Goal: Task Accomplishment & Management: Use online tool/utility

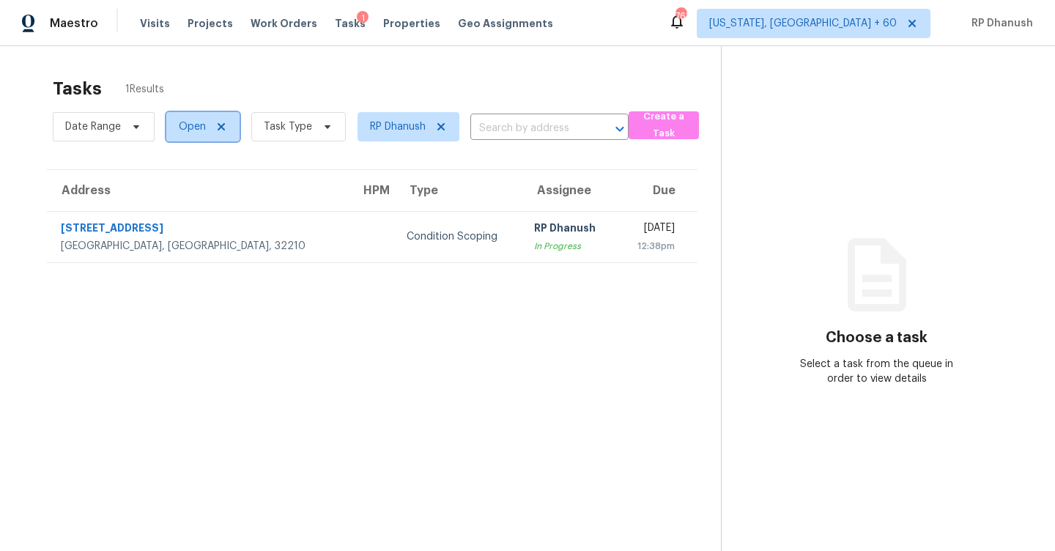
click at [191, 129] on span "Open" at bounding box center [192, 126] width 27 height 15
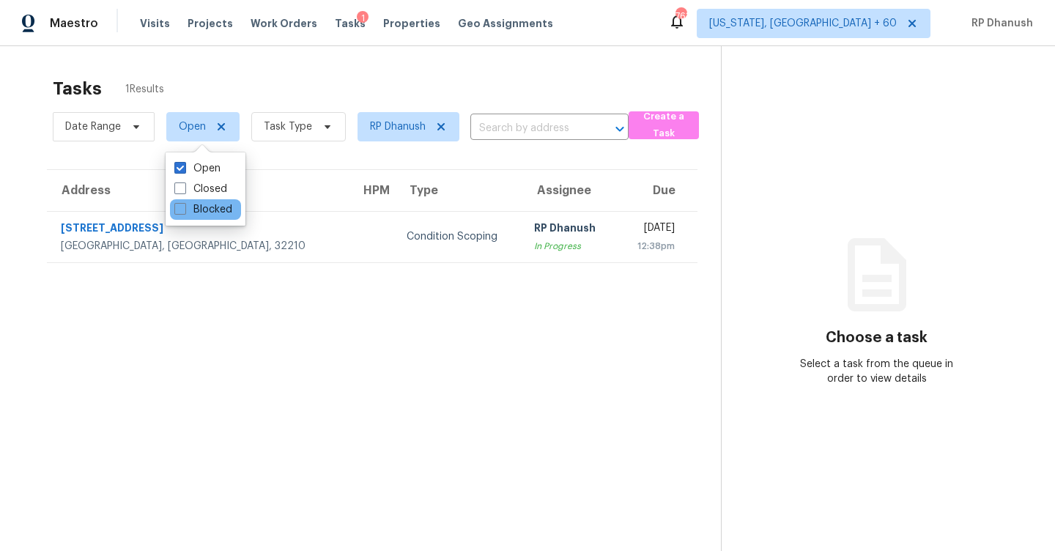
click at [196, 217] on div "Blocked" at bounding box center [205, 209] width 71 height 21
click at [207, 204] on label "Blocked" at bounding box center [203, 209] width 58 height 15
click at [184, 204] on input "Blocked" at bounding box center [179, 207] width 10 height 10
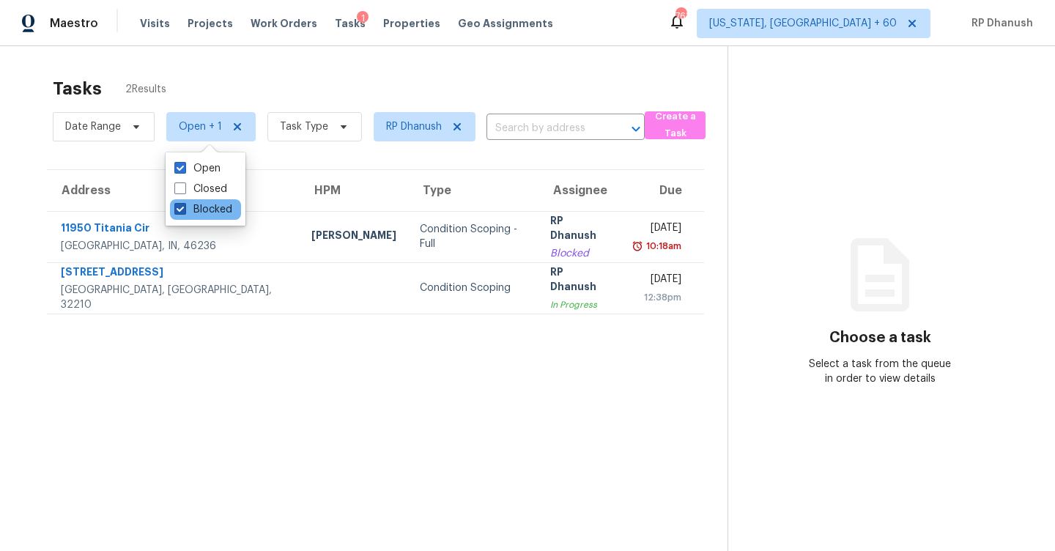
click at [189, 211] on label "Blocked" at bounding box center [203, 209] width 58 height 15
click at [184, 211] on input "Blocked" at bounding box center [179, 207] width 10 height 10
checkbox input "false"
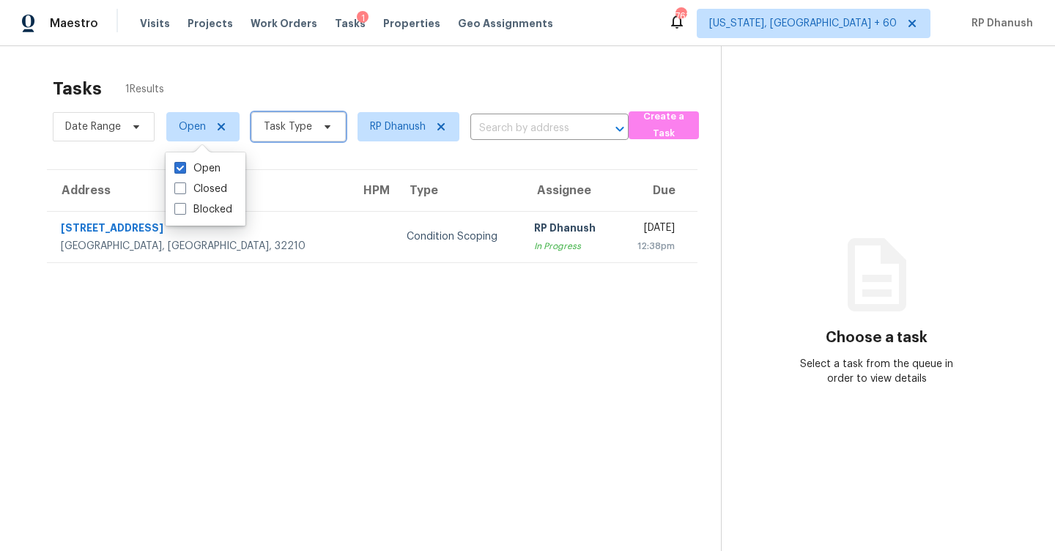
click at [325, 128] on icon at bounding box center [328, 127] width 12 height 12
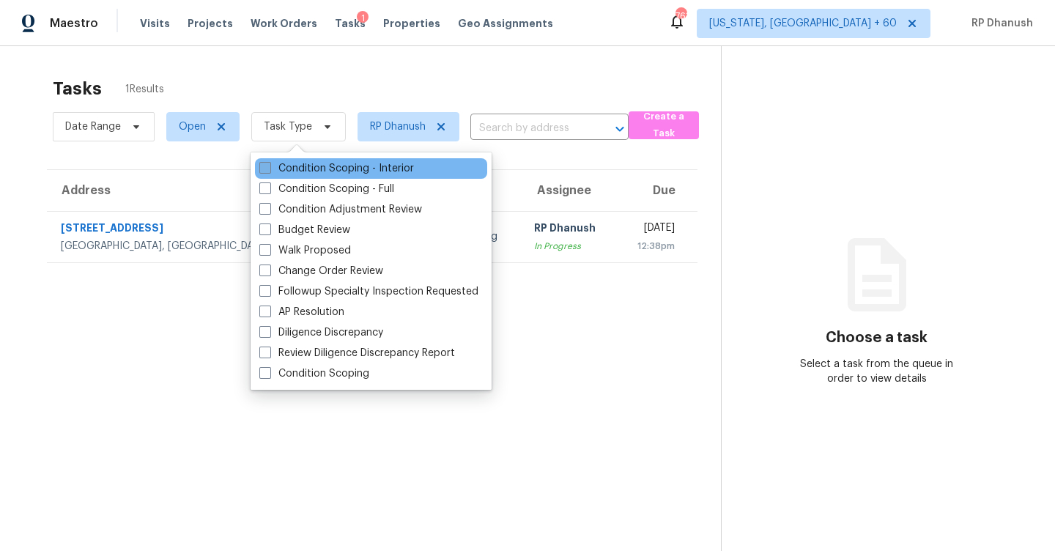
click at [307, 171] on label "Condition Scoping - Interior" at bounding box center [336, 168] width 155 height 15
click at [269, 171] on input "Condition Scoping - Interior" at bounding box center [264, 166] width 10 height 10
checkbox input "true"
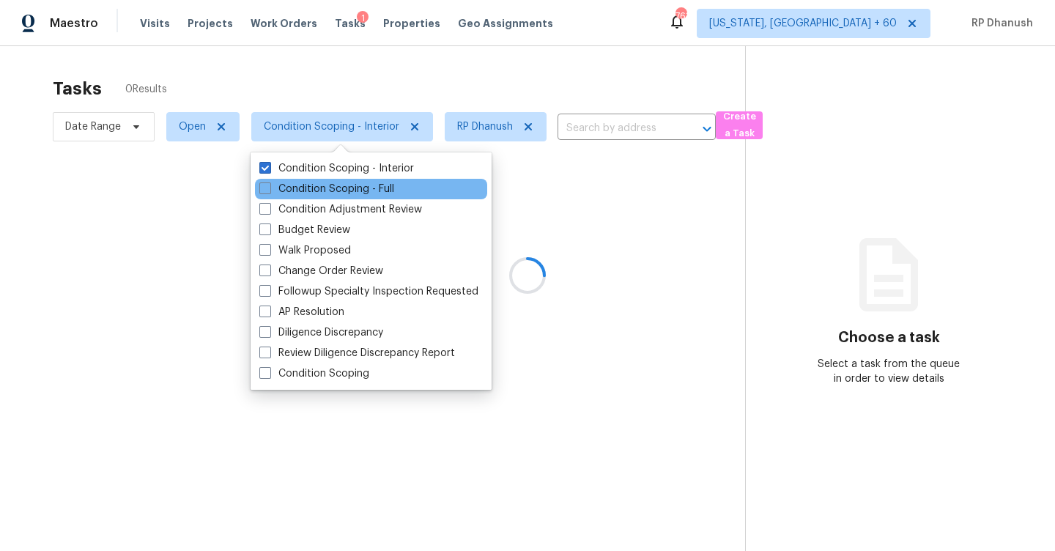
click at [307, 180] on div "Condition Scoping - Full" at bounding box center [371, 189] width 232 height 21
click at [363, 187] on label "Condition Scoping - Full" at bounding box center [326, 189] width 135 height 15
click at [269, 187] on input "Condition Scoping - Full" at bounding box center [264, 187] width 10 height 10
checkbox input "true"
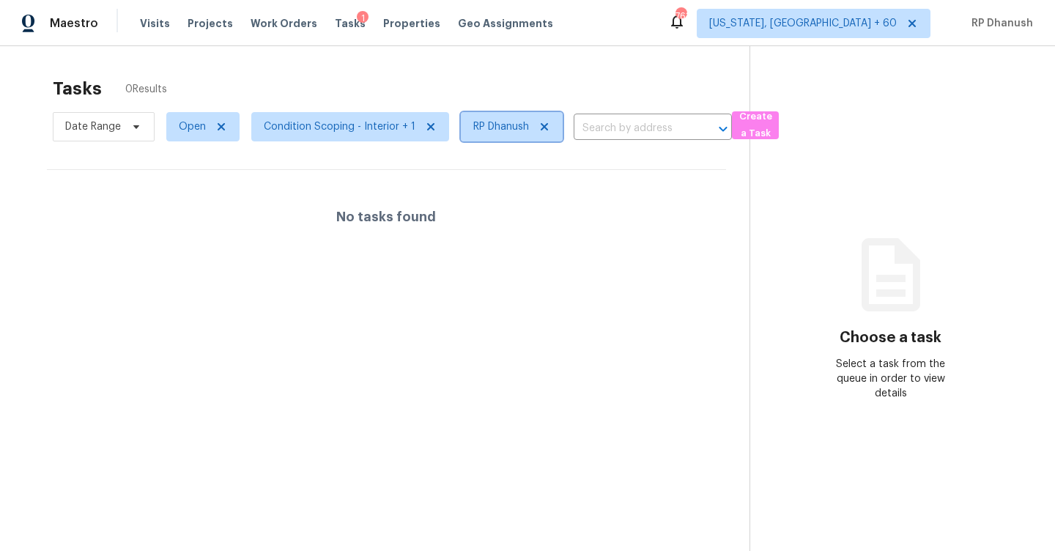
click at [553, 123] on span "RP Dhanush" at bounding box center [512, 126] width 102 height 29
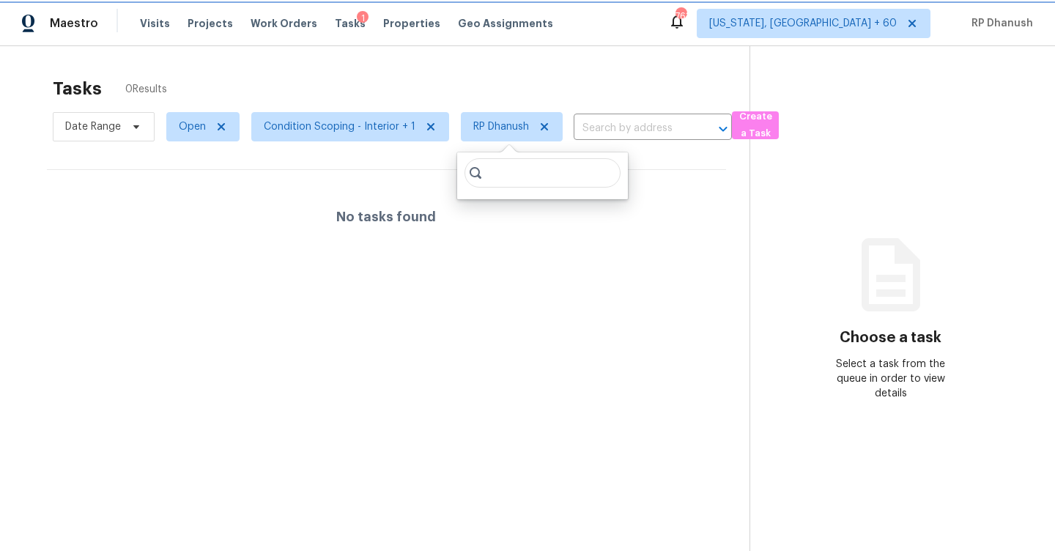
click at [539, 126] on icon at bounding box center [545, 127] width 12 height 12
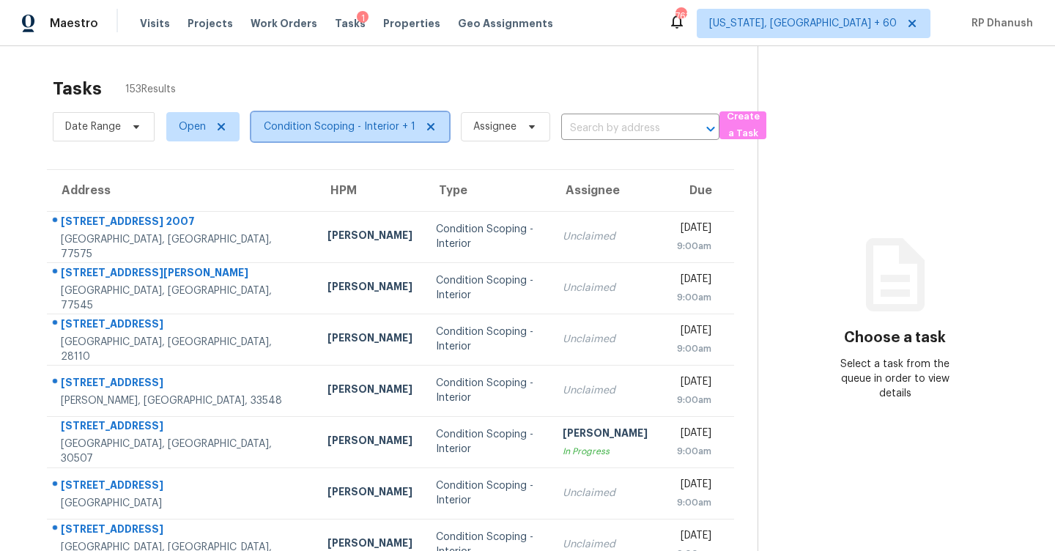
click at [344, 129] on span "Condition Scoping - Interior + 1" at bounding box center [340, 126] width 152 height 15
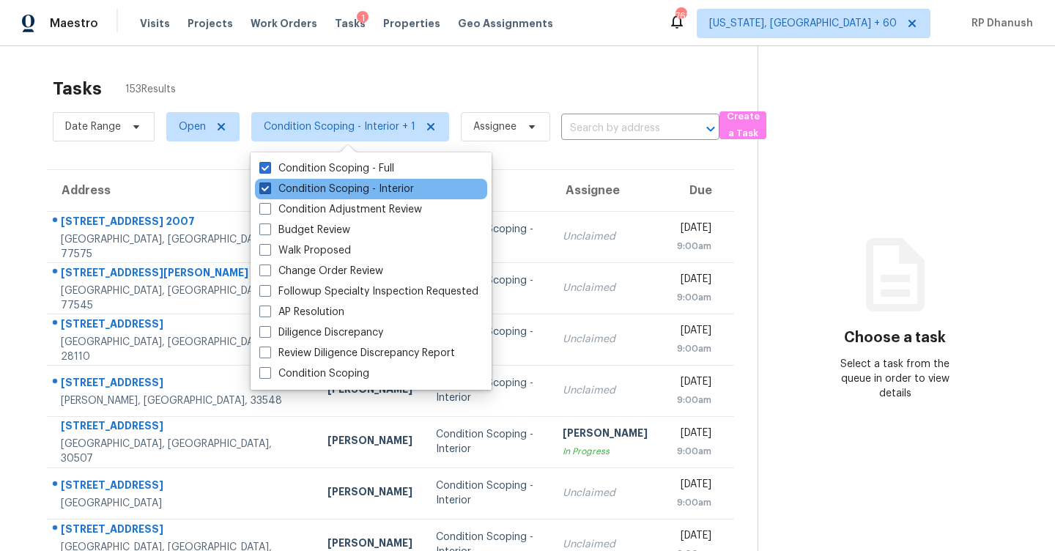
click at [340, 186] on label "Condition Scoping - Interior" at bounding box center [336, 189] width 155 height 15
click at [269, 186] on input "Condition Scoping - Interior" at bounding box center [264, 187] width 10 height 10
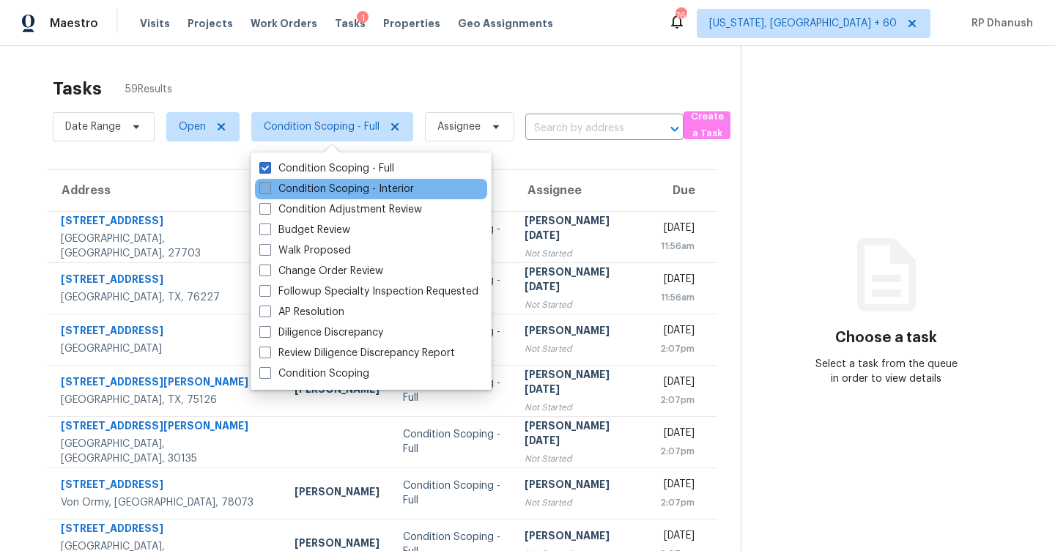
click at [326, 185] on label "Condition Scoping - Interior" at bounding box center [336, 189] width 155 height 15
click at [269, 185] on input "Condition Scoping - Interior" at bounding box center [264, 187] width 10 height 10
checkbox input "true"
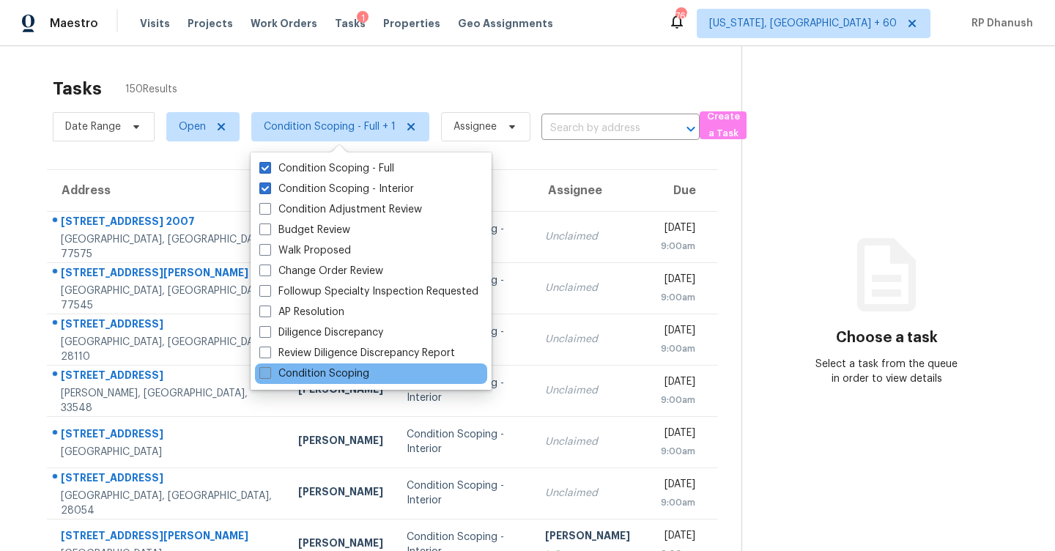
click at [320, 377] on label "Condition Scoping" at bounding box center [314, 373] width 110 height 15
click at [269, 376] on input "Condition Scoping" at bounding box center [264, 371] width 10 height 10
checkbox input "true"
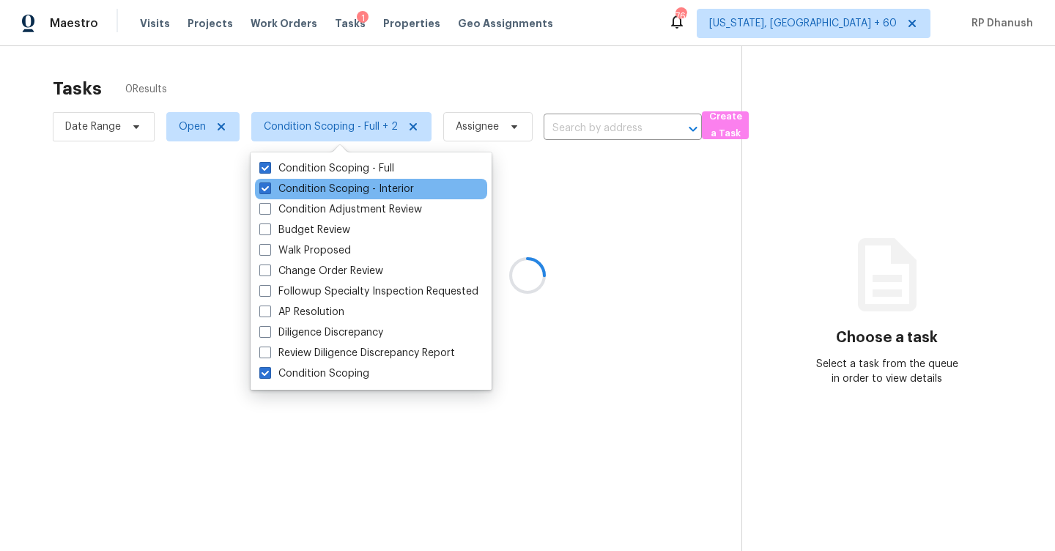
click at [312, 179] on div "Condition Scoping - Interior" at bounding box center [371, 189] width 232 height 21
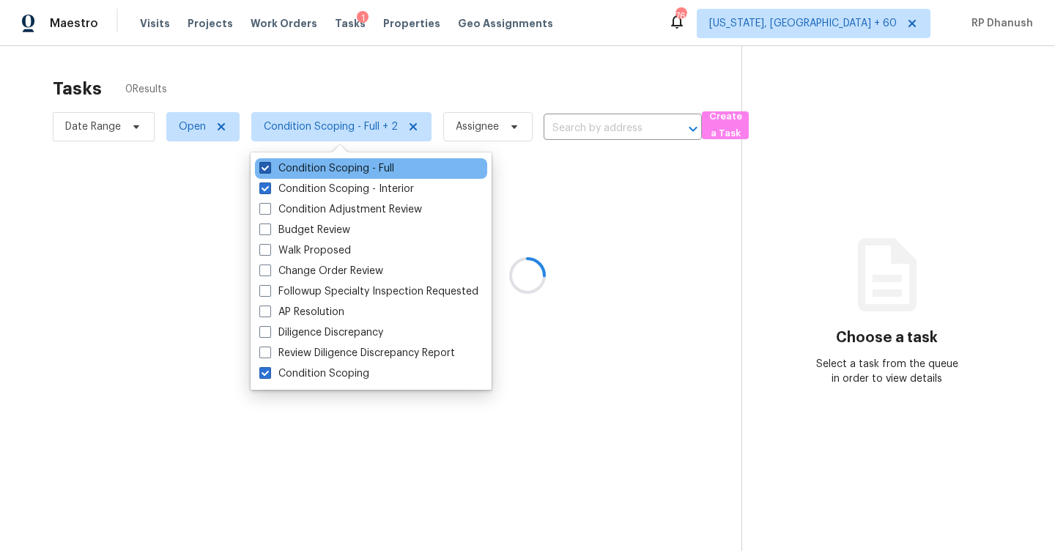
click at [312, 173] on label "Condition Scoping - Full" at bounding box center [326, 168] width 135 height 15
click at [269, 171] on input "Condition Scoping - Full" at bounding box center [264, 166] width 10 height 10
checkbox input "false"
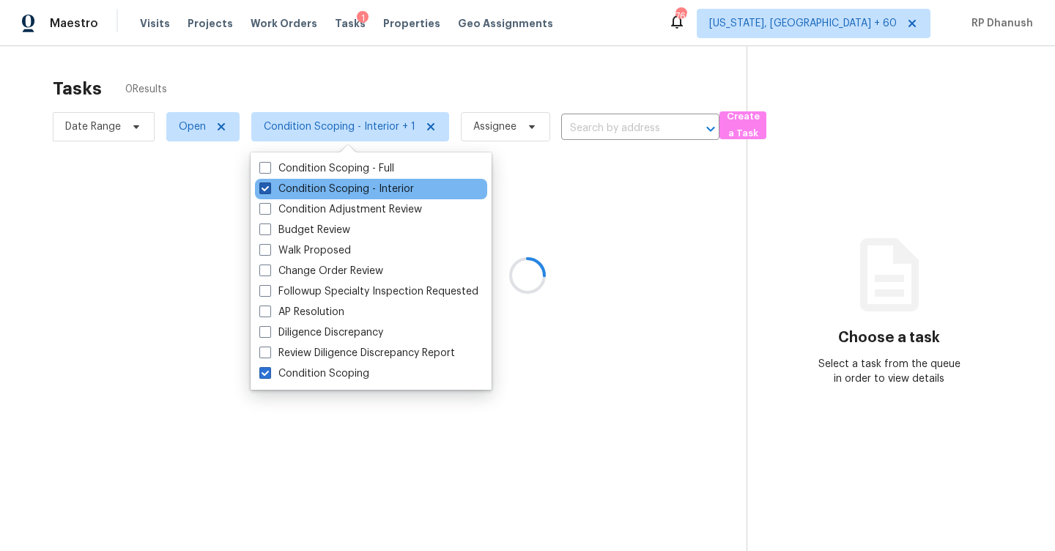
click at [312, 184] on label "Condition Scoping - Interior" at bounding box center [336, 189] width 155 height 15
click at [269, 184] on input "Condition Scoping - Interior" at bounding box center [264, 187] width 10 height 10
checkbox input "false"
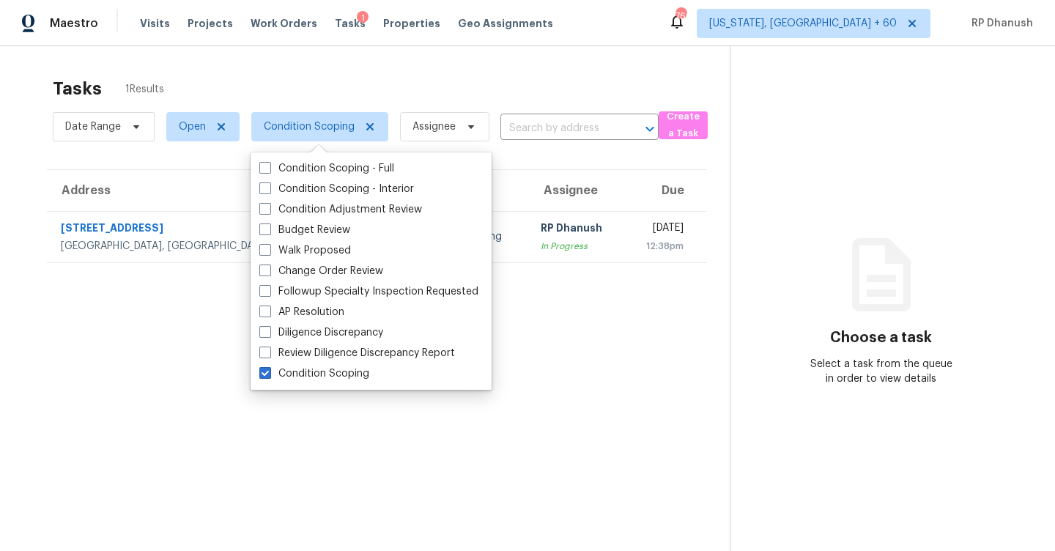
click at [557, 314] on section "Tasks 1 Results Date Range Open Condition Scoping Assignee ​ Create a Task Addr…" at bounding box center [376, 334] width 706 height 528
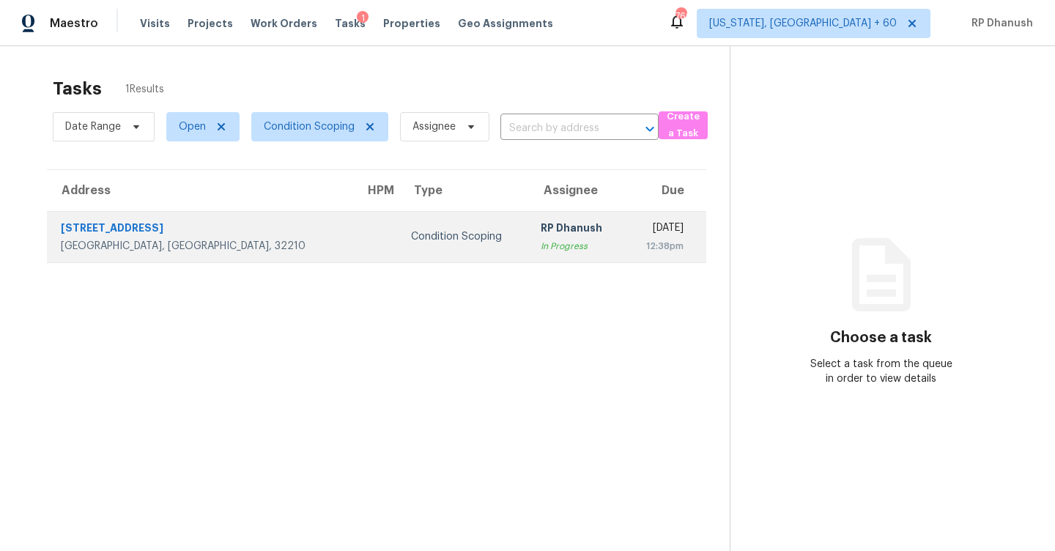
click at [637, 249] on div "12:38pm" at bounding box center [660, 246] width 47 height 15
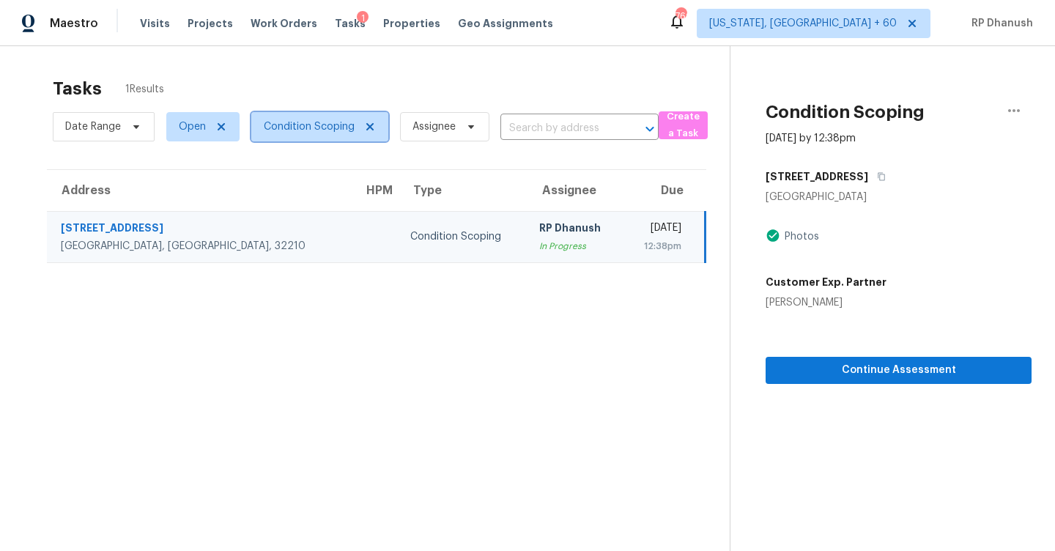
click at [289, 122] on span "Condition Scoping" at bounding box center [309, 126] width 91 height 15
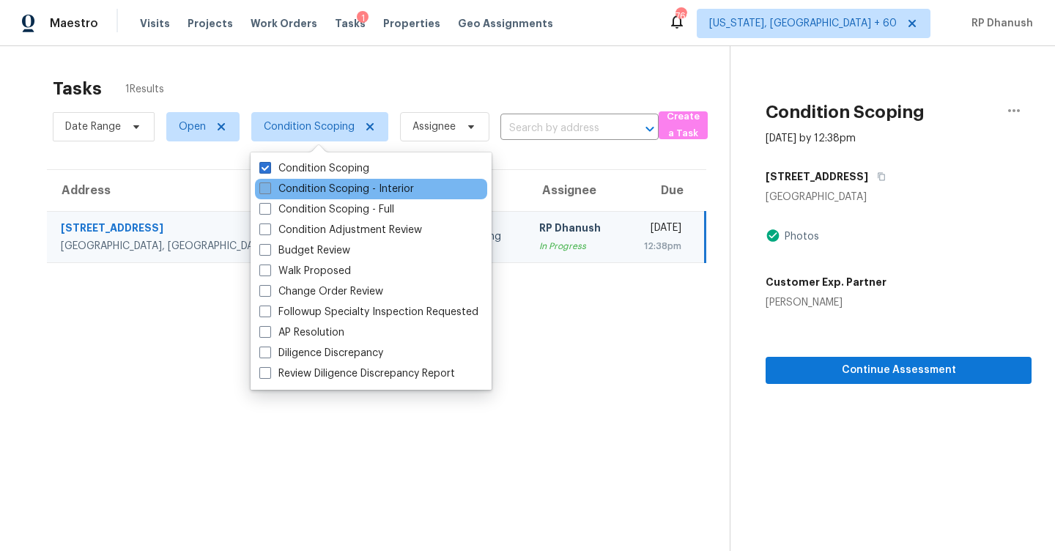
click at [298, 183] on label "Condition Scoping - Interior" at bounding box center [336, 189] width 155 height 15
click at [269, 183] on input "Condition Scoping - Interior" at bounding box center [264, 187] width 10 height 10
checkbox input "true"
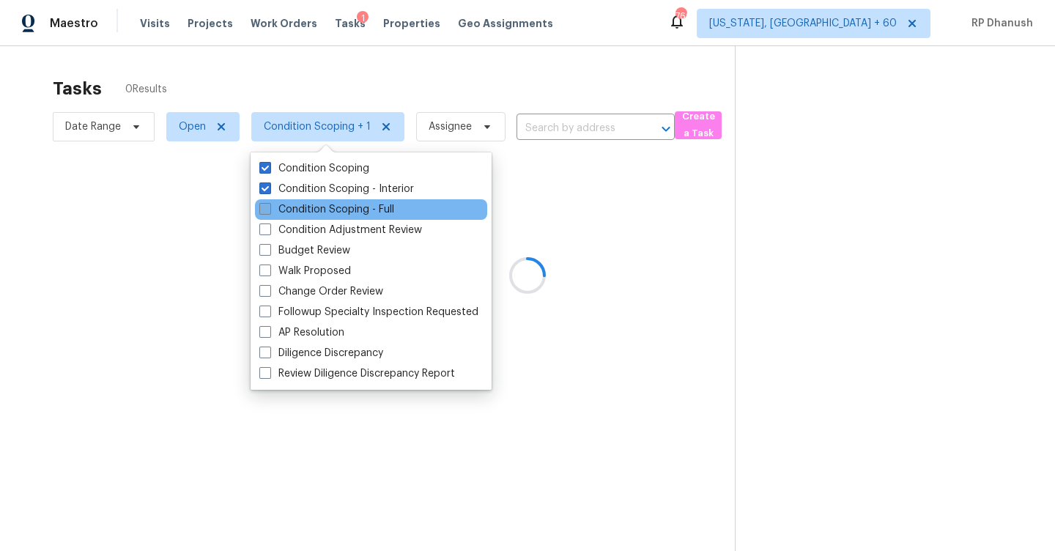
click at [292, 210] on label "Condition Scoping - Full" at bounding box center [326, 209] width 135 height 15
click at [269, 210] on input "Condition Scoping - Full" at bounding box center [264, 207] width 10 height 10
checkbox input "true"
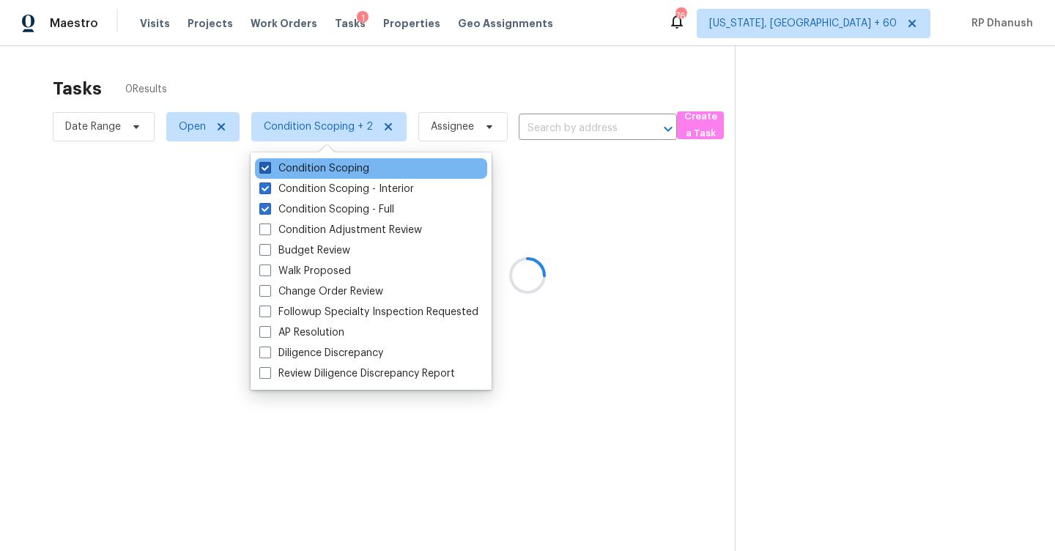
click at [291, 171] on label "Condition Scoping" at bounding box center [314, 168] width 110 height 15
click at [269, 171] on input "Condition Scoping" at bounding box center [264, 166] width 10 height 10
checkbox input "false"
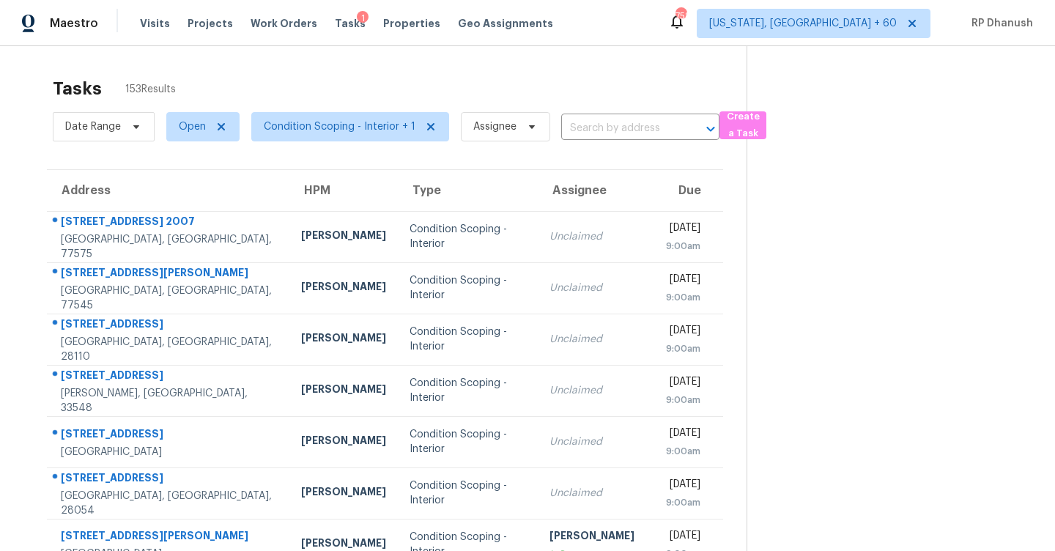
click at [322, 66] on div "Tasks 153 Results Date Range Open Condition Scoping - Interior + 1 Assignee ​ C…" at bounding box center [527, 404] width 1055 height 717
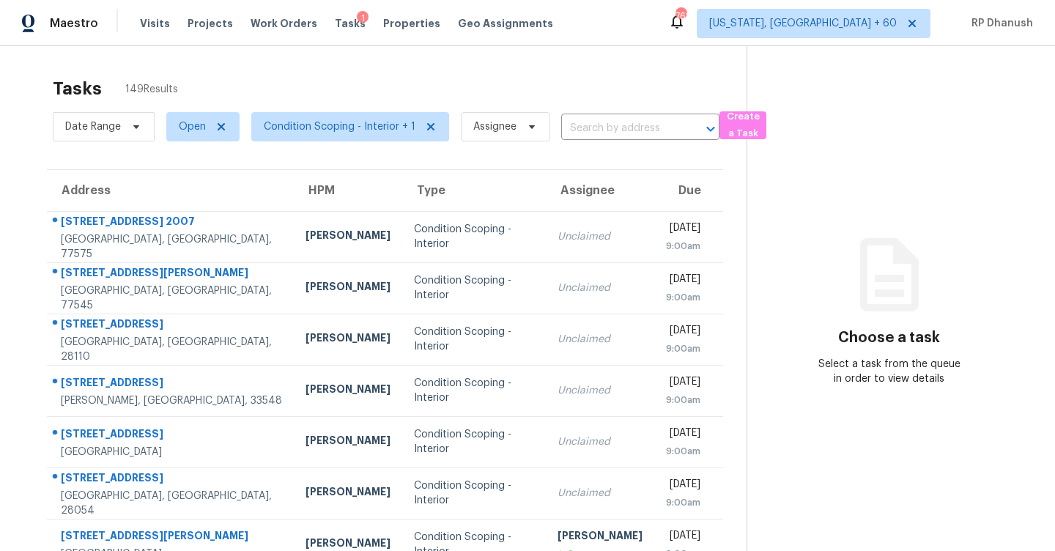
click at [435, 56] on div "Tasks 149 Results Date Range Open Condition Scoping - Interior + 1 Assignee ​ C…" at bounding box center [527, 404] width 1055 height 717
click at [870, 36] on span "[US_STATE], [GEOGRAPHIC_DATA] + 60" at bounding box center [814, 23] width 234 height 29
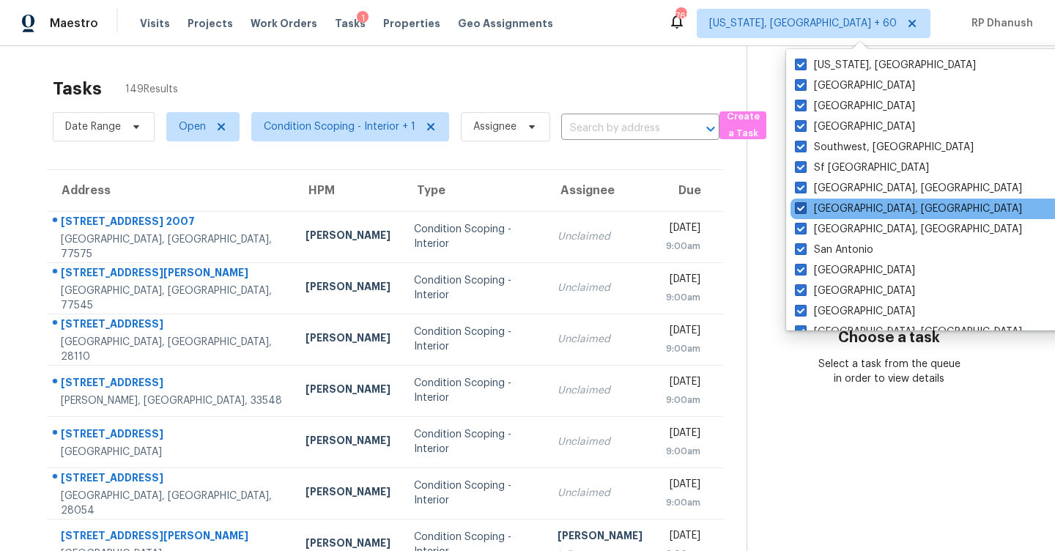
scroll to position [982, 0]
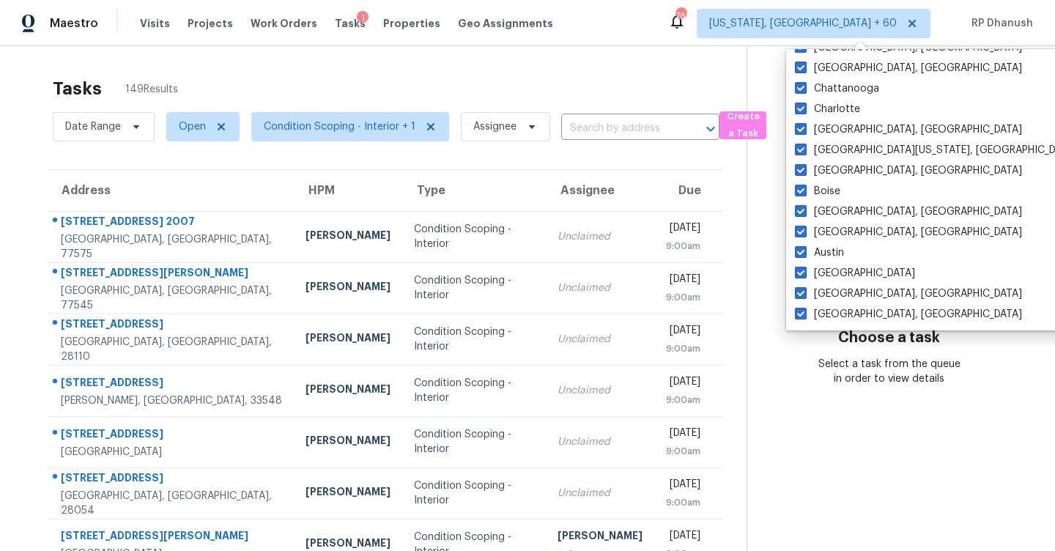
click at [447, 49] on div "Tasks 149 Results Date Range Open Condition Scoping - Interior + 1 Assignee ​ C…" at bounding box center [527, 404] width 1055 height 717
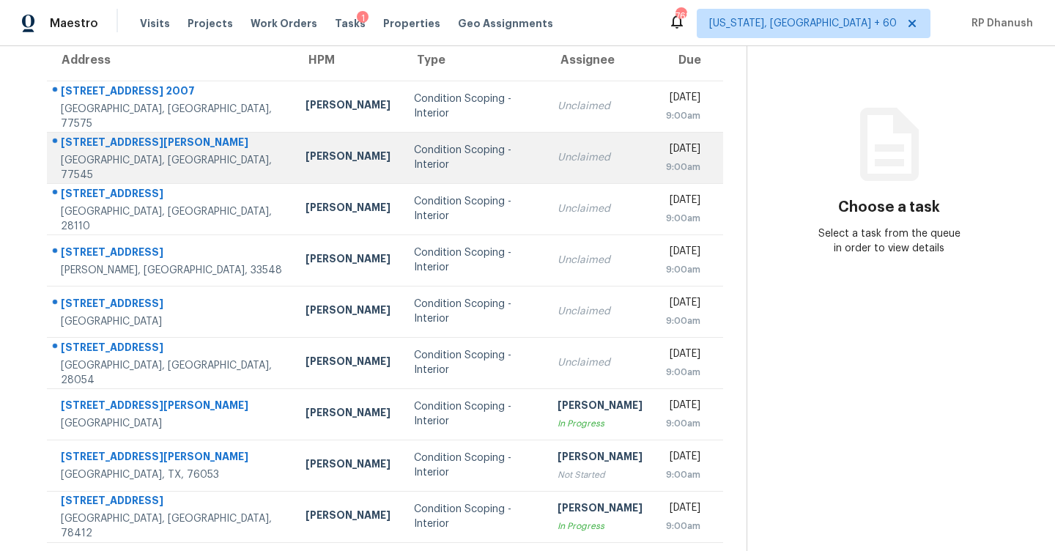
scroll to position [0, 0]
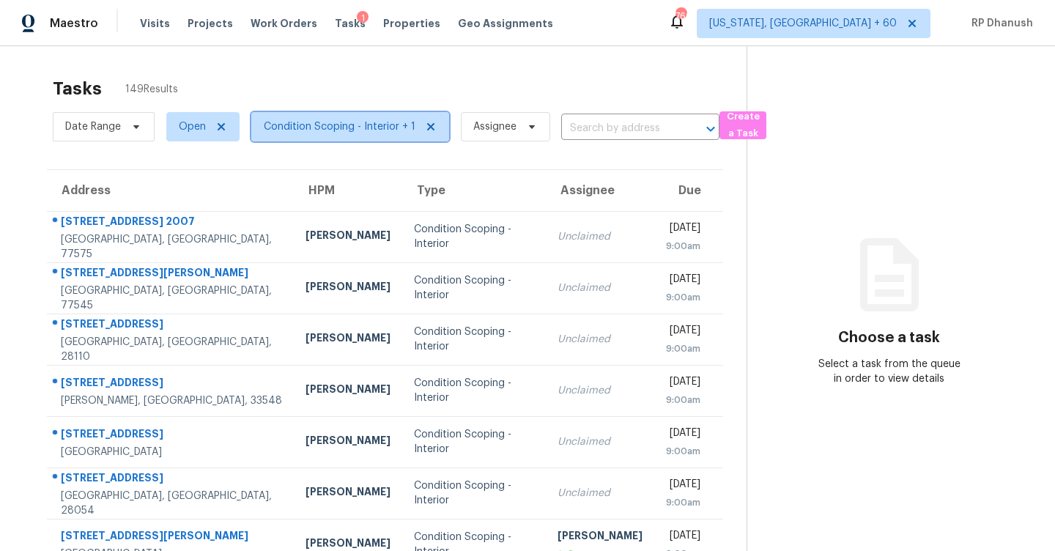
click at [339, 134] on span "Condition Scoping - Interior + 1" at bounding box center [350, 126] width 198 height 29
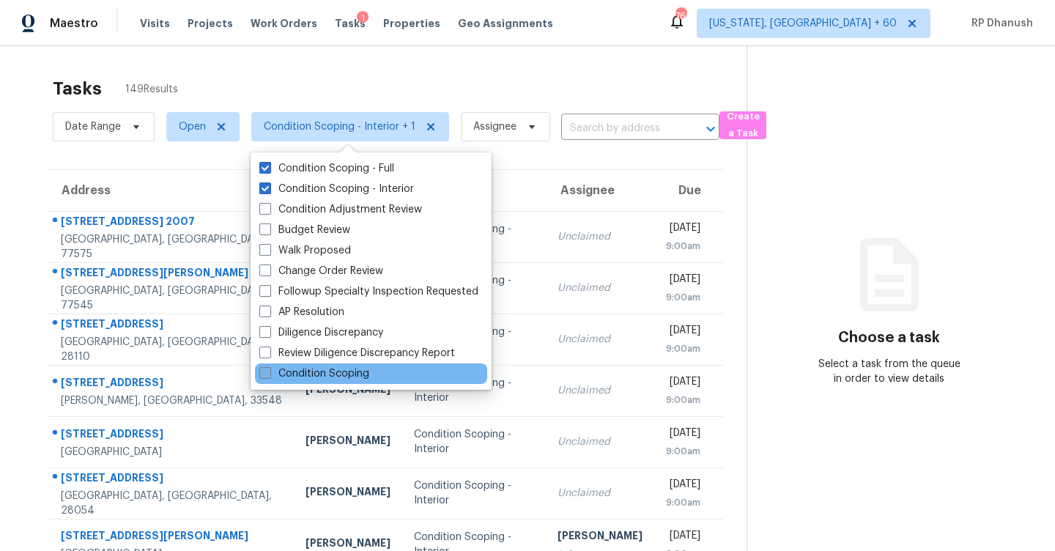
click at [330, 375] on label "Condition Scoping" at bounding box center [314, 373] width 110 height 15
click at [269, 375] on input "Condition Scoping" at bounding box center [264, 371] width 10 height 10
checkbox input "true"
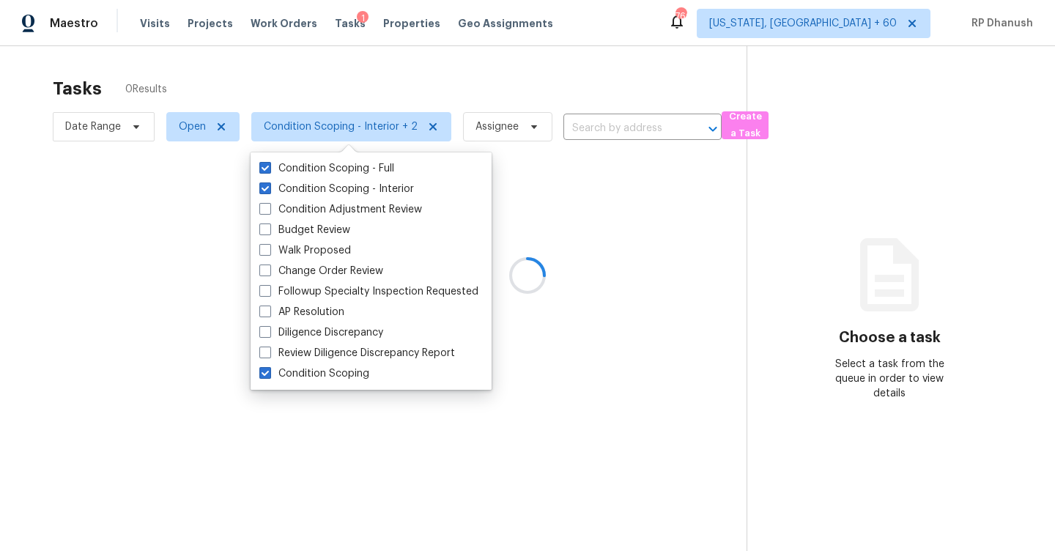
click at [600, 223] on div at bounding box center [527, 275] width 1055 height 551
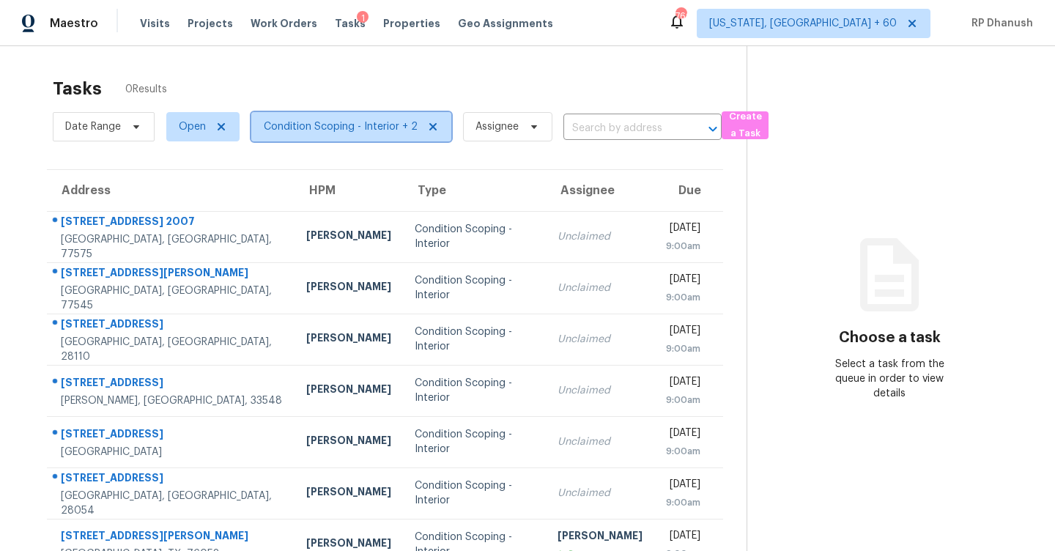
click at [369, 128] on span "Condition Scoping - Interior + 2" at bounding box center [341, 126] width 154 height 15
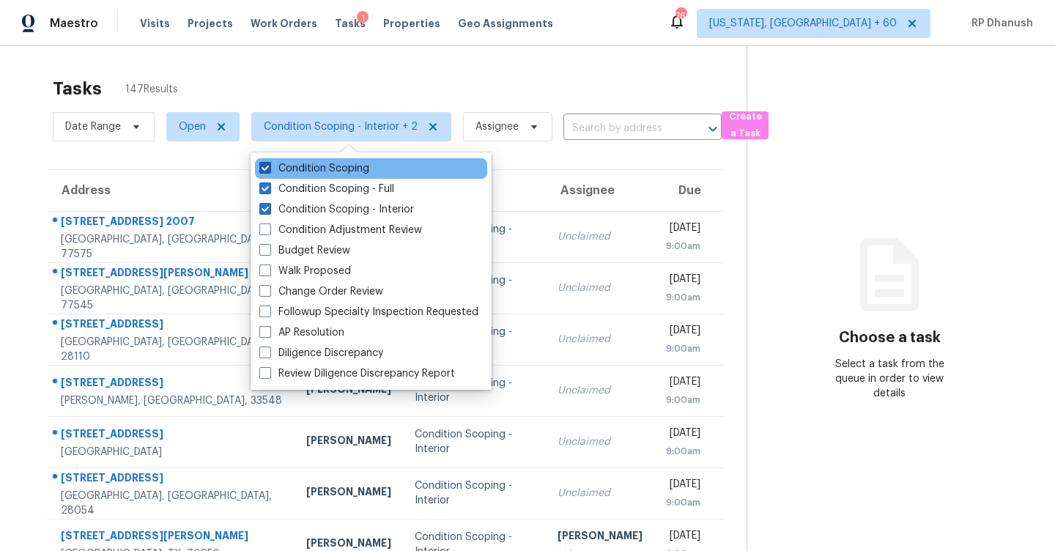
click at [348, 174] on label "Condition Scoping" at bounding box center [314, 168] width 110 height 15
click at [269, 171] on input "Condition Scoping" at bounding box center [264, 166] width 10 height 10
checkbox input "false"
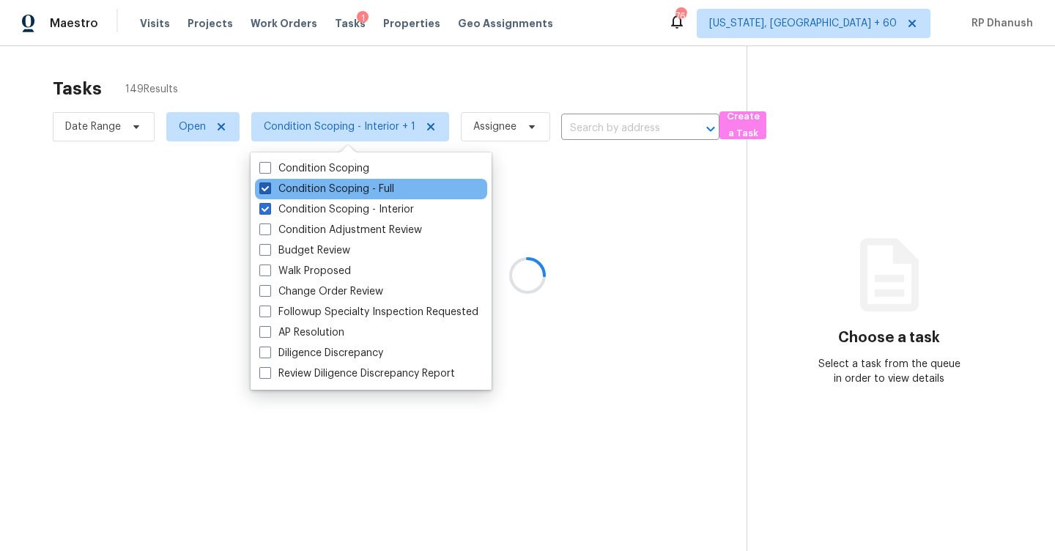
click at [341, 190] on label "Condition Scoping - Full" at bounding box center [326, 189] width 135 height 15
click at [269, 190] on input "Condition Scoping - Full" at bounding box center [264, 187] width 10 height 10
click at [366, 191] on label "Condition Scoping - Full" at bounding box center [326, 189] width 135 height 15
click at [269, 191] on input "Condition Scoping - Full" at bounding box center [264, 187] width 10 height 10
checkbox input "true"
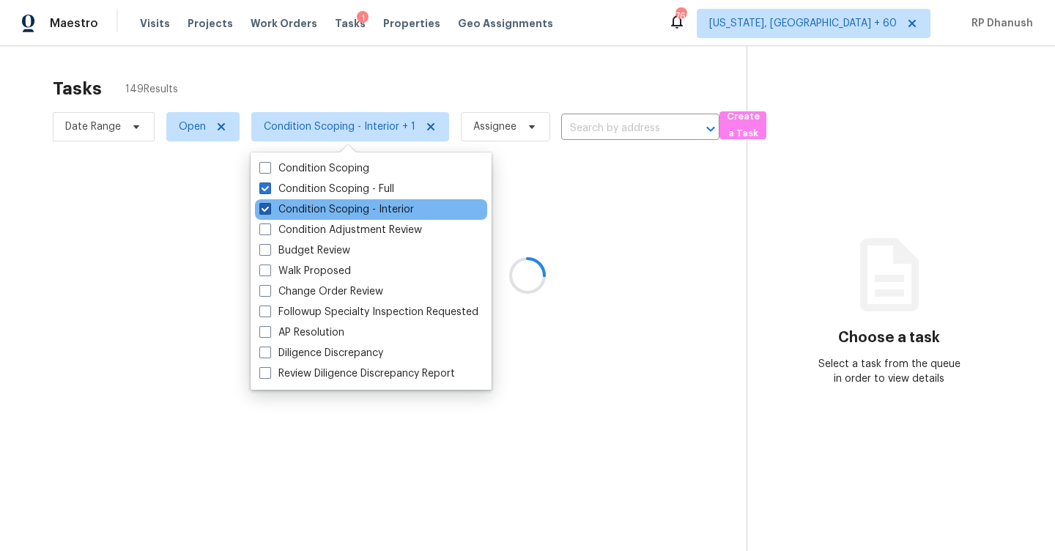
click at [359, 206] on label "Condition Scoping - Interior" at bounding box center [336, 209] width 155 height 15
click at [269, 206] on input "Condition Scoping - Interior" at bounding box center [264, 207] width 10 height 10
checkbox input "false"
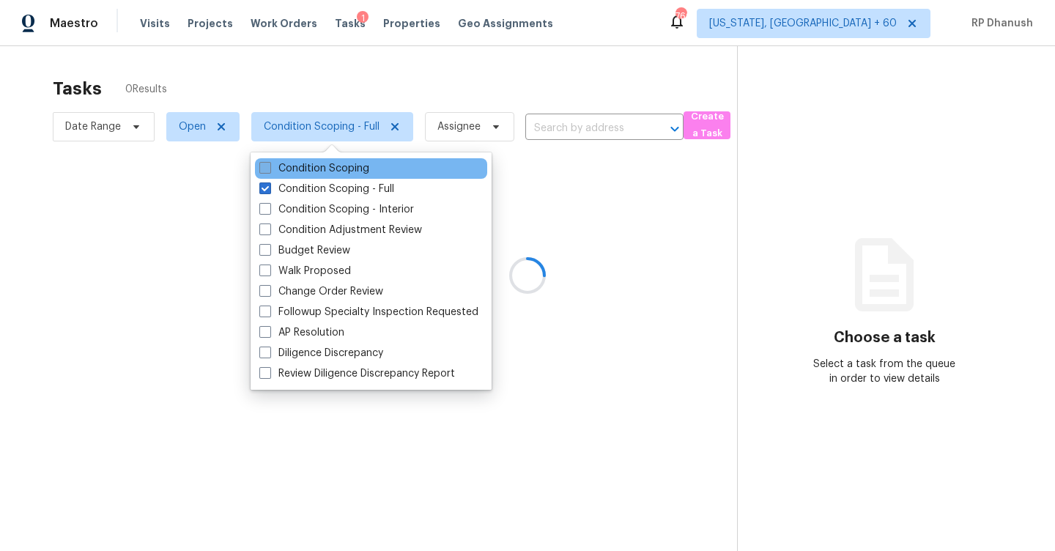
click at [345, 168] on label "Condition Scoping" at bounding box center [314, 168] width 110 height 15
click at [269, 168] on input "Condition Scoping" at bounding box center [264, 166] width 10 height 10
checkbox input "true"
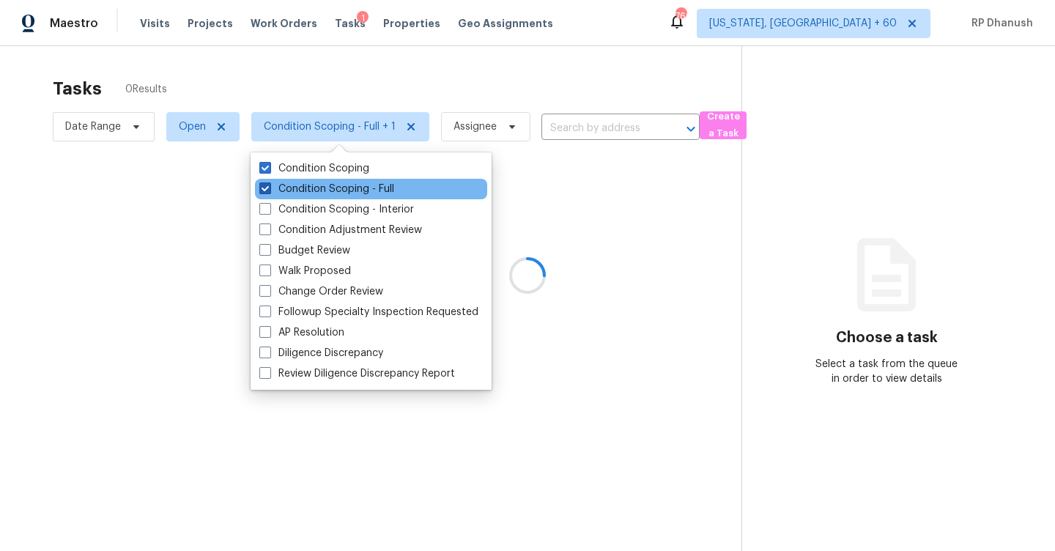
click at [345, 184] on label "Condition Scoping - Full" at bounding box center [326, 189] width 135 height 15
click at [269, 184] on input "Condition Scoping - Full" at bounding box center [264, 187] width 10 height 10
checkbox input "false"
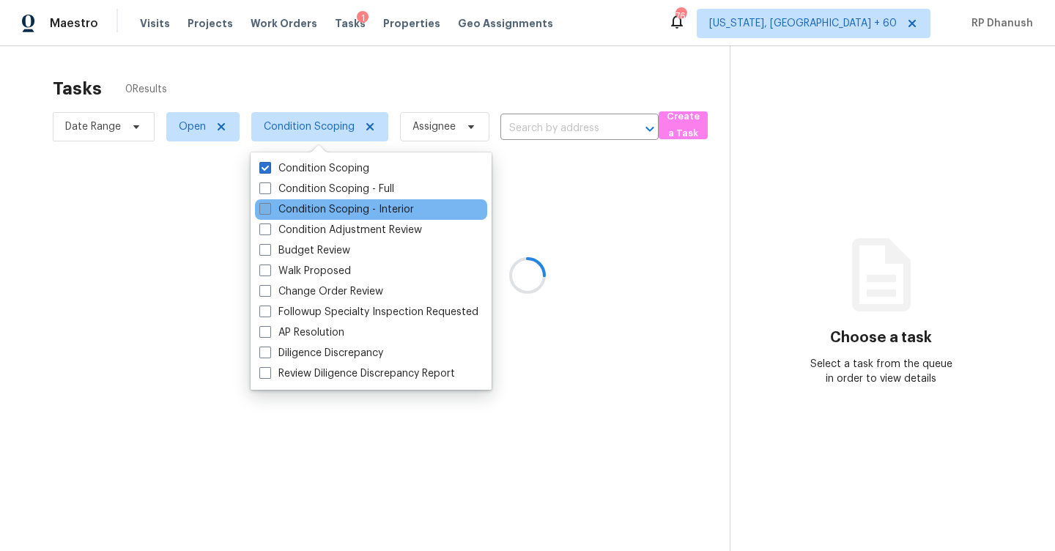
click at [344, 204] on label "Condition Scoping - Interior" at bounding box center [336, 209] width 155 height 15
click at [269, 204] on input "Condition Scoping - Interior" at bounding box center [264, 207] width 10 height 10
click at [396, 207] on label "Condition Scoping - Interior" at bounding box center [336, 209] width 155 height 15
click at [269, 207] on input "Condition Scoping - Interior" at bounding box center [264, 207] width 10 height 10
checkbox input "false"
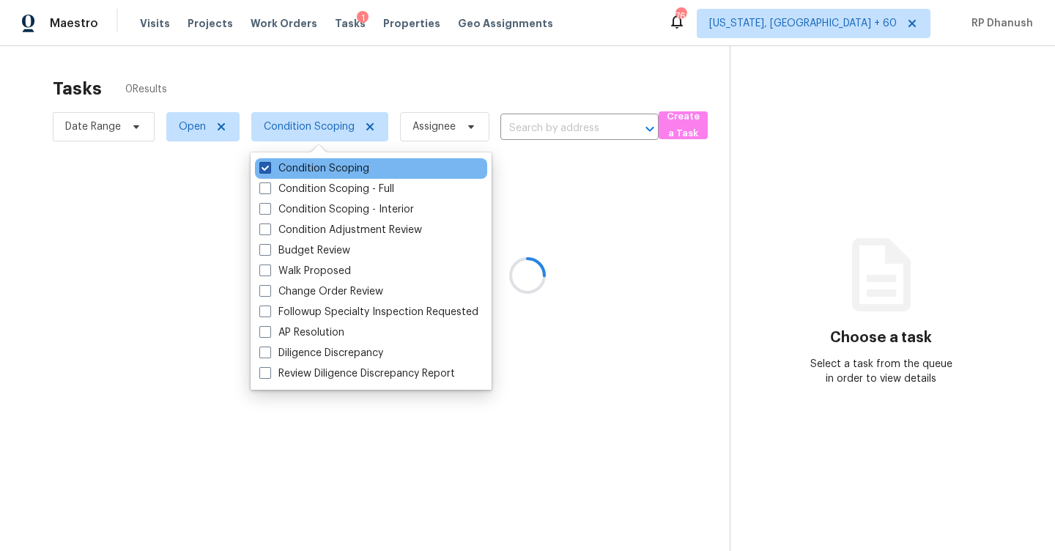
click at [333, 173] on label "Condition Scoping" at bounding box center [314, 168] width 110 height 15
click at [269, 171] on input "Condition Scoping" at bounding box center [264, 166] width 10 height 10
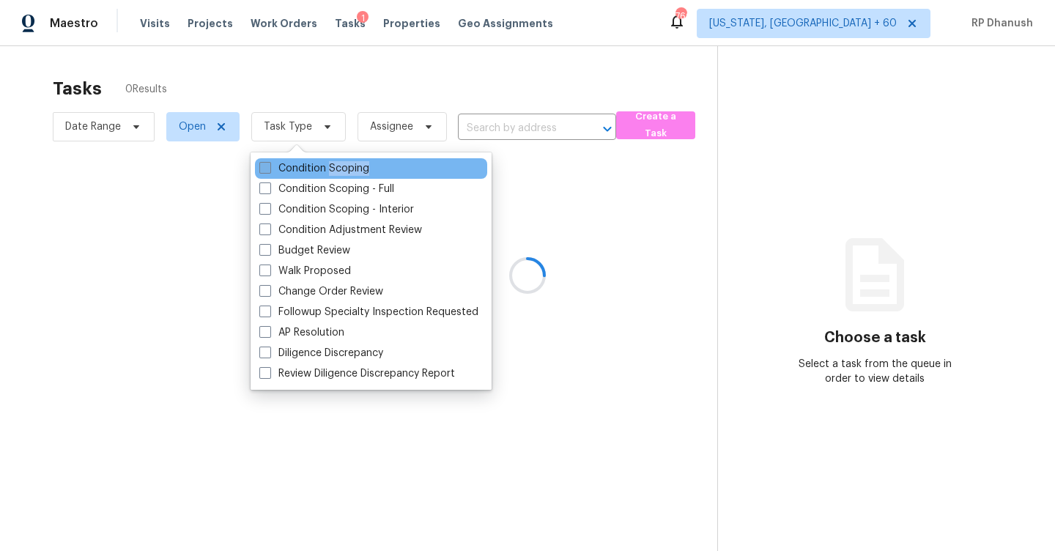
click at [333, 173] on label "Condition Scoping" at bounding box center [314, 168] width 110 height 15
click at [269, 171] on input "Condition Scoping" at bounding box center [264, 166] width 10 height 10
checkbox input "true"
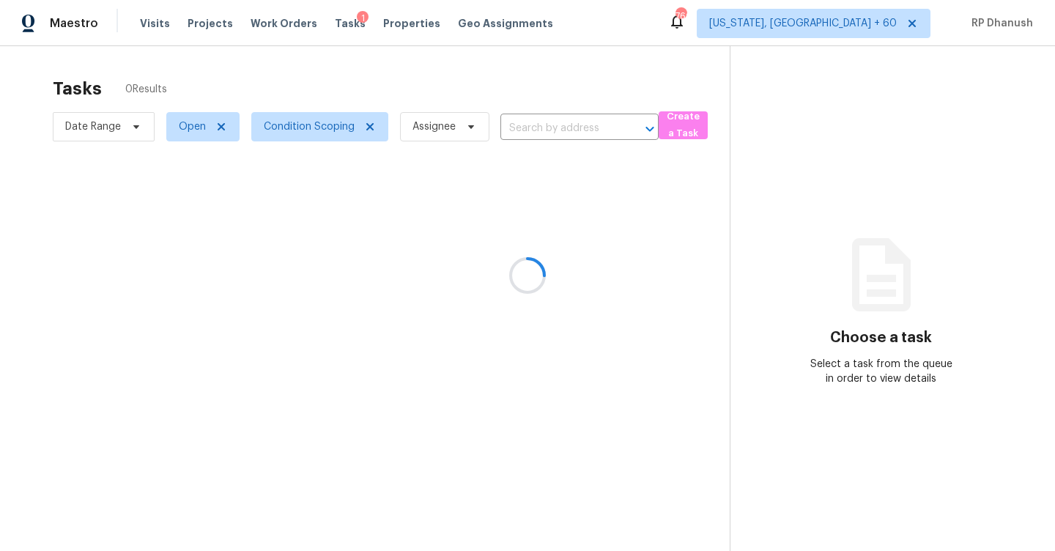
click at [733, 213] on div at bounding box center [527, 275] width 1055 height 551
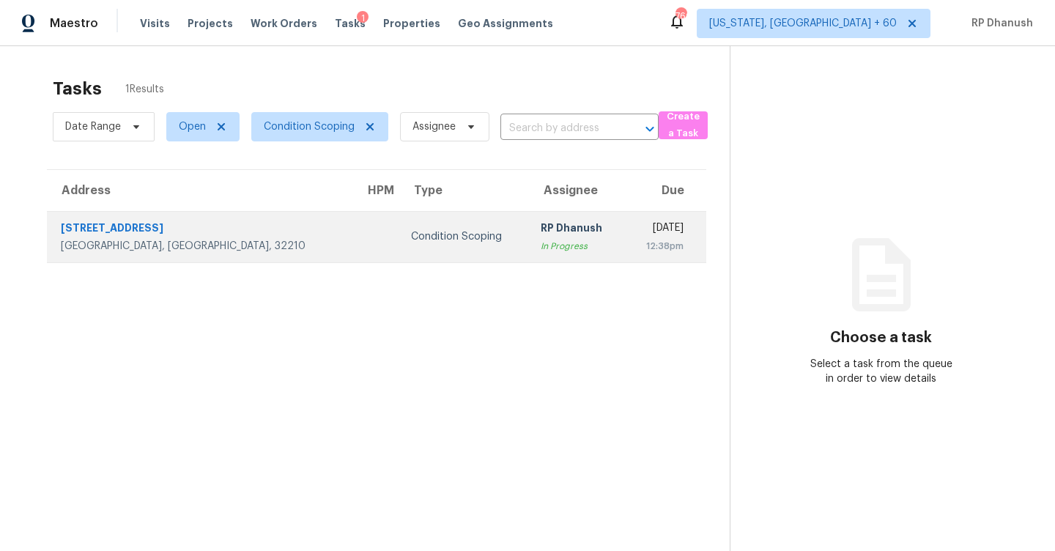
click at [671, 214] on td "Wed, Aug 13th 2025 12:38pm" at bounding box center [665, 236] width 81 height 51
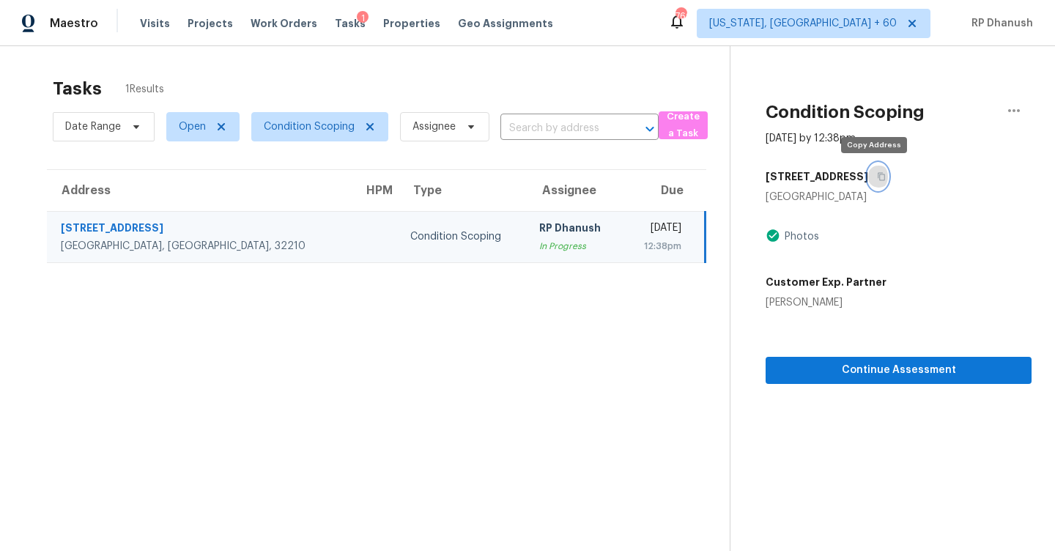
click at [877, 176] on icon "button" at bounding box center [881, 176] width 9 height 9
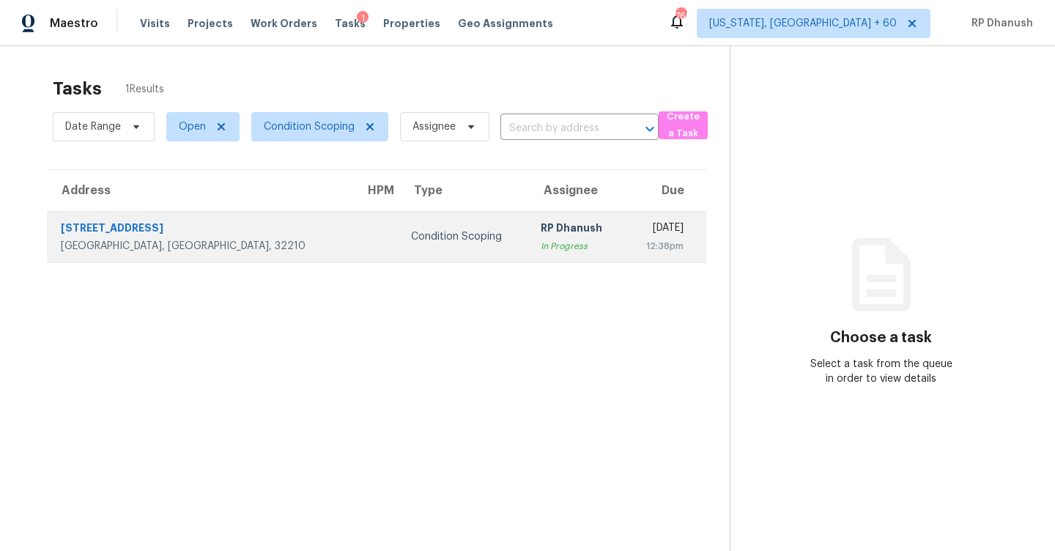
click at [541, 248] on div "In Progress" at bounding box center [577, 246] width 73 height 15
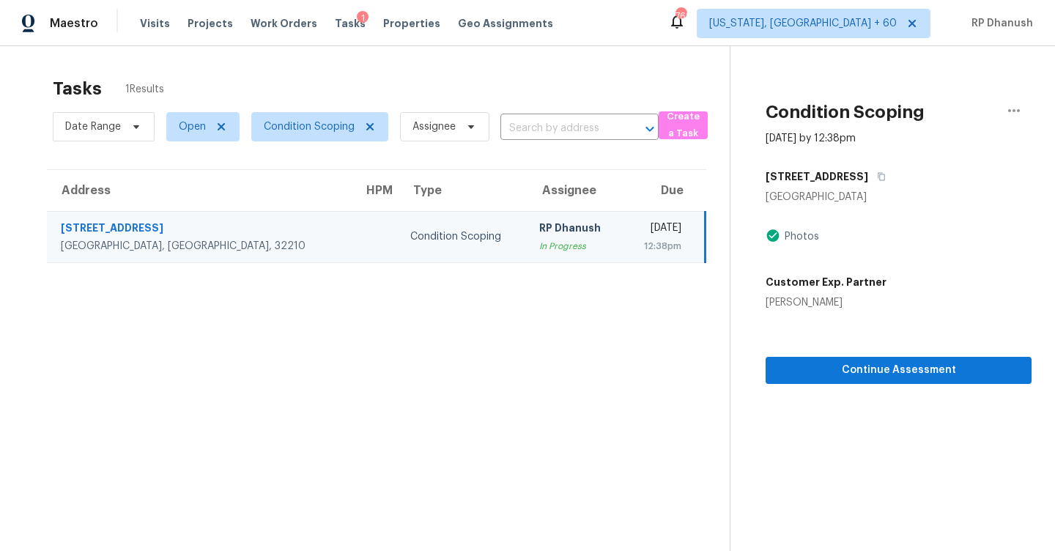
click at [539, 228] on div "RP Dhanush" at bounding box center [575, 230] width 73 height 18
click at [890, 370] on span "Continue Assessment" at bounding box center [898, 370] width 243 height 18
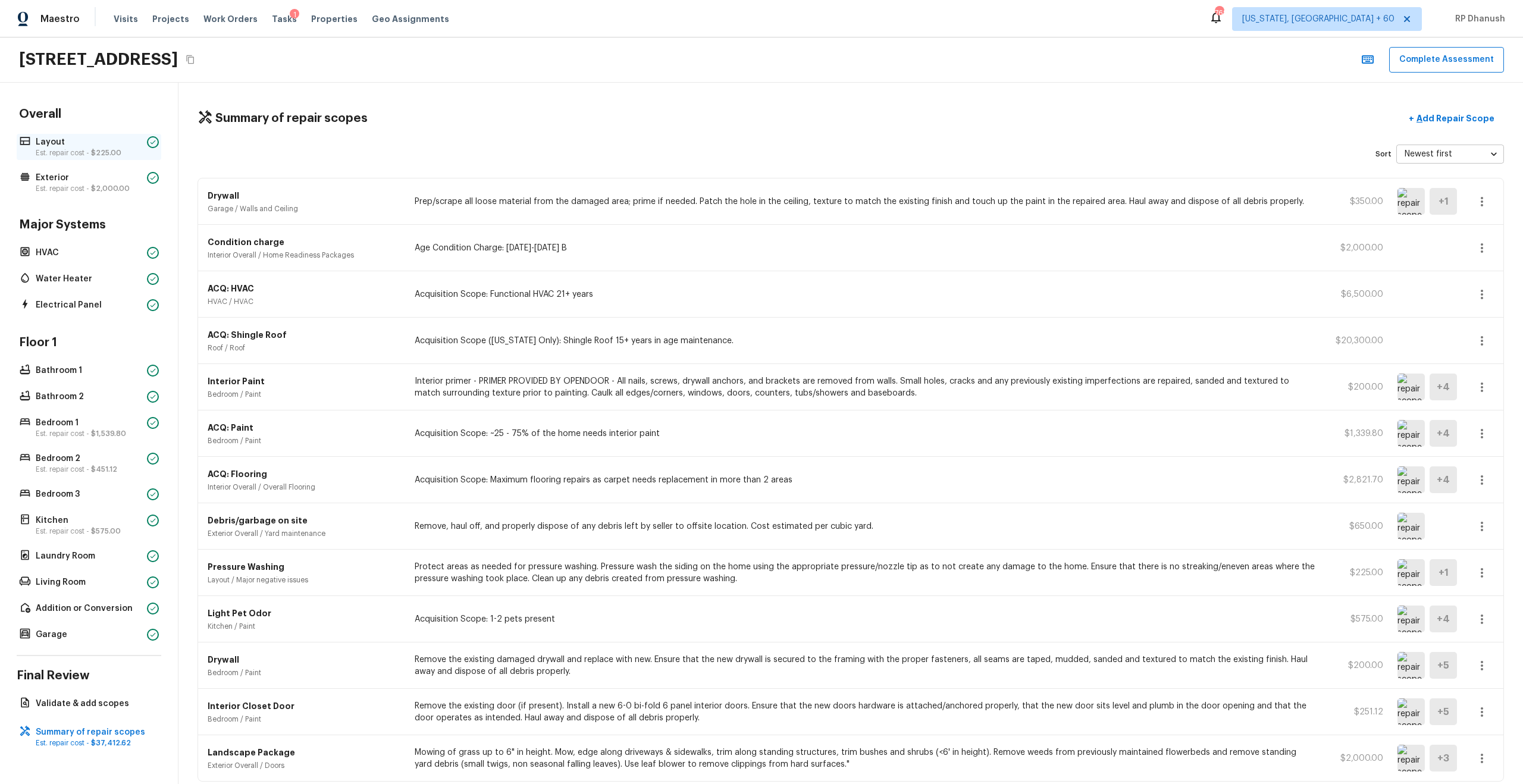
click at [94, 149] on span "$225.00" at bounding box center [106, 153] width 30 height 7
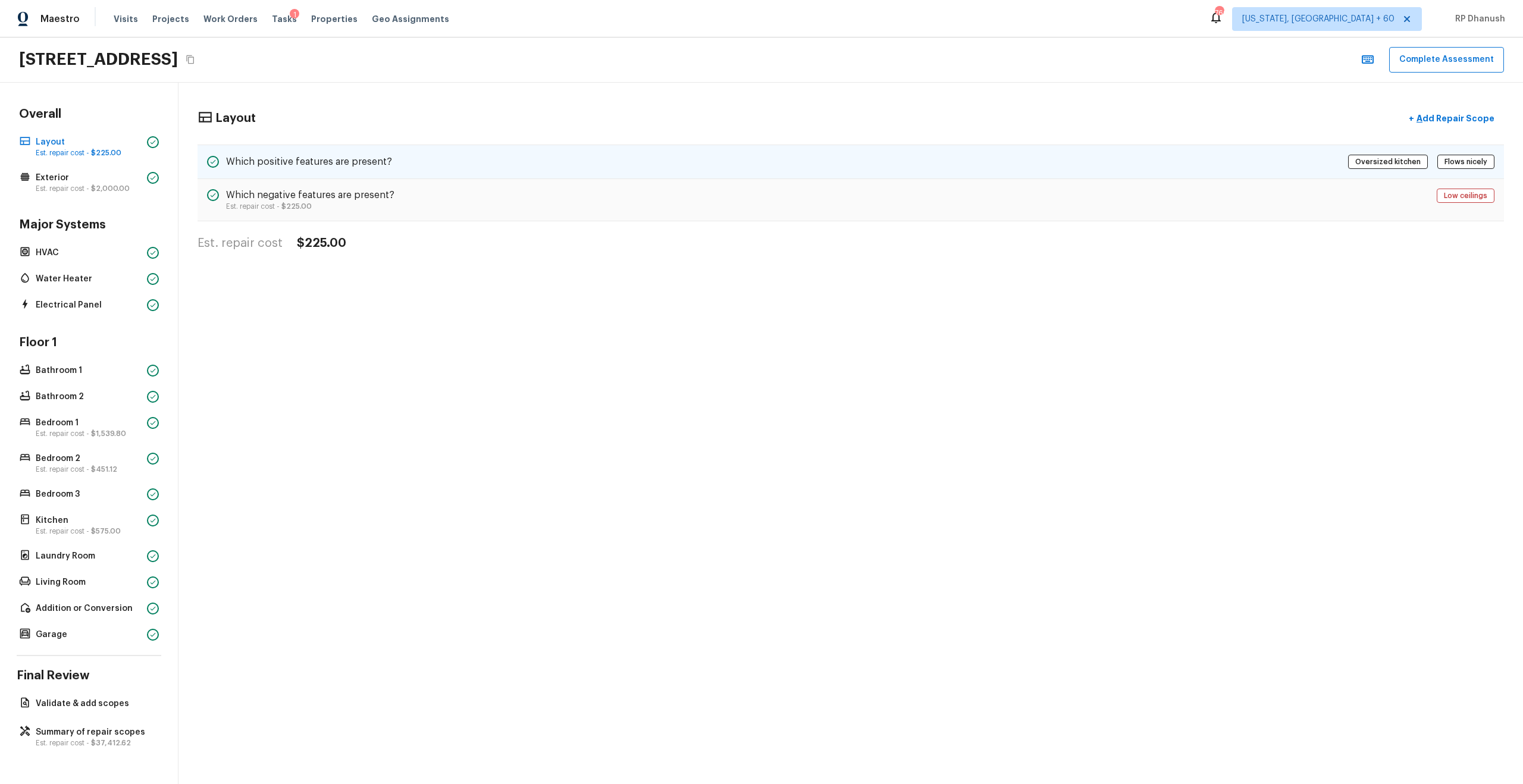
click at [326, 162] on h5 "Which positive features are present?" at bounding box center [308, 162] width 166 height 13
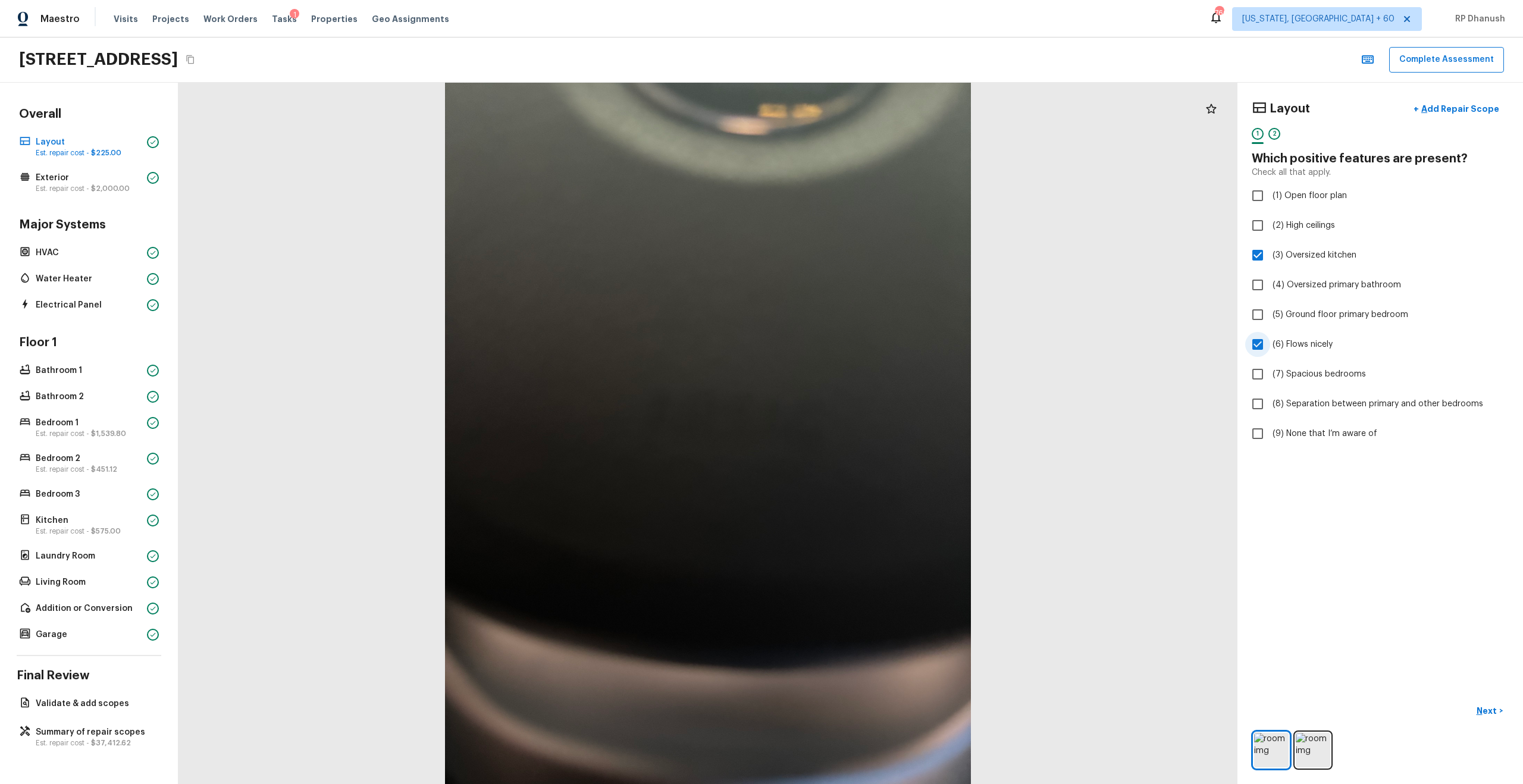
click at [856, 348] on span "(6) Flows nicely" at bounding box center [1302, 344] width 60 height 12
click at [856, 348] on input "(6) Flows nicely" at bounding box center [1258, 344] width 25 height 25
click at [856, 348] on span "(6) Flows nicely" at bounding box center [1302, 344] width 60 height 12
click at [856, 348] on input "(6) Flows nicely" at bounding box center [1258, 344] width 25 height 25
checkbox input "true"
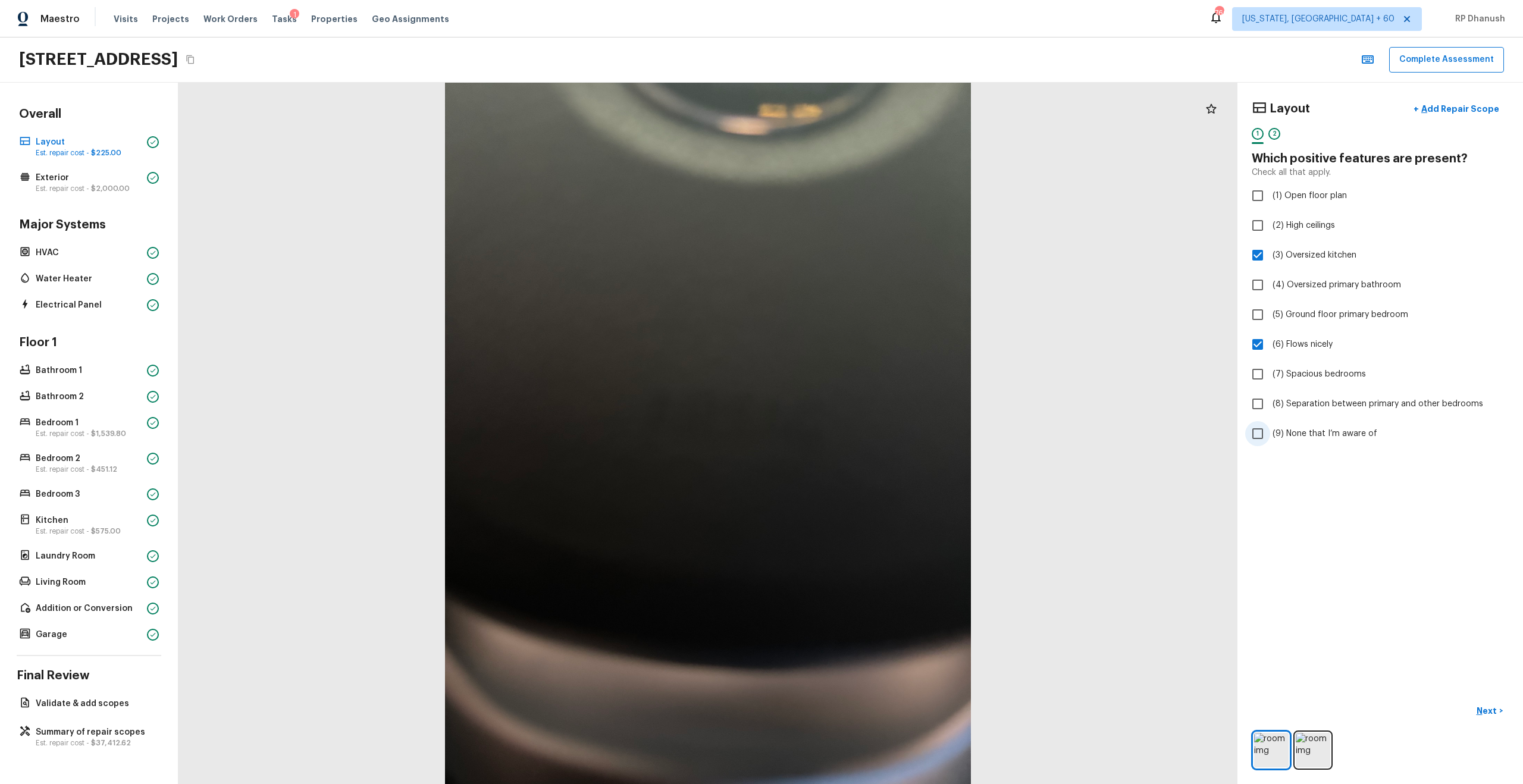
click at [856, 442] on label "(9) None that I’m aware of" at bounding box center [1372, 433] width 254 height 25
click at [856, 442] on input "(9) None that I’m aware of" at bounding box center [1258, 433] width 25 height 25
checkbox input "true"
click at [119, 191] on span "$2,000.00" at bounding box center [110, 188] width 39 height 7
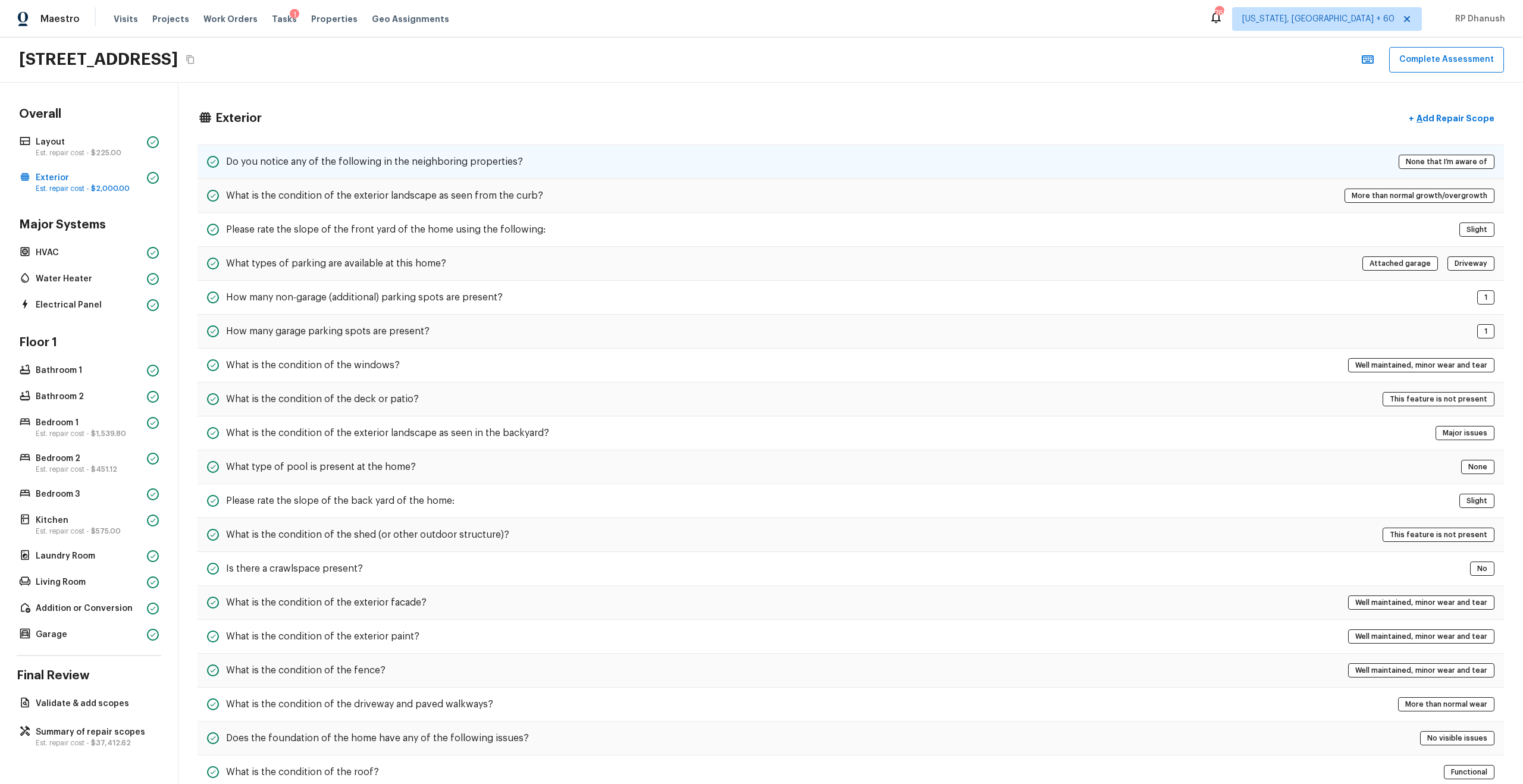
click at [291, 160] on h5 "Do you notice any of the following in the neighboring properties?" at bounding box center [374, 162] width 297 height 13
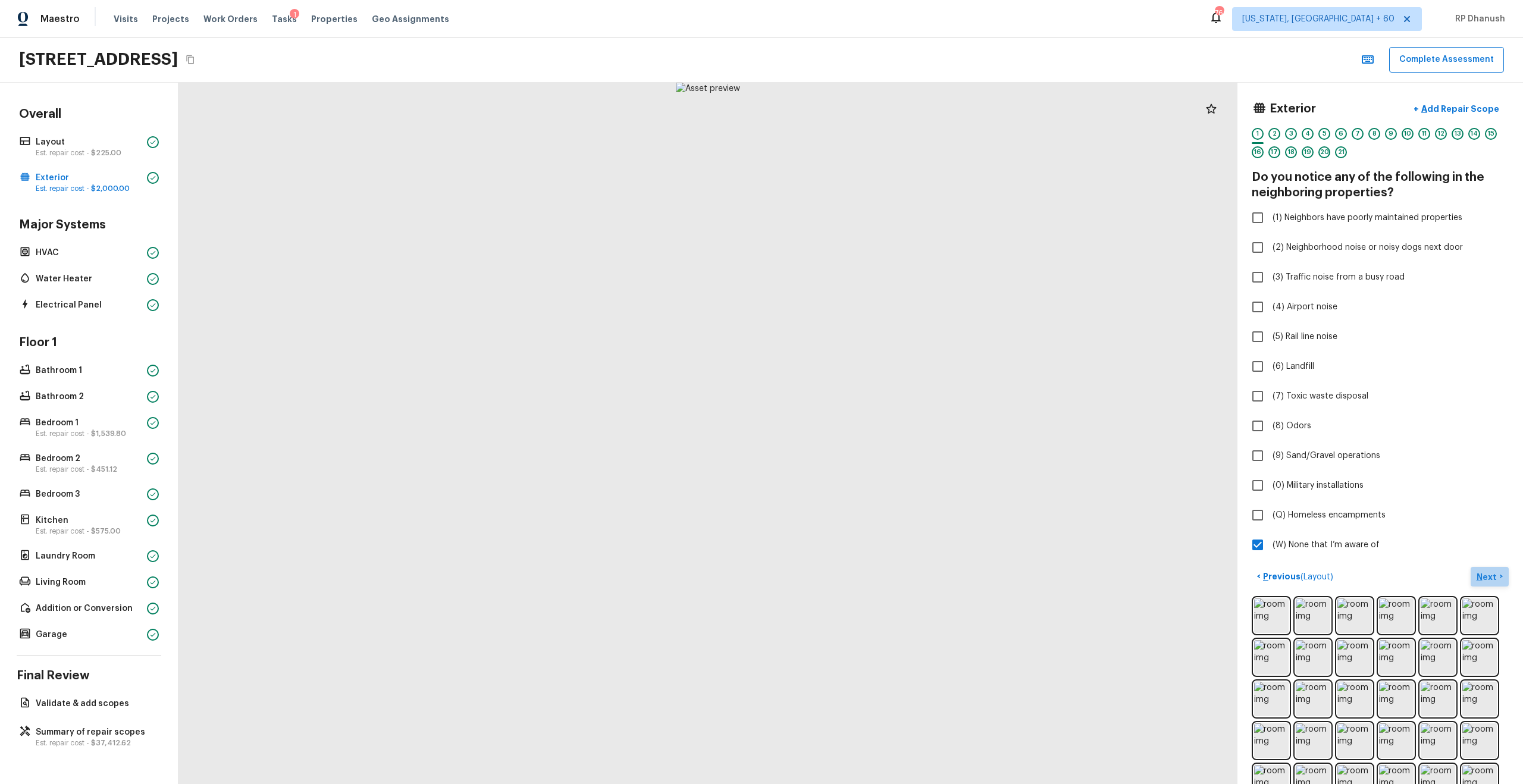
click at [856, 446] on p "Next" at bounding box center [1488, 576] width 23 height 12
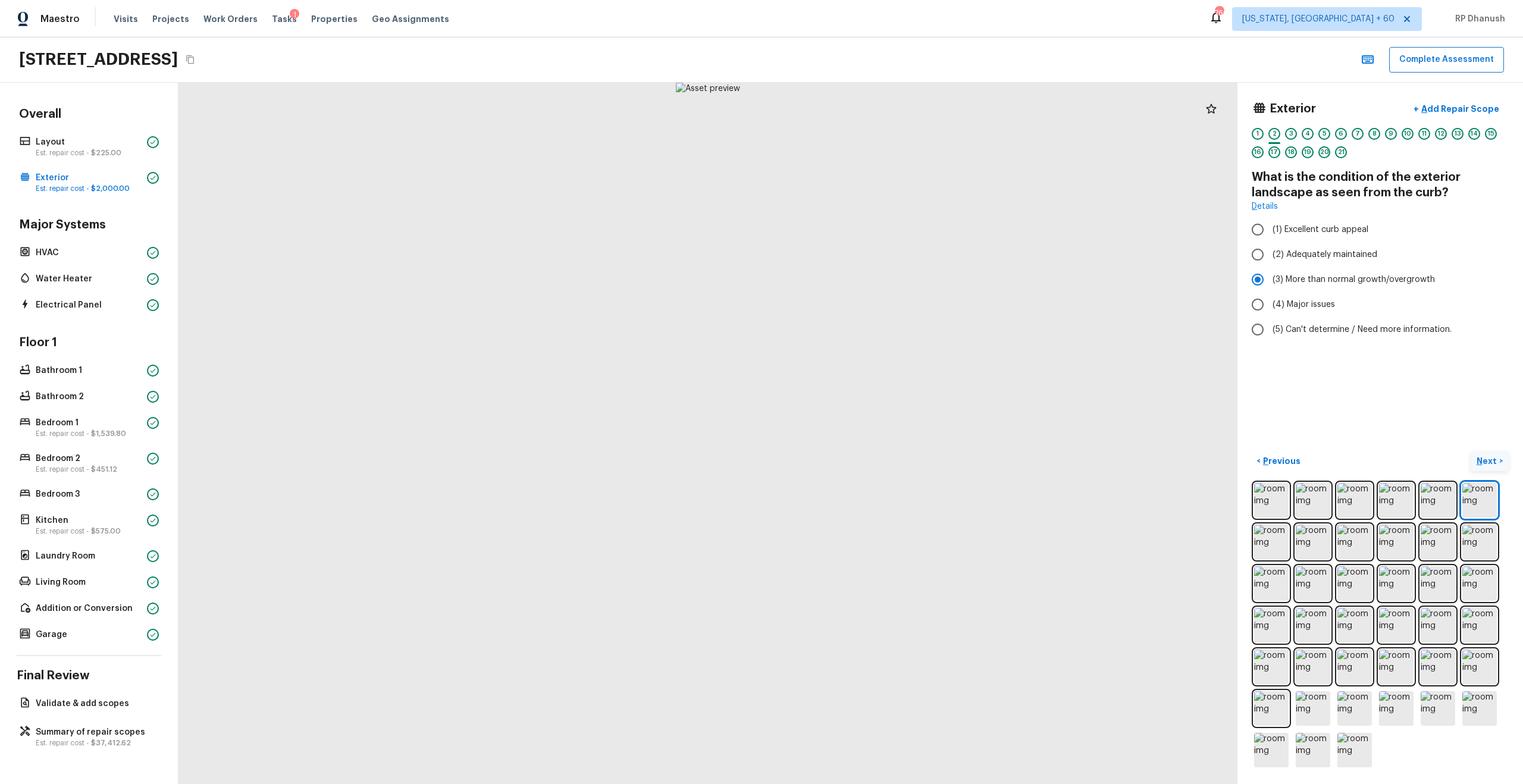
click at [856, 446] on button "Next >" at bounding box center [1489, 461] width 38 height 19
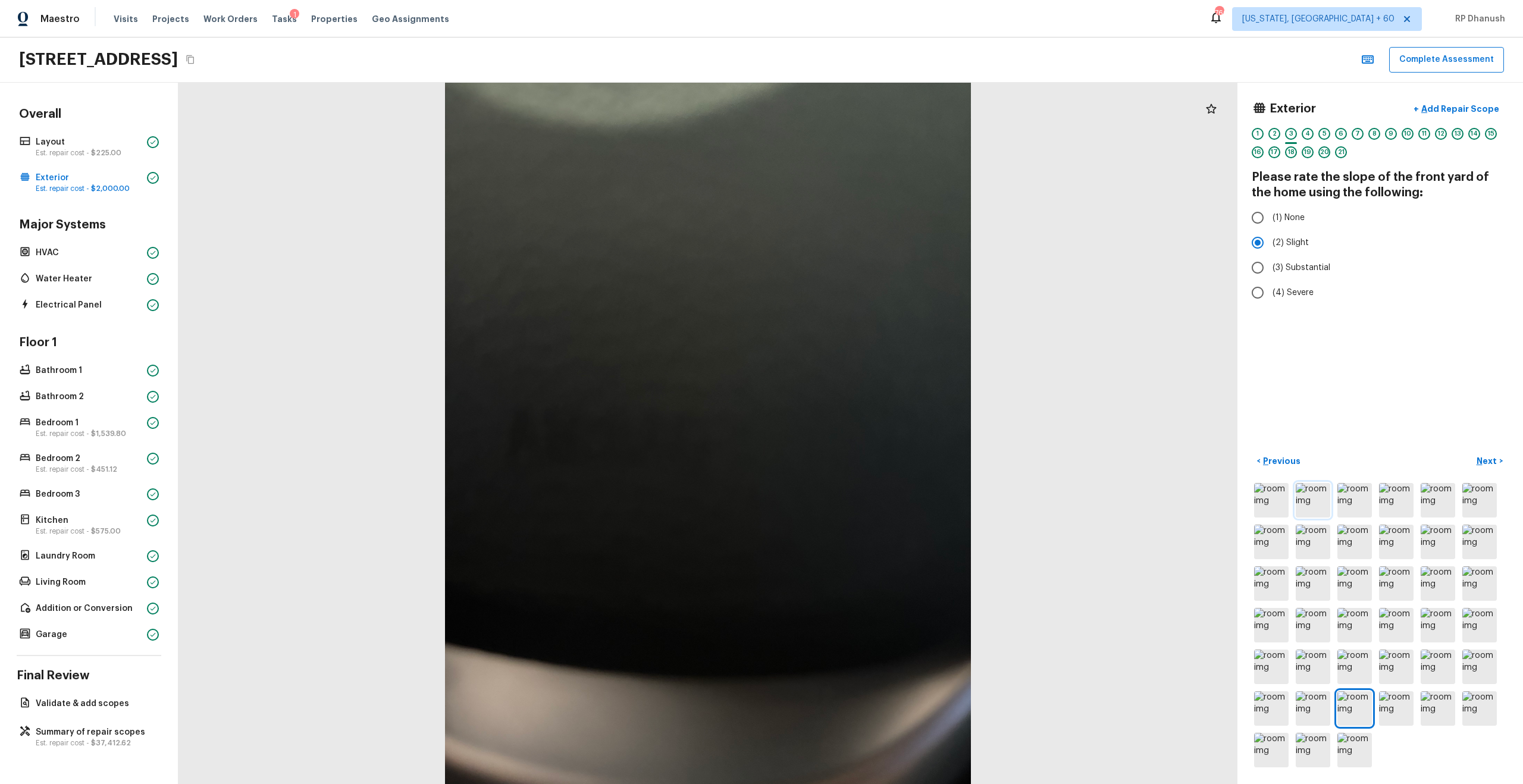
click at [856, 446] on img at bounding box center [1313, 500] width 35 height 35
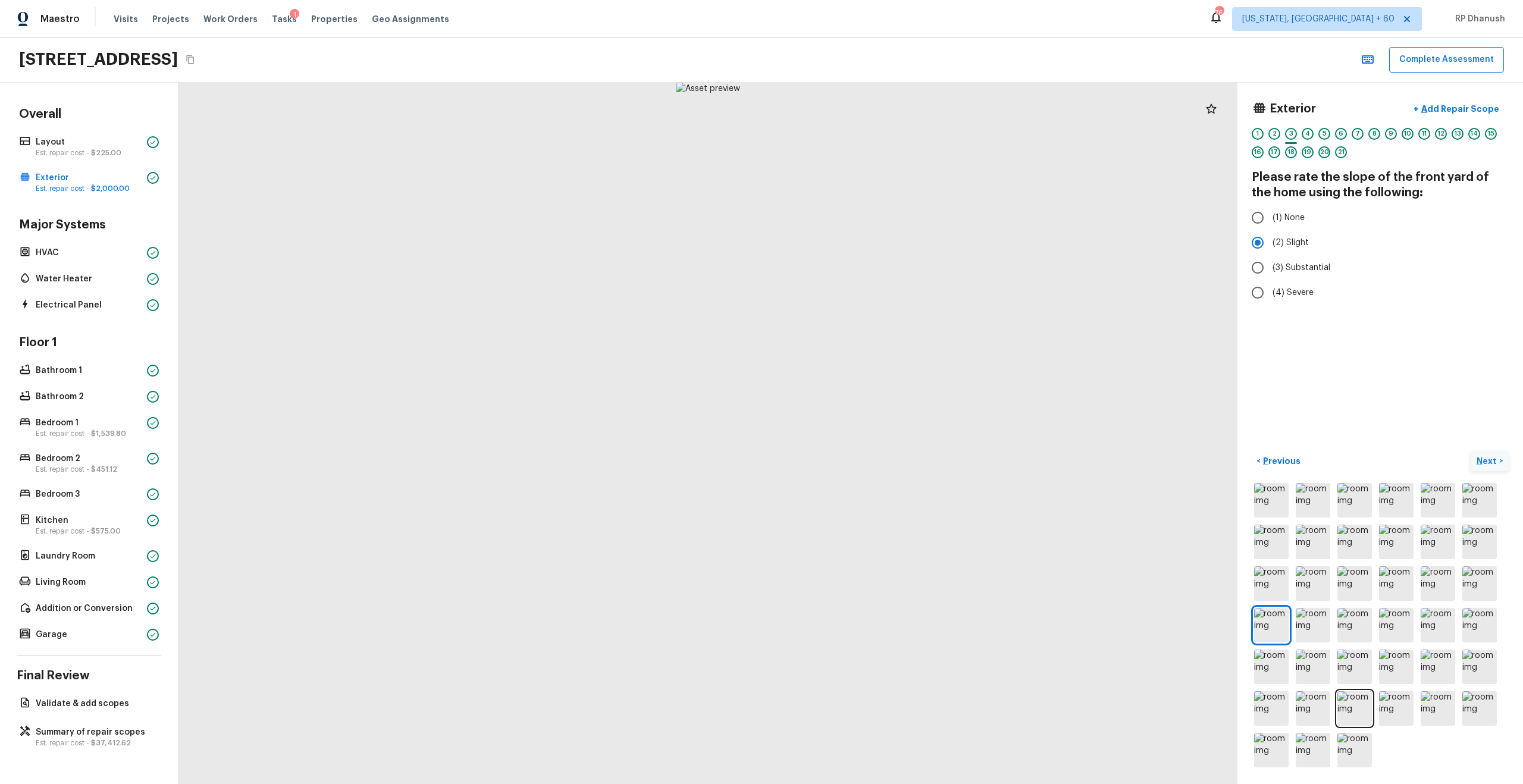
click at [856, 446] on p "Next" at bounding box center [1488, 461] width 23 height 12
click at [856, 446] on img at bounding box center [1438, 666] width 35 height 35
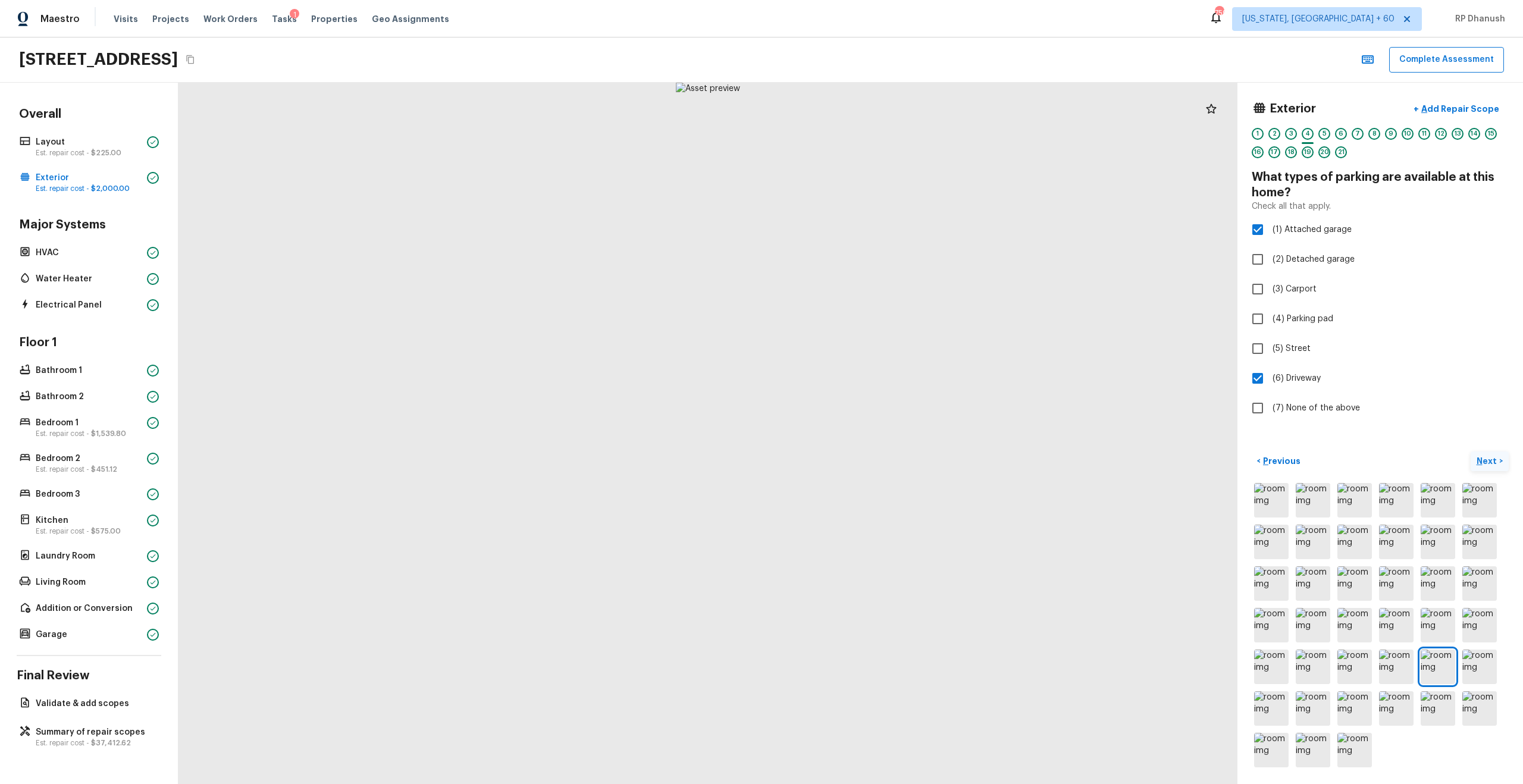
click at [856, 446] on p "Next" at bounding box center [1488, 461] width 23 height 12
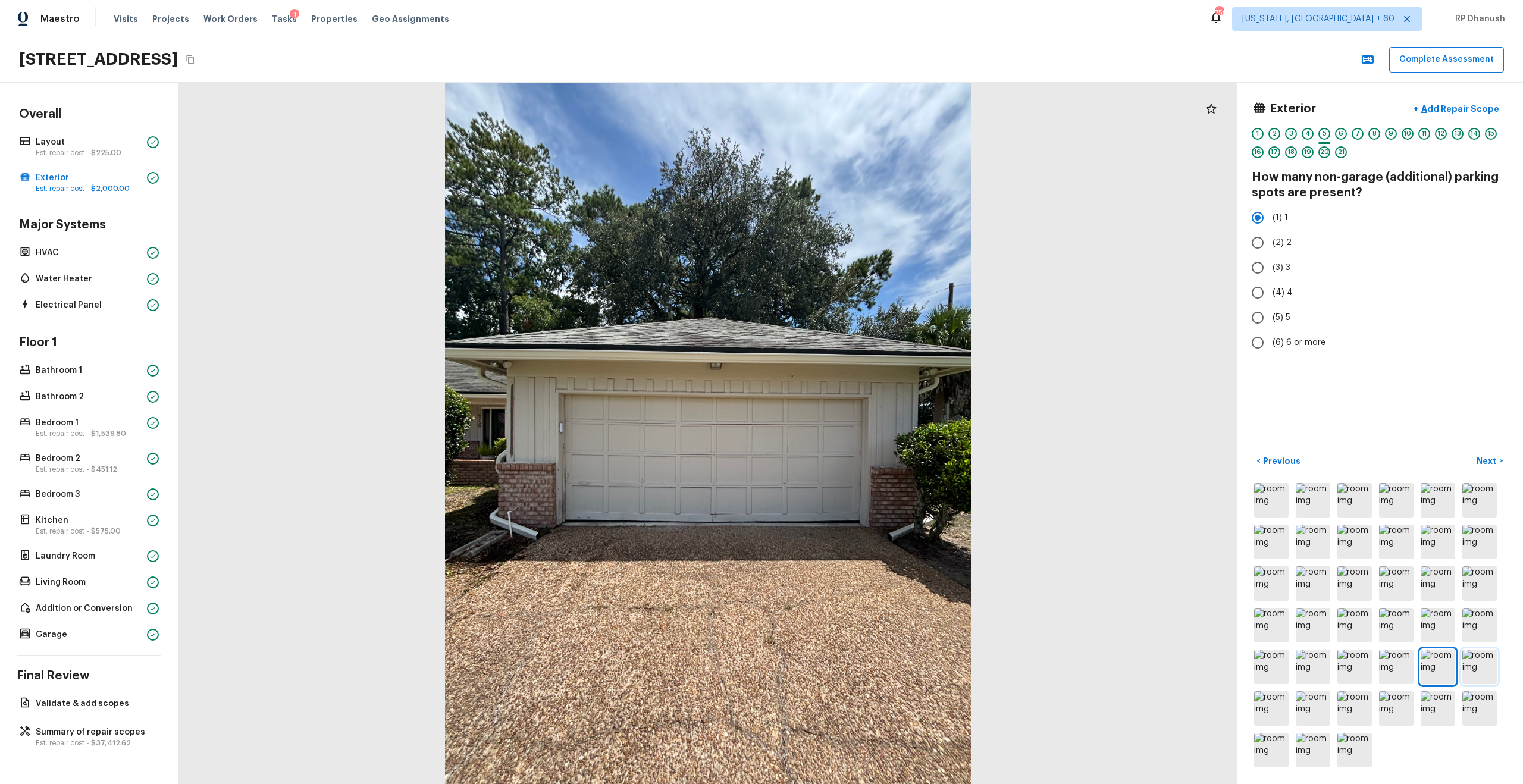
click at [856, 446] on img at bounding box center [1479, 666] width 35 height 35
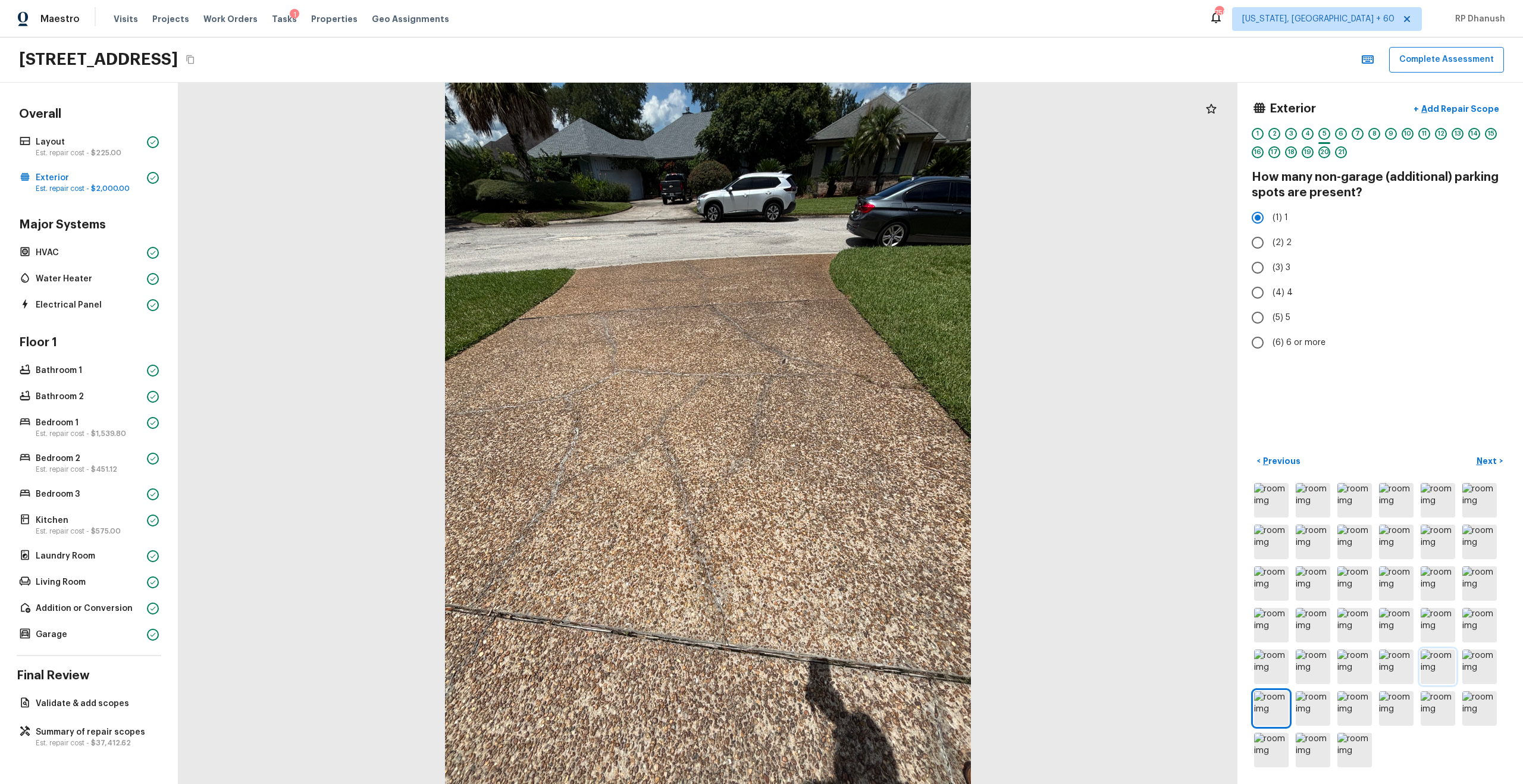
click at [856, 446] on img at bounding box center [1438, 666] width 35 height 35
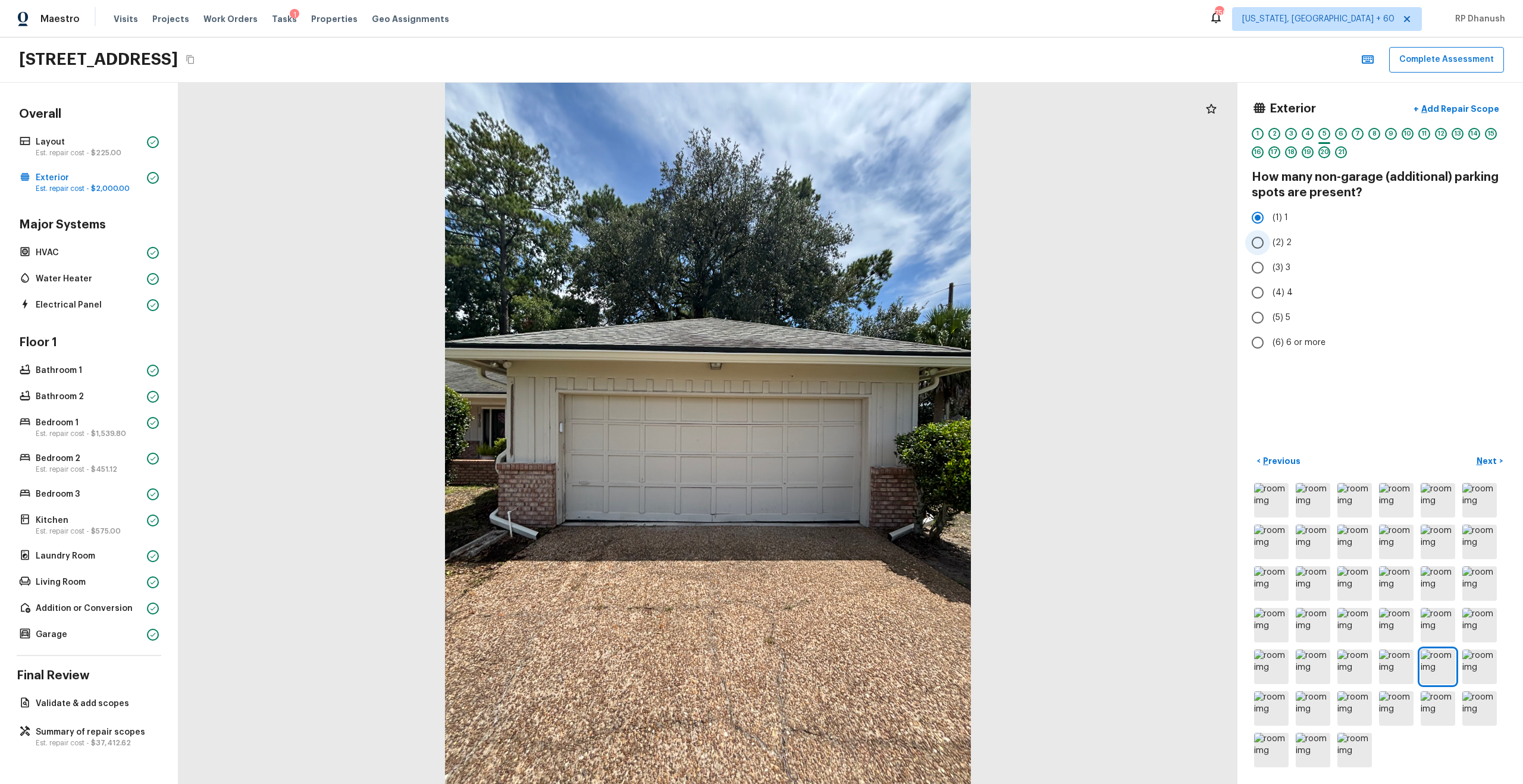
click at [856, 246] on input "(2) 2" at bounding box center [1258, 243] width 25 height 25
radio input "true"
click at [856, 446] on p "Next" at bounding box center [1488, 461] width 23 height 12
click at [856, 241] on span "(2) 2" at bounding box center [1281, 243] width 19 height 12
click at [856, 241] on input "(2) 2" at bounding box center [1258, 243] width 25 height 25
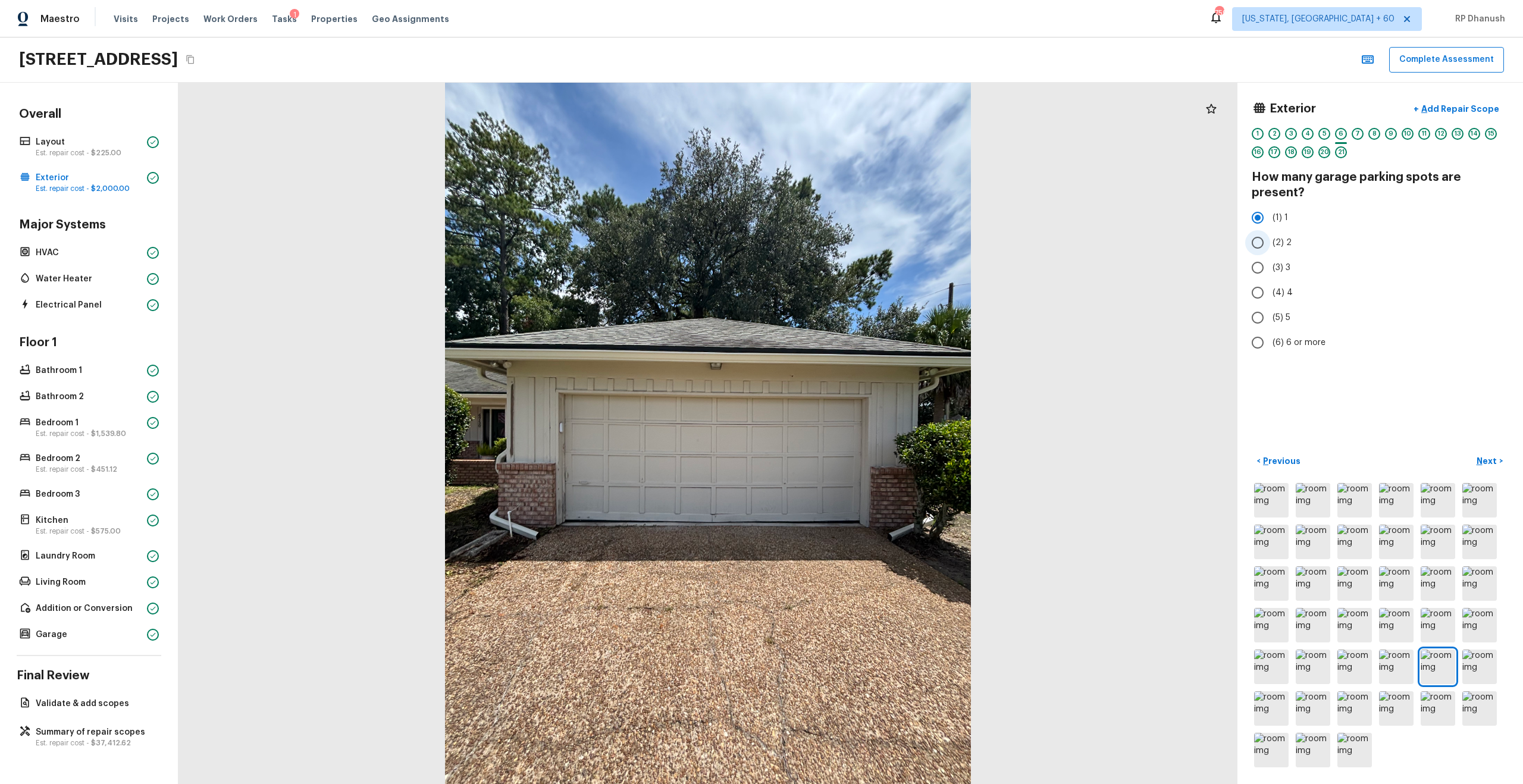
radio input "true"
click at [856, 446] on p "Next" at bounding box center [1488, 461] width 23 height 12
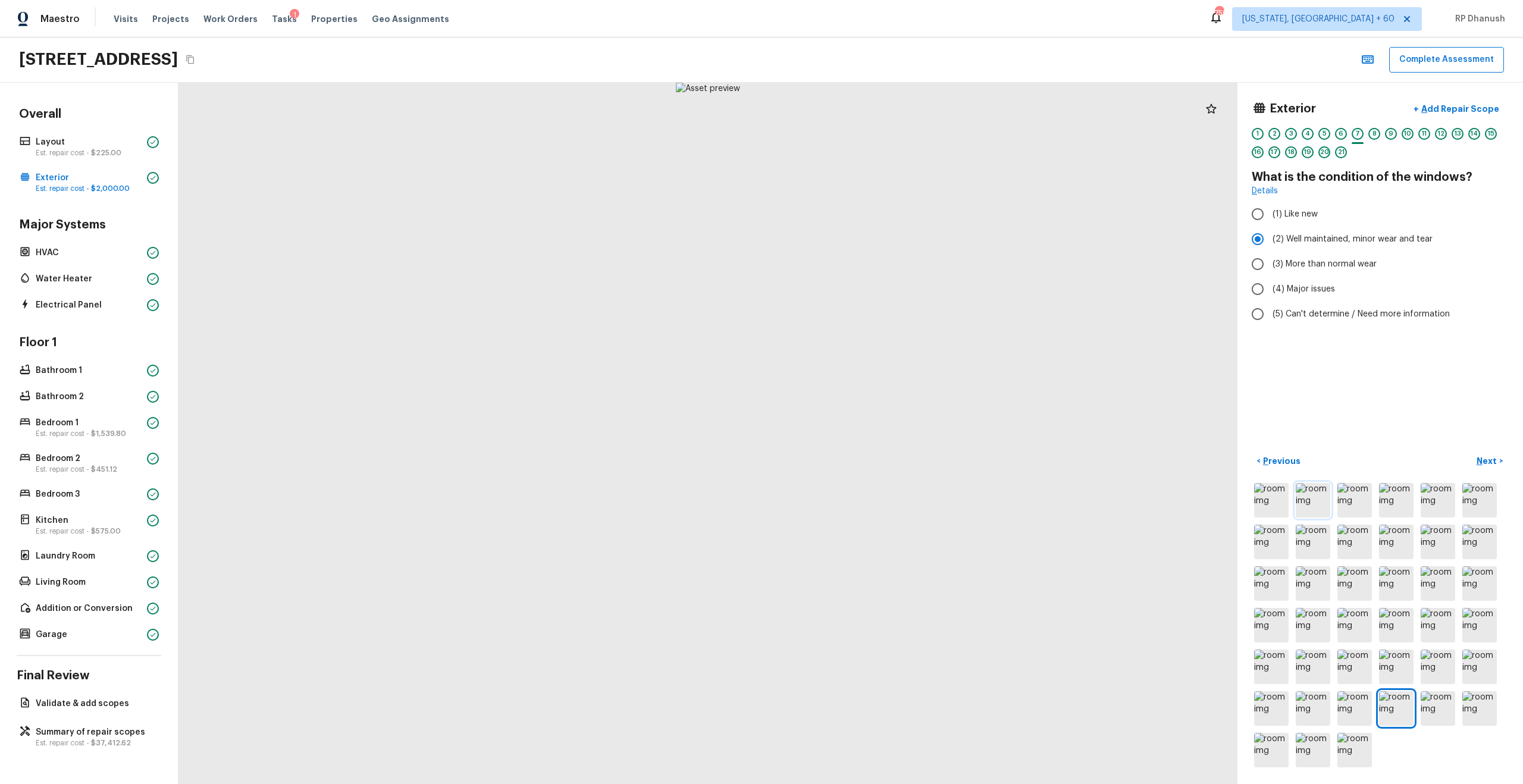
click at [856, 446] on img at bounding box center [1313, 500] width 35 height 35
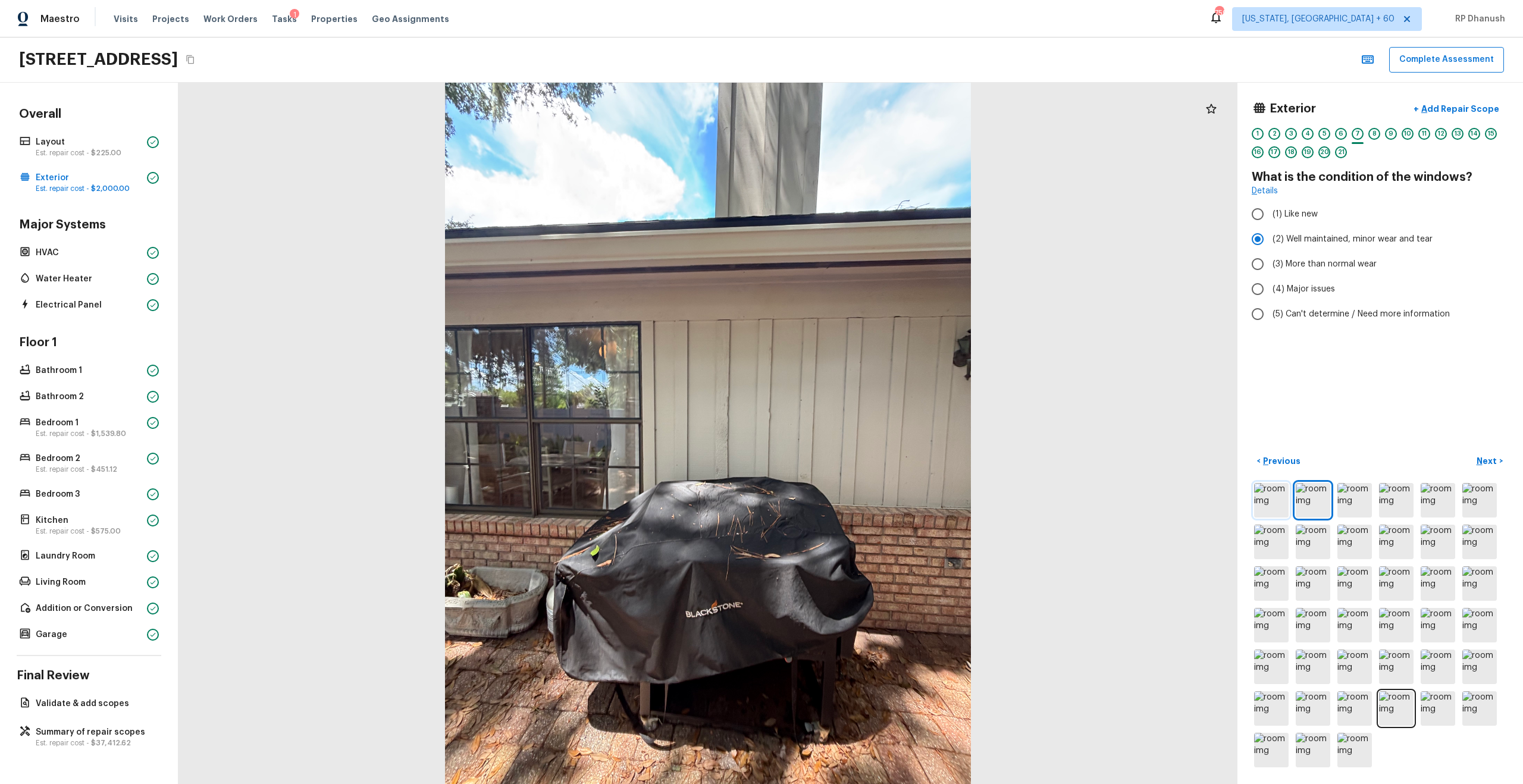
click at [856, 446] on img at bounding box center [1271, 500] width 35 height 35
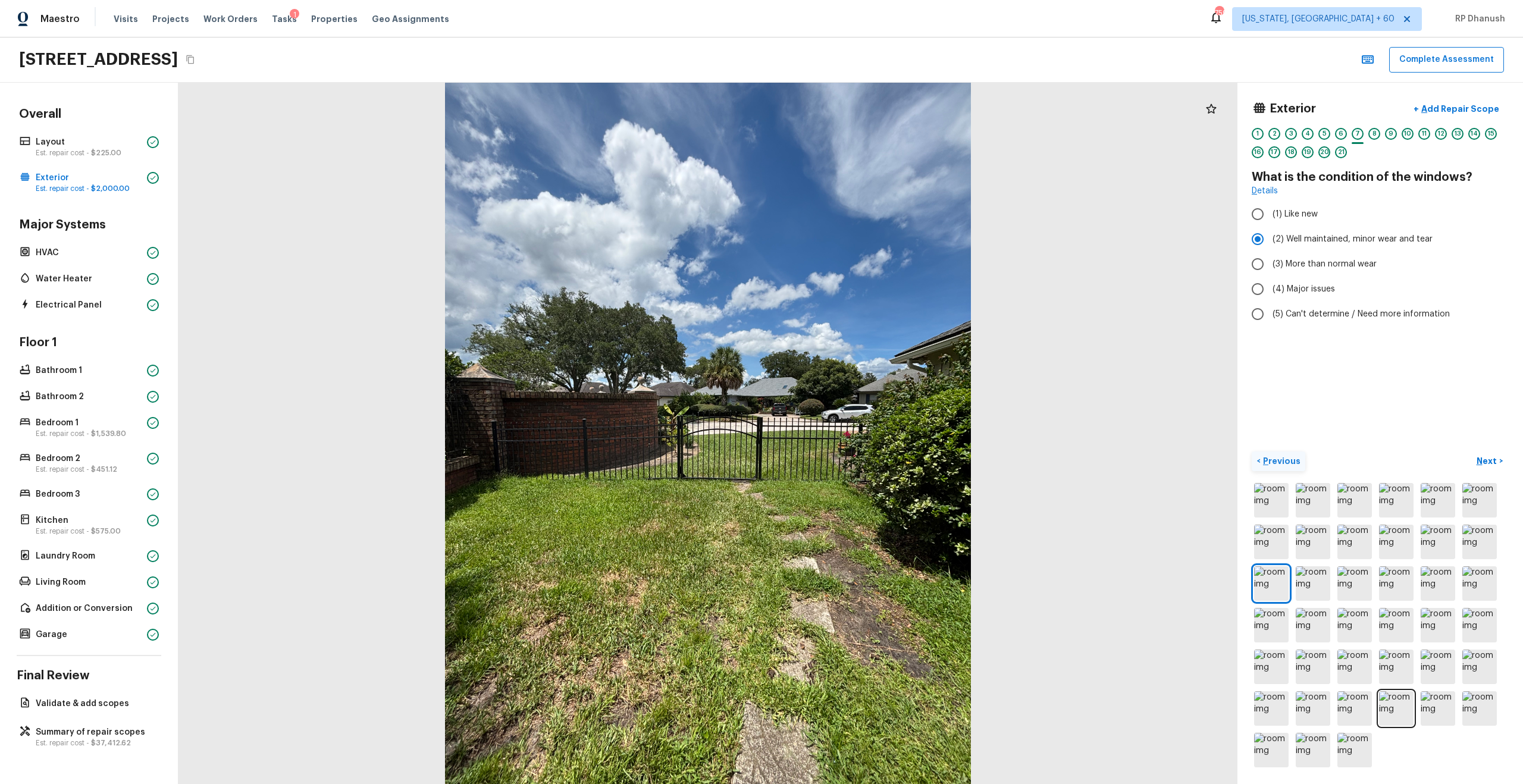
click at [856, 446] on p "Previous" at bounding box center [1280, 461] width 40 height 12
click at [856, 179] on h4 "How many garage parking spots are present?" at bounding box center [1380, 185] width 257 height 31
click at [856, 446] on p "Previous" at bounding box center [1280, 461] width 40 height 12
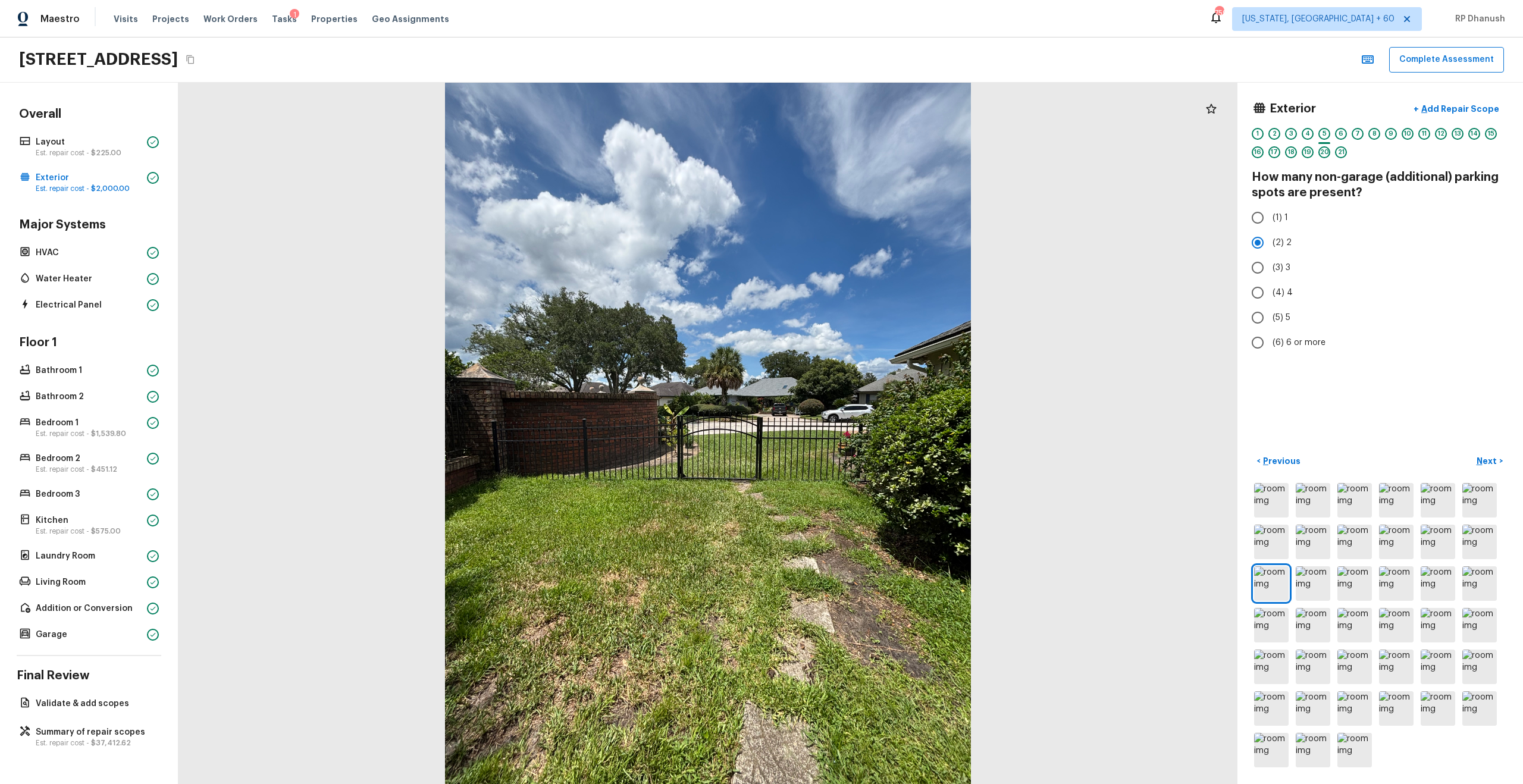
click at [856, 180] on h4 "How many non-garage (additional) parking spots are present?" at bounding box center [1380, 185] width 257 height 31
drag, startPoint x: 1328, startPoint y: 180, endPoint x: 1348, endPoint y: 181, distance: 20.0
click at [856, 181] on h4 "How many non-garage (additional) parking spots are present?" at bounding box center [1380, 185] width 257 height 31
click at [856, 446] on p "Next" at bounding box center [1488, 461] width 23 height 12
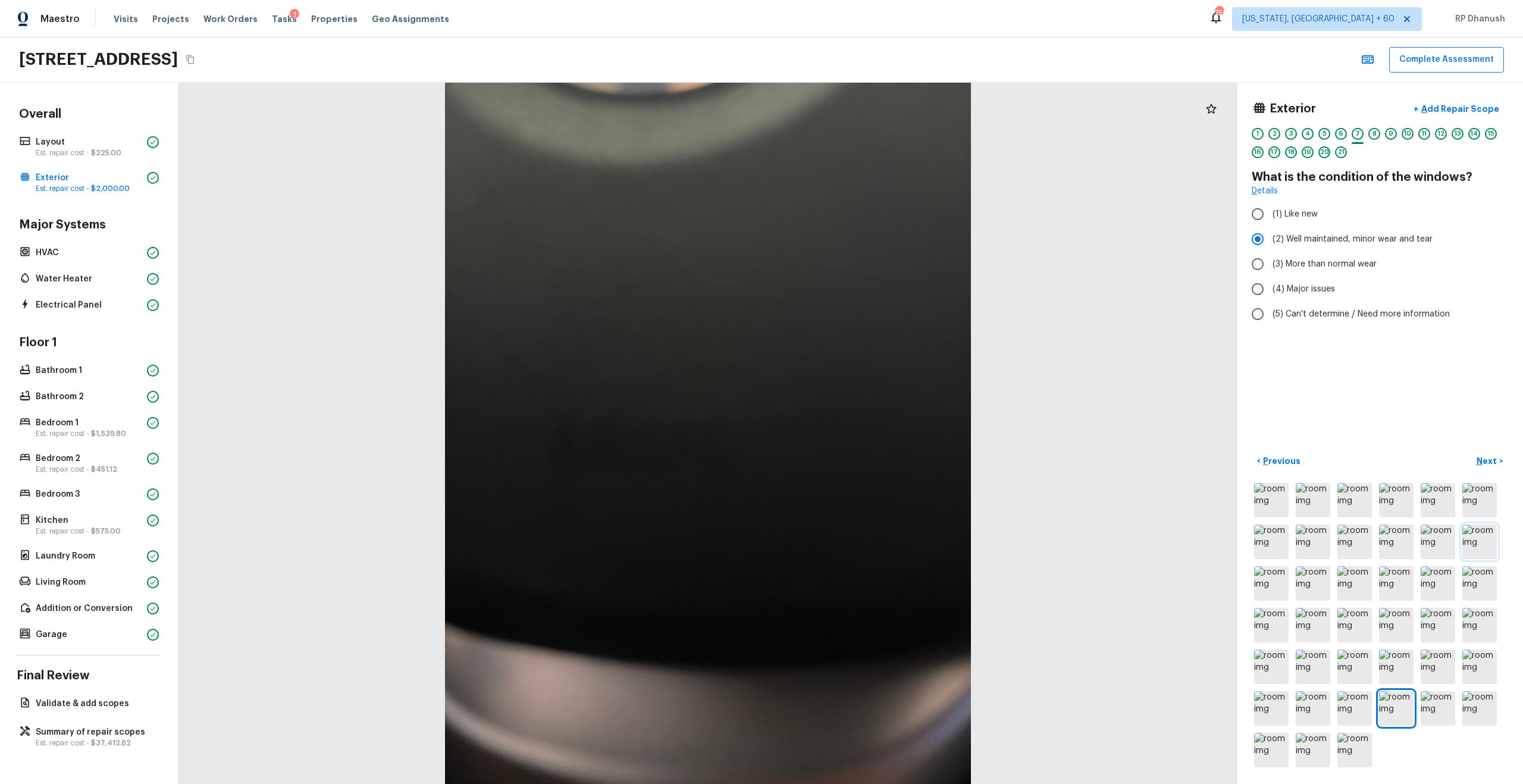
click at [856, 446] on img at bounding box center [1479, 541] width 35 height 35
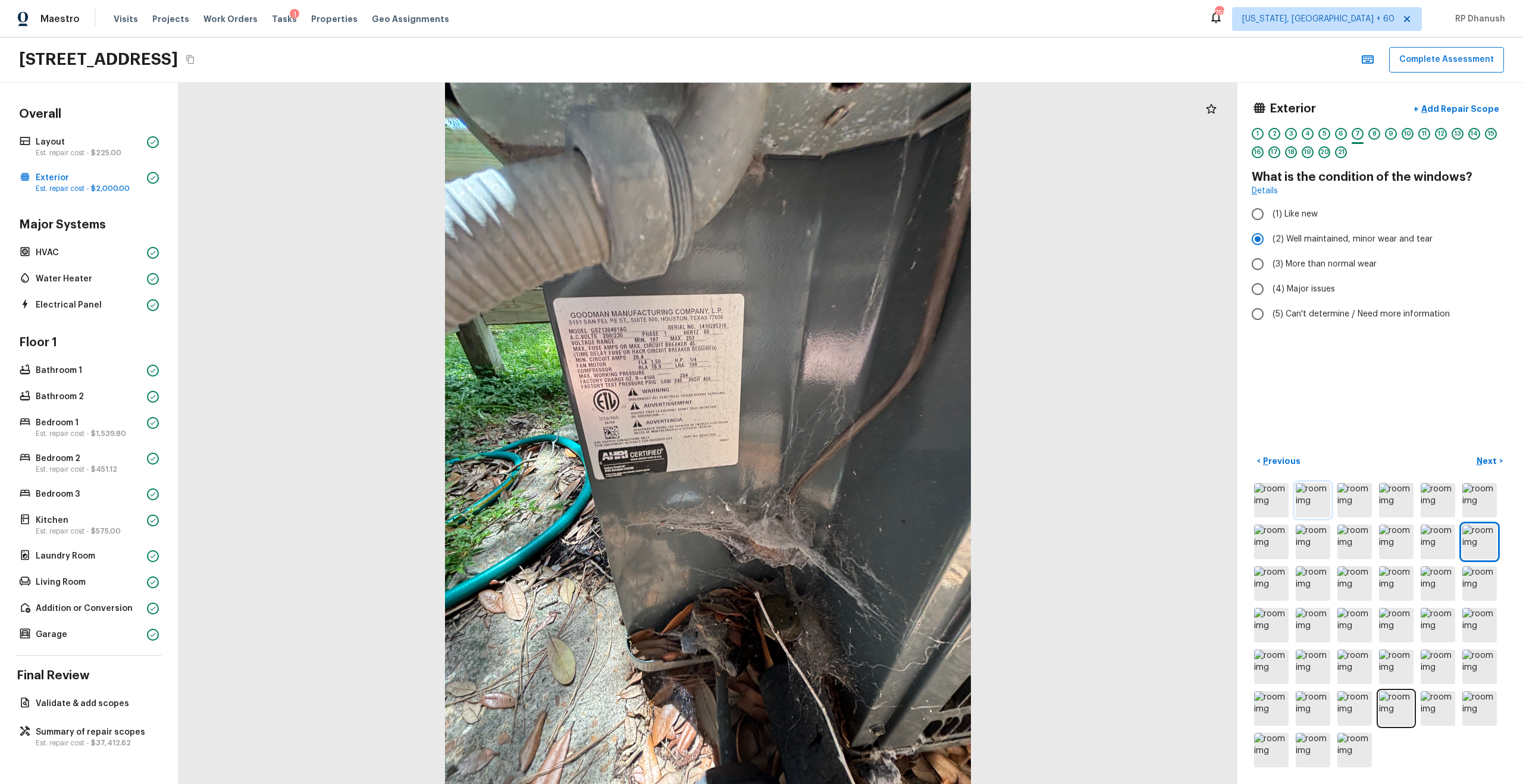
click at [856, 446] on img at bounding box center [1313, 500] width 35 height 35
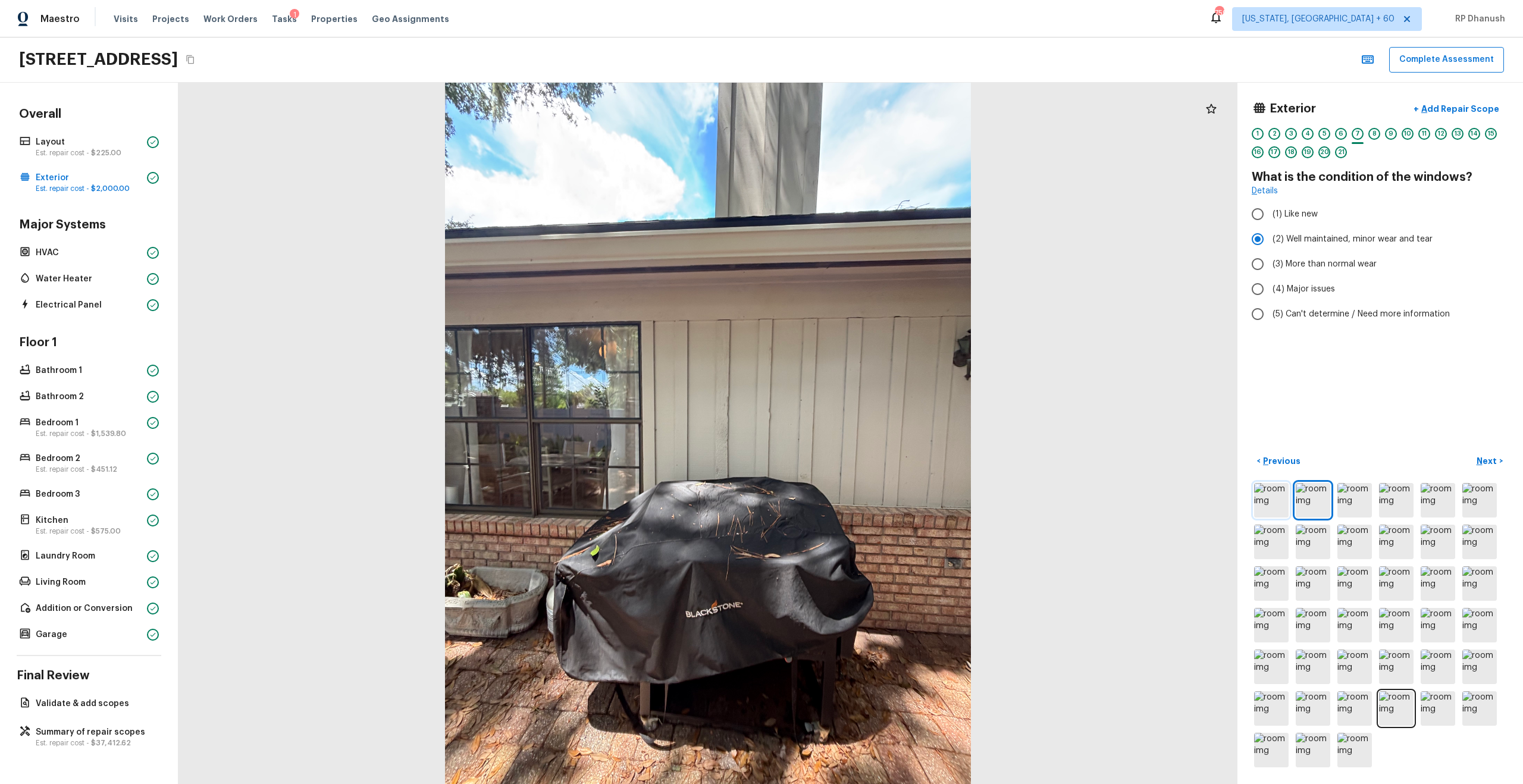
click at [856, 446] on img at bounding box center [1271, 500] width 35 height 35
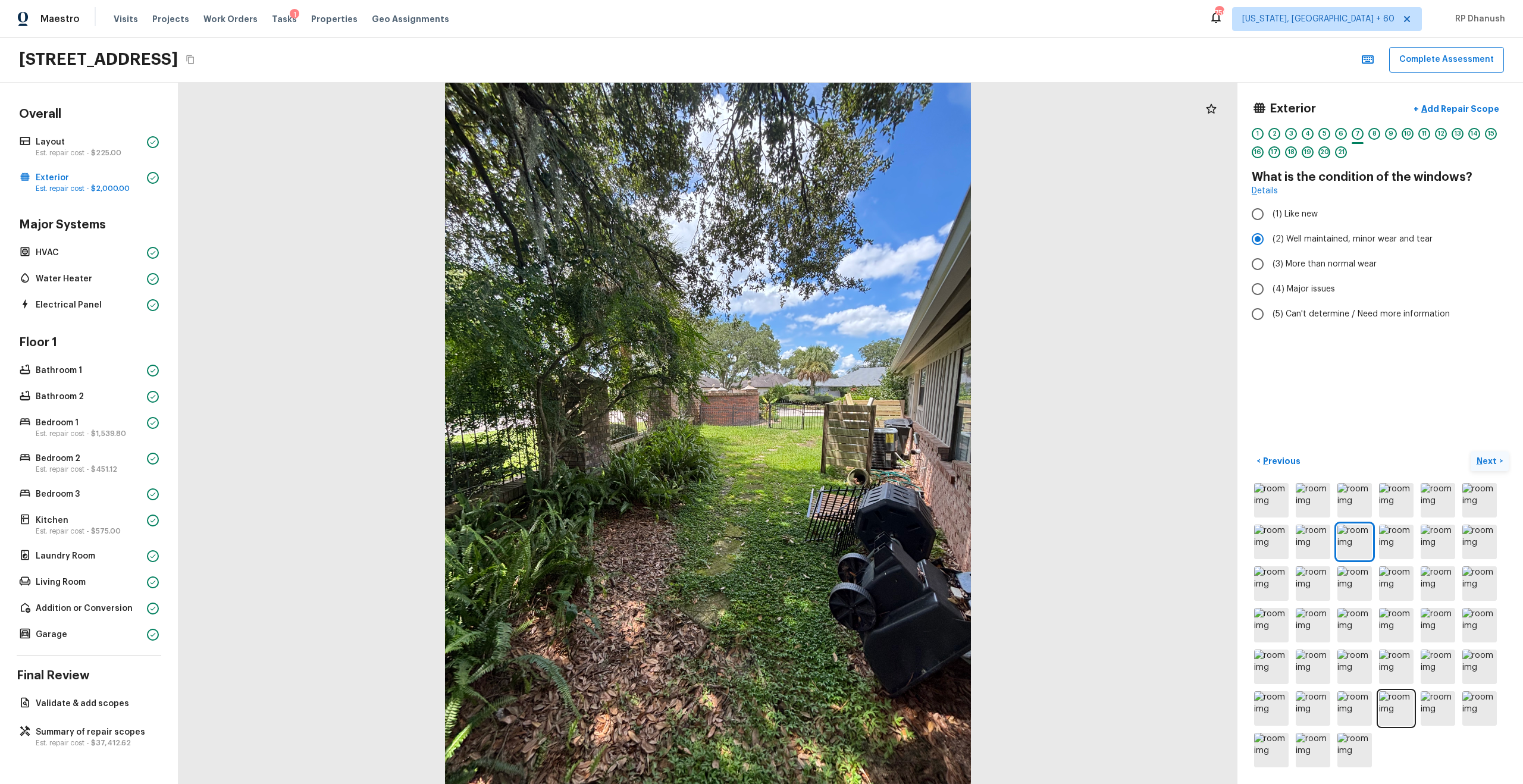
click at [856, 446] on p "Next" at bounding box center [1488, 461] width 23 height 12
click at [856, 446] on img at bounding box center [1313, 500] width 35 height 35
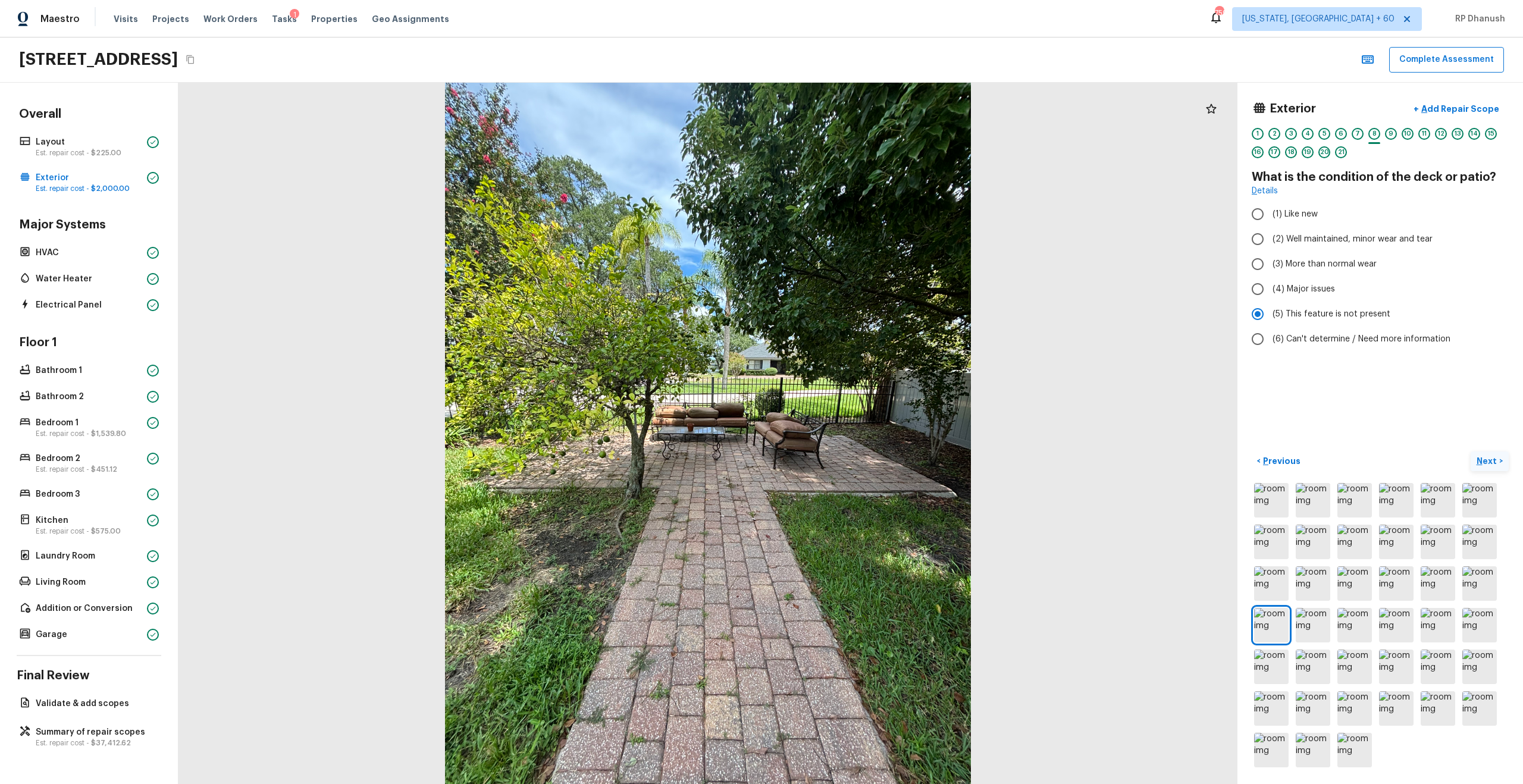
click at [856, 446] on p "Next" at bounding box center [1488, 461] width 23 height 12
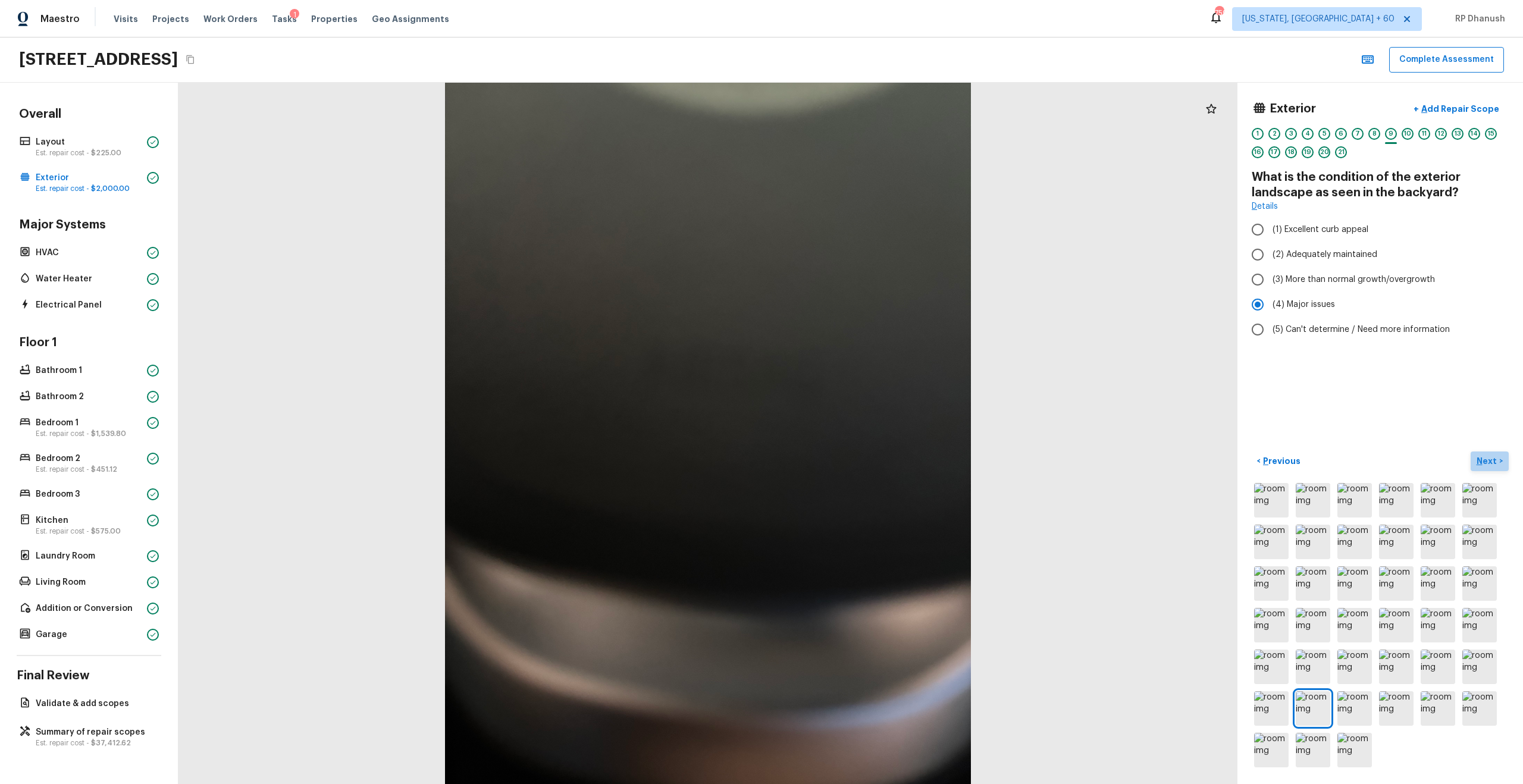
click at [856, 446] on p "Next" at bounding box center [1488, 461] width 23 height 12
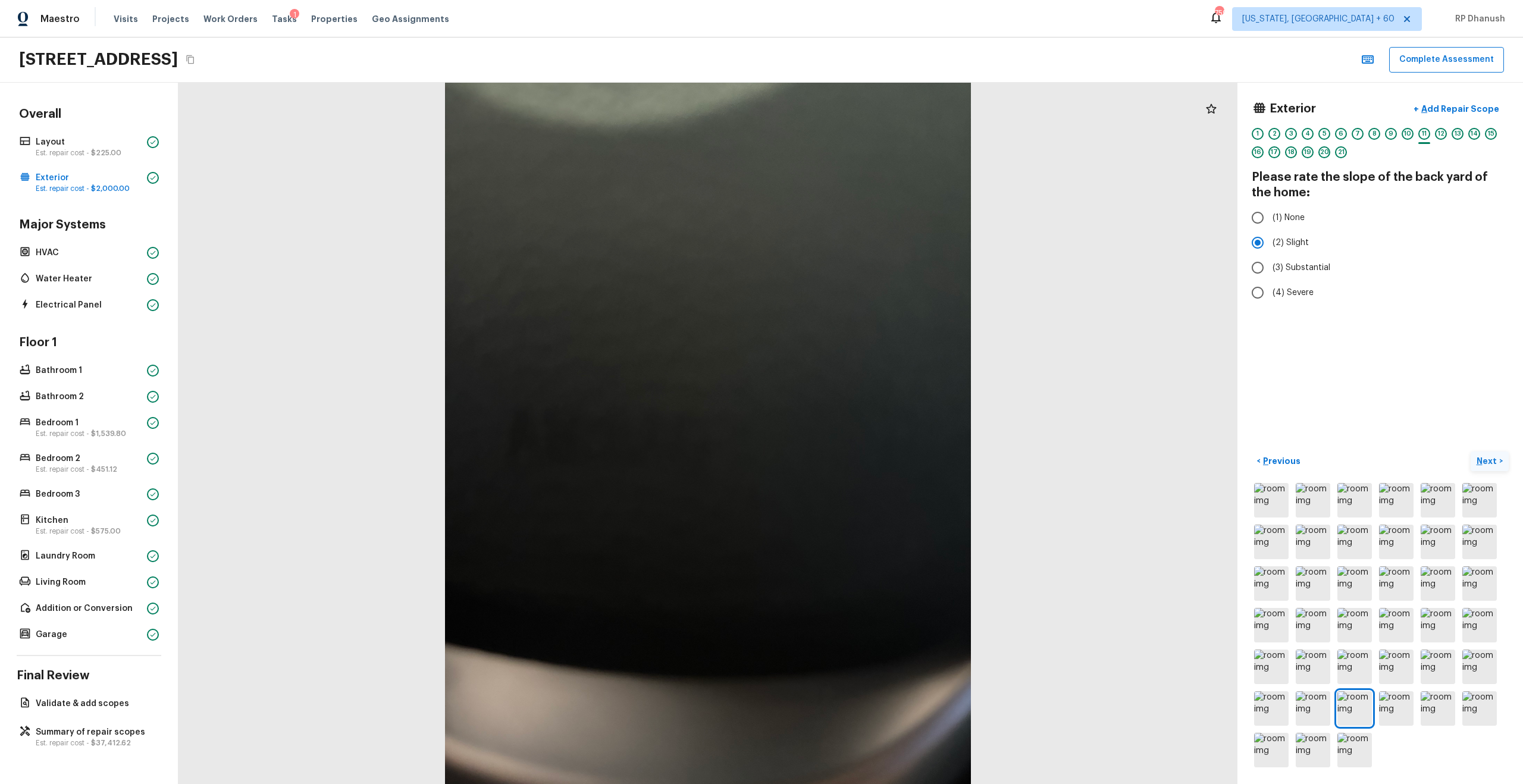
click at [856, 446] on p "Next" at bounding box center [1488, 461] width 23 height 12
click at [856, 446] on button "Next >" at bounding box center [1489, 461] width 38 height 19
click at [856, 446] on p "Next" at bounding box center [1488, 461] width 23 height 12
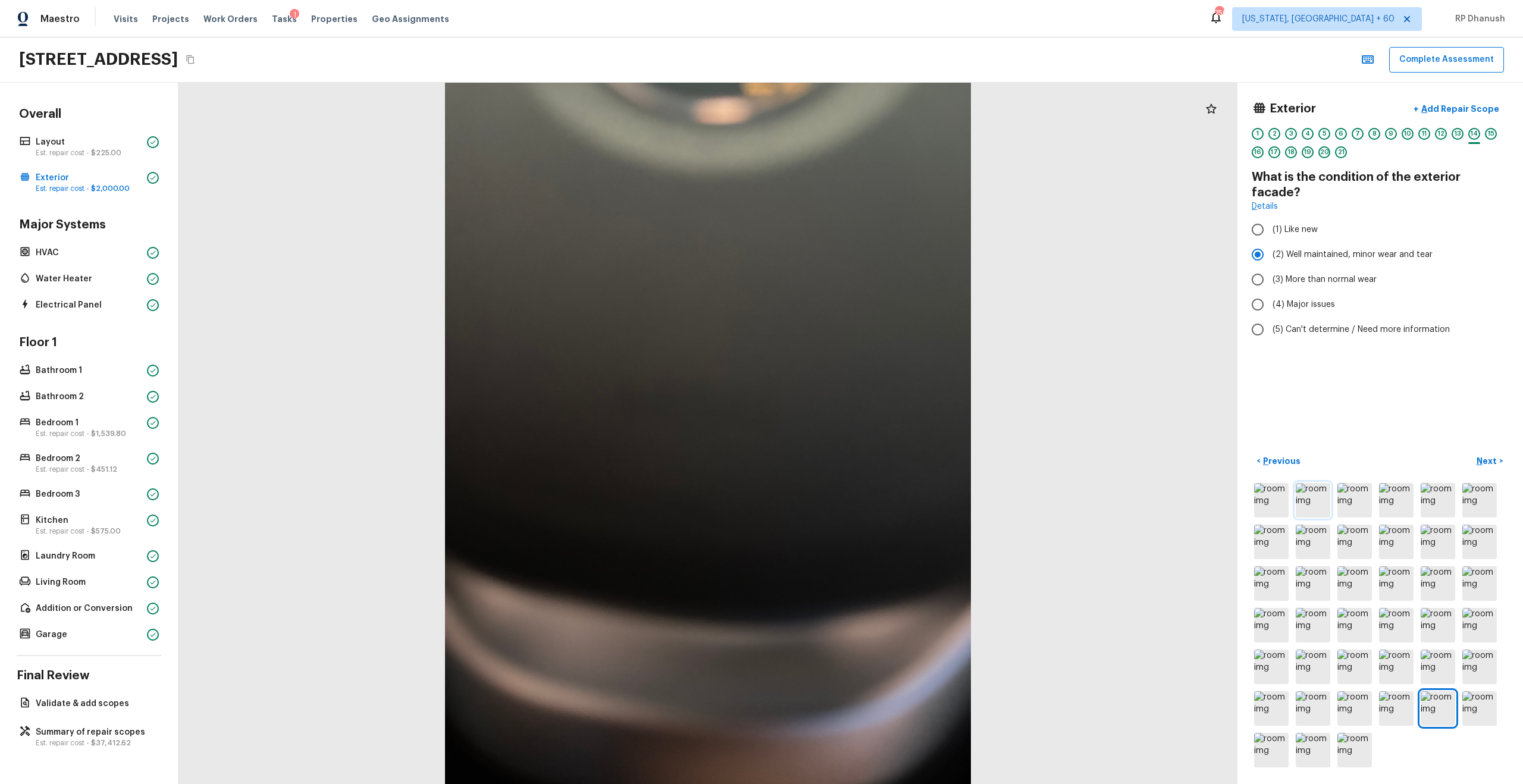
click at [856, 446] on img at bounding box center [1313, 500] width 35 height 35
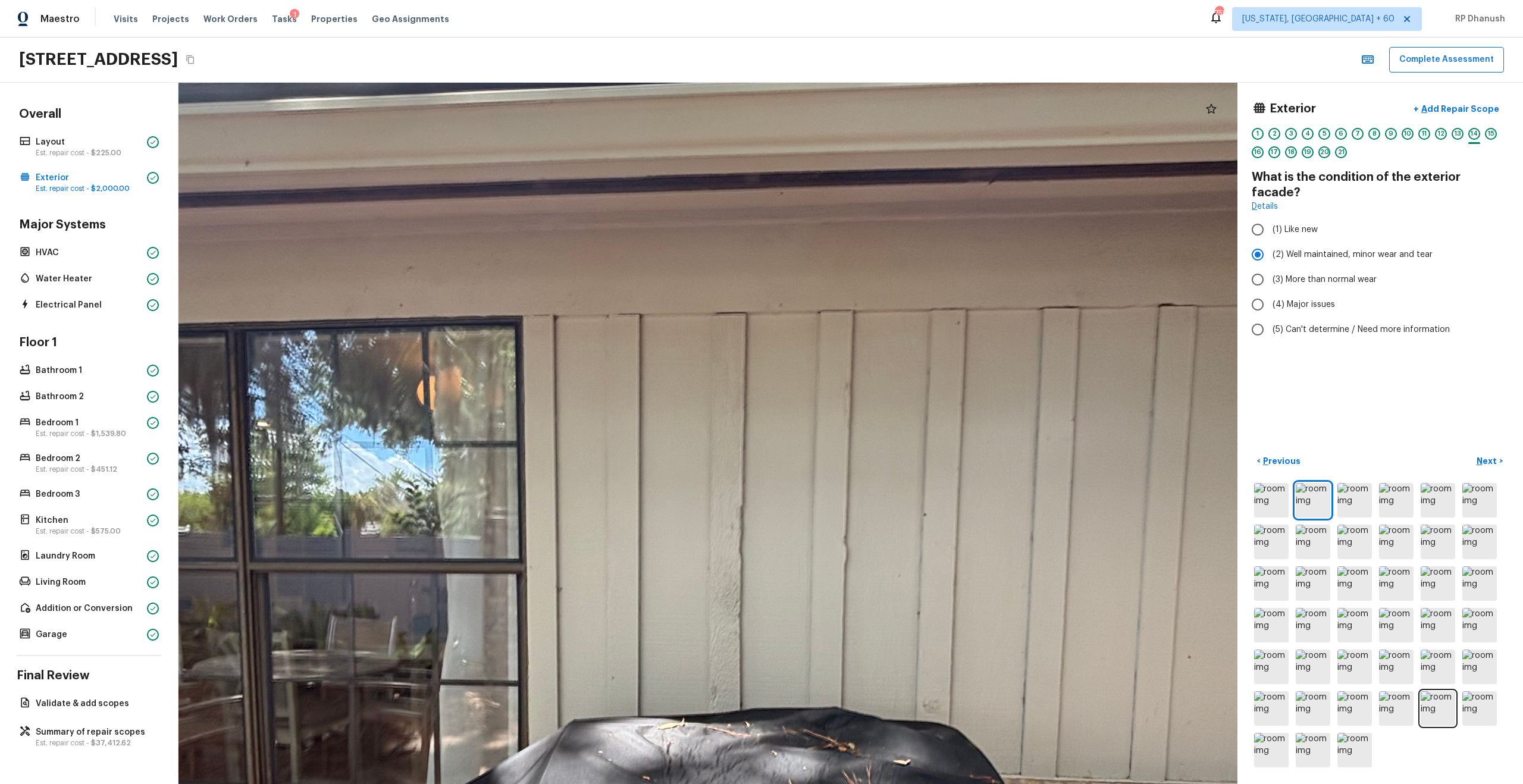
drag, startPoint x: 820, startPoint y: 532, endPoint x: 799, endPoint y: 381, distance: 152.5
click at [799, 381] on div at bounding box center [690, 597] width 2660 height 1762
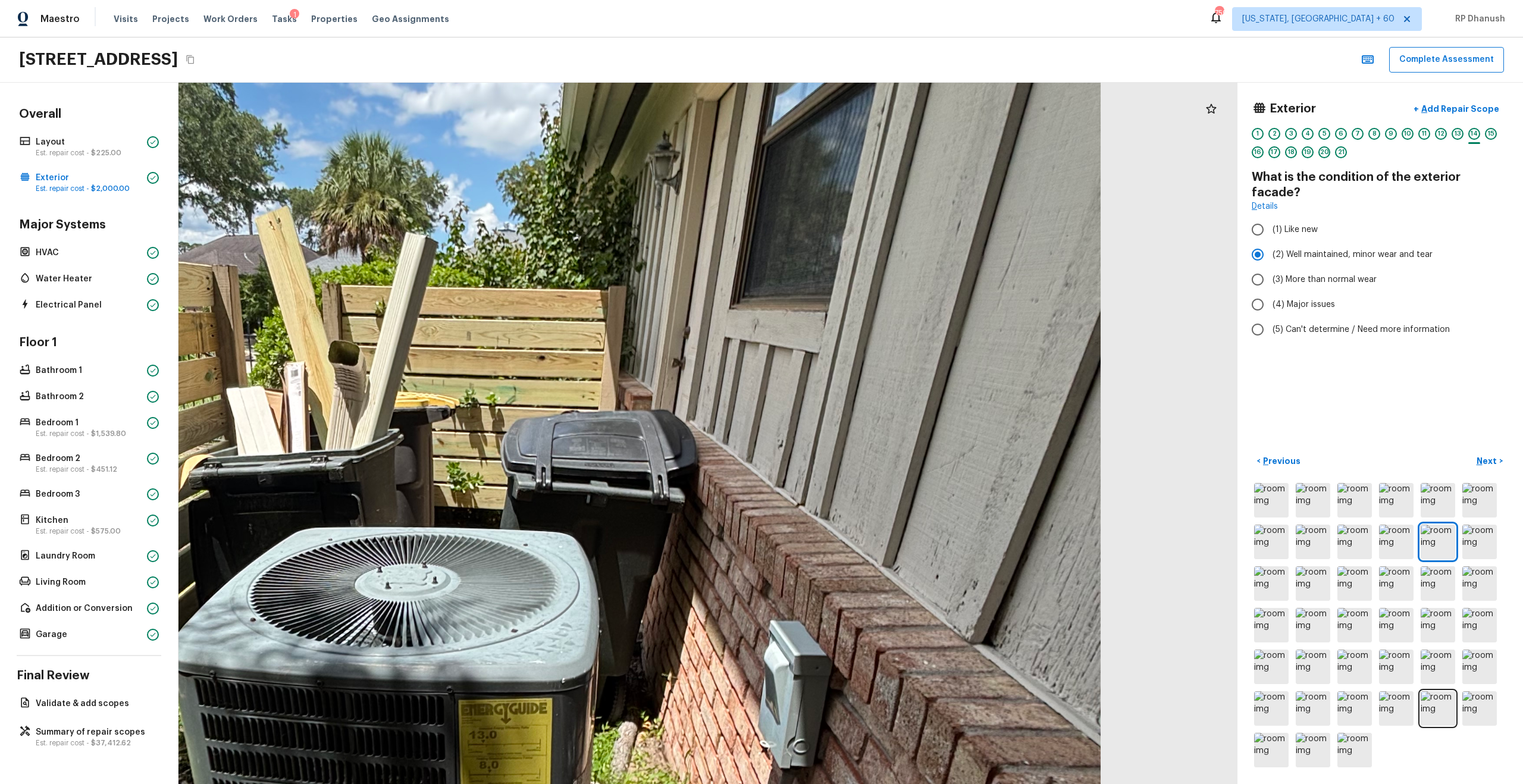
drag, startPoint x: 875, startPoint y: 351, endPoint x: 931, endPoint y: 480, distance: 140.6
click at [856, 446] on div at bounding box center [442, 610] width 2654 height 1757
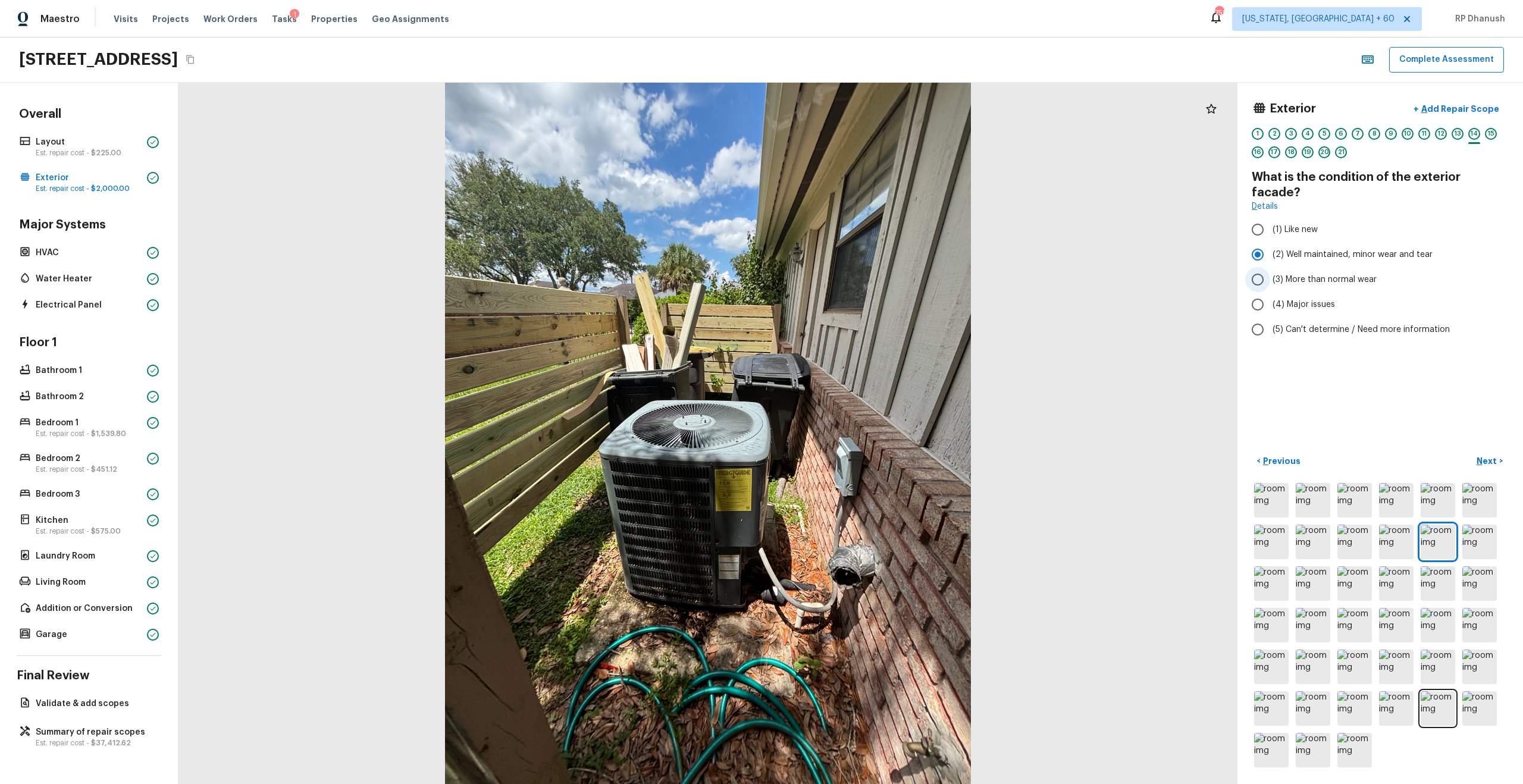
click at [856, 267] on input "(3) More than normal wear" at bounding box center [1258, 279] width 25 height 25
radio input "true"
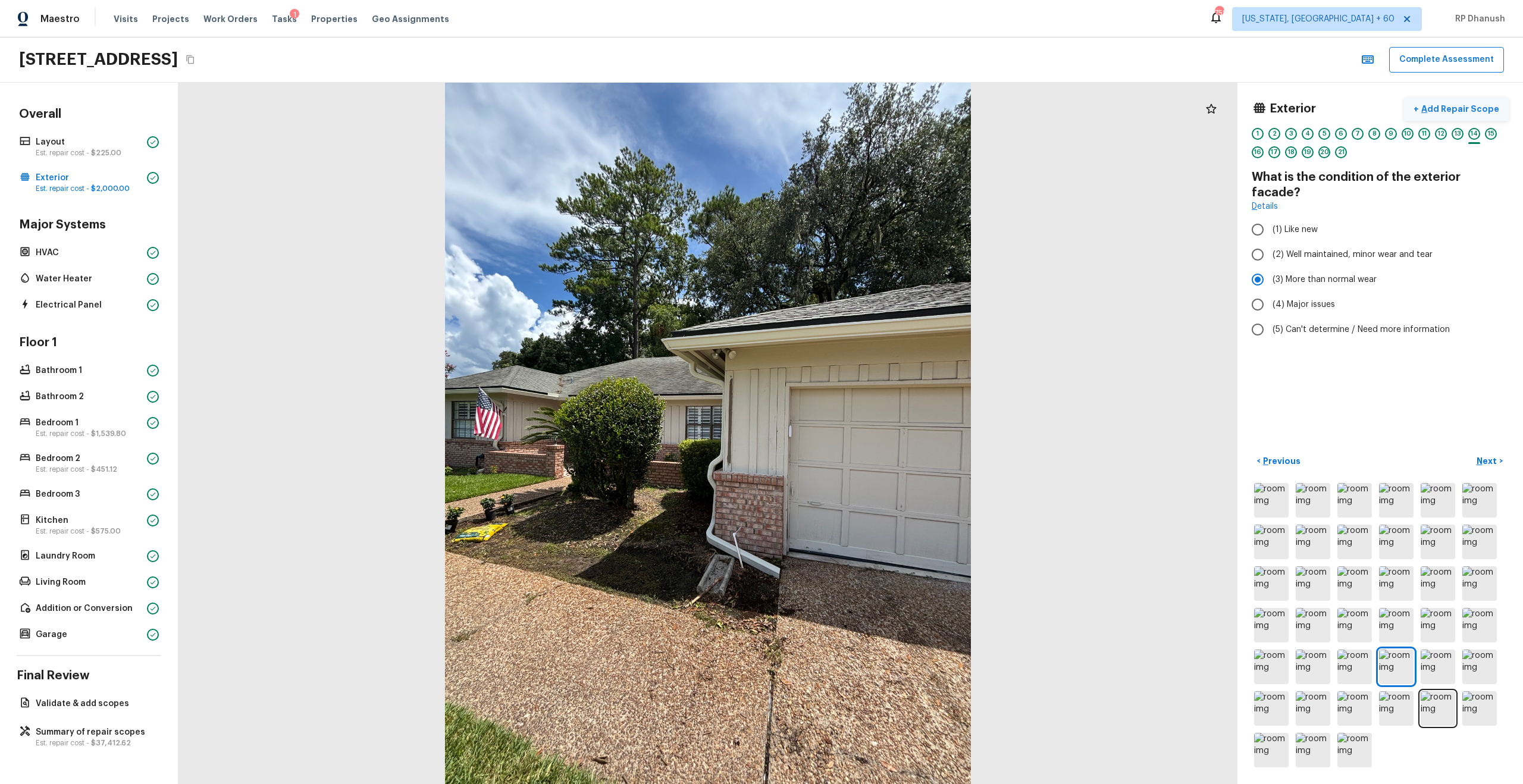
click at [856, 99] on button "+ Add Repair Scope" at bounding box center [1456, 109] width 105 height 24
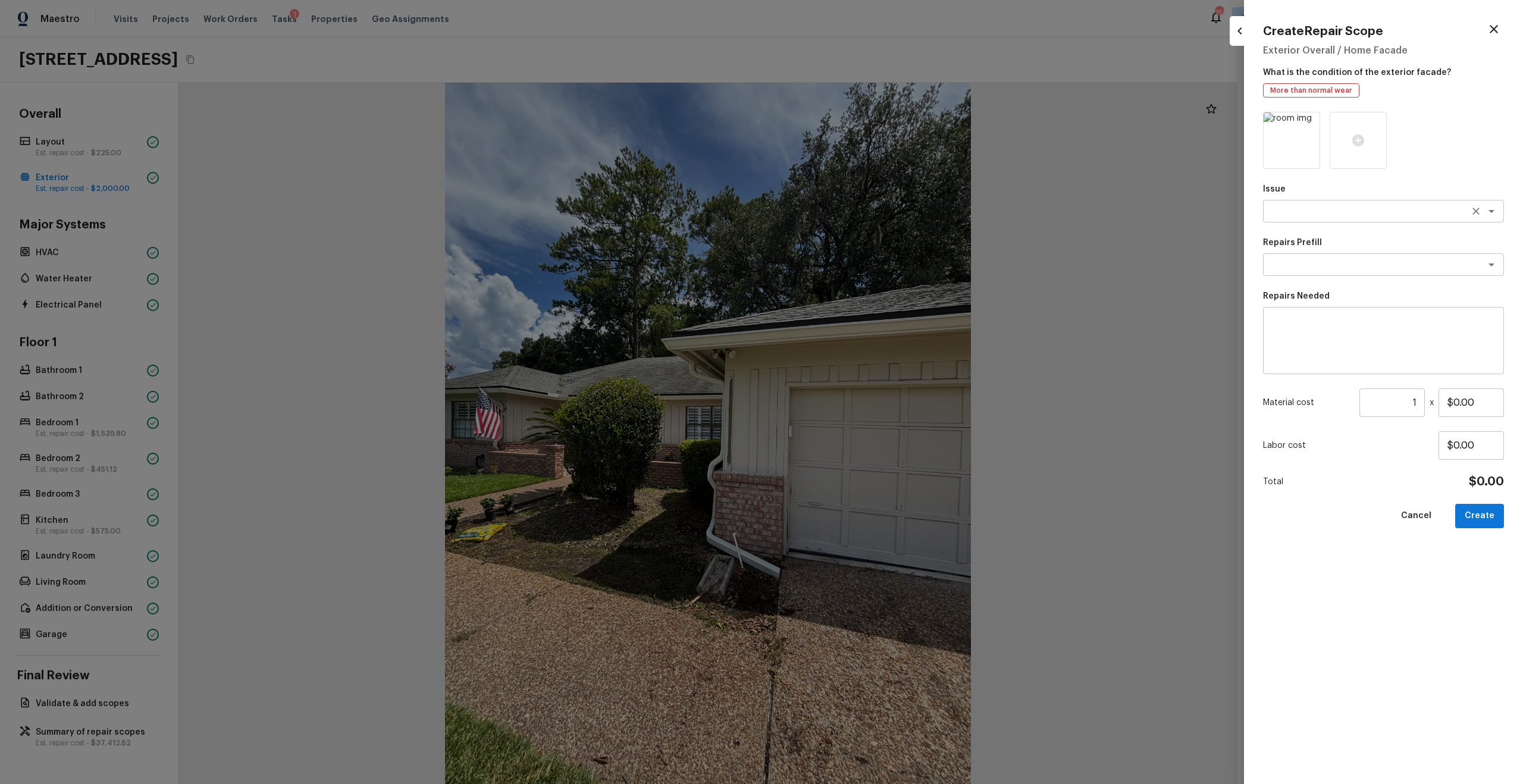
click at [856, 218] on div "x ​" at bounding box center [1383, 211] width 241 height 23
click at [856, 237] on li "Siding" at bounding box center [1383, 236] width 241 height 19
click at [856, 270] on div "x ​" at bounding box center [1383, 265] width 241 height 23
type textarea "Siding"
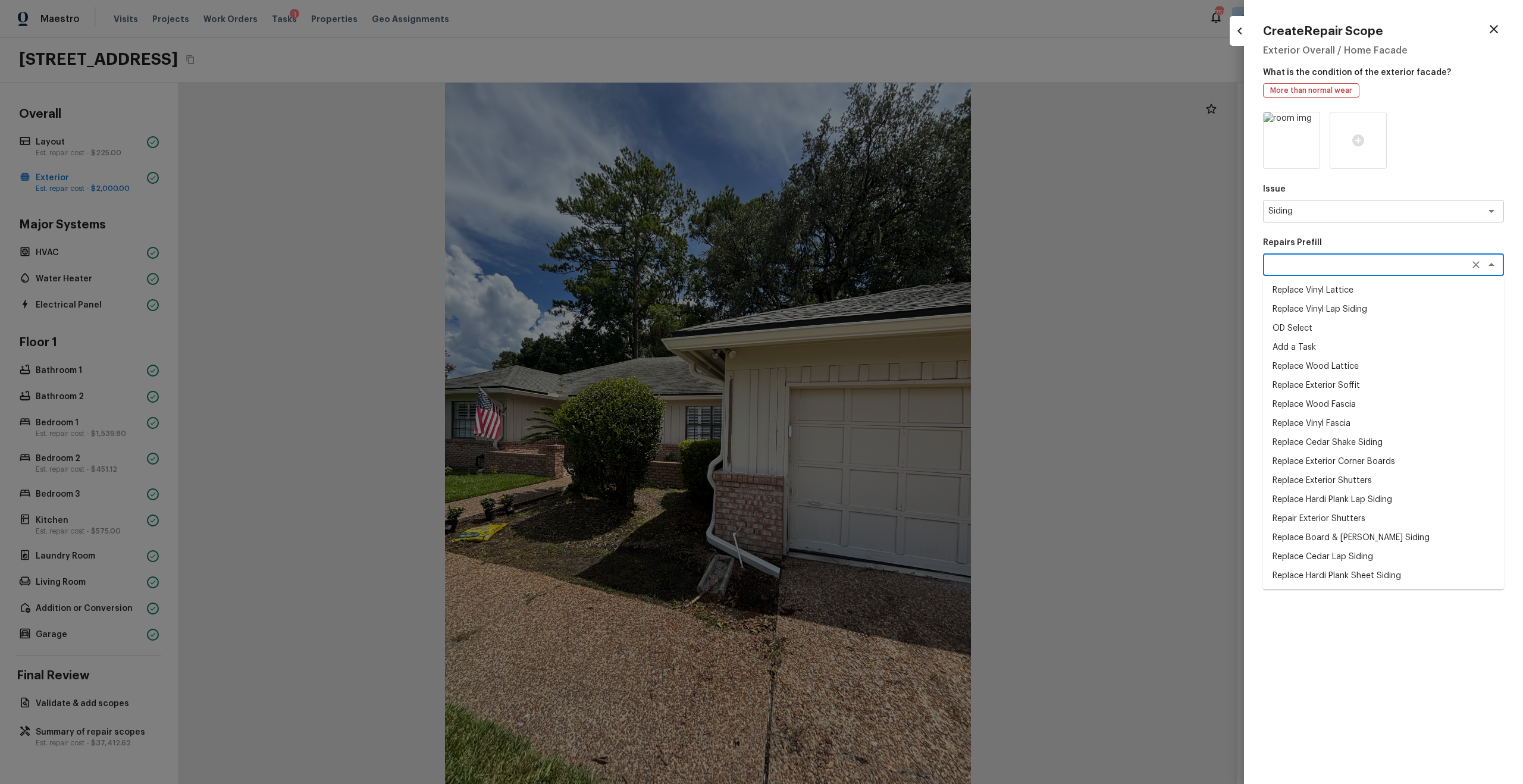
click at [856, 407] on li "Replace Wood Fascia" at bounding box center [1383, 404] width 241 height 19
type textarea "Replace Wood Fascia"
type textarea "Remove the existing/damaged wood fascia. Prep the substrate ensuring there is n…"
type input "$3.99"
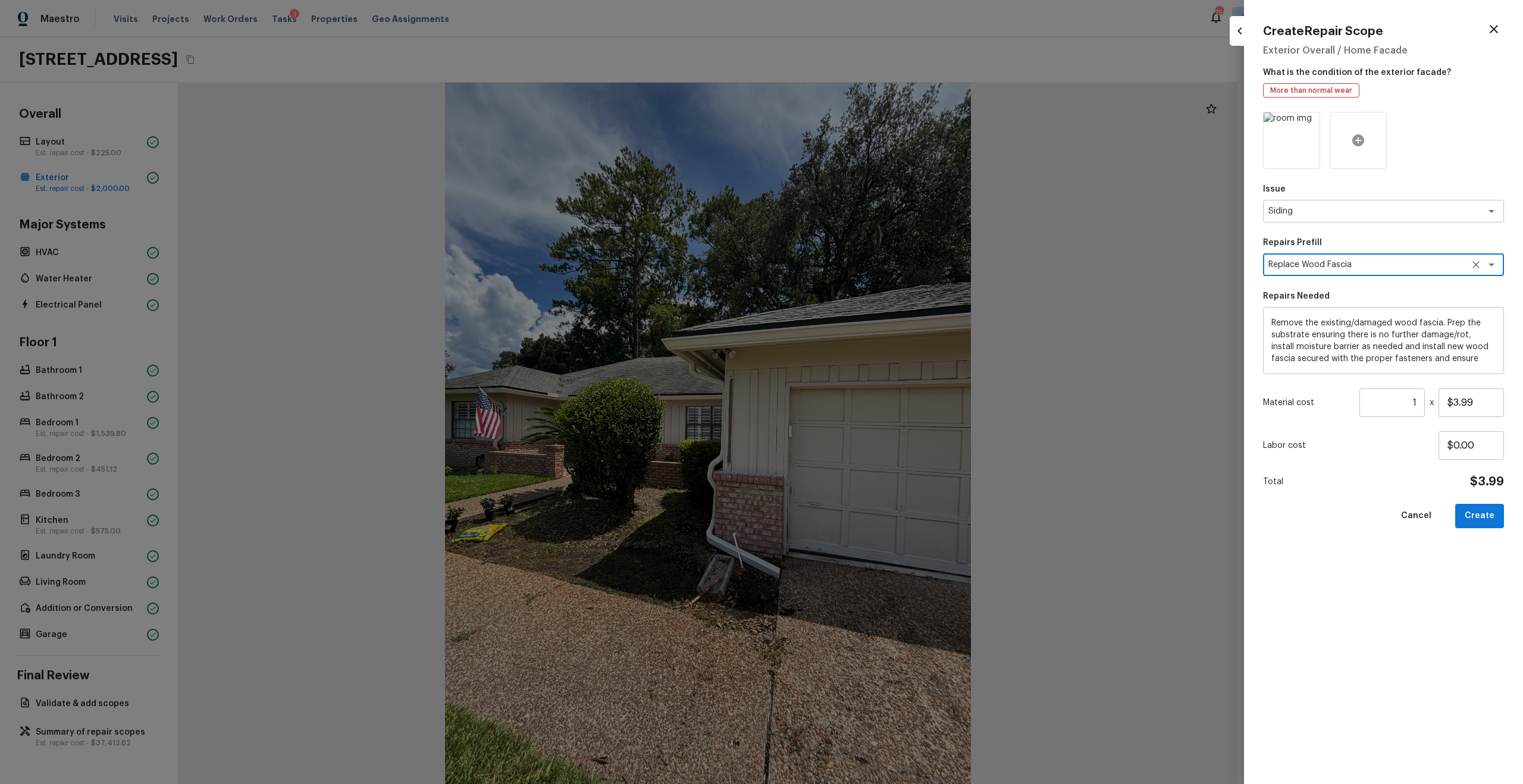
click at [856, 141] on icon at bounding box center [1358, 140] width 12 height 12
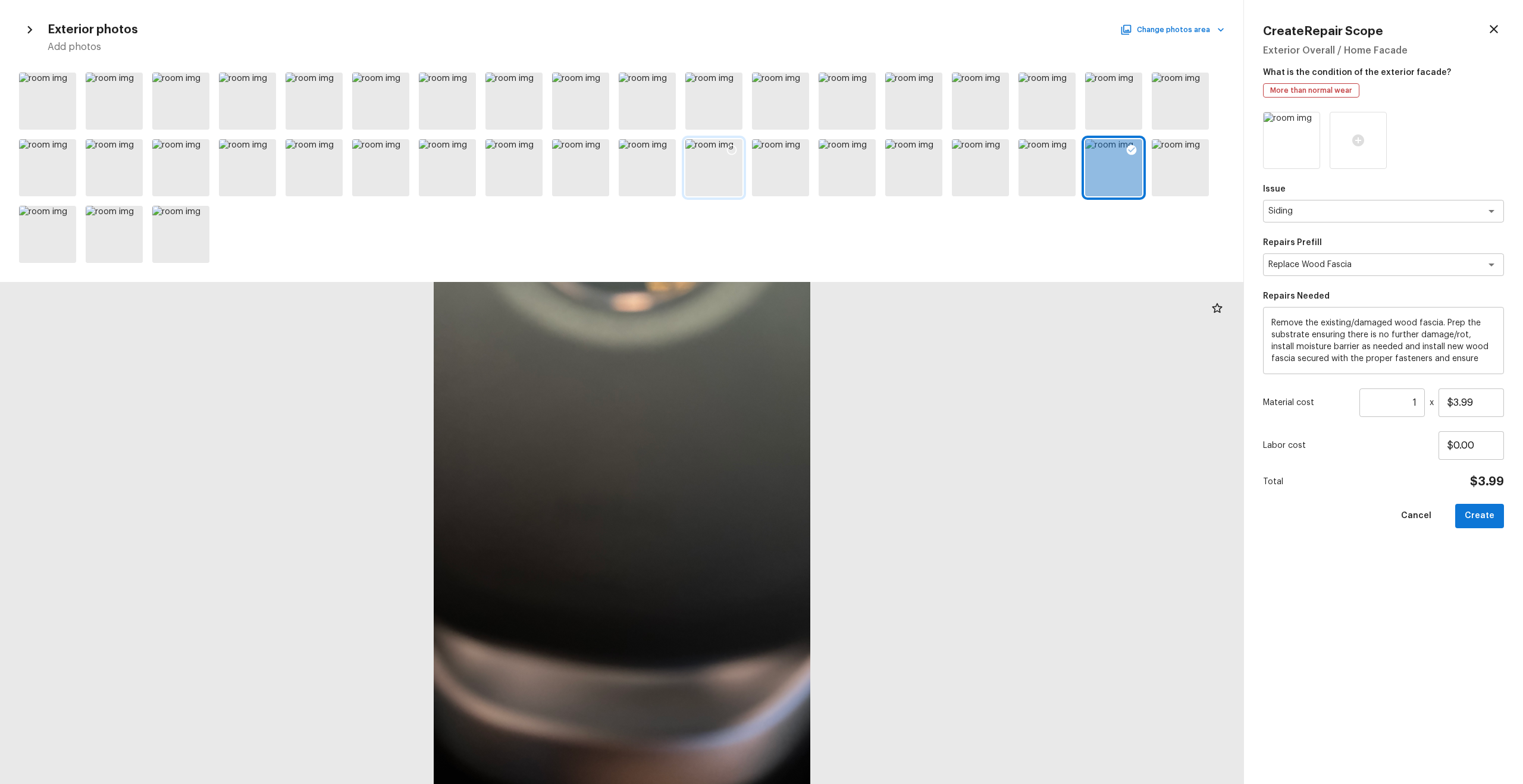
click at [705, 175] on div at bounding box center [714, 167] width 57 height 57
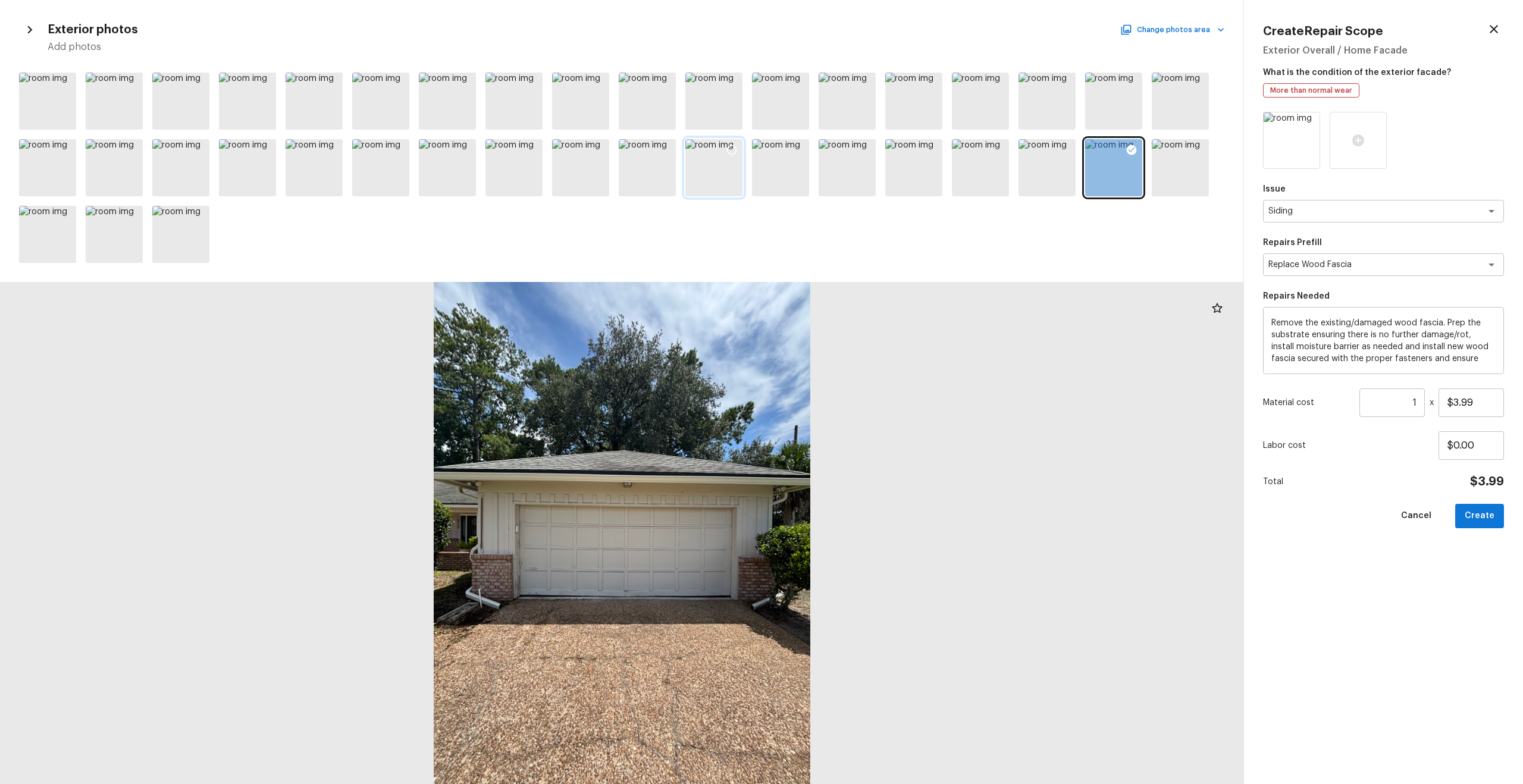
click at [731, 150] on icon at bounding box center [731, 149] width 12 height 12
click at [856, 103] on div at bounding box center [913, 101] width 57 height 57
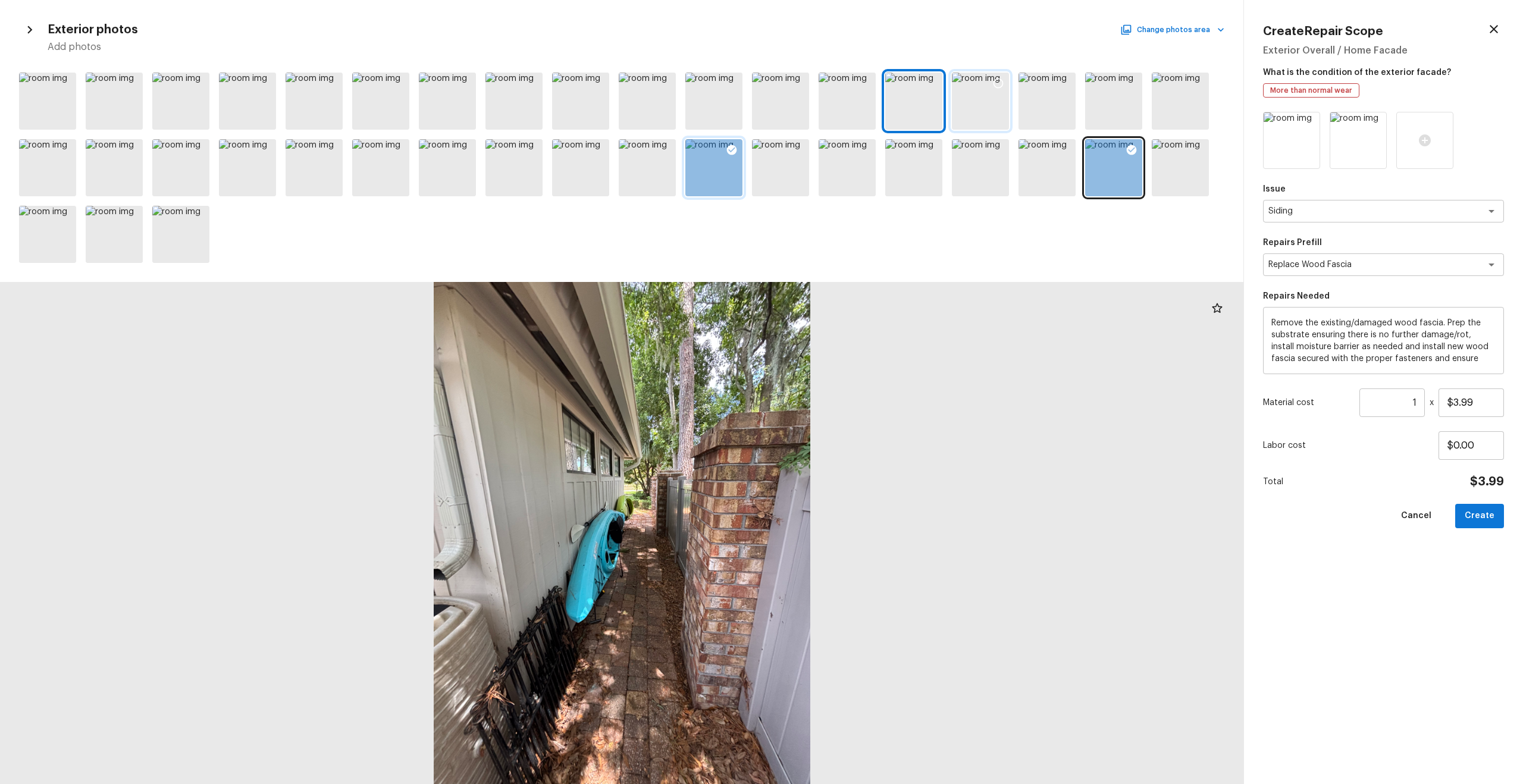
click at [856, 102] on div at bounding box center [980, 101] width 57 height 57
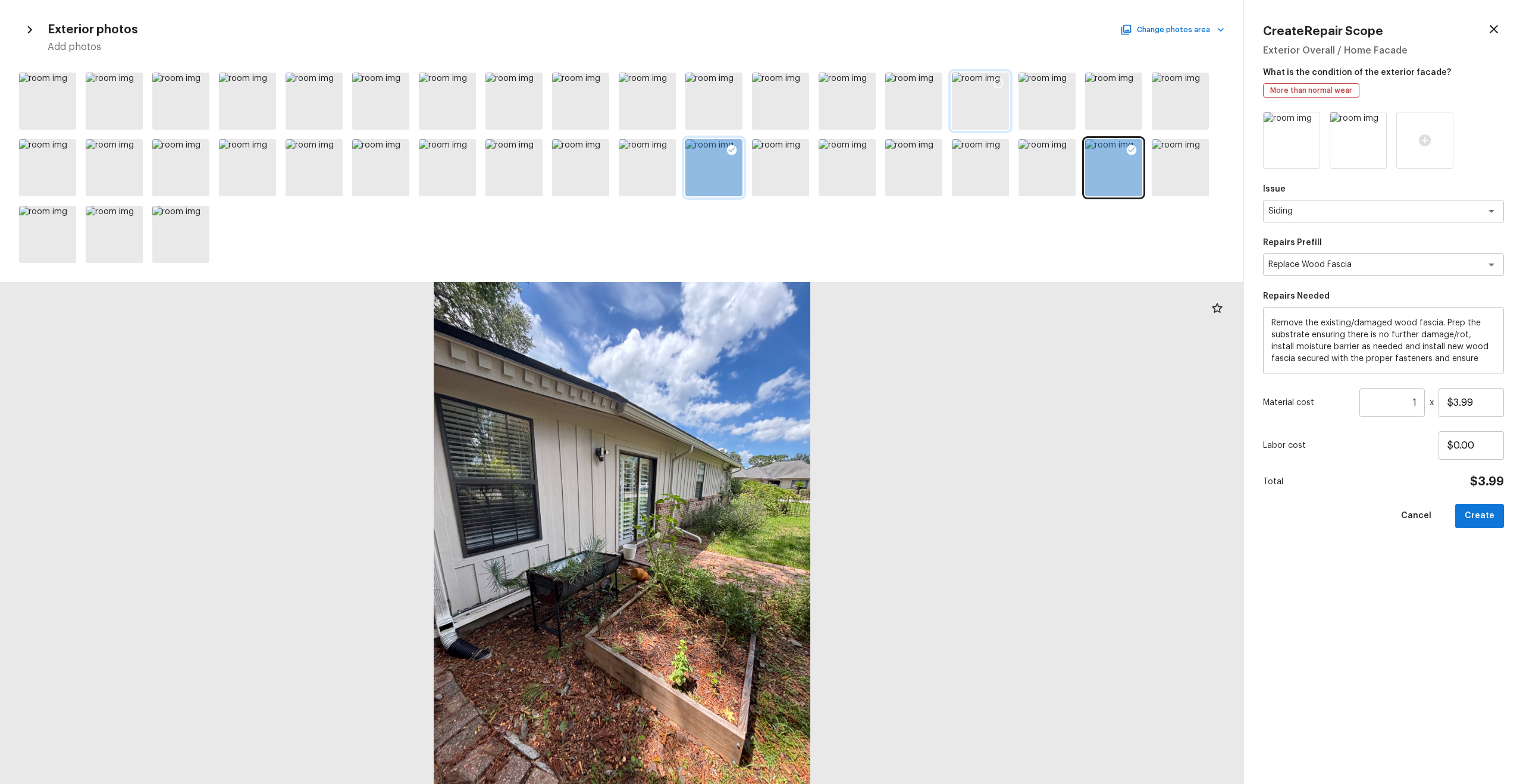
click at [856, 80] on icon at bounding box center [998, 83] width 12 height 12
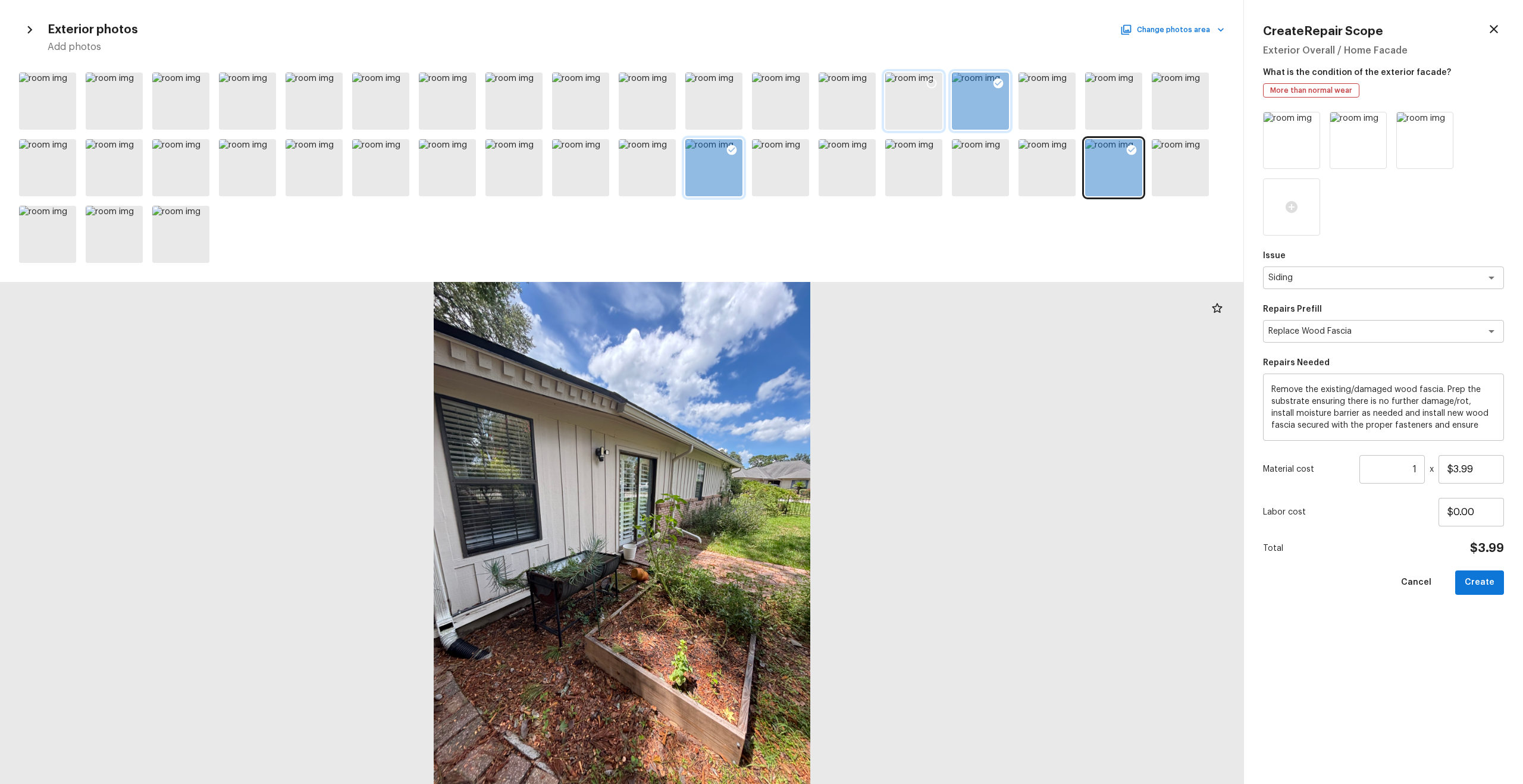
click at [856, 117] on div at bounding box center [913, 101] width 57 height 57
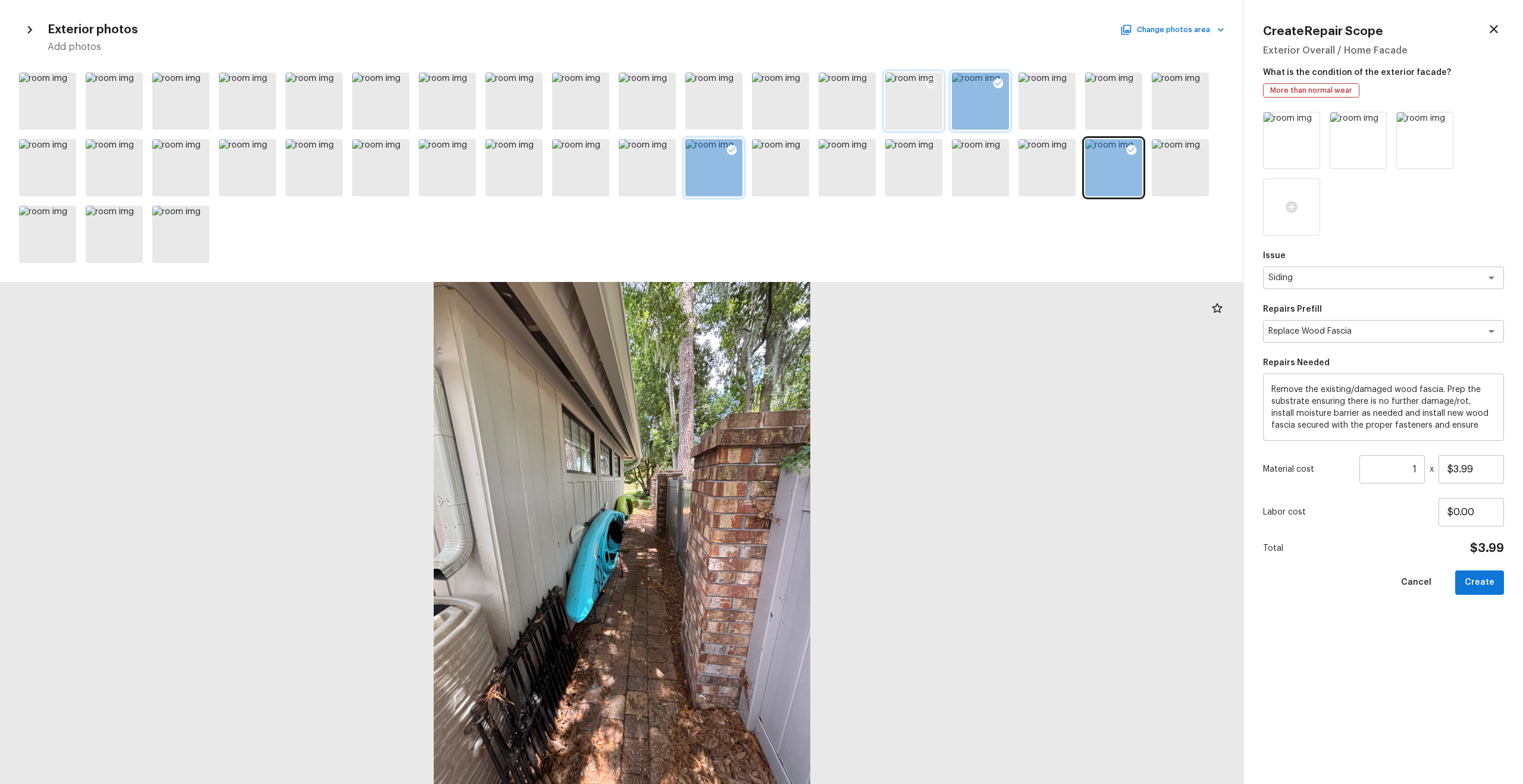
click at [856, 77] on icon at bounding box center [931, 83] width 12 height 12
click at [856, 446] on input "1" at bounding box center [1391, 469] width 66 height 28
click at [856, 333] on icon "Clear" at bounding box center [1476, 331] width 7 height 7
click at [856, 390] on textarea "Remove the existing/damaged wood fascia. Prep the substrate ensuring there is n…" at bounding box center [1383, 407] width 224 height 48
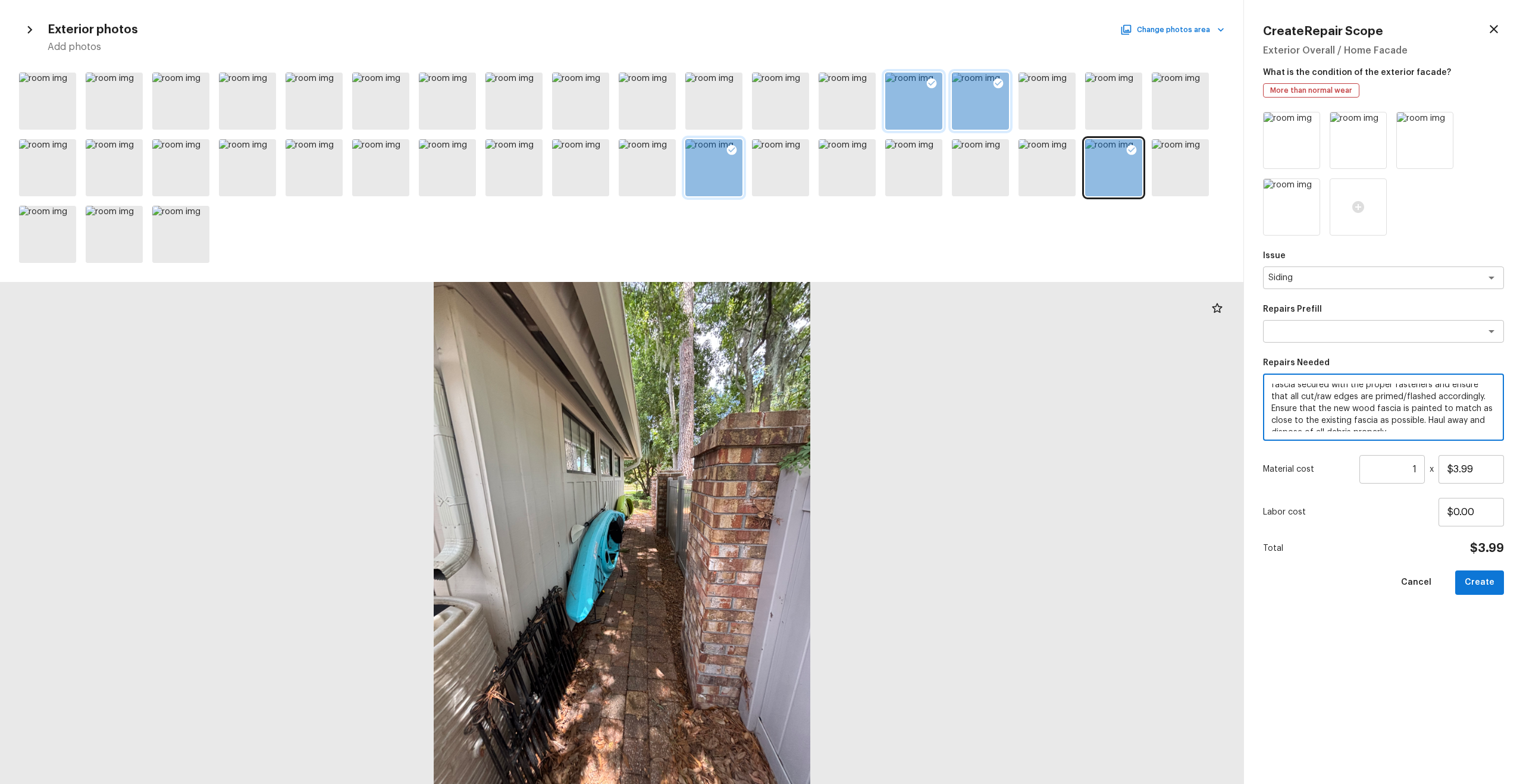
scroll to position [48, 0]
drag, startPoint x: 1273, startPoint y: 390, endPoint x: 1458, endPoint y: 438, distance: 191.1
click at [856, 438] on div "Remove the existing/damaged wood fascia. Prep the substrate ensuring there is n…" at bounding box center [1383, 407] width 241 height 67
type textarea "Minor siding repairs"
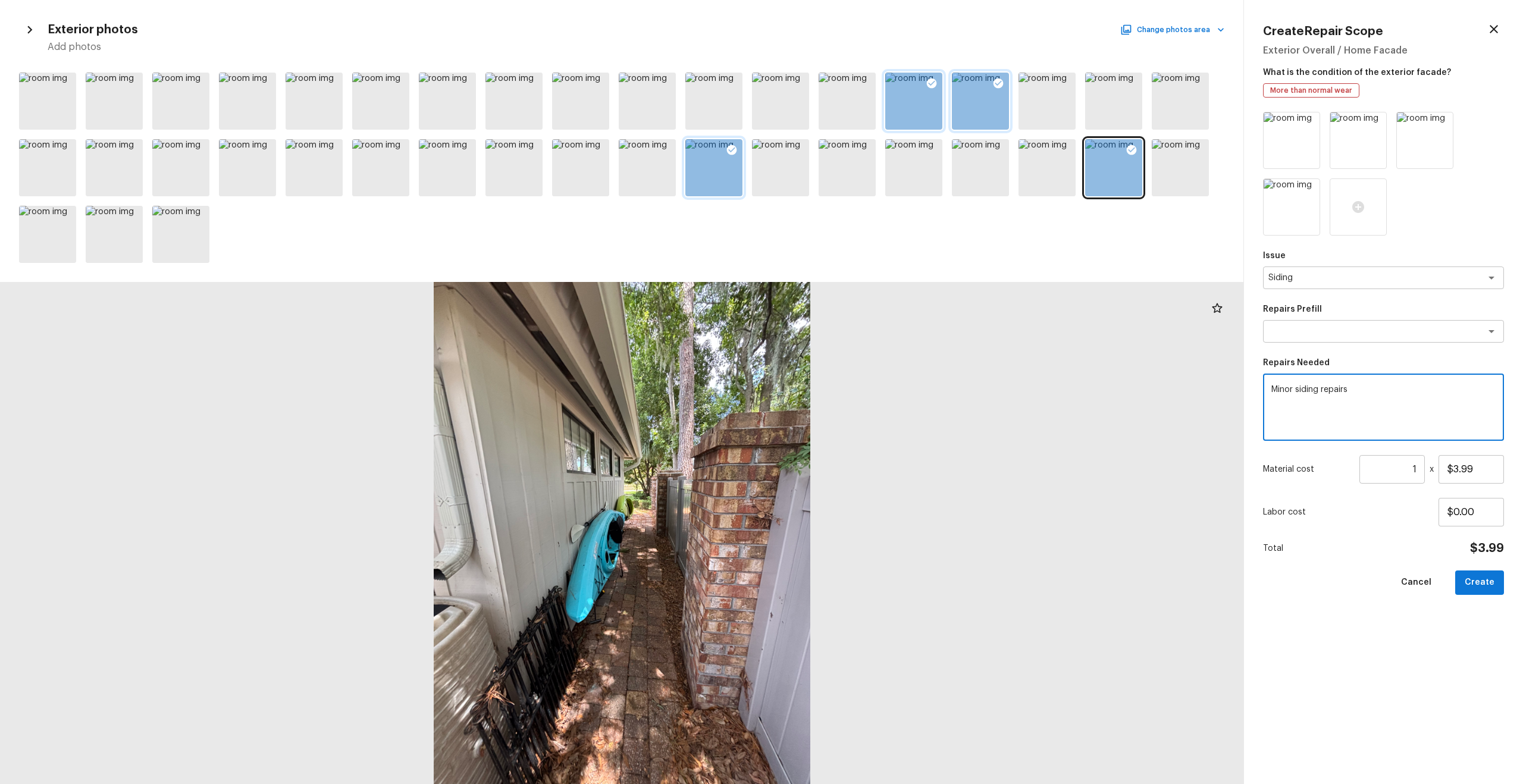
click at [856, 446] on input "1" at bounding box center [1391, 469] width 66 height 28
type input "1000"
type input "$1.00"
click at [856, 446] on button "Create" at bounding box center [1479, 583] width 49 height 24
type input "1"
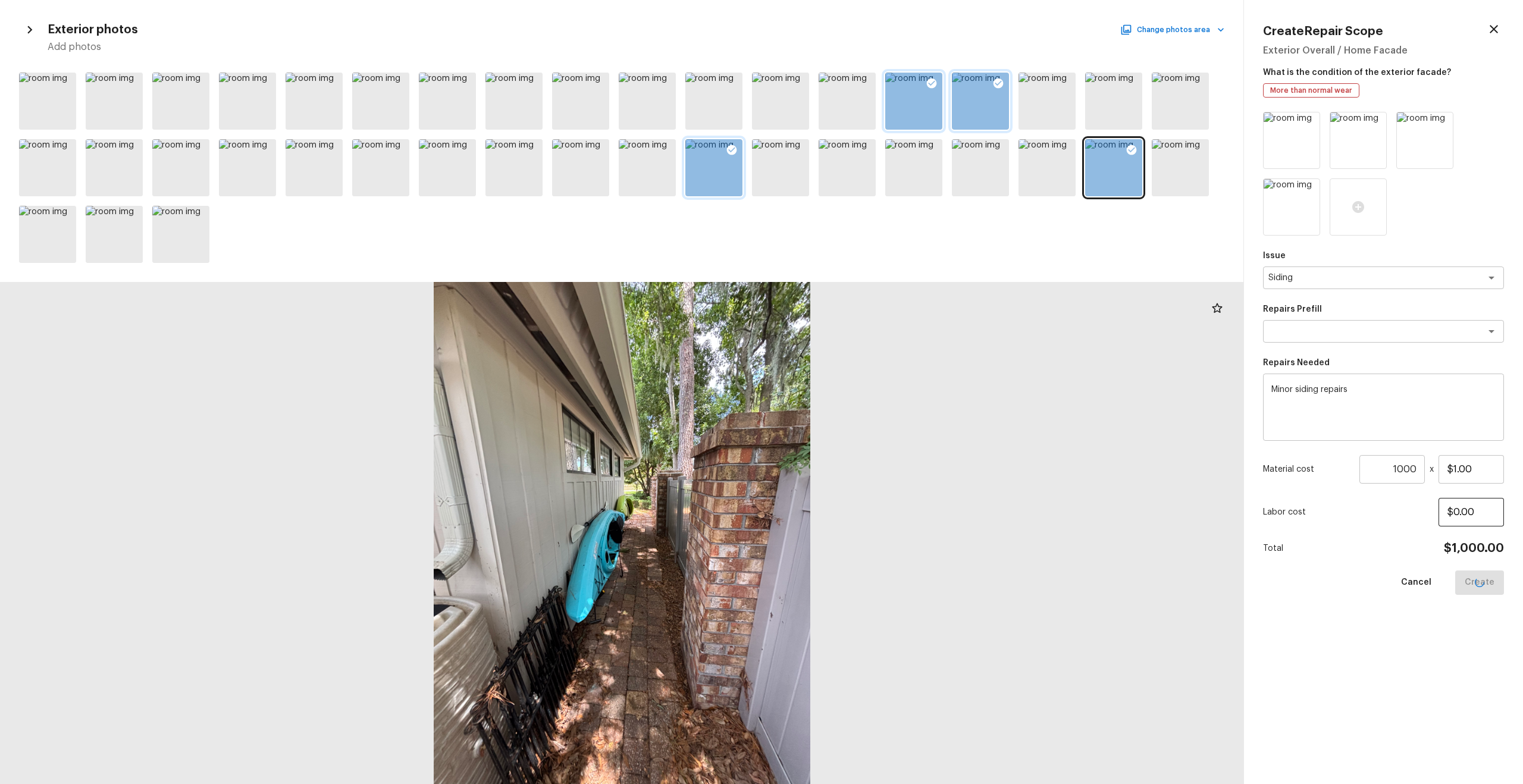
type input "$0.00"
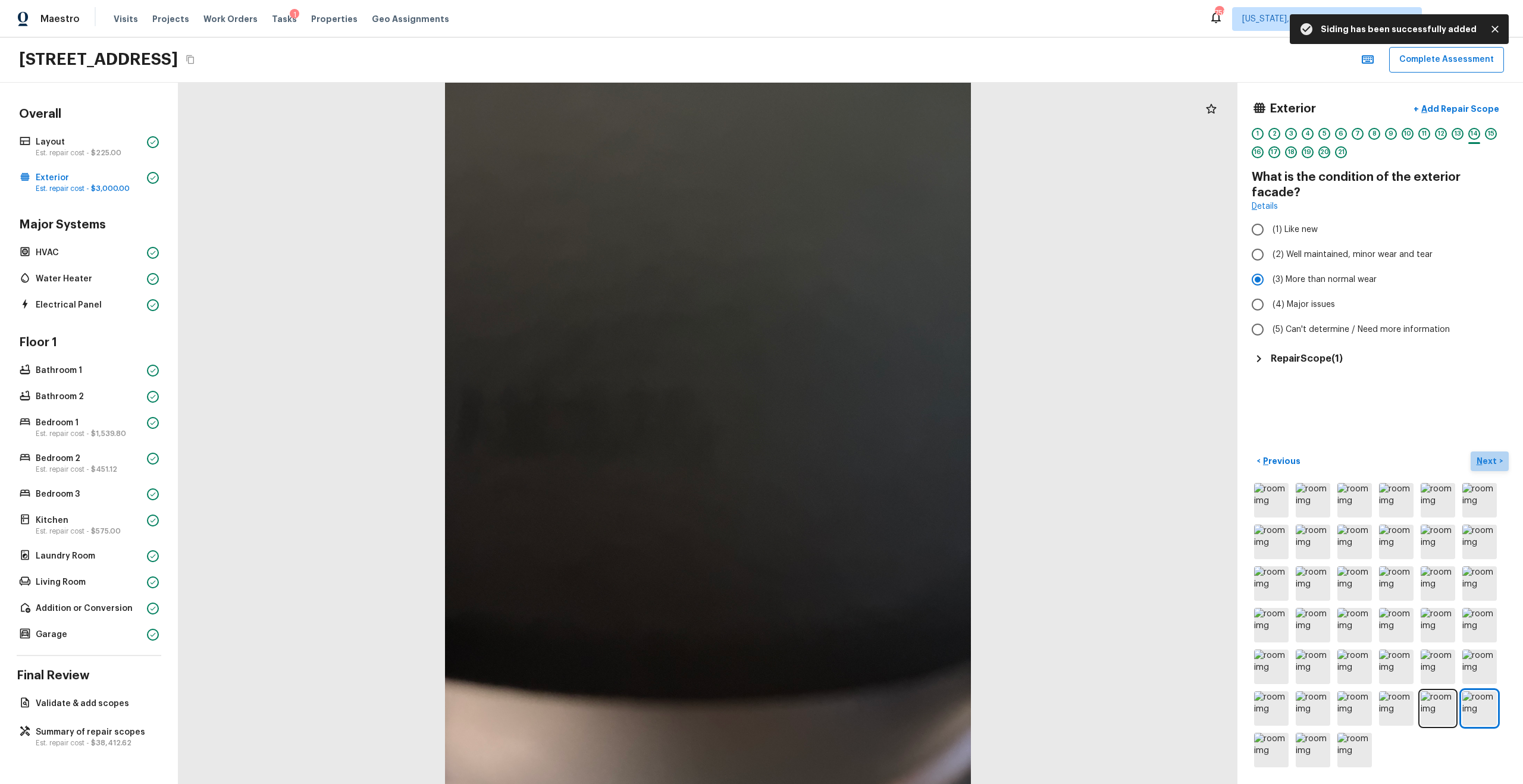
click at [856, 446] on p "Next" at bounding box center [1488, 461] width 23 height 12
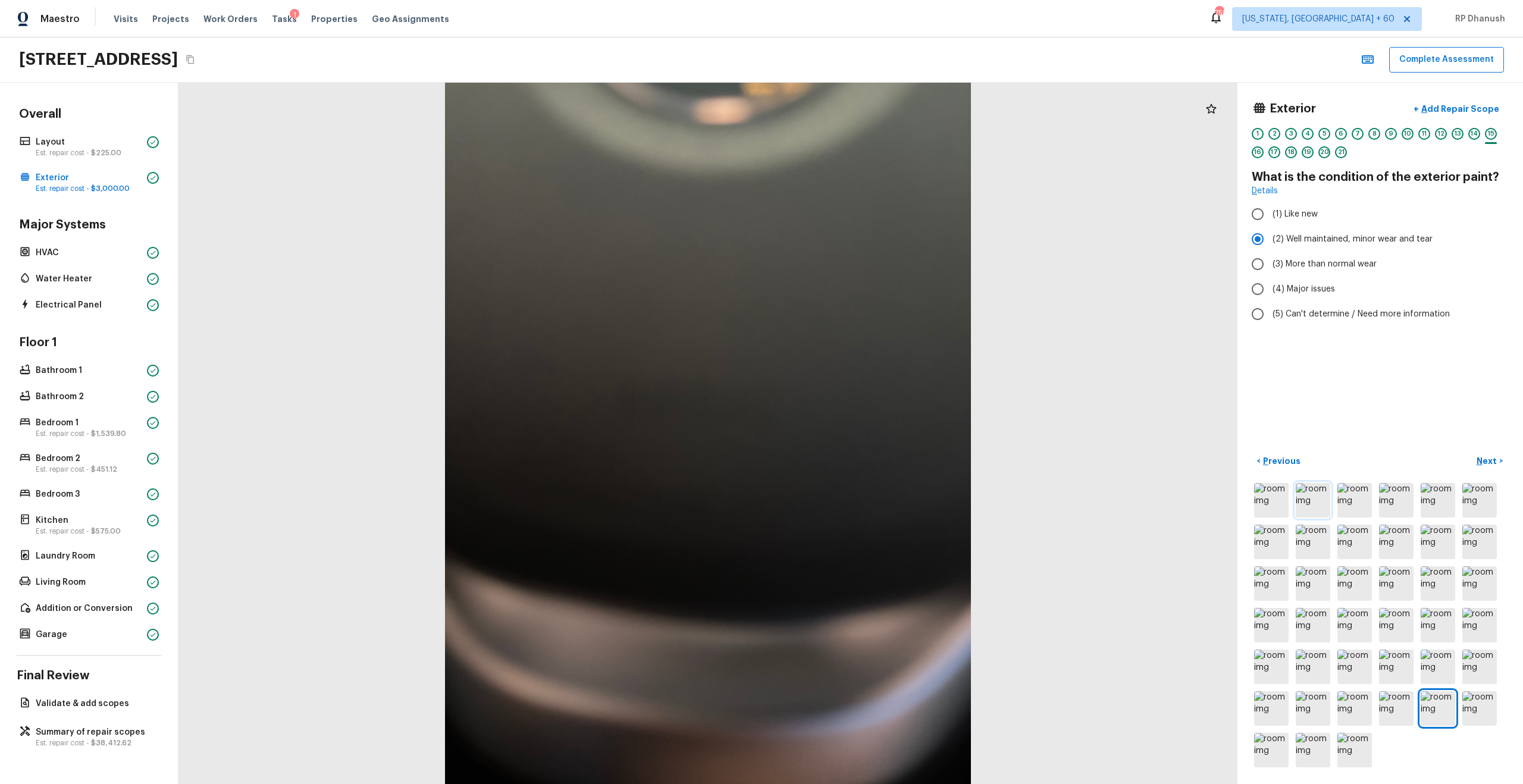
click at [856, 446] on img at bounding box center [1313, 500] width 35 height 35
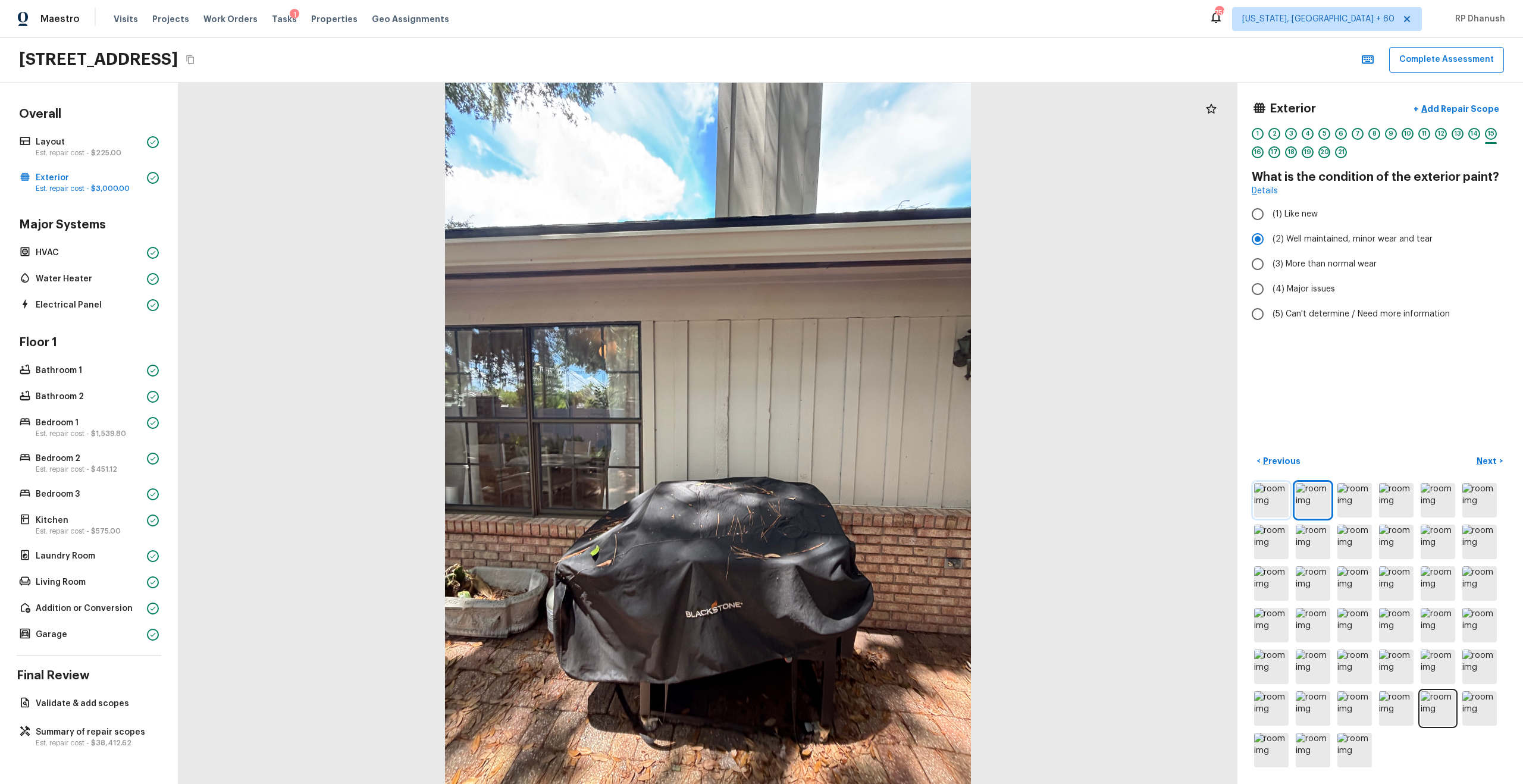
click at [856, 446] on img at bounding box center [1271, 500] width 35 height 35
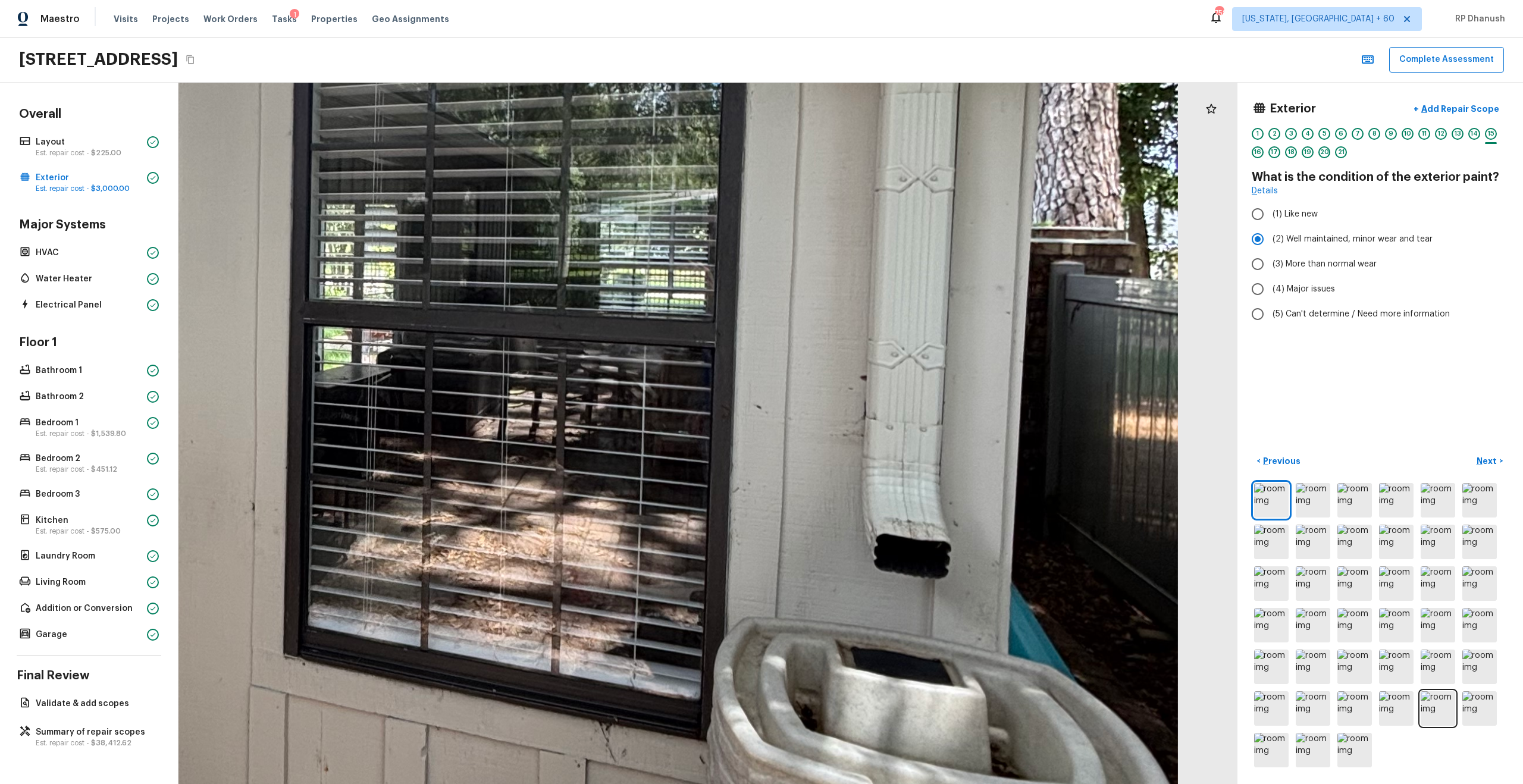
drag, startPoint x: 877, startPoint y: 526, endPoint x: 915, endPoint y: 415, distance: 117.3
click at [856, 415] on div at bounding box center [296, 278] width 3552 height 2351
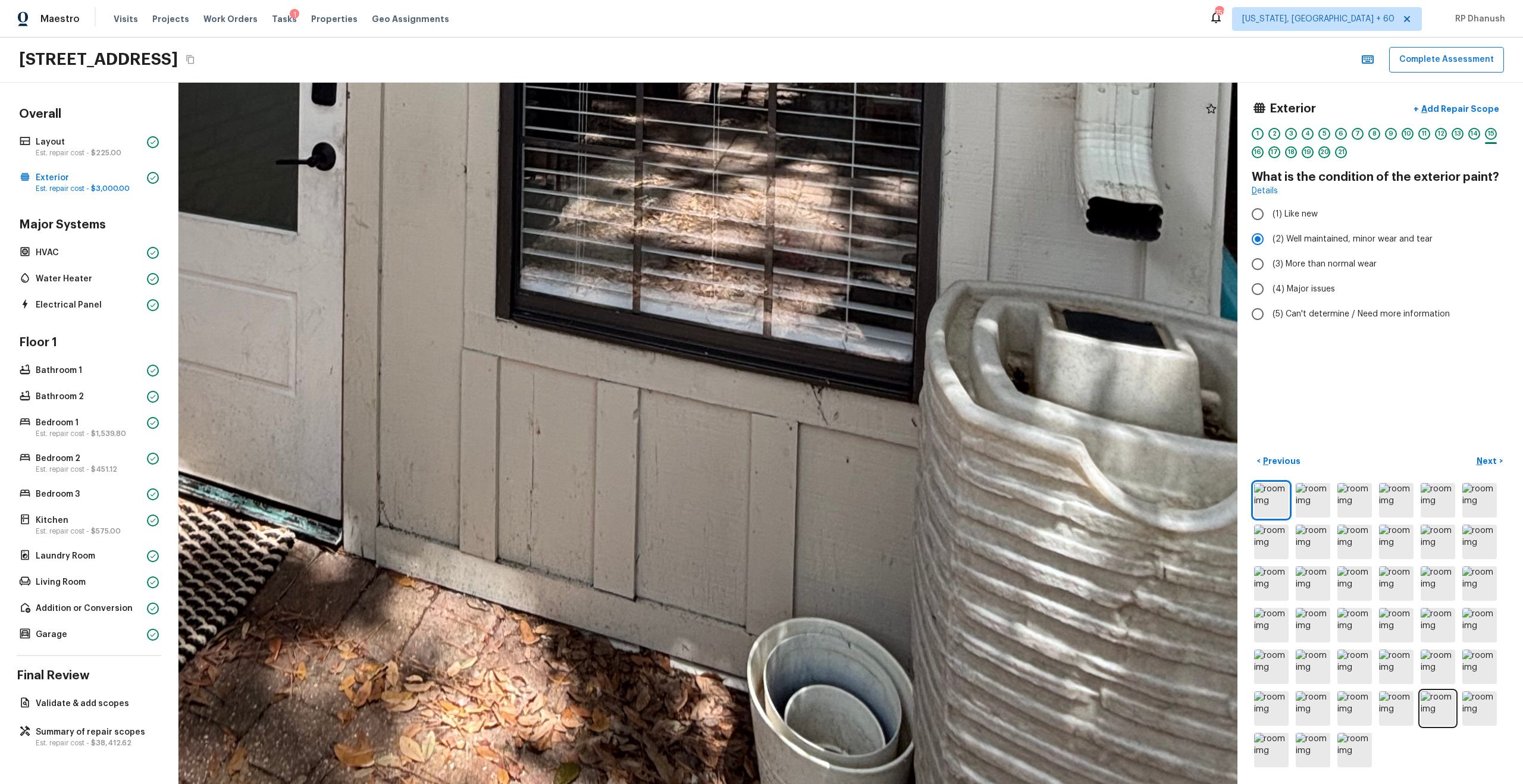
drag, startPoint x: 537, startPoint y: 717, endPoint x: 664, endPoint y: 484, distance: 265.4
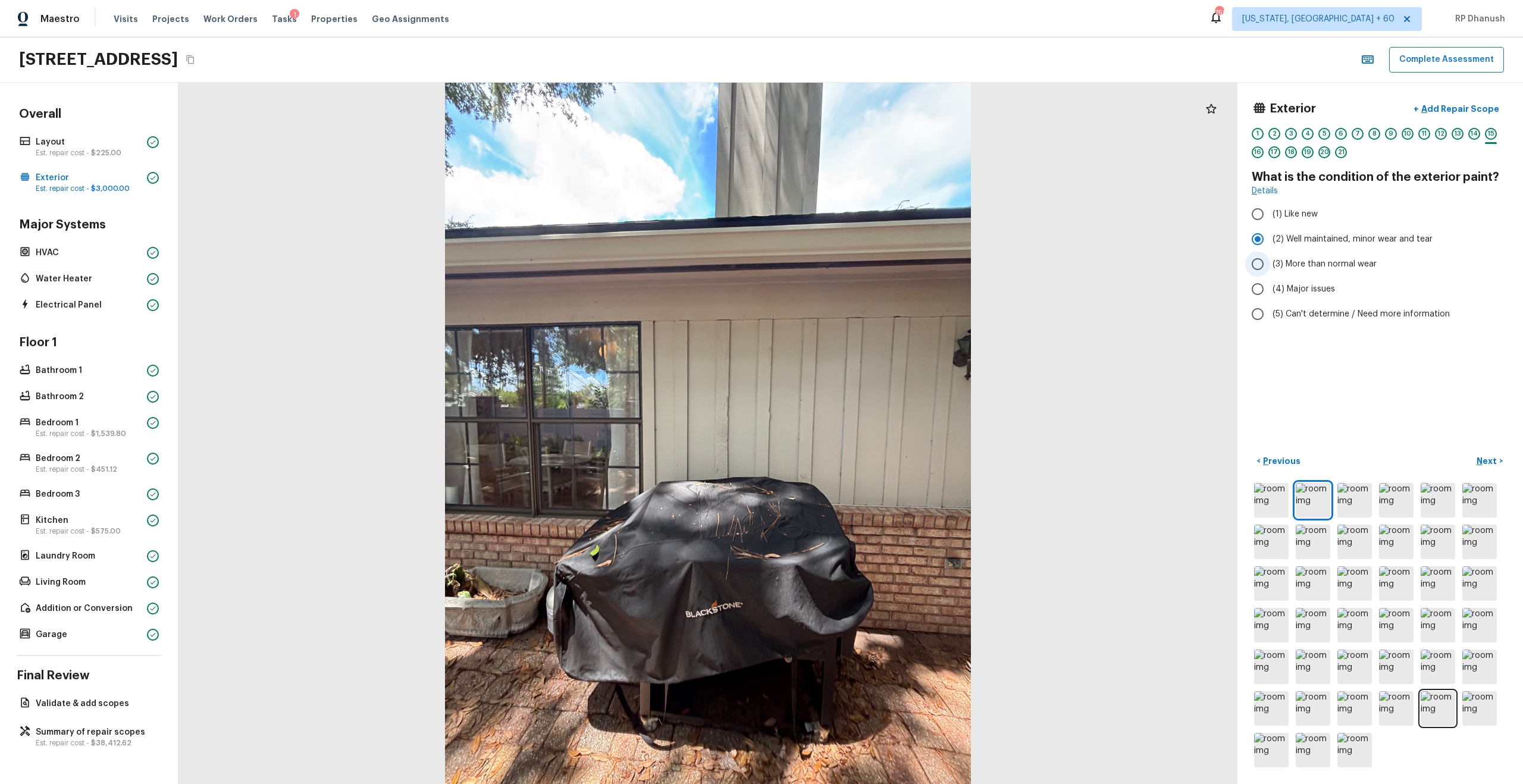
click at [856, 262] on input "(3) More than normal wear" at bounding box center [1258, 264] width 25 height 25
radio input "true"
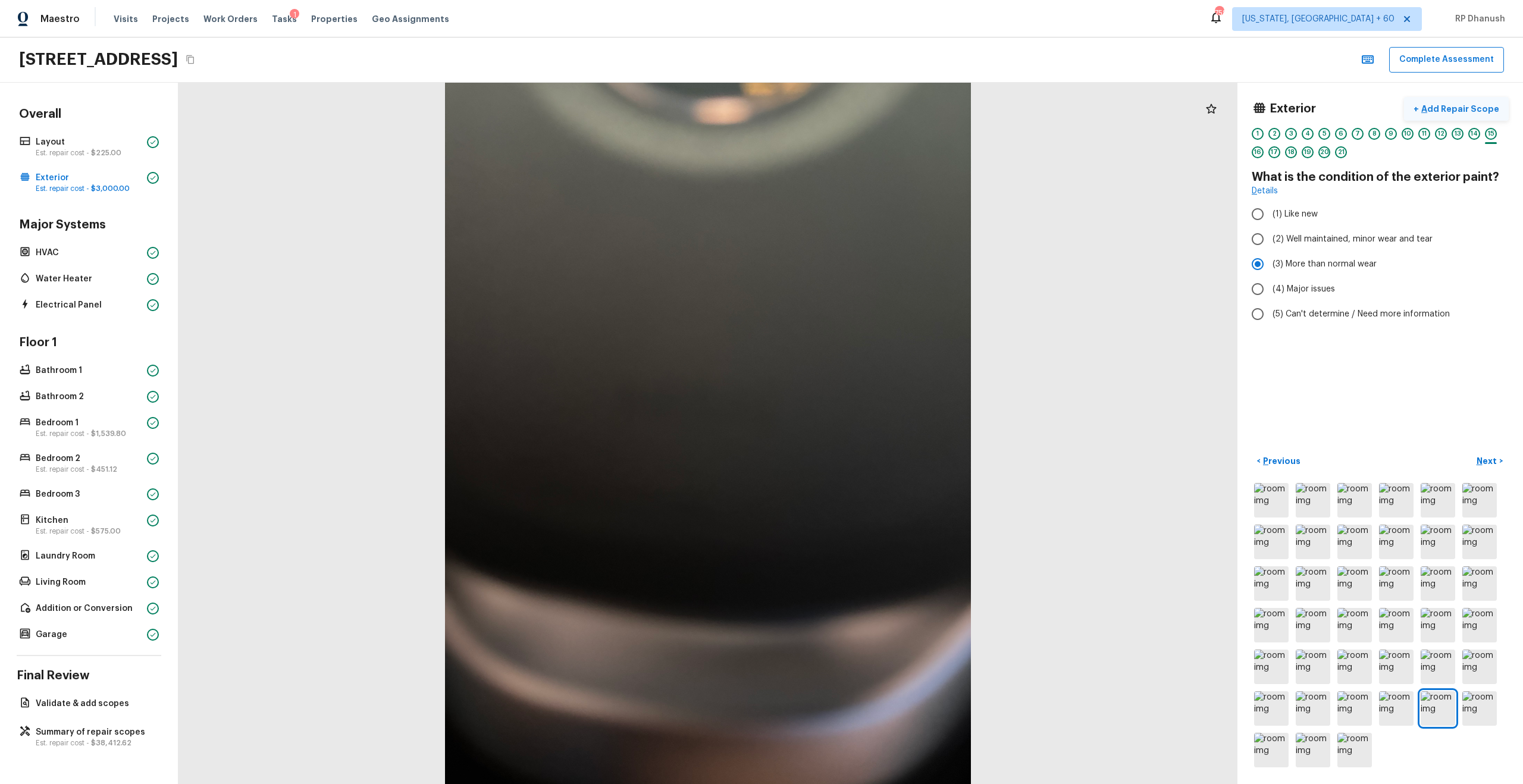
click at [856, 107] on p "Add Repair Scope" at bounding box center [1459, 109] width 80 height 12
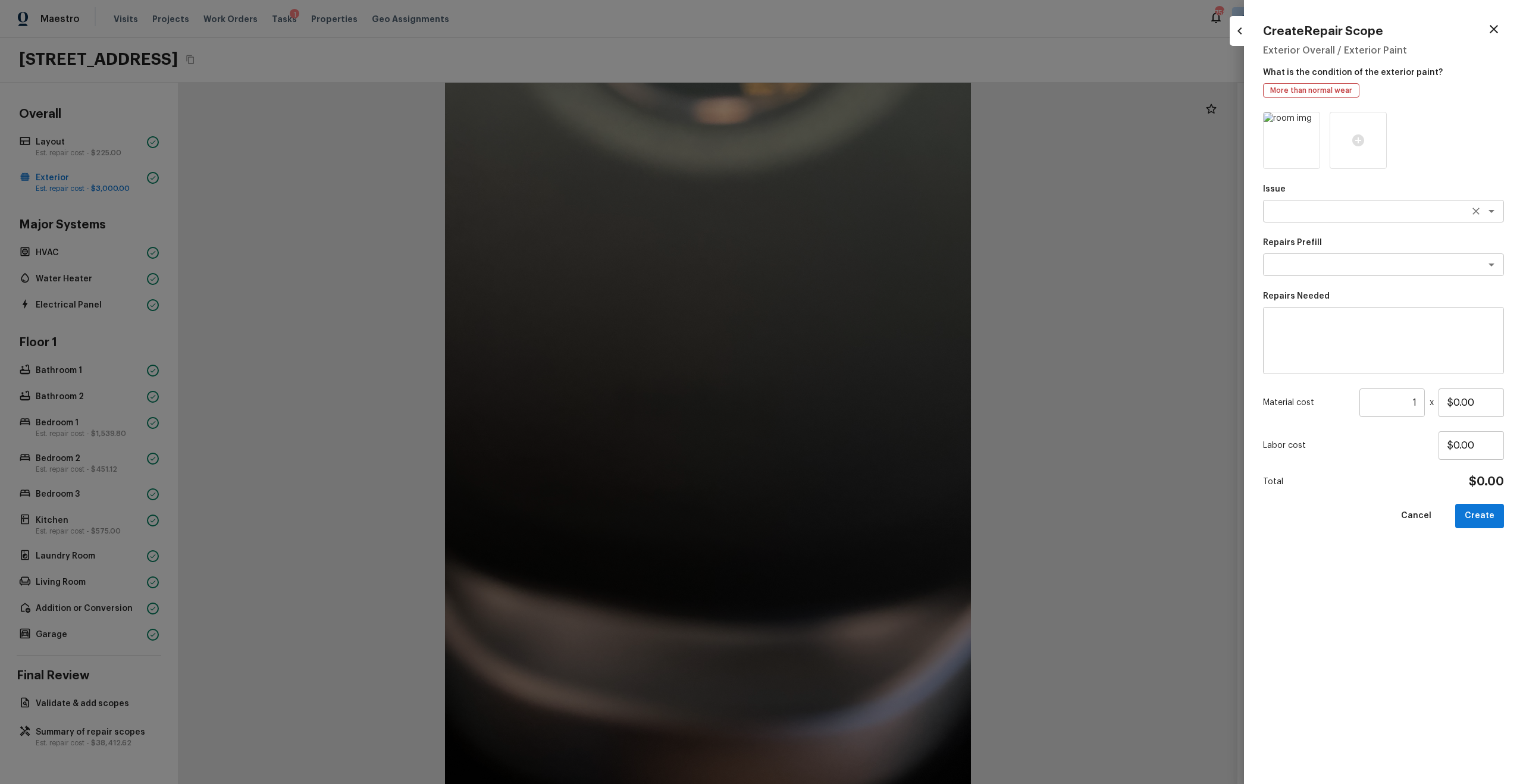
click at [856, 220] on div "x ​" at bounding box center [1383, 211] width 241 height 23
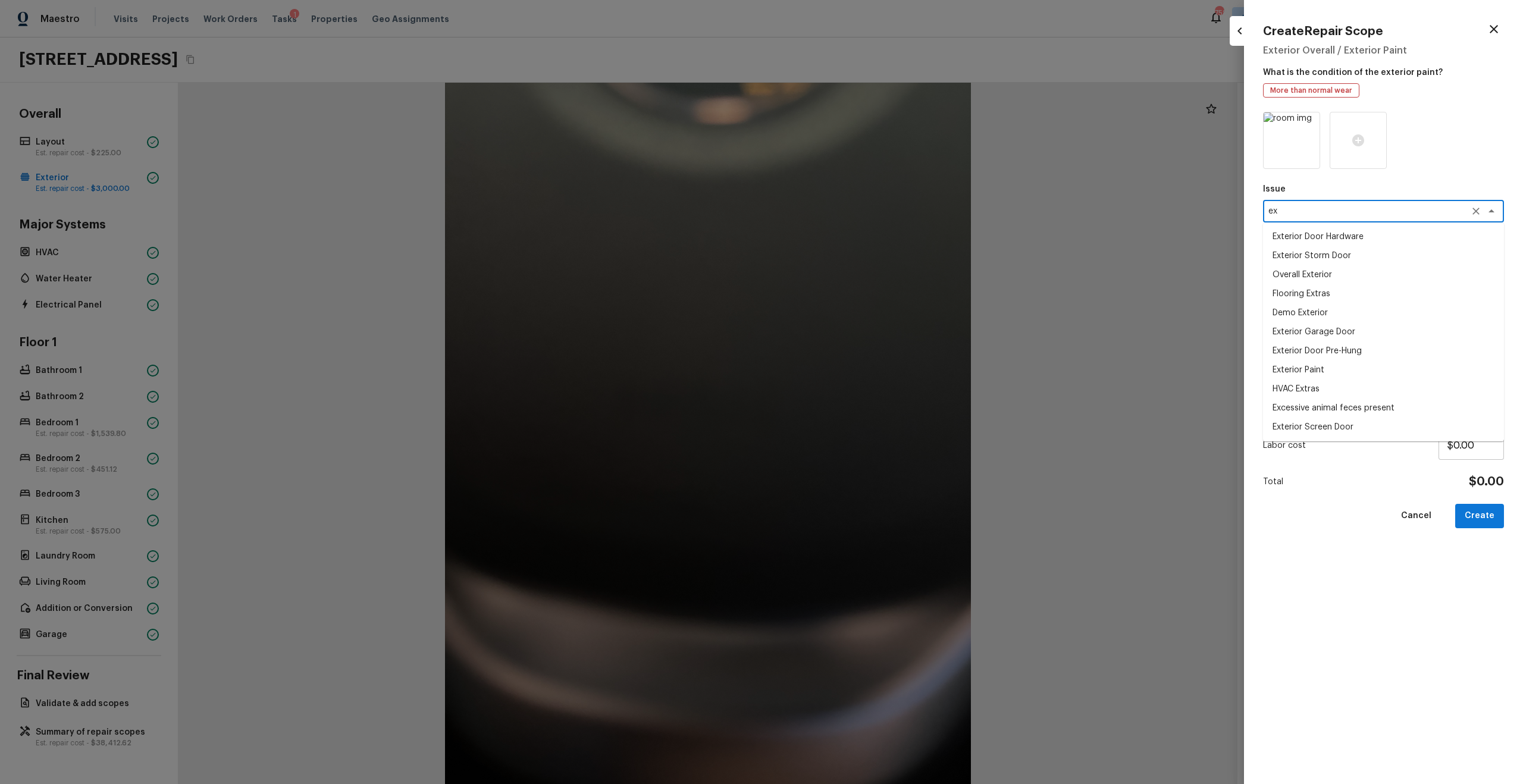
type textarea "e"
click at [856, 259] on li "Exterior Paint" at bounding box center [1383, 255] width 241 height 19
click at [856, 270] on div "x ​" at bounding box center [1383, 265] width 241 height 23
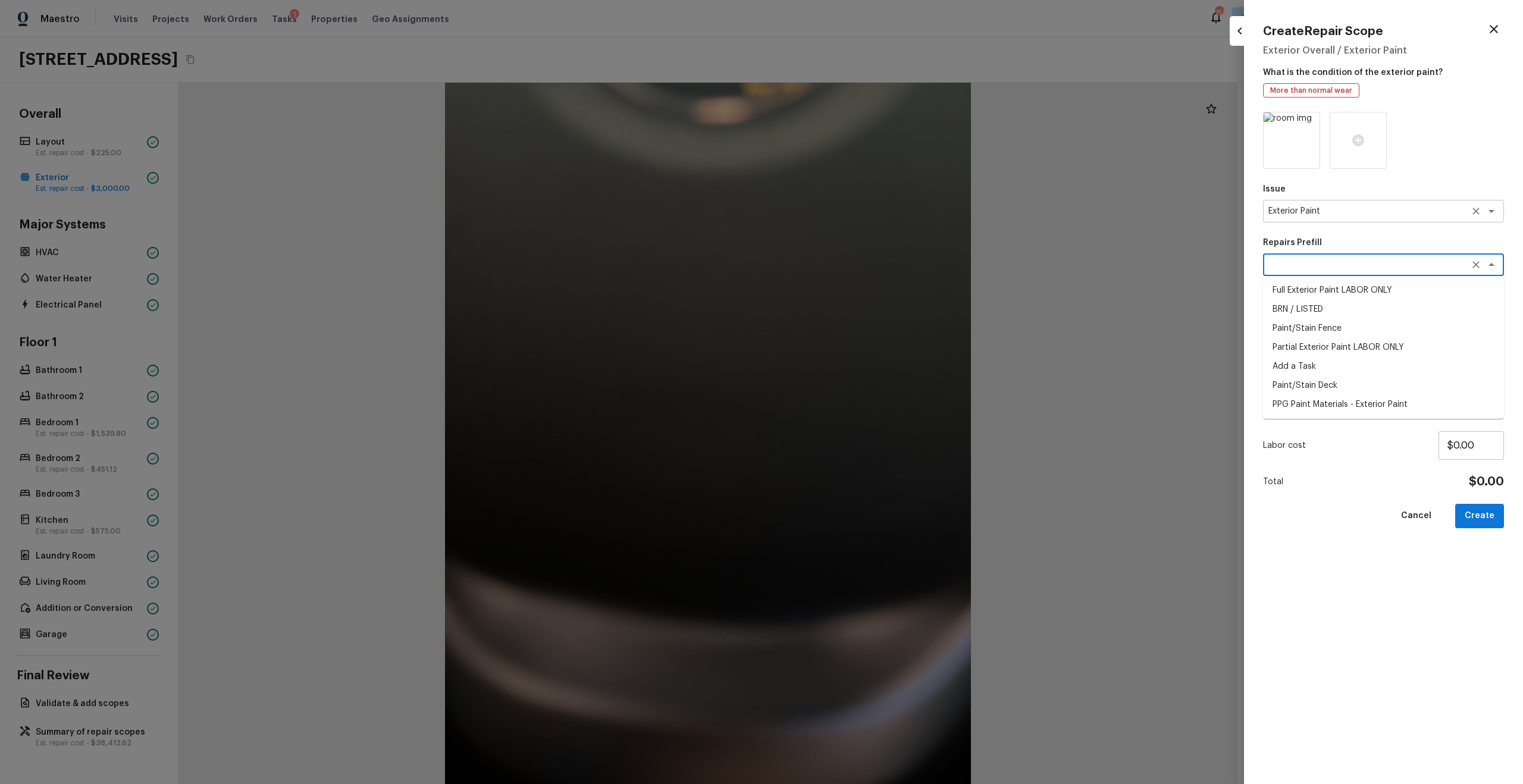
click at [856, 214] on textarea "Exterior Paint" at bounding box center [1366, 211] width 197 height 12
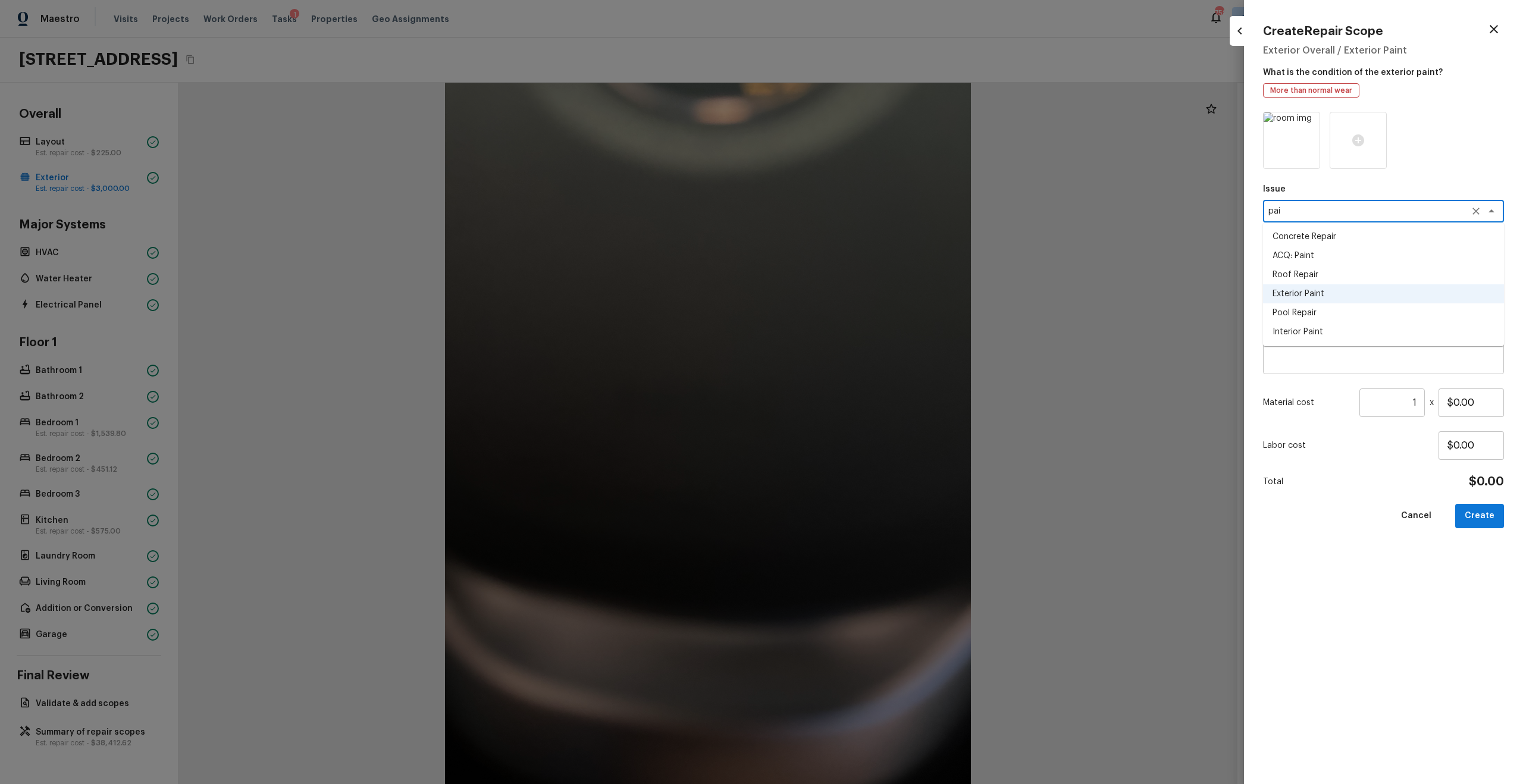
click at [856, 261] on li "ACQ: Paint" at bounding box center [1383, 255] width 241 height 19
type textarea "ACQ: Paint"
click at [856, 268] on textarea at bounding box center [1366, 265] width 197 height 12
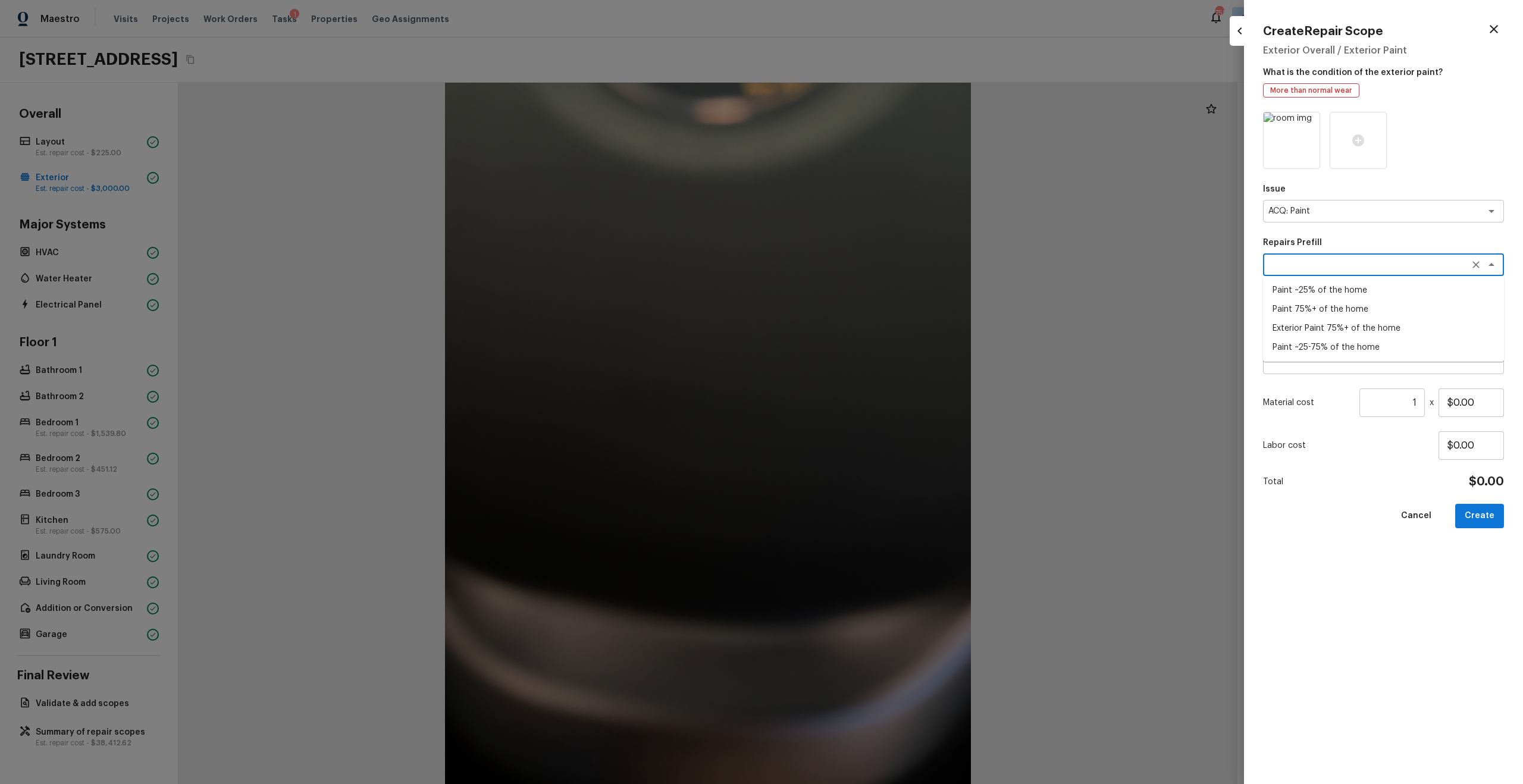
click at [856, 326] on li "Exterior Paint 75%+ of the home" at bounding box center [1383, 328] width 241 height 19
type textarea "Exterior Paint 75%+ of the home"
type textarea "Acquisition Scope: 75%+ of the home exterior will likely require paint"
type input "$1.28"
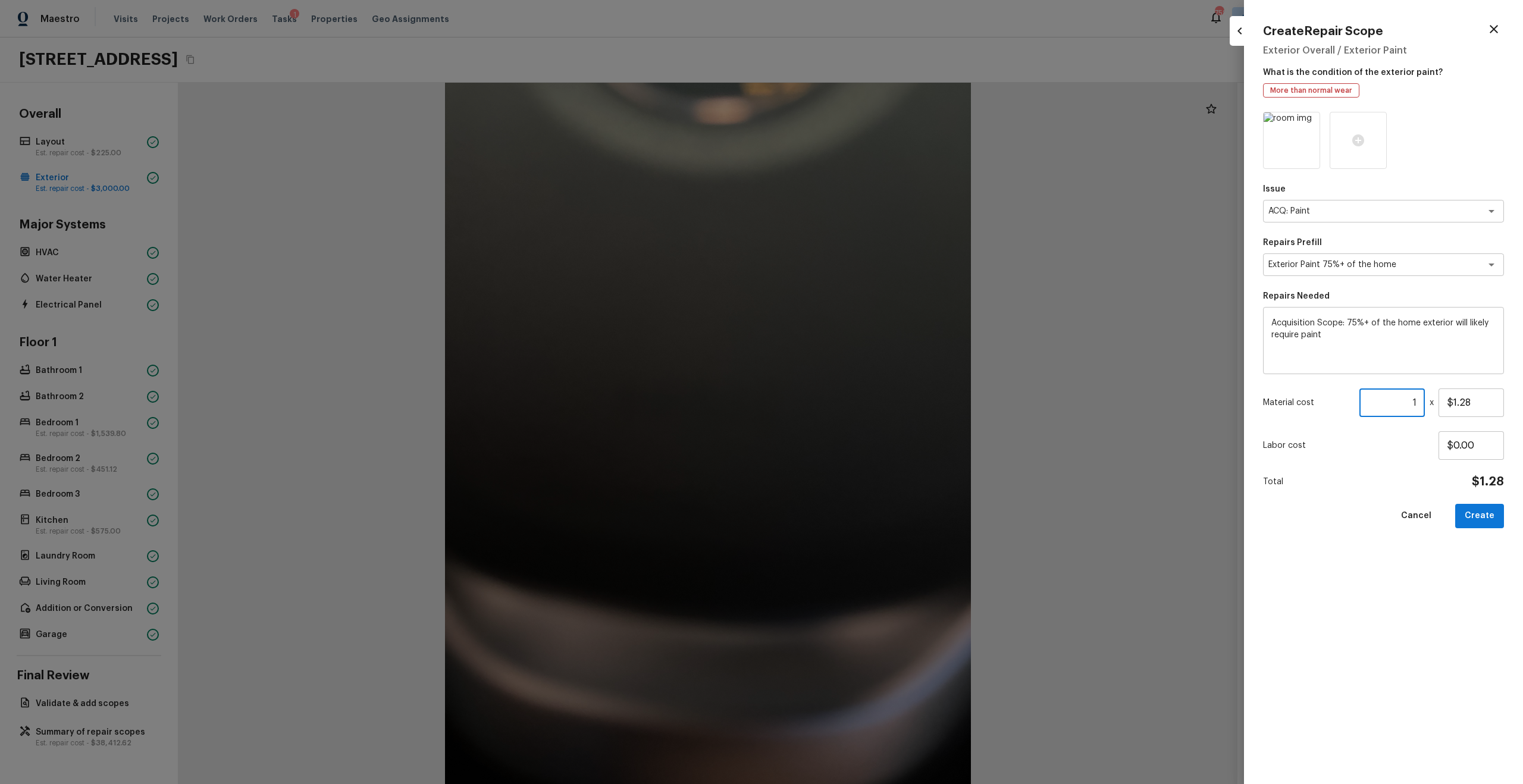
click at [856, 402] on input "1" at bounding box center [1391, 403] width 66 height 28
type input "2030"
click at [856, 139] on icon at bounding box center [1358, 140] width 12 height 12
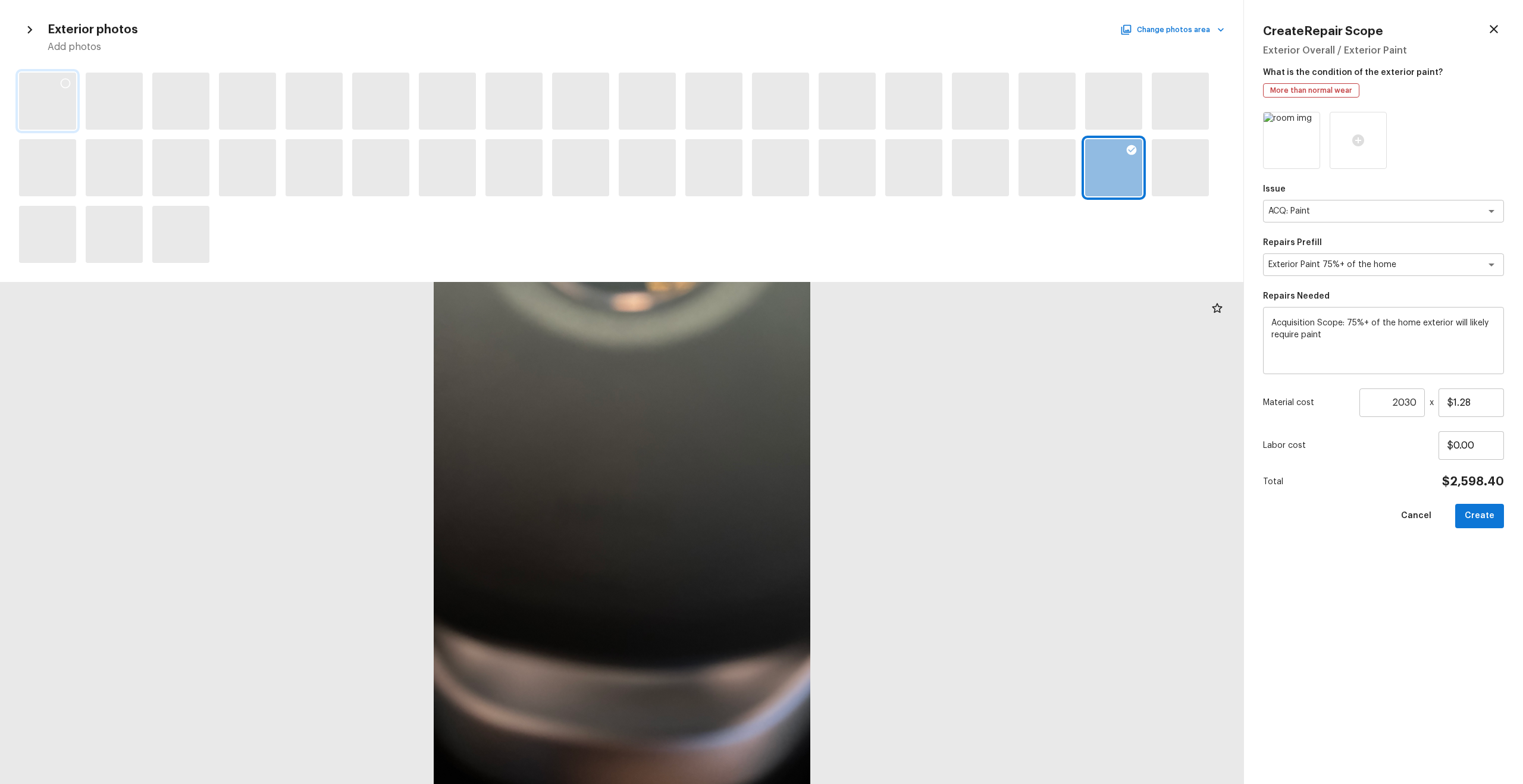
click at [66, 81] on icon at bounding box center [65, 83] width 12 height 12
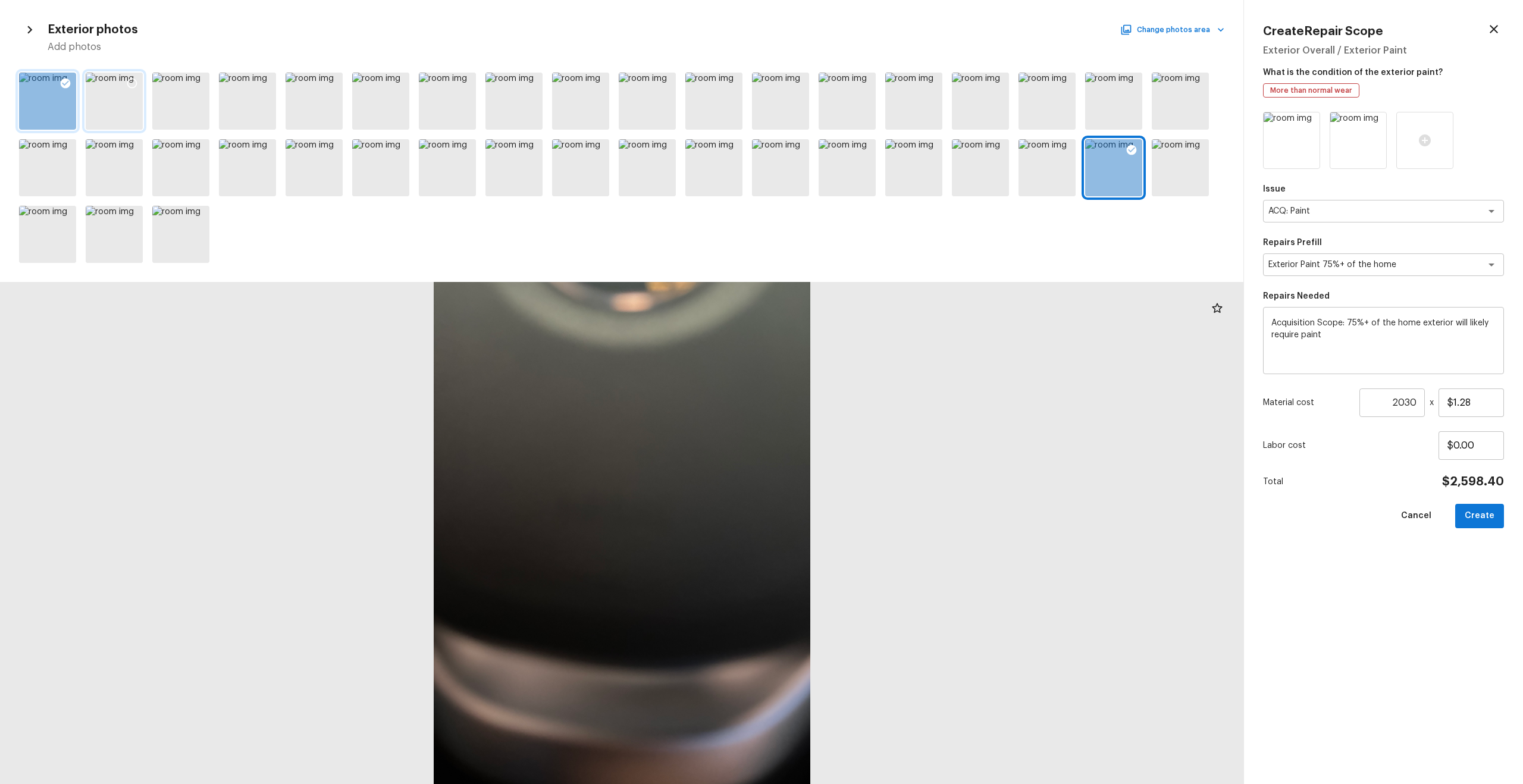
click at [131, 80] on icon at bounding box center [132, 83] width 12 height 12
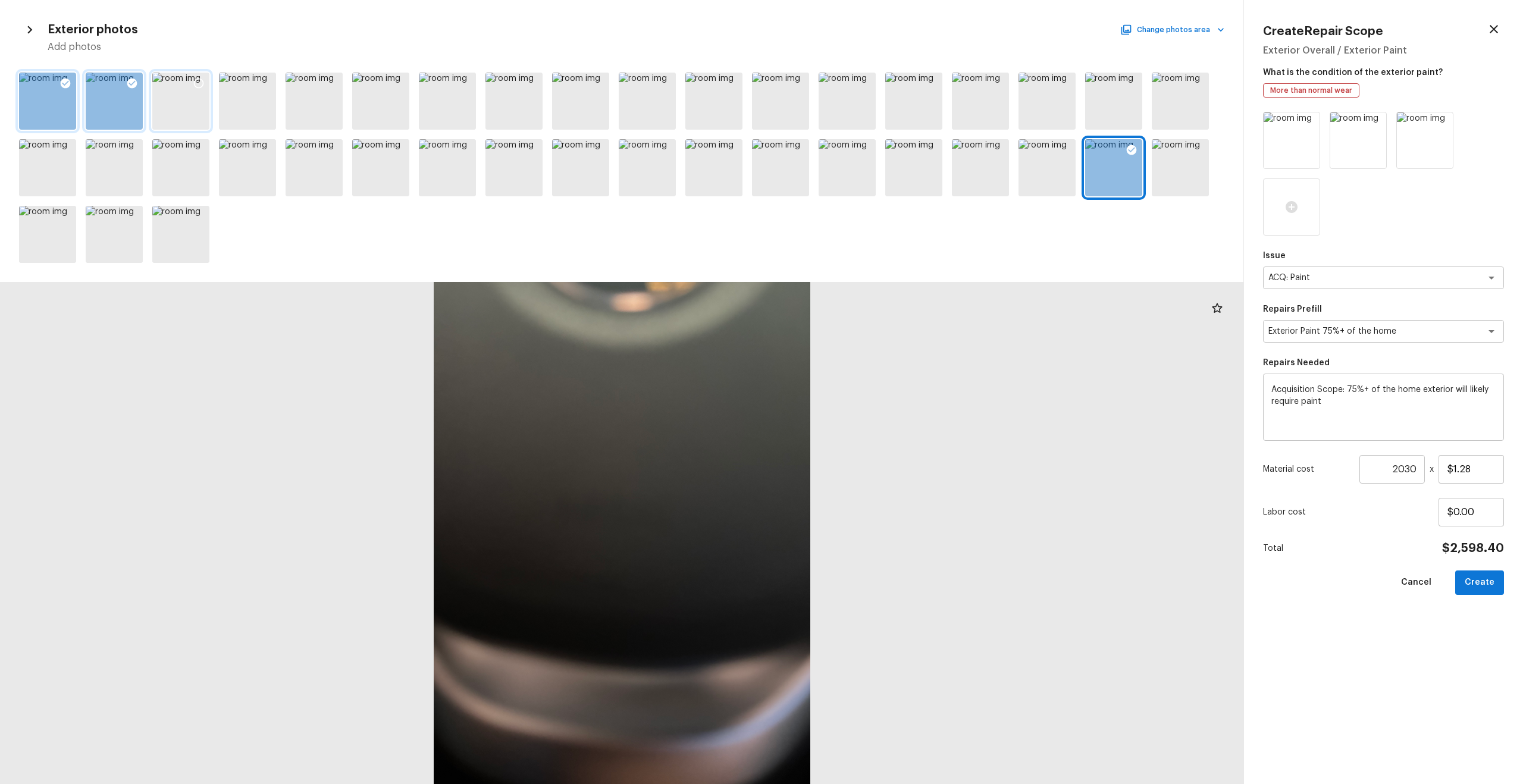
click at [201, 81] on icon at bounding box center [198, 83] width 12 height 12
click at [856, 149] on icon at bounding box center [1131, 149] width 12 height 12
click at [856, 446] on button "Create" at bounding box center [1479, 583] width 49 height 24
type input "1"
type input "$0.00"
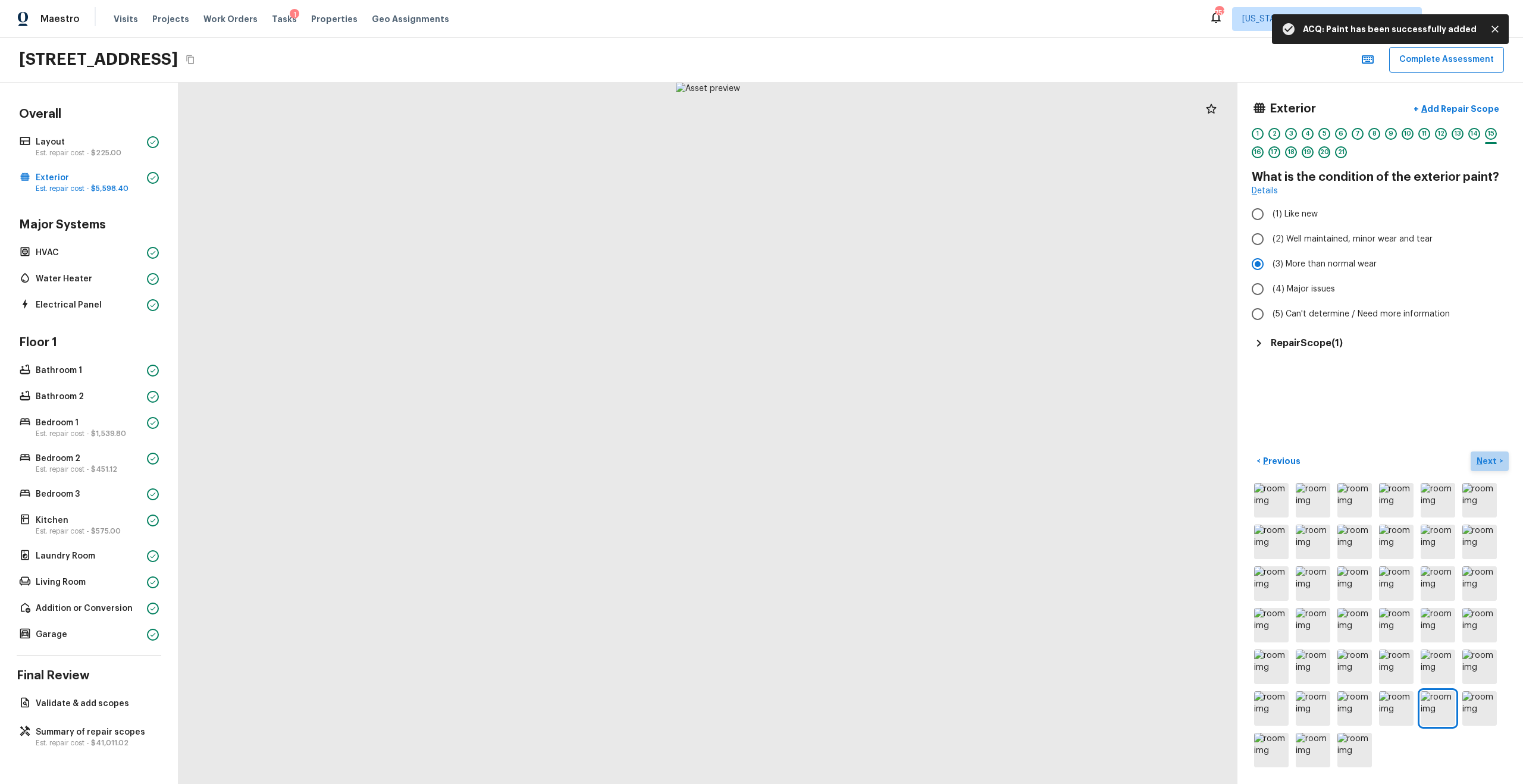
click at [856, 446] on p "Next" at bounding box center [1488, 461] width 23 height 12
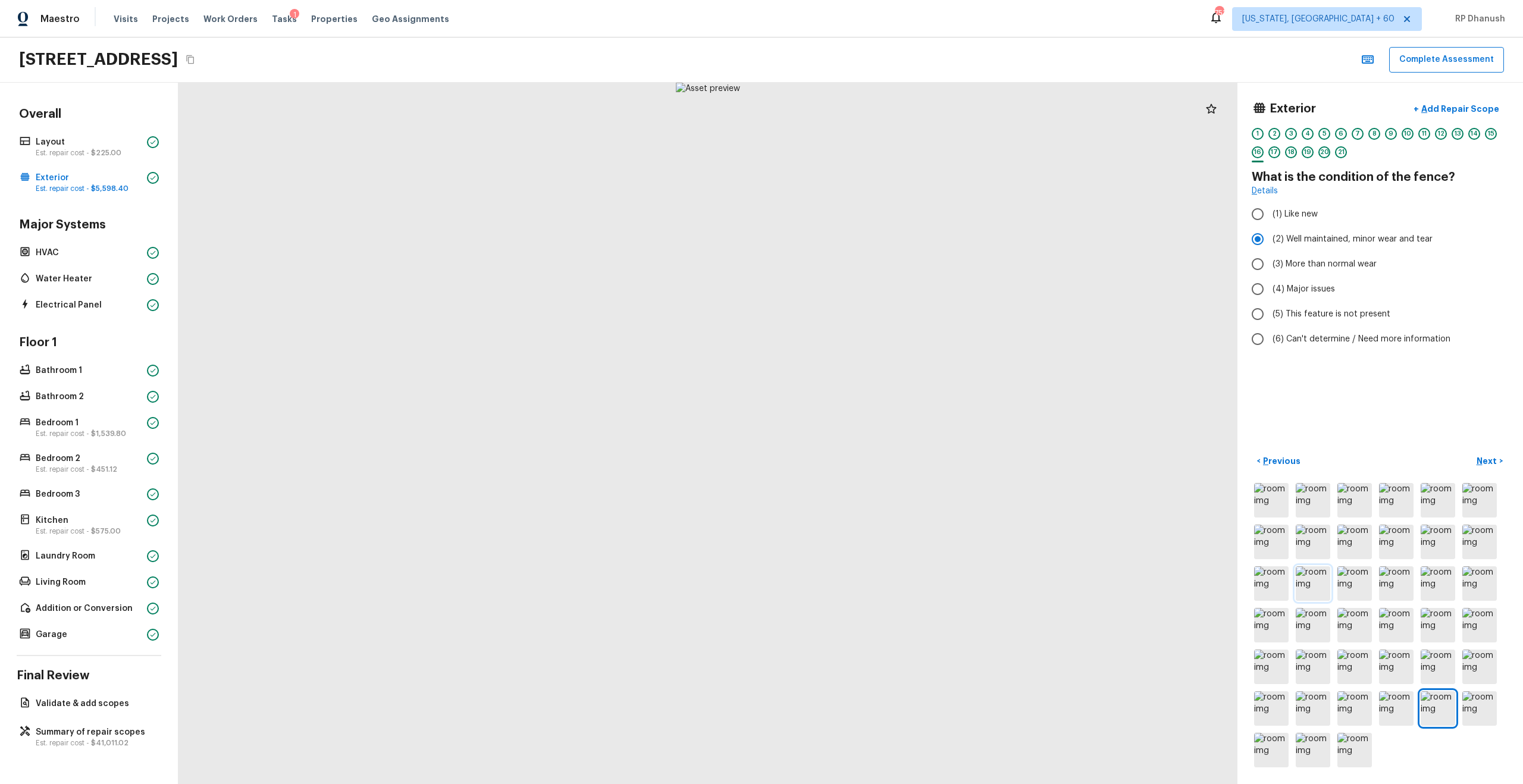
click at [856, 446] on img at bounding box center [1313, 584] width 35 height 35
click at [856, 446] on p "Next" at bounding box center [1488, 461] width 23 height 12
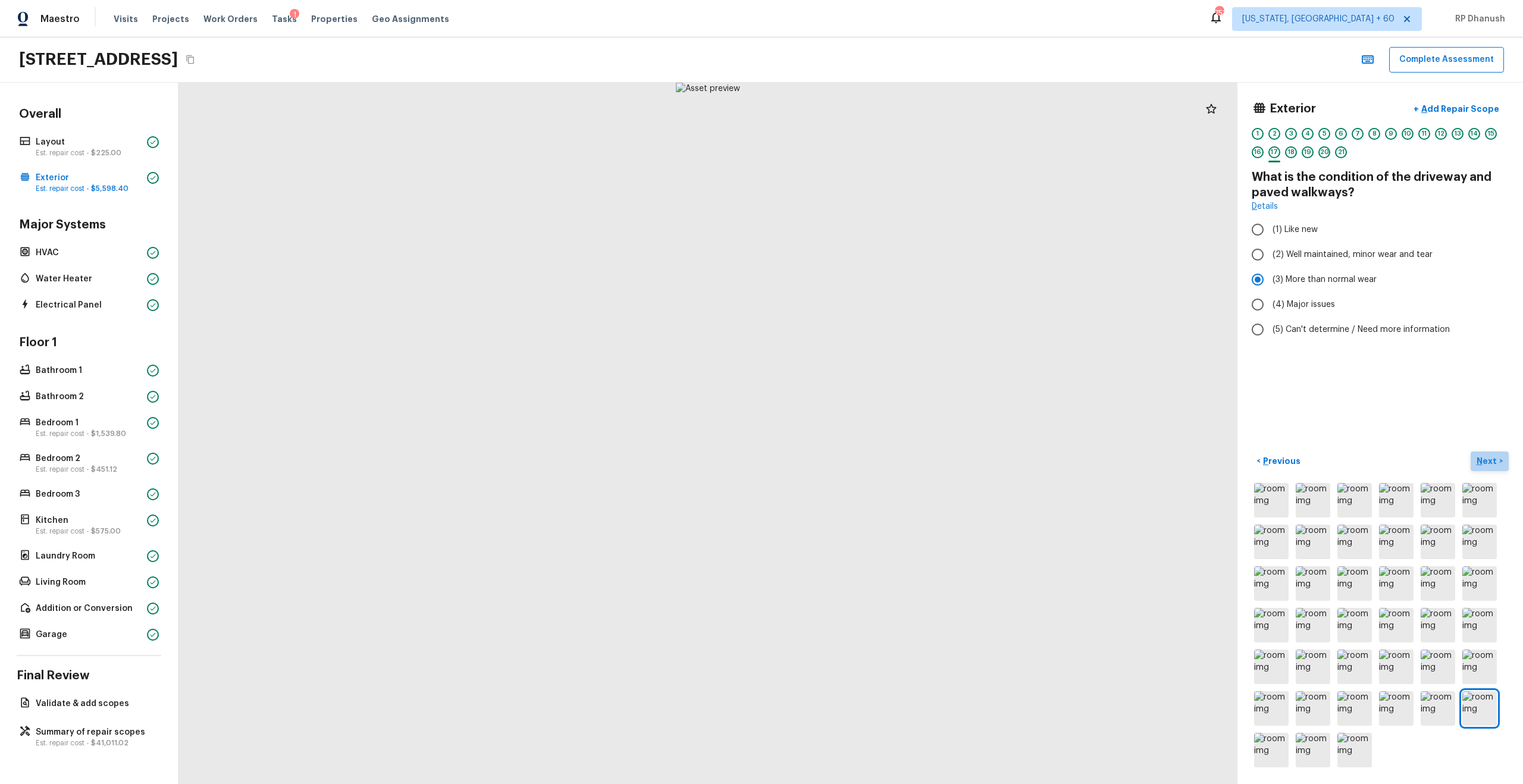
click at [856, 446] on button "Next >" at bounding box center [1489, 461] width 38 height 19
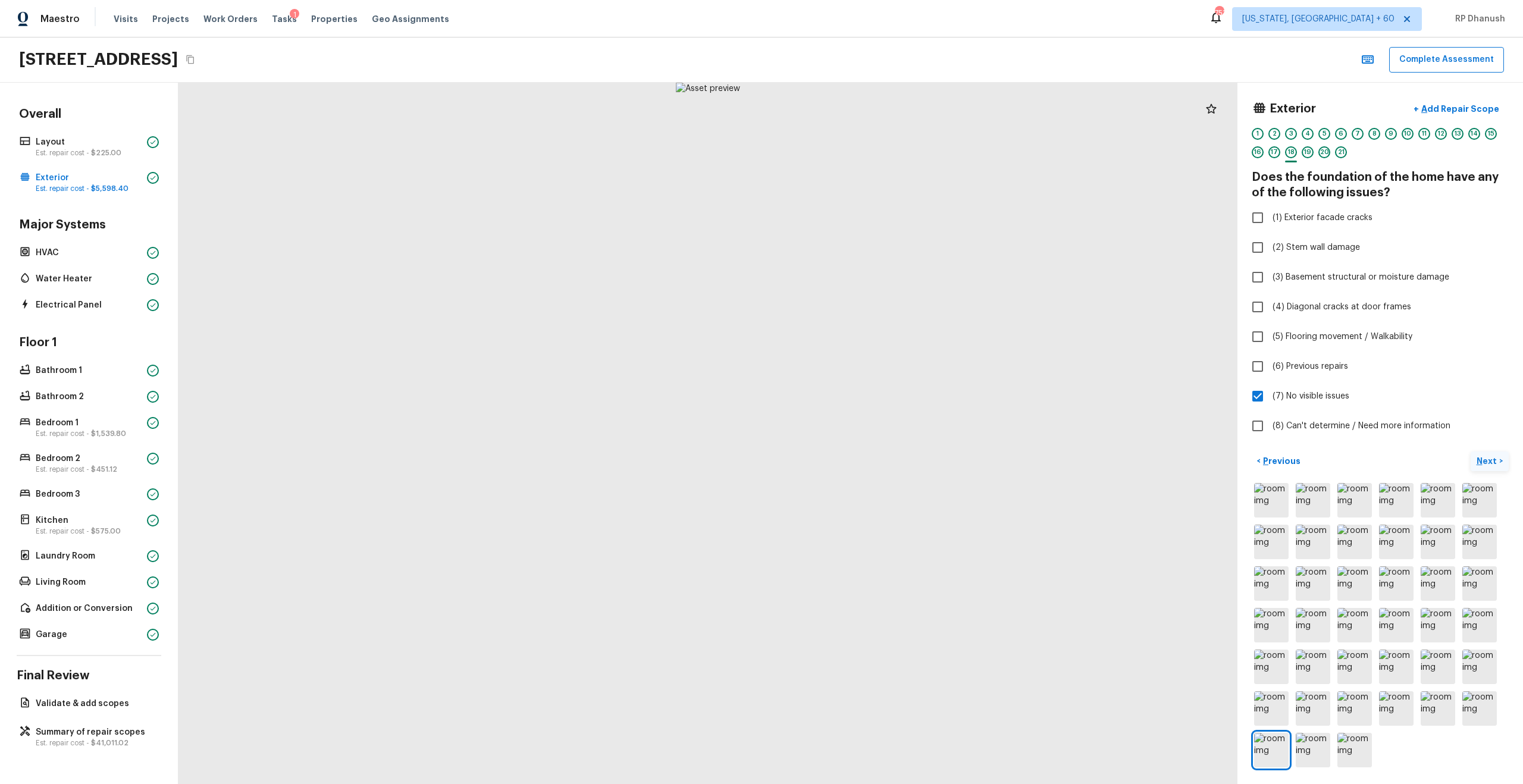
click at [856, 446] on p "Next" at bounding box center [1488, 461] width 23 height 12
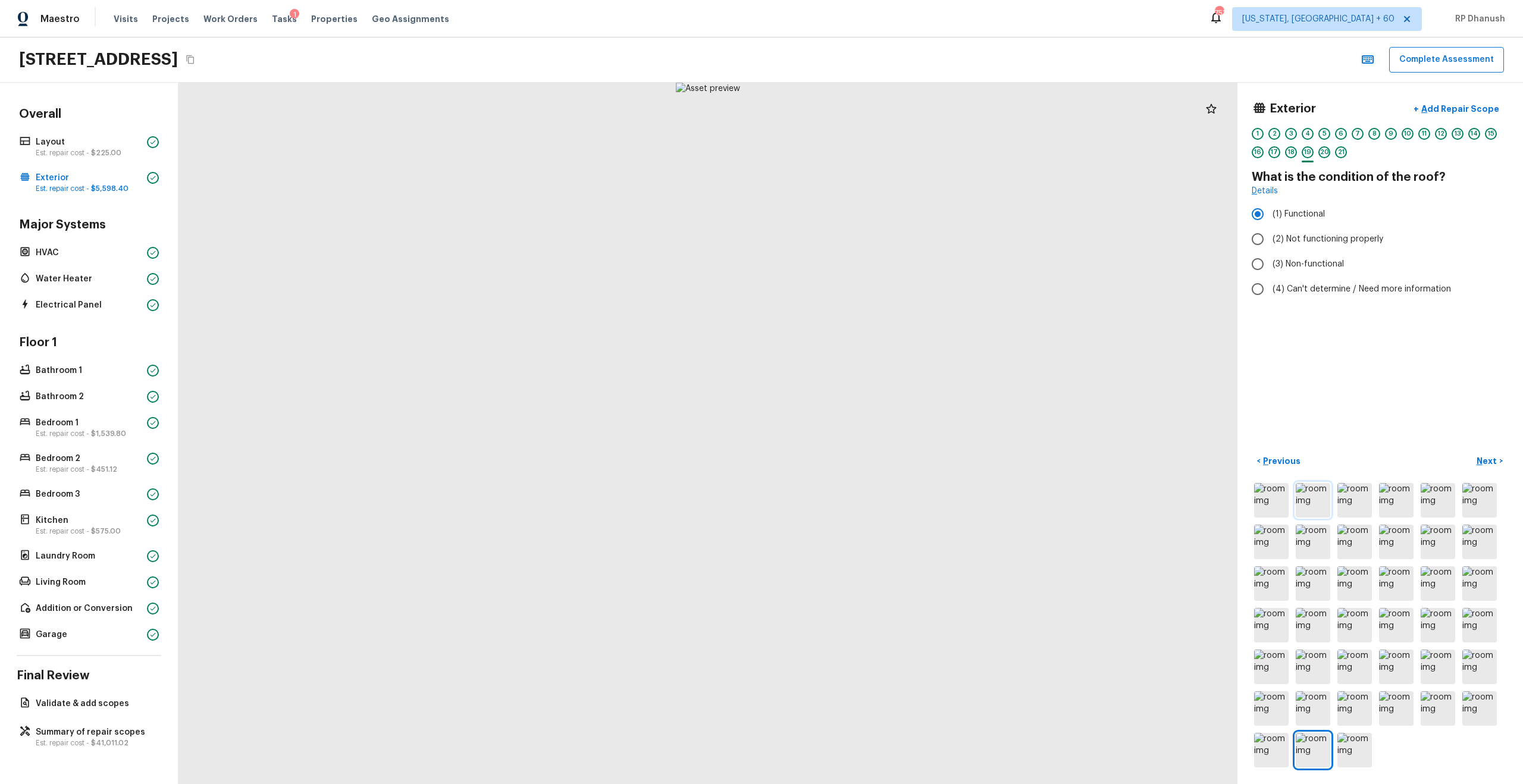
click at [856, 446] on img at bounding box center [1313, 500] width 35 height 35
click at [856, 446] on img at bounding box center [1313, 584] width 35 height 35
click at [856, 446] on img at bounding box center [1354, 584] width 35 height 35
click at [856, 446] on img at bounding box center [1396, 625] width 35 height 35
click at [856, 446] on img at bounding box center [1438, 625] width 35 height 35
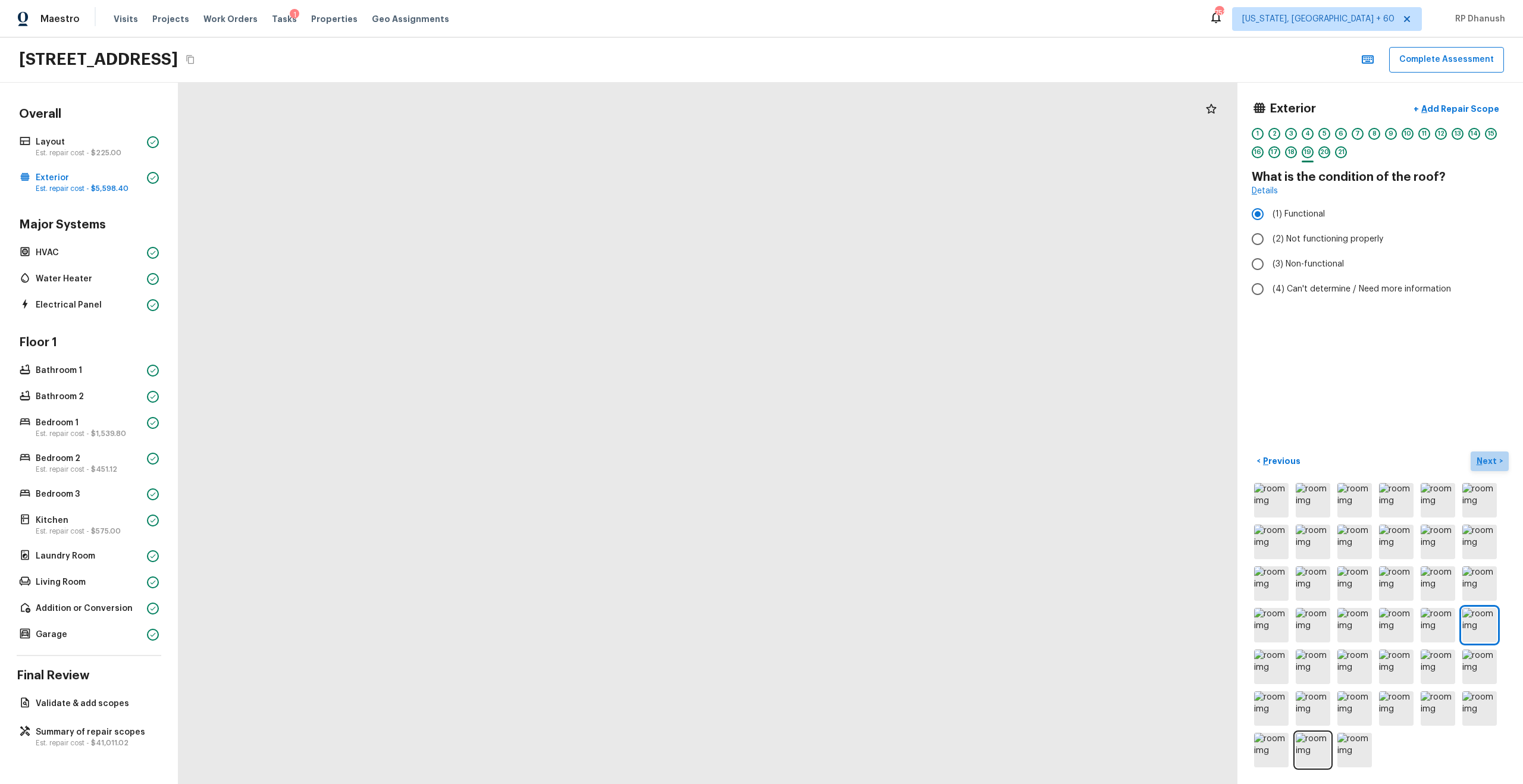
click at [856, 446] on p "Next" at bounding box center [1488, 461] width 23 height 12
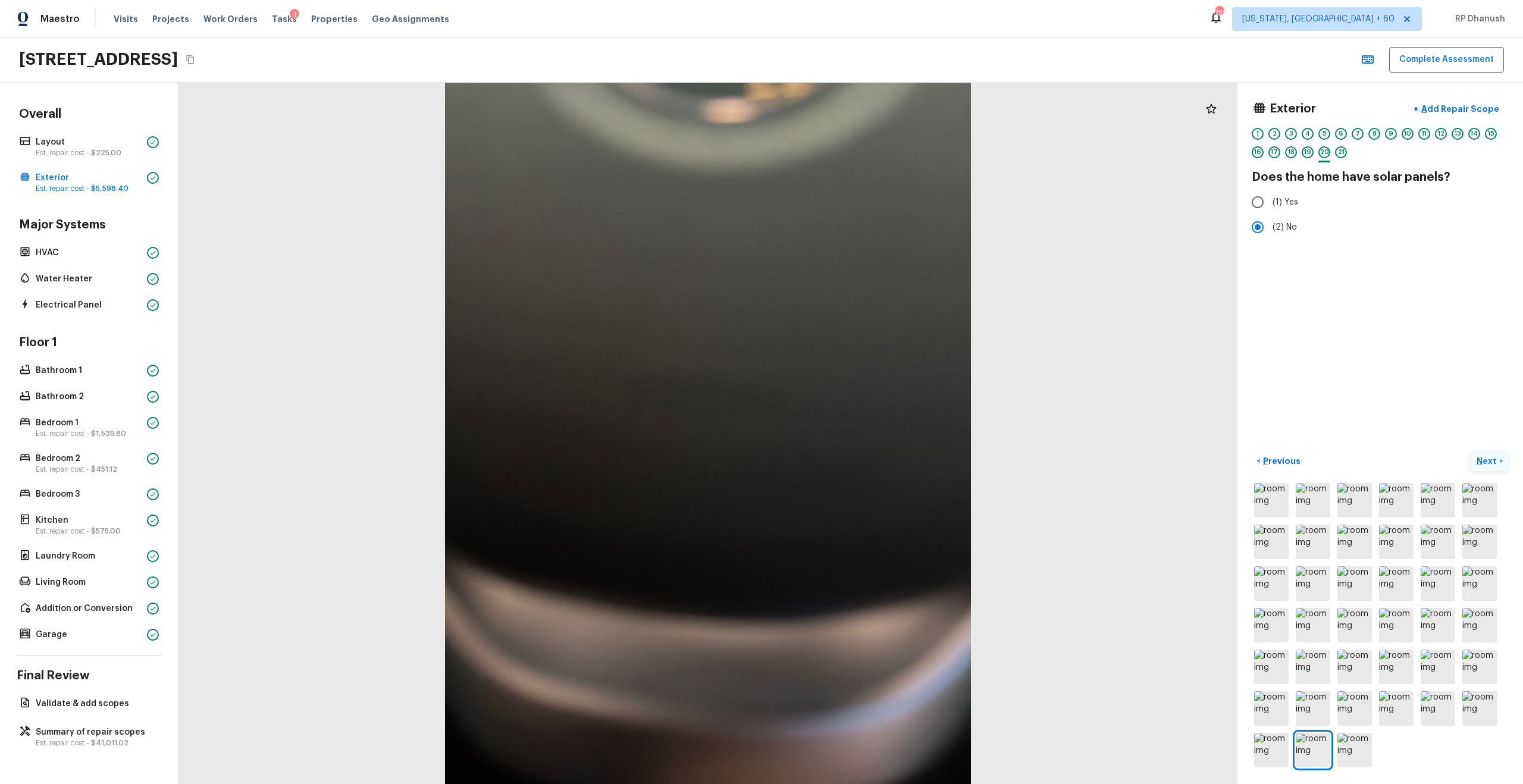
click at [856, 446] on button "Next >" at bounding box center [1489, 461] width 38 height 19
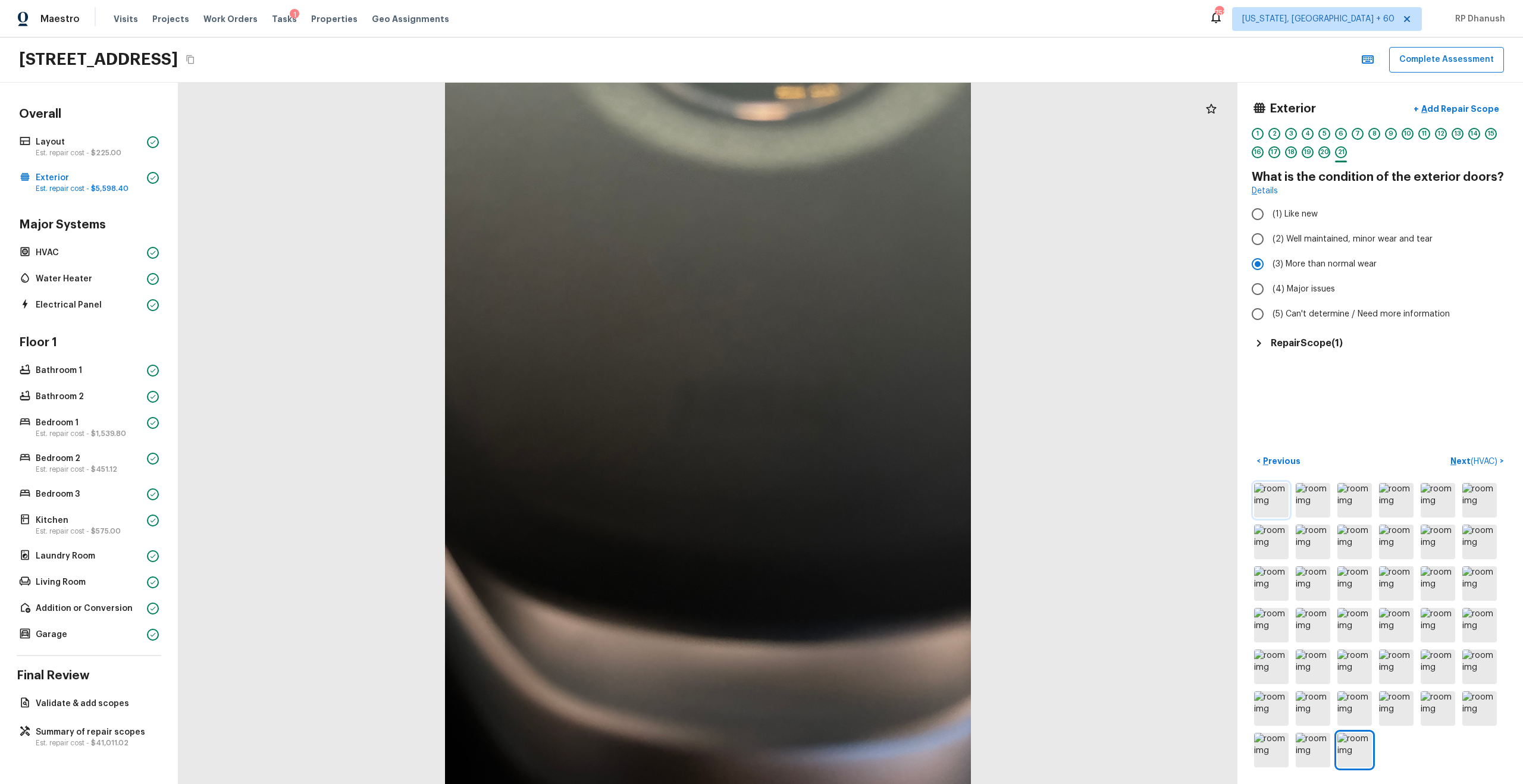
click at [856, 446] on img at bounding box center [1271, 500] width 35 height 35
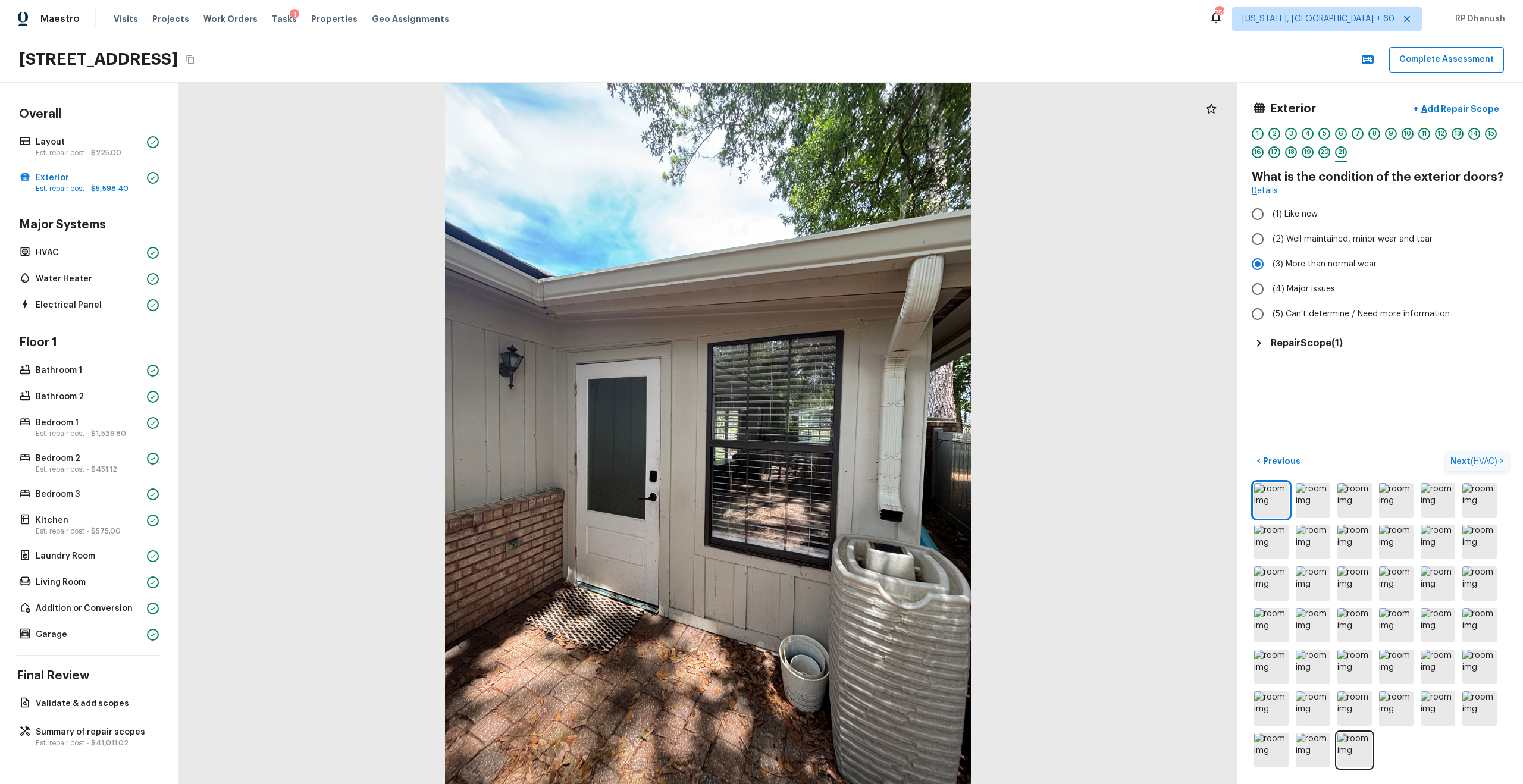
click at [856, 446] on p "Next ( HVAC )" at bounding box center [1475, 461] width 50 height 12
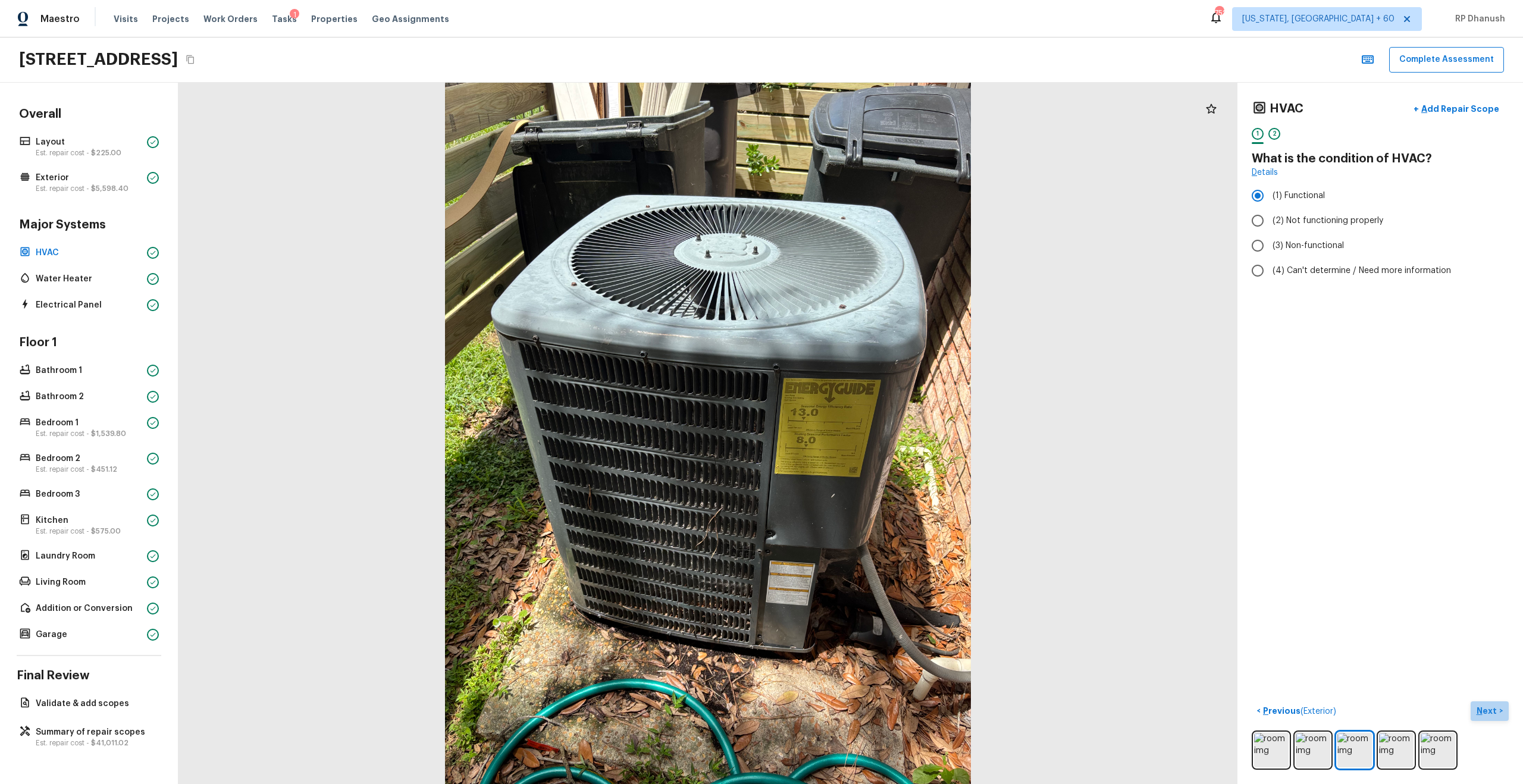
click at [856, 446] on p "Next" at bounding box center [1488, 710] width 23 height 12
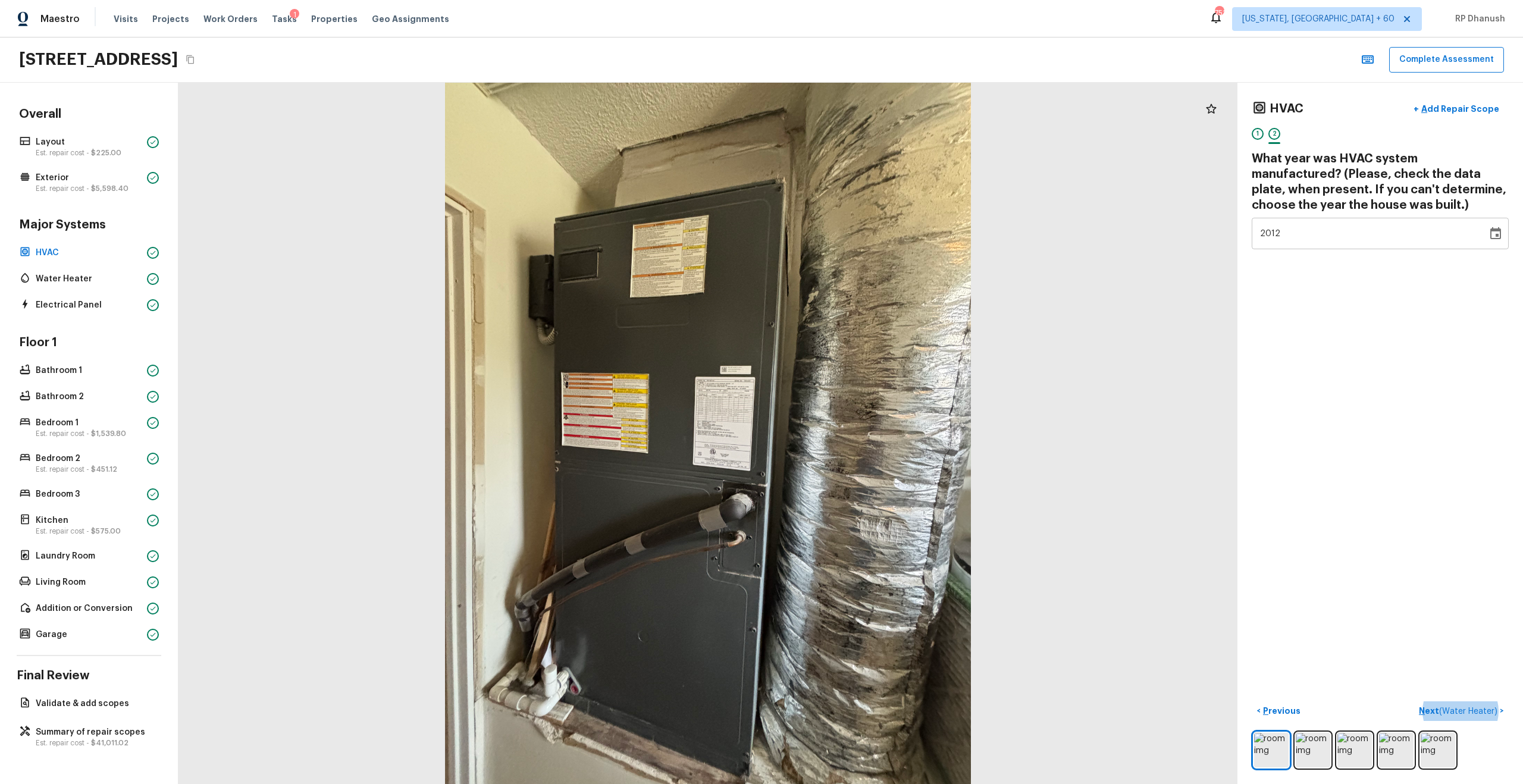
click at [856, 239] on div "2012" at bounding box center [1370, 233] width 219 height 32
type input "2006"
type input "2001"
click at [856, 235] on div "1992" at bounding box center [1370, 233] width 219 height 32
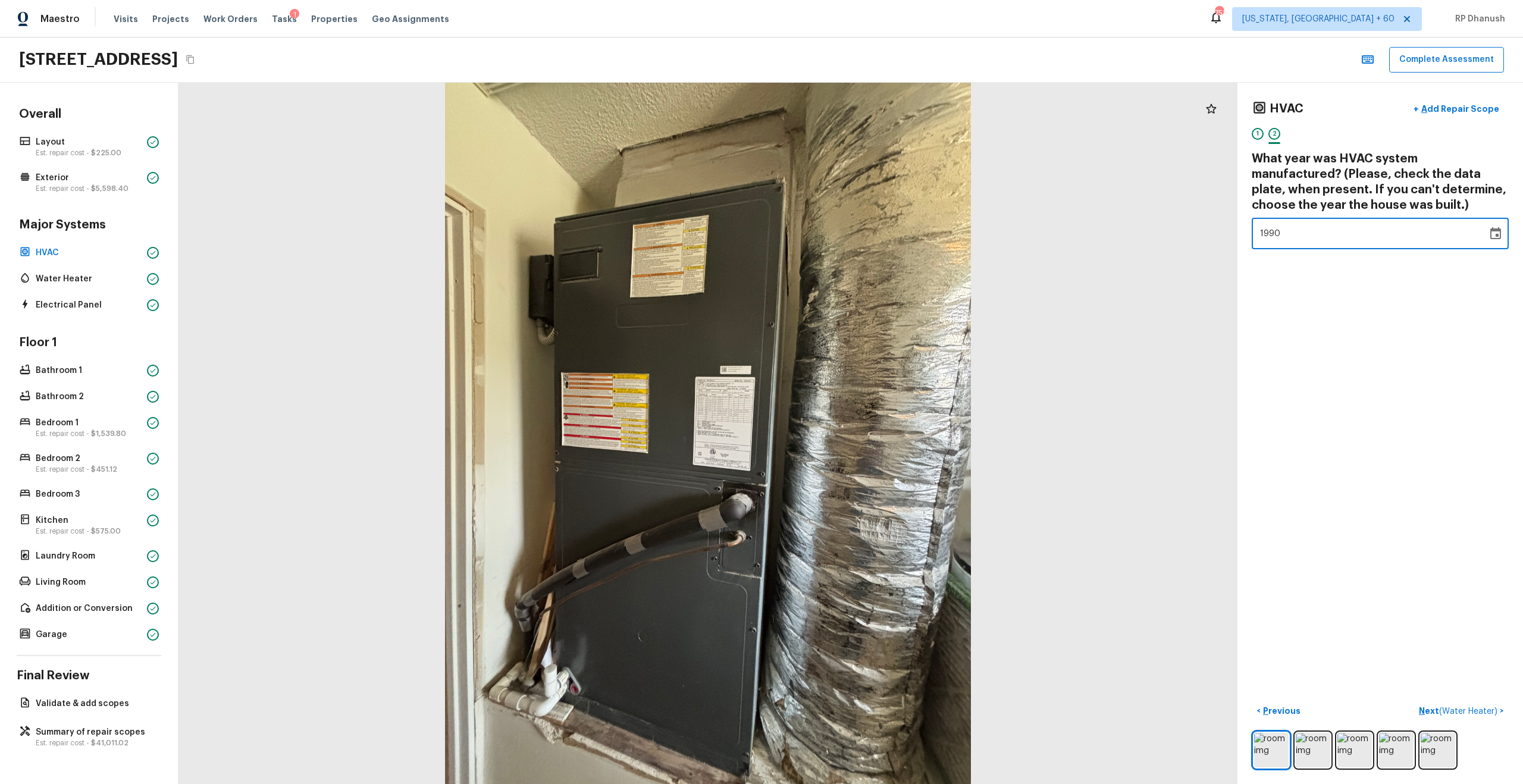
type input "1988"
type input "2001"
click at [856, 241] on div "1992" at bounding box center [1370, 233] width 219 height 32
type input "1988"
type input "2001"
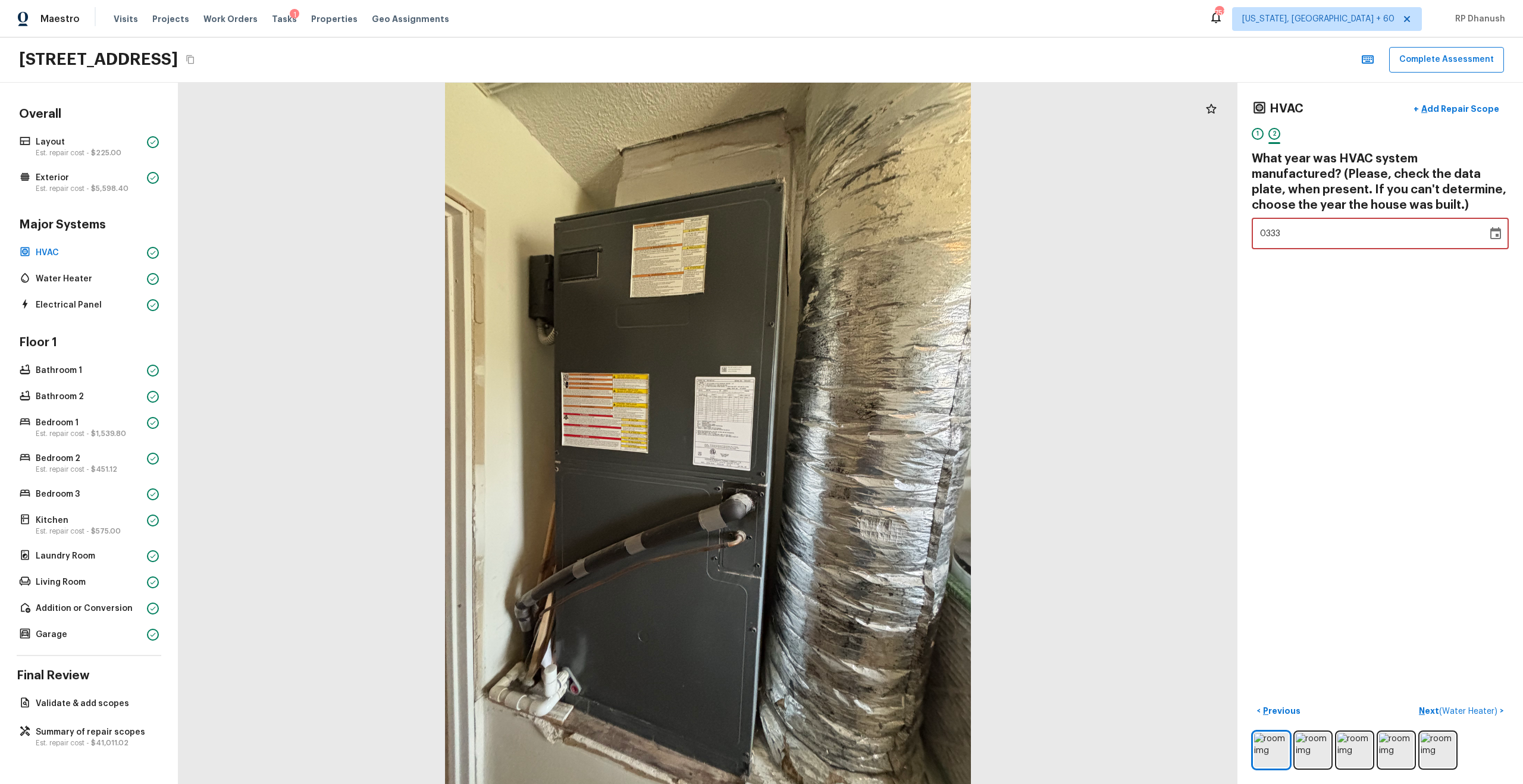
type input "3332"
type input "2001"
click at [856, 330] on div "HVAC + Add Repair Scope 1 2 What year was HVAC system manufactured? (Please, ch…" at bounding box center [1380, 433] width 286 height 701
click at [856, 238] on div "1989" at bounding box center [1370, 233] width 219 height 32
click at [856, 233] on icon "Choose date, selected date is Dec 31, 1989" at bounding box center [1495, 234] width 15 height 15
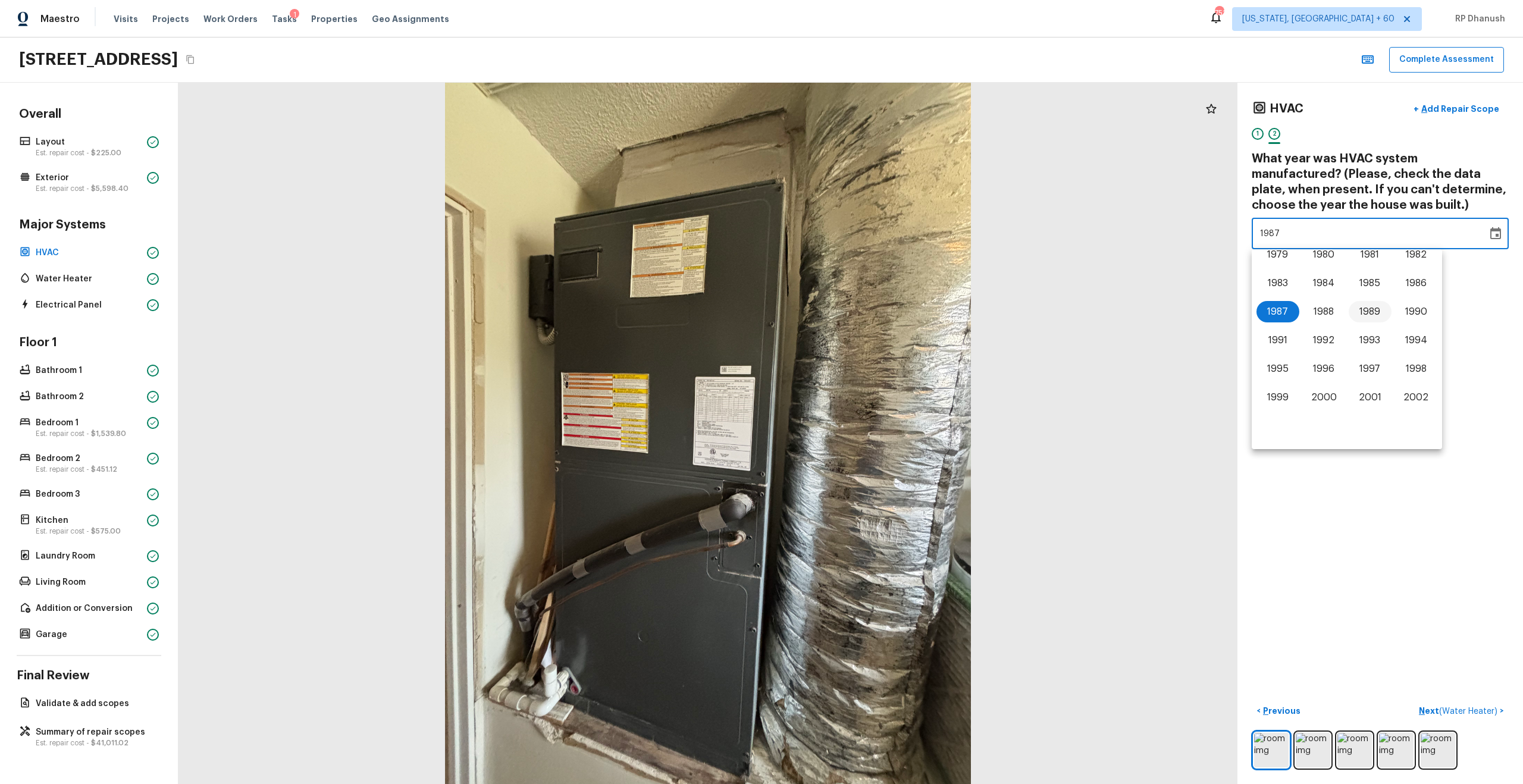
scroll to position [575, 0]
click at [856, 339] on button "1993" at bounding box center [1370, 341] width 43 height 21
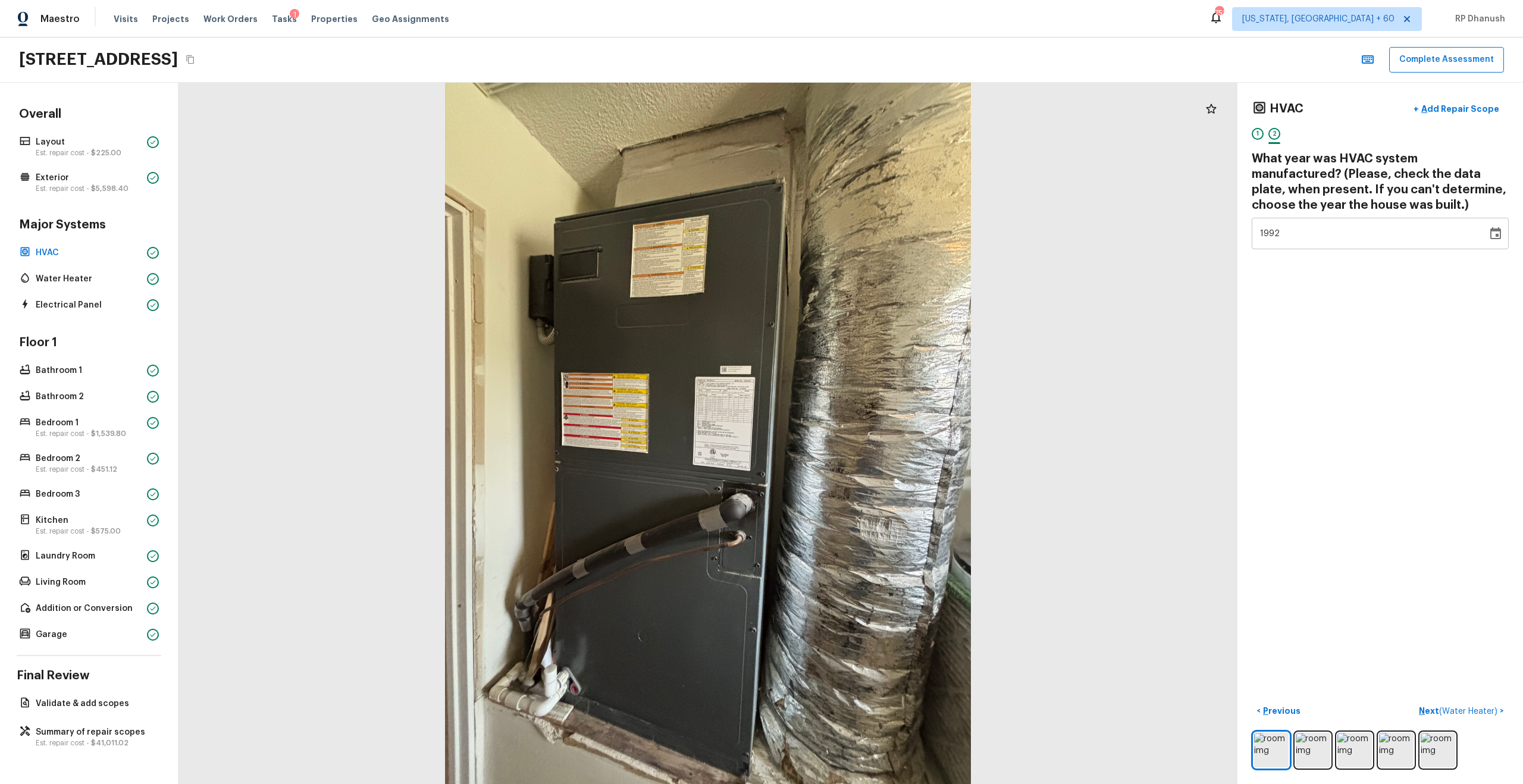
click at [856, 239] on icon "Choose date, selected date is Dec 31, 1992" at bounding box center [1495, 233] width 11 height 12
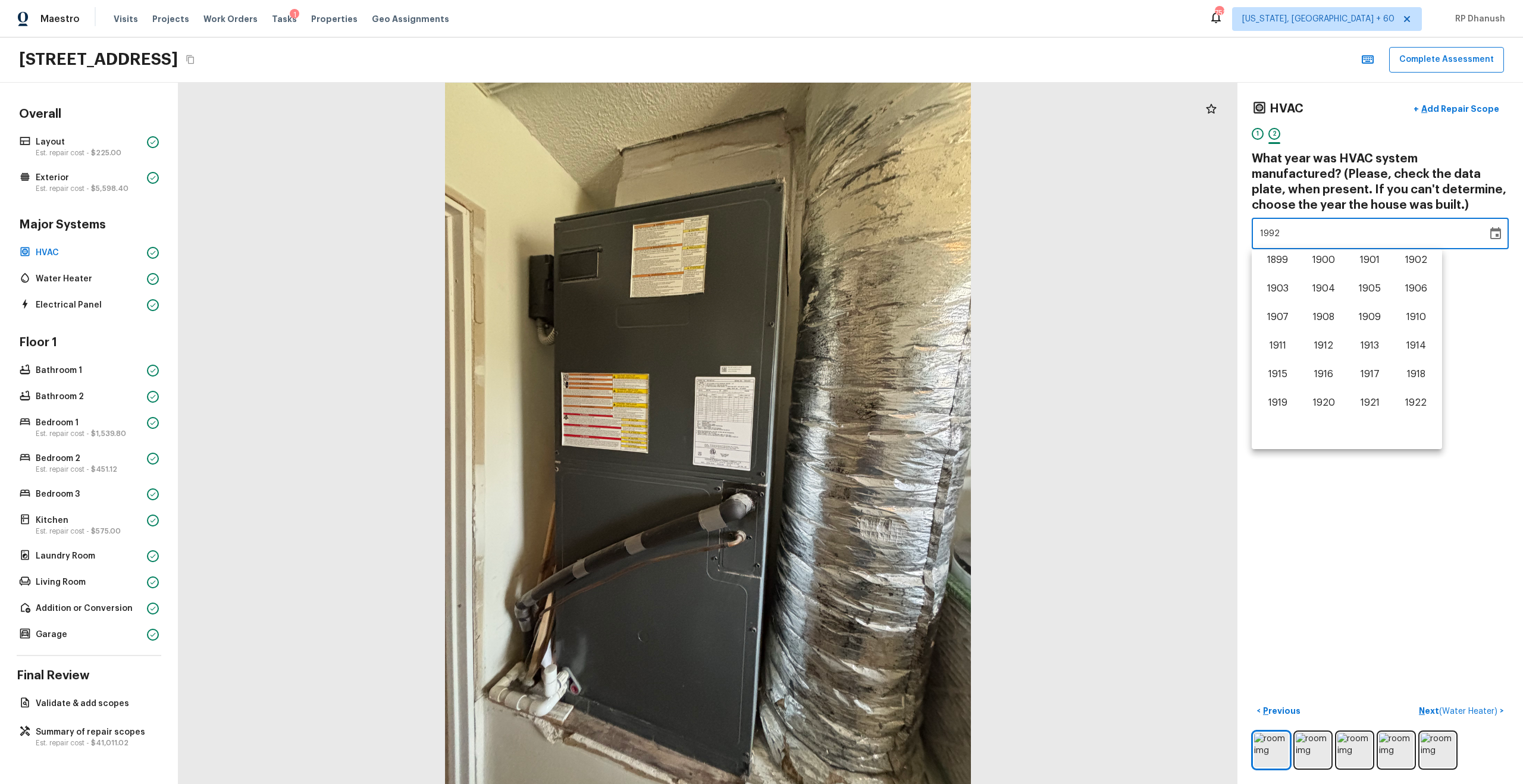
scroll to position [584, 0]
click at [856, 332] on button "1994" at bounding box center [1416, 332] width 43 height 21
type input "1993"
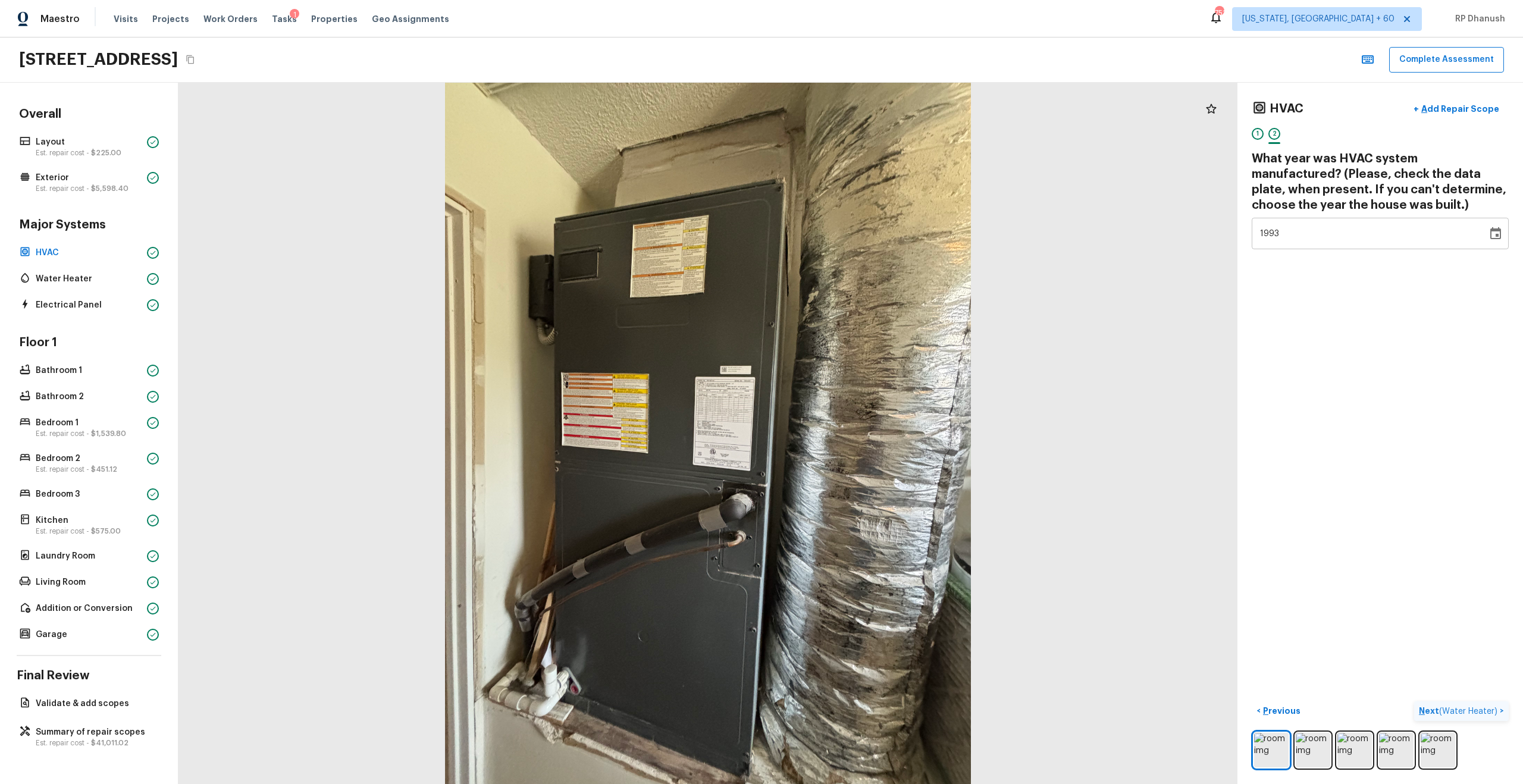
click at [856, 446] on p "Next ( Water Heater )" at bounding box center [1460, 710] width 81 height 12
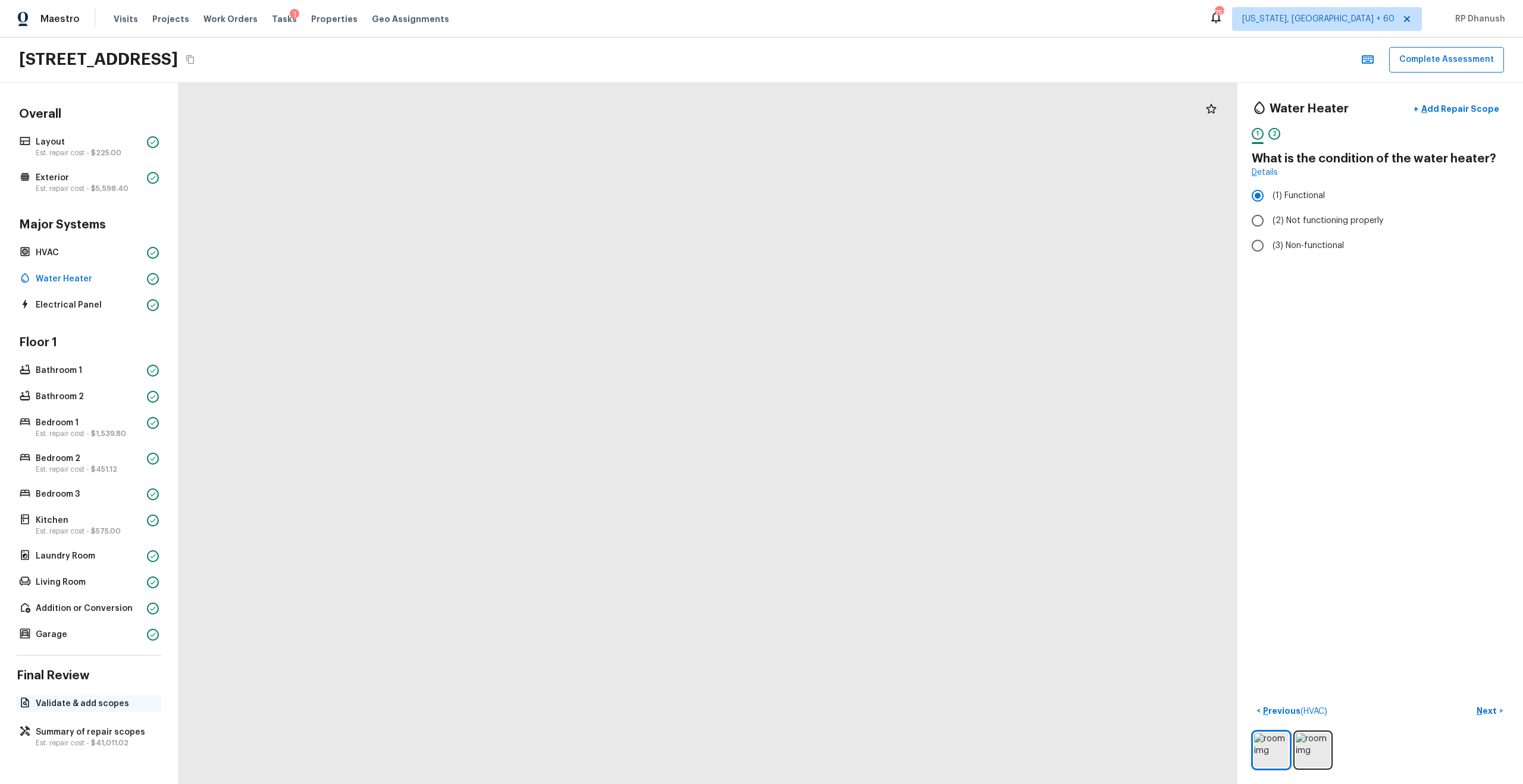
click at [84, 446] on p "Validate & add scopes" at bounding box center [95, 704] width 119 height 12
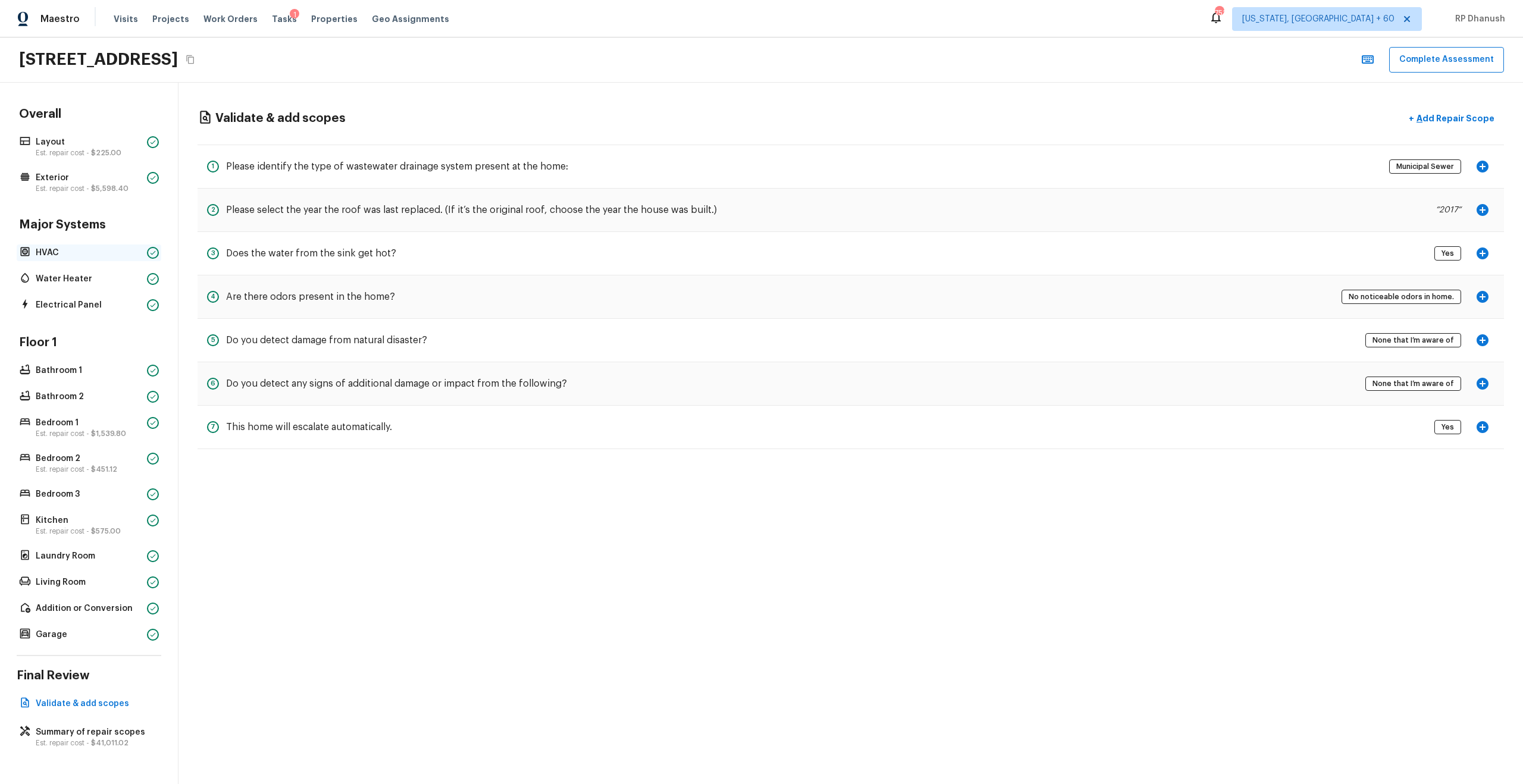
click at [63, 249] on p "HVAC" at bounding box center [88, 252] width 106 height 12
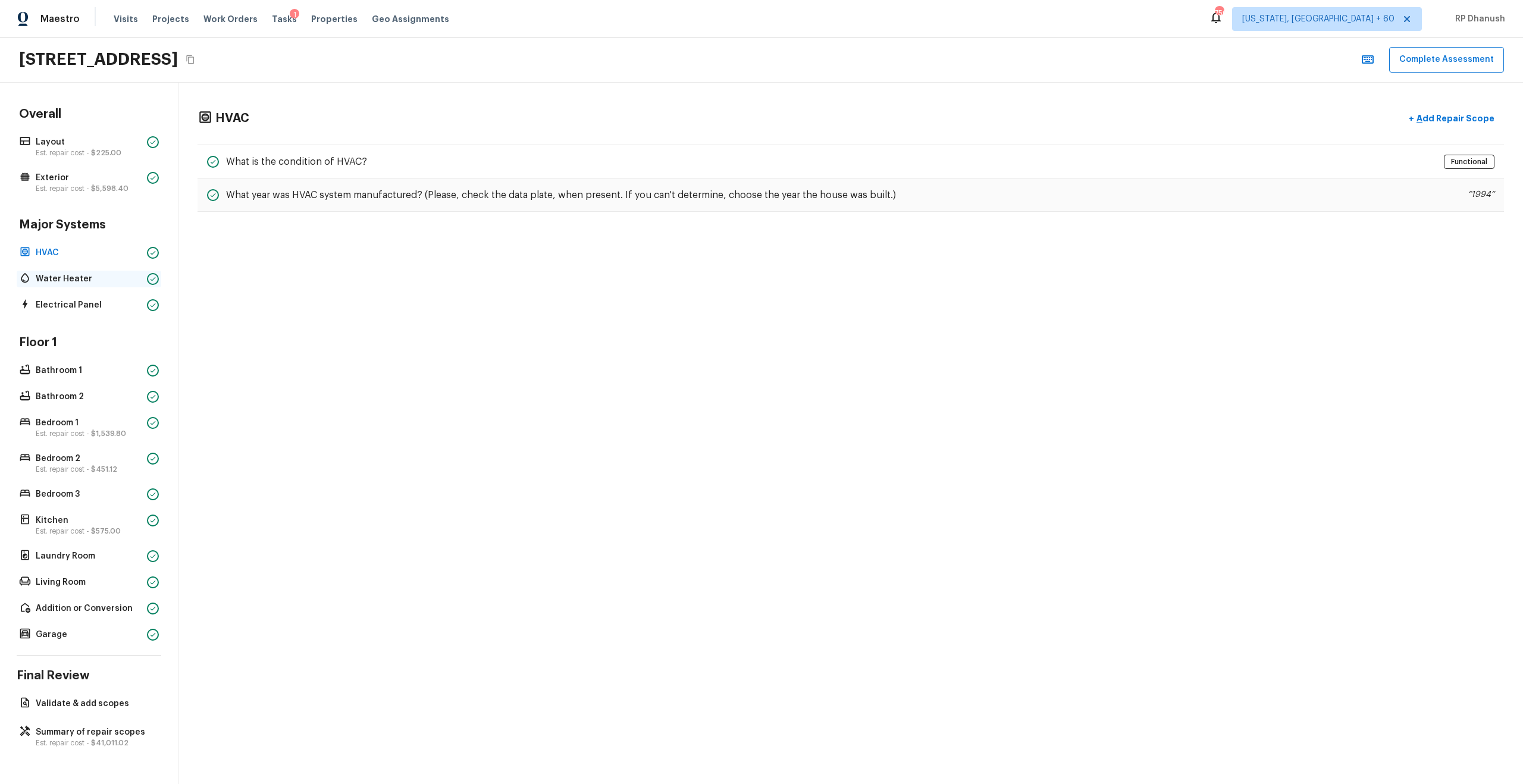
click at [63, 275] on p "Water Heater" at bounding box center [88, 278] width 106 height 12
click at [562, 192] on h5 "What year was water heater replaced? (If it’s the original water heater, choose…" at bounding box center [465, 195] width 480 height 13
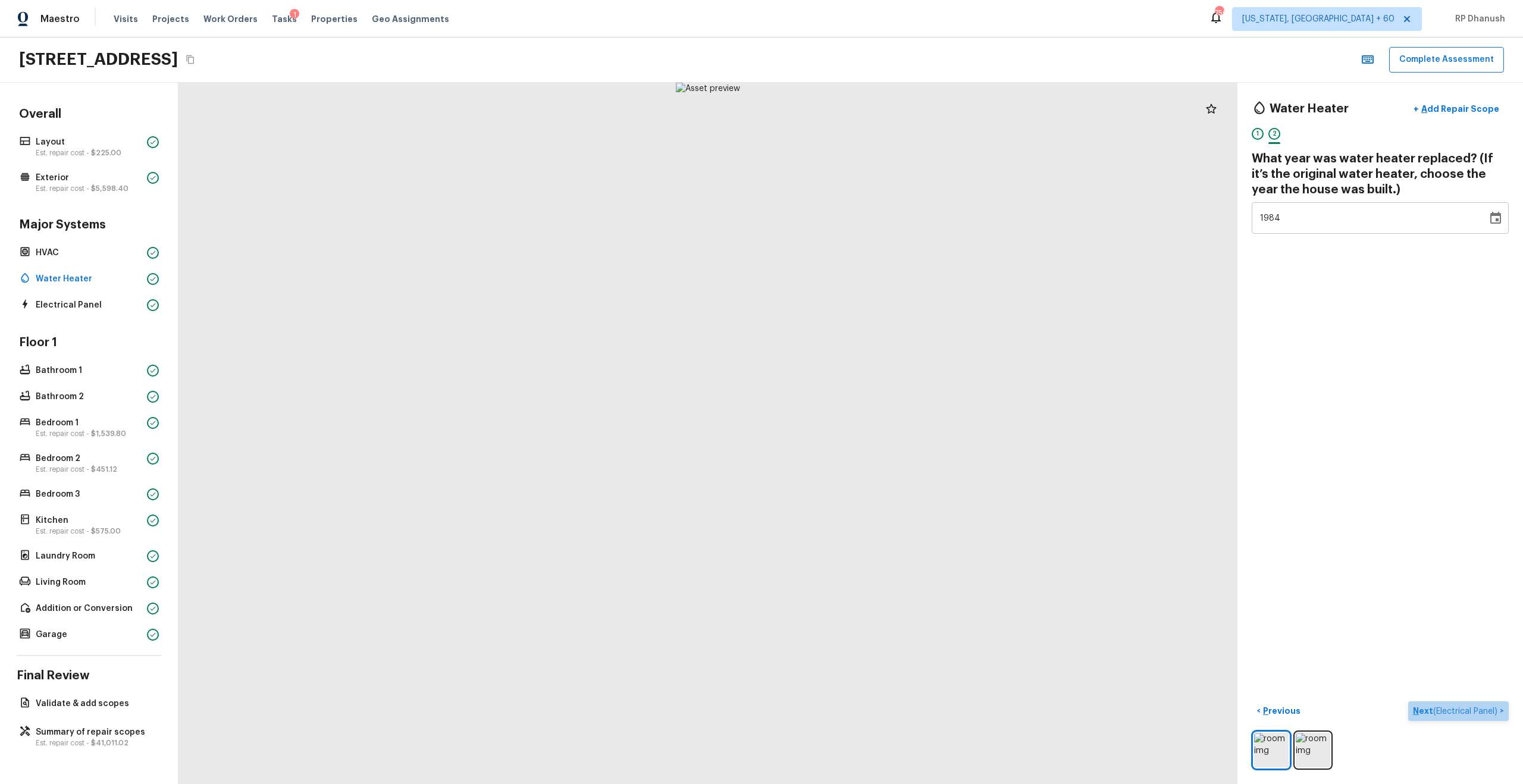
click at [856, 446] on p "Next ( Electrical Panel )" at bounding box center [1456, 710] width 87 height 12
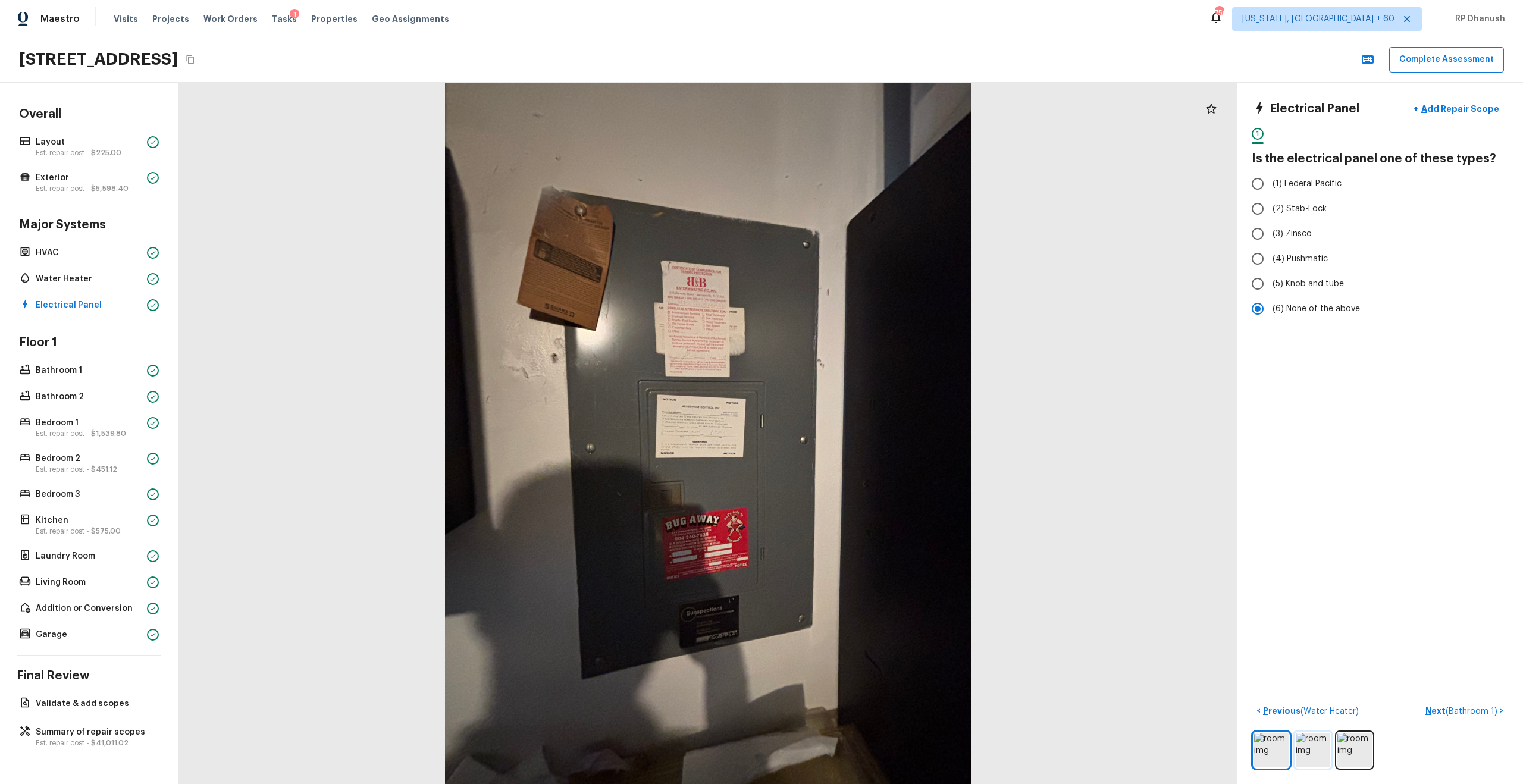
click at [856, 446] on img at bounding box center [1313, 750] width 35 height 35
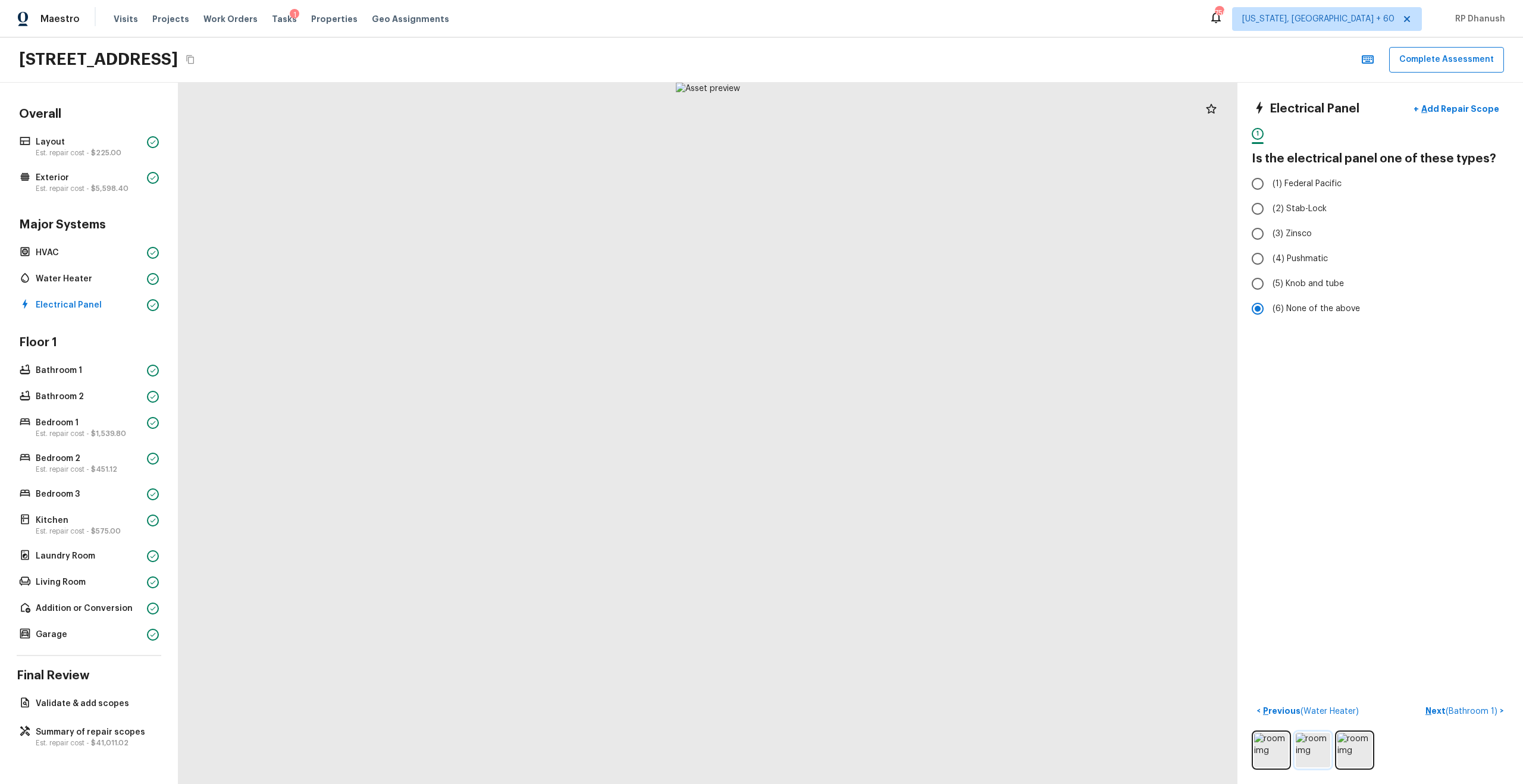
click at [856, 446] on img at bounding box center [1313, 750] width 35 height 35
click at [856, 446] on button "Next ( Bathroom 1 ) >" at bounding box center [1465, 711] width 88 height 19
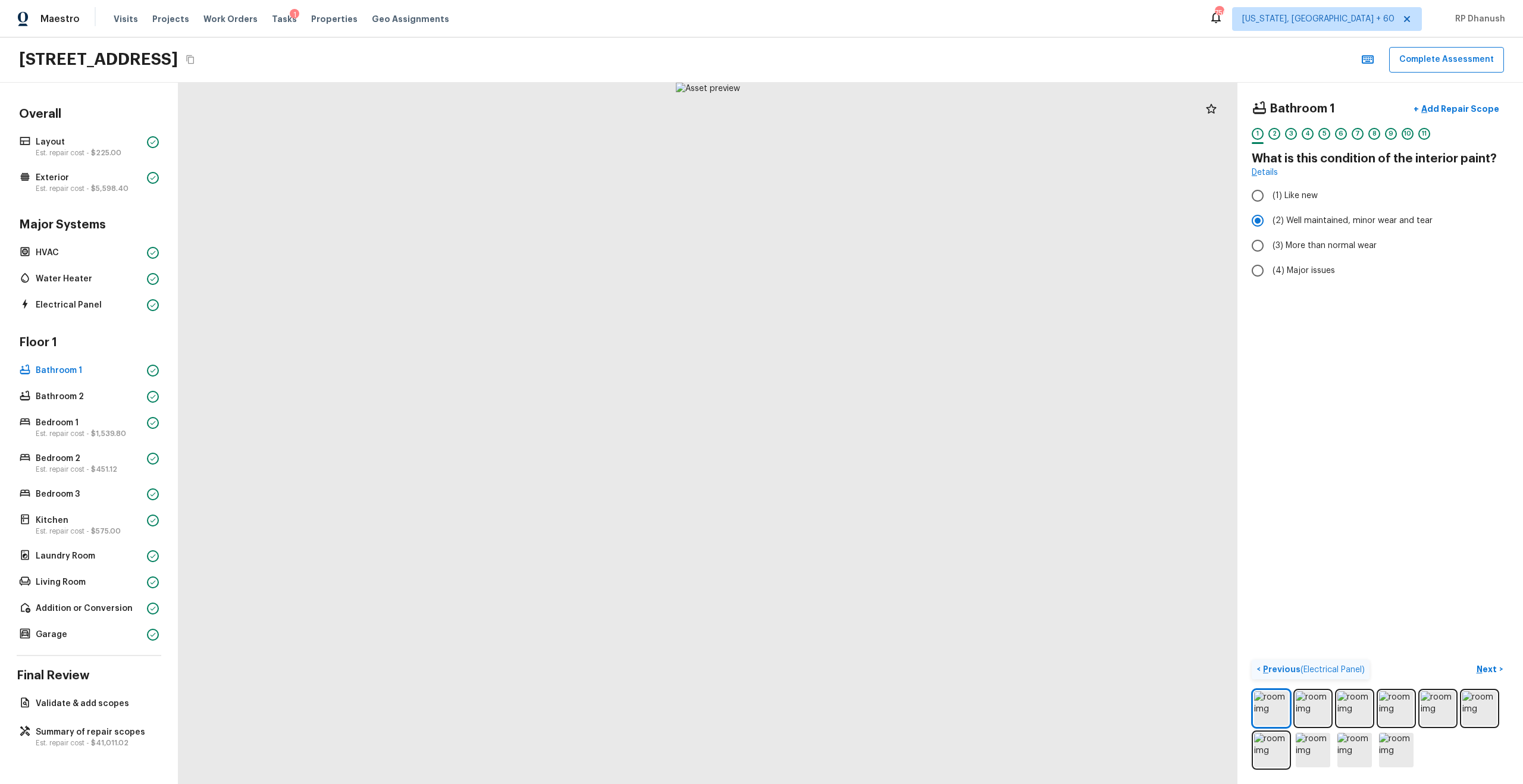
click at [856, 446] on p "Previous ( Electrical Panel )" at bounding box center [1313, 669] width 104 height 12
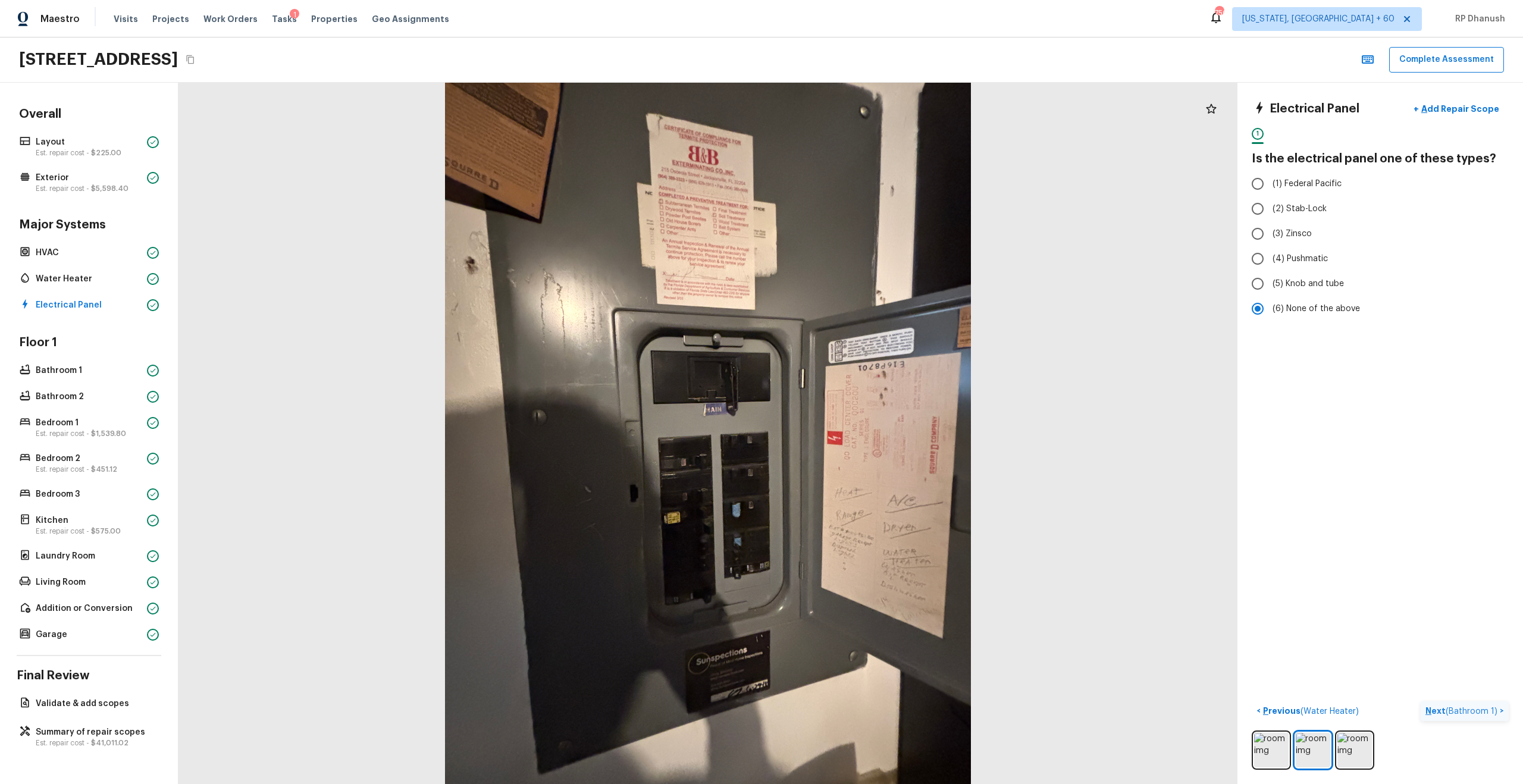
click at [856, 446] on p "Next ( Bathroom 1 )" at bounding box center [1463, 710] width 75 height 12
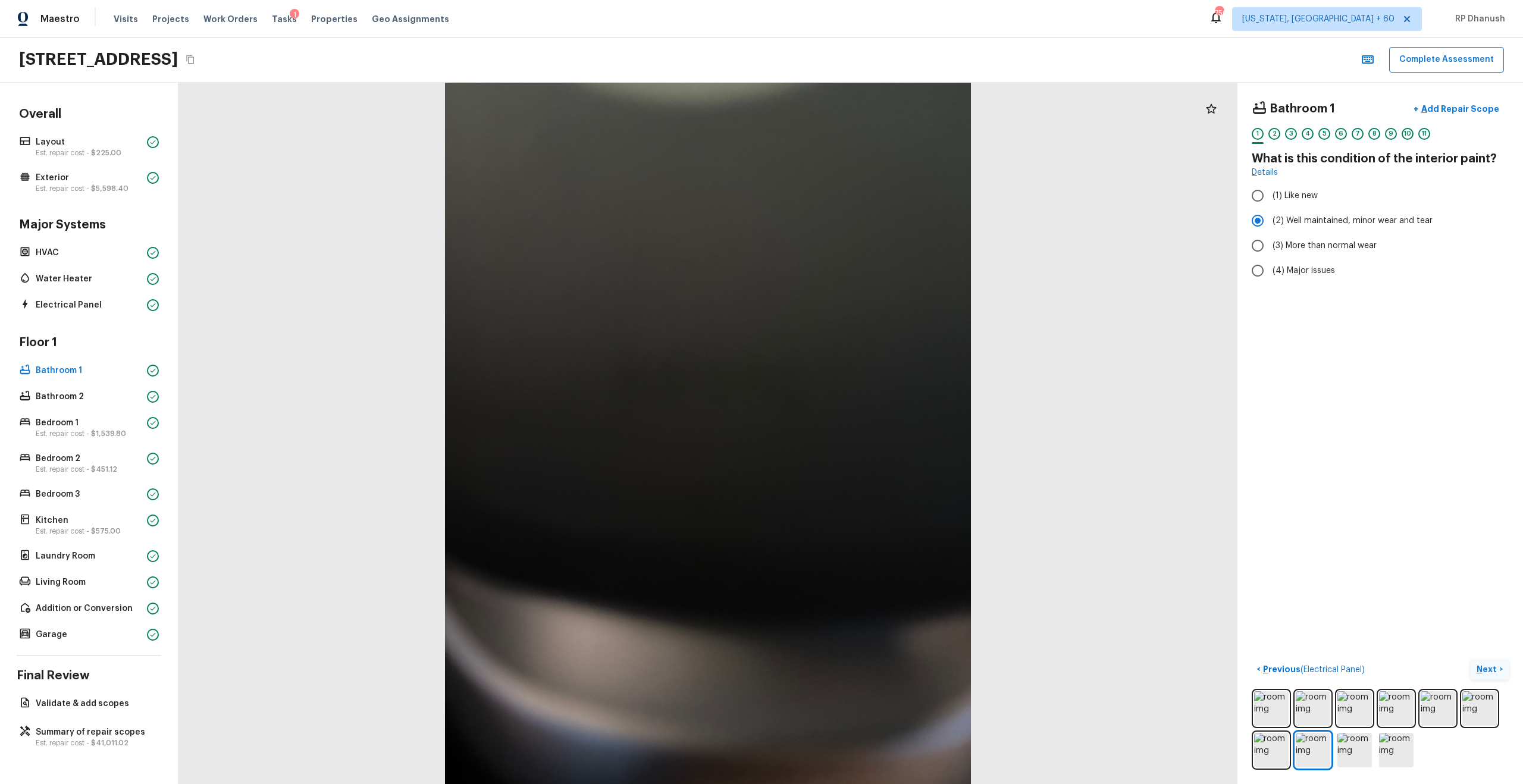
click at [856, 446] on p "Next" at bounding box center [1488, 669] width 23 height 12
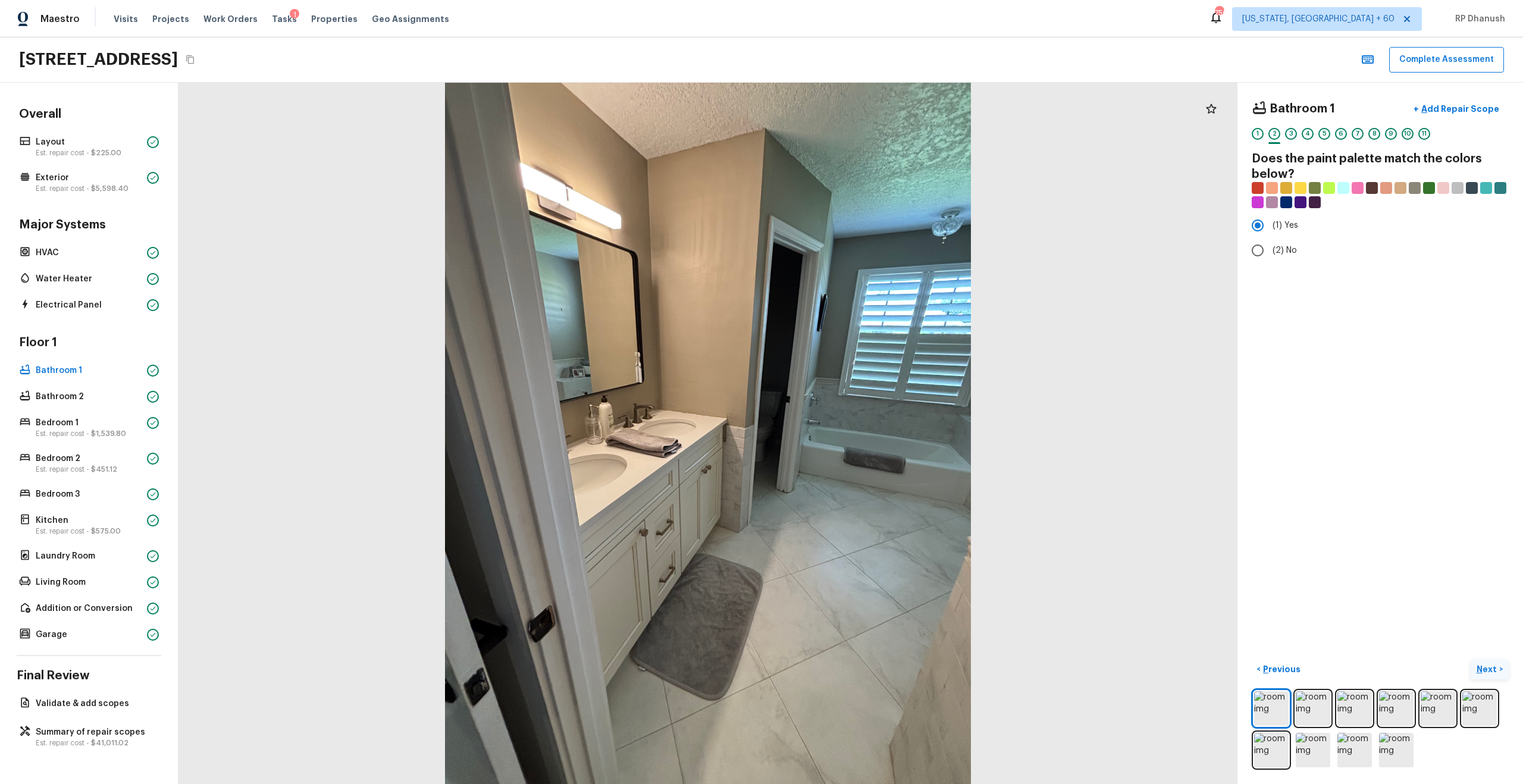
click at [856, 446] on p "Next" at bounding box center [1488, 669] width 23 height 12
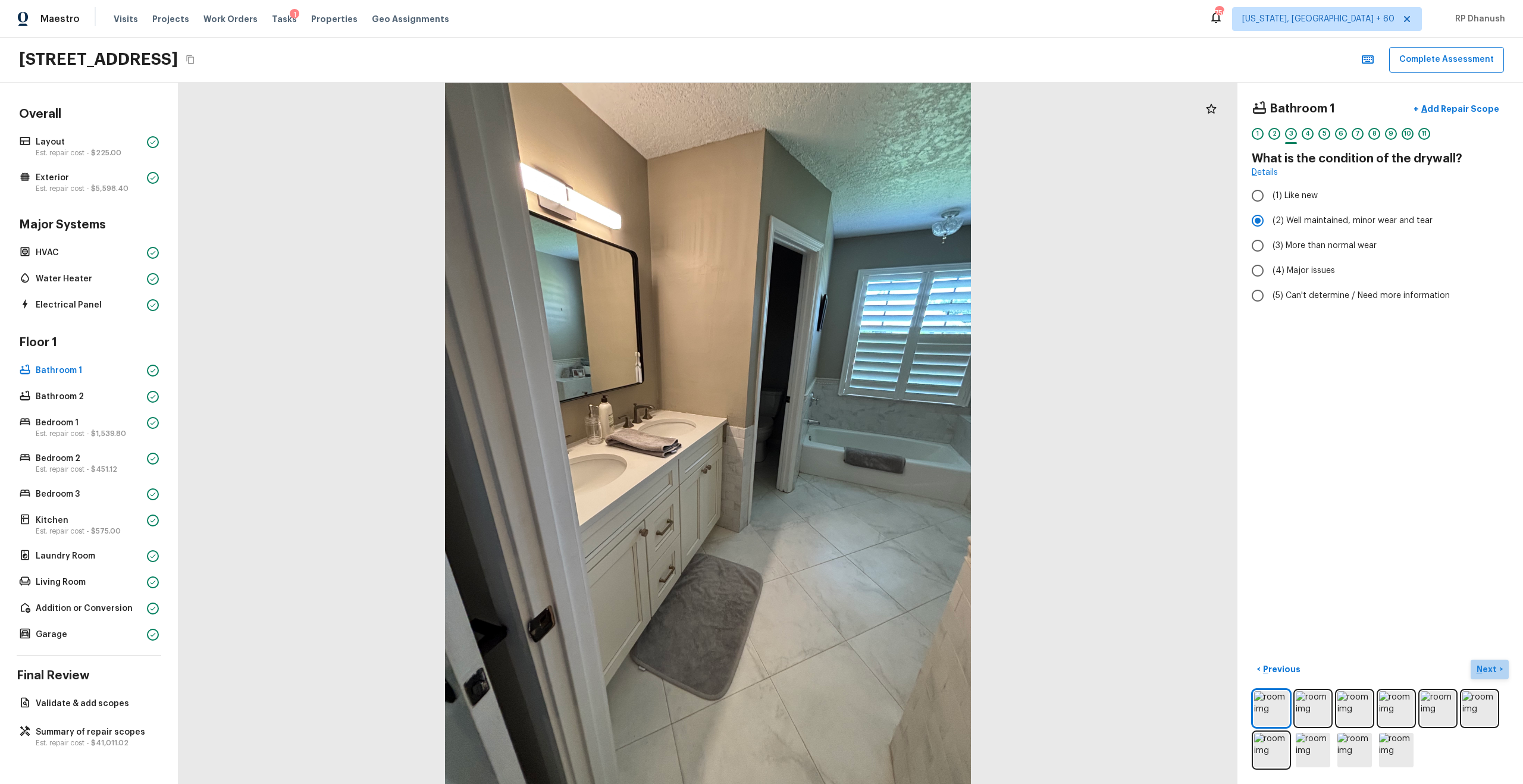
click at [856, 446] on p "Next" at bounding box center [1488, 669] width 23 height 12
click at [856, 446] on p "Previous" at bounding box center [1280, 669] width 40 height 12
click at [856, 446] on p "Next" at bounding box center [1488, 669] width 23 height 12
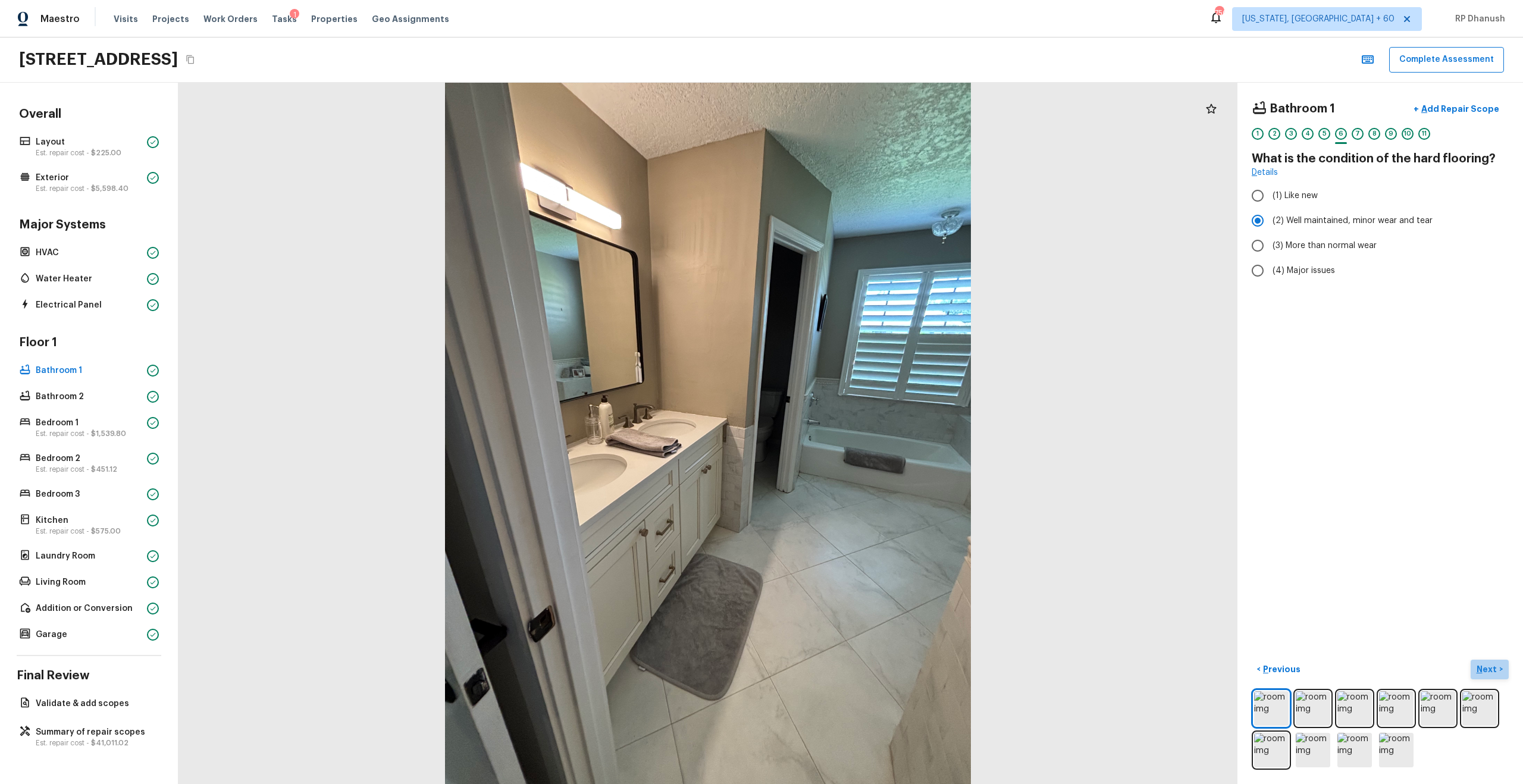
click at [856, 446] on p "Next" at bounding box center [1488, 669] width 23 height 12
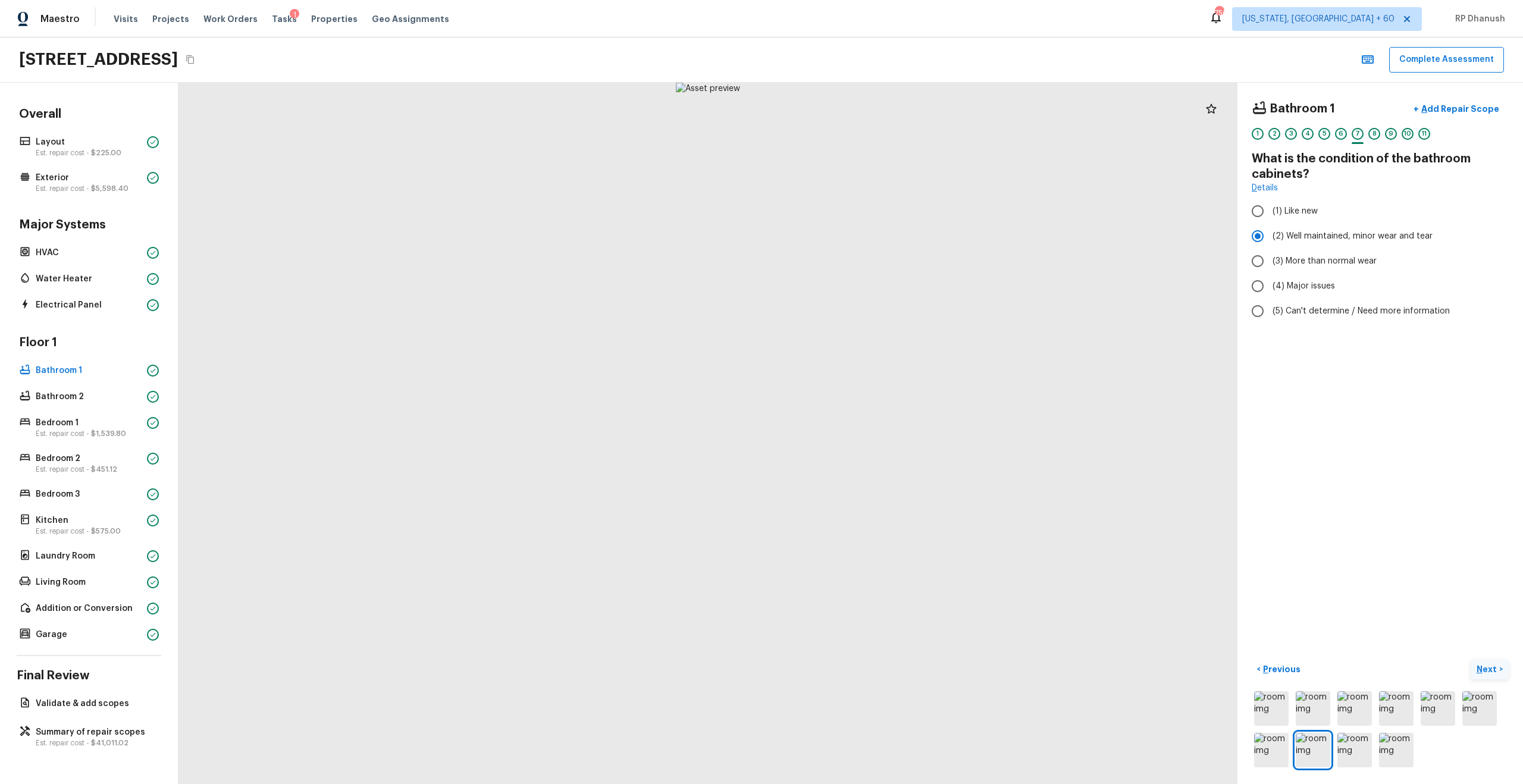
click at [856, 446] on p "Next" at bounding box center [1488, 669] width 23 height 12
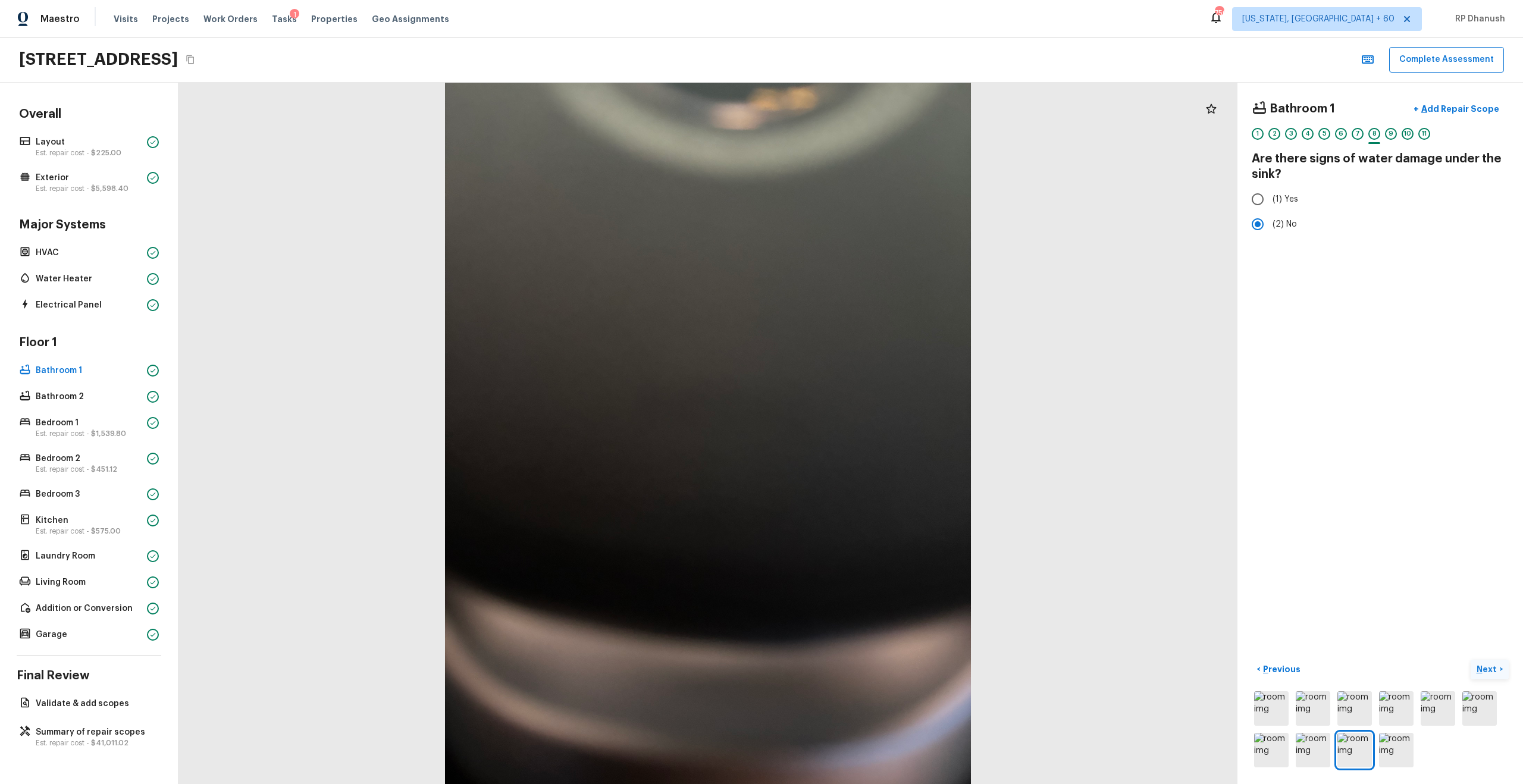
click at [856, 446] on p "Next" at bounding box center [1488, 669] width 23 height 12
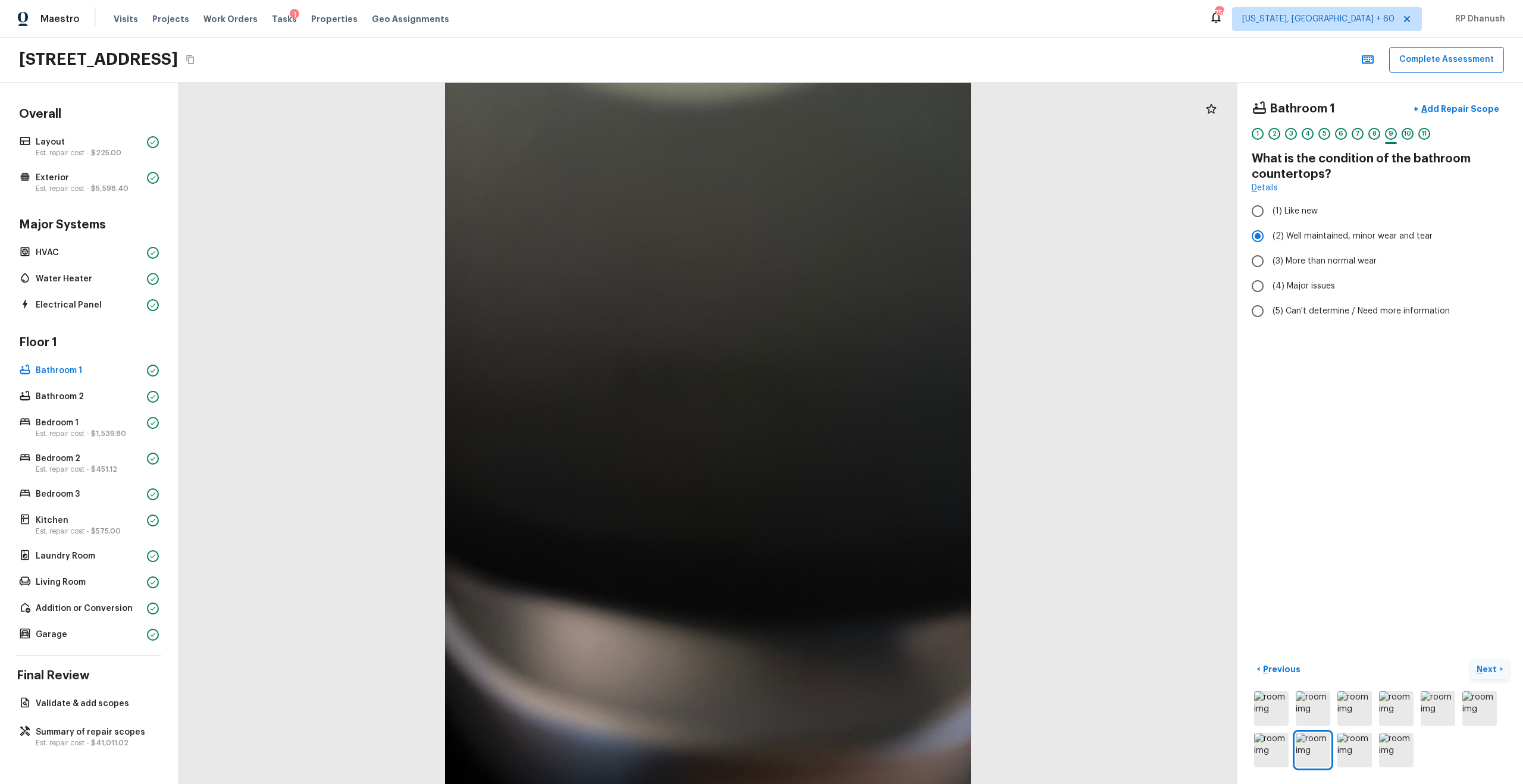
click at [856, 446] on p "Next" at bounding box center [1488, 669] width 23 height 12
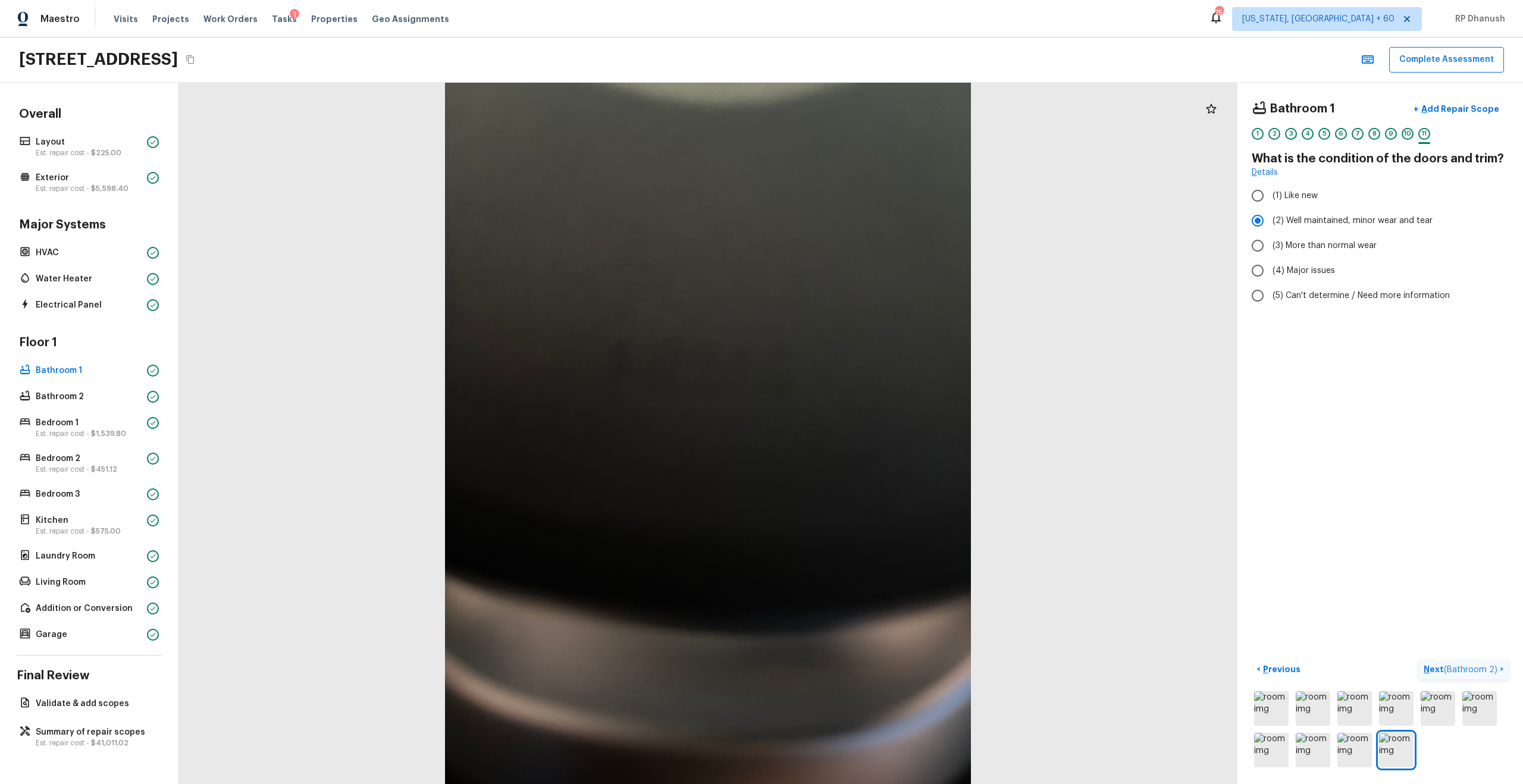
click at [856, 446] on p "Next ( Bathroom 2 )" at bounding box center [1462, 669] width 76 height 12
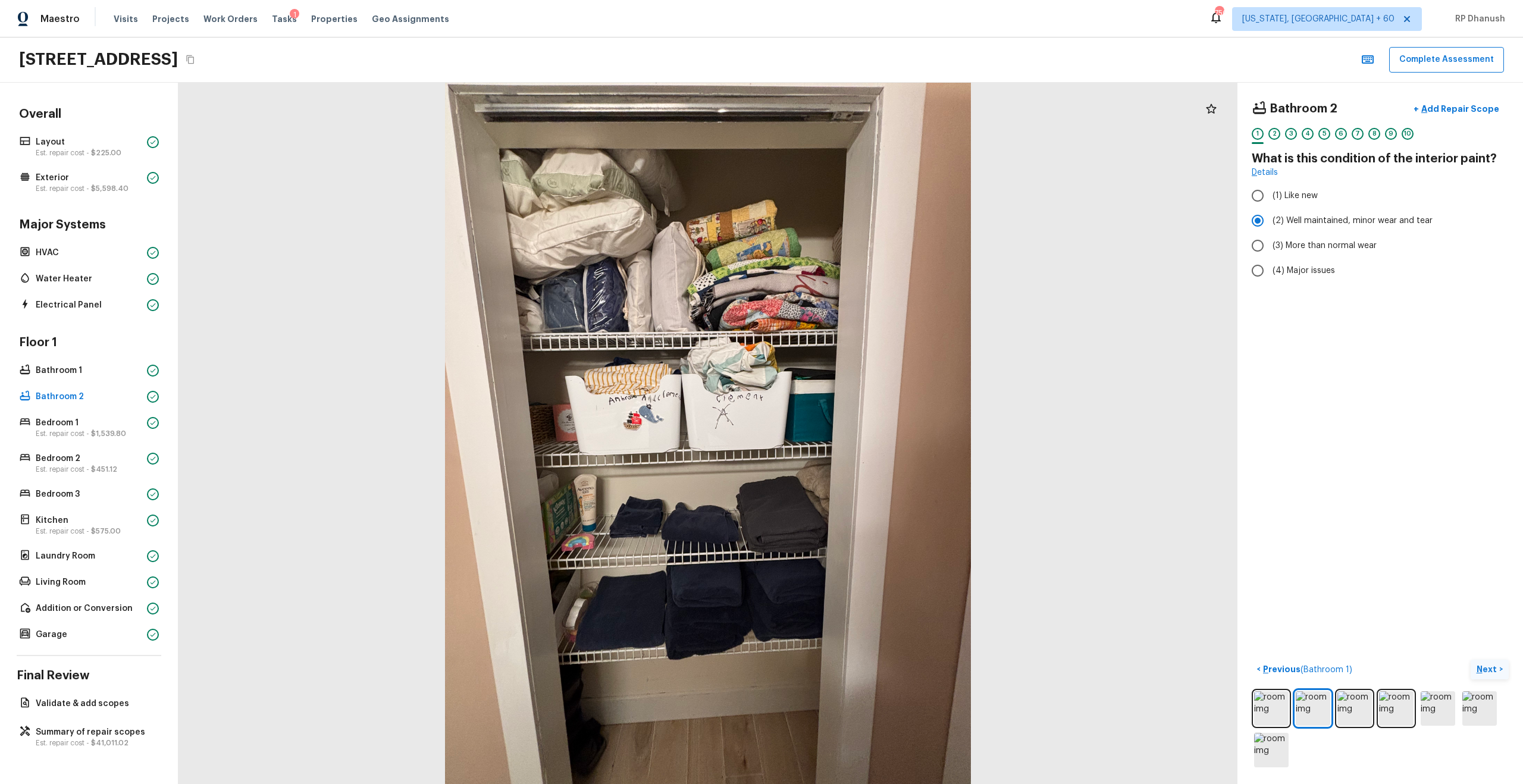
click at [856, 446] on p "Next" at bounding box center [1488, 669] width 23 height 12
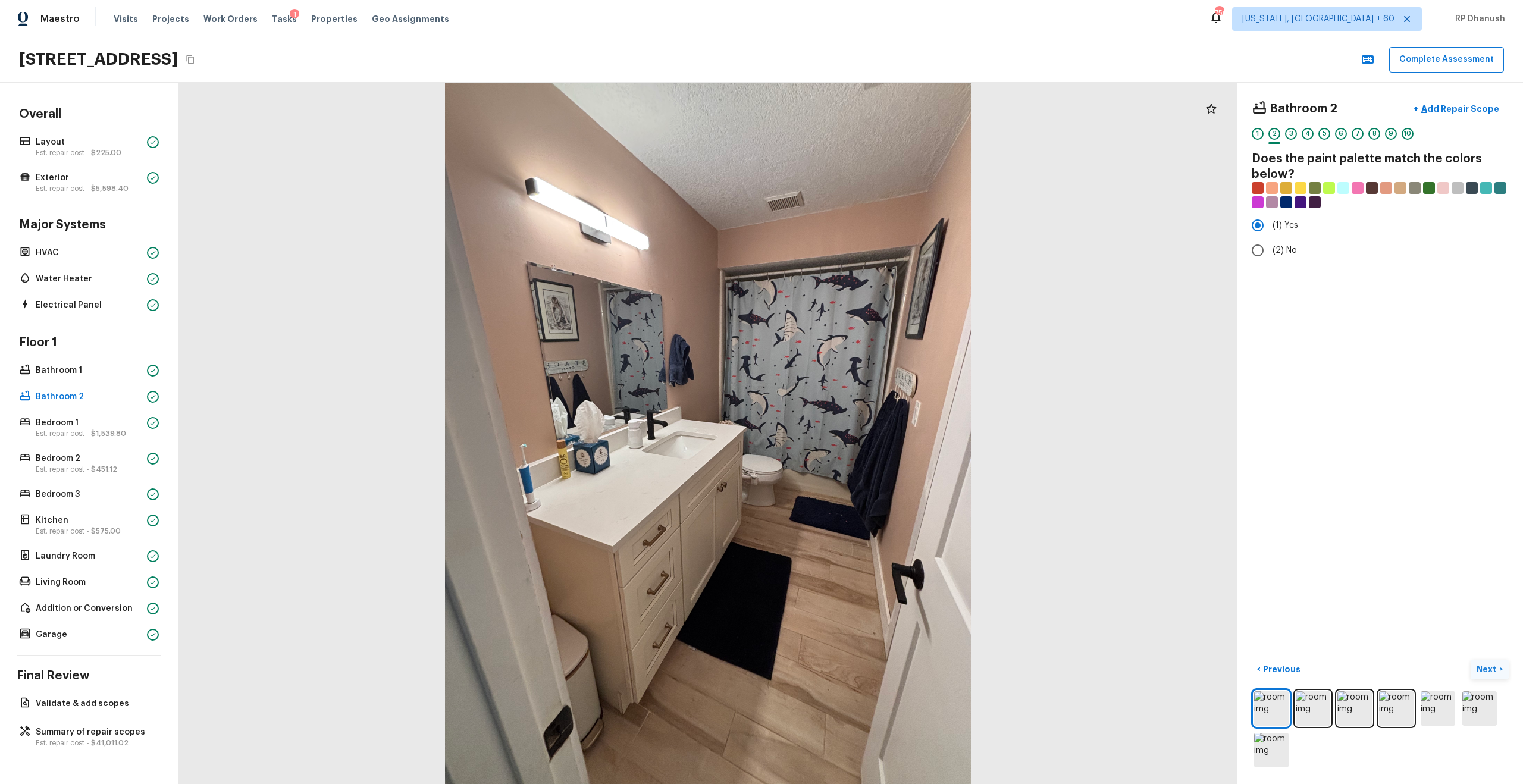
click at [856, 446] on p "Next" at bounding box center [1488, 669] width 23 height 12
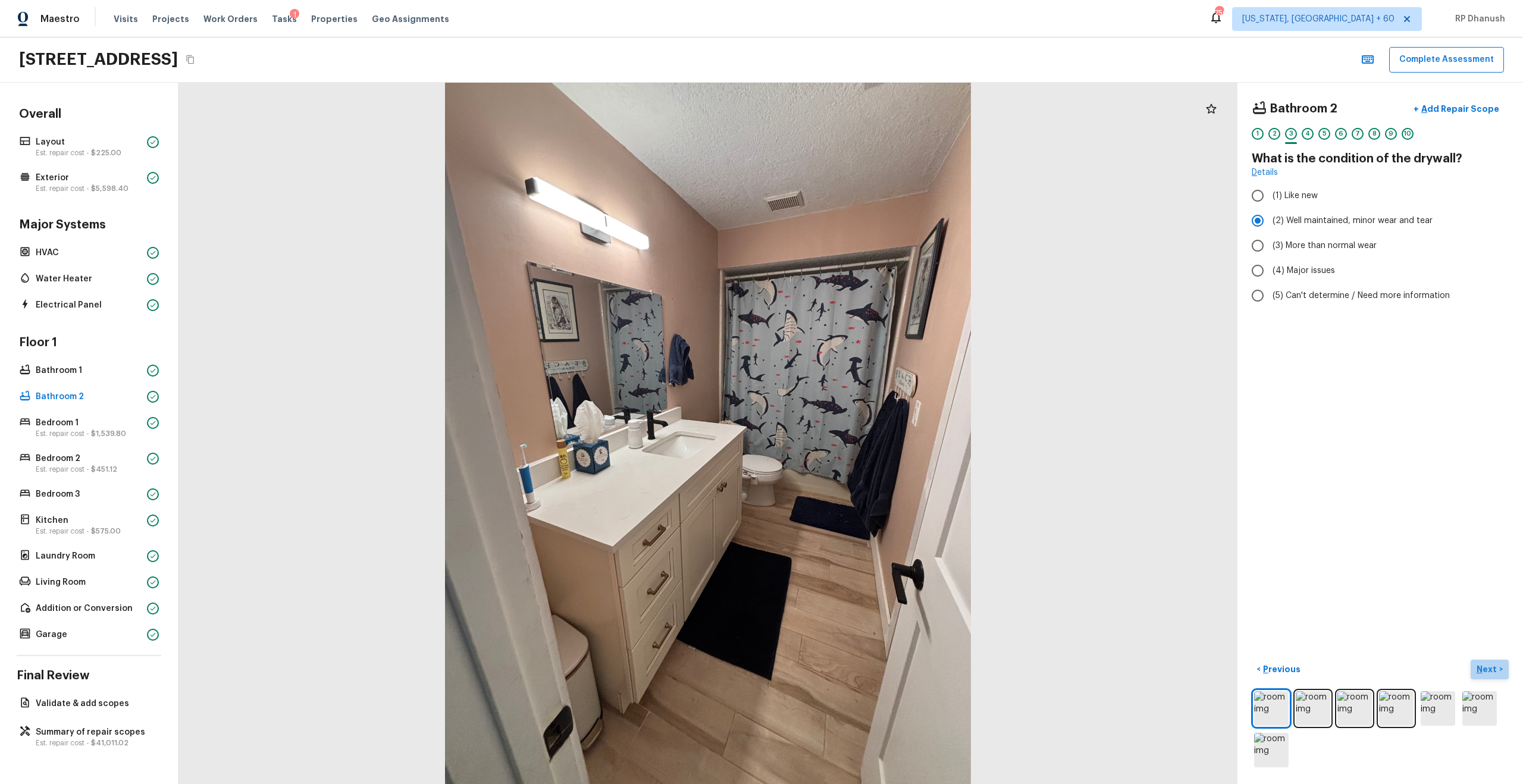
click at [856, 446] on p "Next" at bounding box center [1488, 669] width 23 height 12
click at [856, 258] on span "(3) Tile" at bounding box center [1285, 255] width 27 height 12
click at [856, 258] on input "(3) Tile" at bounding box center [1258, 255] width 25 height 25
checkbox input "true"
click at [856, 187] on input "(1) Hardwood" at bounding box center [1258, 196] width 25 height 25
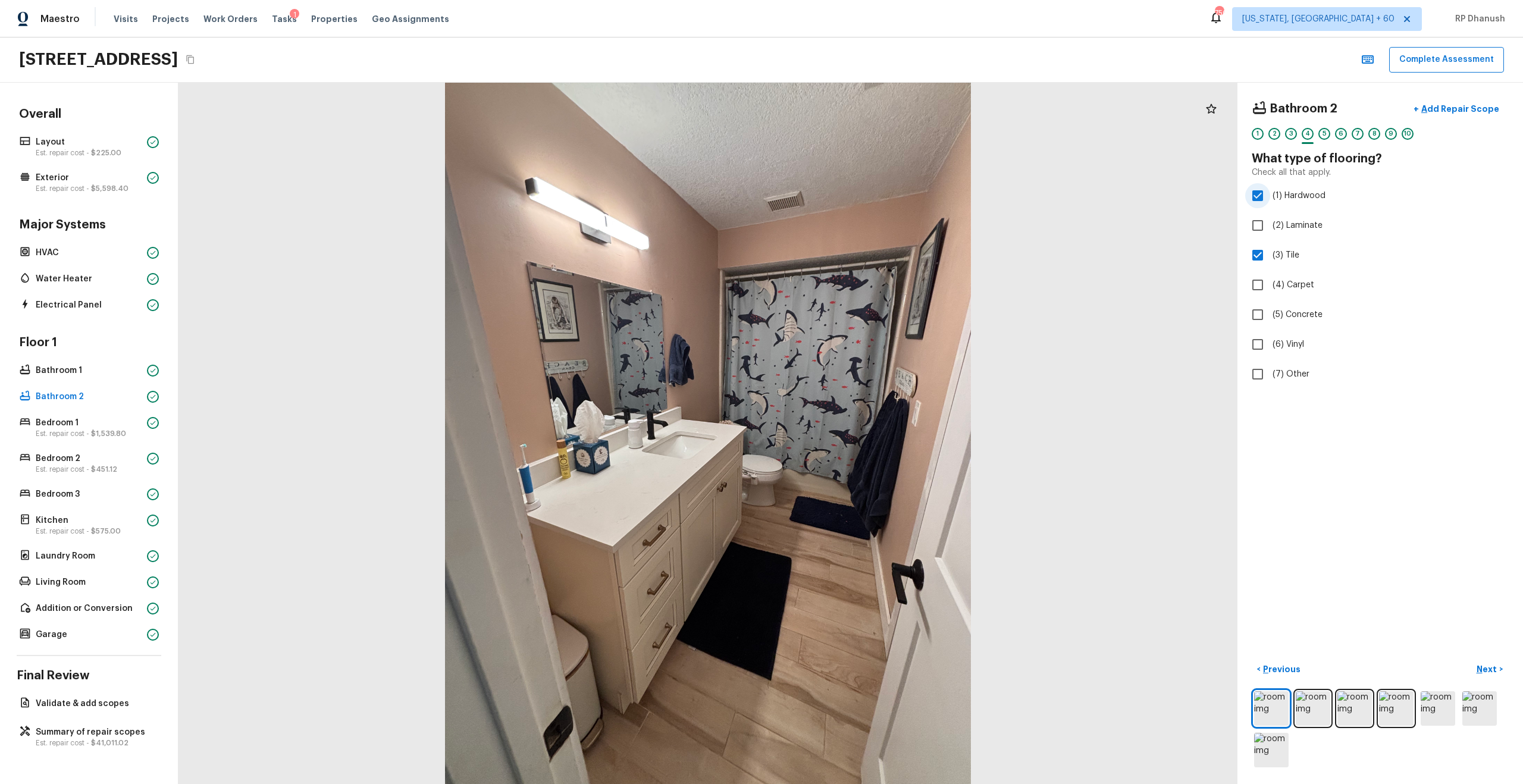
checkbox input "false"
click at [856, 446] on p "Next" at bounding box center [1488, 669] width 23 height 12
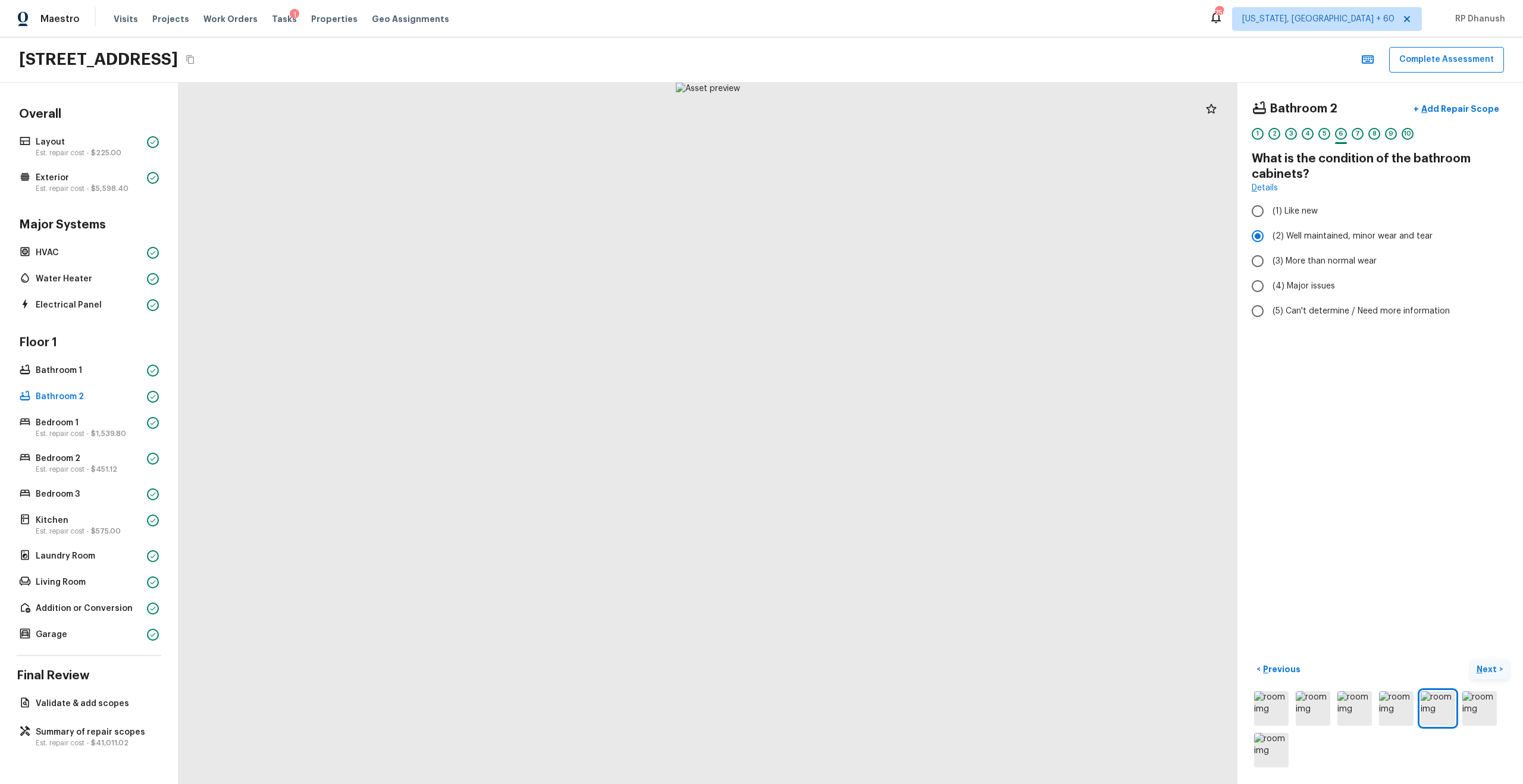
click at [856, 446] on button "Next >" at bounding box center [1489, 670] width 38 height 19
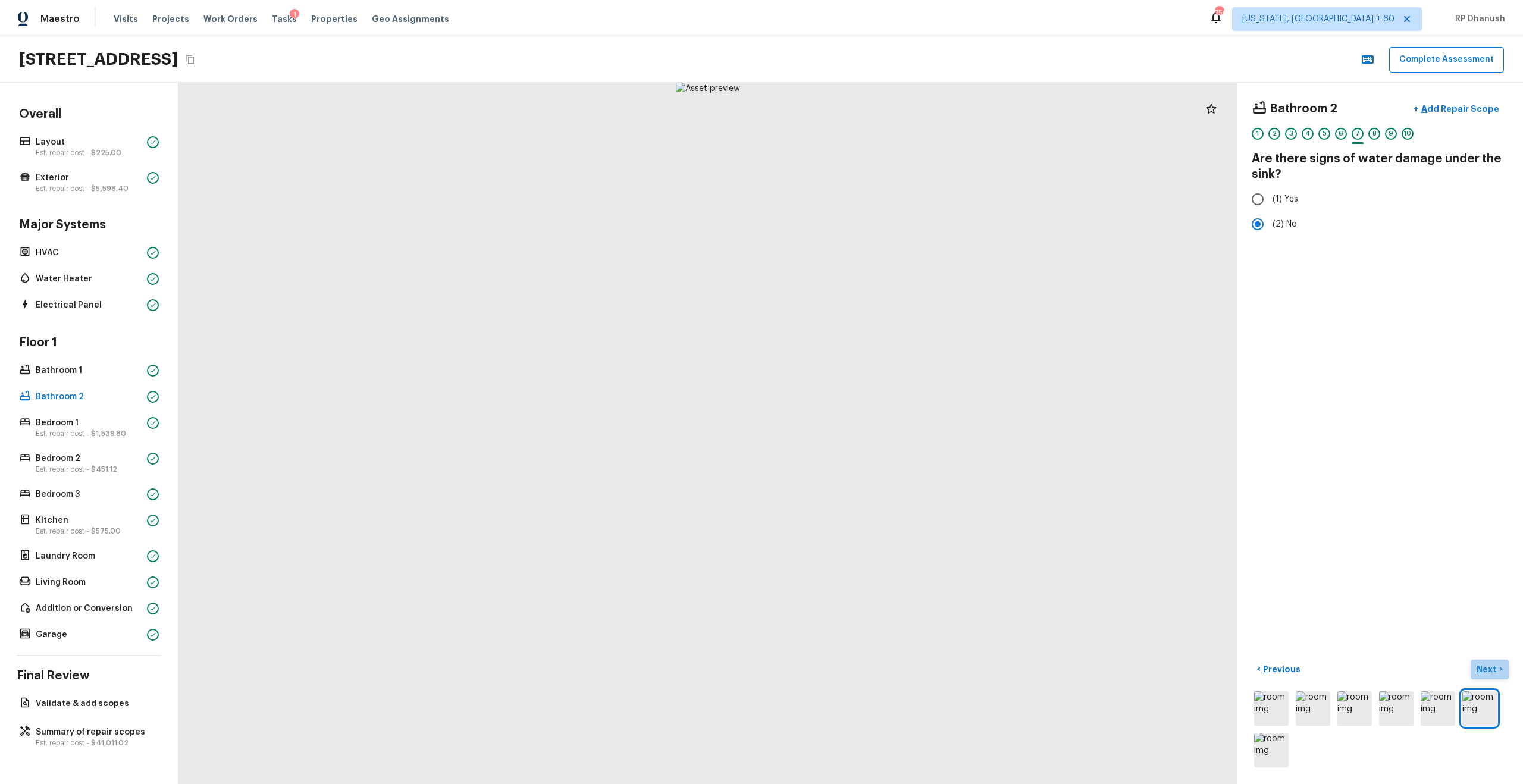
click at [856, 446] on button "Next >" at bounding box center [1489, 670] width 38 height 19
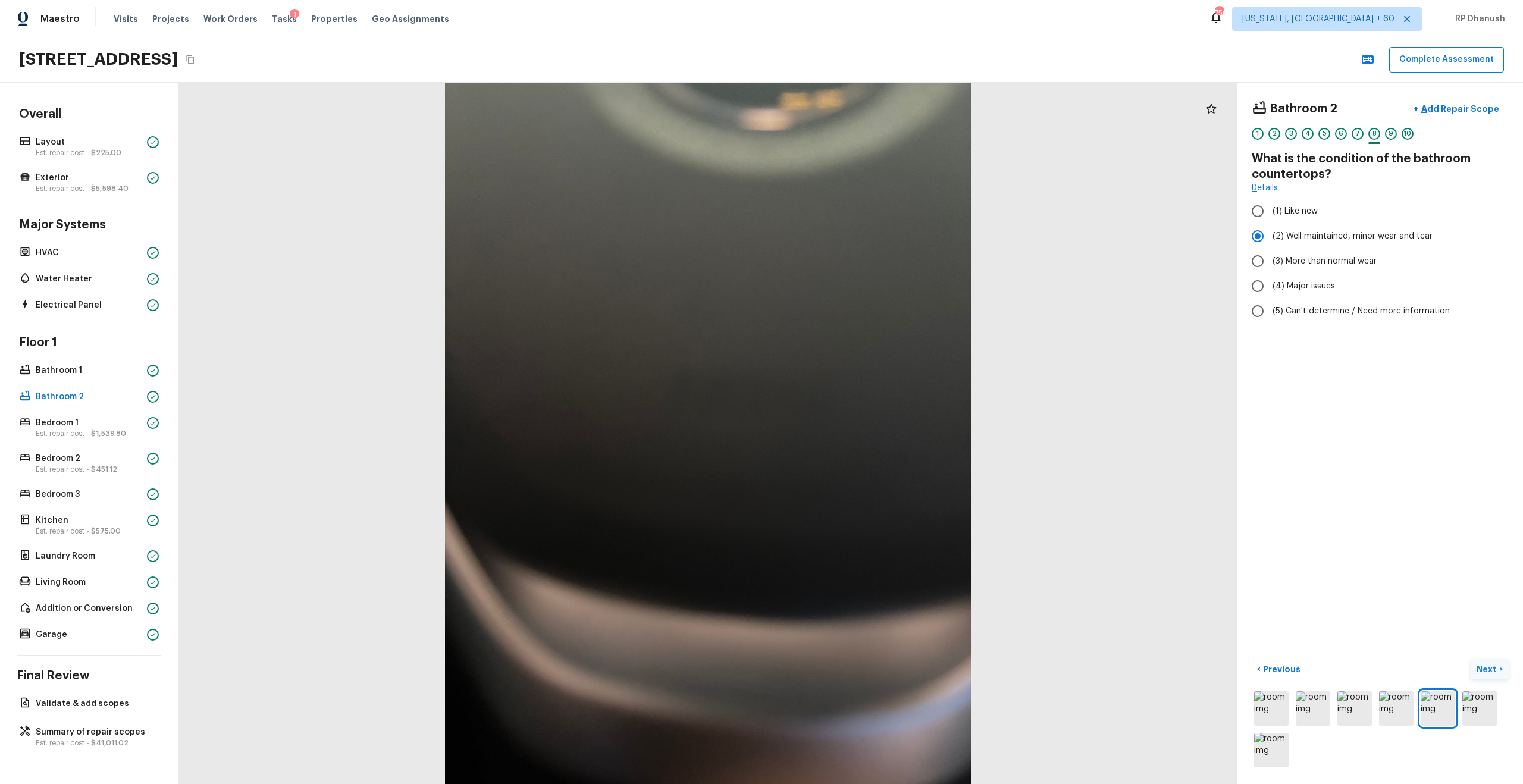
click at [856, 446] on button "Next >" at bounding box center [1489, 670] width 38 height 19
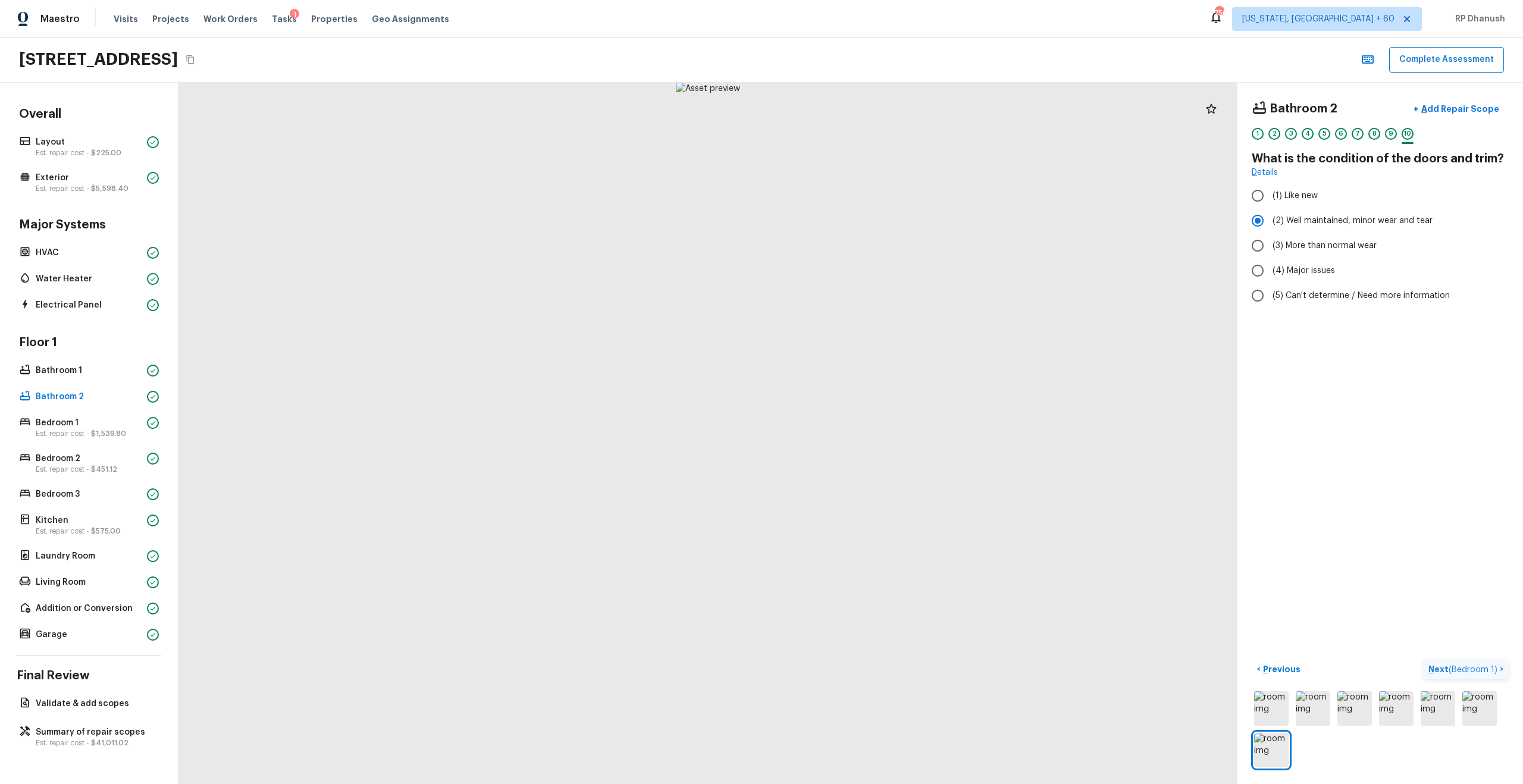
click at [856, 446] on button "Next ( Bedroom 1 ) >" at bounding box center [1466, 670] width 85 height 19
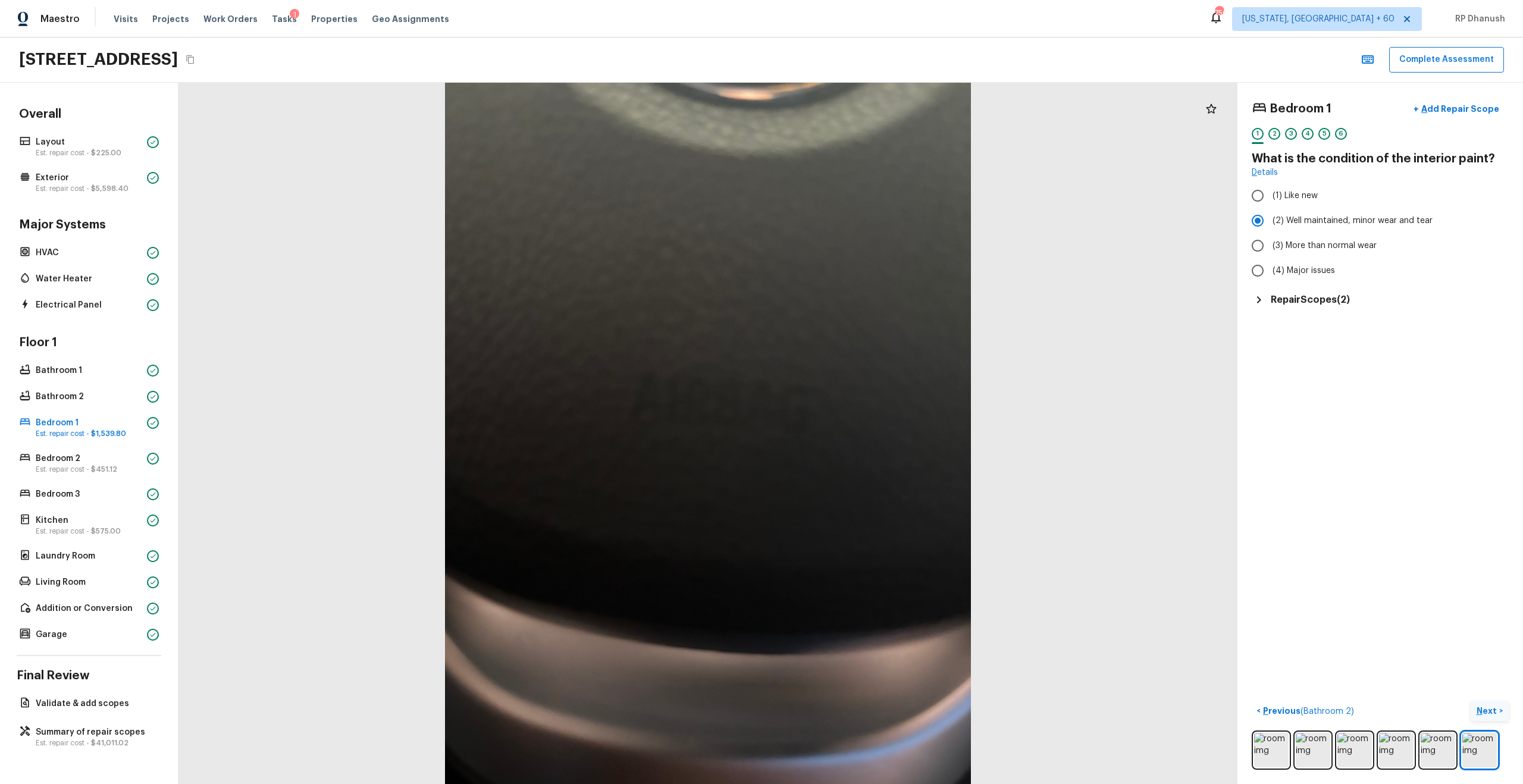
click at [856, 446] on p "Next" at bounding box center [1488, 710] width 23 height 12
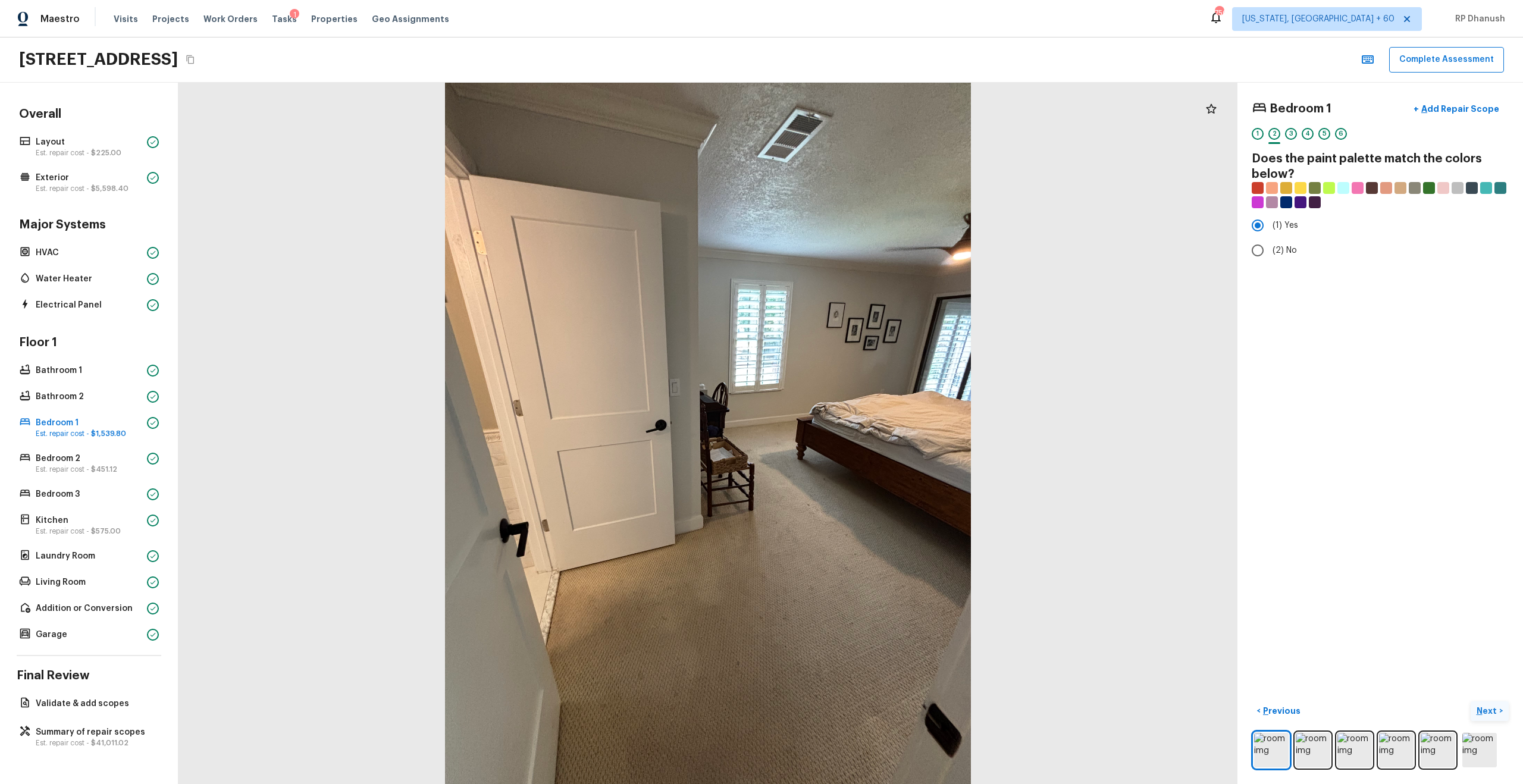
click at [856, 446] on p "Next" at bounding box center [1488, 710] width 23 height 12
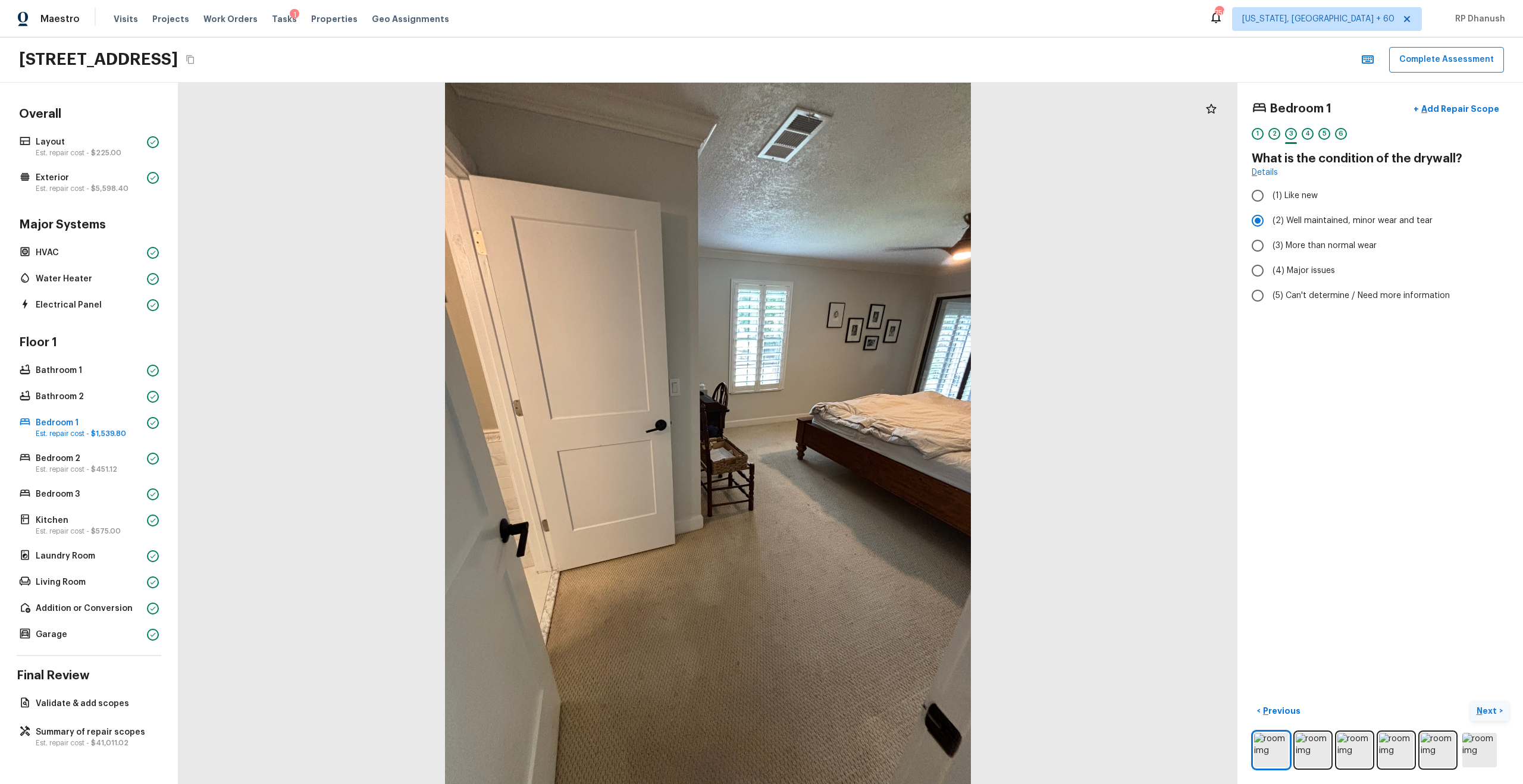
click at [856, 446] on p "Next" at bounding box center [1488, 710] width 23 height 12
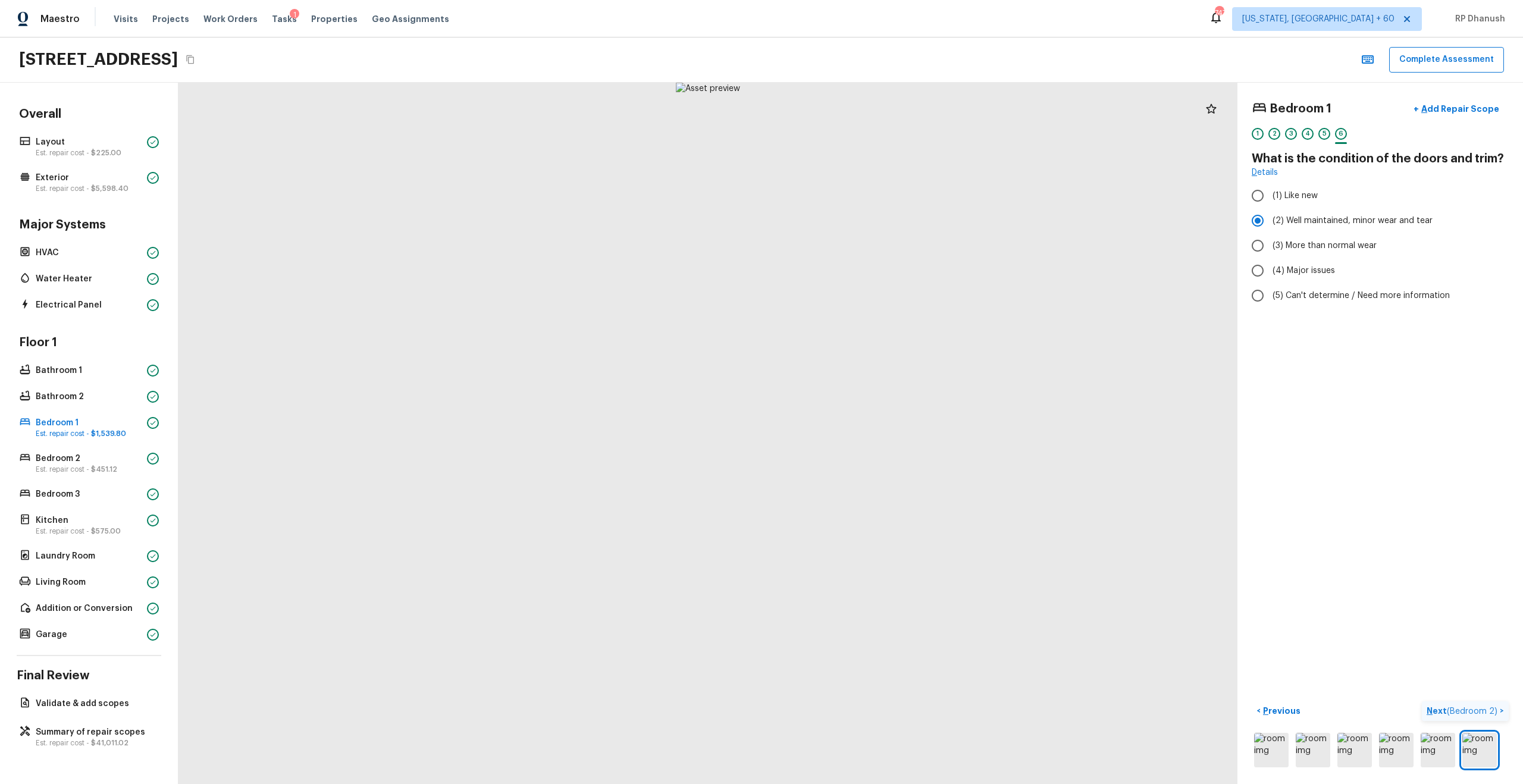
click at [856, 446] on span "( Bedroom 2 )" at bounding box center [1472, 711] width 50 height 8
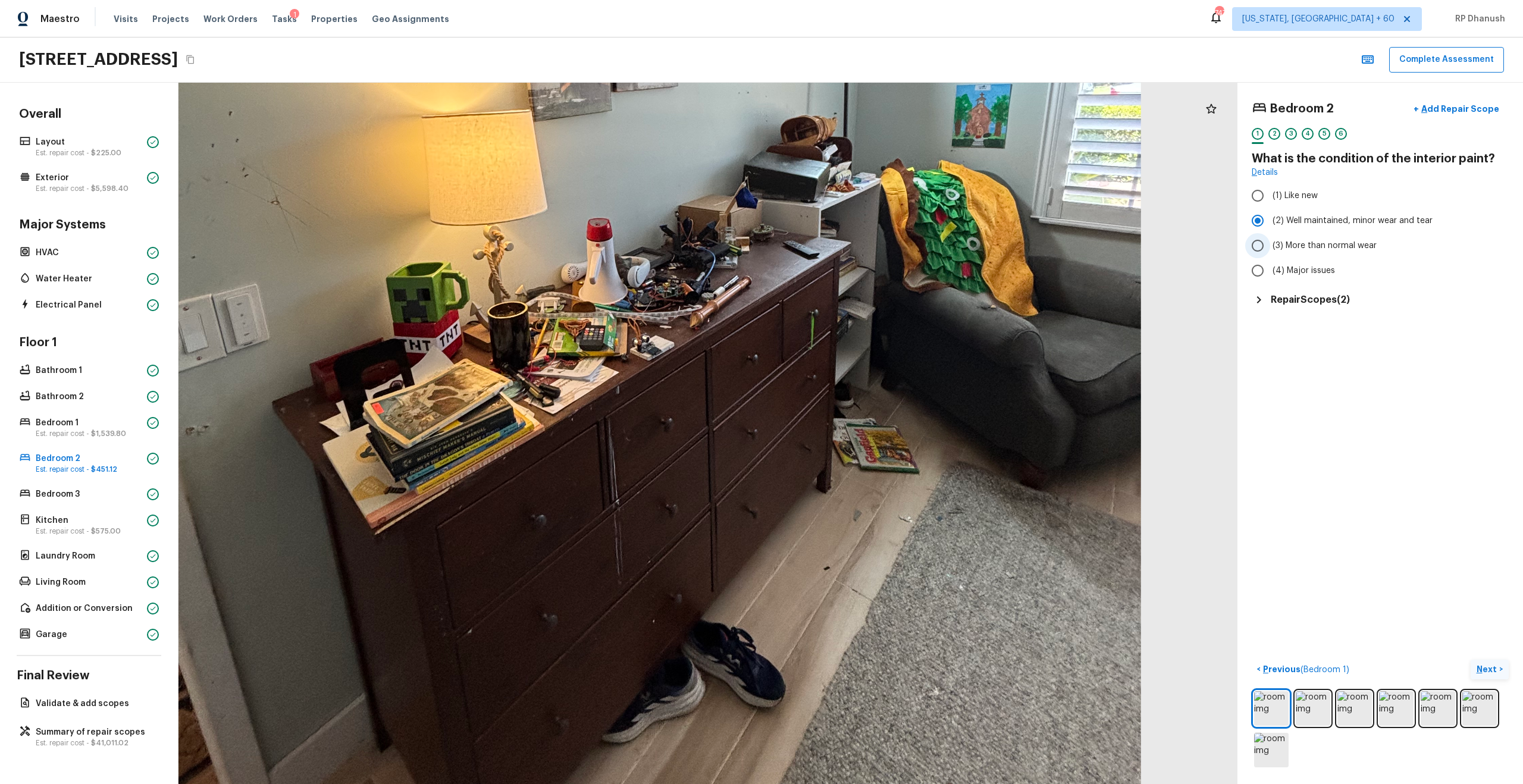
click at [856, 246] on span "(3) More than normal wear" at bounding box center [1324, 245] width 104 height 12
click at [856, 246] on input "(3) More than normal wear" at bounding box center [1258, 245] width 25 height 25
radio input "true"
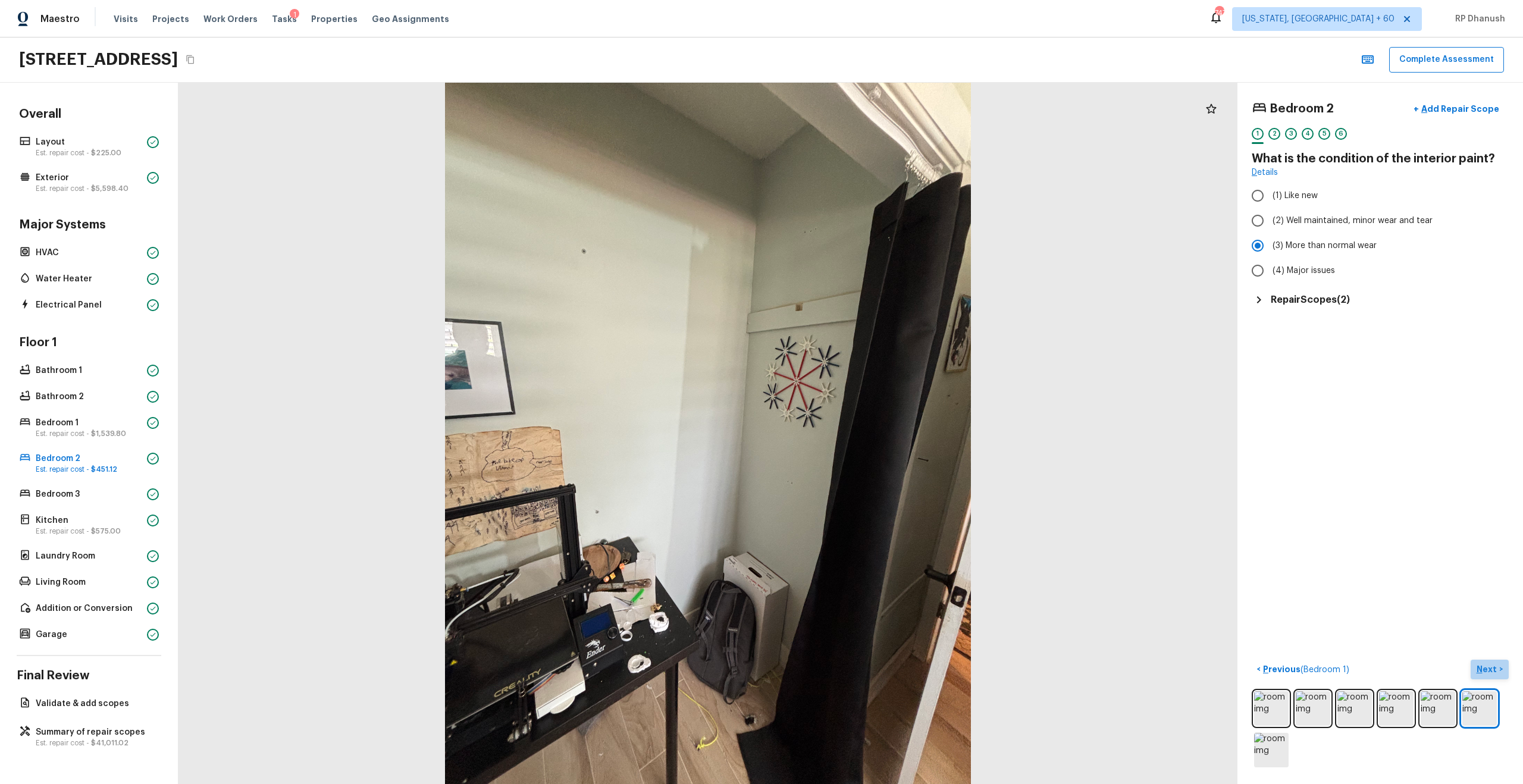
click at [856, 446] on p "Next" at bounding box center [1488, 669] width 23 height 12
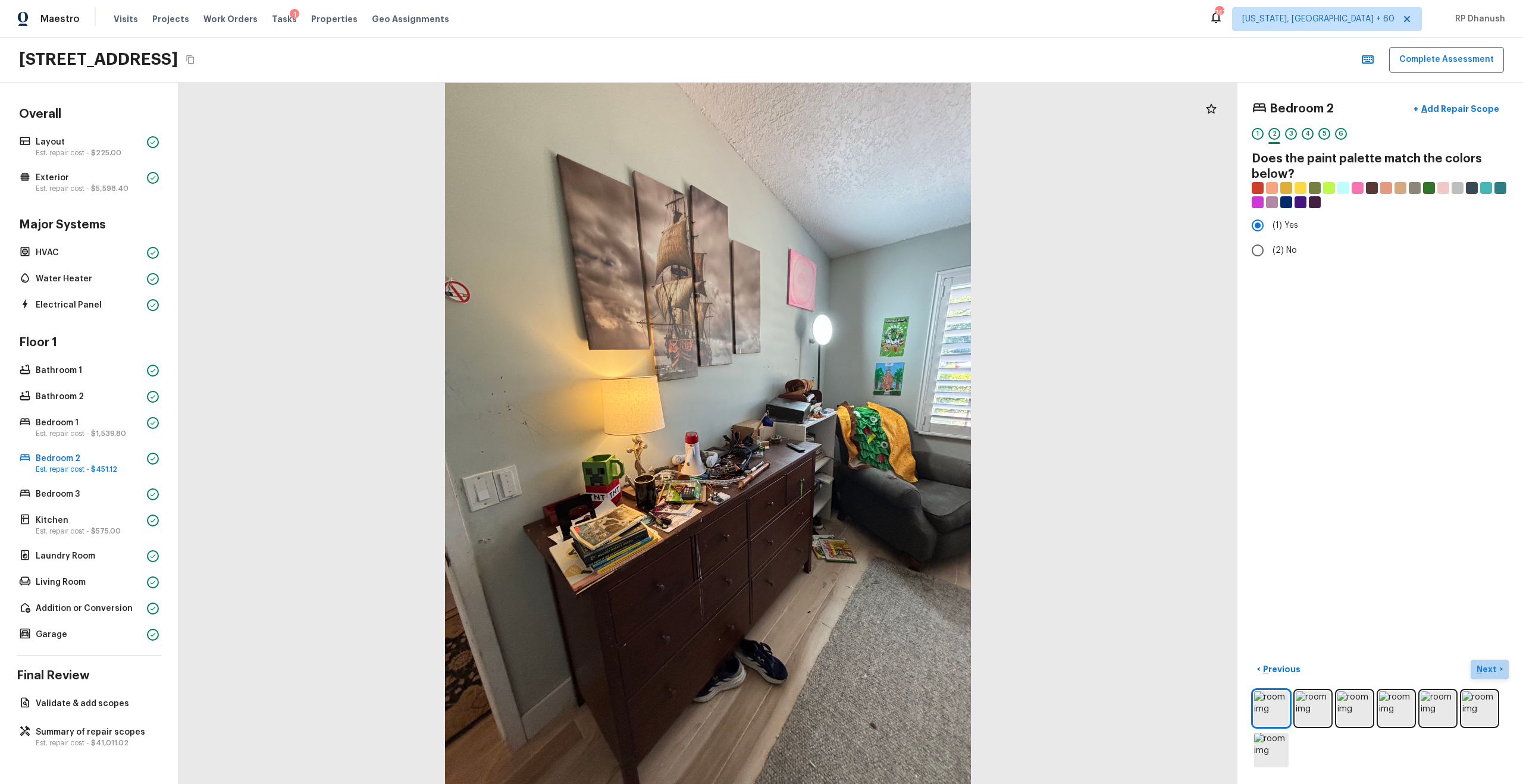
click at [856, 446] on p "Next" at bounding box center [1488, 669] width 23 height 12
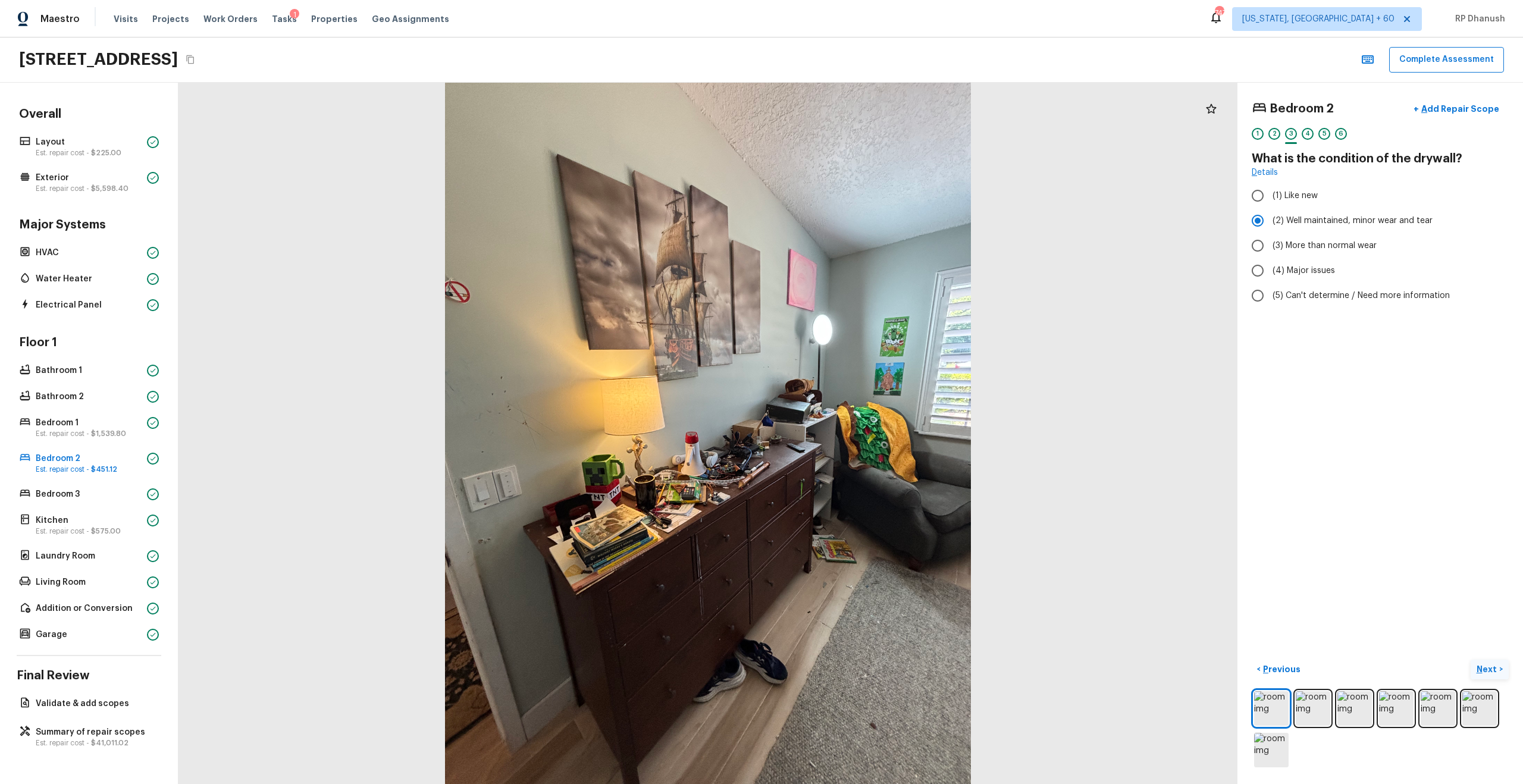
click at [856, 446] on p "Next" at bounding box center [1488, 669] width 23 height 12
click at [856, 446] on p "Previous" at bounding box center [1280, 669] width 40 height 12
click at [856, 254] on span "(3) Tile" at bounding box center [1285, 255] width 27 height 12
click at [856, 254] on input "(3) Tile" at bounding box center [1258, 255] width 25 height 25
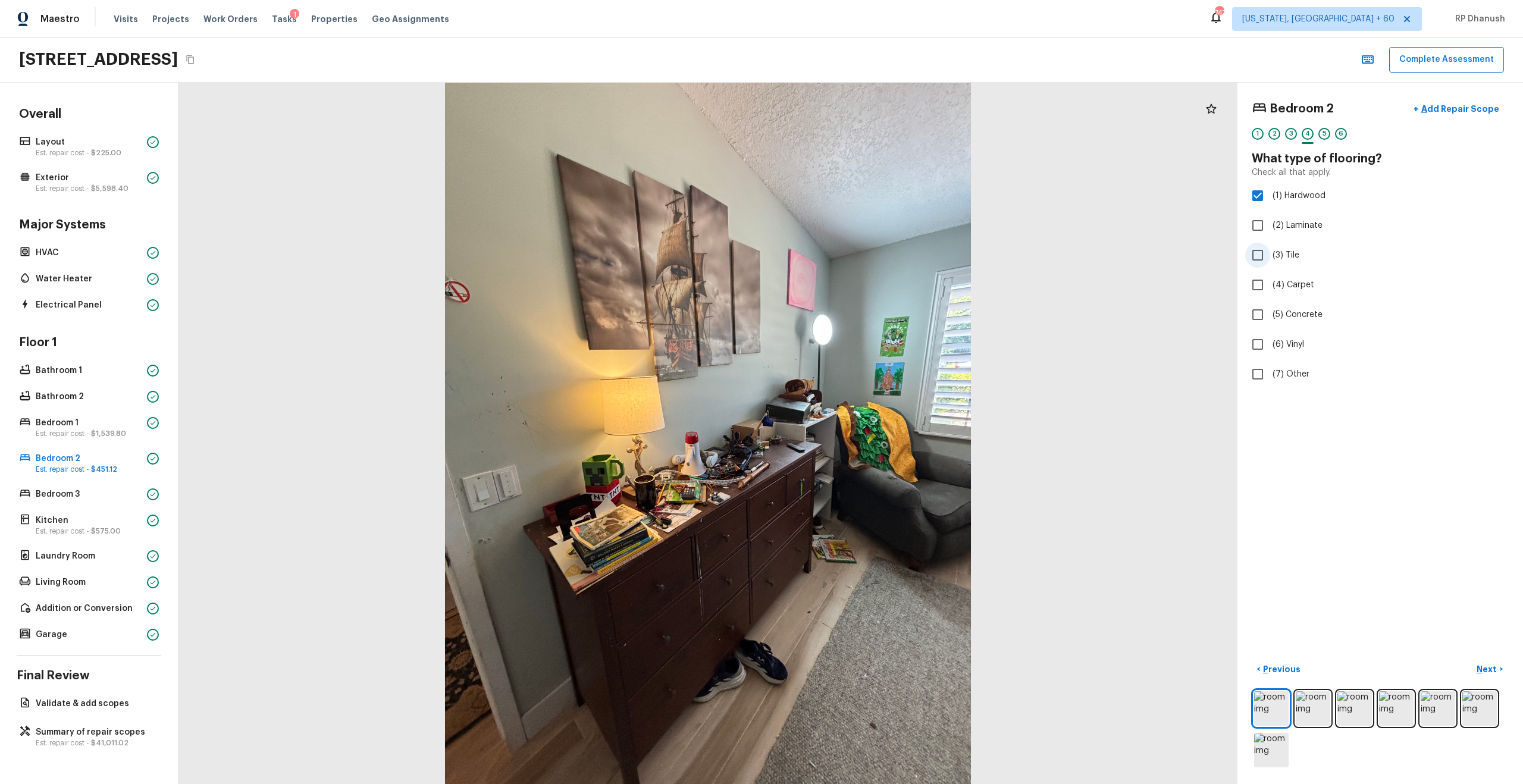
checkbox input "true"
click at [856, 198] on input "(1) Hardwood" at bounding box center [1258, 196] width 25 height 25
checkbox input "false"
click at [856, 446] on p "Next" at bounding box center [1488, 669] width 23 height 12
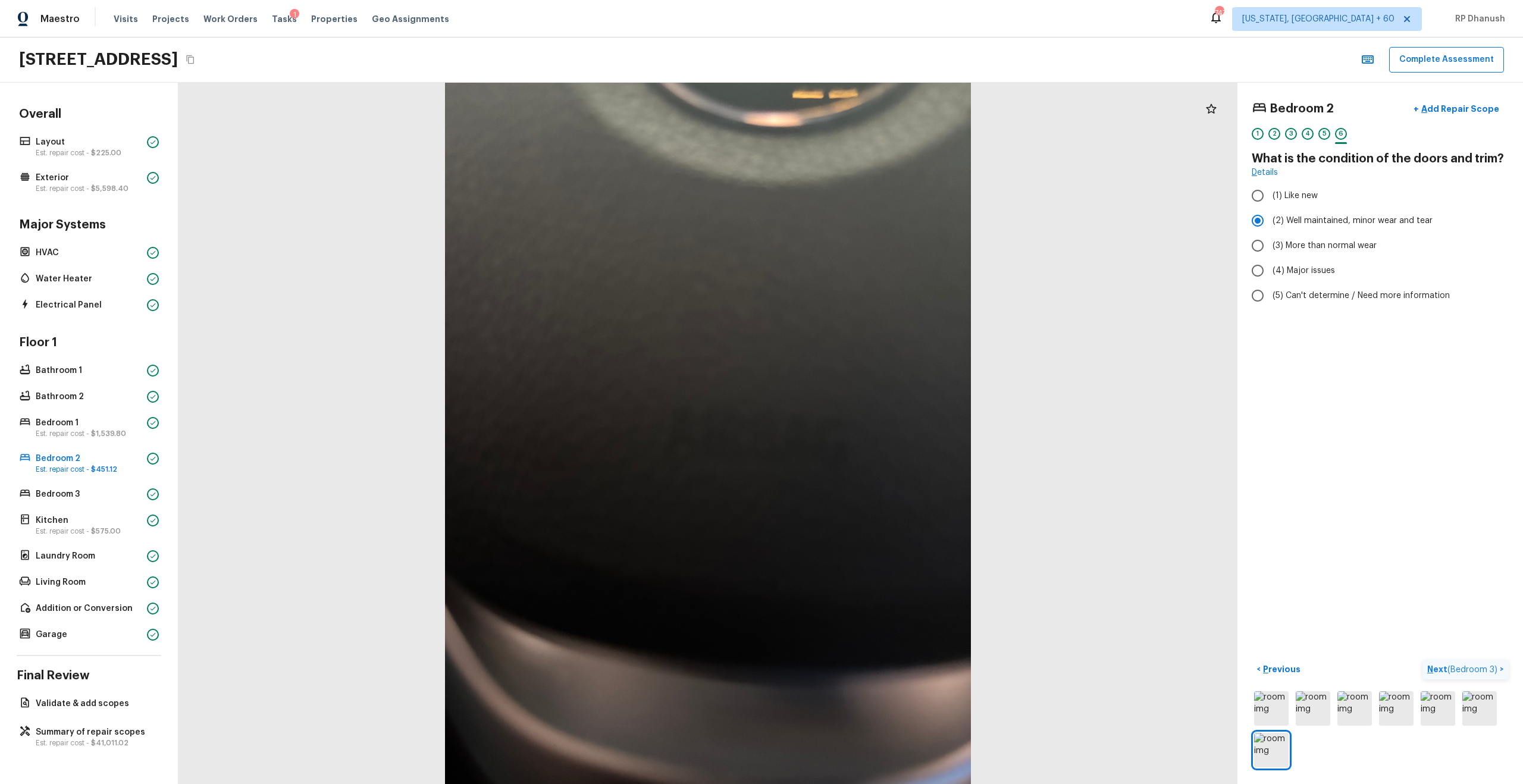
click at [856, 446] on span "( Bedroom 3 )" at bounding box center [1473, 670] width 50 height 8
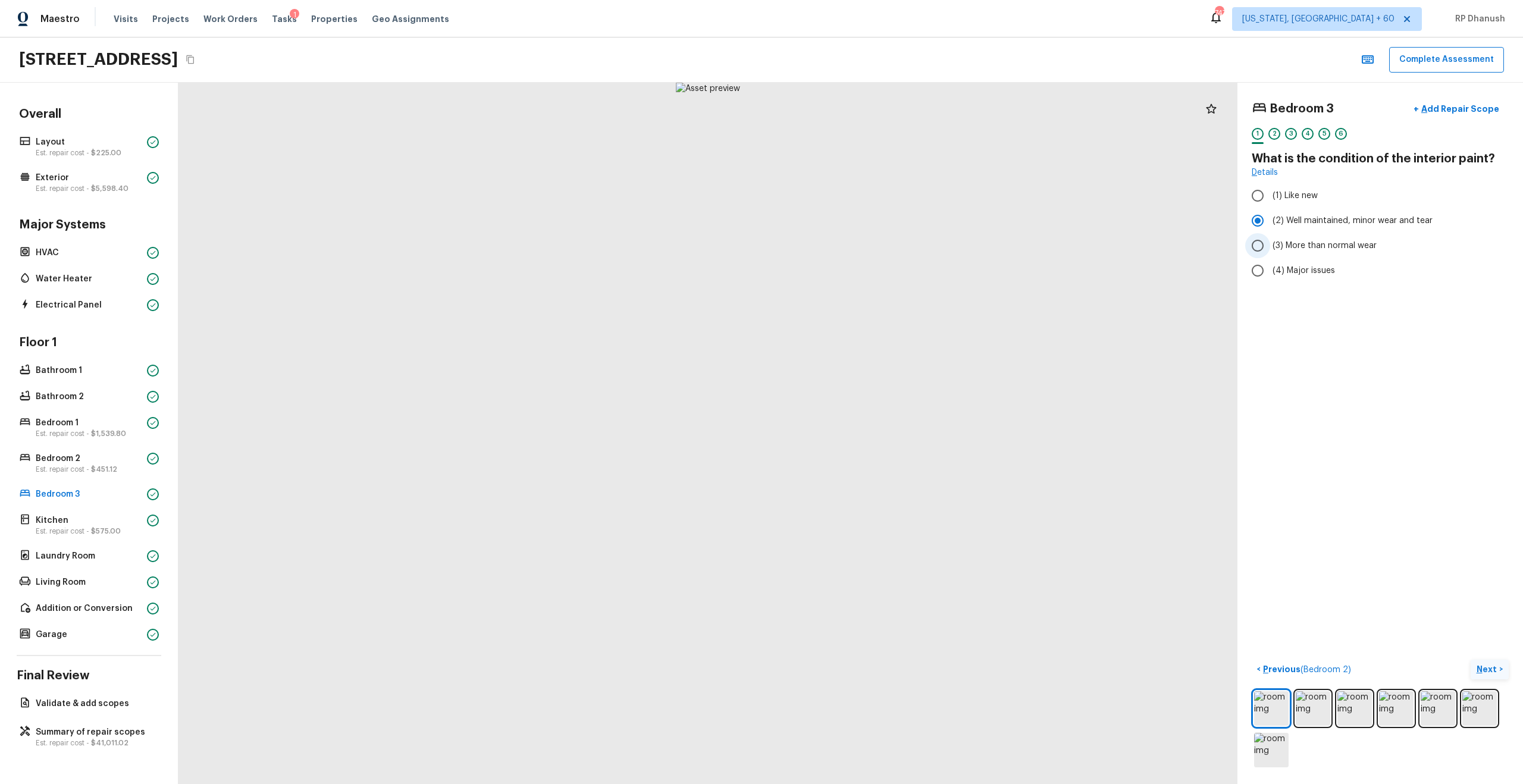
click at [856, 252] on label "(3) More than normal wear" at bounding box center [1372, 245] width 254 height 25
click at [856, 252] on input "(3) More than normal wear" at bounding box center [1258, 245] width 25 height 25
radio input "true"
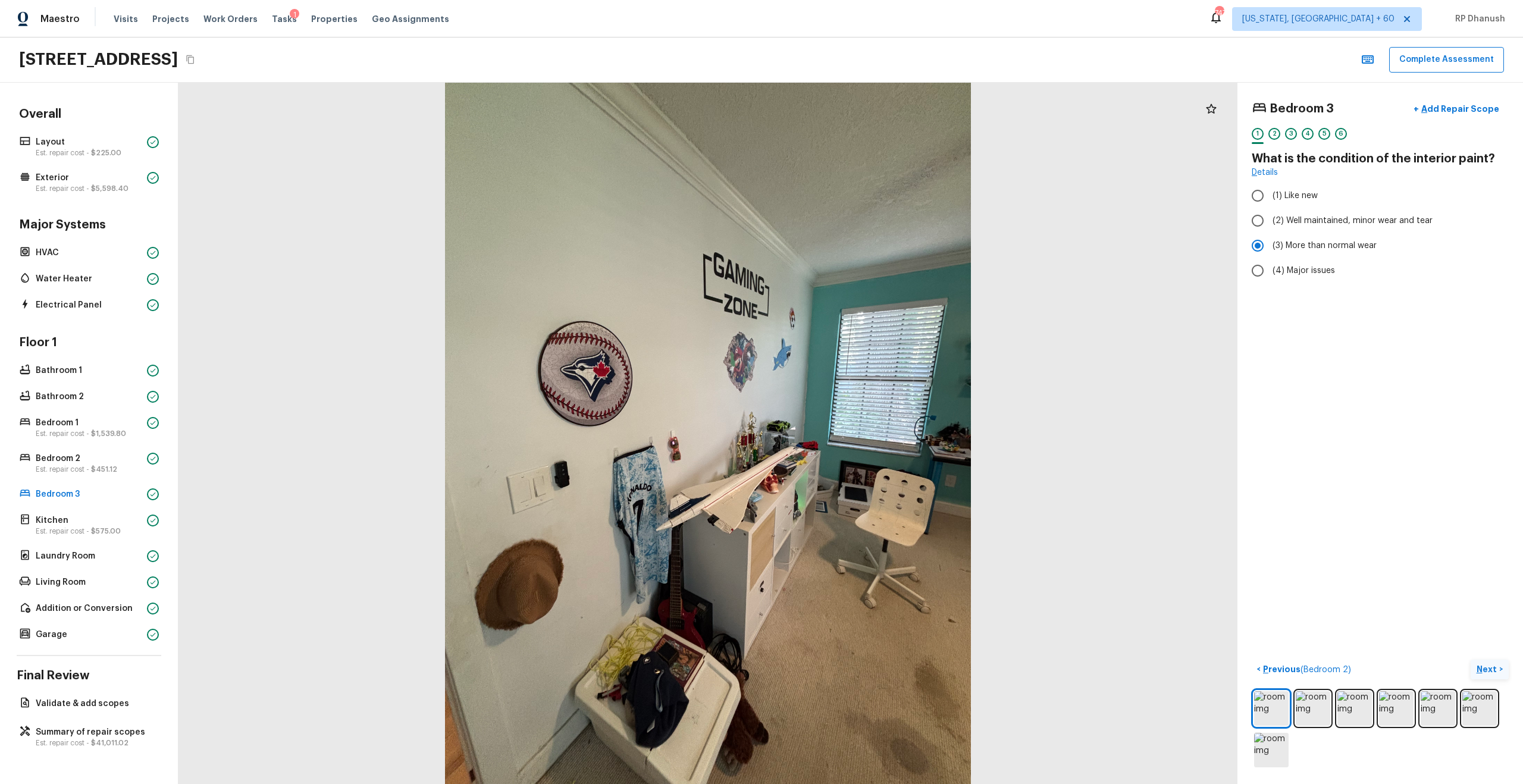
click at [856, 446] on button "Next >" at bounding box center [1489, 670] width 38 height 19
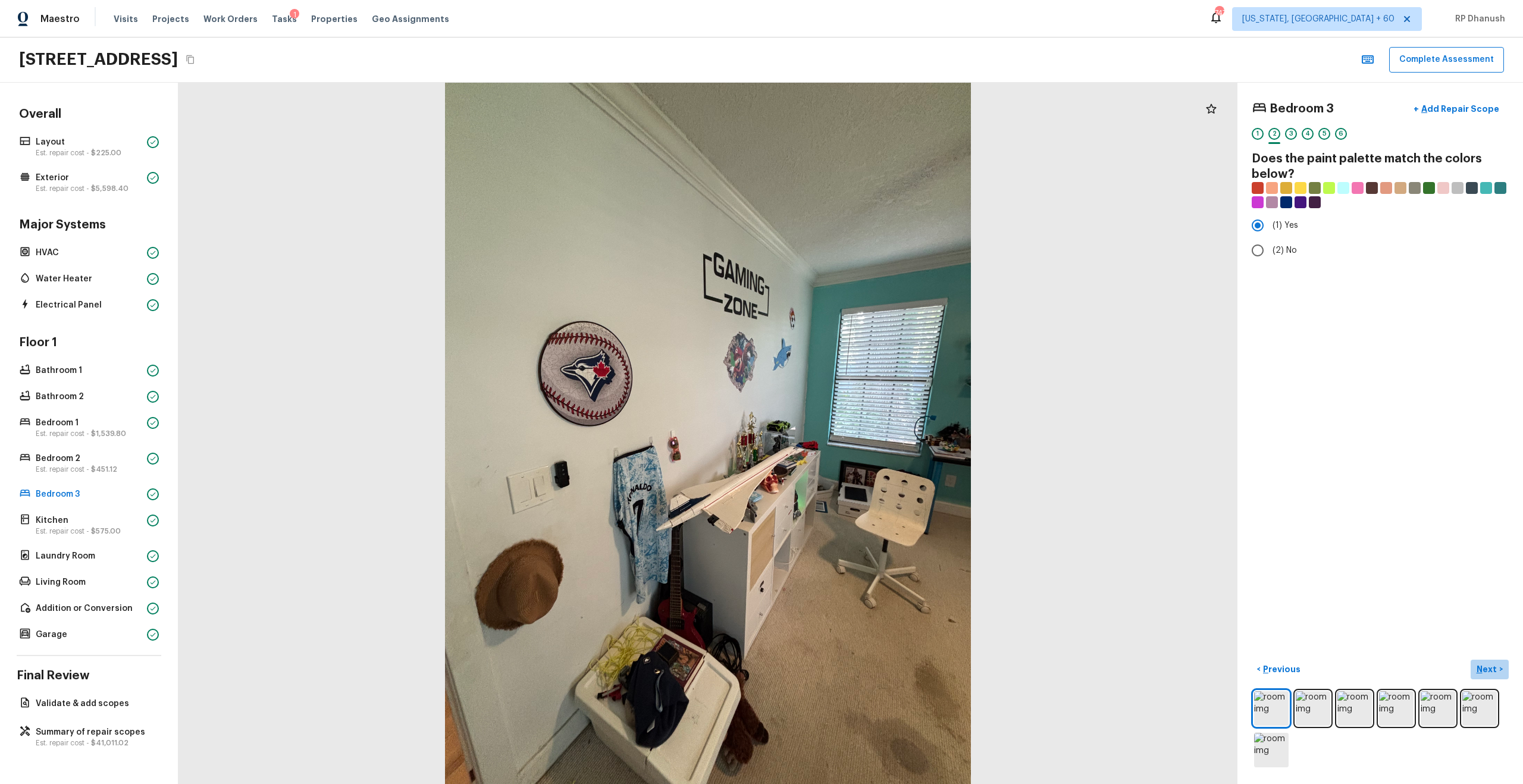
click at [856, 446] on p "Next" at bounding box center [1488, 669] width 23 height 12
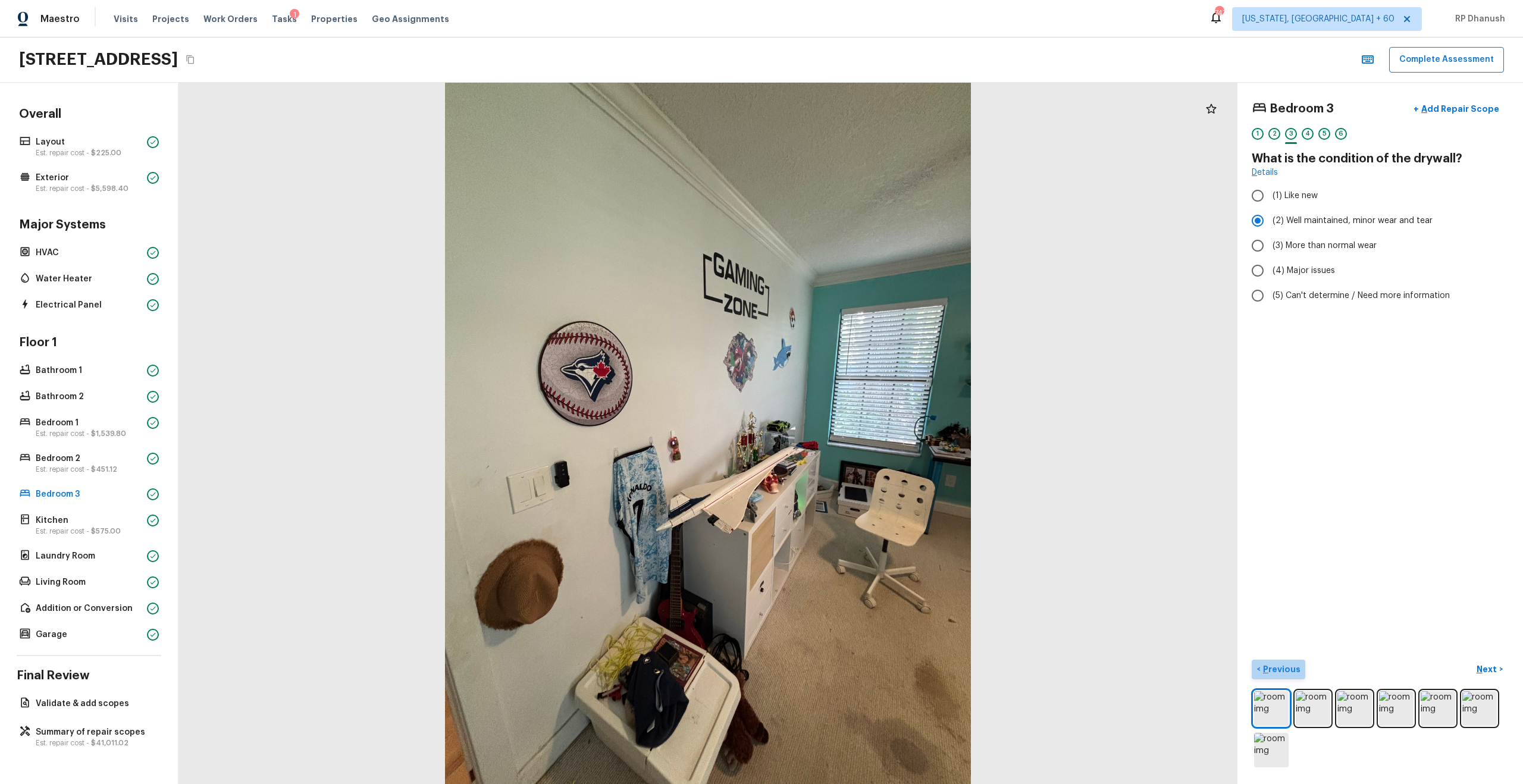
click at [856, 446] on p "Previous" at bounding box center [1280, 669] width 40 height 12
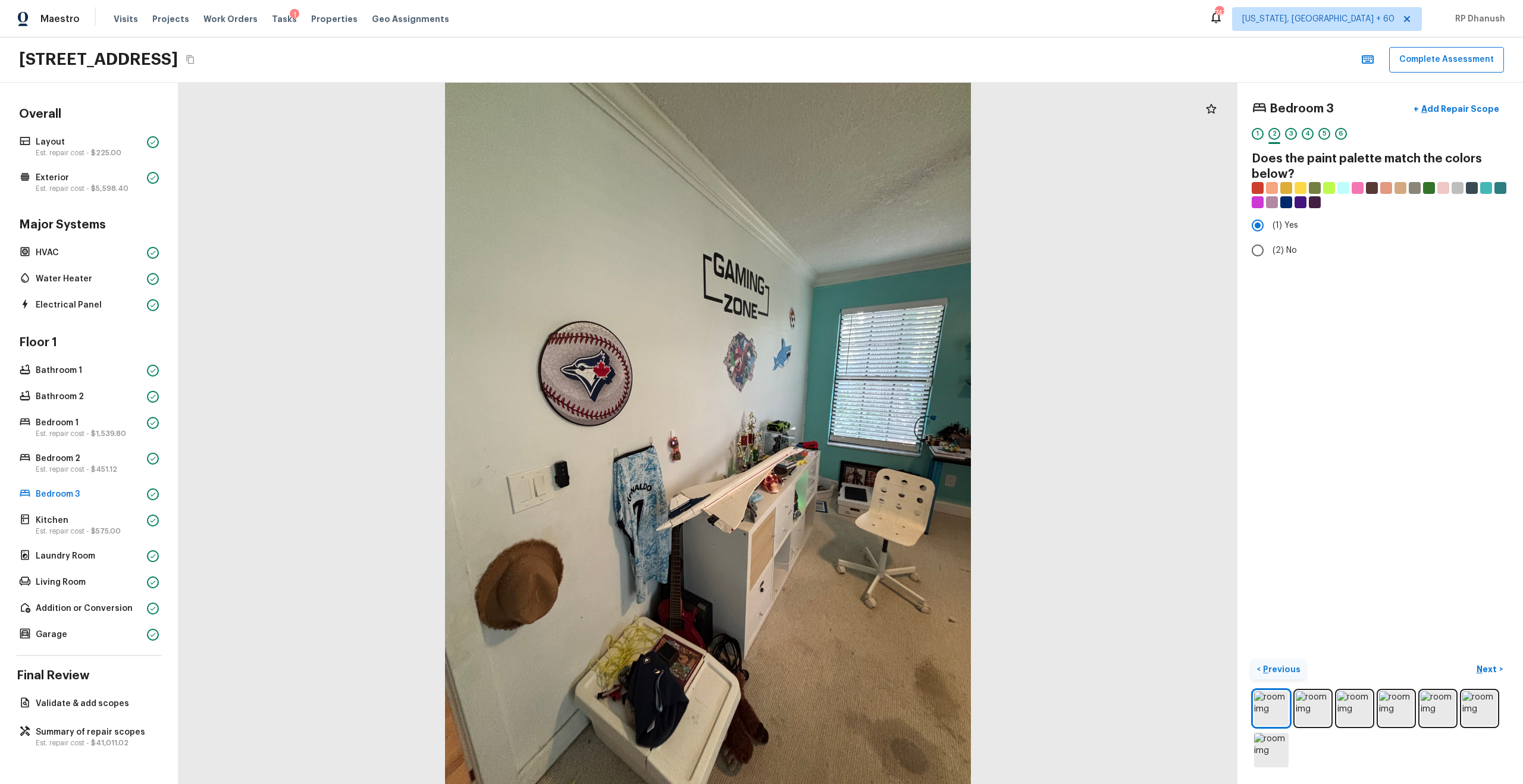
click at [856, 446] on p "Previous" at bounding box center [1280, 669] width 40 height 12
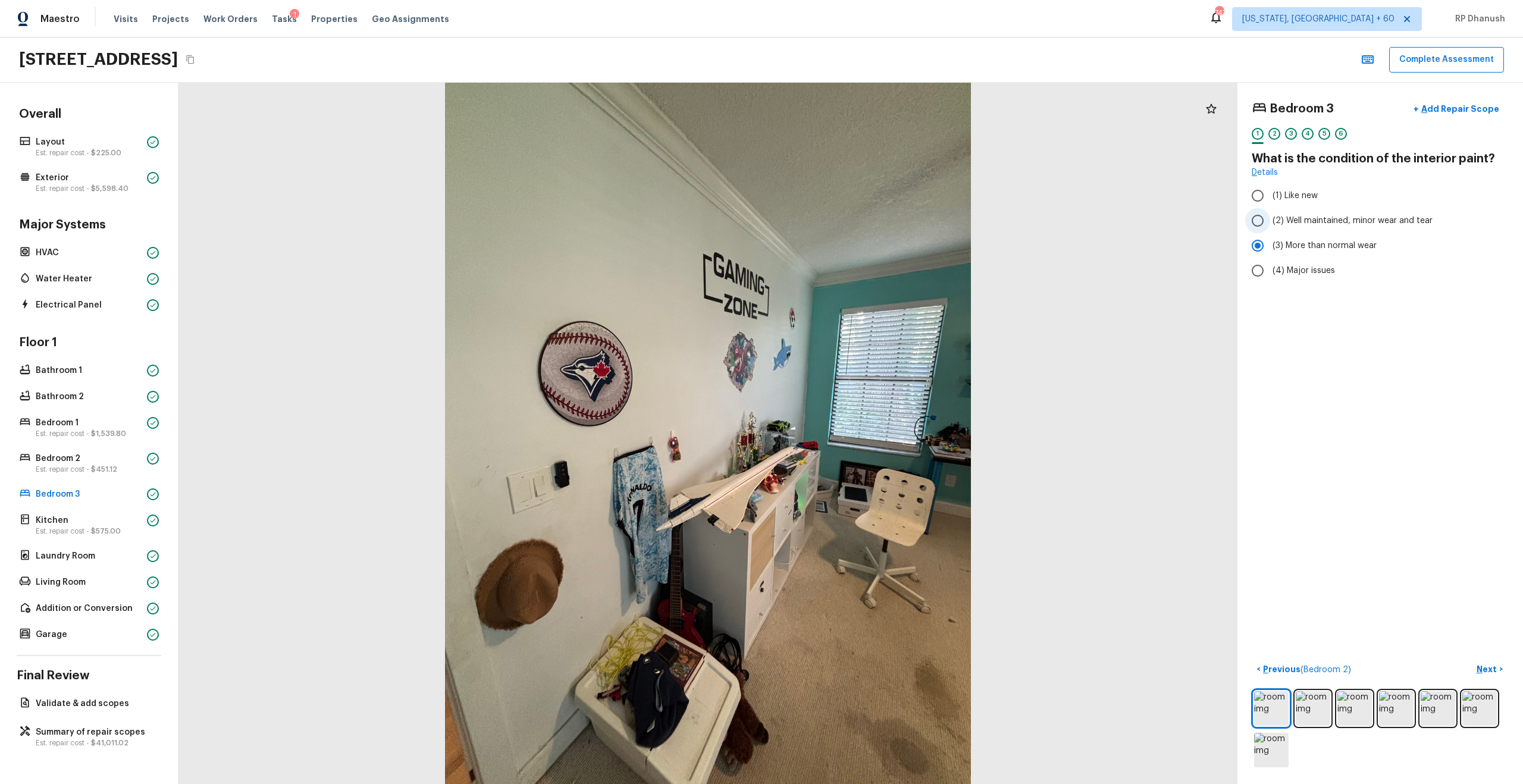
click at [856, 210] on label "(2) Well maintained, minor wear and tear" at bounding box center [1372, 220] width 254 height 25
click at [856, 210] on input "(2) Well maintained, minor wear and tear" at bounding box center [1258, 220] width 25 height 25
radio input "true"
click at [856, 446] on p "Next" at bounding box center [1488, 669] width 23 height 12
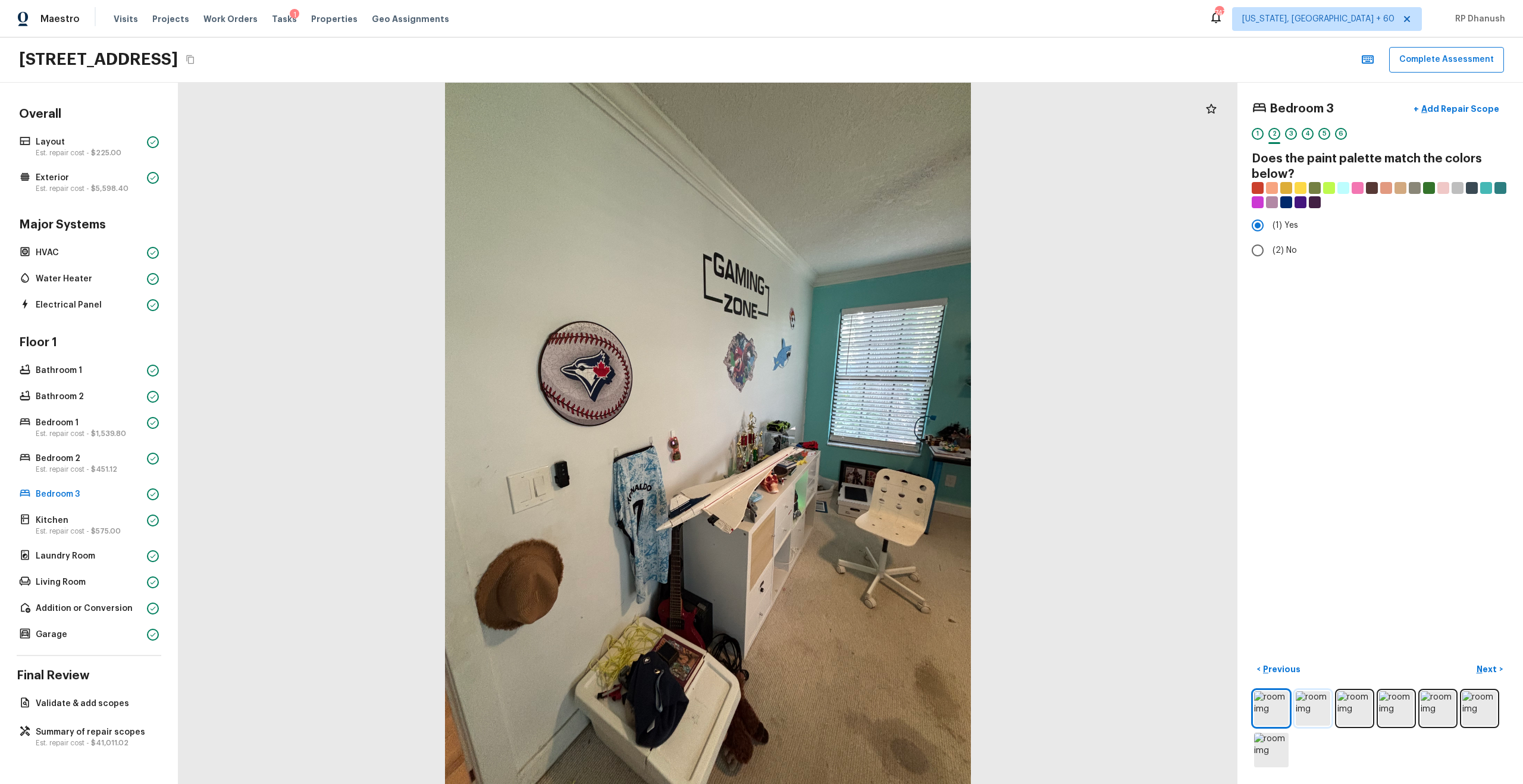
click at [856, 446] on img at bounding box center [1313, 709] width 35 height 35
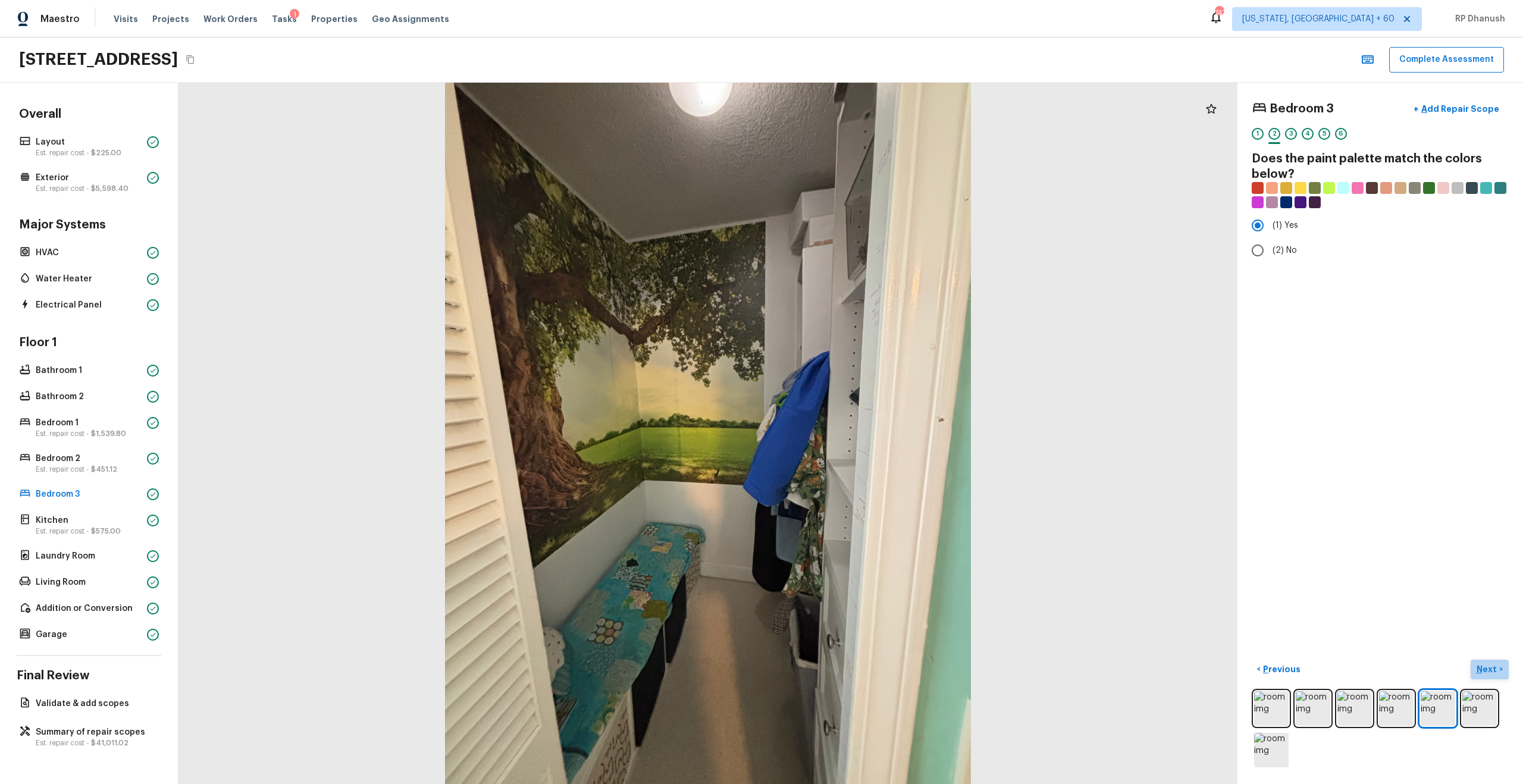
click at [856, 446] on p "Next" at bounding box center [1488, 669] width 23 height 12
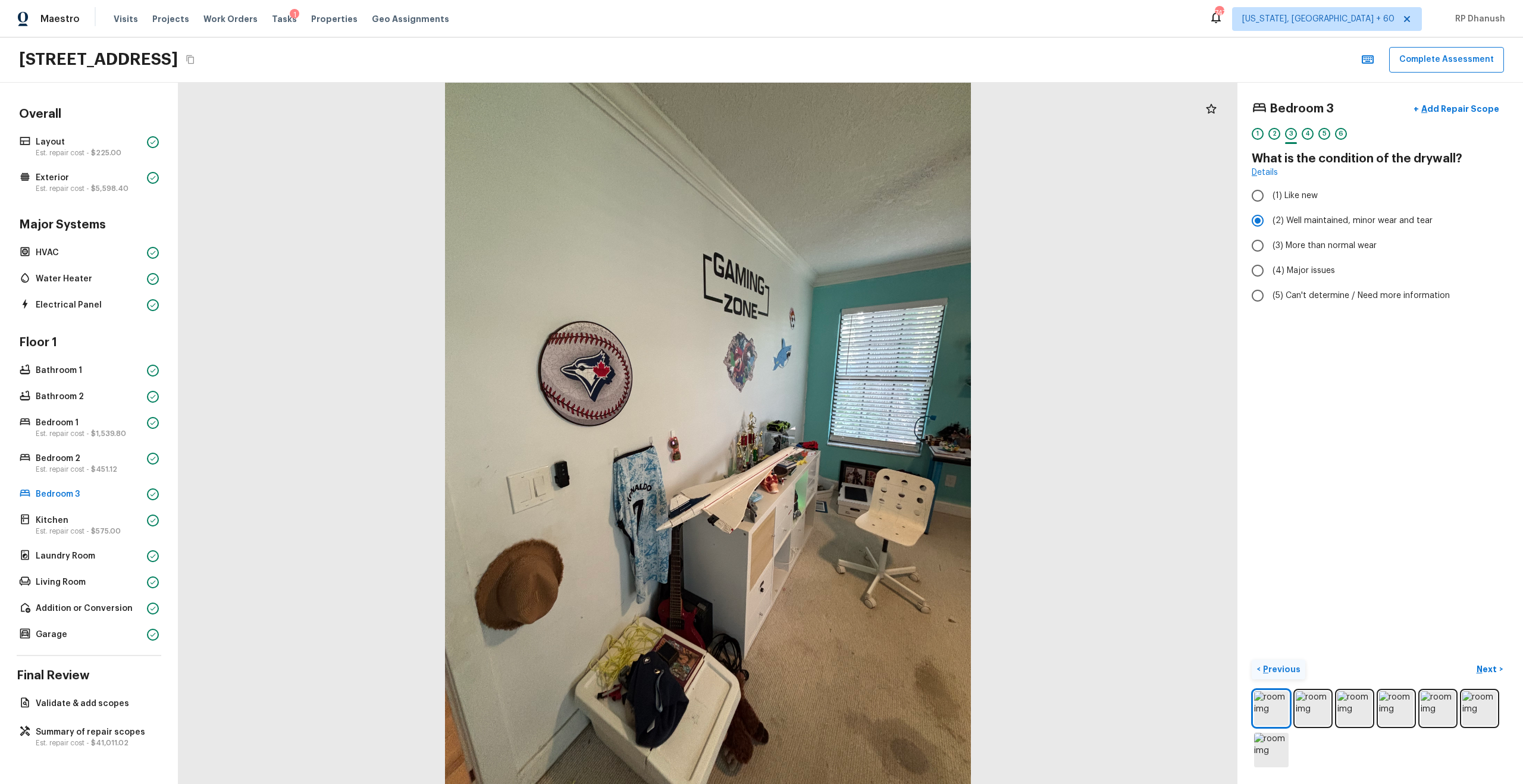
click at [856, 446] on p "Previous" at bounding box center [1280, 669] width 40 height 12
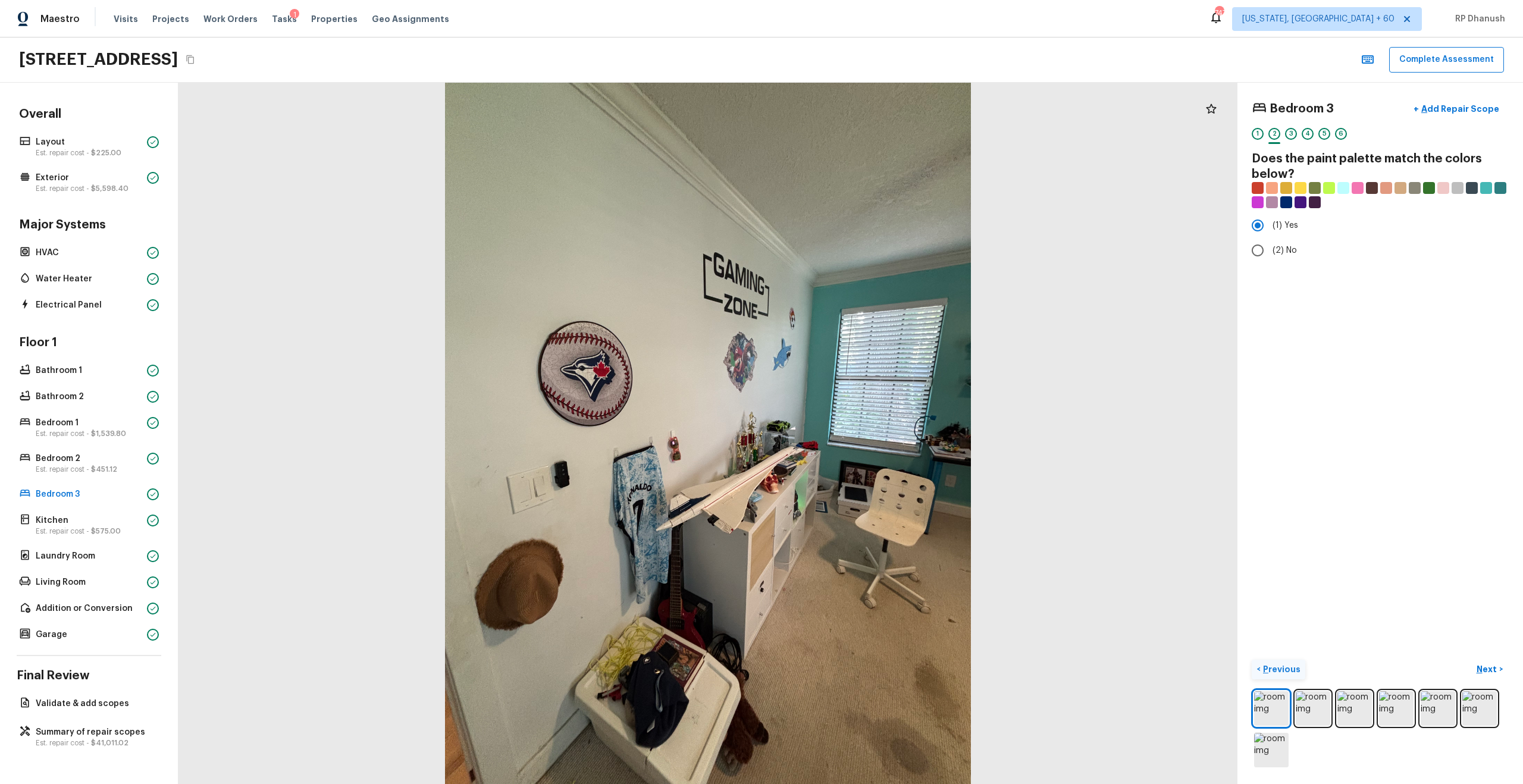
click at [856, 446] on p "Previous" at bounding box center [1280, 669] width 40 height 12
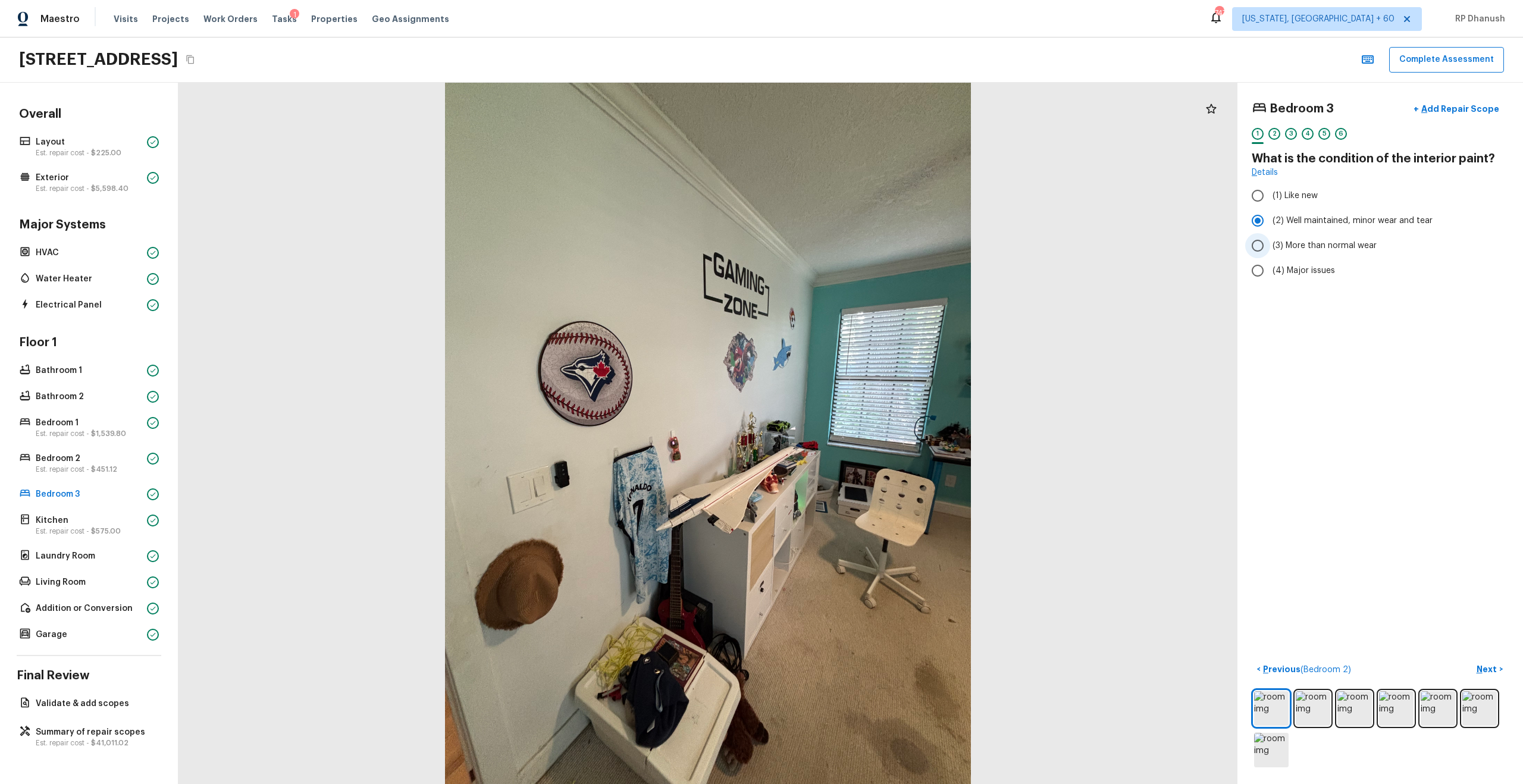
click at [856, 243] on span "(3) More than normal wear" at bounding box center [1324, 245] width 104 height 12
click at [856, 243] on input "(3) More than normal wear" at bounding box center [1258, 245] width 25 height 25
radio input "true"
click at [856, 446] on p "Next" at bounding box center [1488, 669] width 23 height 12
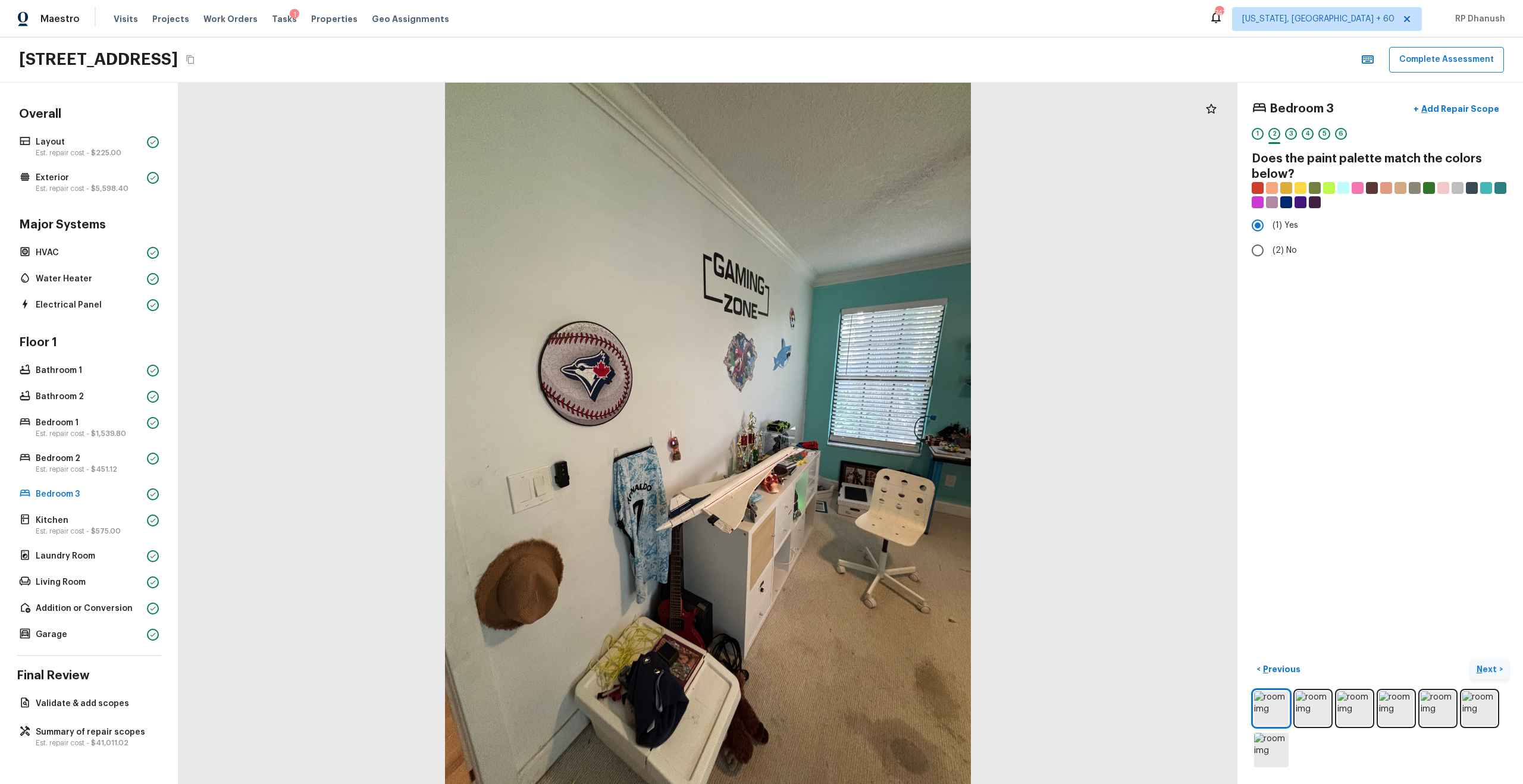
click at [856, 446] on p "Next" at bounding box center [1488, 669] width 23 height 12
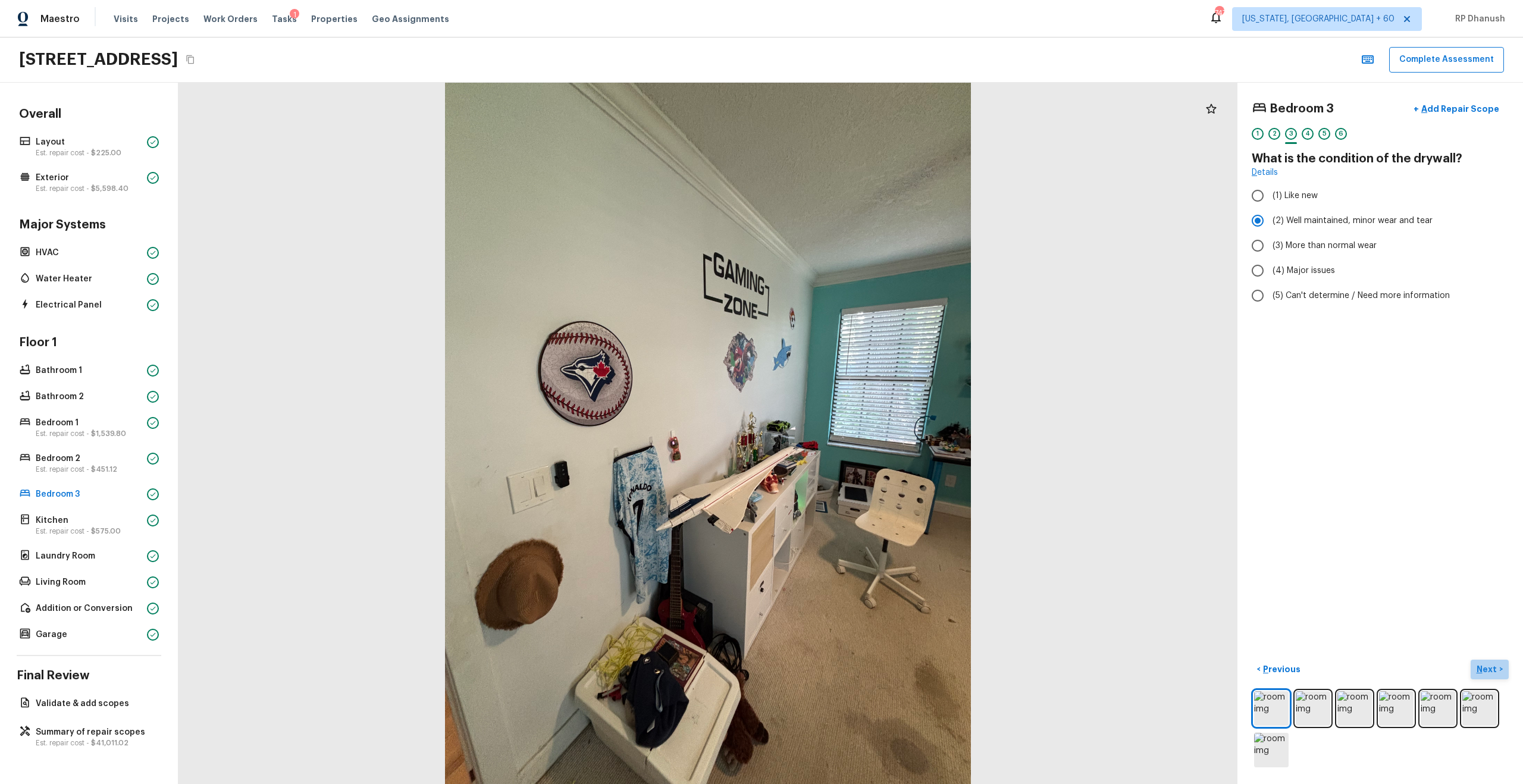
click at [856, 446] on p "Next" at bounding box center [1488, 669] width 23 height 12
click at [856, 268] on span "(4) Major issues" at bounding box center [1303, 270] width 63 height 12
click at [856, 268] on input "(4) Major issues" at bounding box center [1258, 270] width 25 height 25
radio input "true"
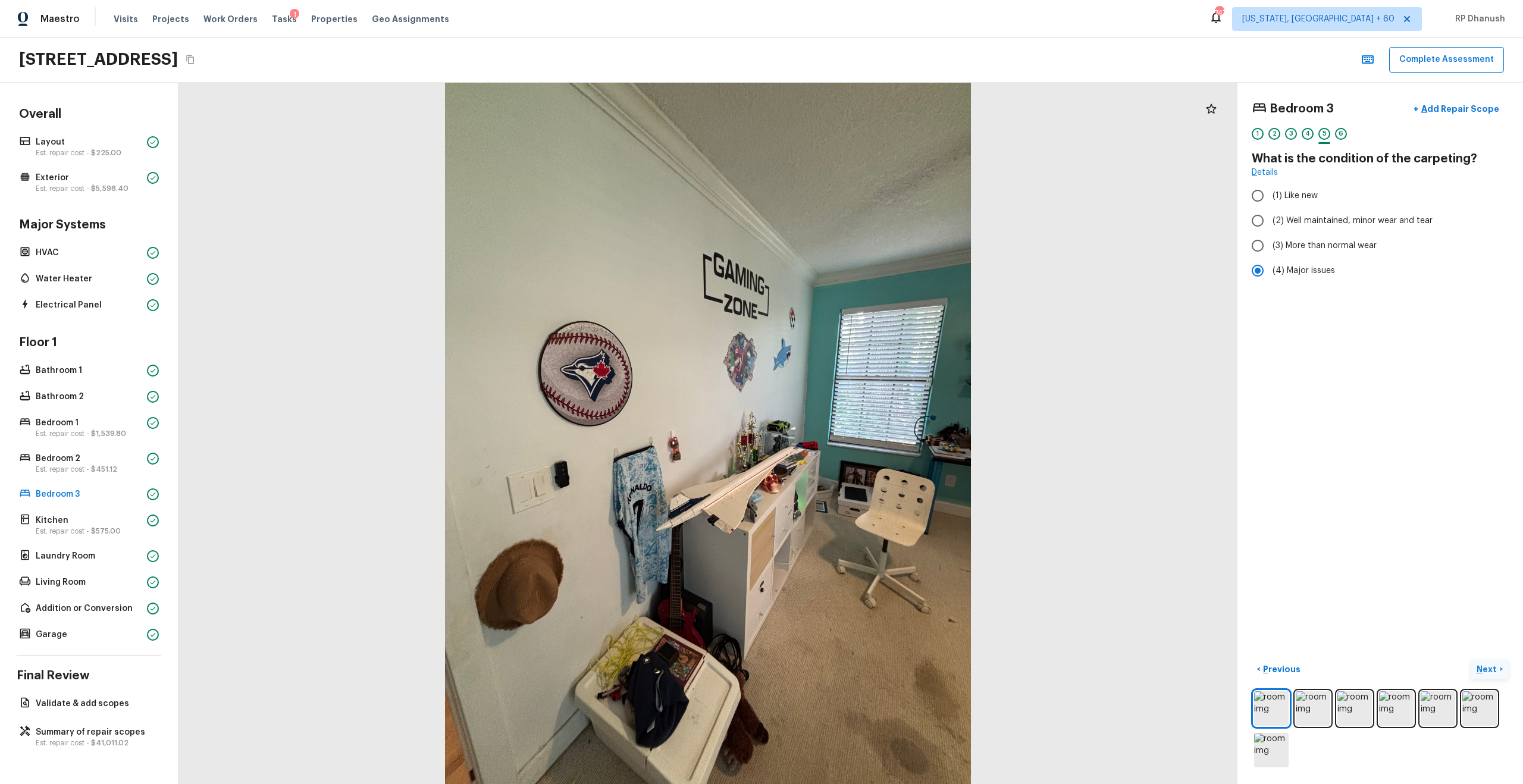
click at [856, 446] on p "Next" at bounding box center [1488, 669] width 23 height 12
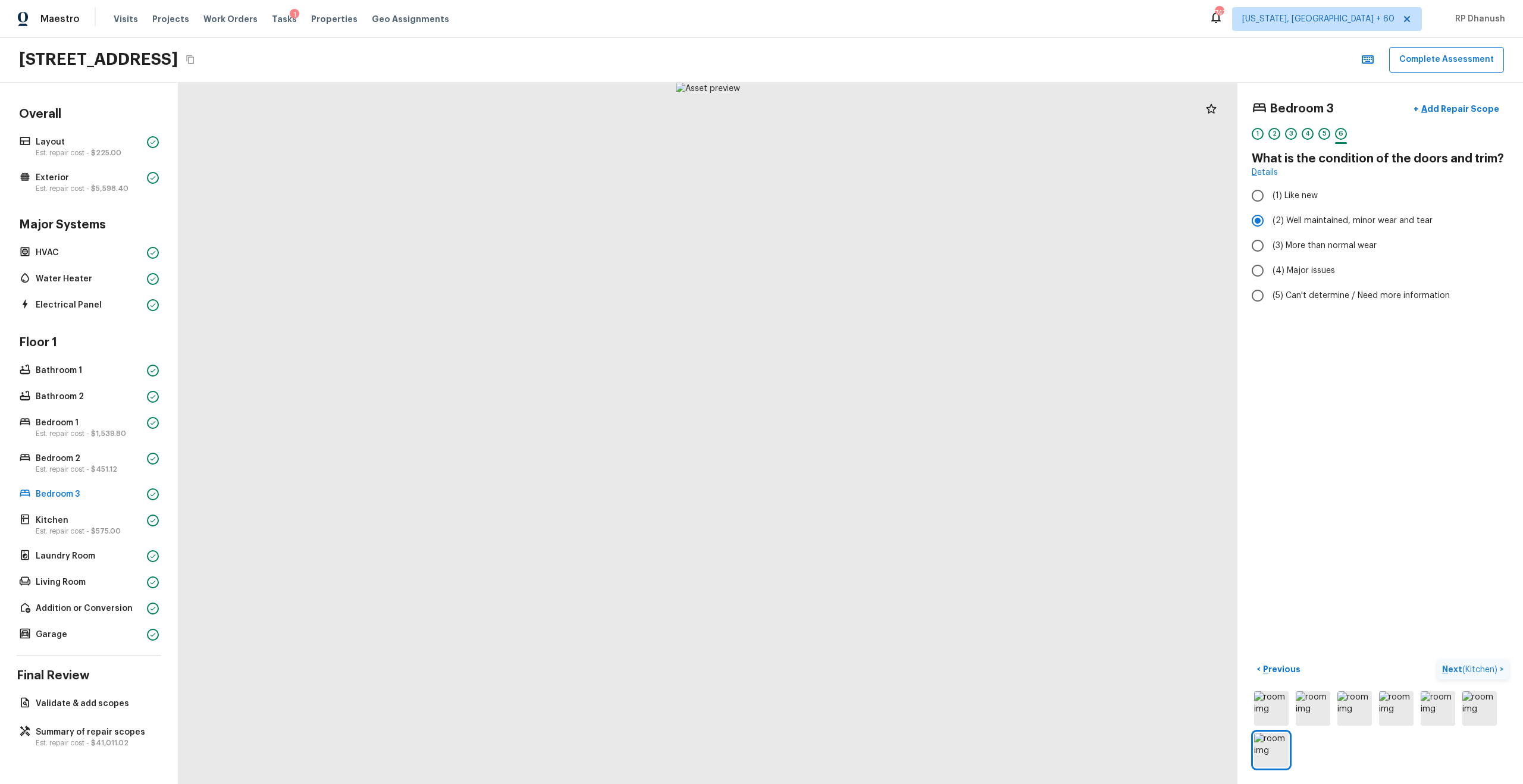
click at [856, 446] on p "Next ( Kitchen )" at bounding box center [1470, 669] width 58 height 12
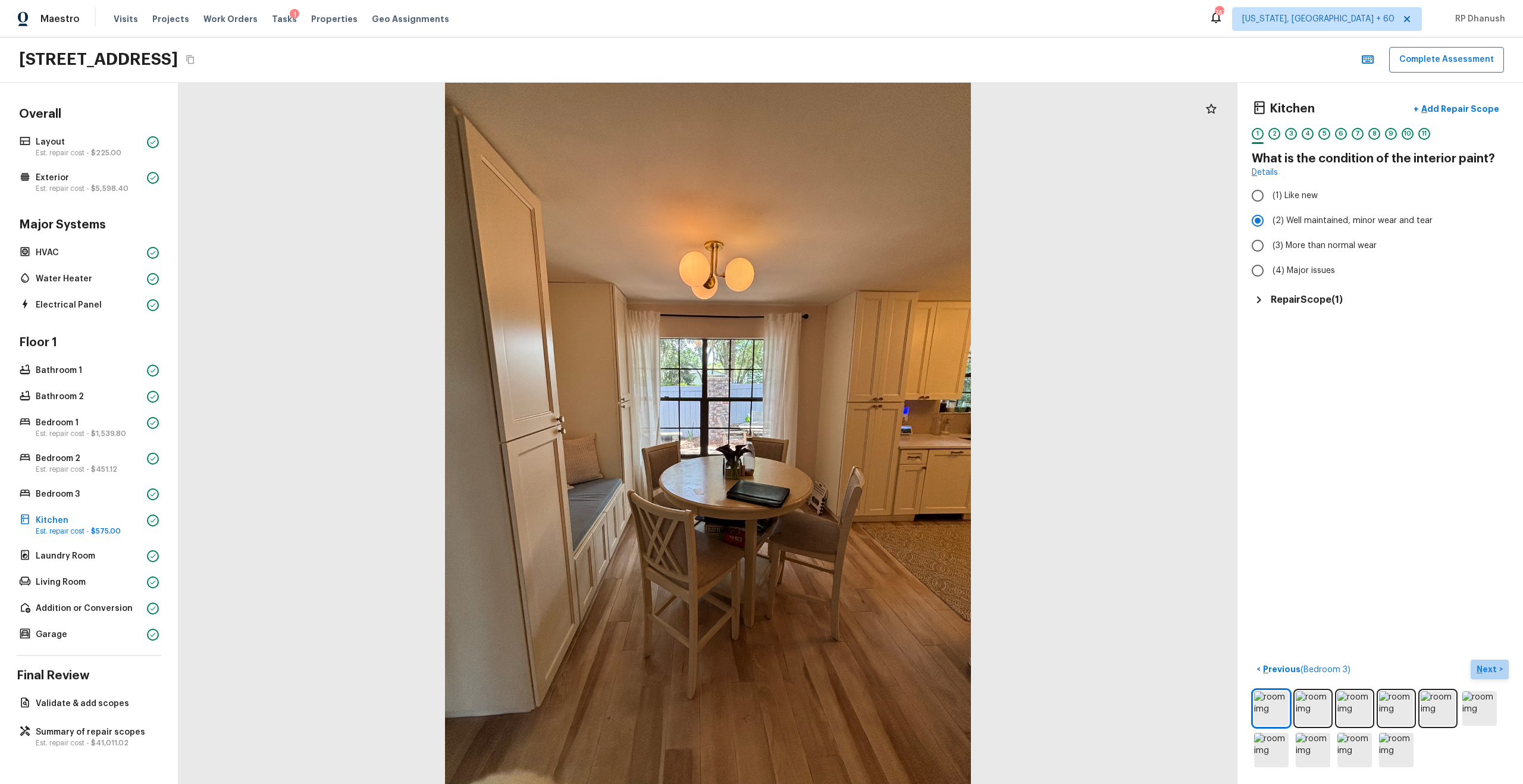
click at [856, 446] on p "Next" at bounding box center [1488, 669] width 23 height 12
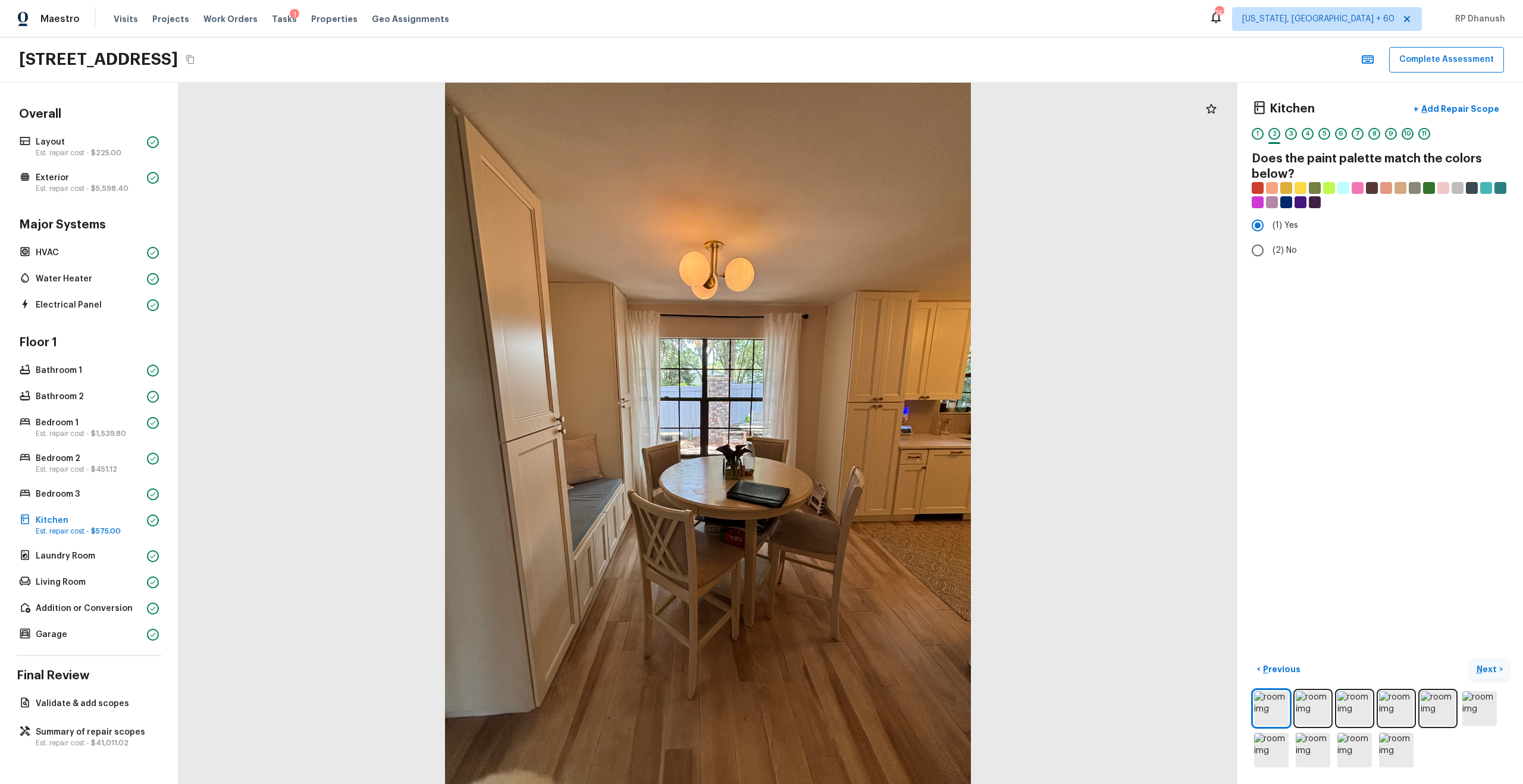
click at [856, 446] on p "Next" at bounding box center [1488, 669] width 23 height 12
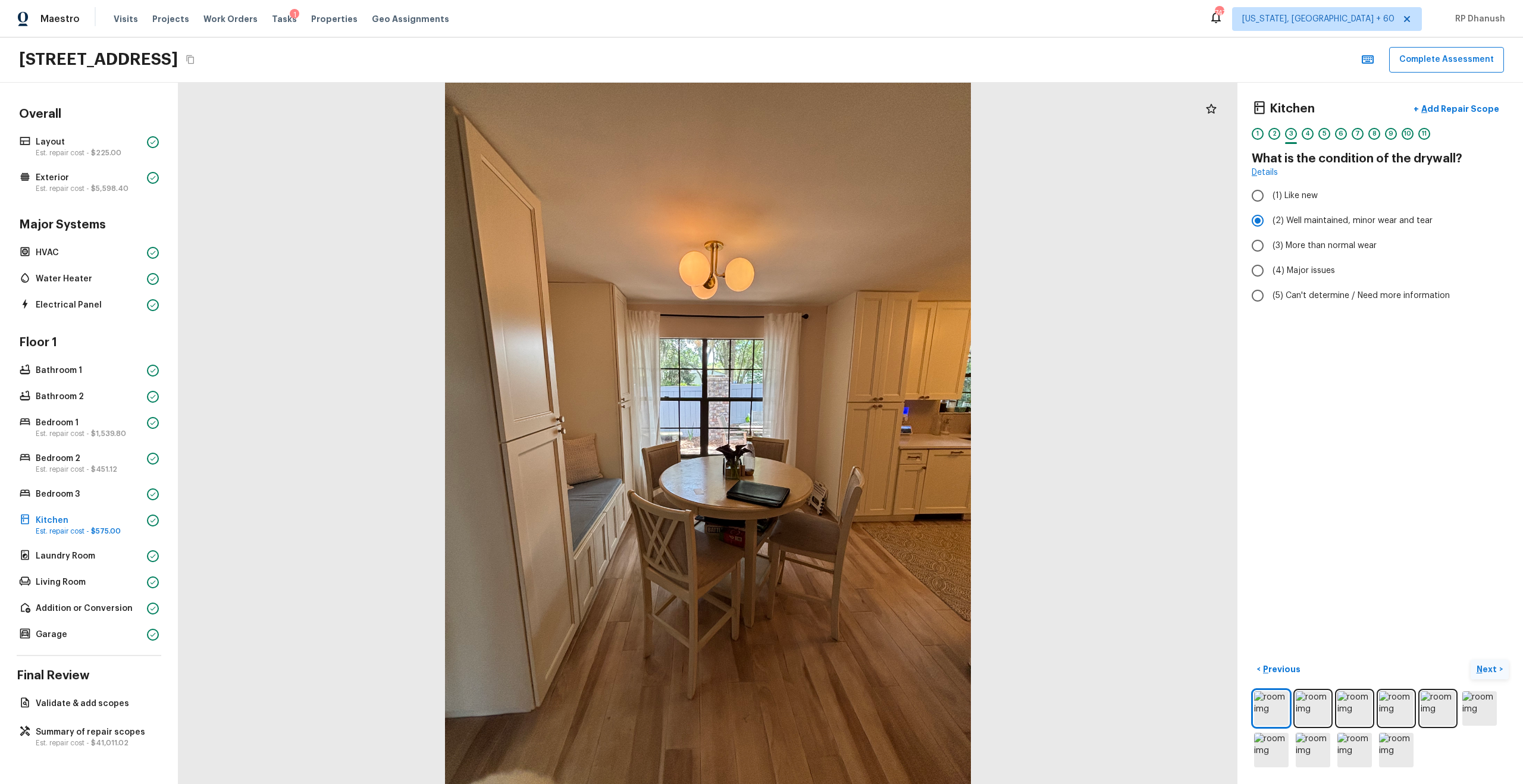
click at [856, 446] on p "Next" at bounding box center [1488, 669] width 23 height 12
click at [856, 251] on input "(3) Tile" at bounding box center [1258, 255] width 25 height 25
checkbox input "true"
click at [856, 195] on input "(1) Hardwood" at bounding box center [1258, 196] width 25 height 25
checkbox input "false"
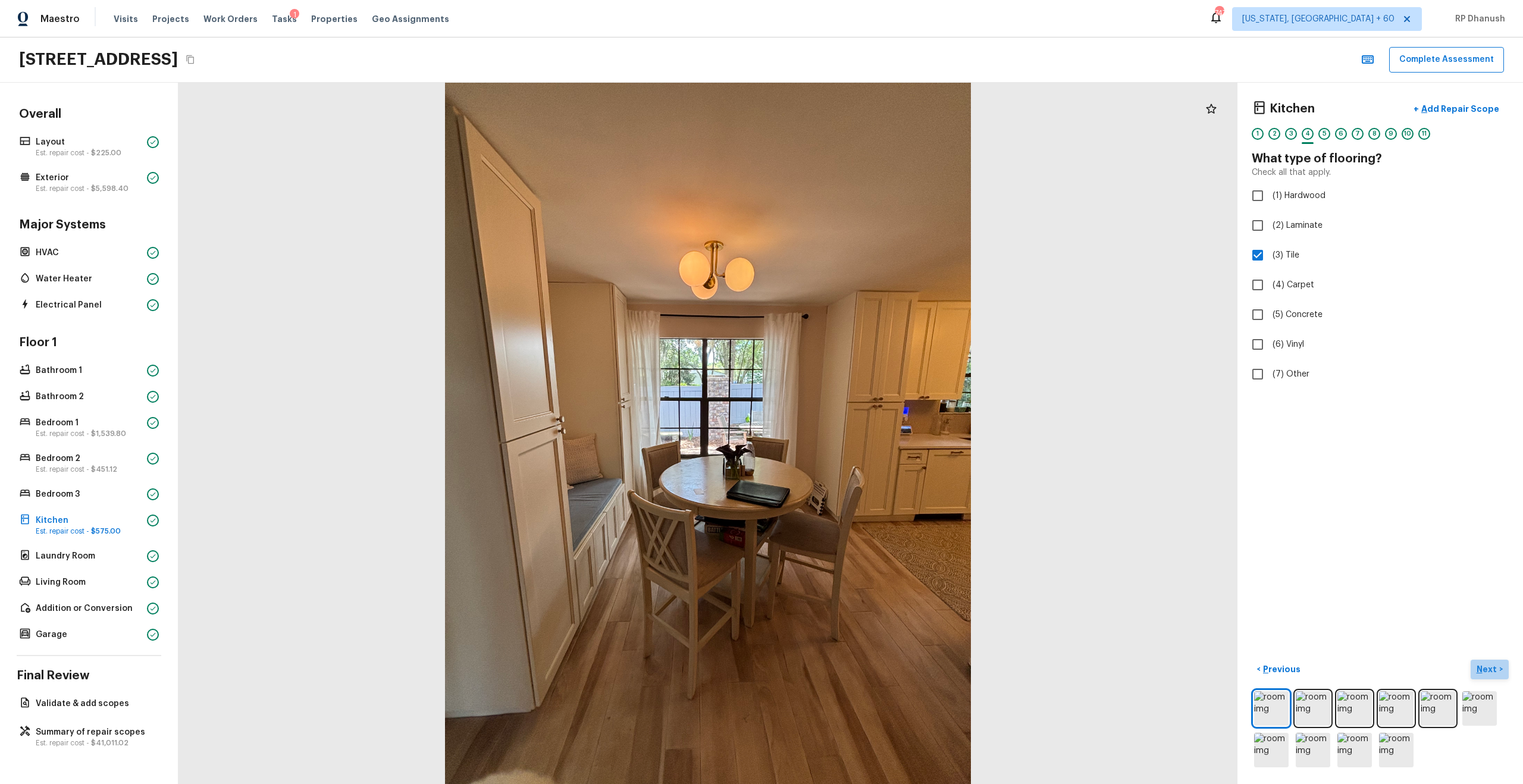
click at [856, 446] on p "Next" at bounding box center [1488, 669] width 23 height 12
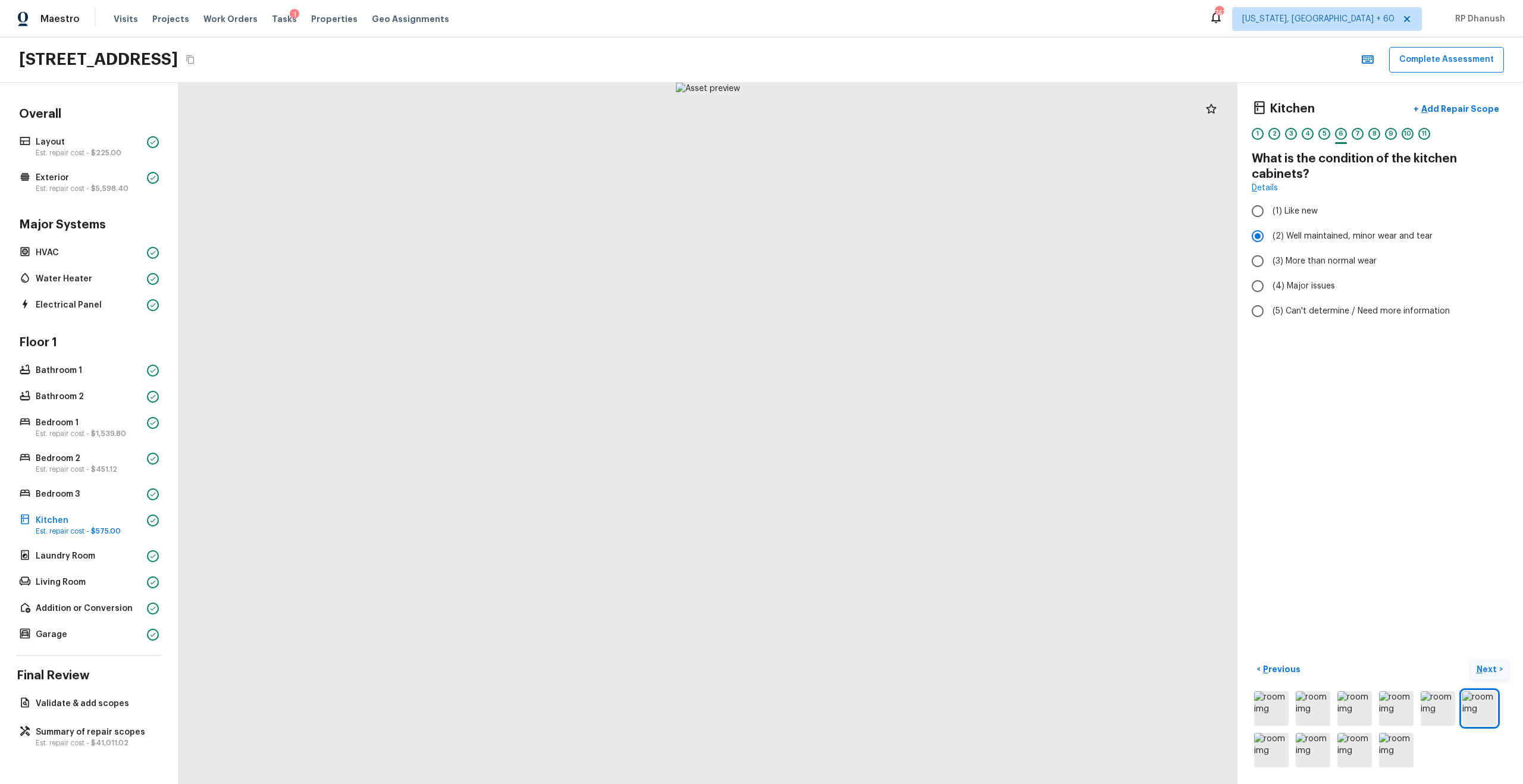
click at [856, 446] on p "Next" at bounding box center [1488, 669] width 23 height 12
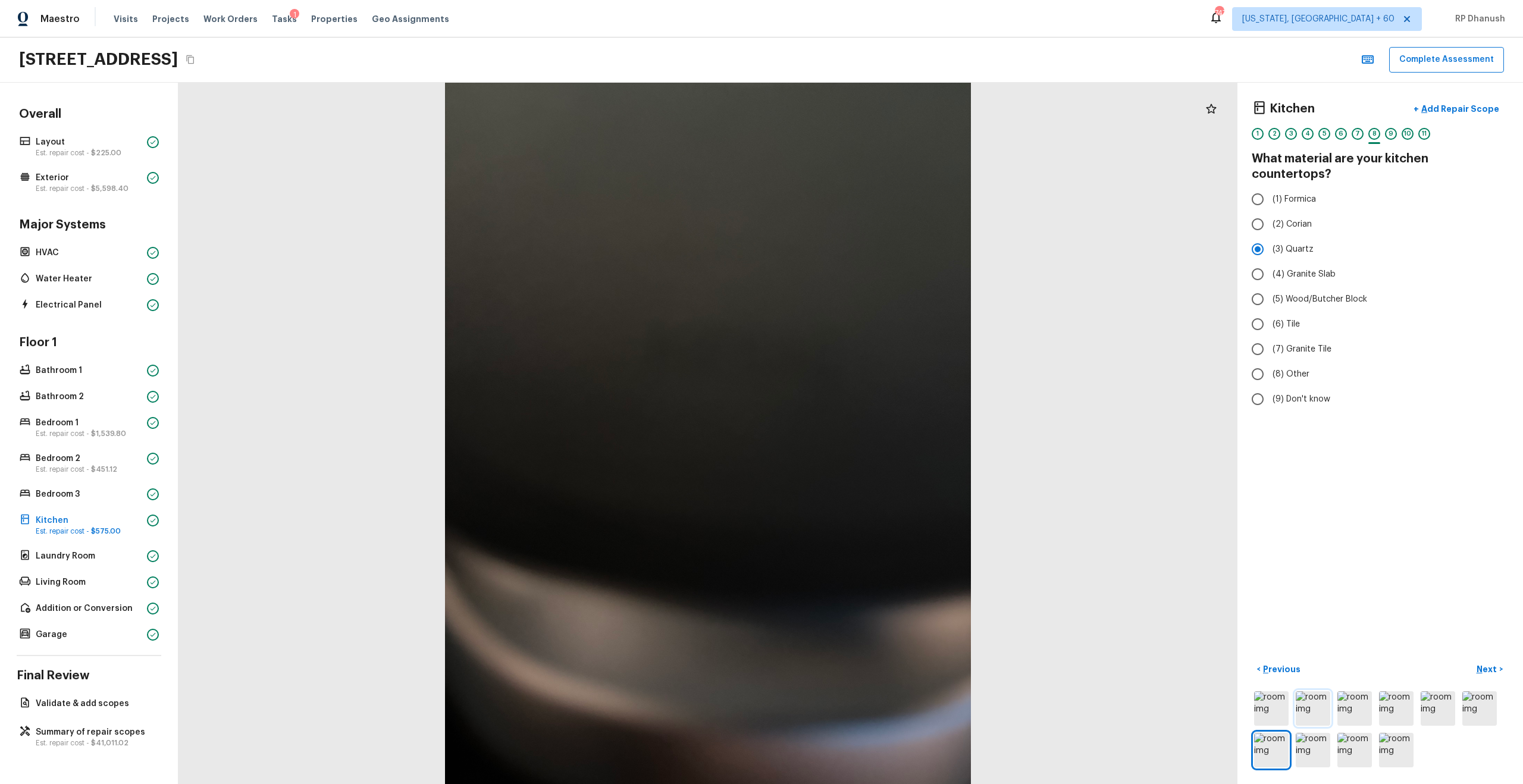
click at [856, 446] on img at bounding box center [1313, 709] width 35 height 35
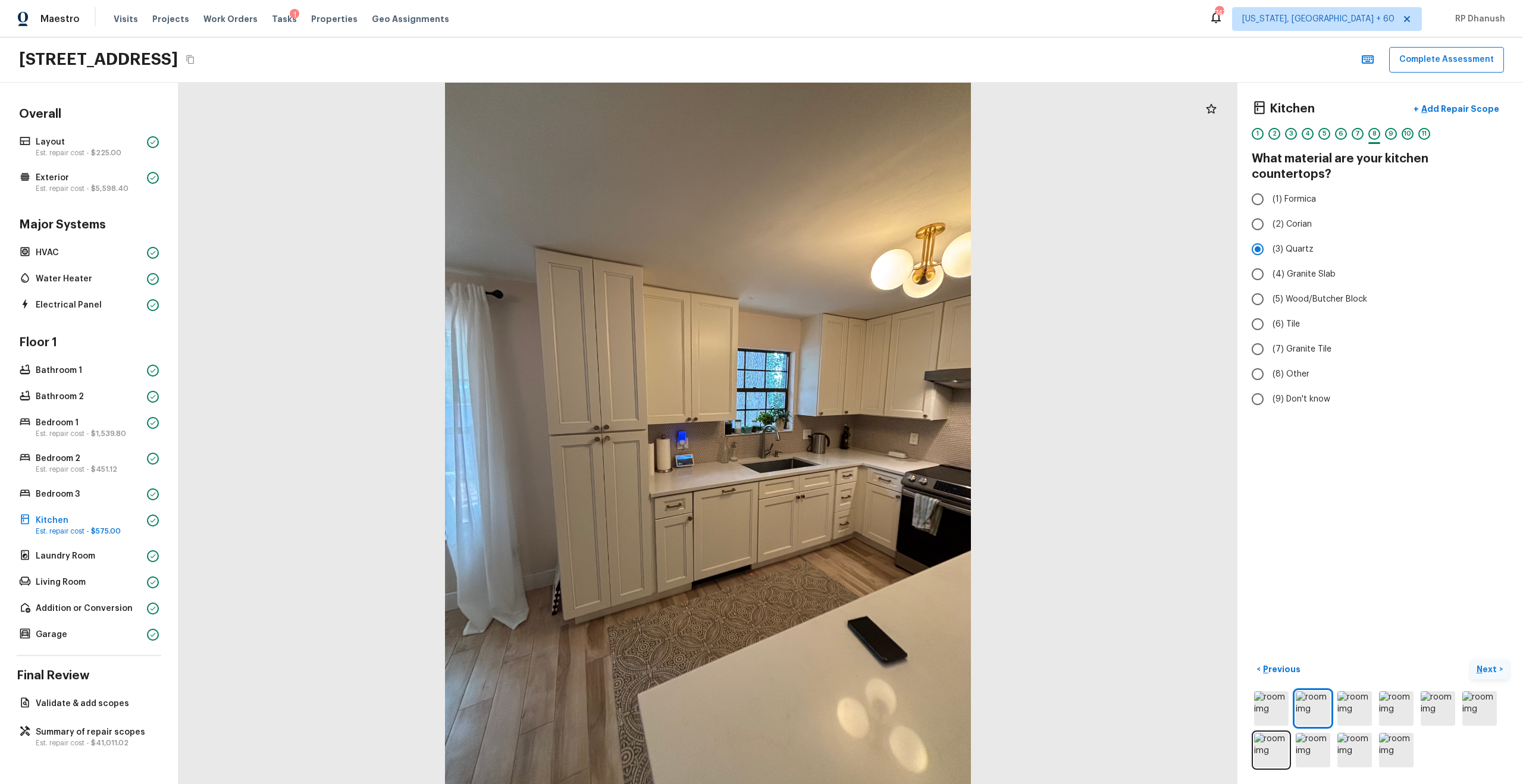
click at [856, 446] on p "Next" at bounding box center [1488, 669] width 23 height 12
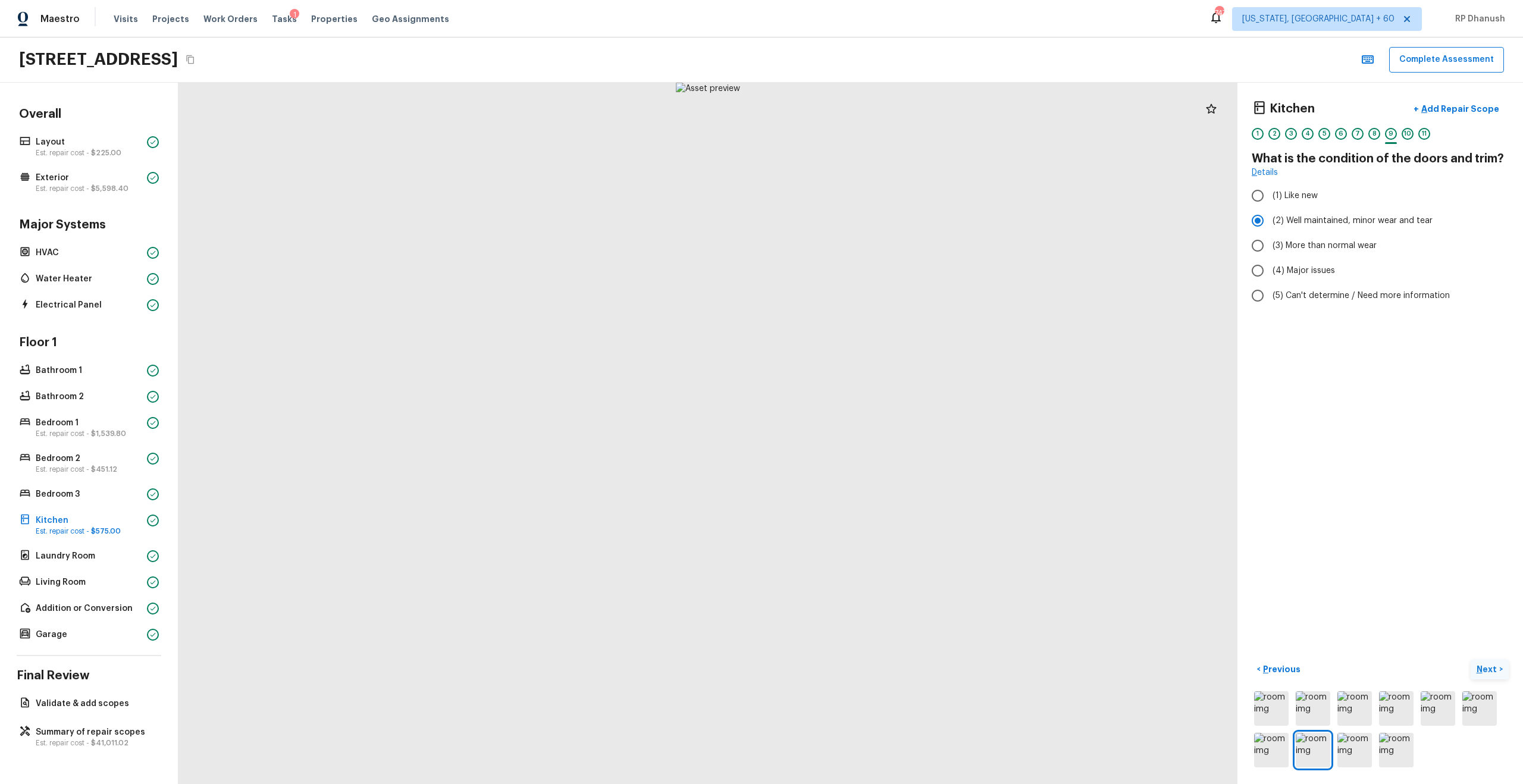
click at [856, 446] on p "Next" at bounding box center [1488, 669] width 23 height 12
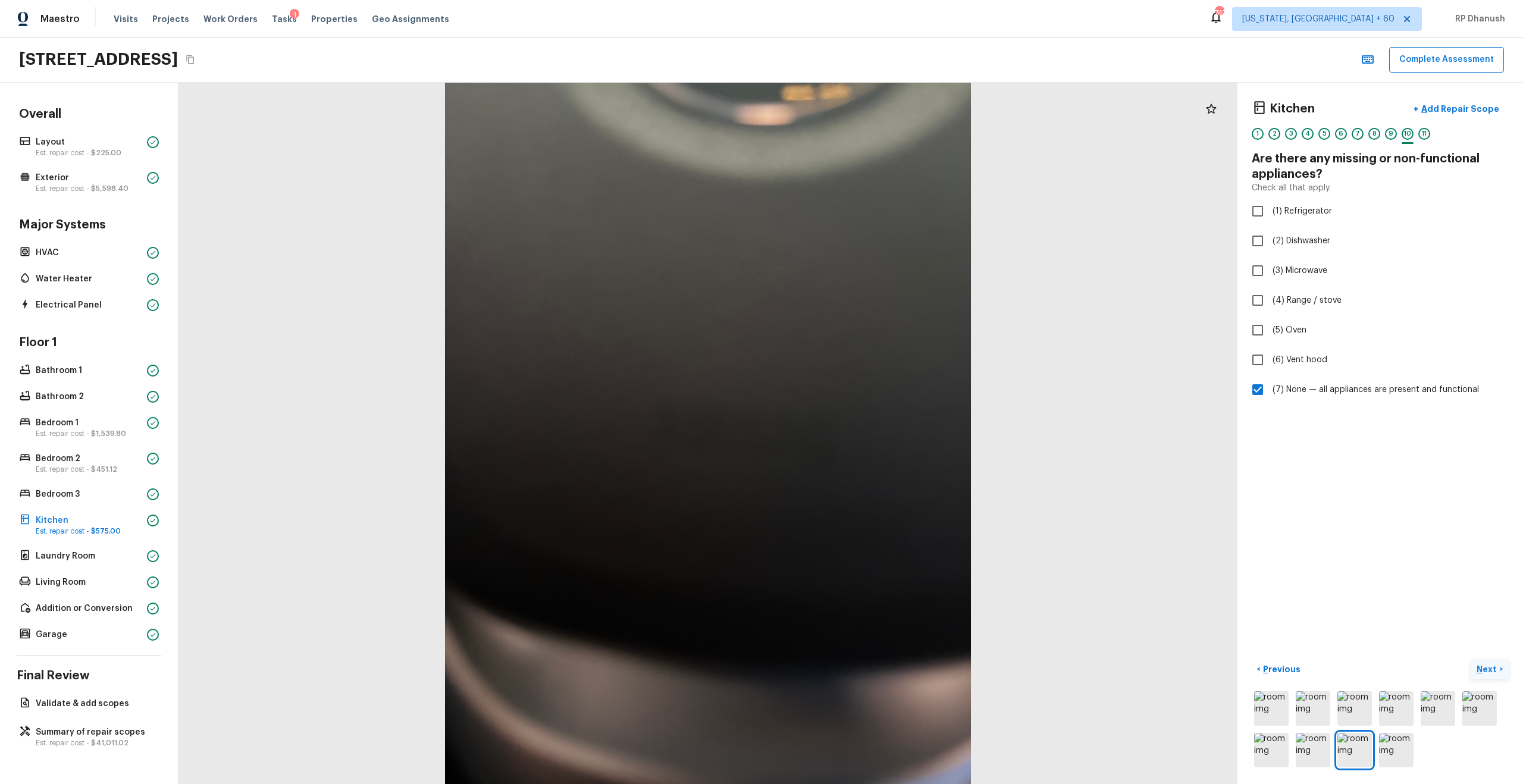
click at [856, 446] on p "Next" at bounding box center [1488, 669] width 23 height 12
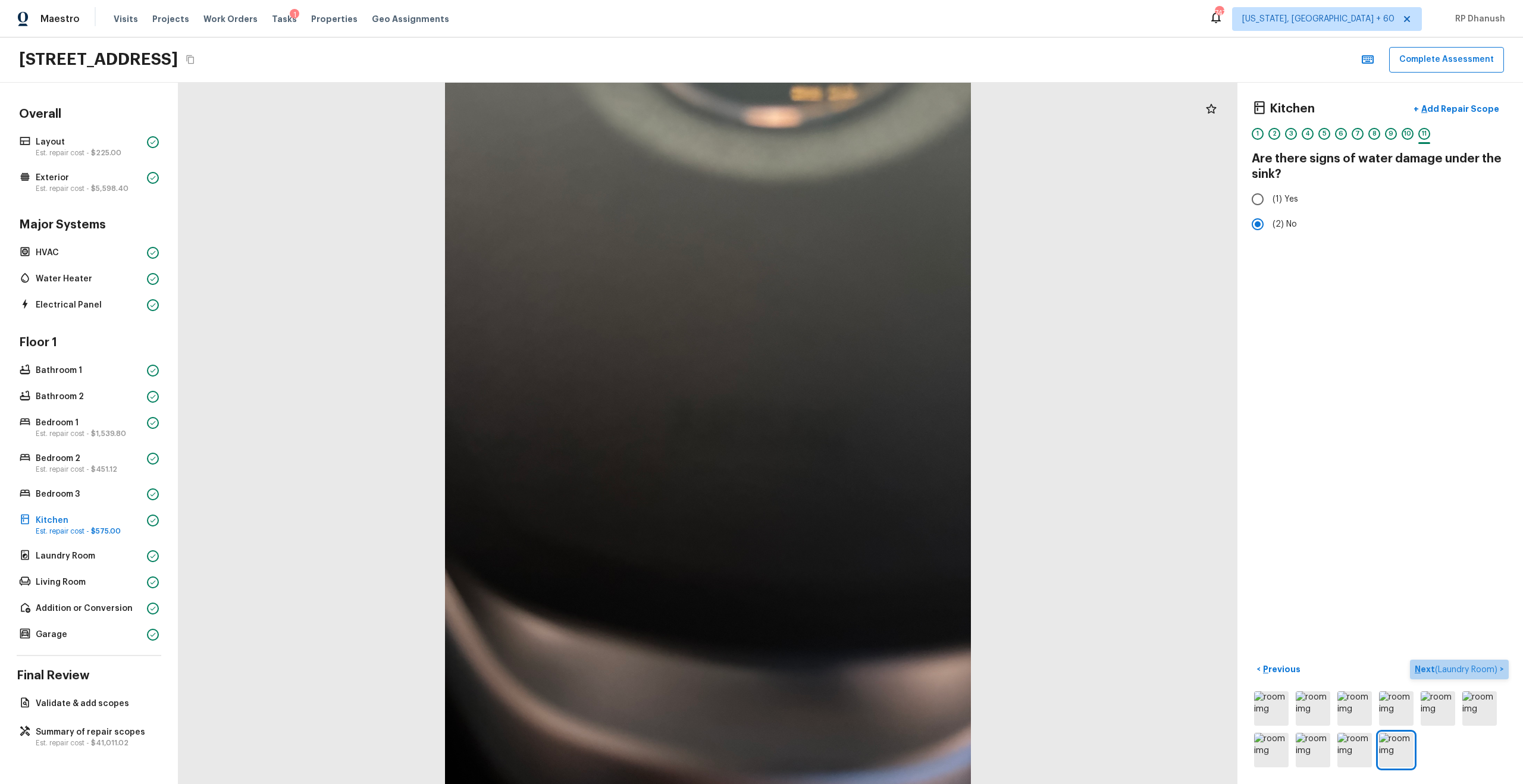
click at [856, 446] on span "( Laundry Room )" at bounding box center [1465, 670] width 63 height 8
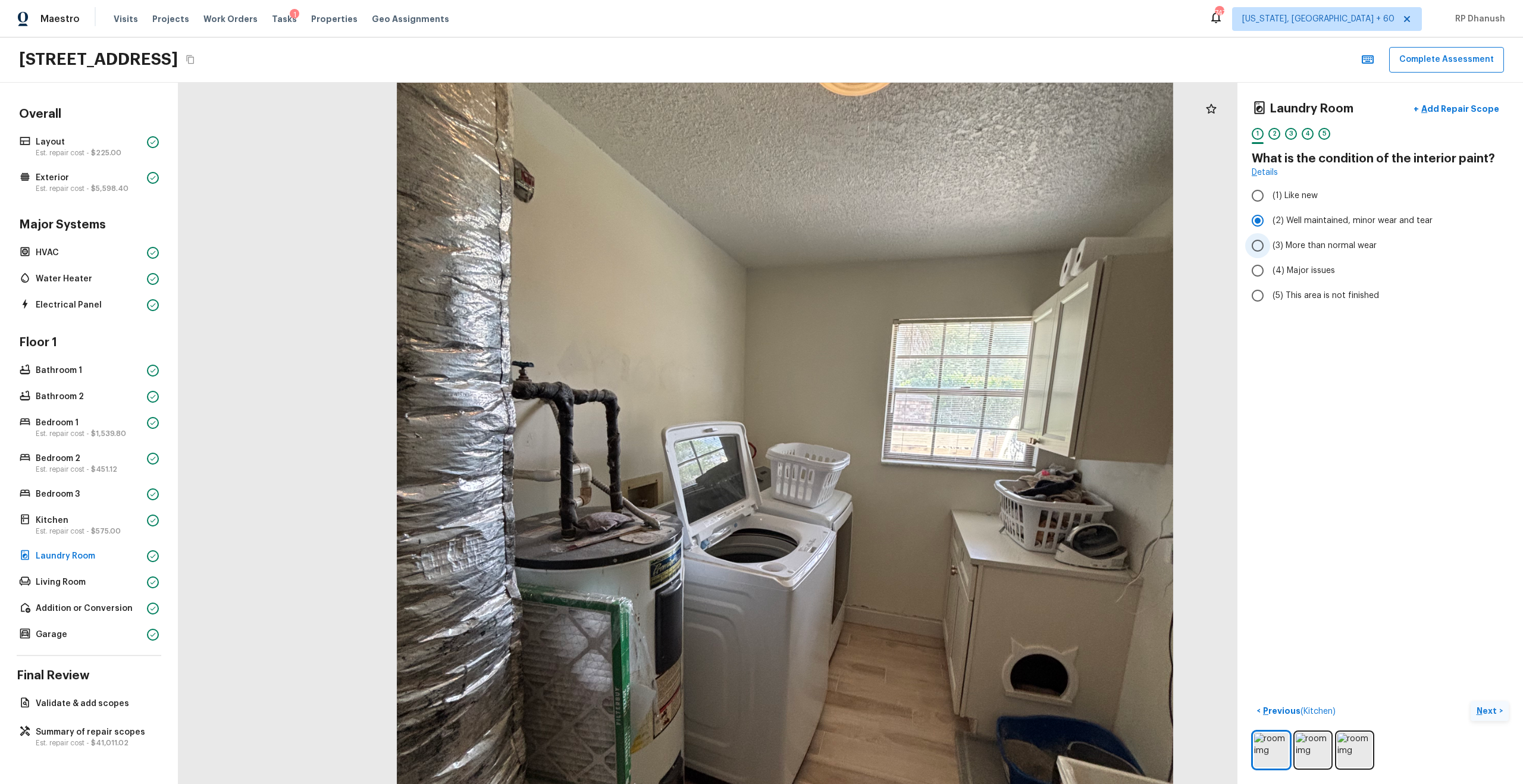
click at [856, 249] on input "(3) More than normal wear" at bounding box center [1258, 245] width 25 height 25
radio input "true"
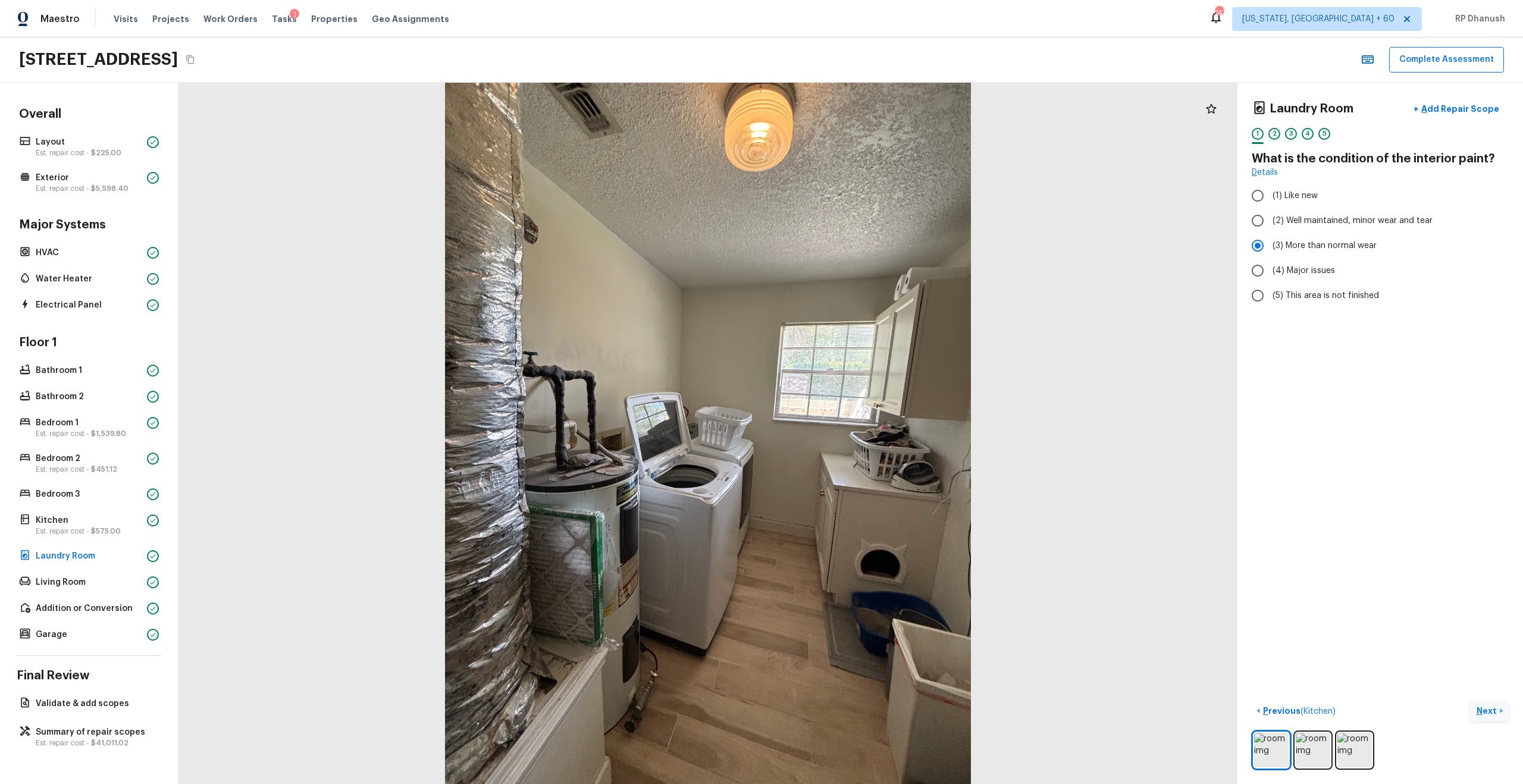
click at [856, 446] on p "Next" at bounding box center [1488, 710] width 23 height 12
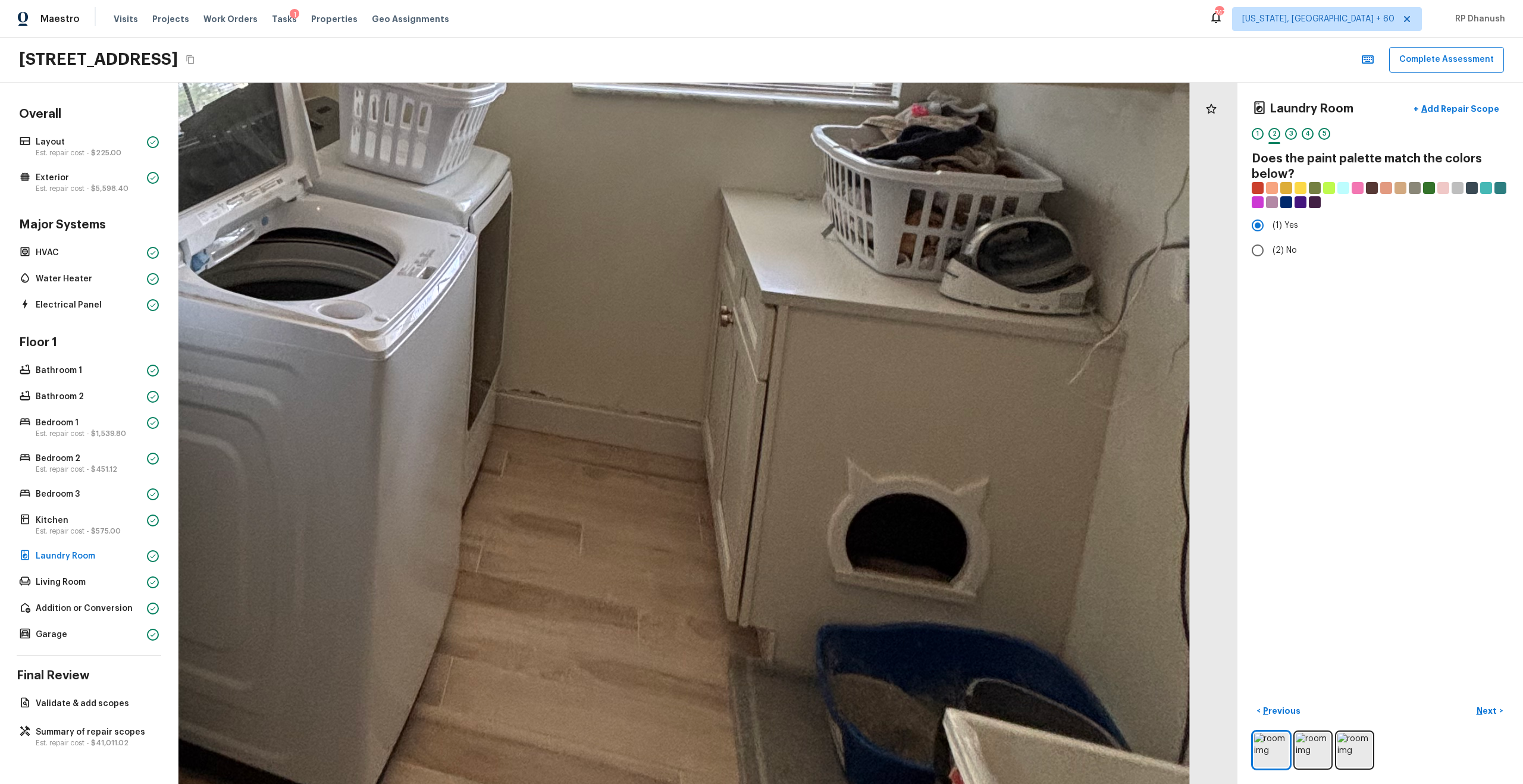
drag, startPoint x: 752, startPoint y: 549, endPoint x: 843, endPoint y: 562, distance: 91.9
click at [843, 446] on div at bounding box center [369, 129] width 3304 height 2187
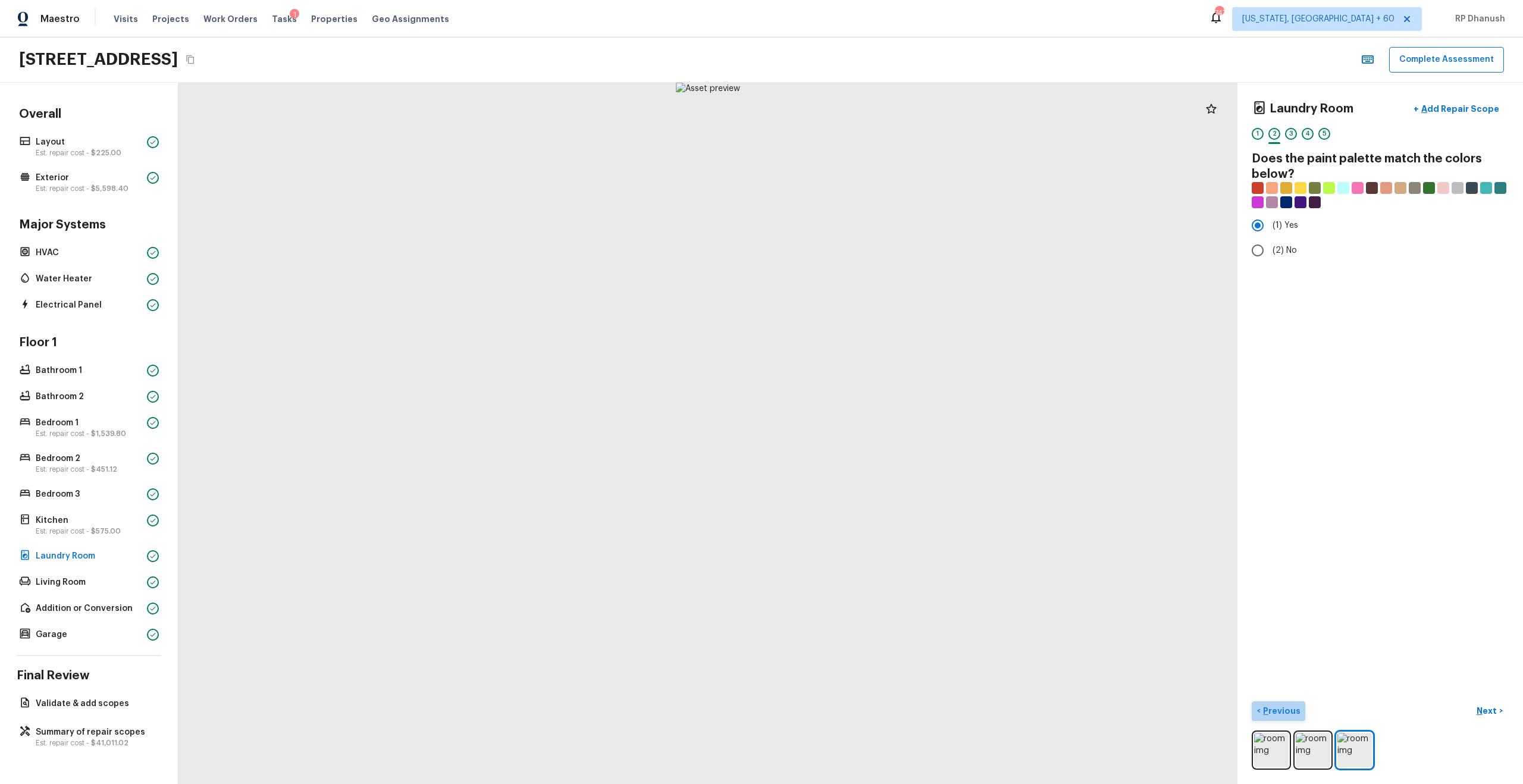
click at [856, 446] on p "Previous" at bounding box center [1280, 710] width 40 height 12
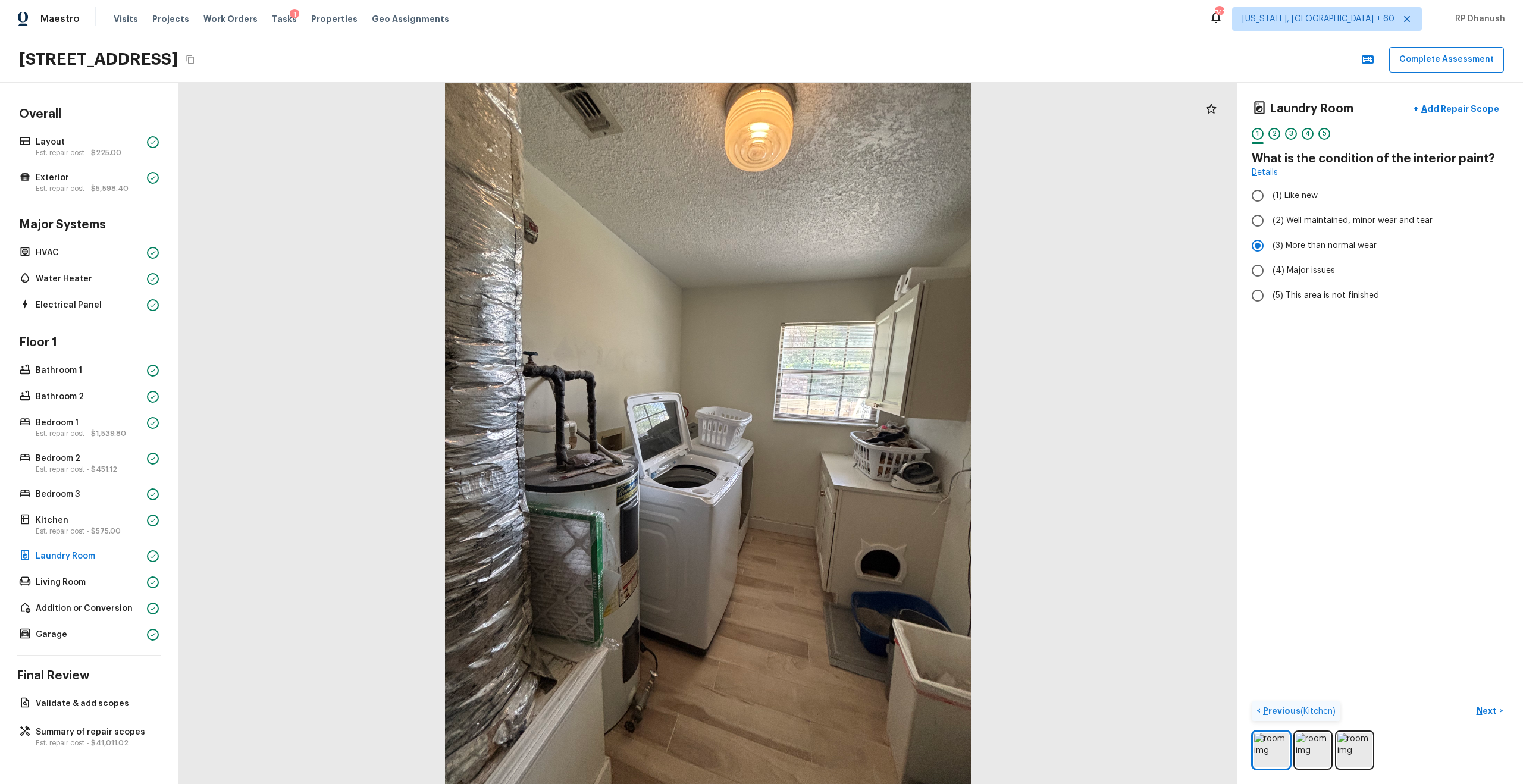
click at [856, 446] on p "Previous ( Kitchen )" at bounding box center [1298, 710] width 75 height 12
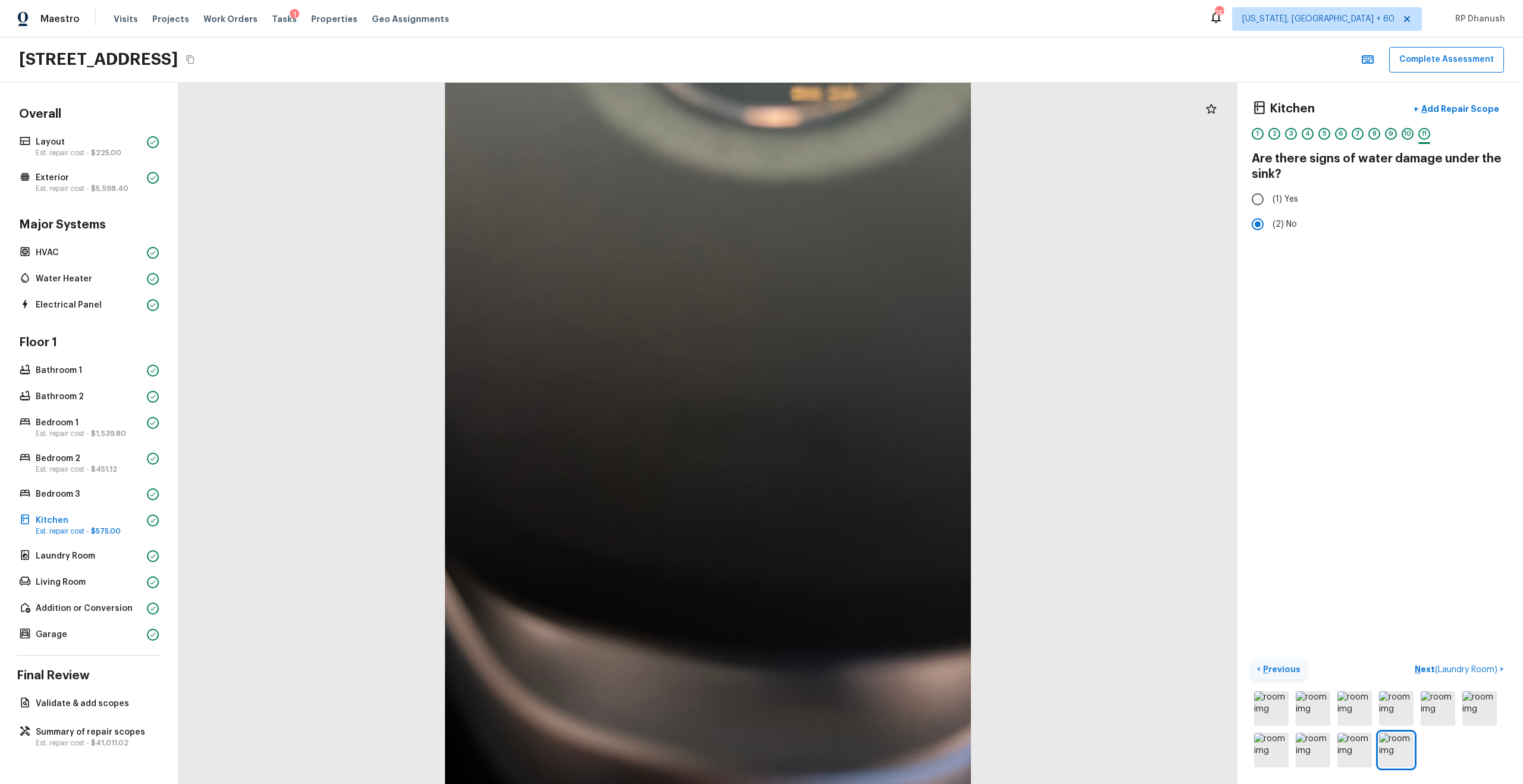
click at [856, 446] on p "Previous" at bounding box center [1280, 669] width 40 height 12
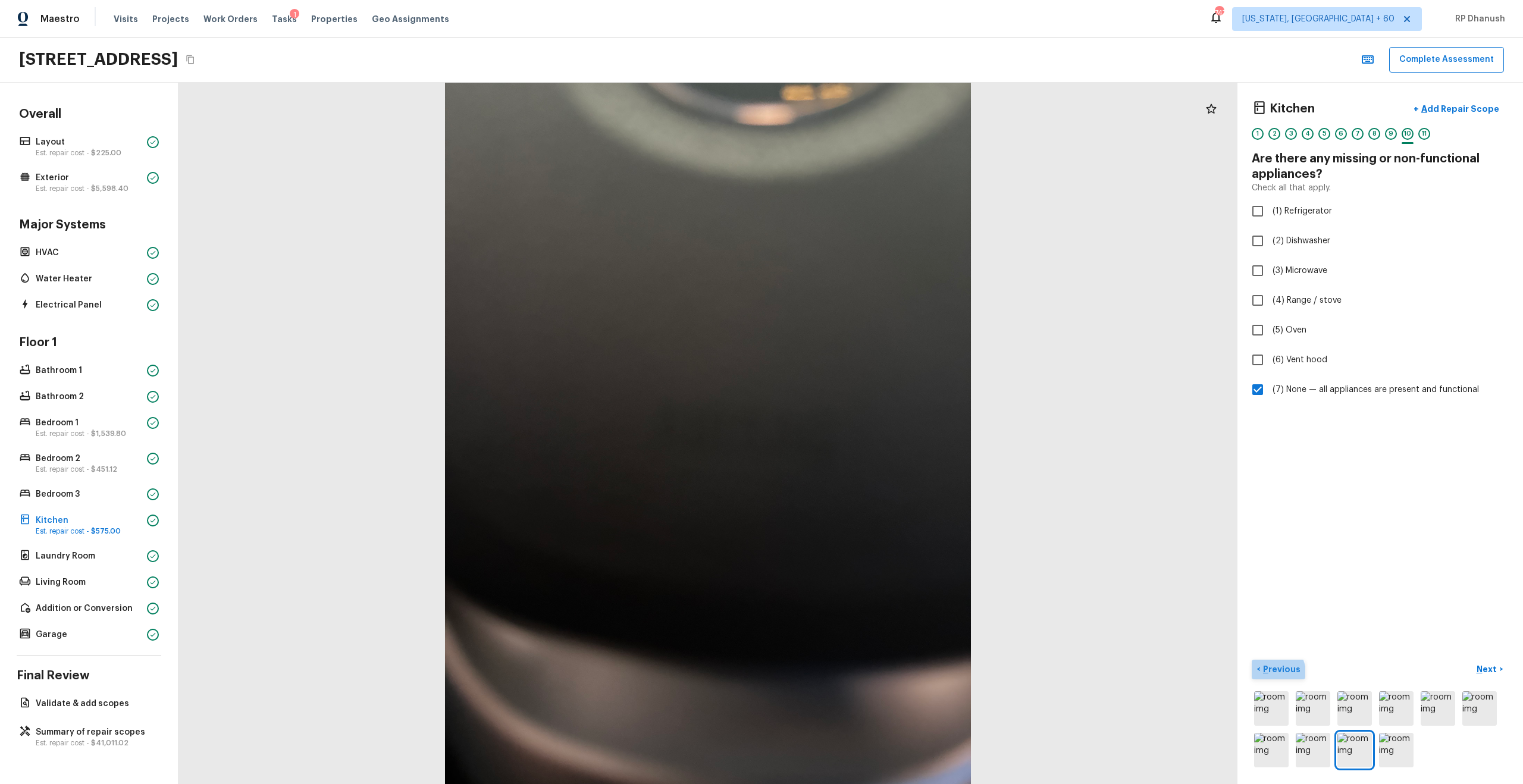
click at [856, 446] on p "Previous" at bounding box center [1280, 669] width 40 height 12
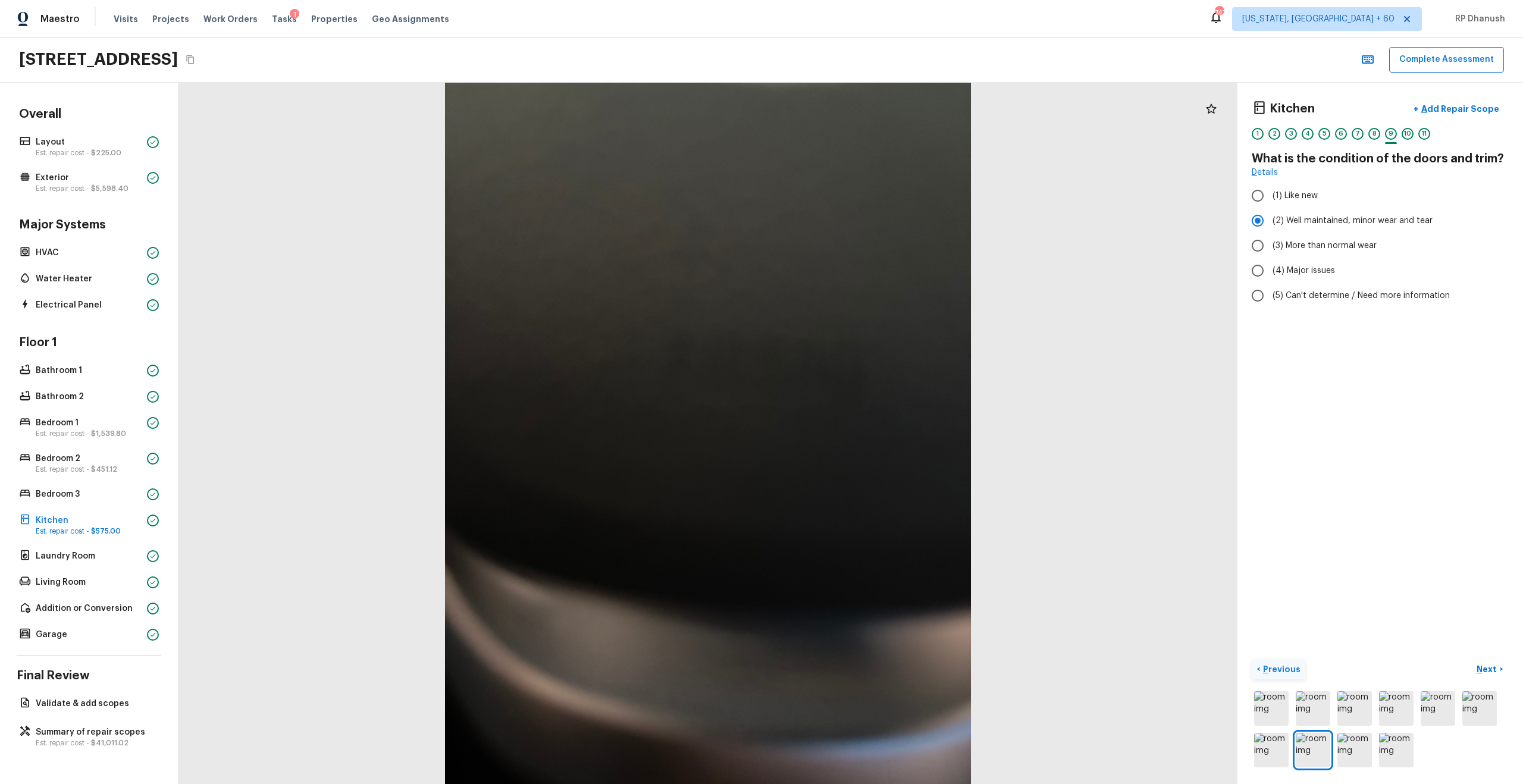
click at [856, 446] on p "Previous" at bounding box center [1280, 669] width 40 height 12
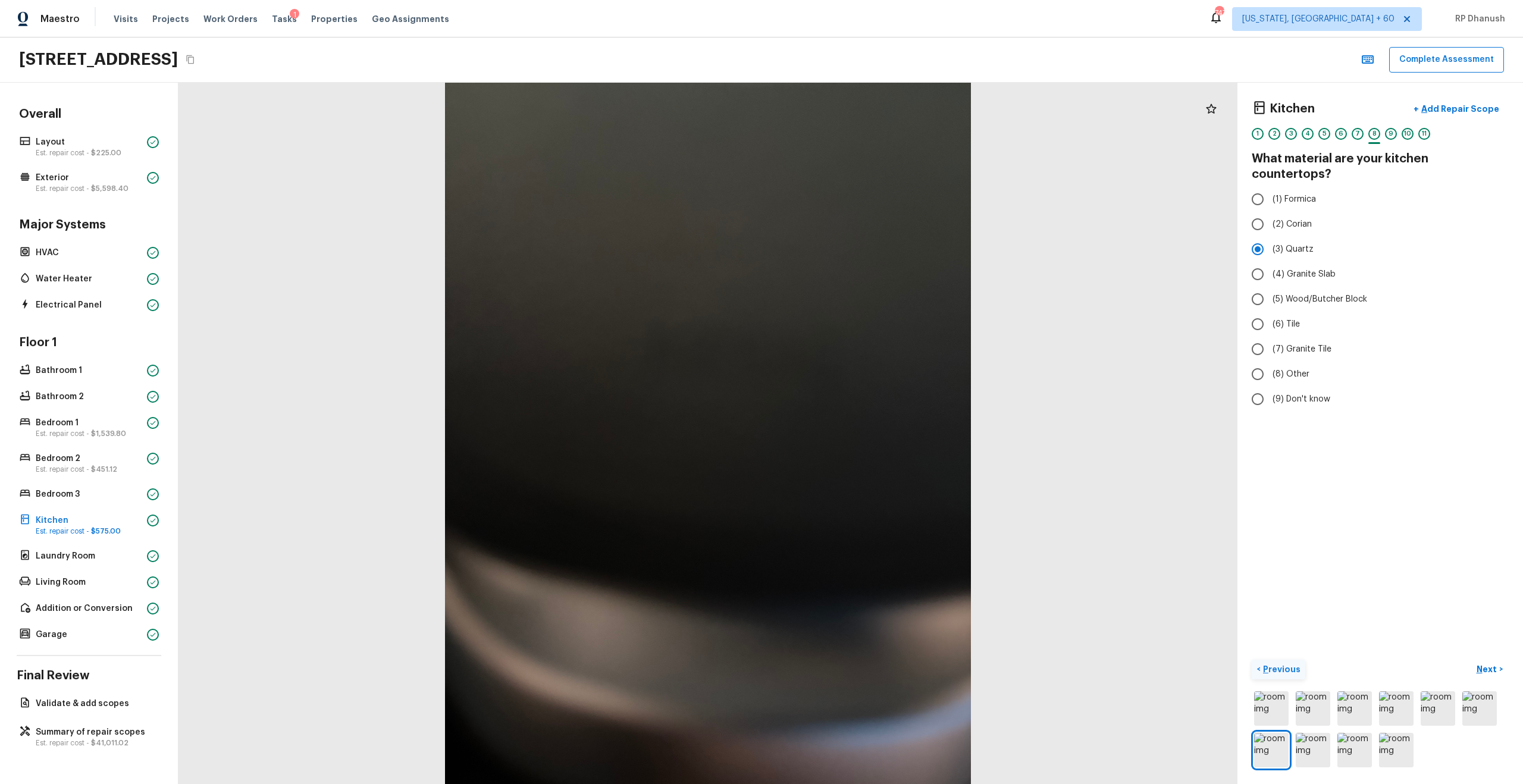
click at [856, 446] on p "Previous" at bounding box center [1280, 669] width 40 height 12
click at [856, 446] on button "Next >" at bounding box center [1489, 670] width 38 height 19
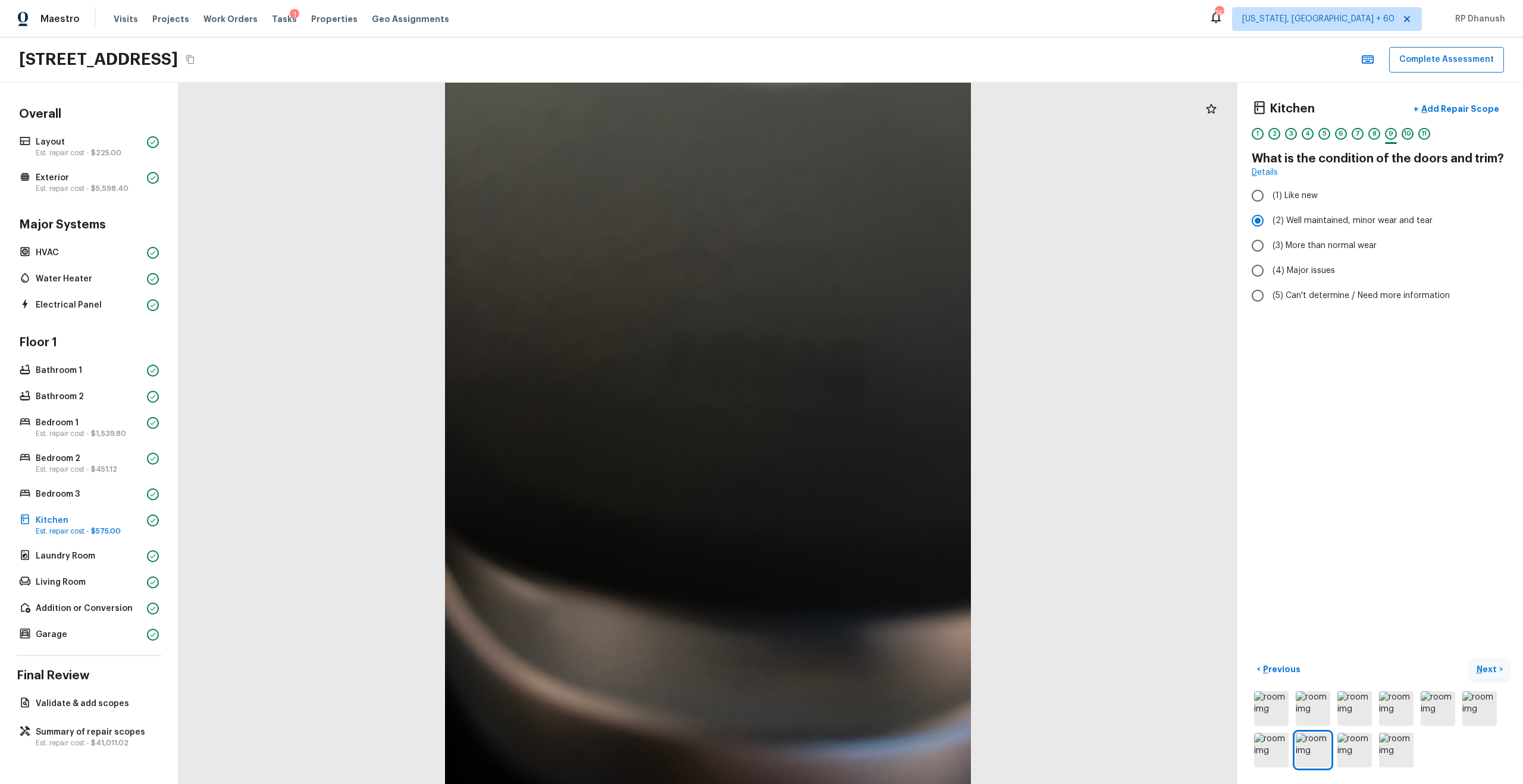
click at [856, 446] on button "Next >" at bounding box center [1489, 670] width 38 height 19
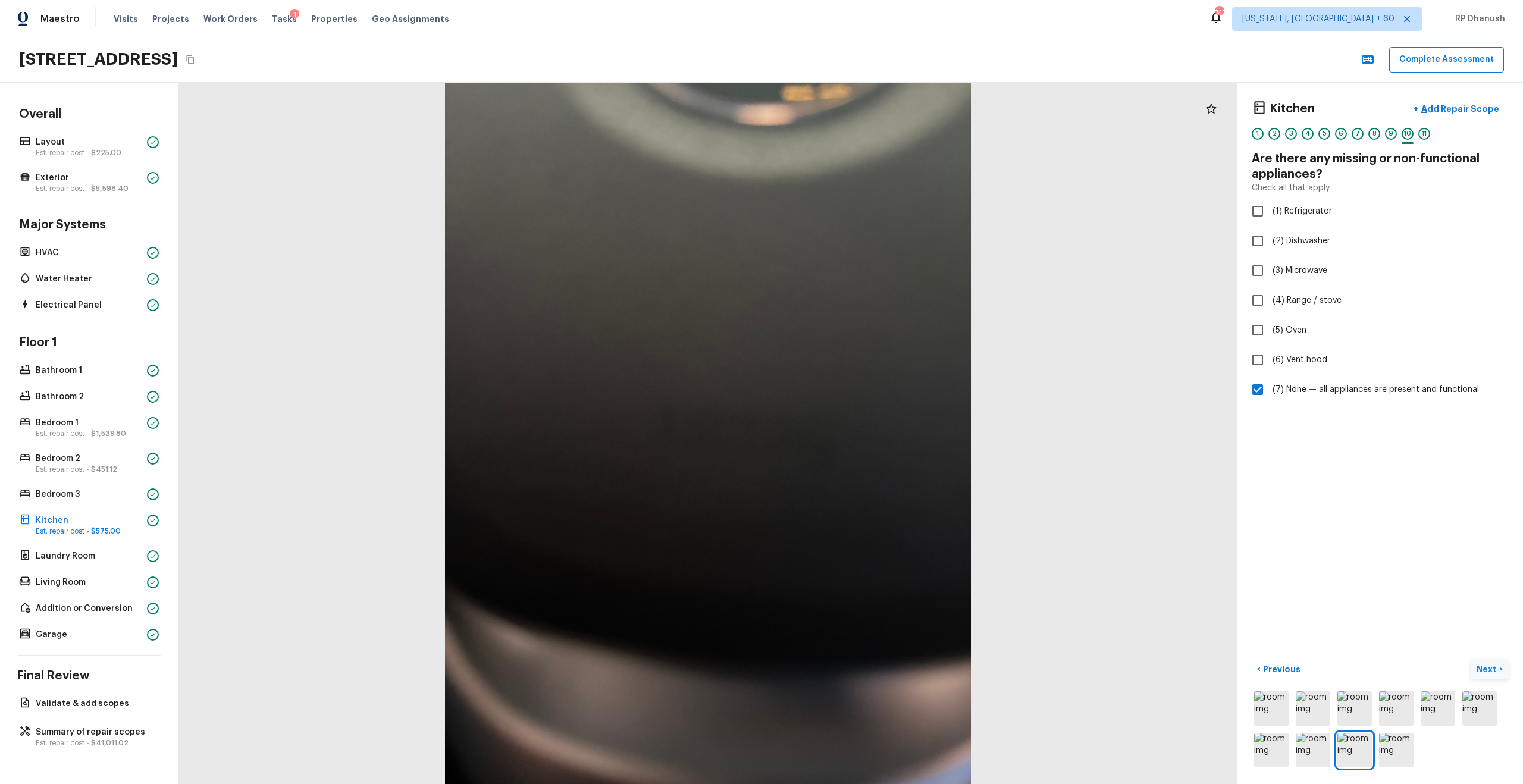
click at [856, 446] on button "Next >" at bounding box center [1489, 670] width 38 height 19
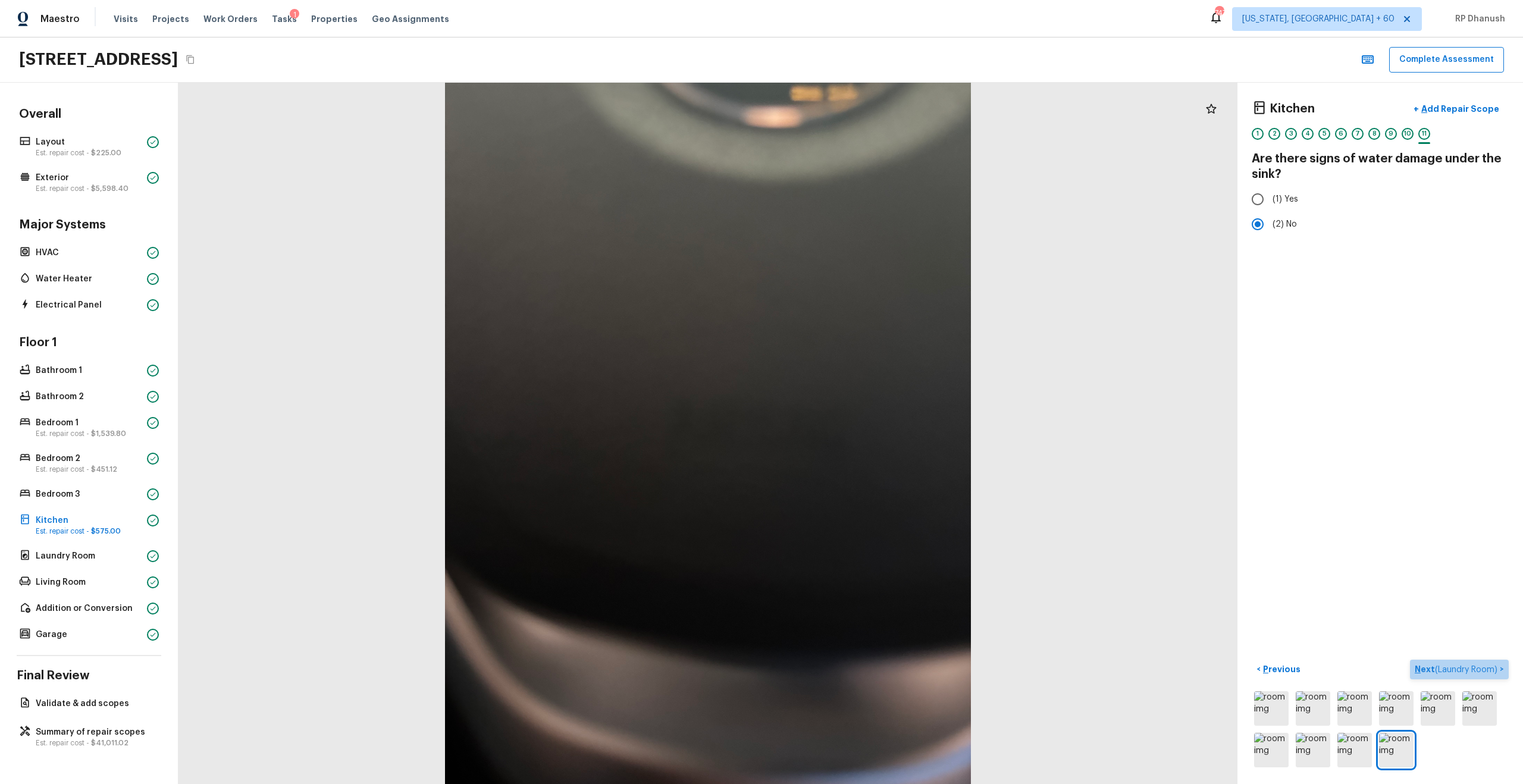
click at [856, 446] on button "Next ( Laundry Room ) >" at bounding box center [1460, 670] width 99 height 19
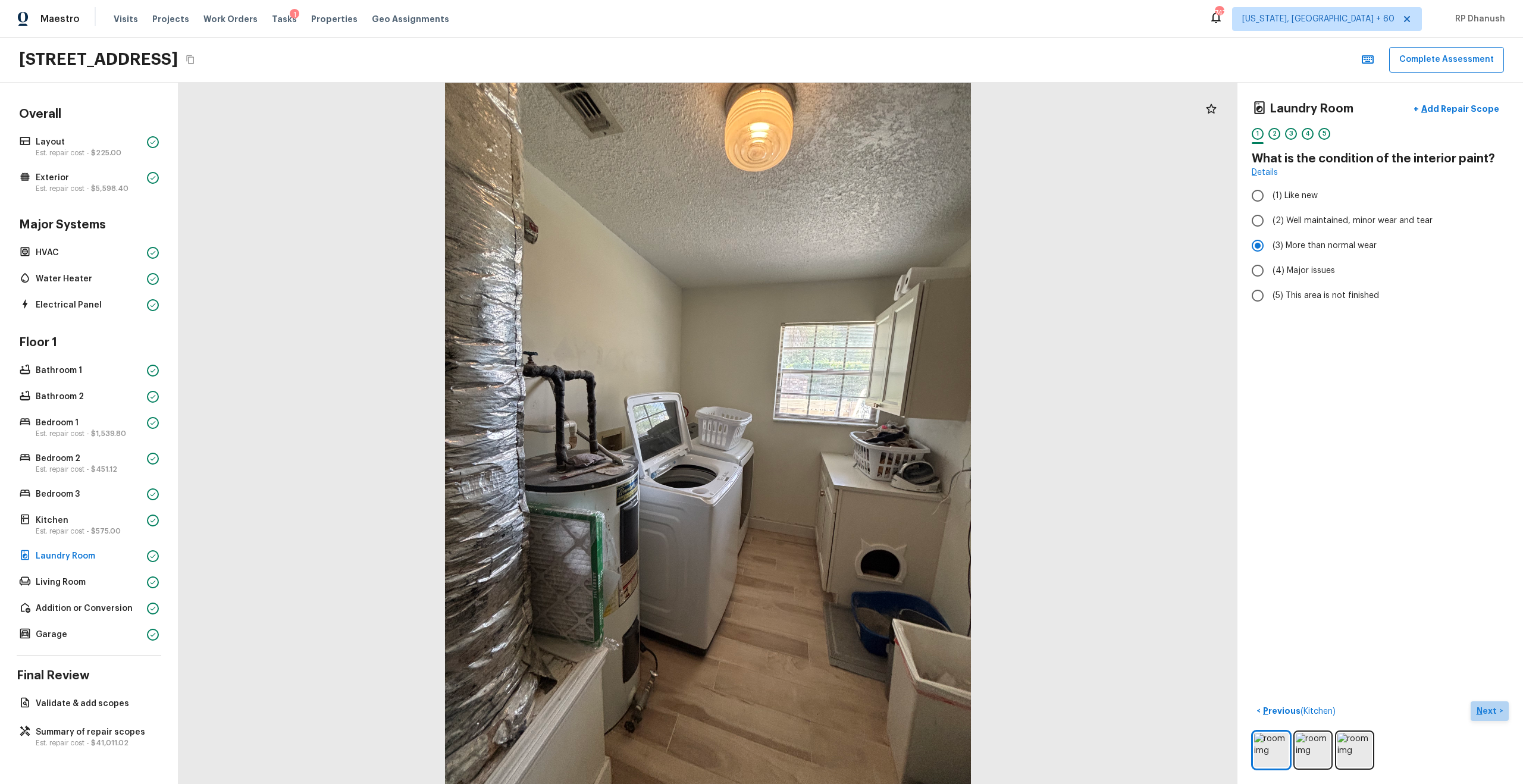
click at [856, 446] on button "Next >" at bounding box center [1489, 711] width 38 height 19
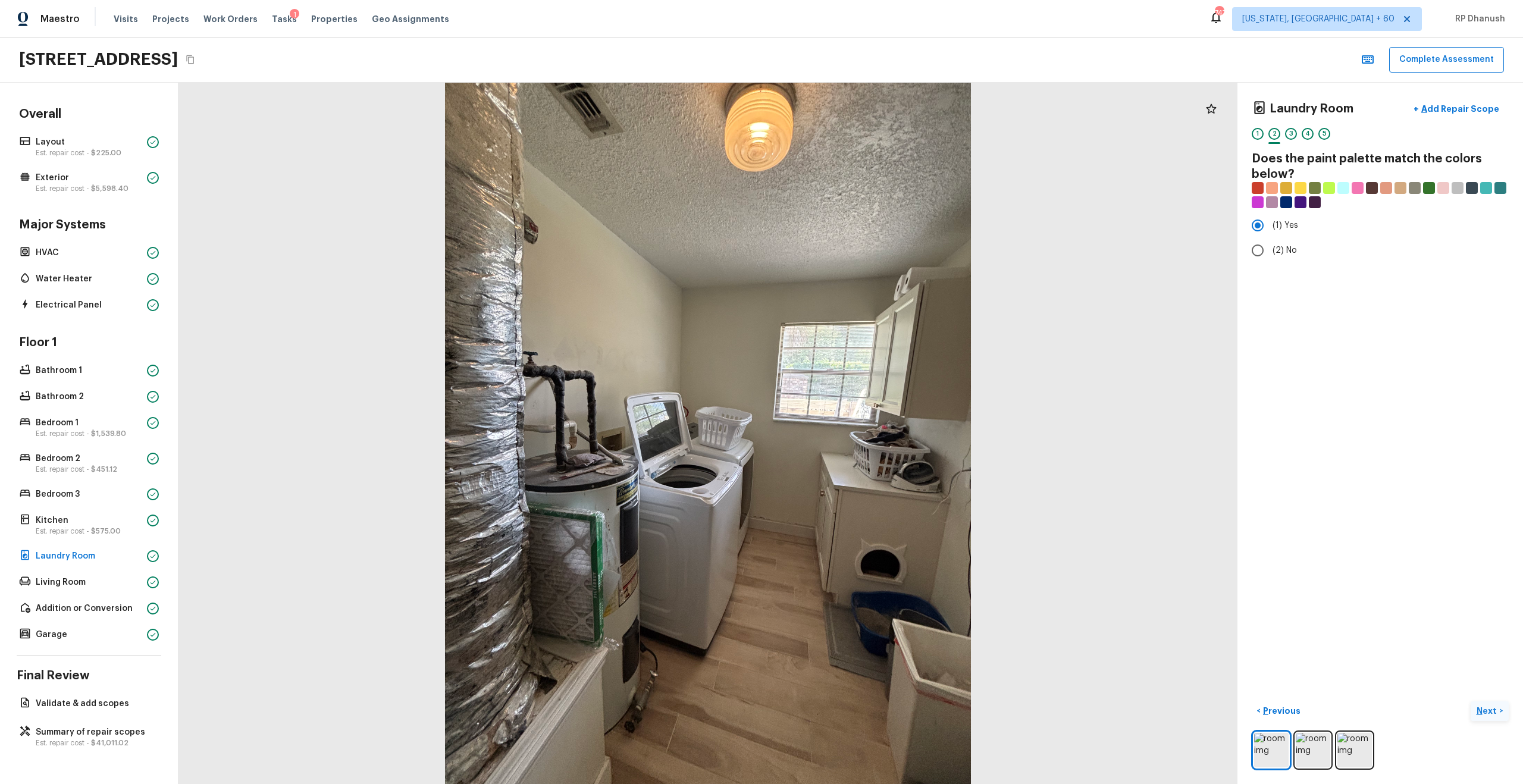
click at [856, 446] on button "Next >" at bounding box center [1489, 711] width 38 height 19
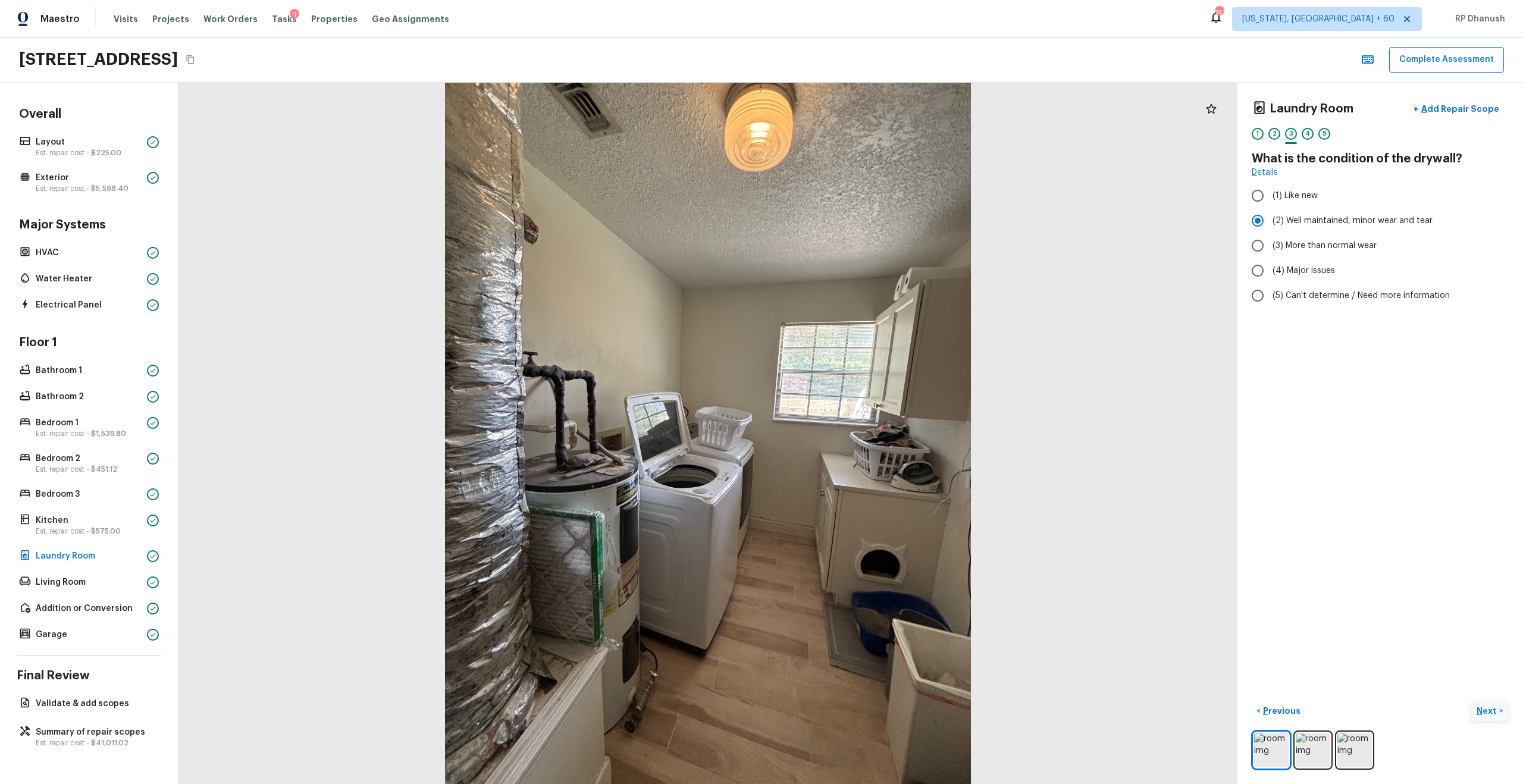
click at [856, 446] on button "Next >" at bounding box center [1489, 711] width 38 height 19
click at [856, 446] on p "Previous" at bounding box center [1280, 710] width 40 height 12
click at [856, 120] on button "+ Add Repair Scope" at bounding box center [1456, 109] width 105 height 24
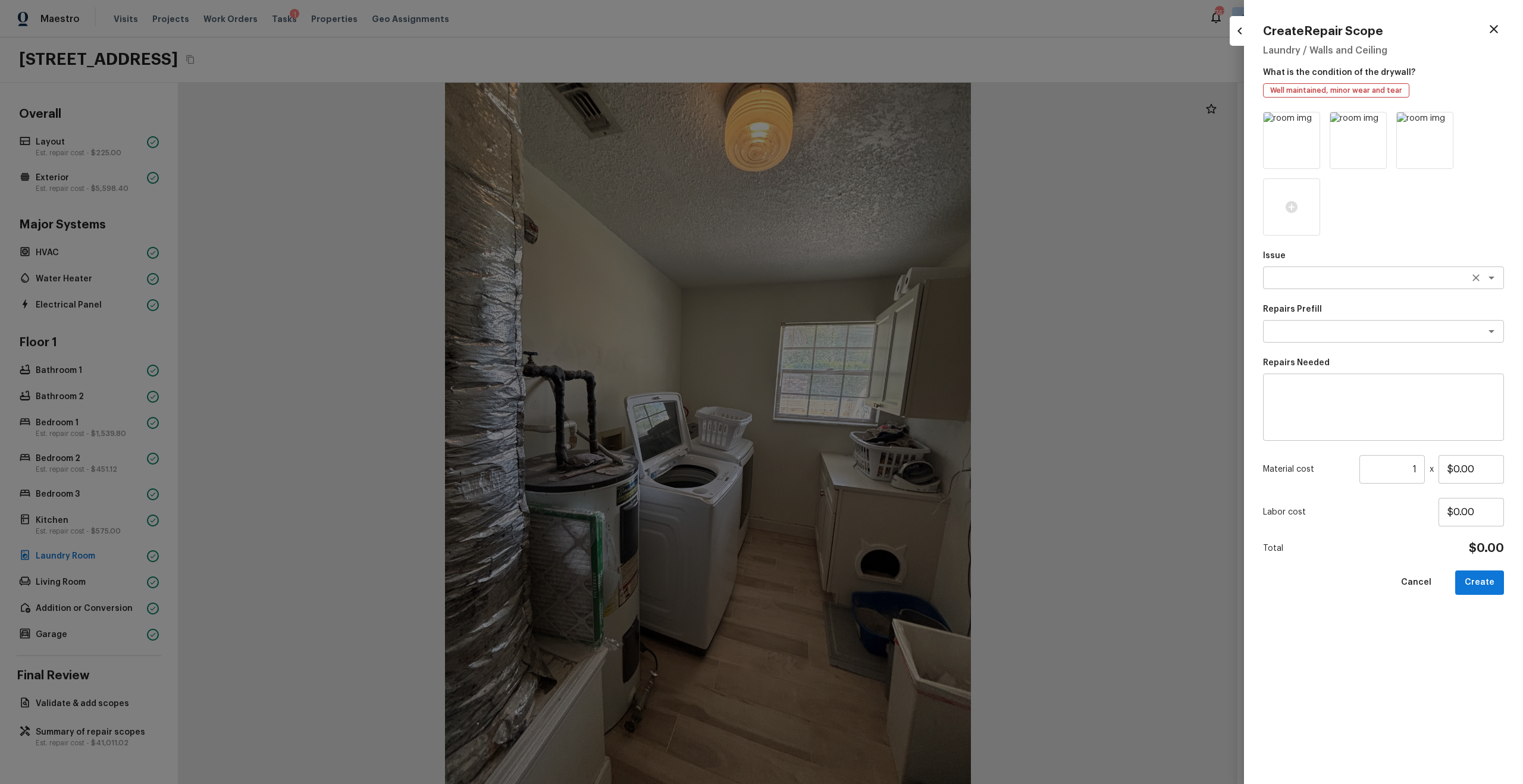
click at [856, 274] on textarea at bounding box center [1366, 278] width 197 height 12
click at [856, 345] on li "Cabinet Hardware" at bounding box center [1383, 341] width 241 height 19
type textarea "Cabinet Hardware"
click at [856, 398] on textarea at bounding box center [1383, 407] width 224 height 48
type textarea "Cabinet Base replacement"
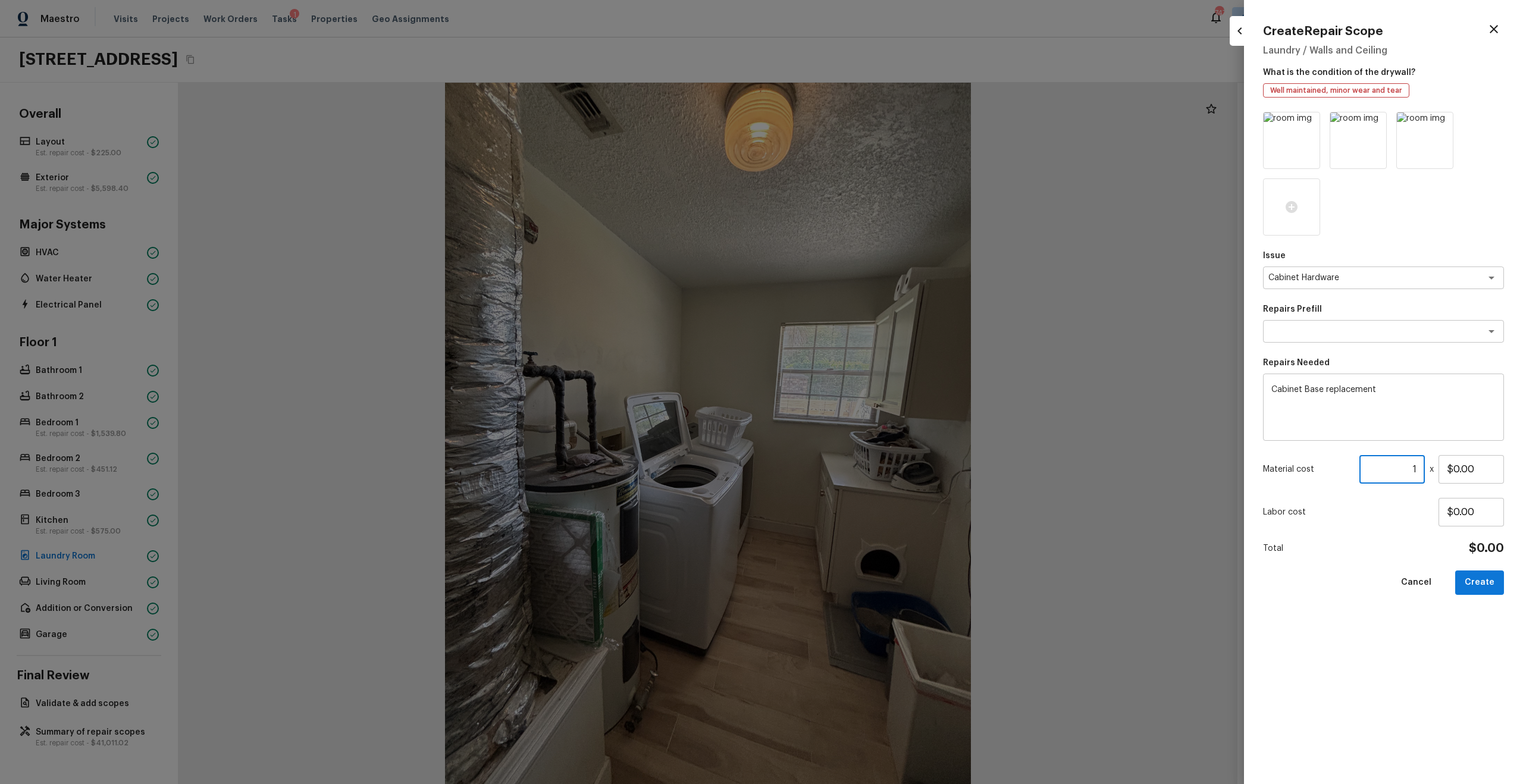
click at [856, 446] on input "1" at bounding box center [1391, 469] width 66 height 28
type input "200"
type input "$1.00"
click at [856, 123] on icon at bounding box center [1309, 123] width 12 height 12
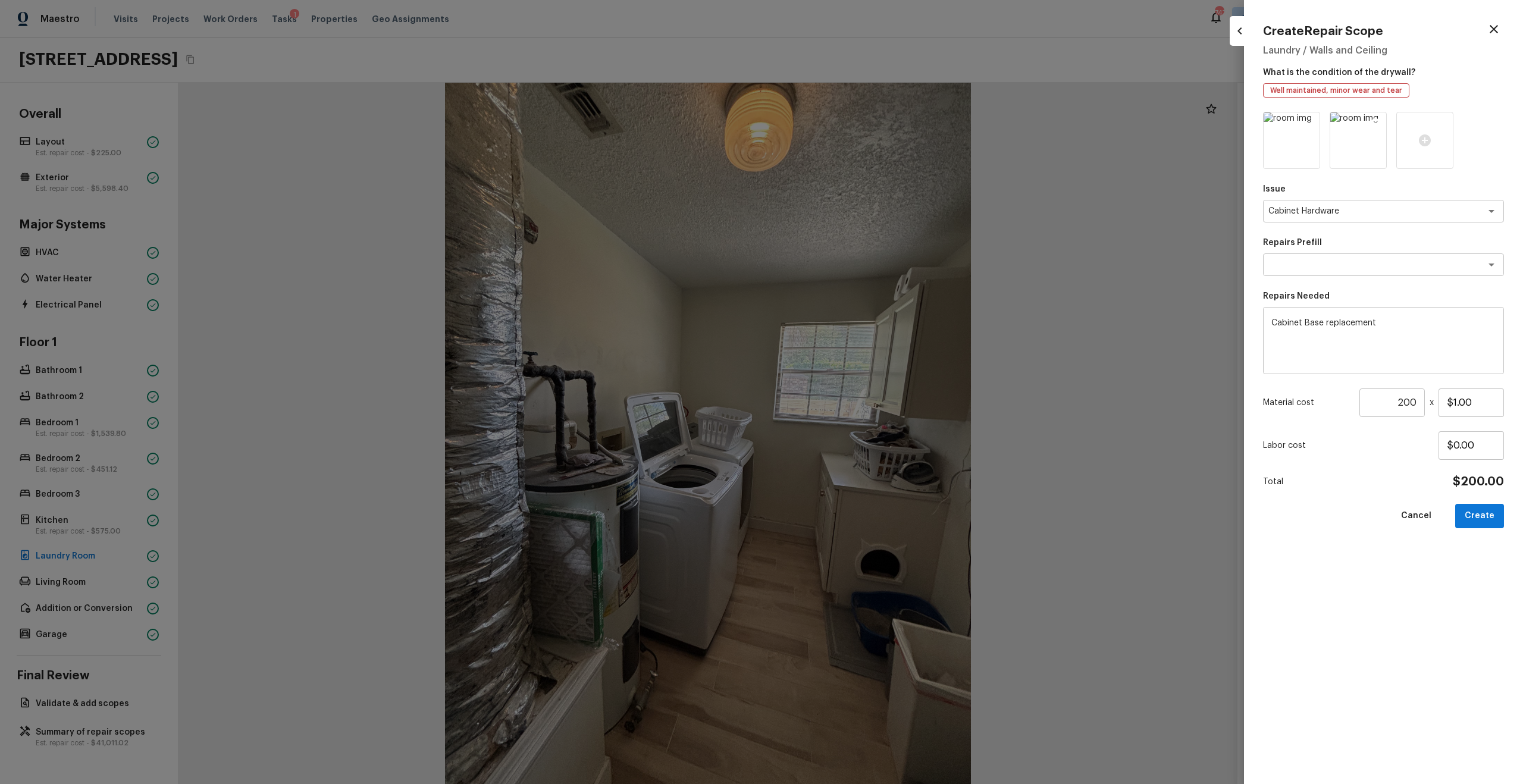
click at [856, 121] on icon at bounding box center [1375, 123] width 12 height 12
click at [856, 446] on button "Create" at bounding box center [1479, 516] width 49 height 24
type input "1"
type input "$0.00"
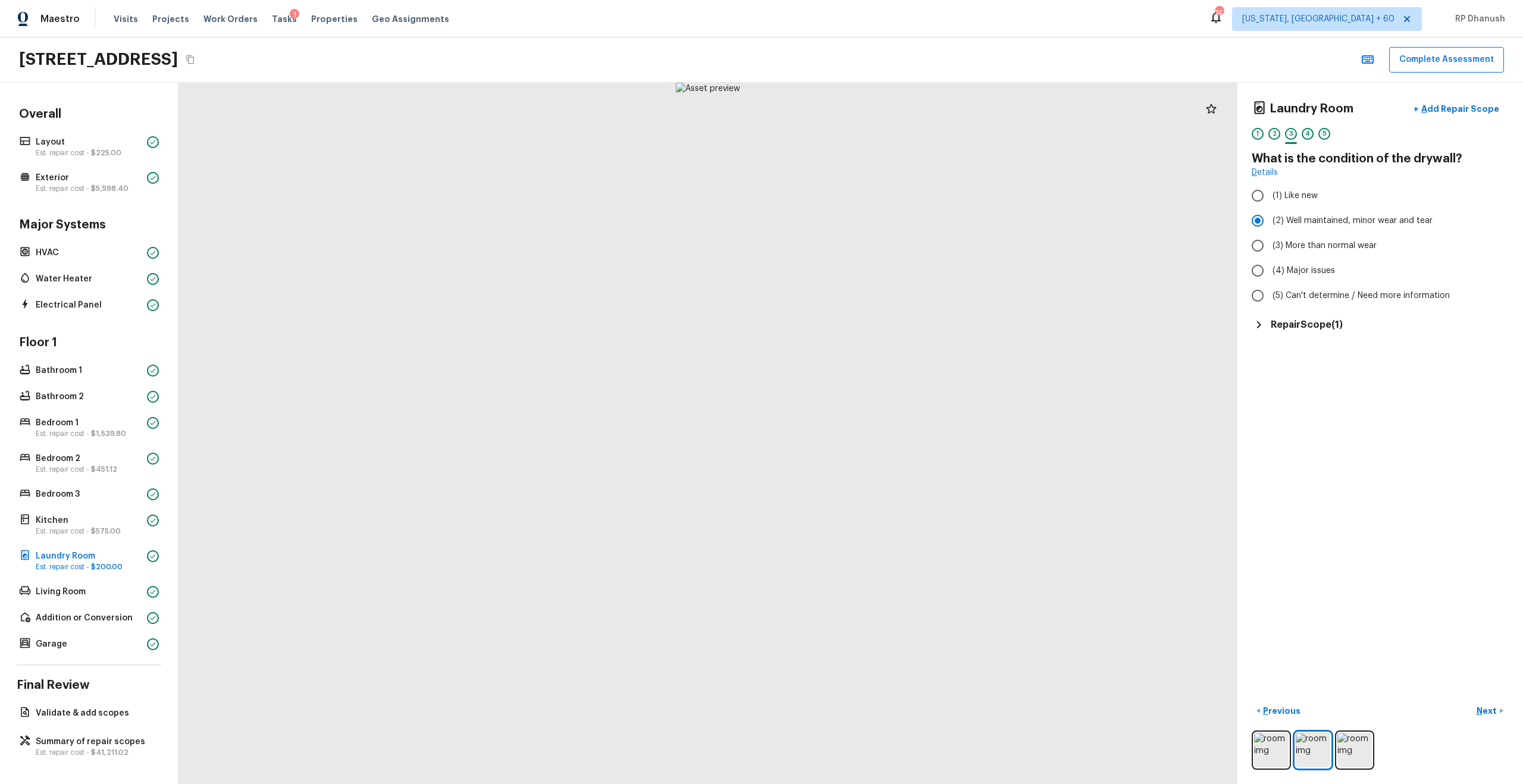
click at [856, 136] on div "4" at bounding box center [1307, 134] width 12 height 12
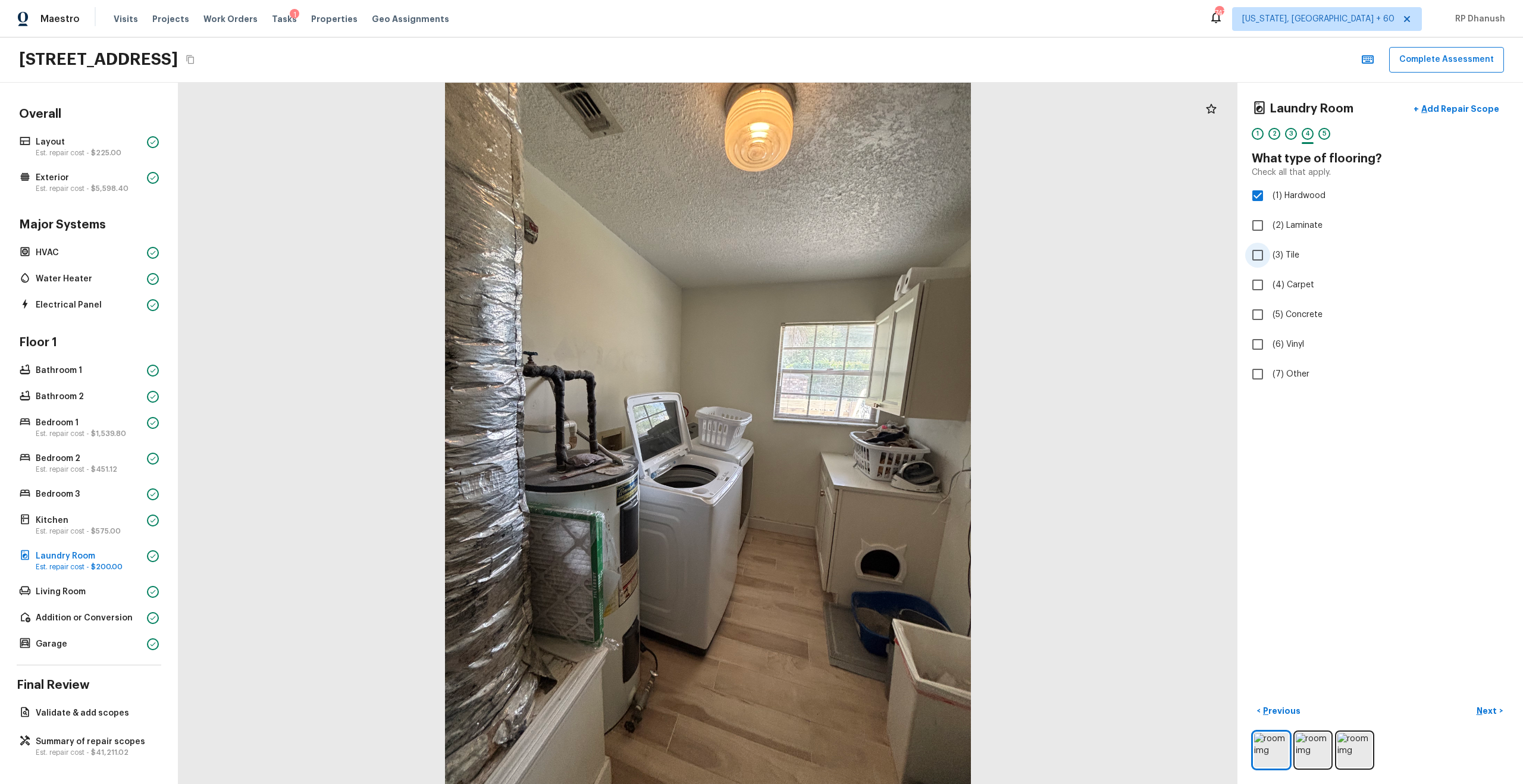
click at [856, 252] on span "(3) Tile" at bounding box center [1285, 255] width 27 height 12
click at [856, 252] on input "(3) Tile" at bounding box center [1258, 255] width 25 height 25
checkbox input "true"
click at [856, 197] on label "(1) Hardwood" at bounding box center [1372, 196] width 254 height 25
click at [856, 197] on input "(1) Hardwood" at bounding box center [1258, 196] width 25 height 25
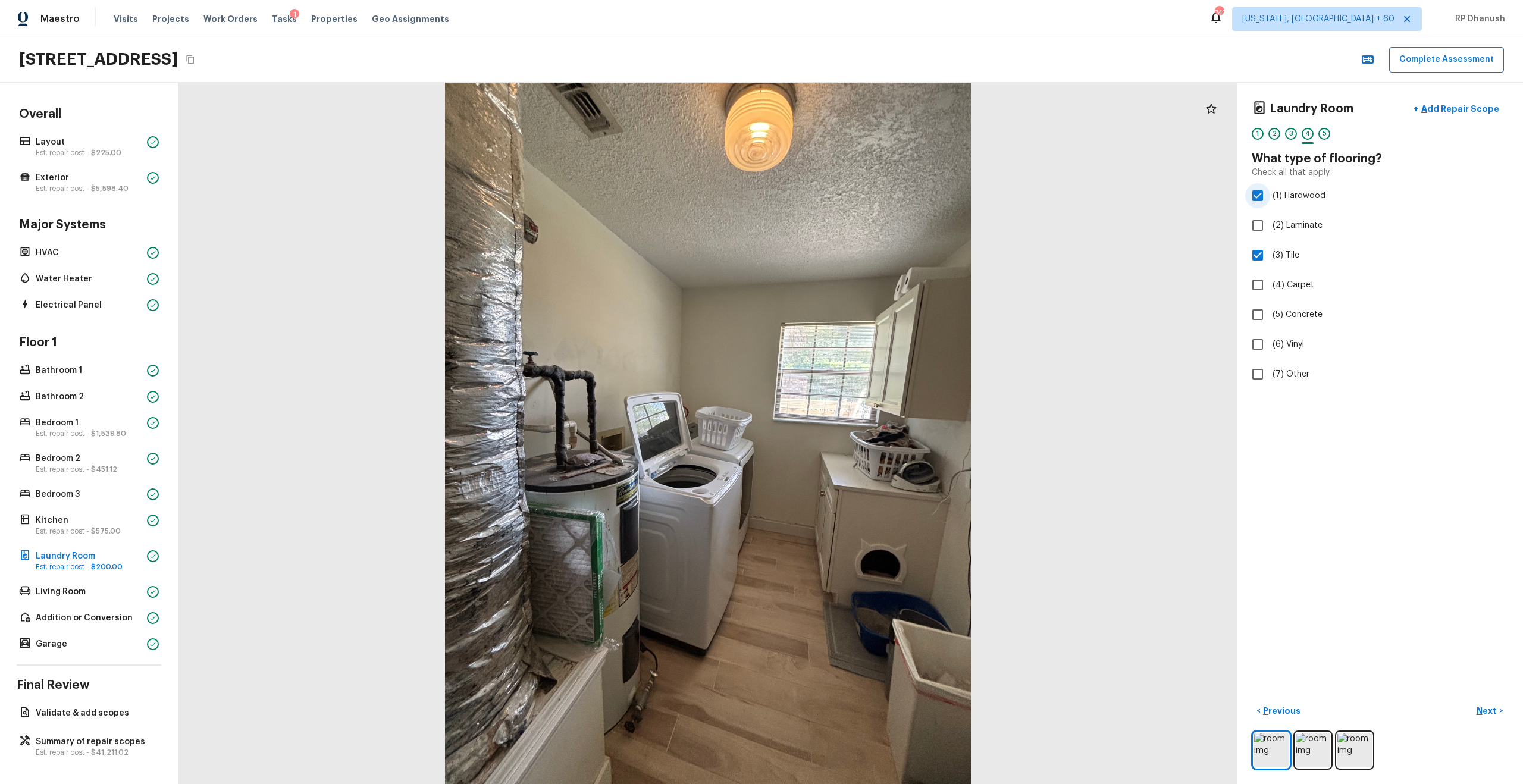
checkbox input "false"
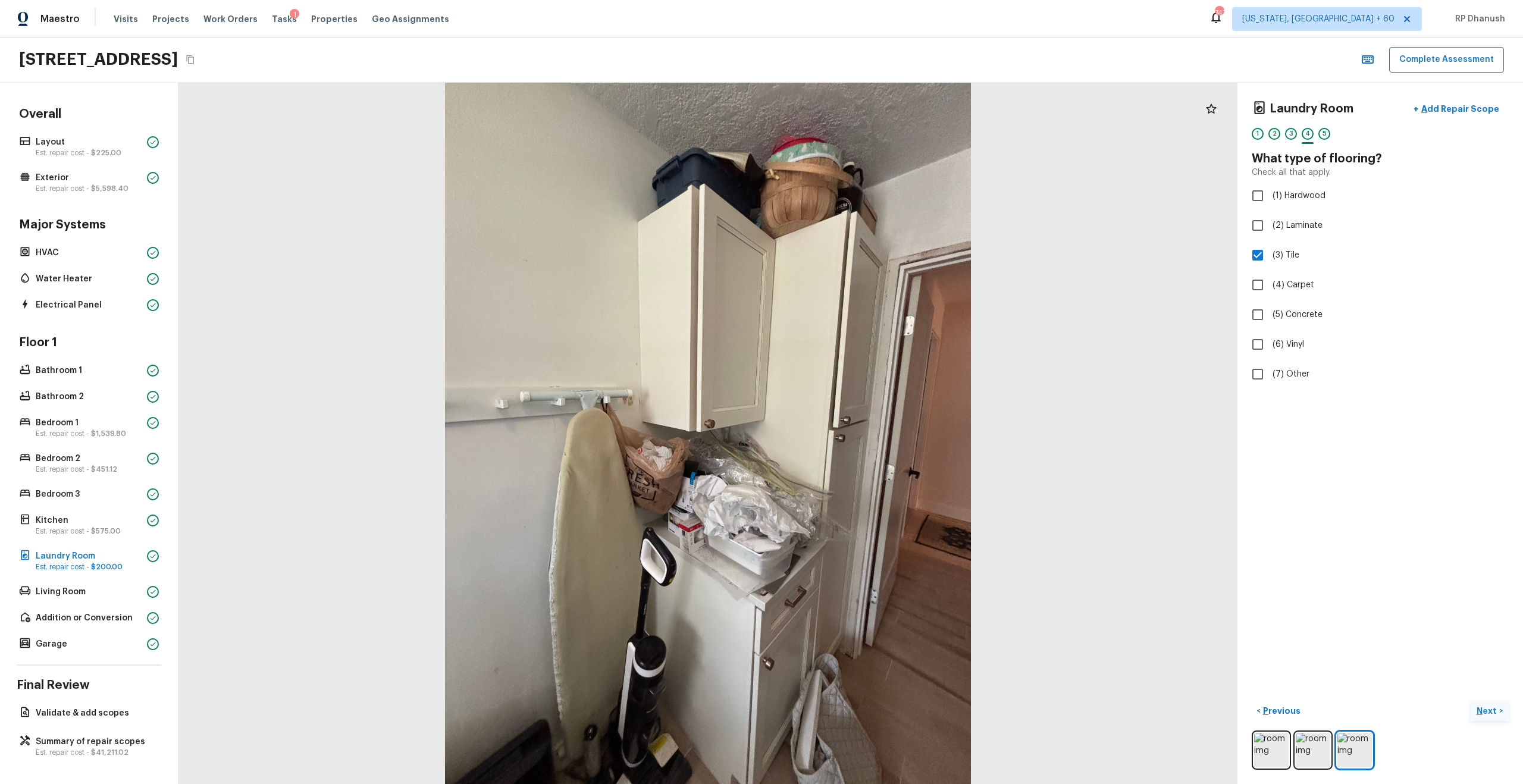
click at [856, 446] on button "Next >" at bounding box center [1489, 711] width 38 height 19
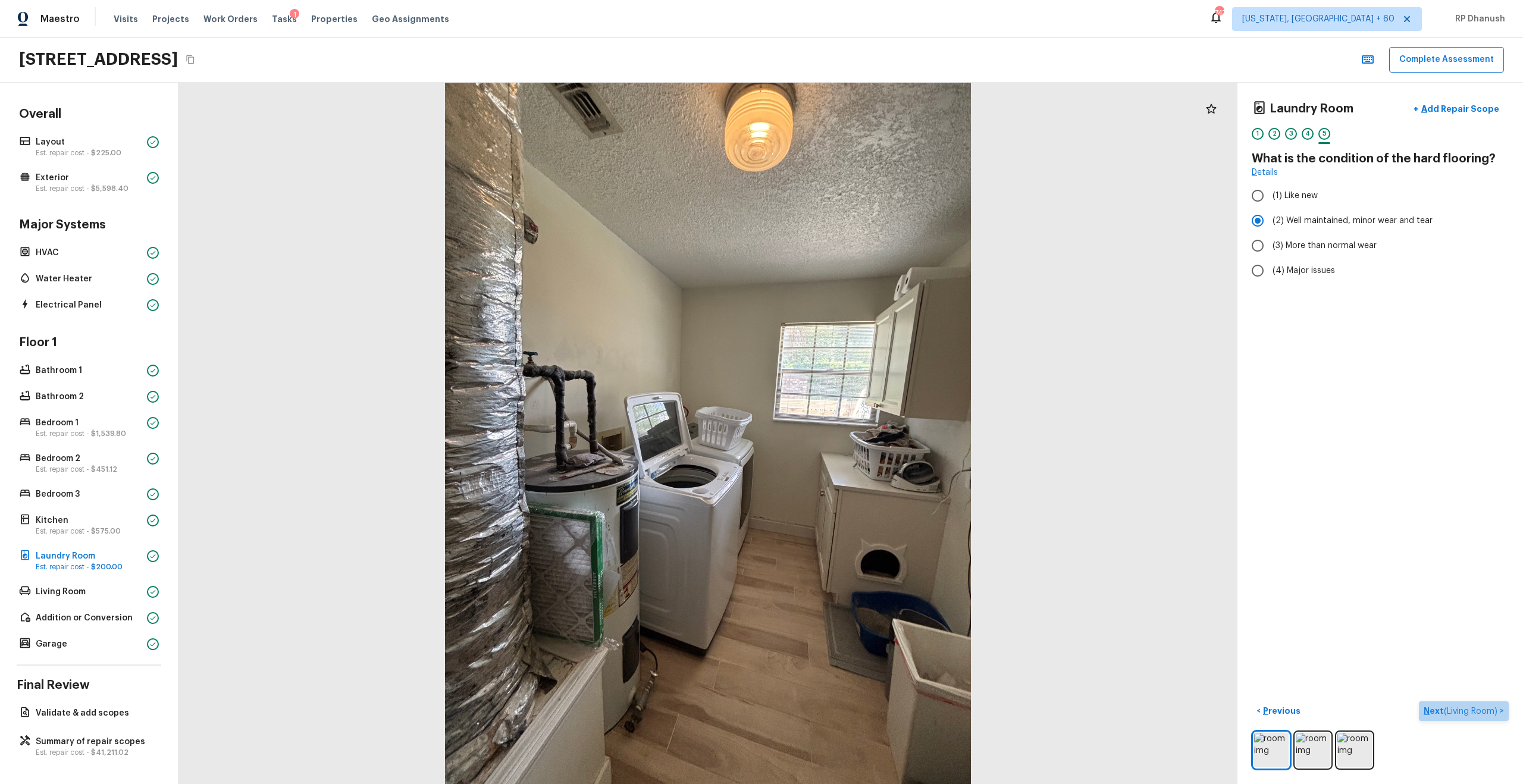
click at [856, 446] on span "( Living Room )" at bounding box center [1470, 711] width 54 height 8
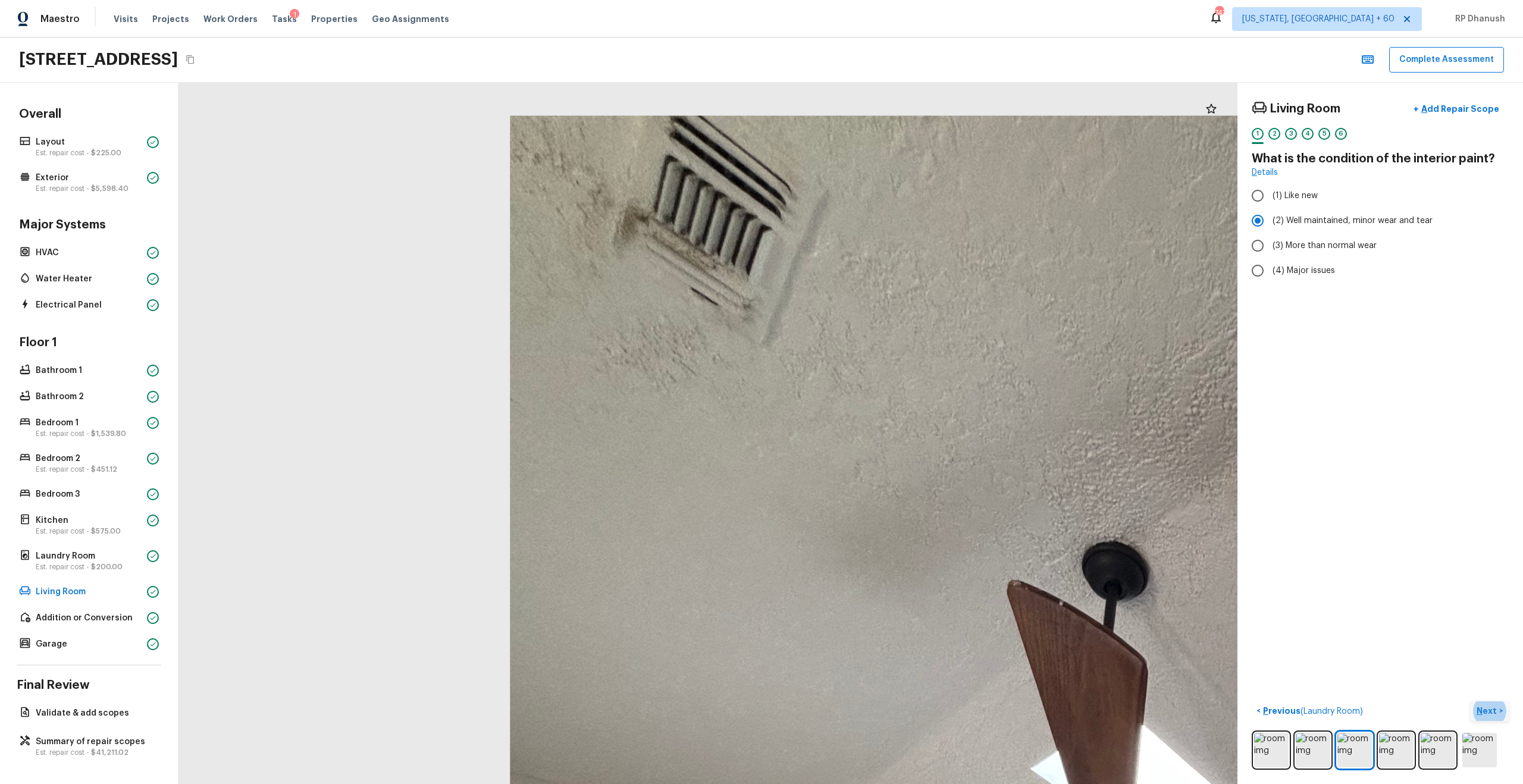
drag, startPoint x: 557, startPoint y: 291, endPoint x: 765, endPoint y: 509, distance: 301.3
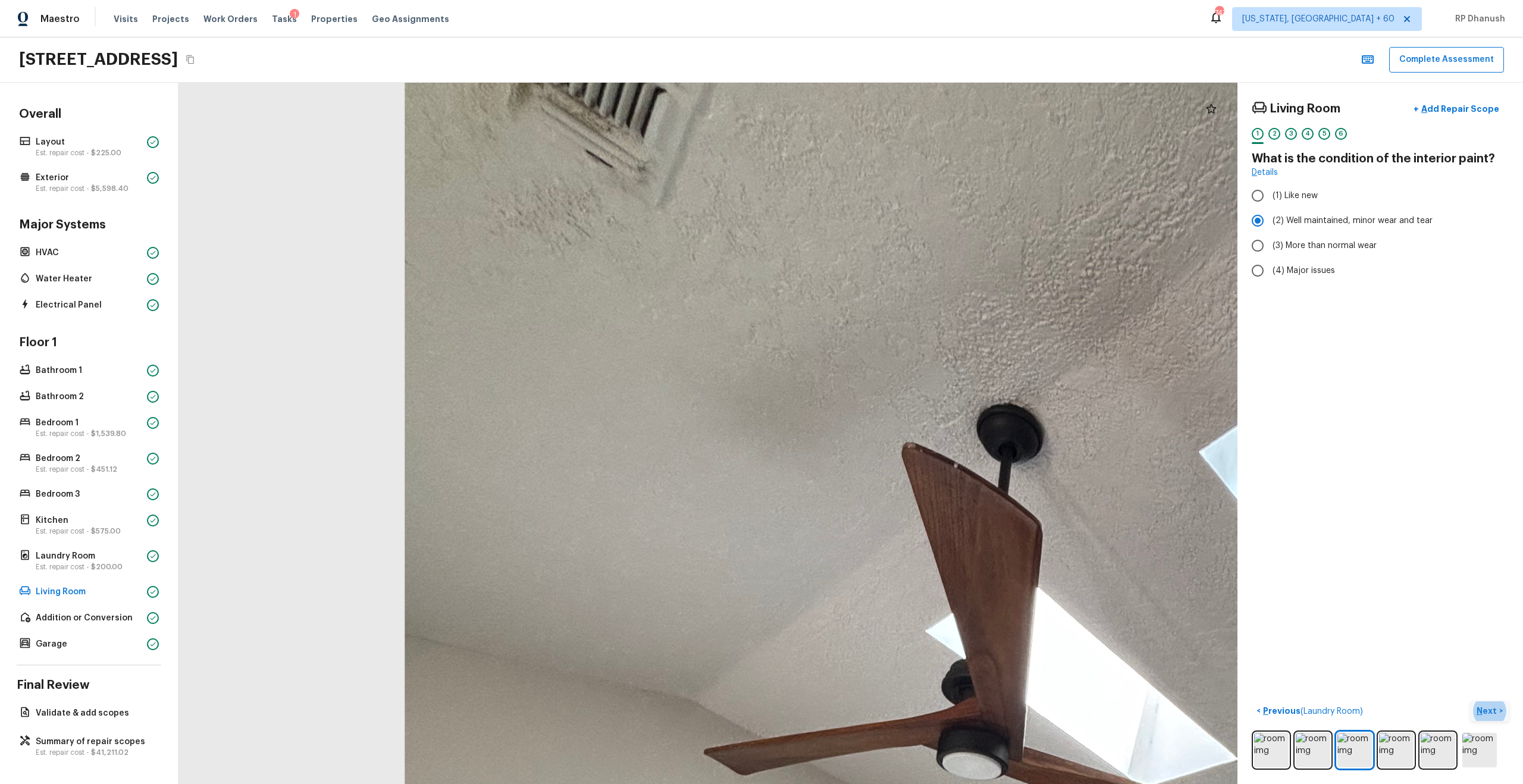
drag, startPoint x: 842, startPoint y: 468, endPoint x: 725, endPoint y: 352, distance: 164.8
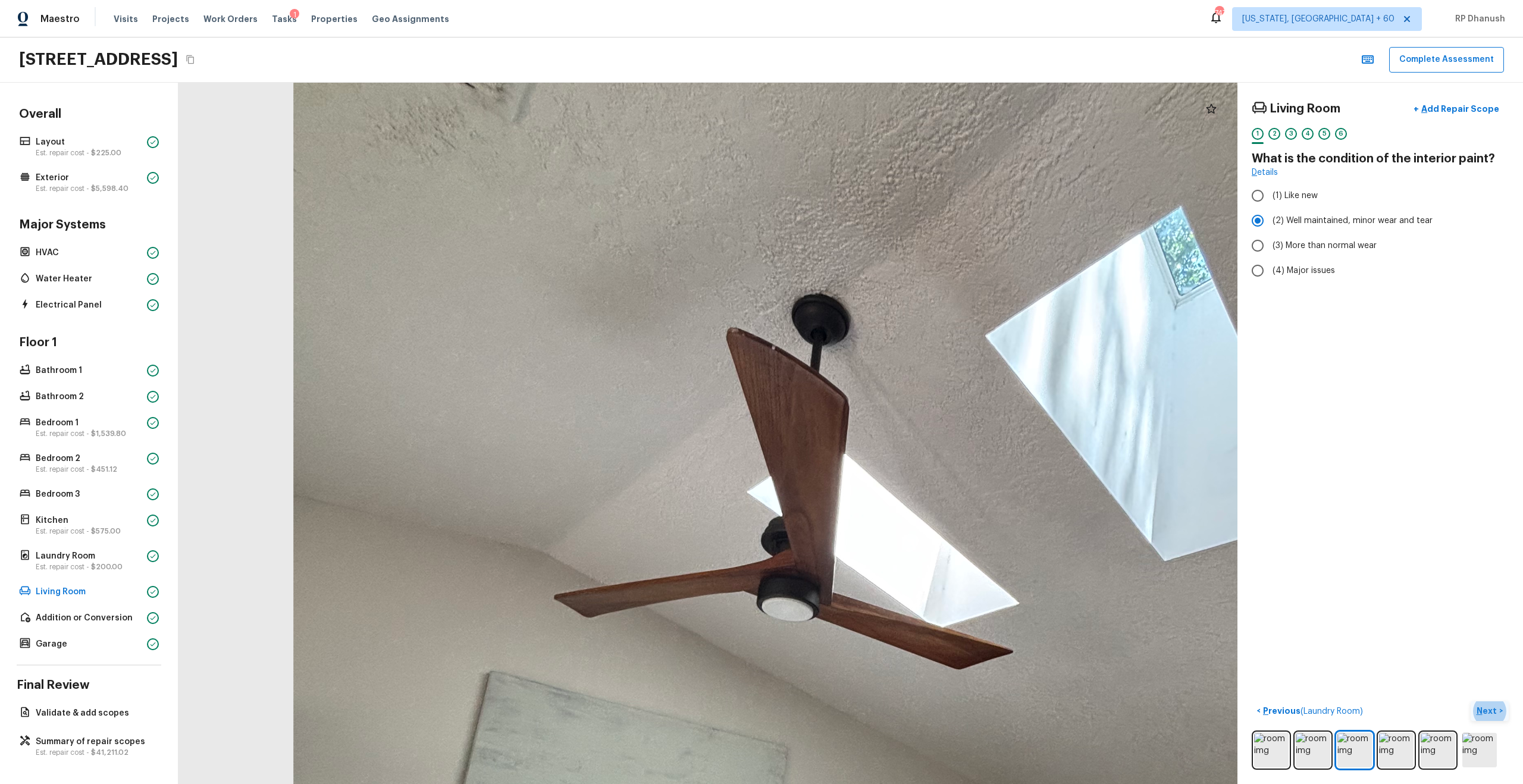
drag, startPoint x: 557, startPoint y: 384, endPoint x: 667, endPoint y: 474, distance: 142.1
click at [667, 446] on div at bounding box center [913, 747] width 2492 height 1650
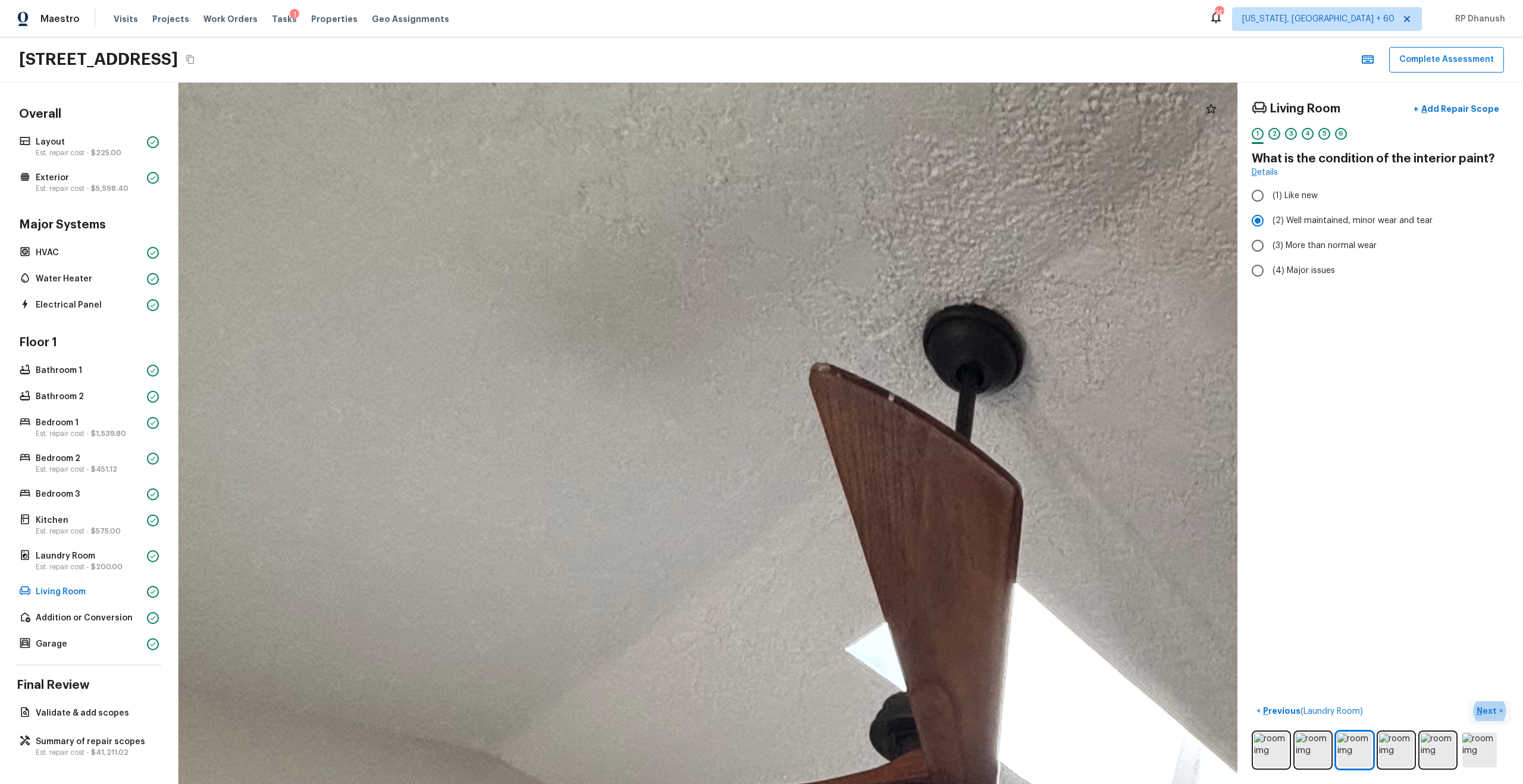
drag, startPoint x: 638, startPoint y: 338, endPoint x: 688, endPoint y: 482, distance: 152.4
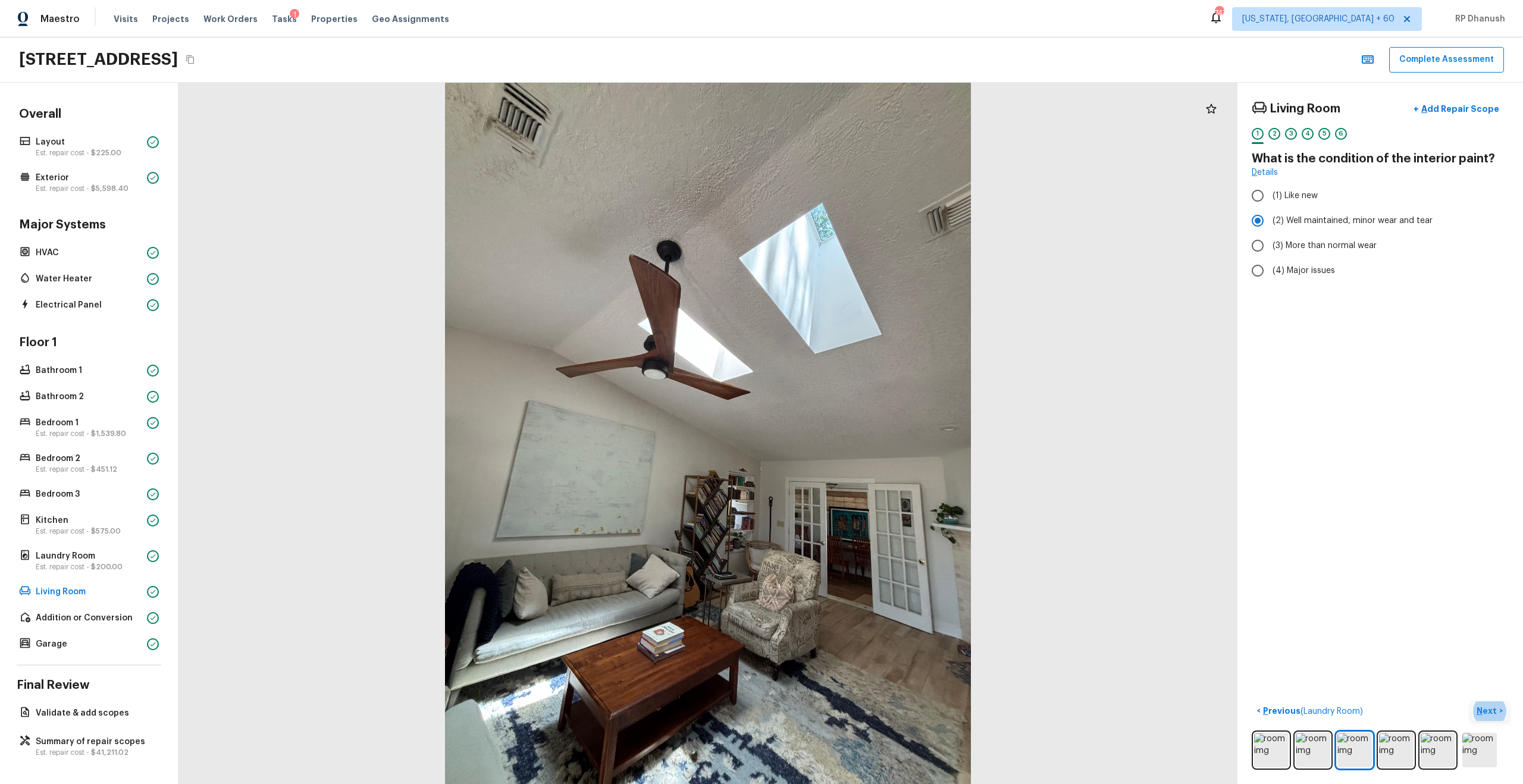
click at [856, 446] on p "Next" at bounding box center [1488, 710] width 23 height 12
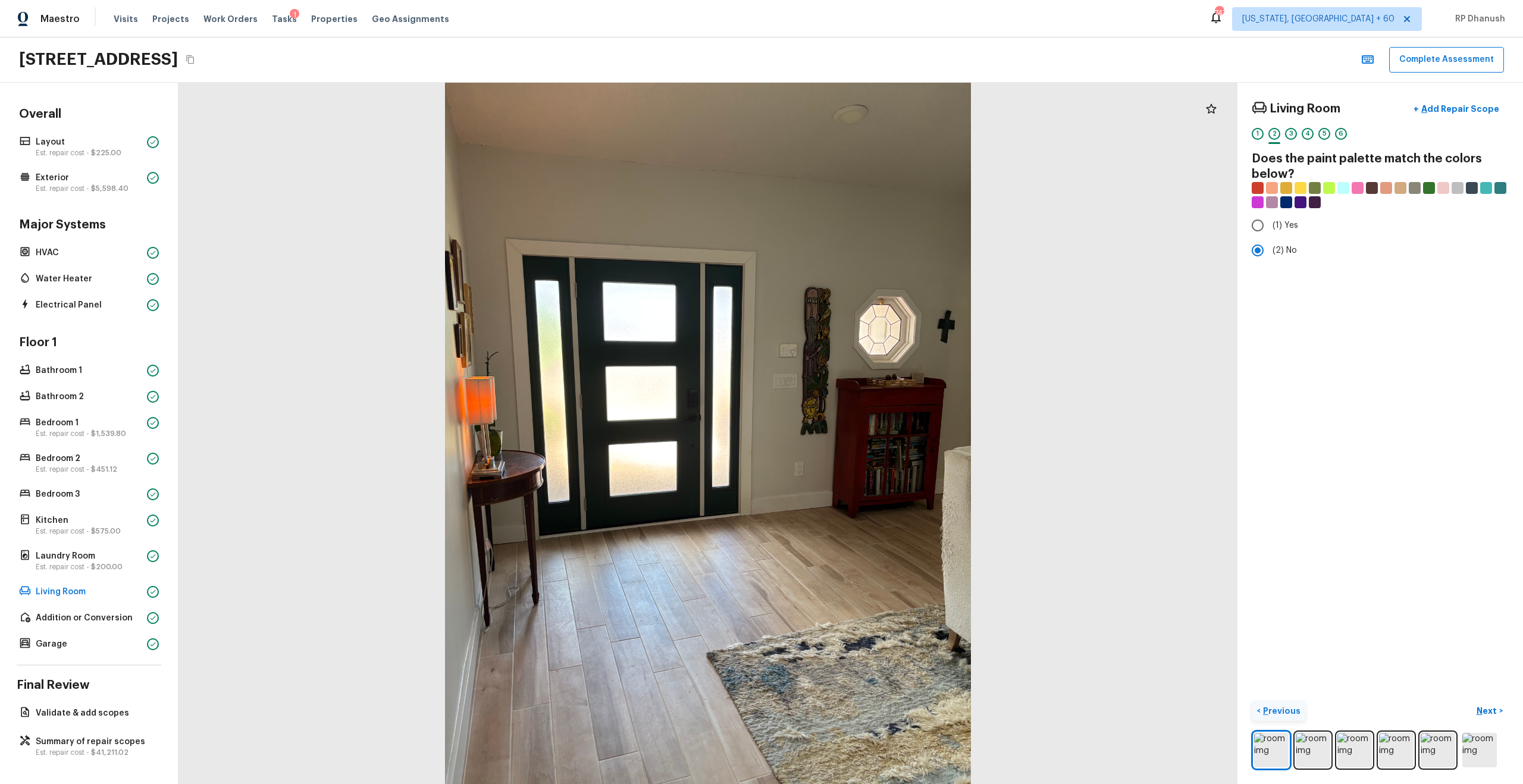
click at [856, 446] on p "Previous" at bounding box center [1280, 710] width 40 height 12
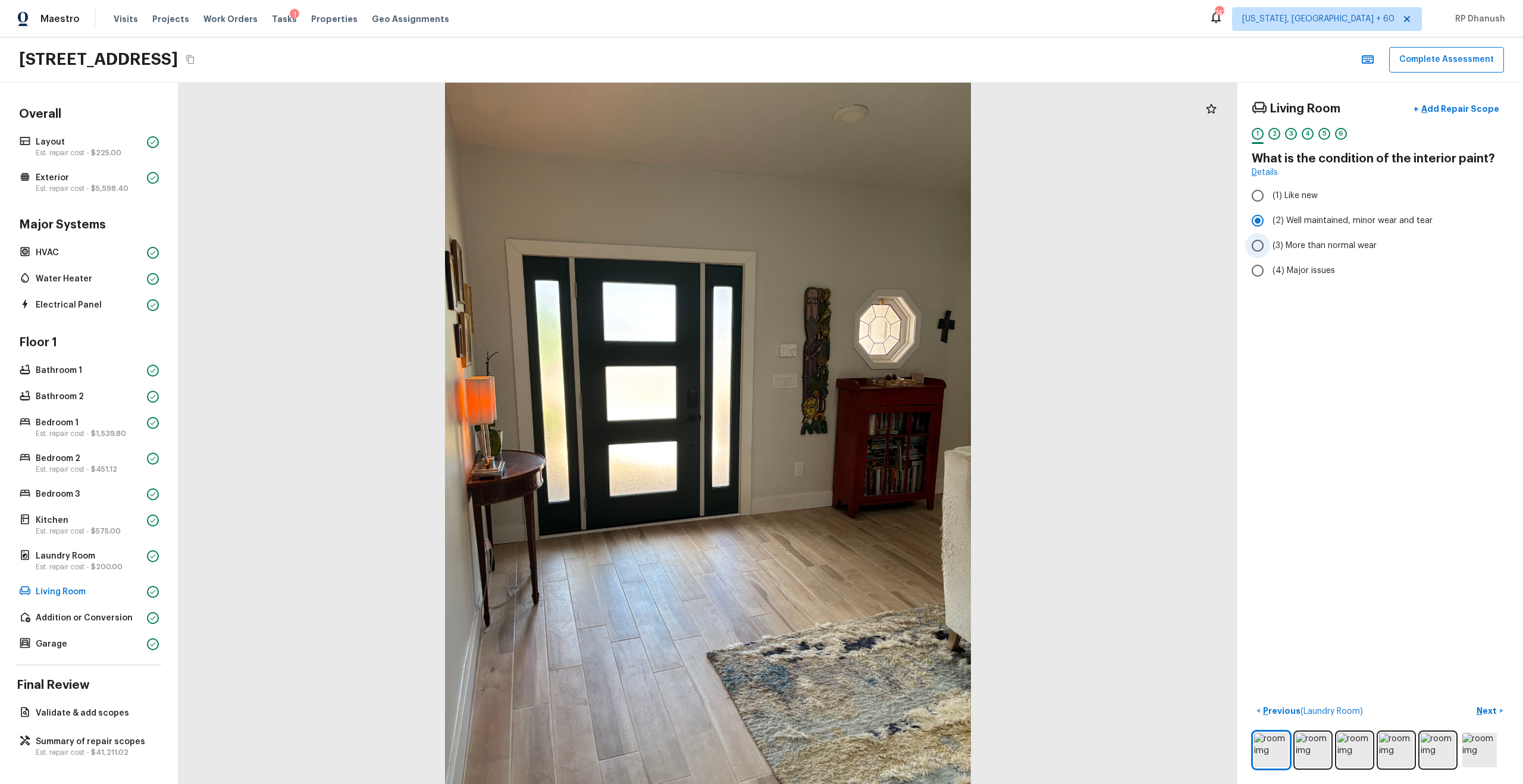
click at [856, 245] on span "(3) More than normal wear" at bounding box center [1324, 245] width 104 height 12
click at [856, 245] on input "(3) More than normal wear" at bounding box center [1258, 245] width 25 height 25
radio input "true"
click at [856, 446] on p "Next" at bounding box center [1488, 710] width 23 height 12
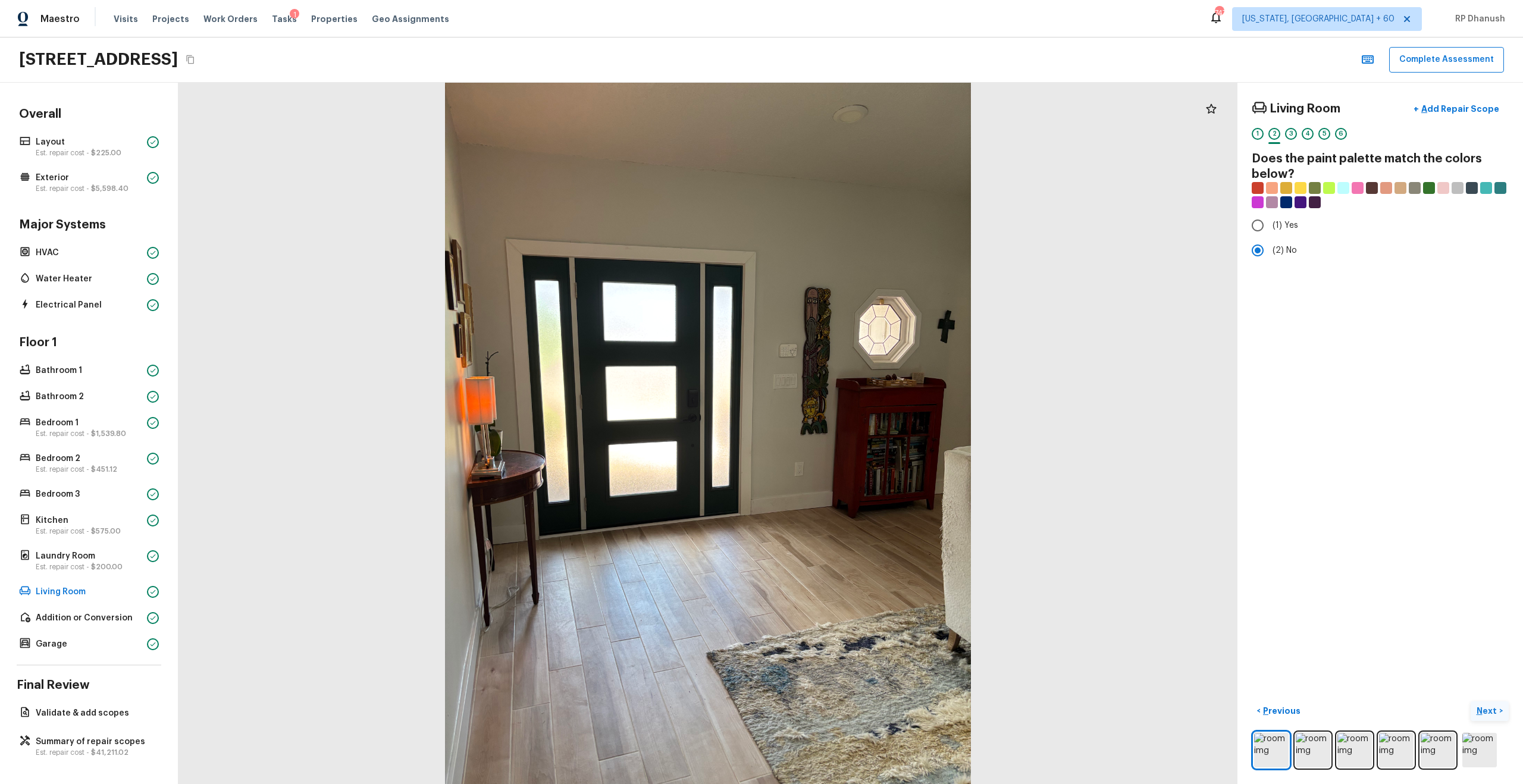
click at [856, 446] on p "Next" at bounding box center [1488, 710] width 23 height 12
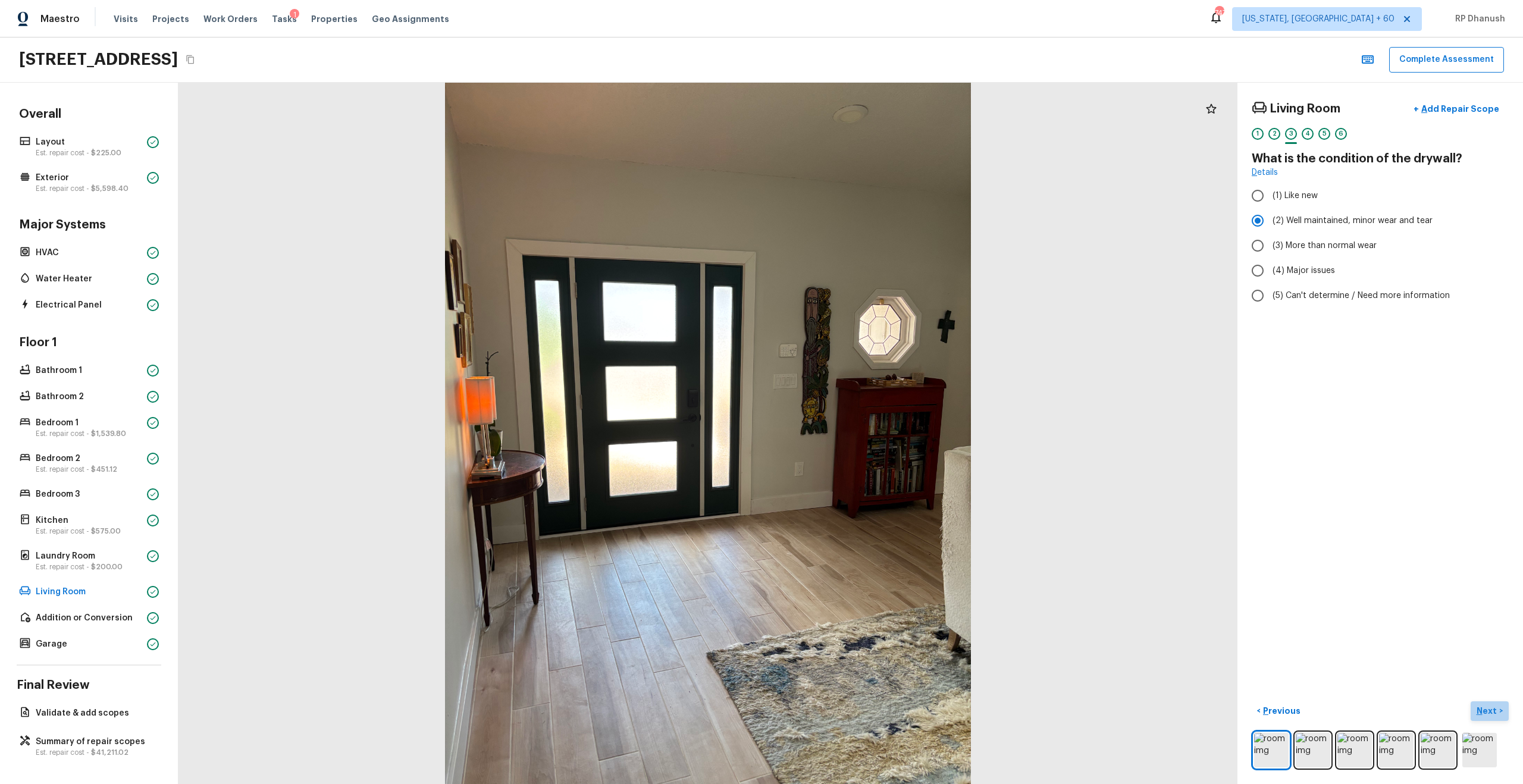
click at [856, 446] on p "Next" at bounding box center [1488, 710] width 23 height 12
click at [856, 261] on span "(3) Tile" at bounding box center [1285, 255] width 27 height 12
click at [856, 261] on input "(3) Tile" at bounding box center [1258, 255] width 25 height 25
checkbox input "true"
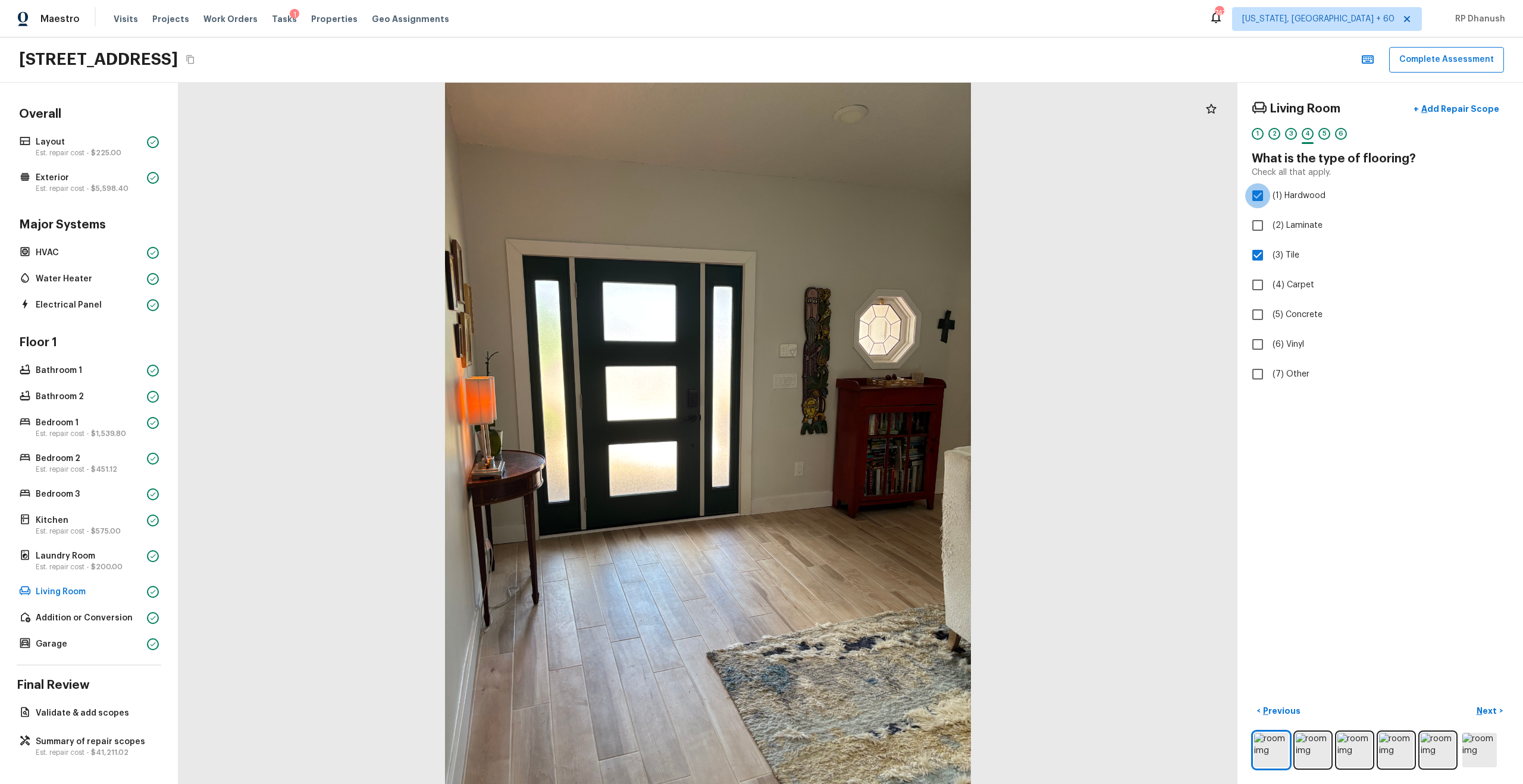
click at [856, 187] on input "(1) Hardwood" at bounding box center [1258, 196] width 25 height 25
checkbox input "false"
click at [856, 446] on button "Next >" at bounding box center [1489, 711] width 38 height 19
click at [856, 446] on p "Next" at bounding box center [1488, 710] width 23 height 12
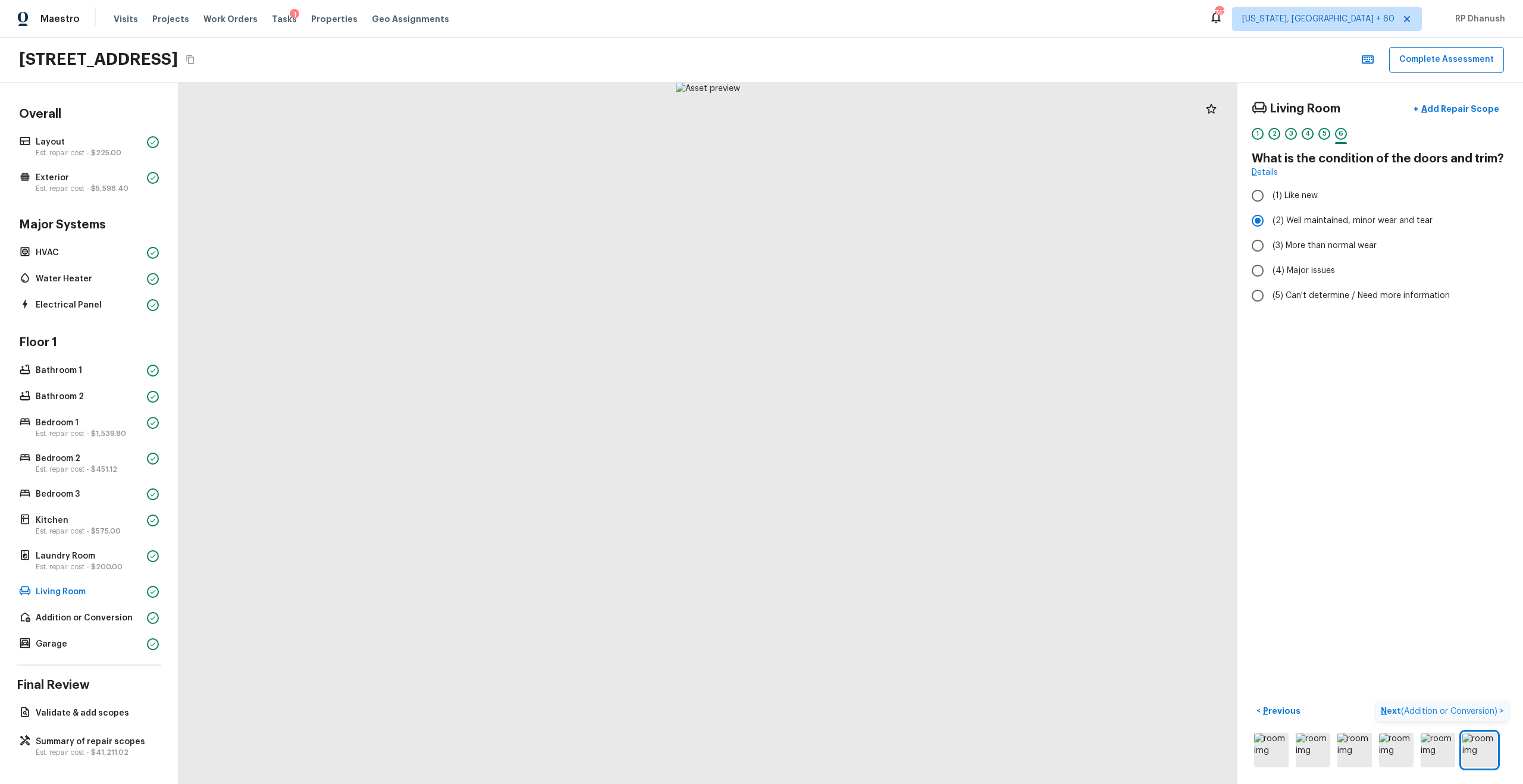
click at [856, 446] on span "( Addition or Conversion )" at bounding box center [1449, 711] width 97 height 8
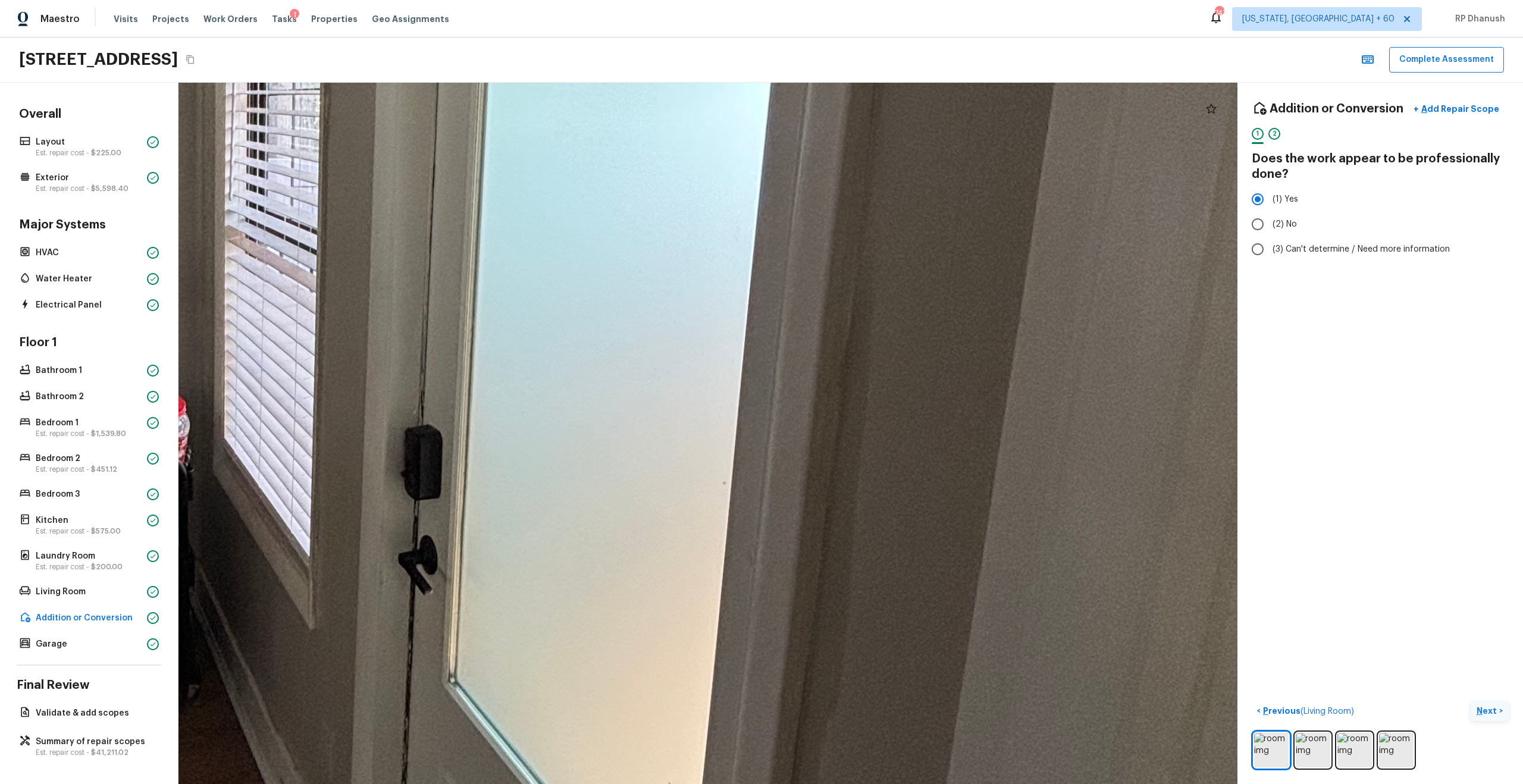
click at [850, 435] on div at bounding box center [457, 284] width 3535 height 2341
drag, startPoint x: 846, startPoint y: 458, endPoint x: 846, endPoint y: 426, distance: 32.0
click at [846, 446] on div at bounding box center [457, 284] width 3535 height 2341
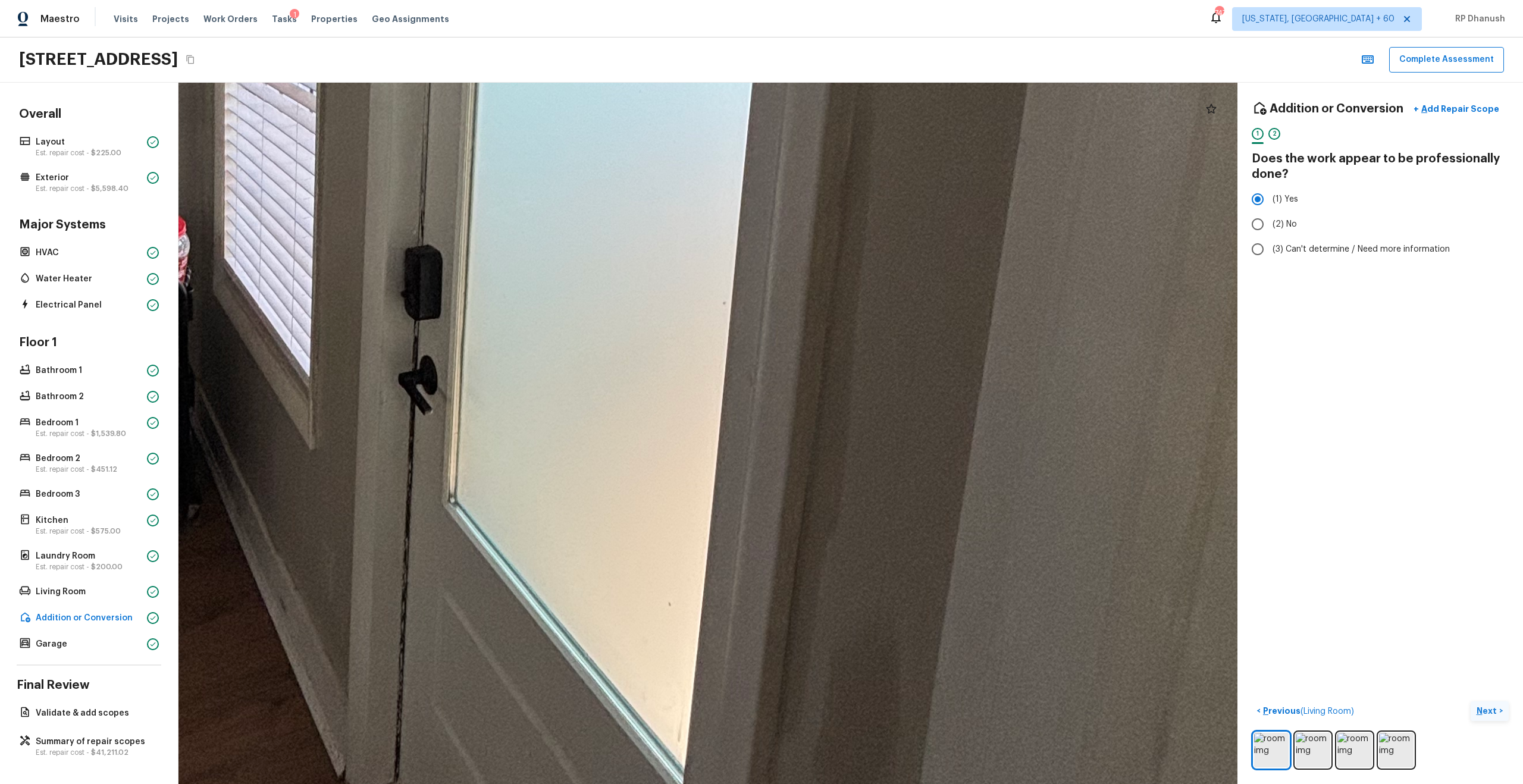
drag, startPoint x: 856, startPoint y: 386, endPoint x: 857, endPoint y: 159, distance: 227.0
click at [856, 159] on div at bounding box center [457, 105] width 3535 height 2341
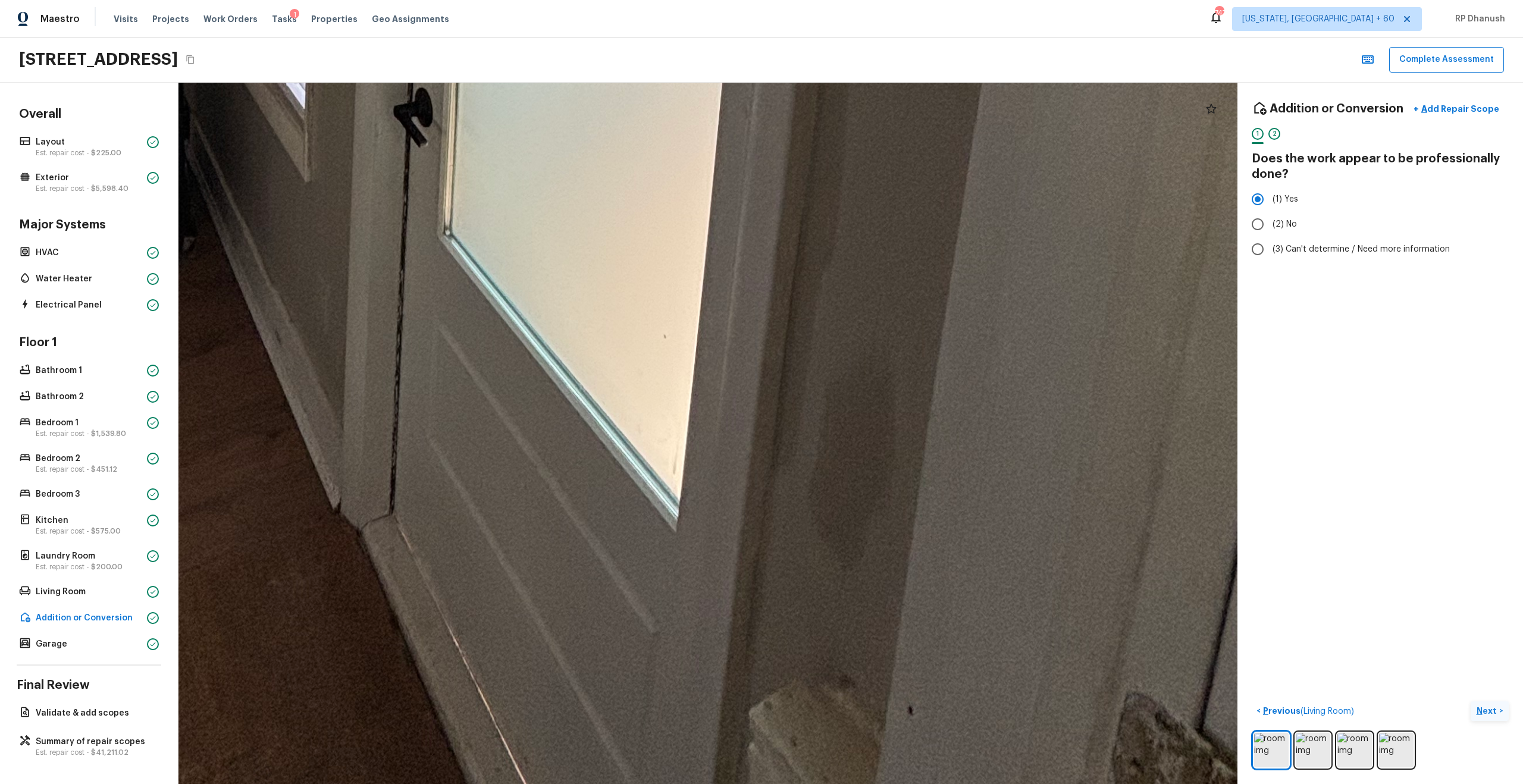
drag, startPoint x: 917, startPoint y: 463, endPoint x: 910, endPoint y: 236, distance: 227.1
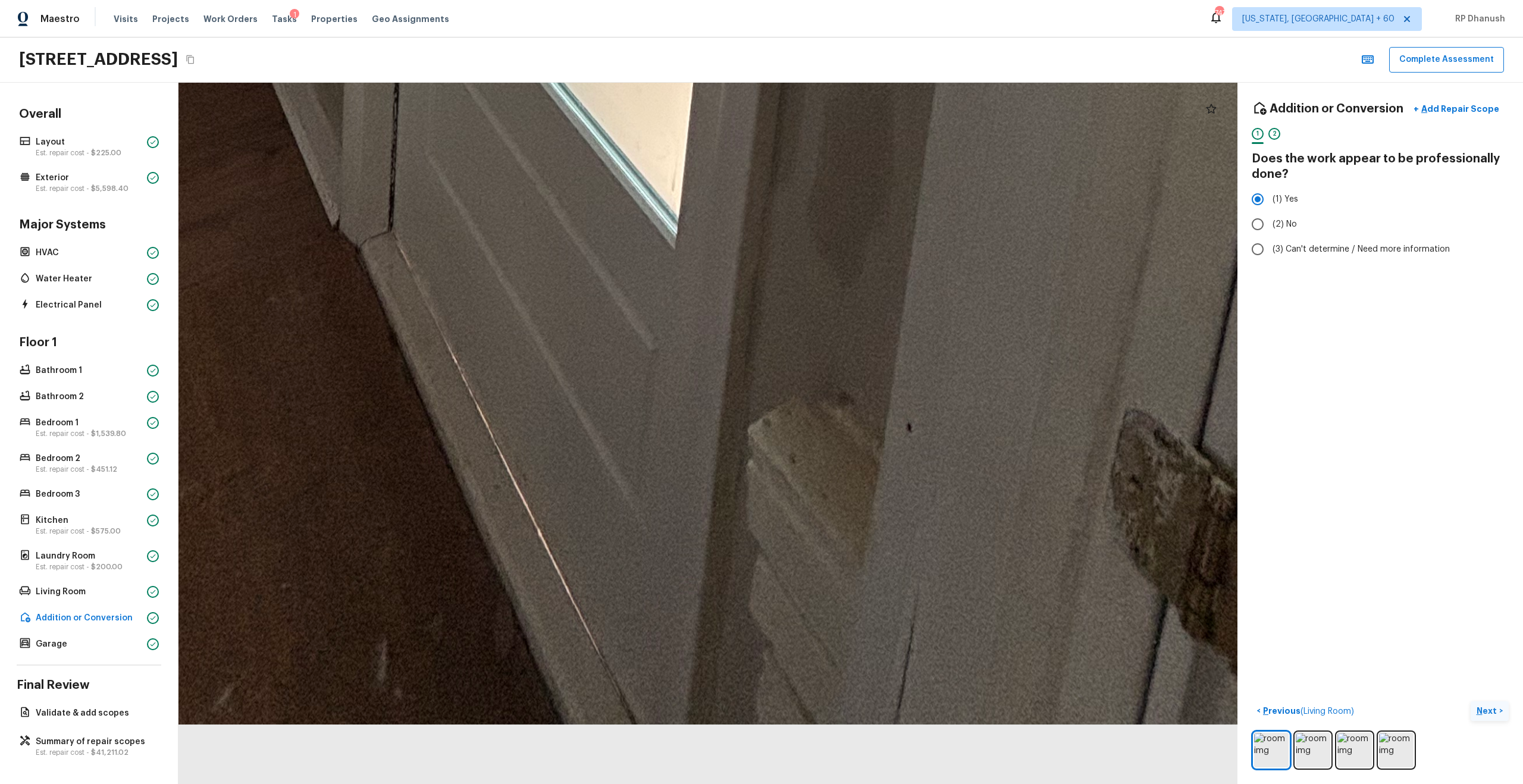
drag, startPoint x: 888, startPoint y: 416, endPoint x: 888, endPoint y: 221, distance: 195.0
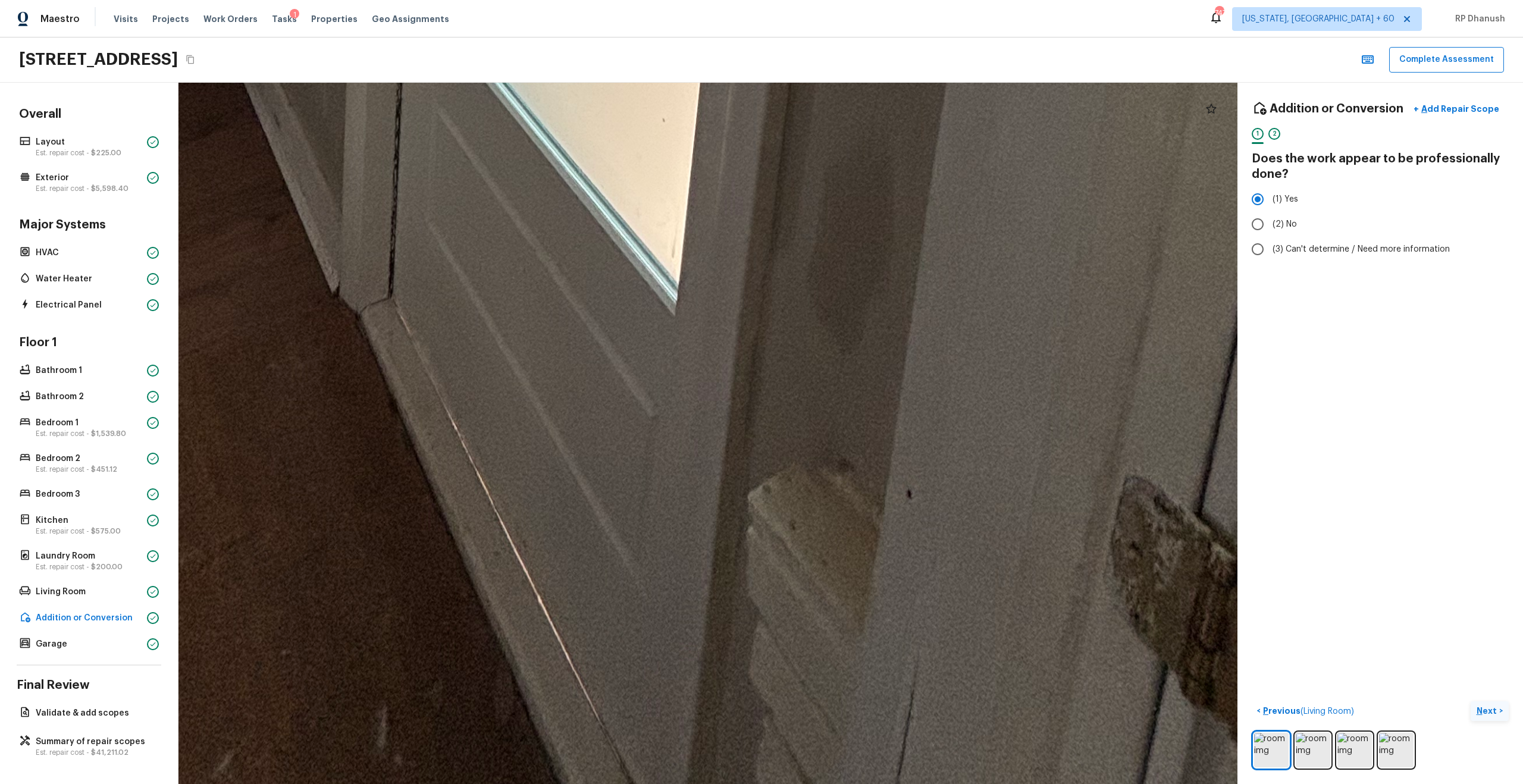
drag, startPoint x: 888, startPoint y: 221, endPoint x: 888, endPoint y: 783, distance: 562.0
click at [856, 446] on html "Maestro Visits Projects Work Orders Tasks 1 Properties Geo Assignments 747 [US_…" at bounding box center [762, 392] width 1523 height 784
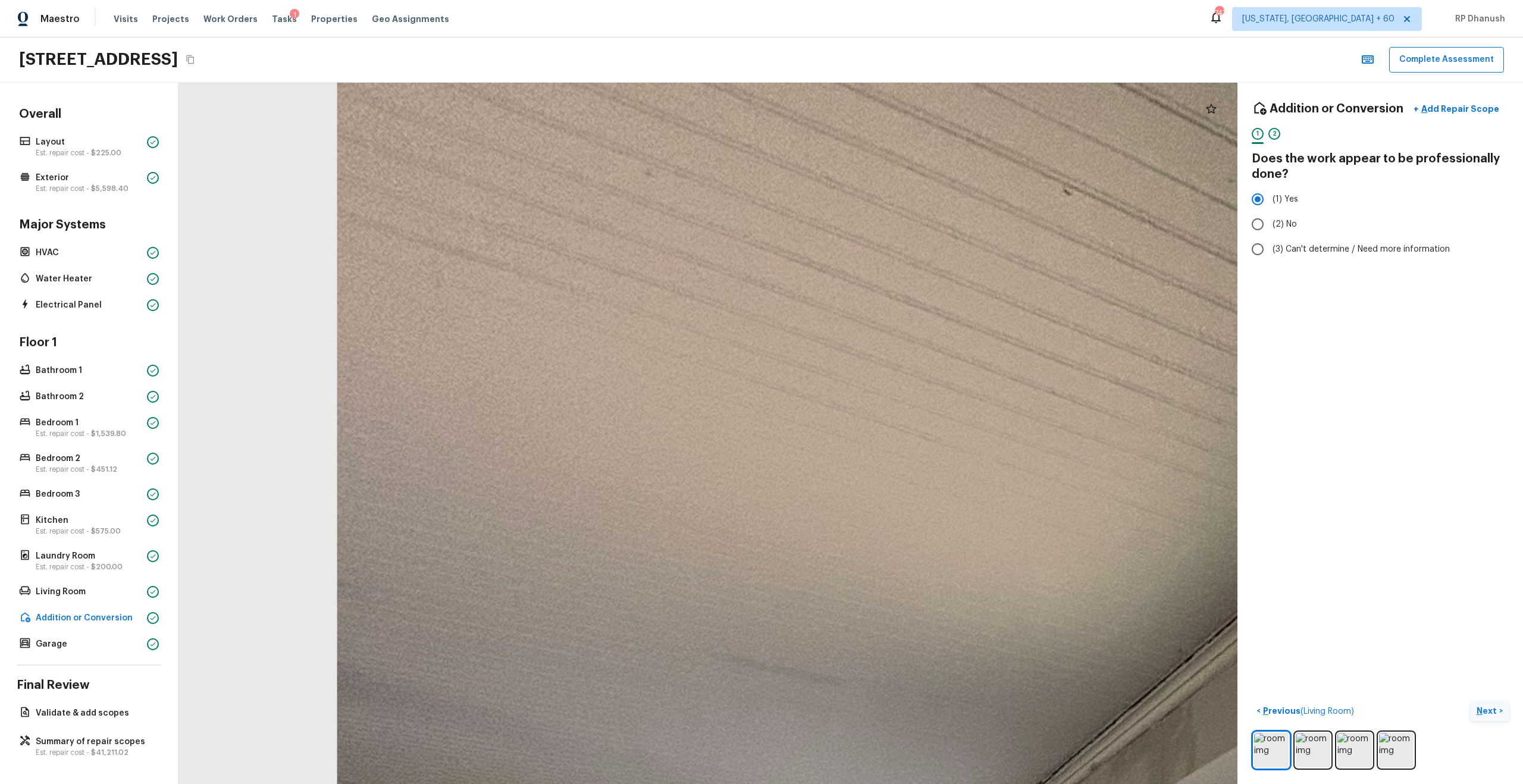
drag, startPoint x: 987, startPoint y: 644, endPoint x: 824, endPoint y: 566, distance: 180.7
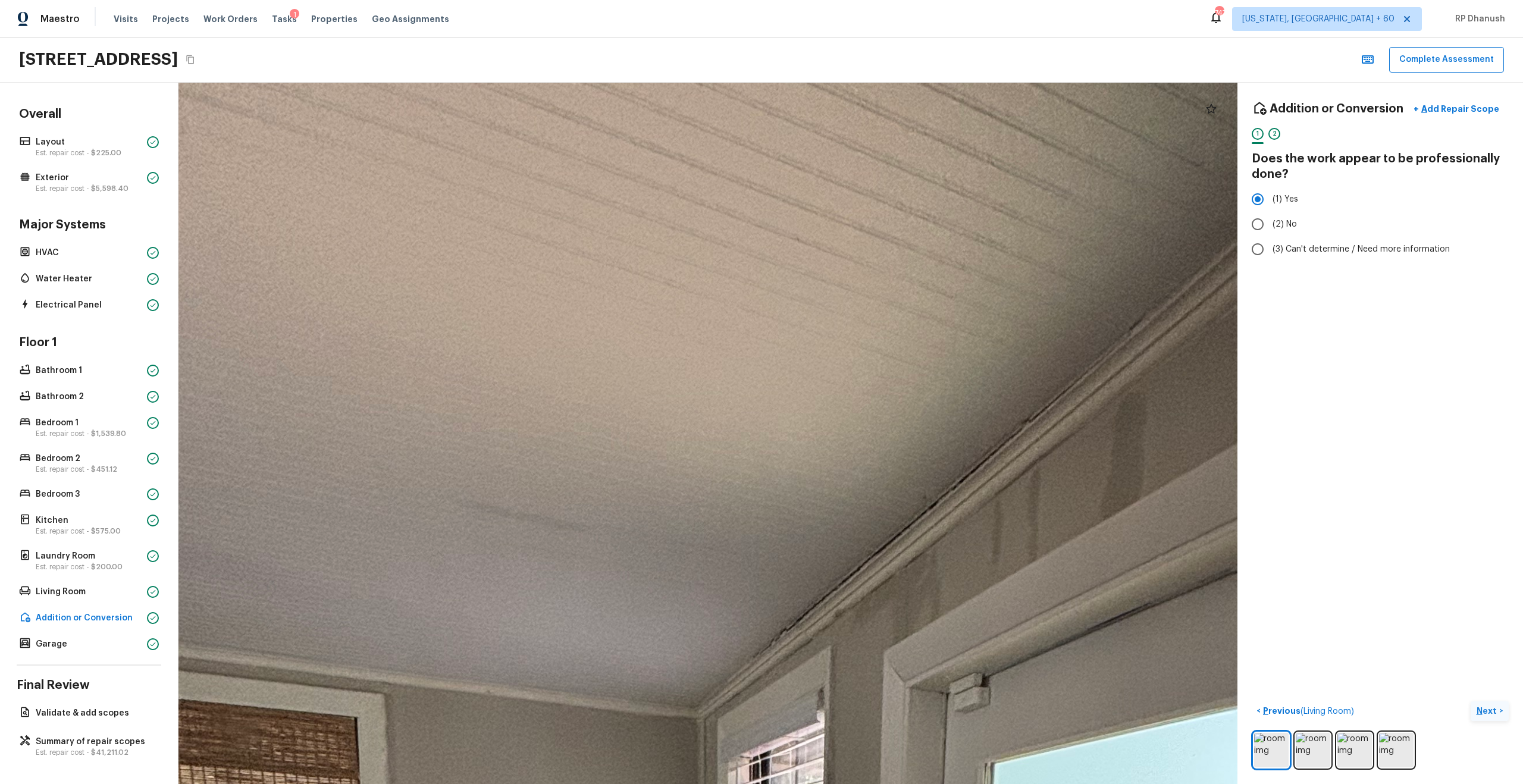
drag, startPoint x: 912, startPoint y: 573, endPoint x: 758, endPoint y: 530, distance: 159.9
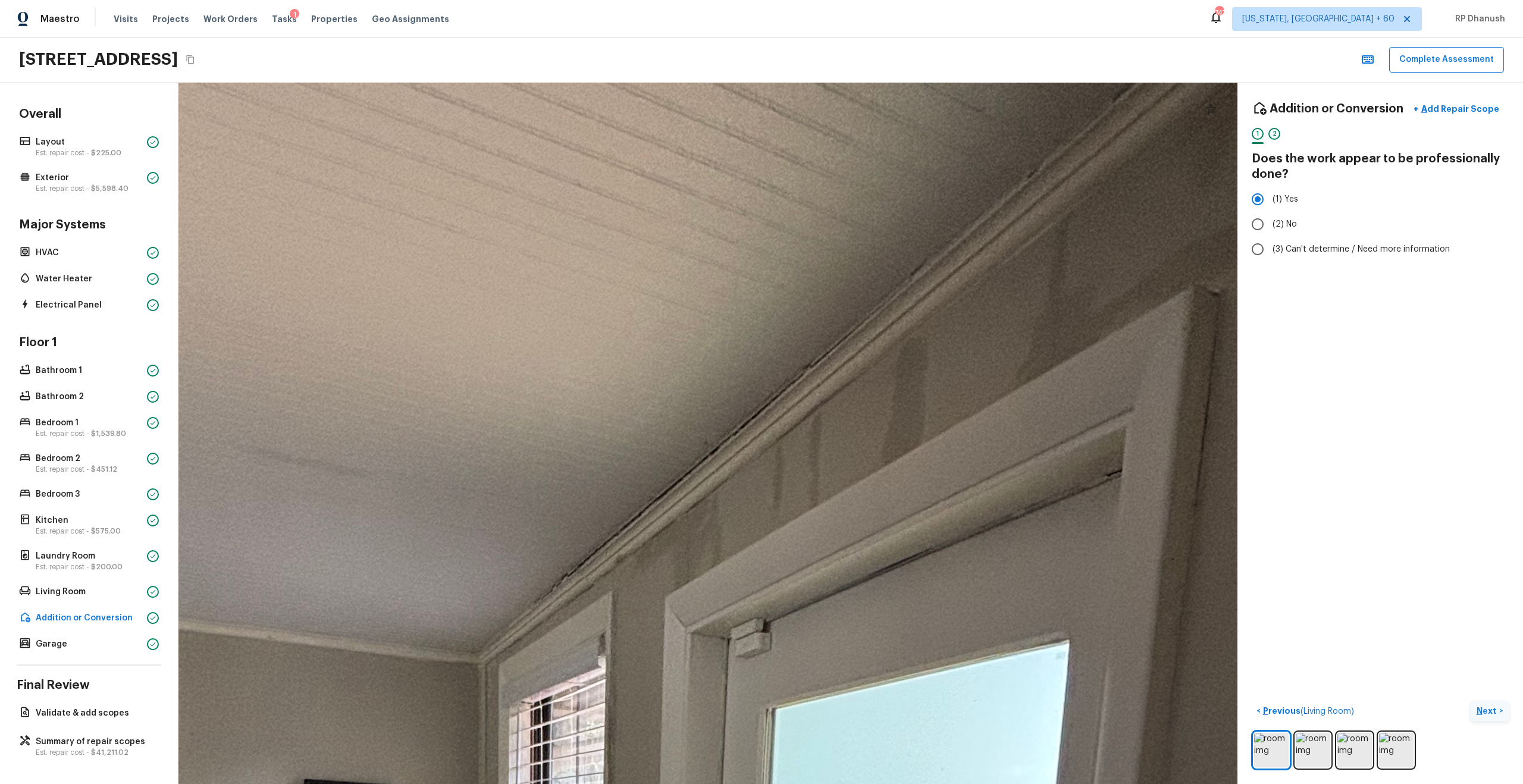
drag, startPoint x: 956, startPoint y: 454, endPoint x: 831, endPoint y: 436, distance: 126.3
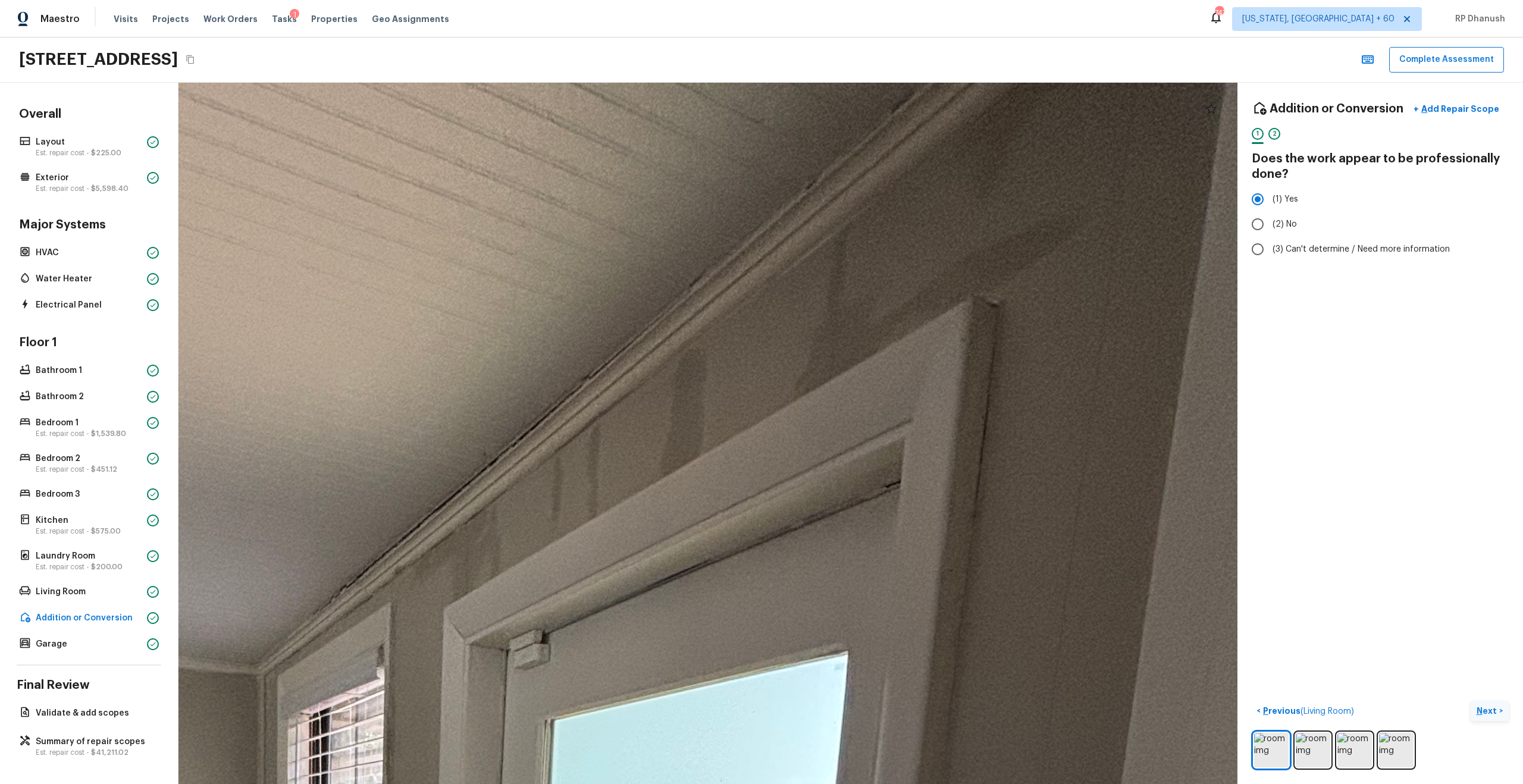
drag, startPoint x: 941, startPoint y: 390, endPoint x: 747, endPoint y: 404, distance: 194.5
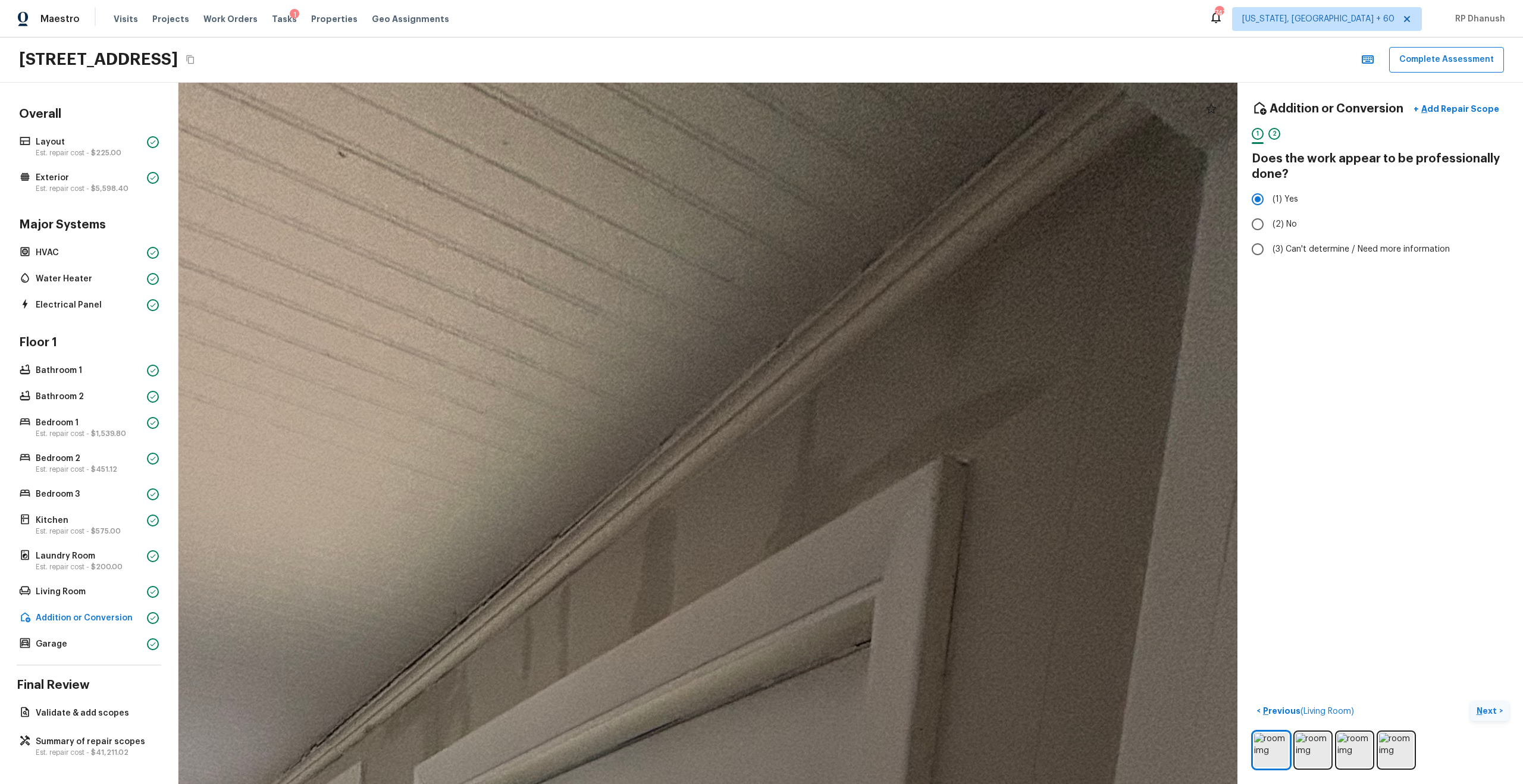
drag, startPoint x: 932, startPoint y: 255, endPoint x: 902, endPoint y: 413, distance: 160.8
click at [856, 345] on div "Addition or Conversion + Add Repair Scope 1 2 Does the work appear to be profes…" at bounding box center [1380, 433] width 286 height 701
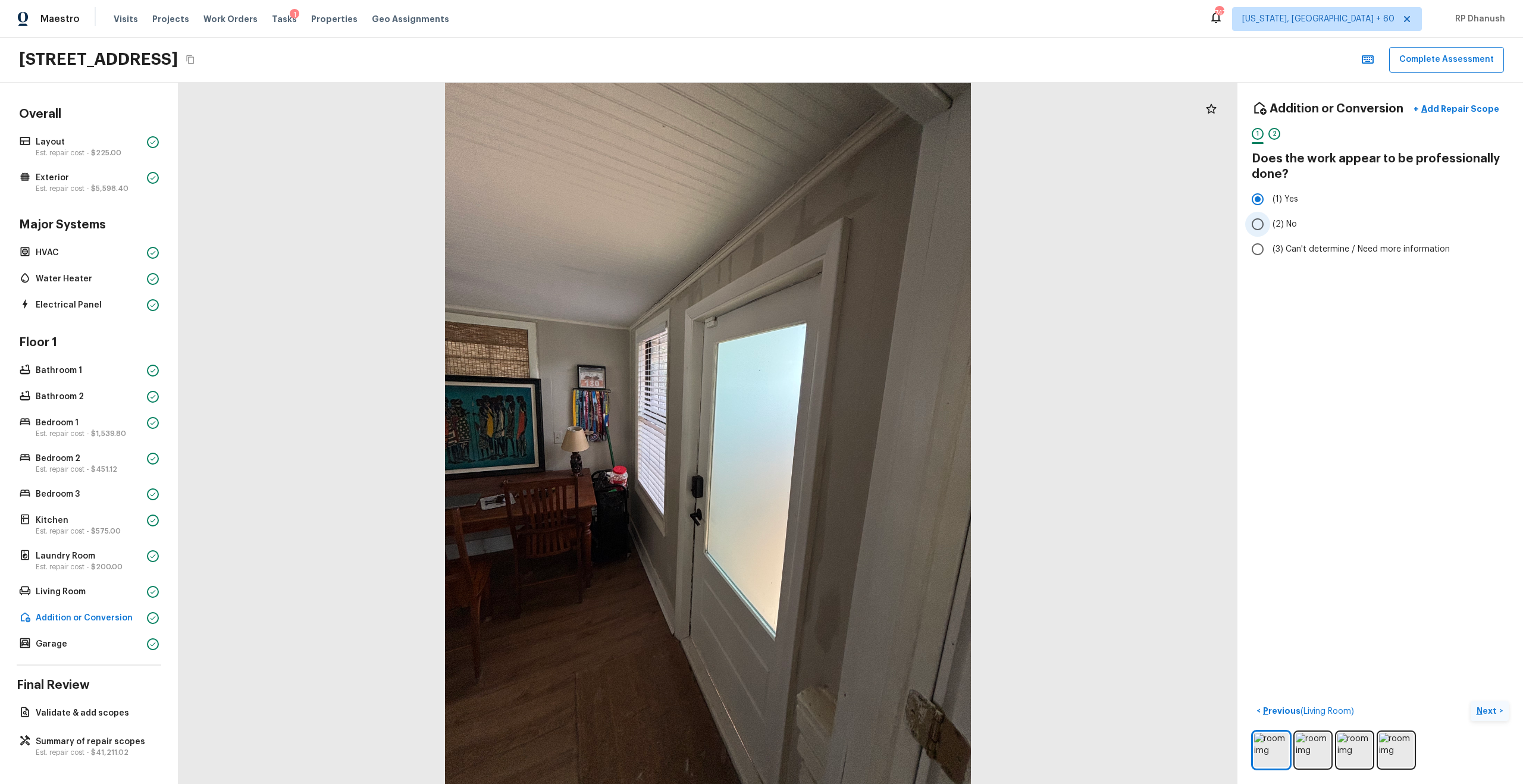
click at [856, 226] on span "(2) No" at bounding box center [1284, 224] width 24 height 12
click at [856, 226] on input "(2) No" at bounding box center [1258, 224] width 25 height 25
radio input "true"
click at [856, 446] on img at bounding box center [1313, 750] width 35 height 35
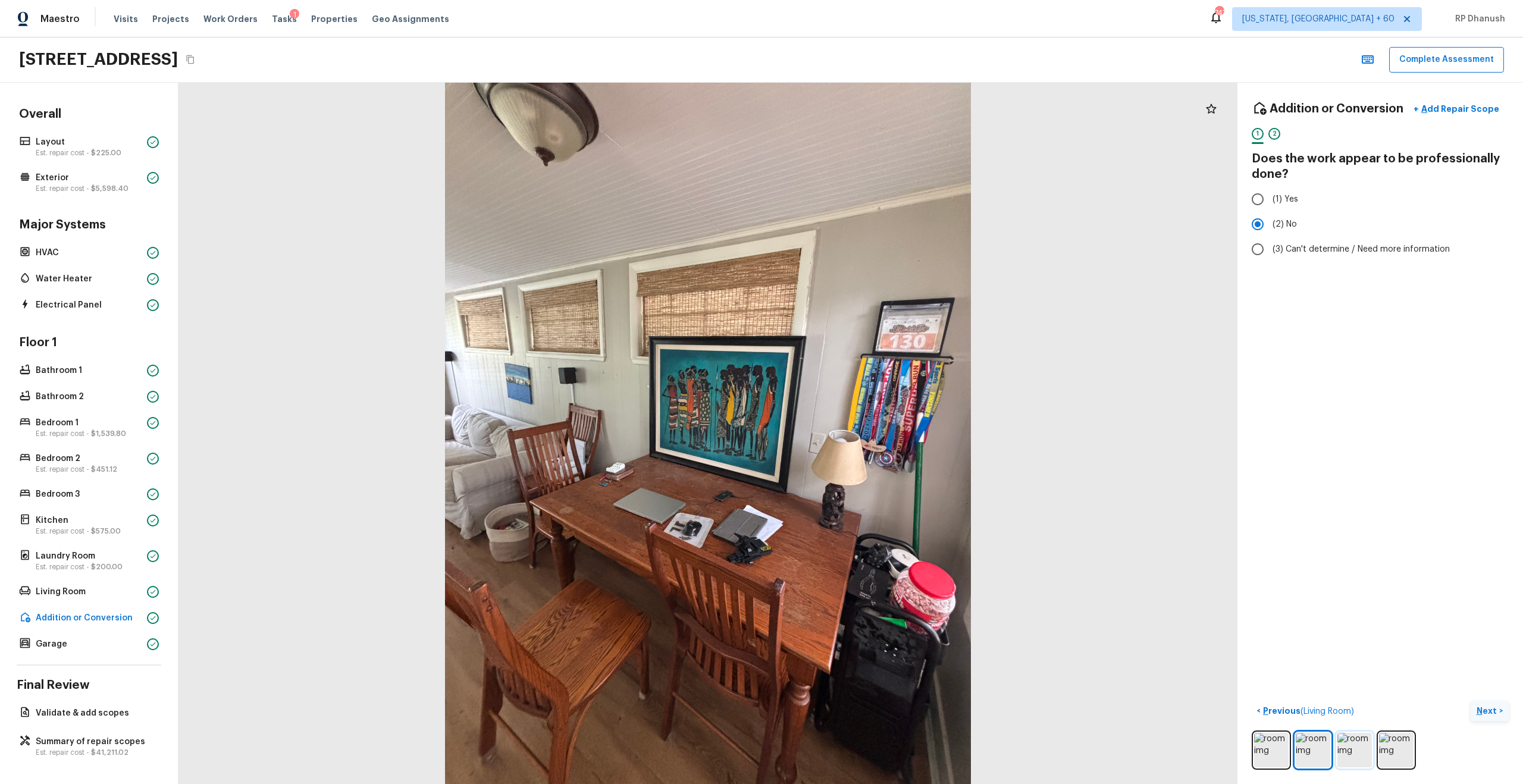
click at [856, 446] on img at bounding box center [1354, 750] width 35 height 35
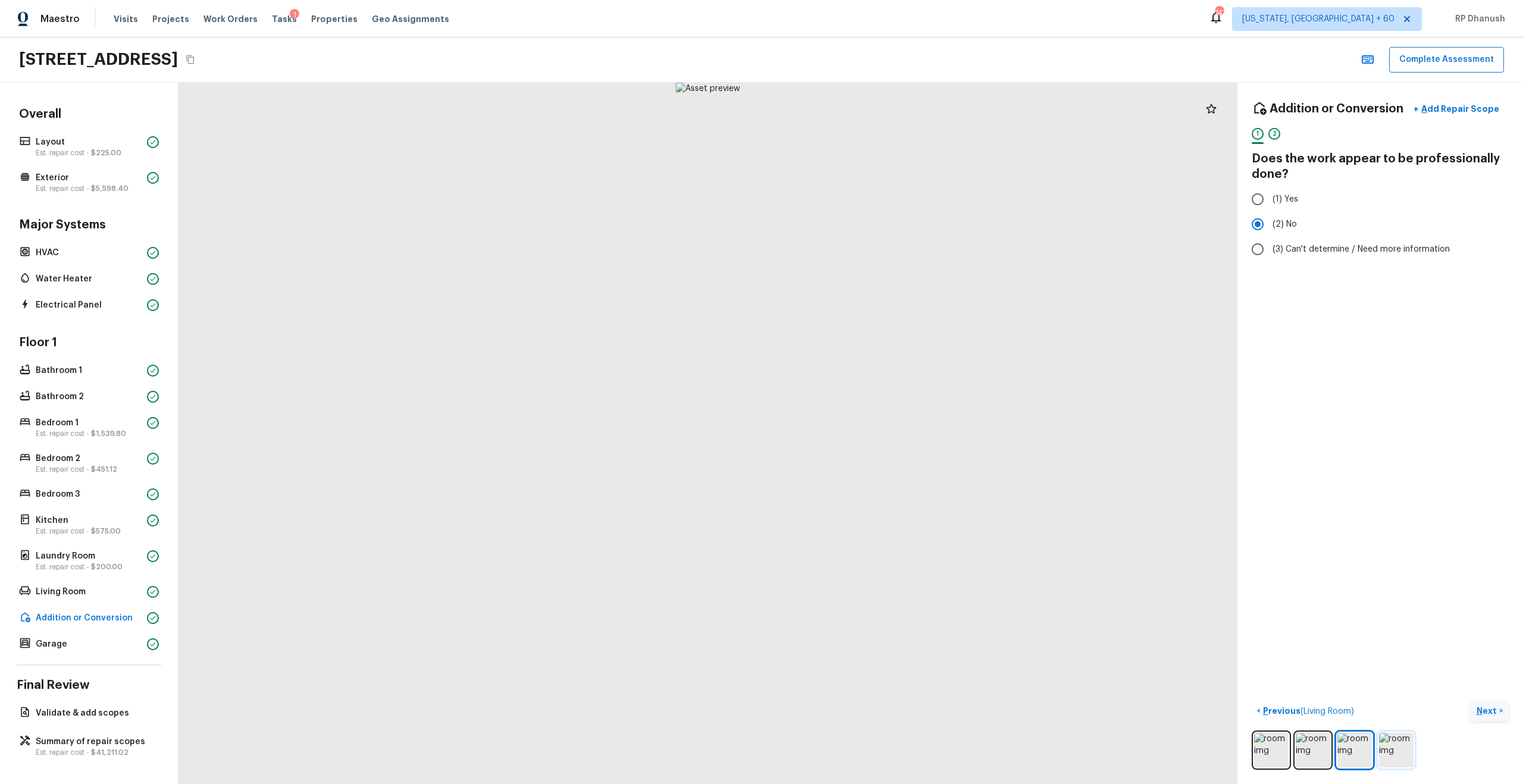
click at [856, 446] on img at bounding box center [1396, 750] width 35 height 35
click at [856, 446] on img at bounding box center [1354, 750] width 35 height 35
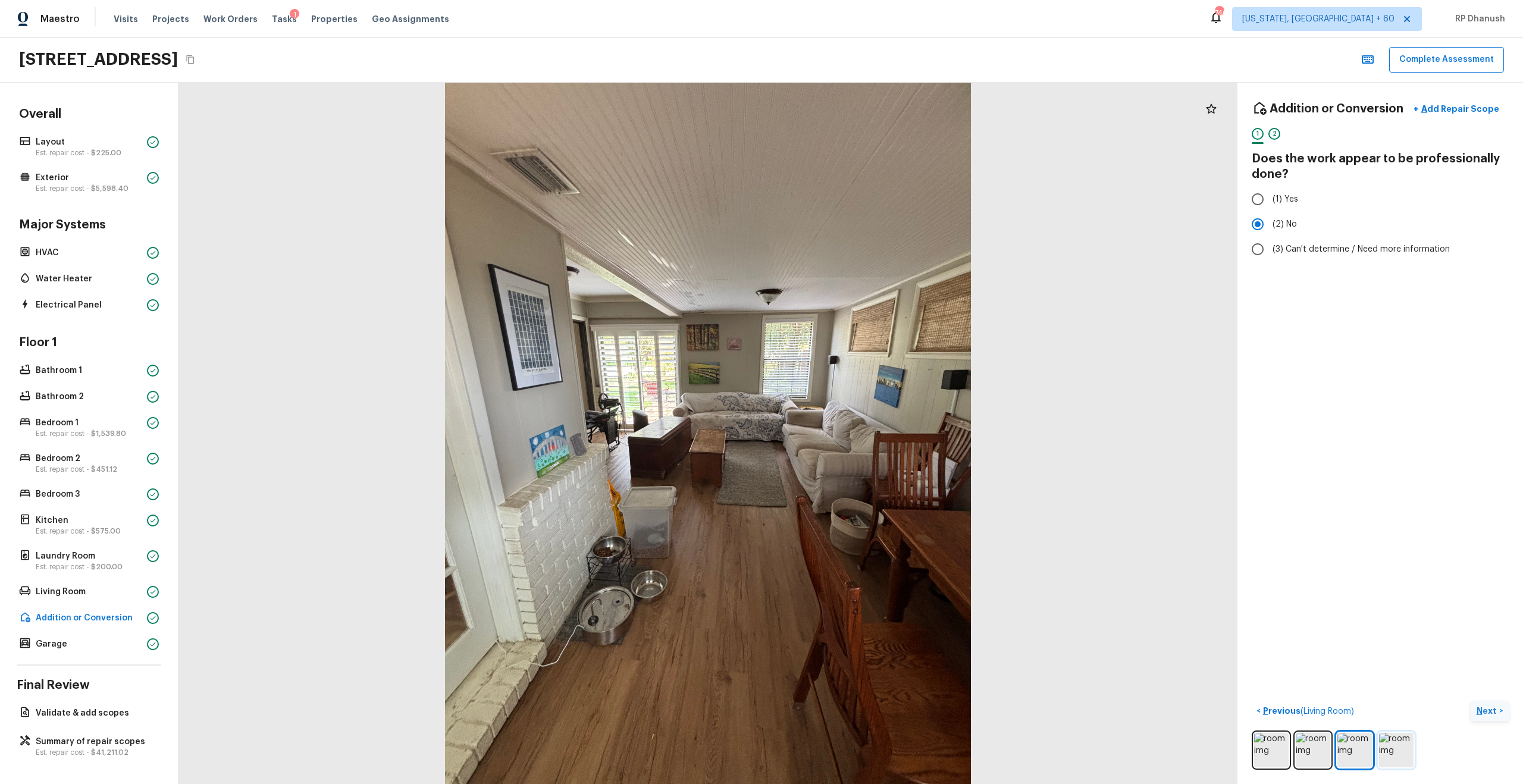
click at [856, 446] on img at bounding box center [1396, 750] width 35 height 35
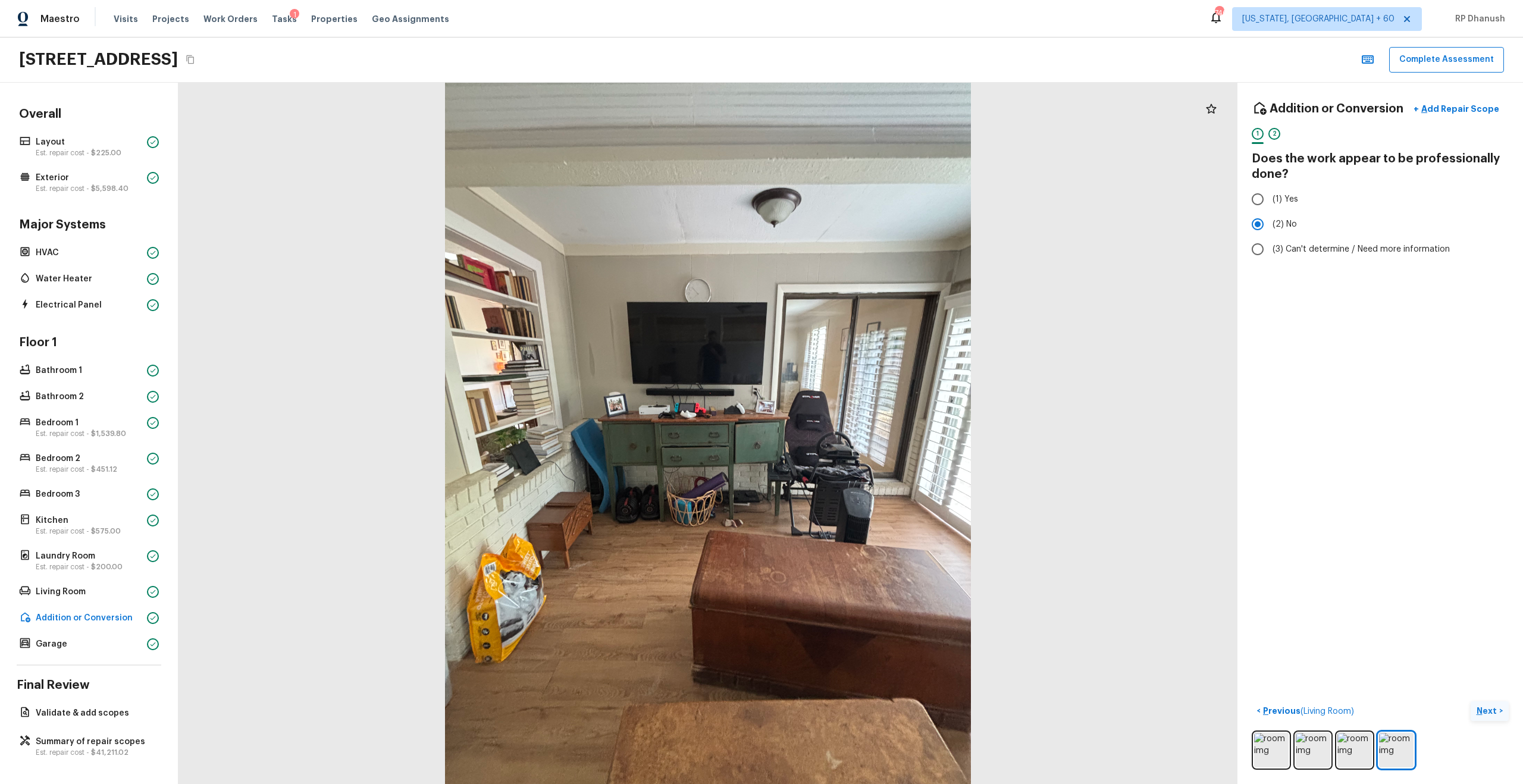
click at [856, 446] on p "Next" at bounding box center [1488, 710] width 23 height 12
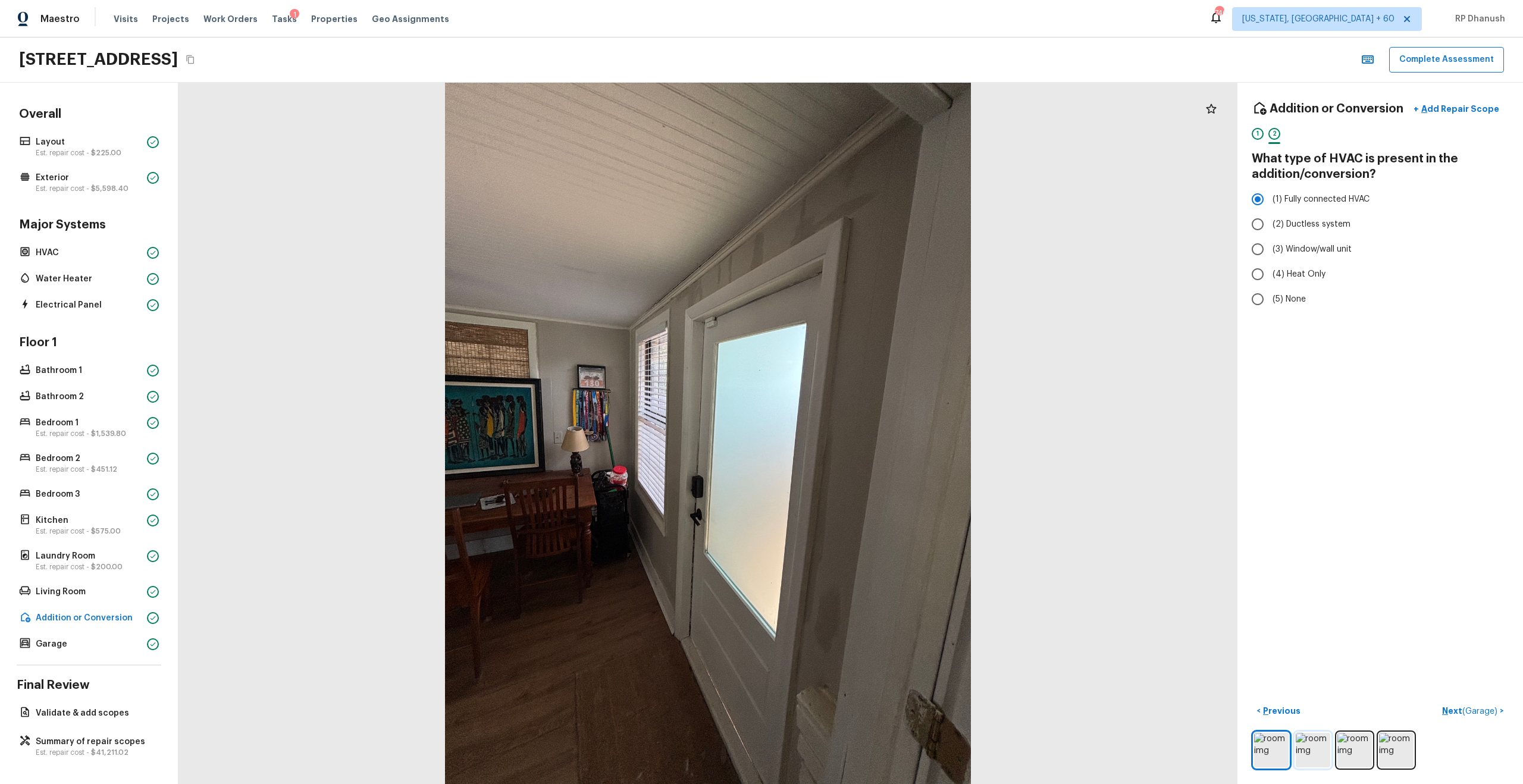
click at [856, 446] on img at bounding box center [1313, 750] width 35 height 35
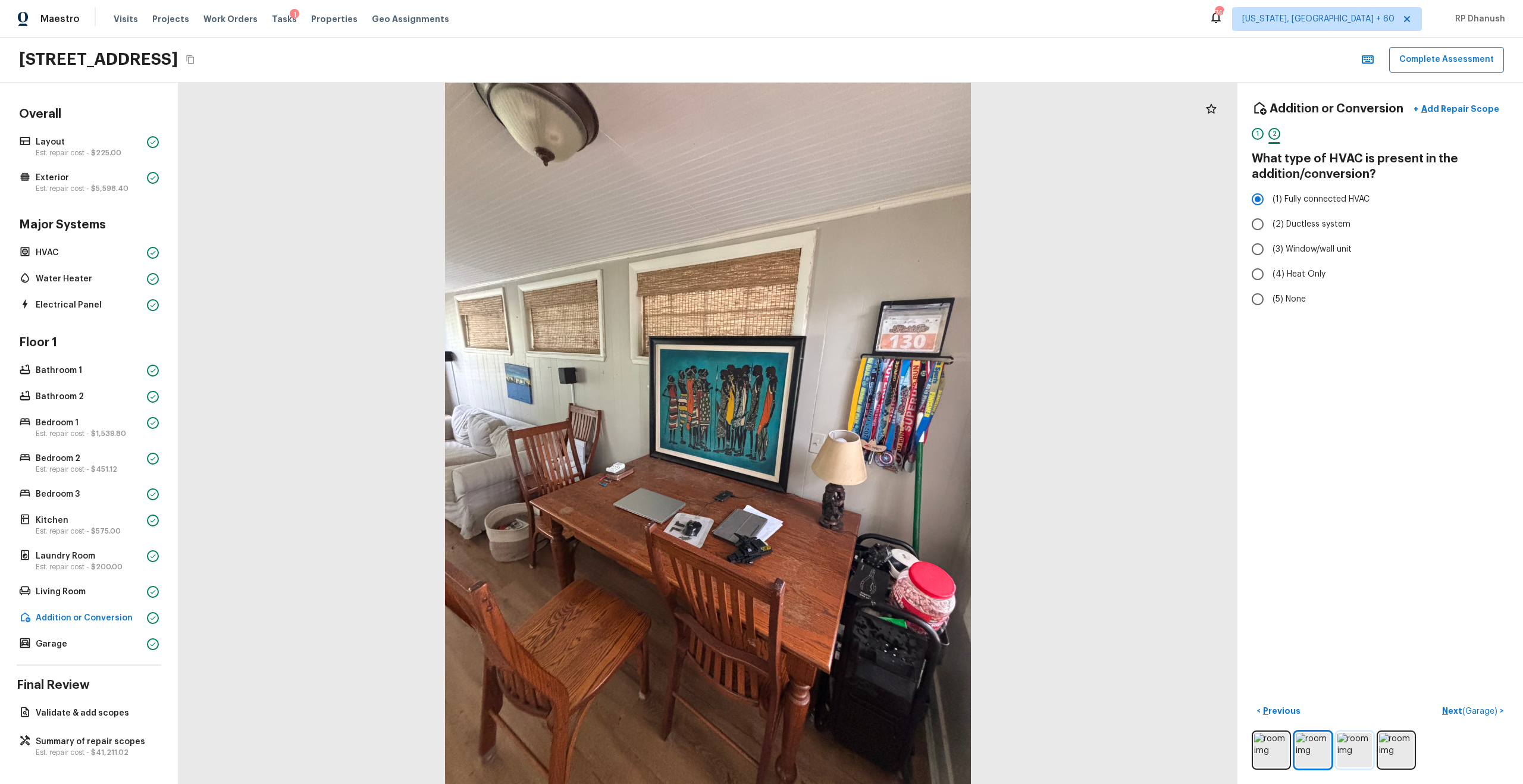
click at [856, 446] on img at bounding box center [1354, 750] width 35 height 35
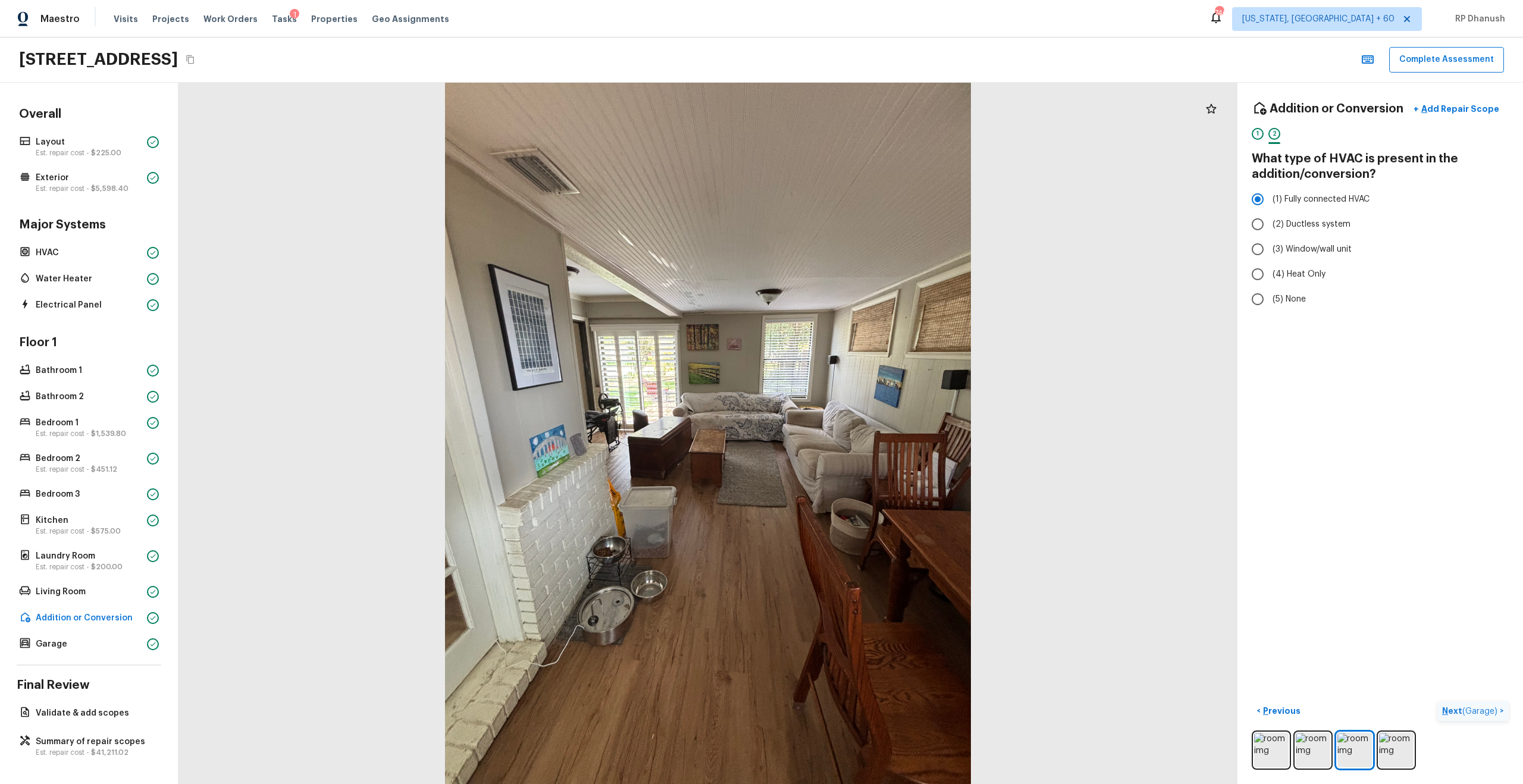
click at [856, 446] on p "Next ( Garage )" at bounding box center [1470, 710] width 58 height 12
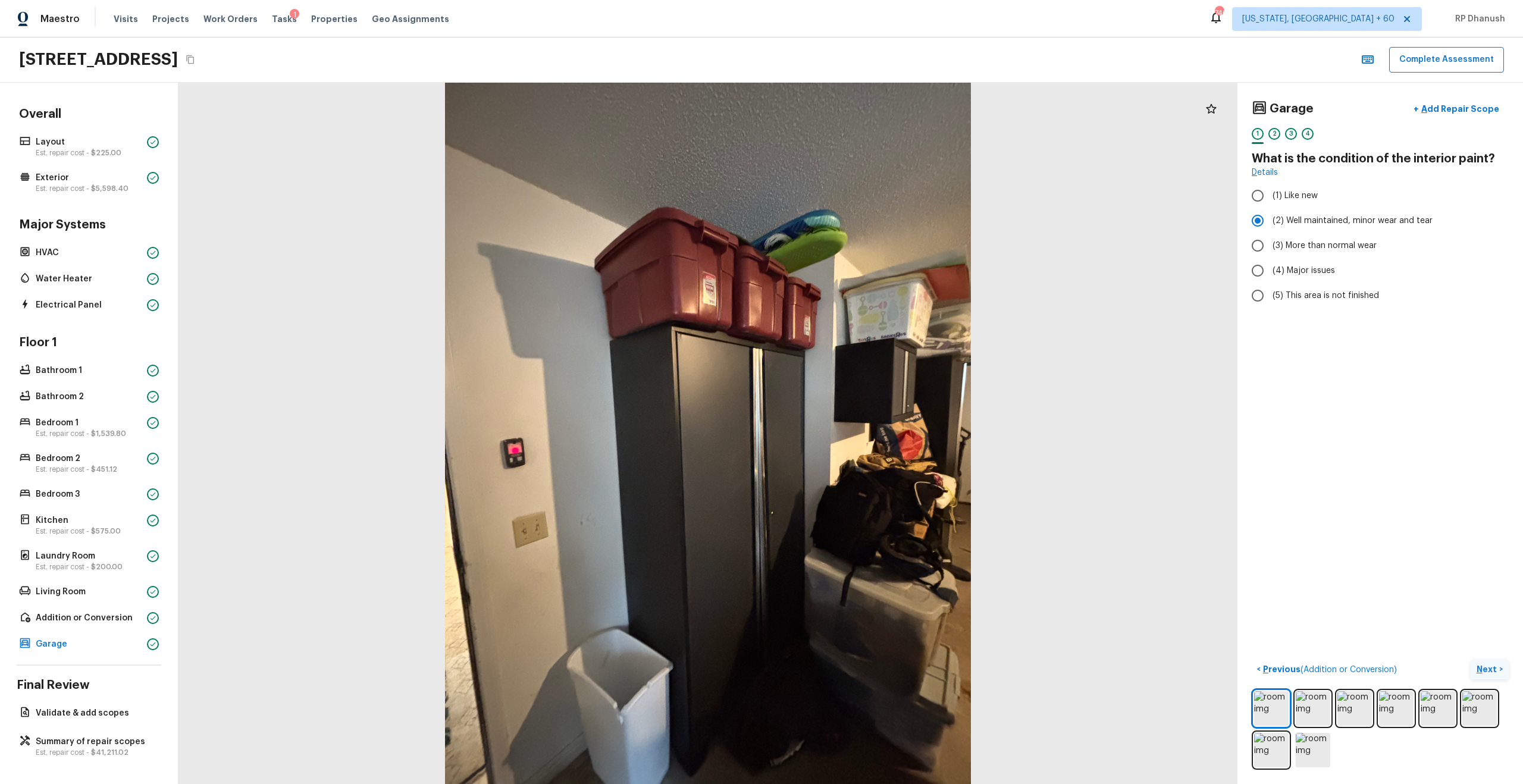
click at [856, 446] on p "Next" at bounding box center [1488, 669] width 23 height 12
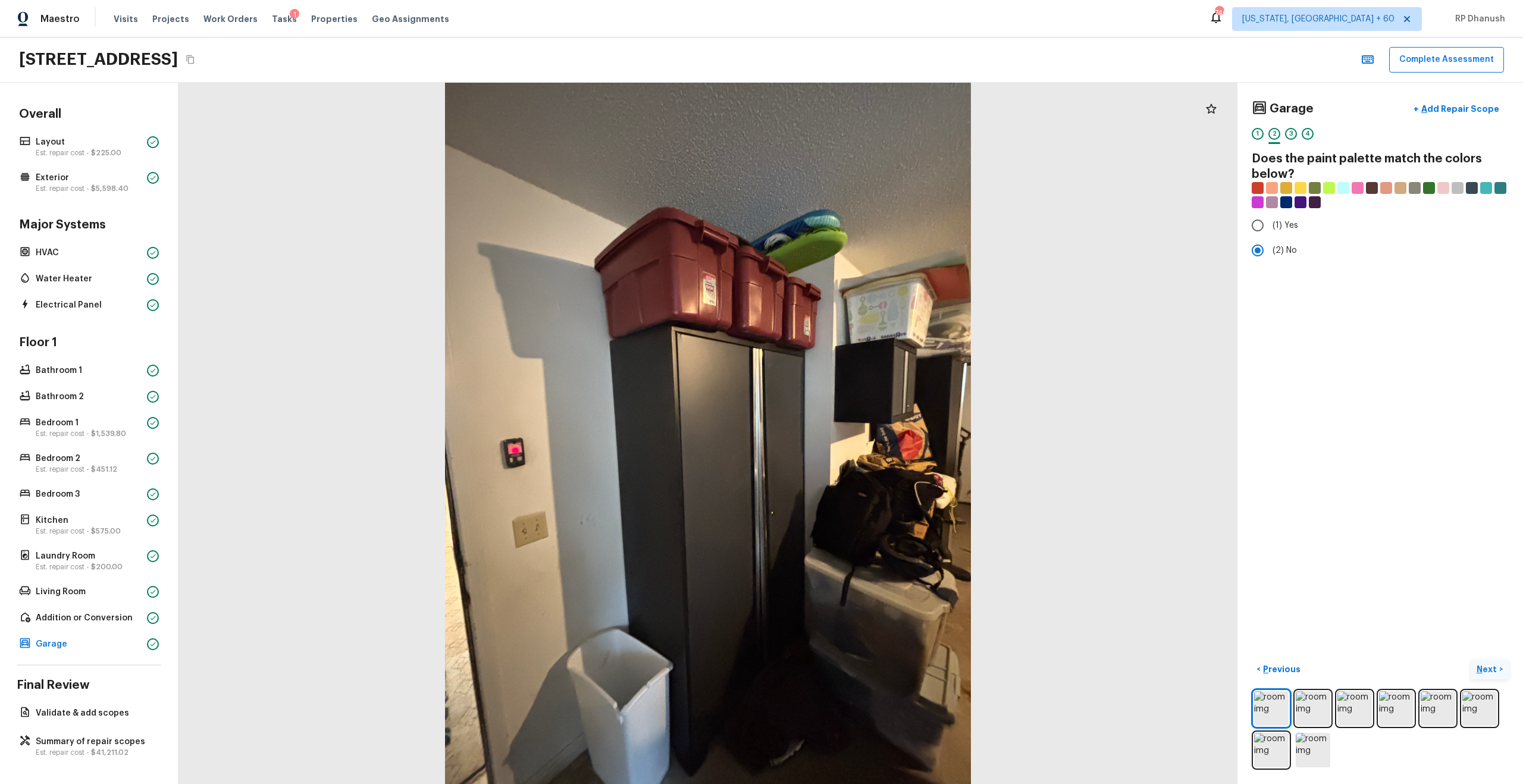
click at [856, 446] on p "Next" at bounding box center [1488, 669] width 23 height 12
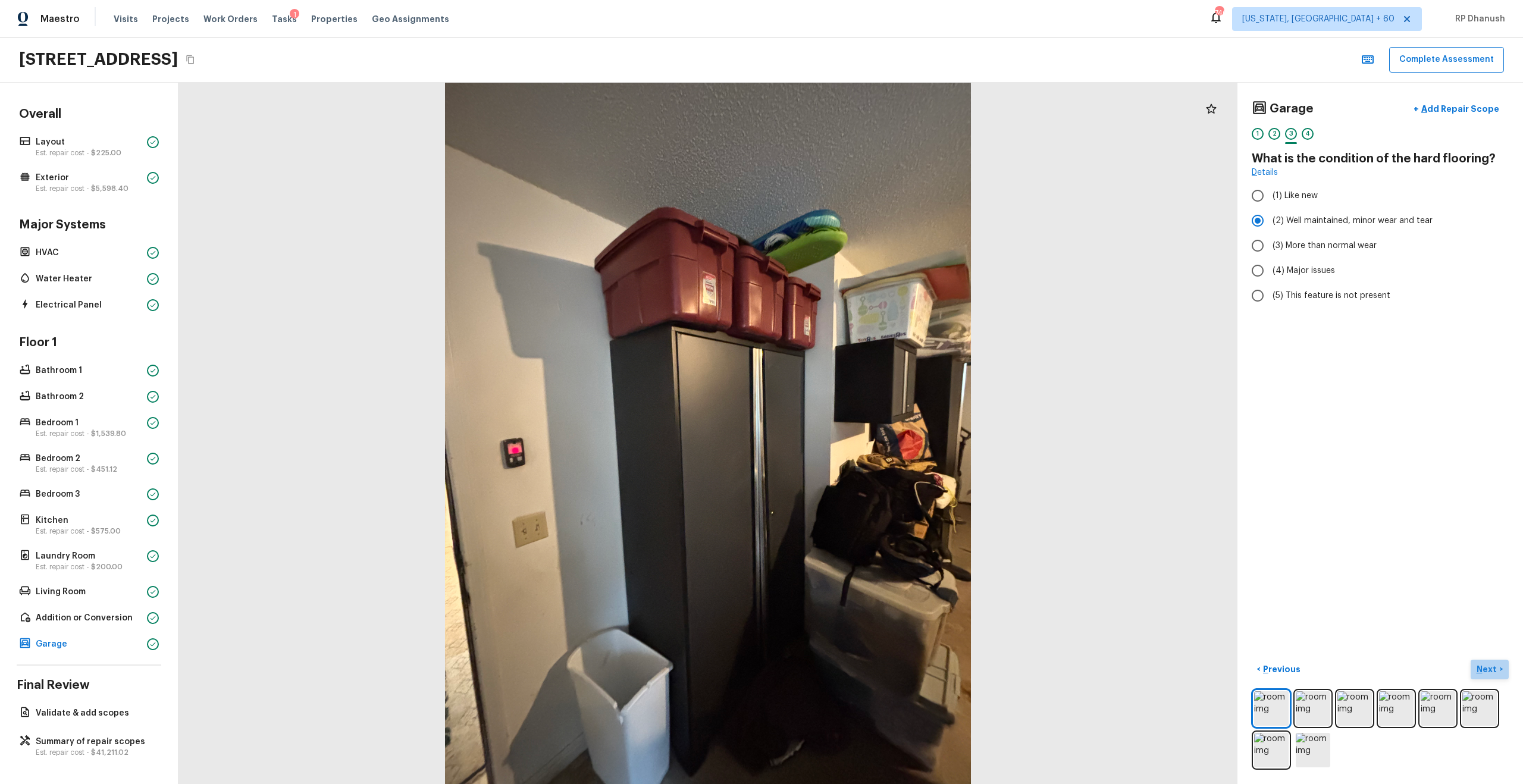
click at [856, 446] on button "Next >" at bounding box center [1489, 670] width 38 height 19
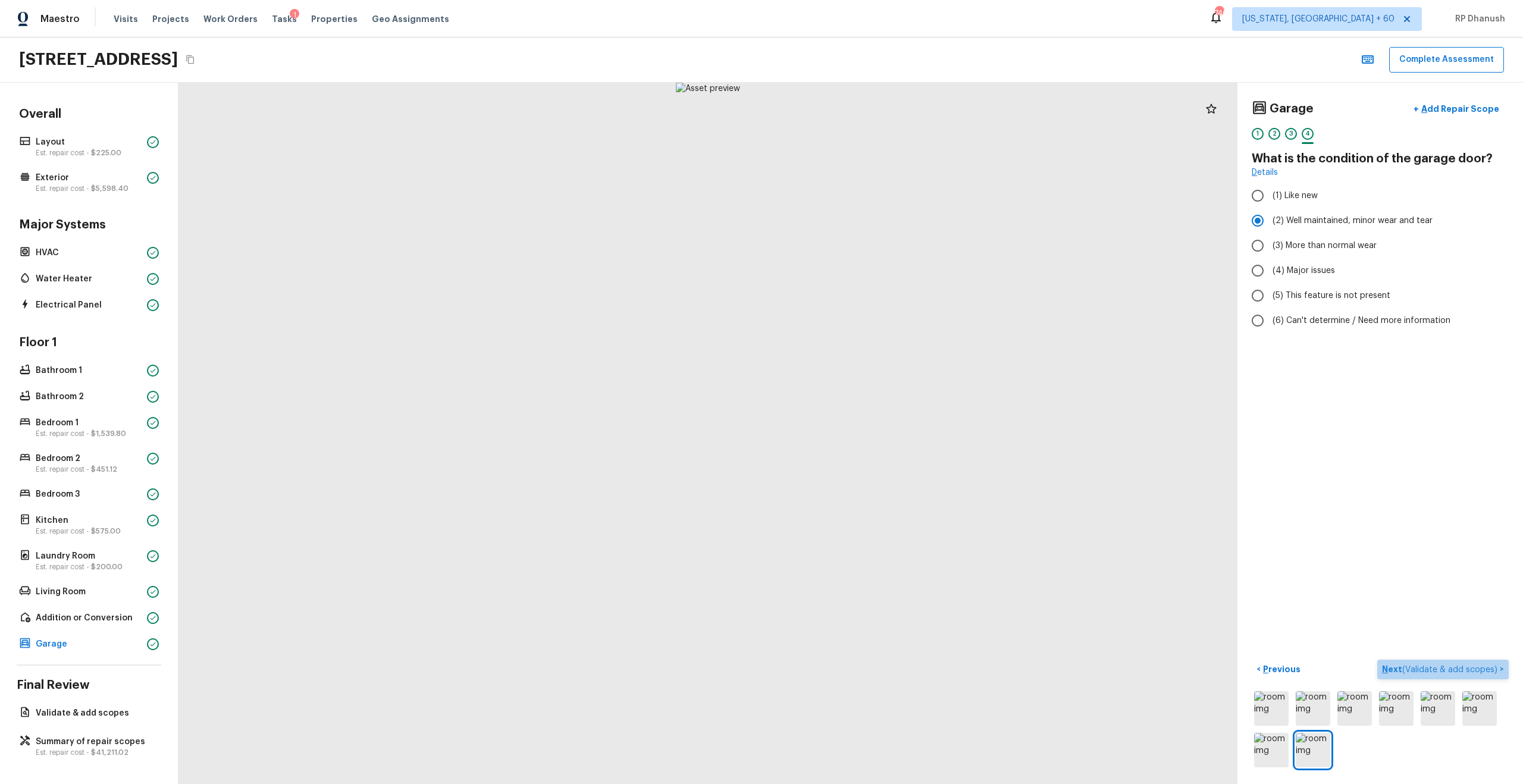
click at [856, 446] on p "Next ( Validate & add scopes )" at bounding box center [1440, 669] width 118 height 12
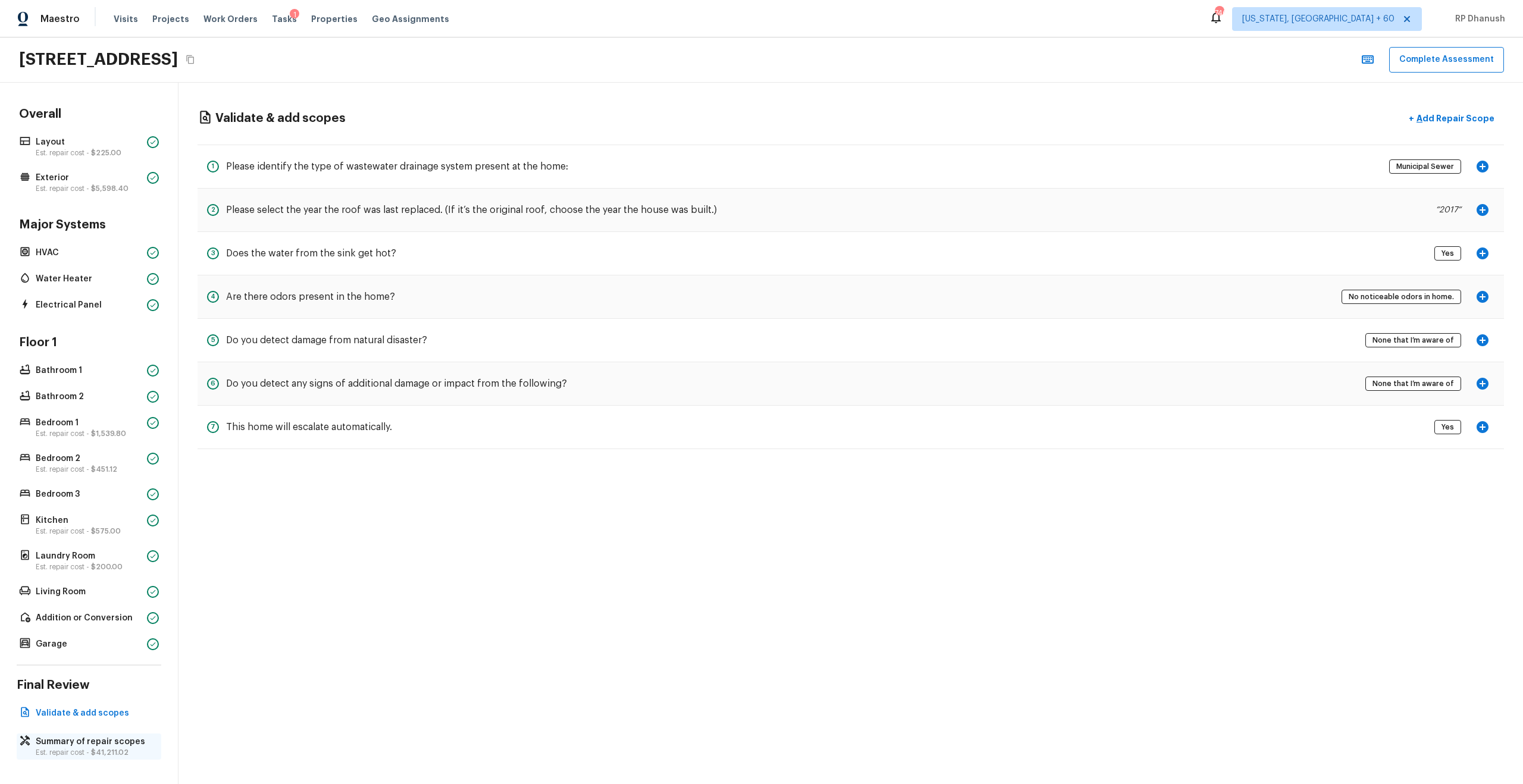
click at [93, 446] on p "Summary of repair scopes" at bounding box center [95, 741] width 119 height 12
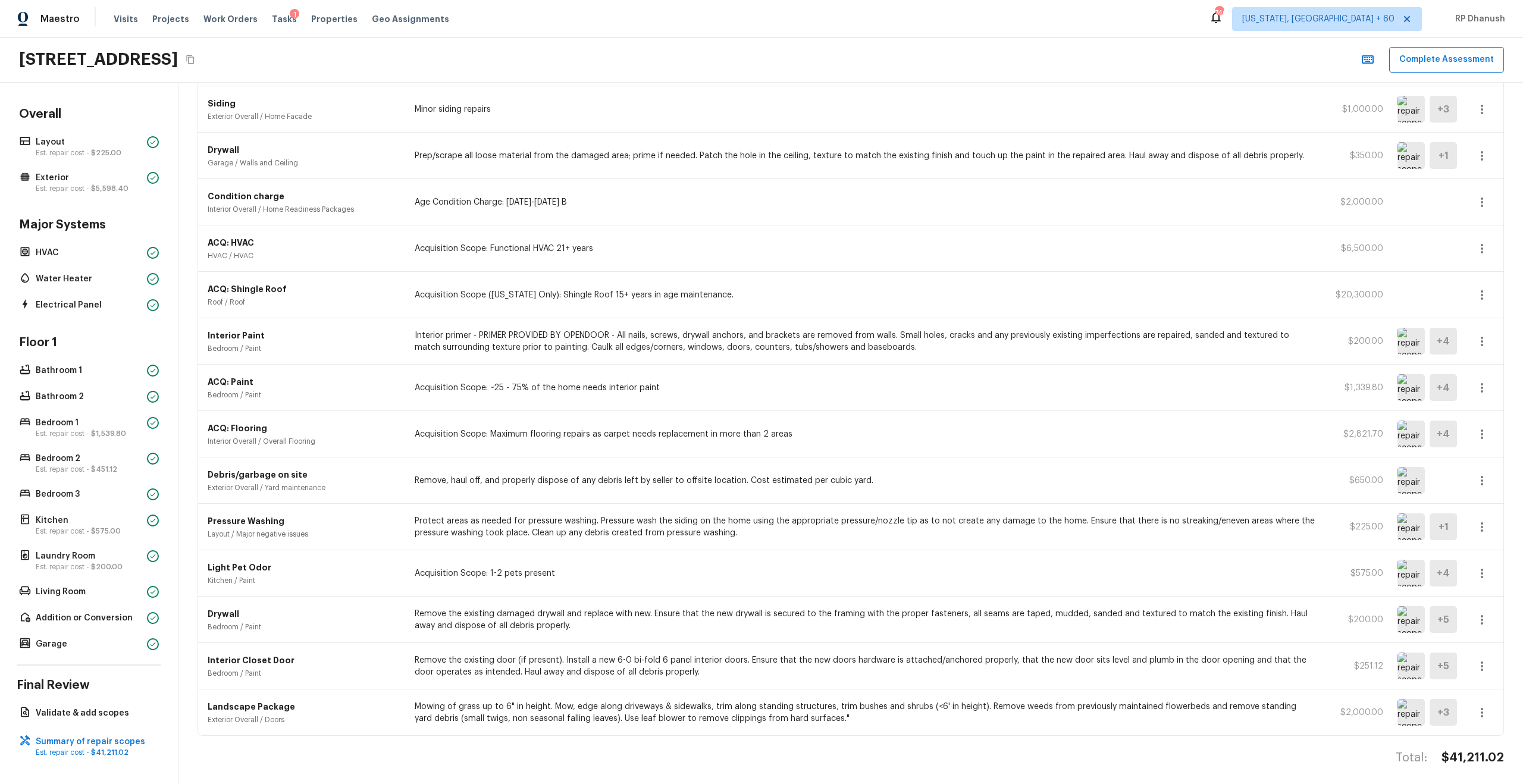
scroll to position [186, 0]
click at [106, 446] on p "Validate & add scopes" at bounding box center [95, 713] width 119 height 12
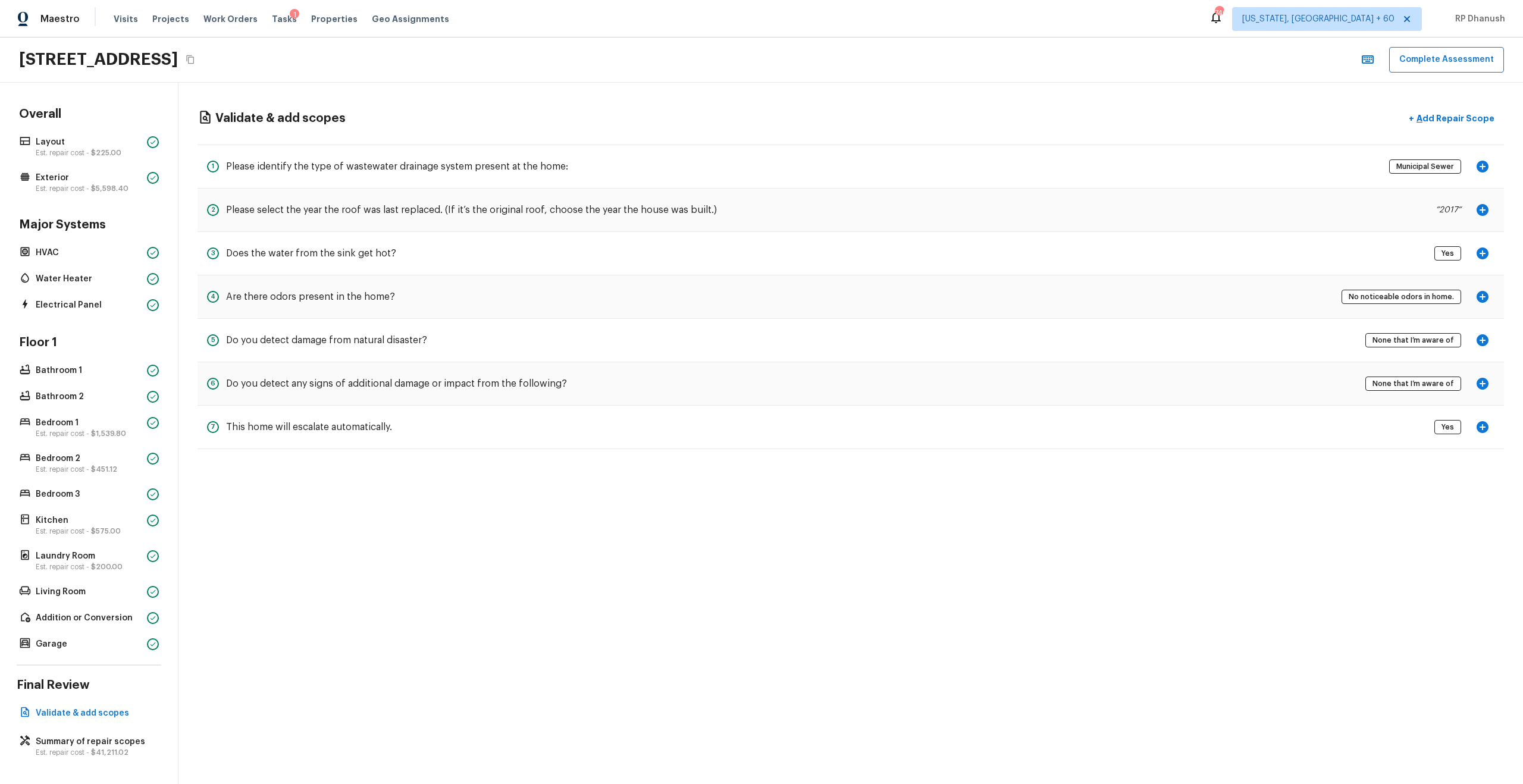
click at [856, 296] on icon "button" at bounding box center [1482, 297] width 15 height 15
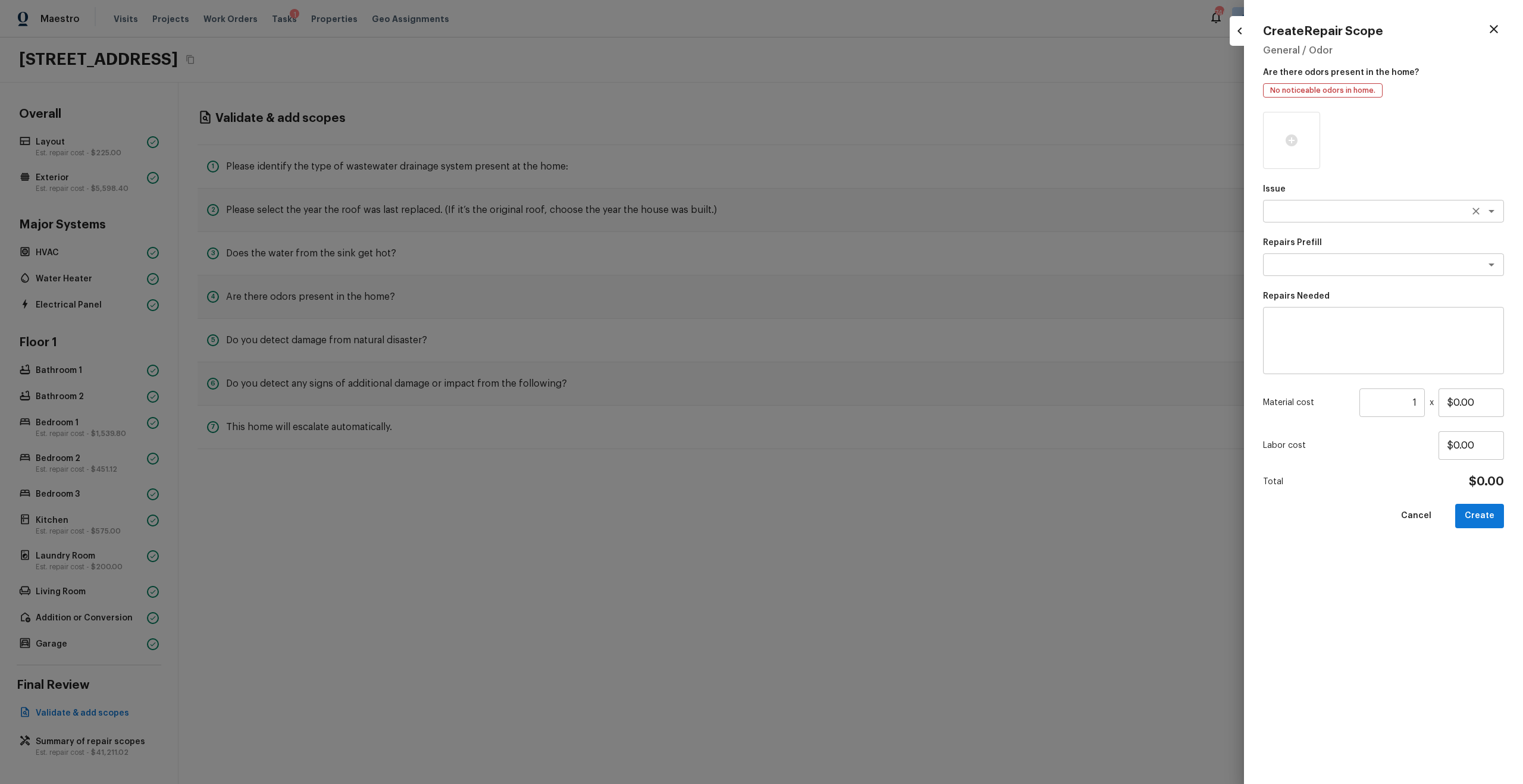
click at [856, 215] on textarea at bounding box center [1366, 211] width 197 height 12
click at [856, 237] on li "Pet Odor" at bounding box center [1383, 236] width 241 height 19
type textarea "Pet Odor"
click at [856, 261] on textarea at bounding box center [1366, 265] width 197 height 12
click at [856, 288] on li "Acquisition Scope: 3(+) pets present" at bounding box center [1383, 290] width 241 height 19
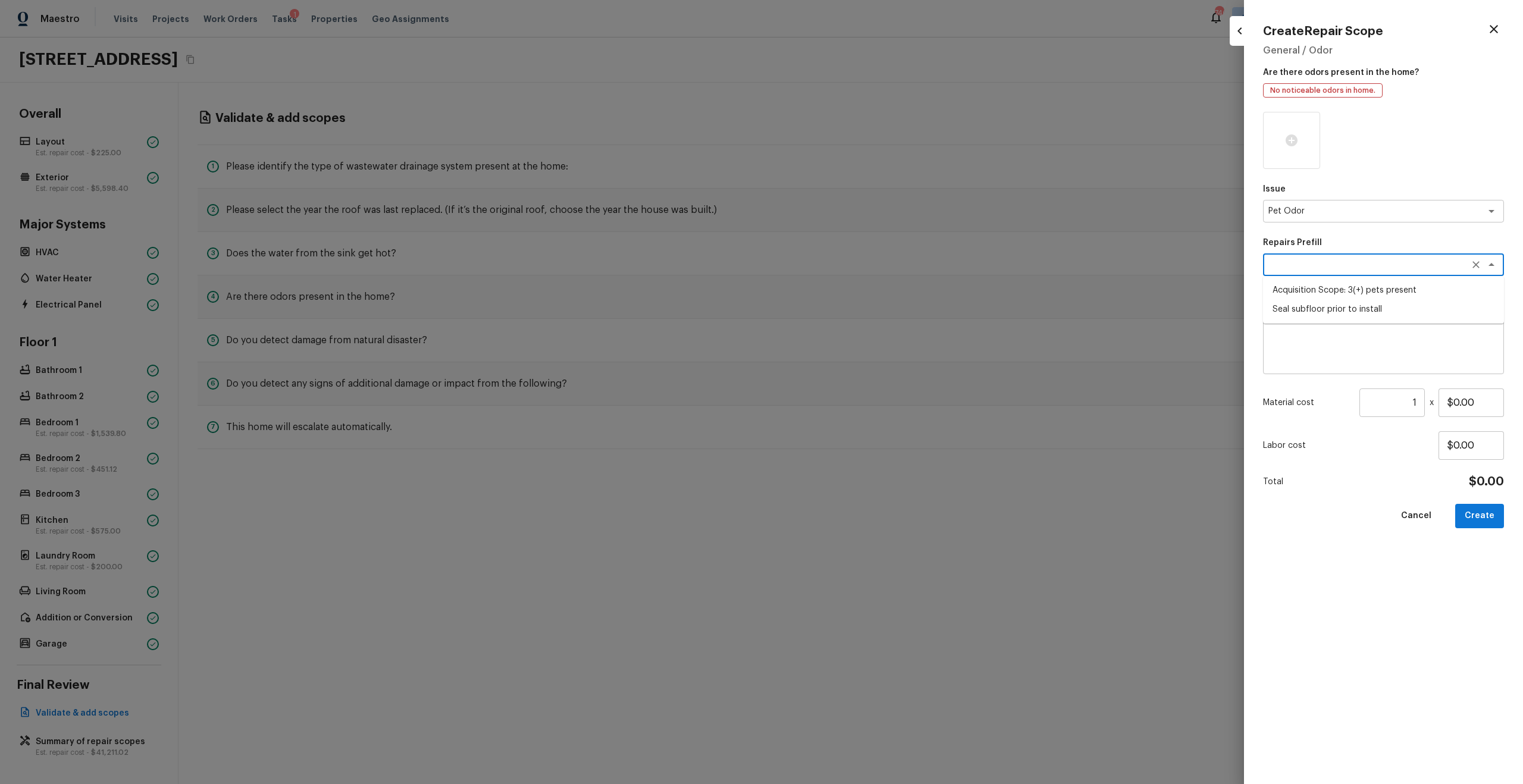
type textarea "Acquisition Scope: 3(+) pets present"
type input "$1,500.00"
click at [856, 446] on button "Create" at bounding box center [1479, 516] width 49 height 24
type input "$0.00"
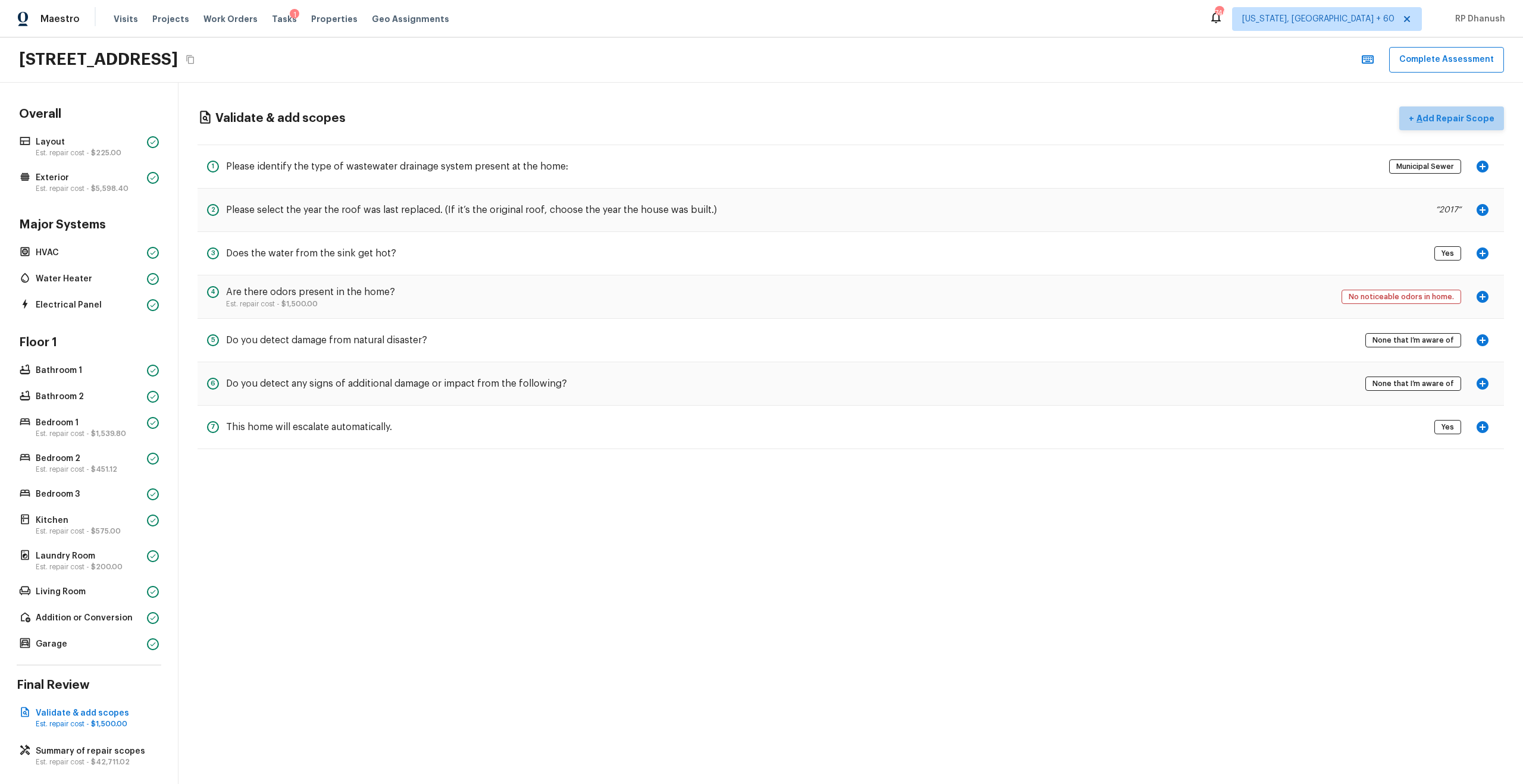
click at [856, 114] on p "Add Repair Scope" at bounding box center [1454, 118] width 80 height 12
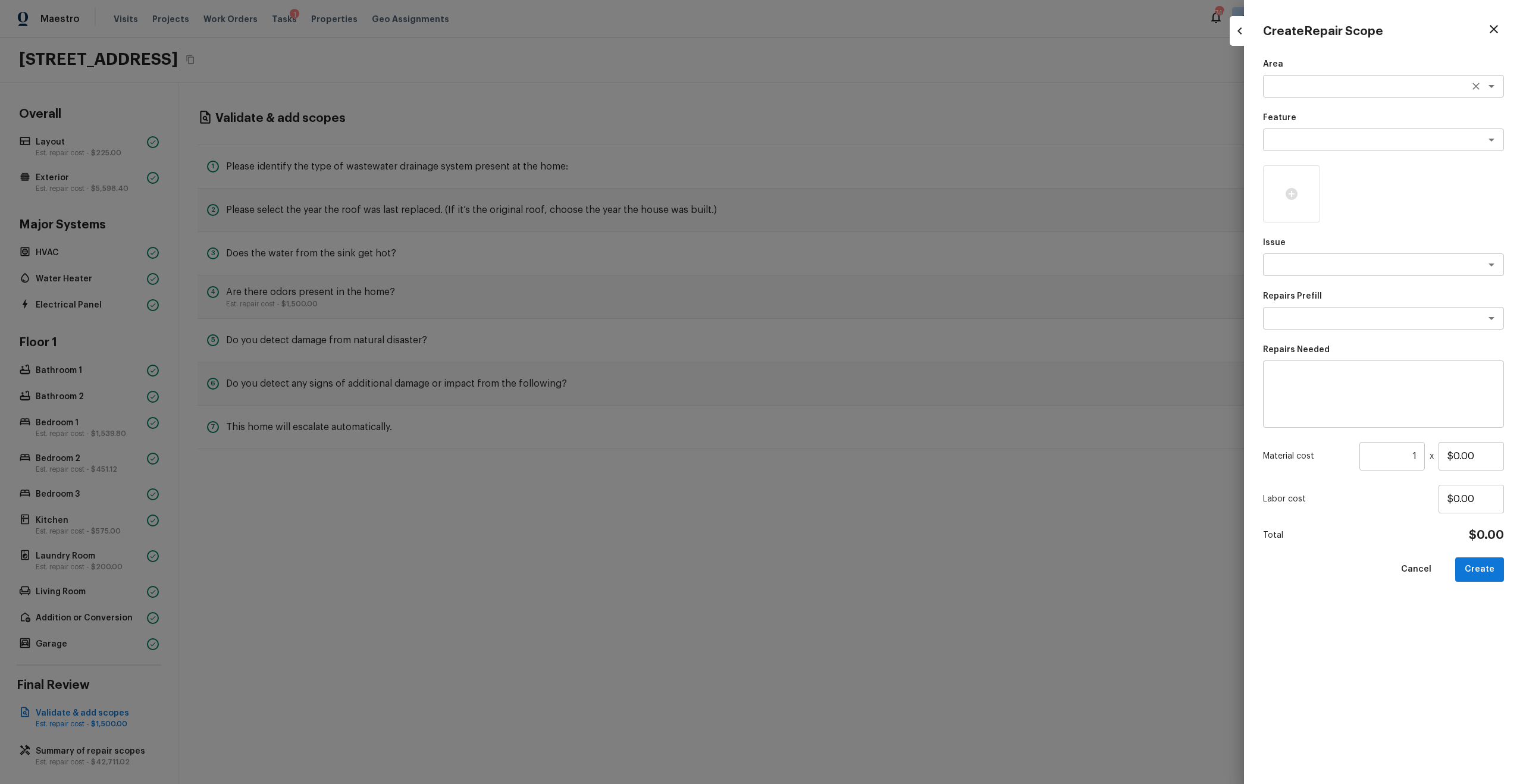
click at [856, 82] on textarea at bounding box center [1366, 86] width 197 height 12
click at [856, 130] on li "Interior Addition" at bounding box center [1383, 130] width 241 height 19
type textarea "Interior Addition"
click at [856, 153] on div "Area Interior Addition x ​ Feature x ​ Issue x ​ Repairs Prefill x ​ Repairs Ne…" at bounding box center [1383, 411] width 241 height 707
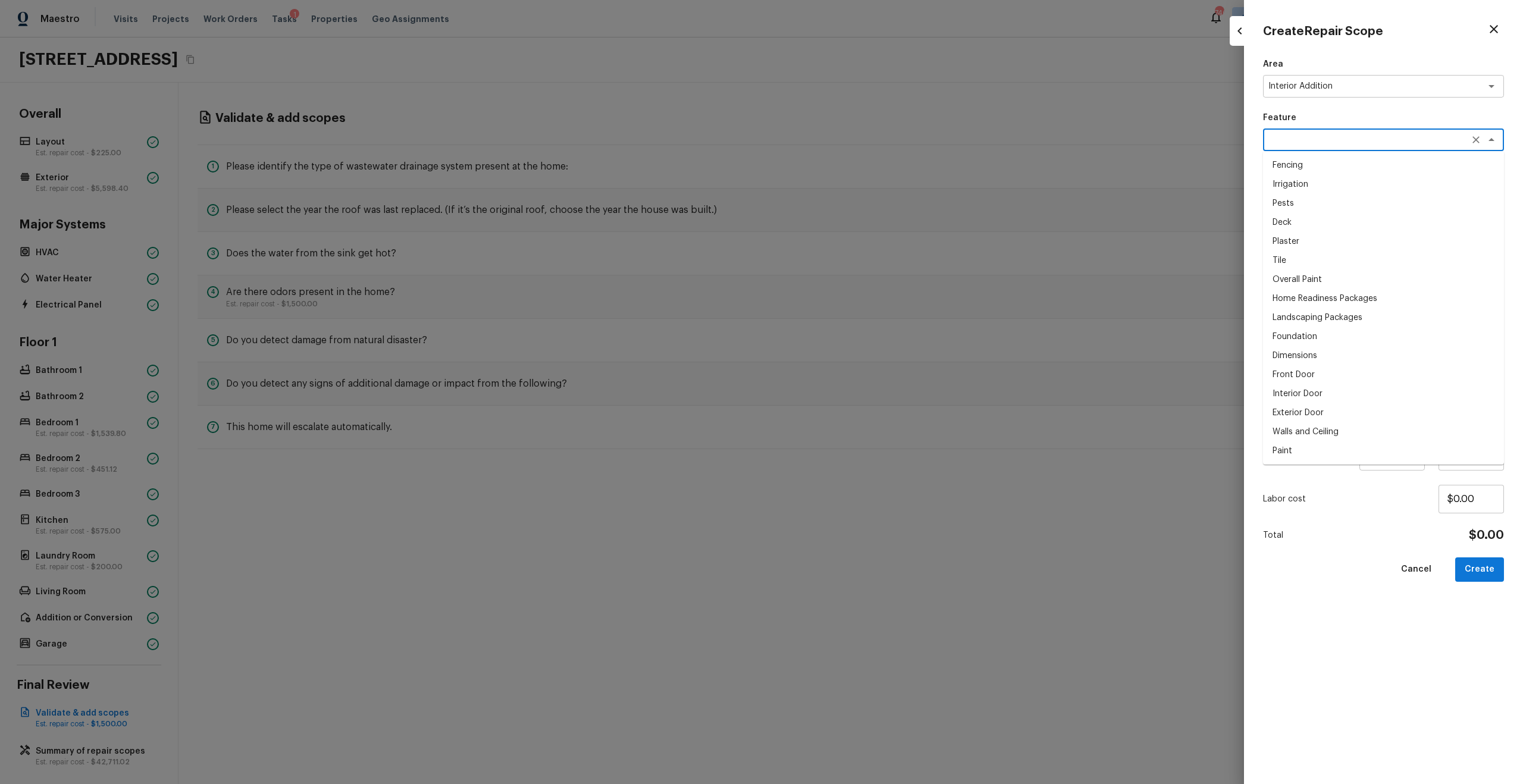
click at [856, 144] on textarea at bounding box center [1366, 140] width 197 height 12
click at [856, 178] on li "Interior" at bounding box center [1383, 183] width 241 height 19
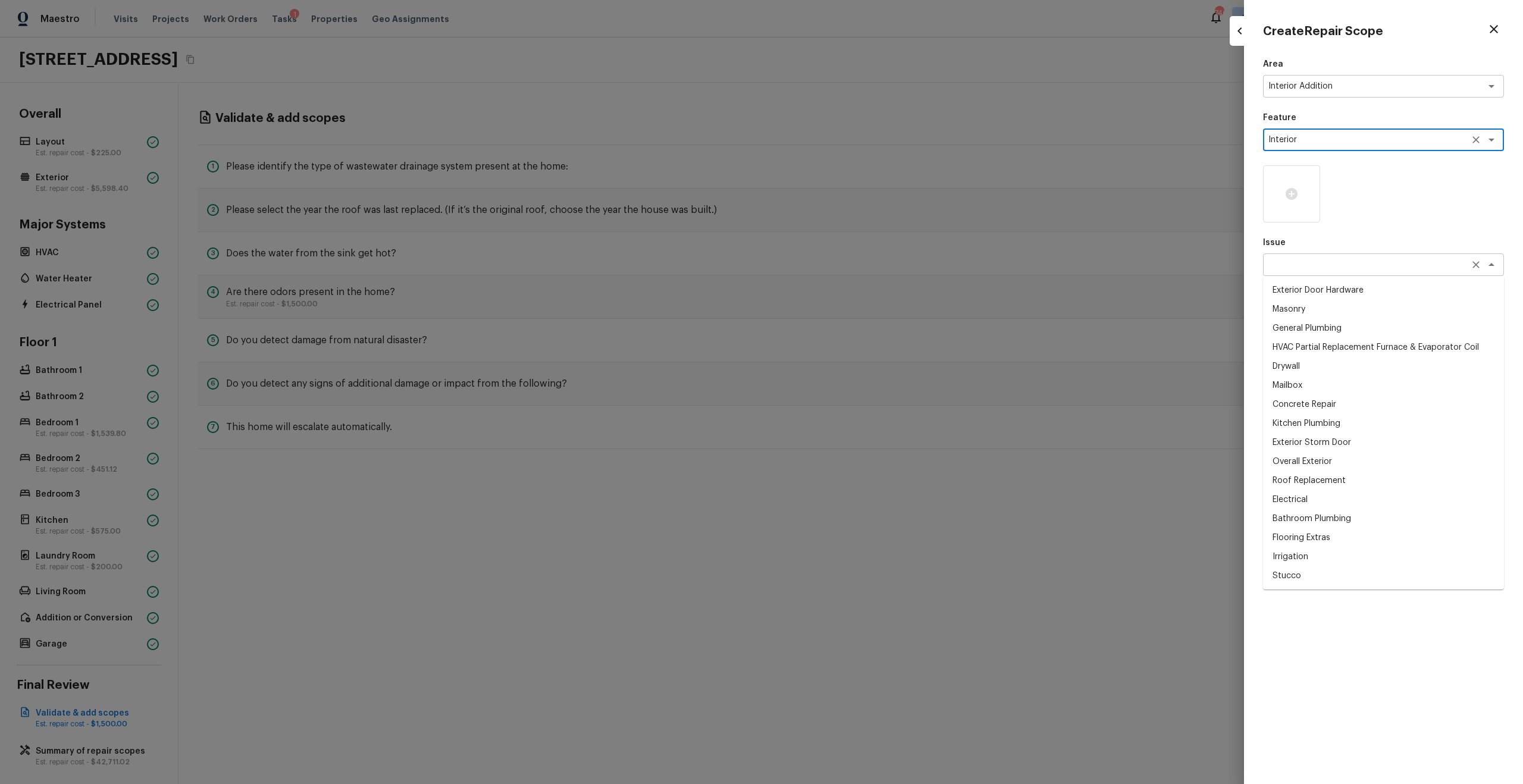
click at [856, 273] on div "x ​" at bounding box center [1383, 265] width 241 height 23
type textarea "Interior"
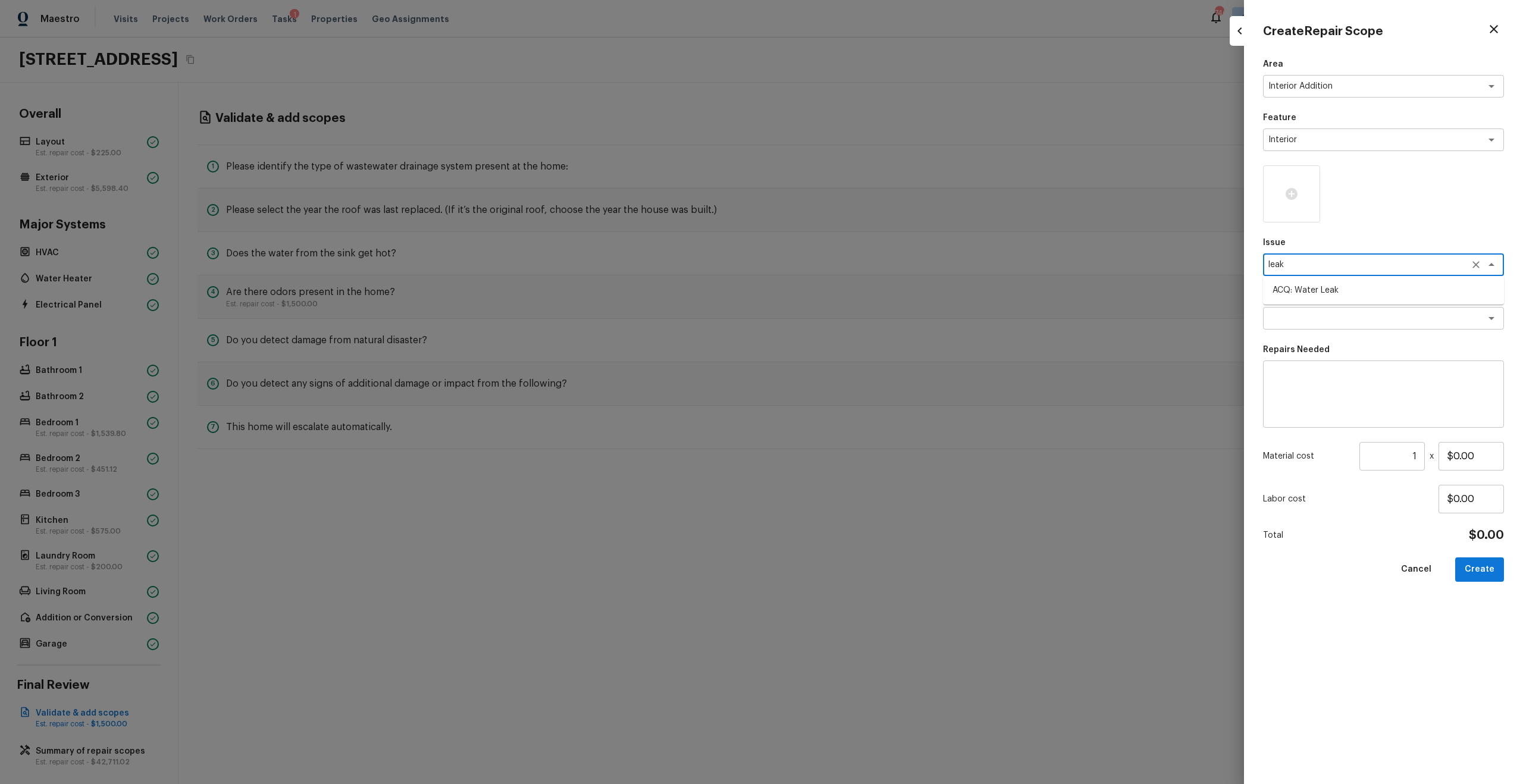
click at [856, 291] on li "ACQ: Water Leak" at bounding box center [1383, 290] width 241 height 19
type textarea "ACQ: Water Leak"
click at [856, 317] on textarea at bounding box center [1366, 318] width 197 height 12
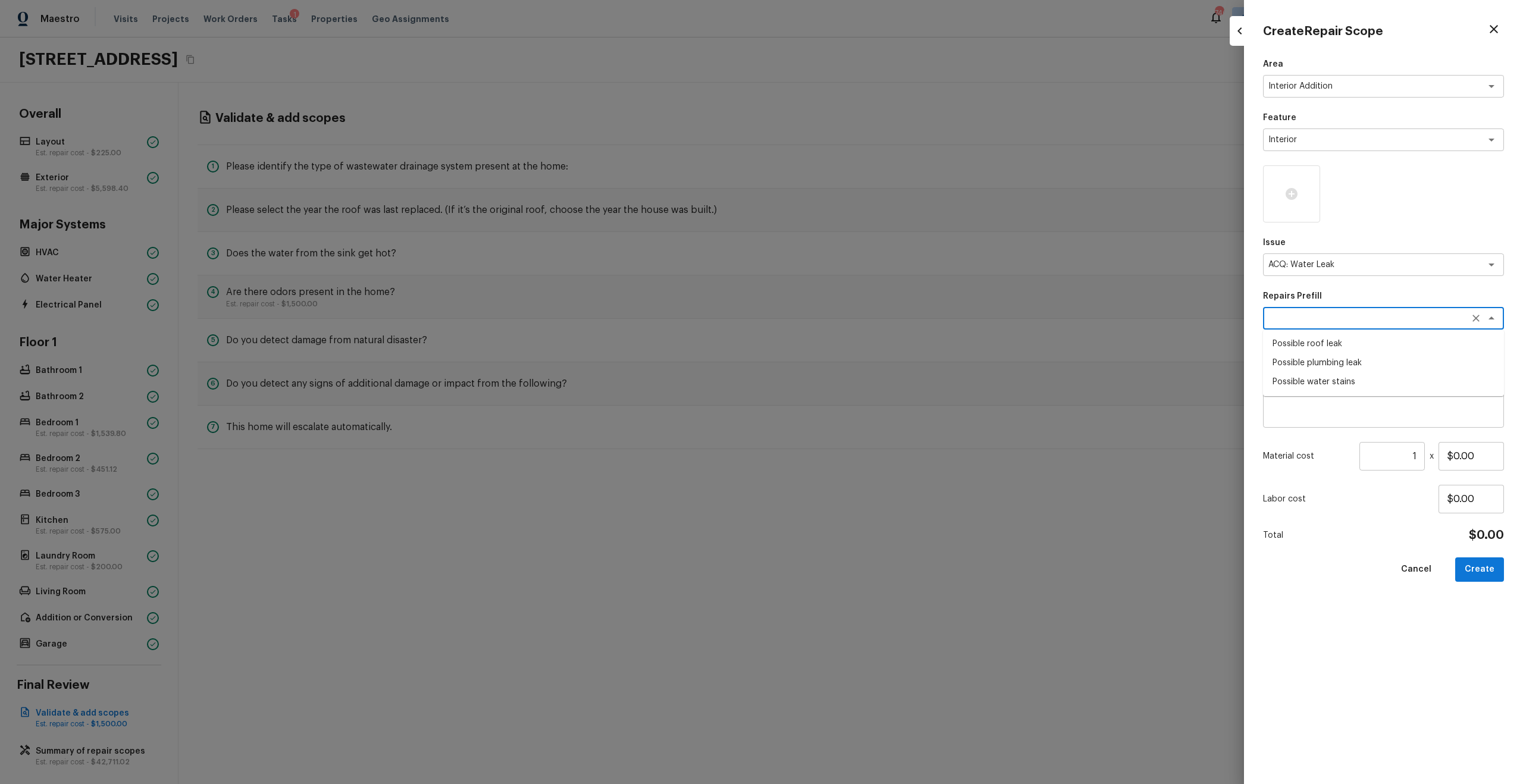
click at [856, 342] on li "Possible roof leak" at bounding box center [1383, 343] width 241 height 19
type textarea "Possible roof leak"
type textarea "Acquisition Scope: Possible roof leak"
click at [856, 446] on input "$3,500.00" at bounding box center [1471, 455] width 66 height 28
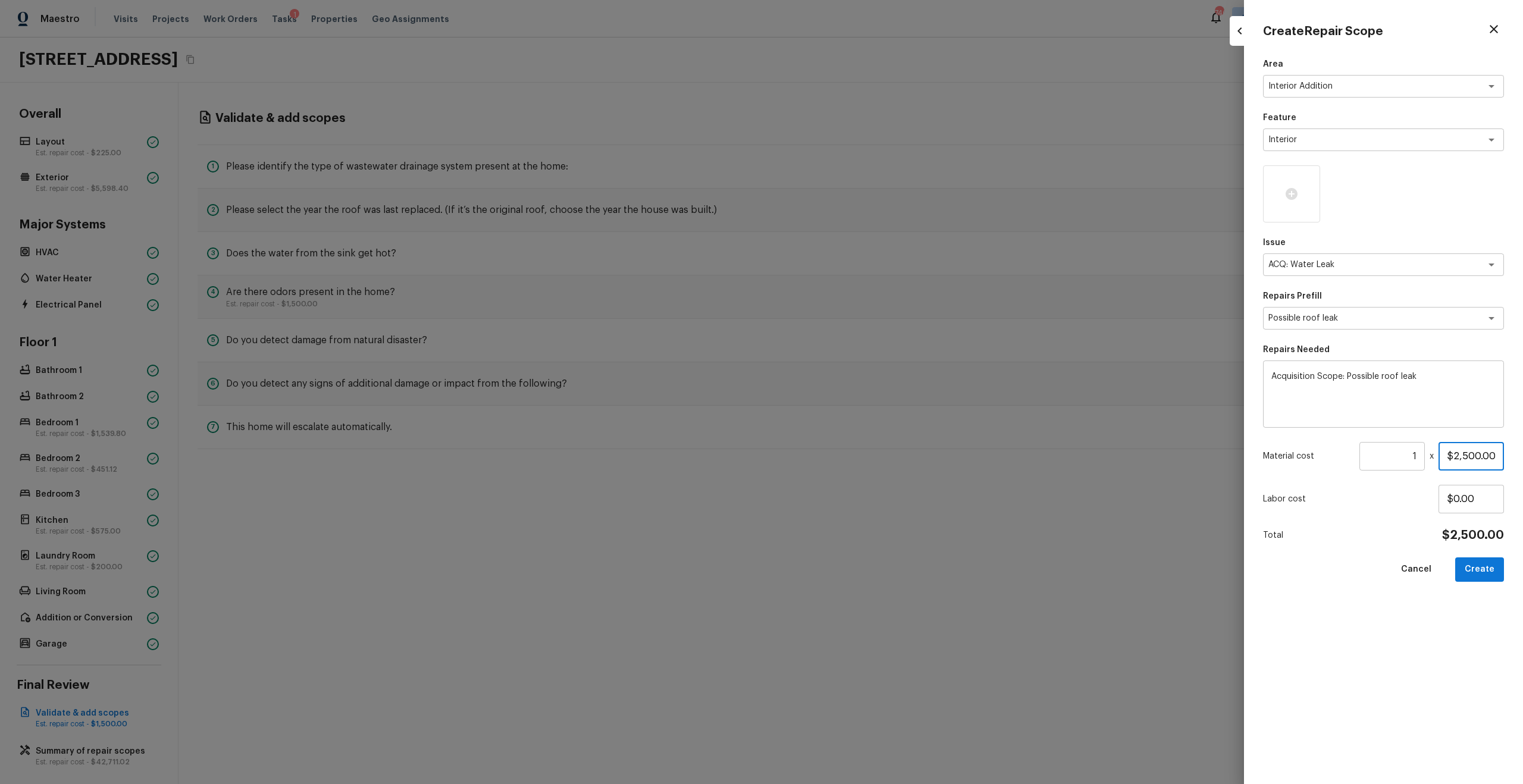
click at [856, 446] on input "$2,500.00" at bounding box center [1471, 455] width 66 height 28
type input "$3,500.00"
click at [856, 191] on icon at bounding box center [1292, 194] width 15 height 15
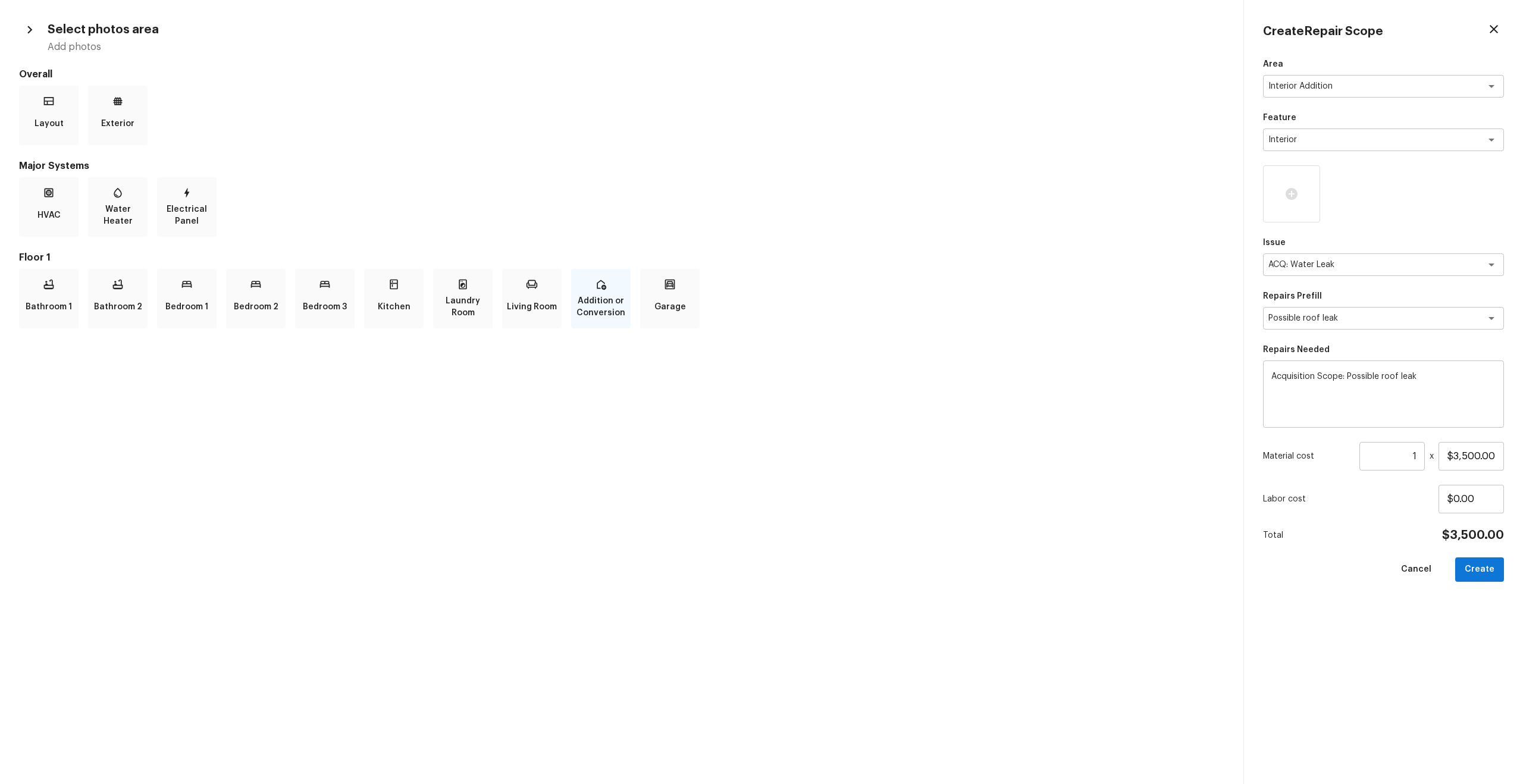
click at [592, 315] on p "Addition or Conversion" at bounding box center [600, 306] width 54 height 24
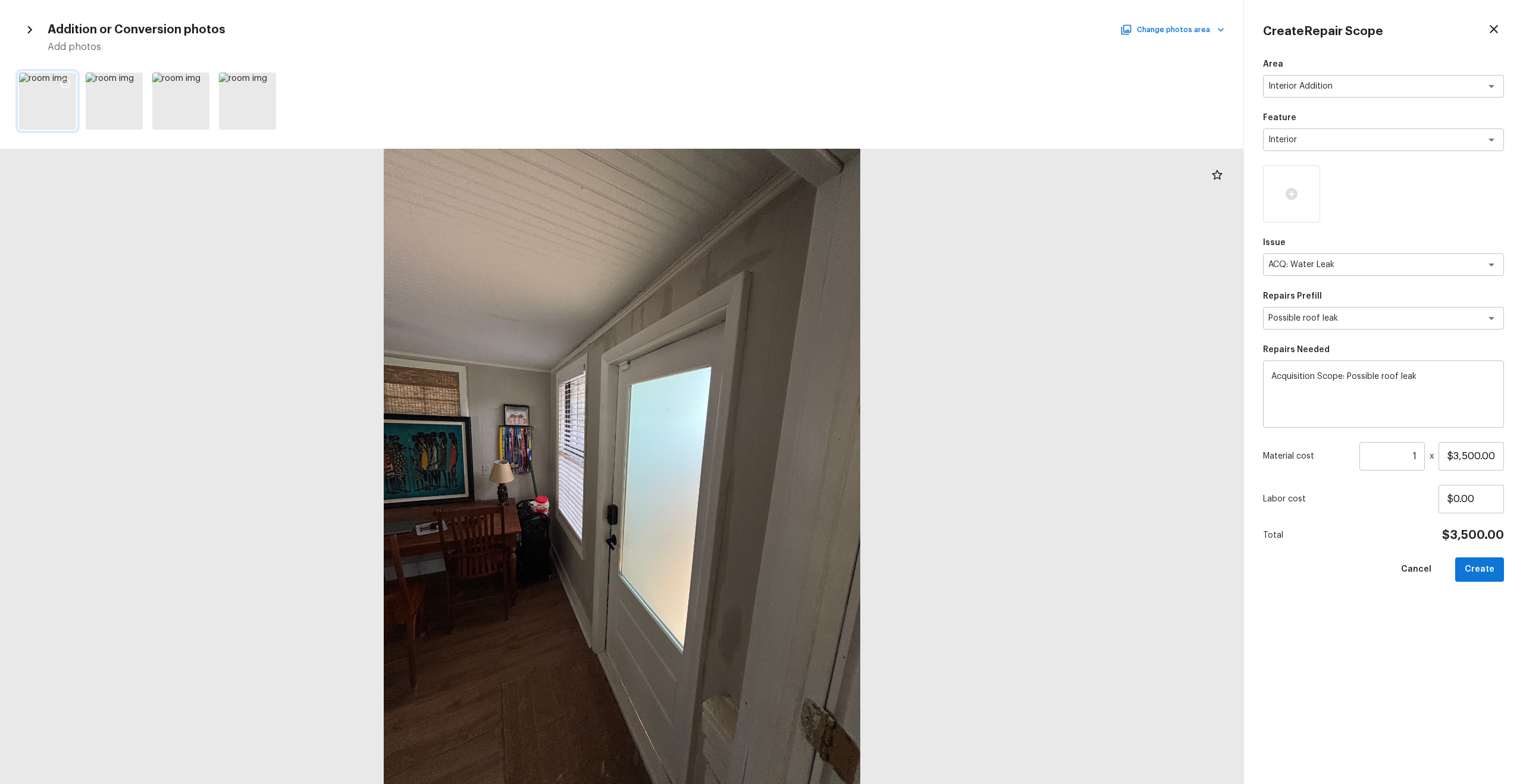
click at [68, 81] on icon at bounding box center [66, 84] width 10 height 10
click at [132, 80] on icon at bounding box center [132, 83] width 12 height 12
click at [120, 100] on div at bounding box center [114, 101] width 57 height 57
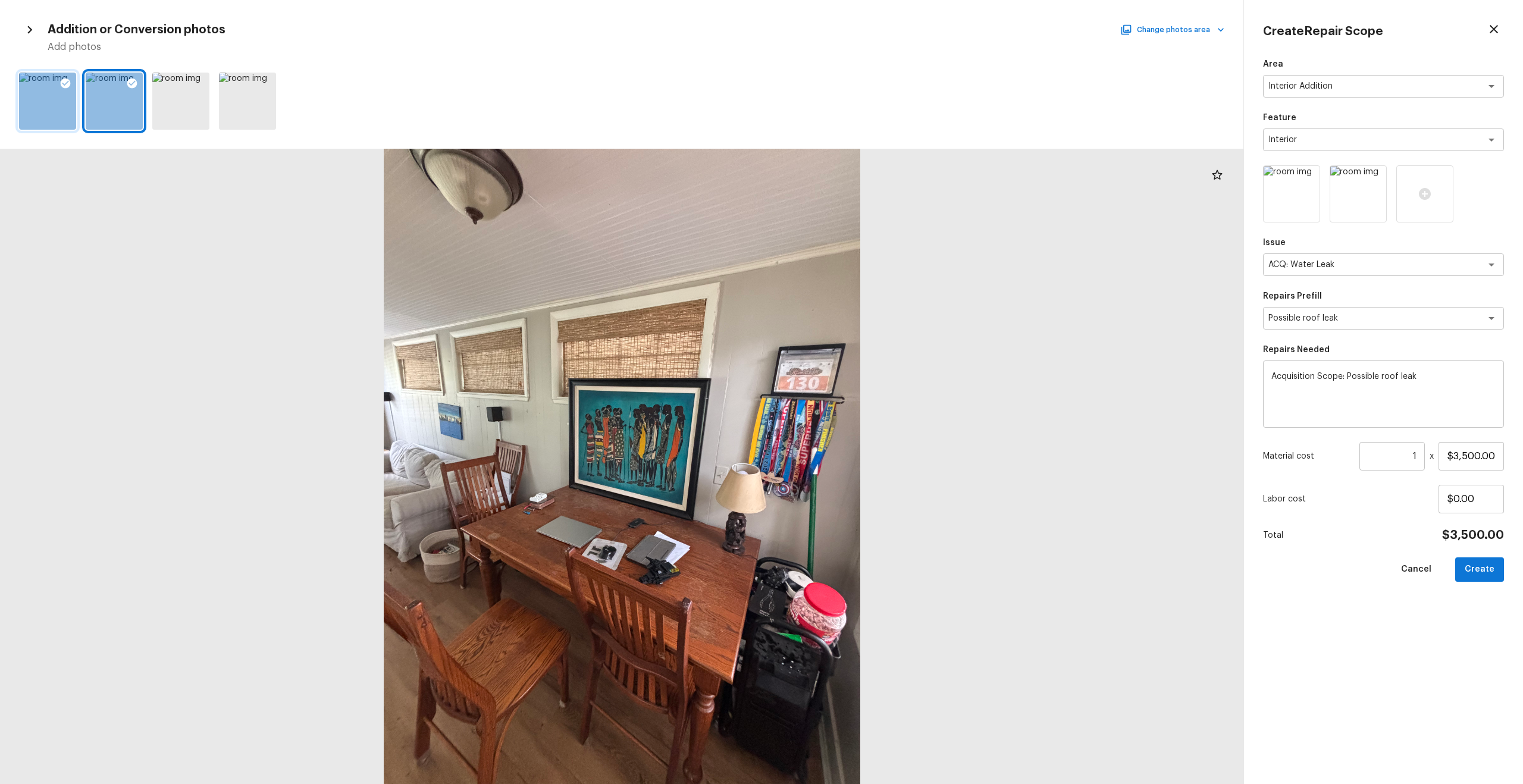
click at [130, 81] on icon at bounding box center [132, 84] width 10 height 10
click at [183, 93] on div at bounding box center [181, 101] width 57 height 57
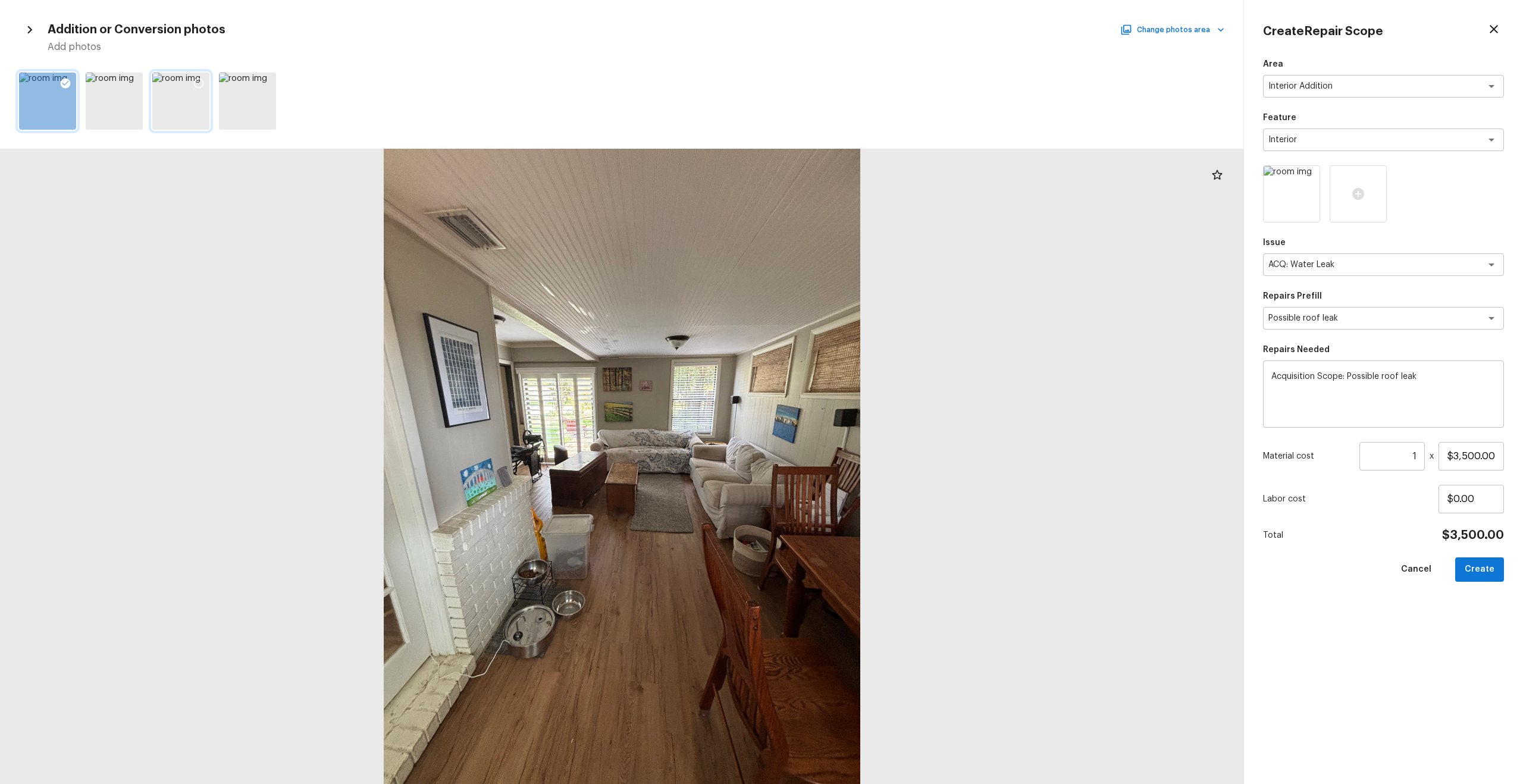
click at [197, 81] on icon at bounding box center [198, 83] width 12 height 12
click at [257, 106] on div at bounding box center [248, 101] width 57 height 57
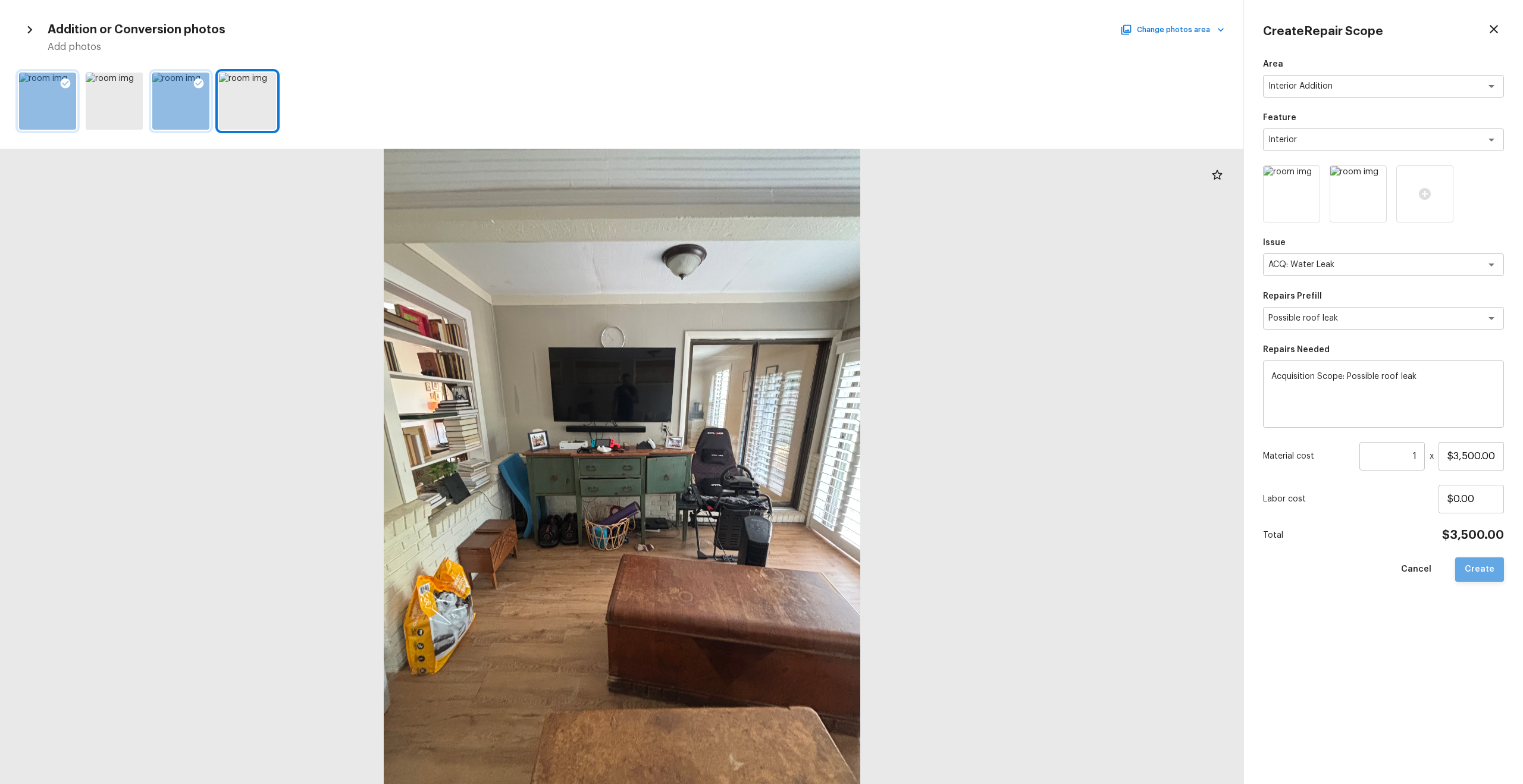
click at [856, 446] on button "Create" at bounding box center [1479, 570] width 49 height 24
type input "$0.00"
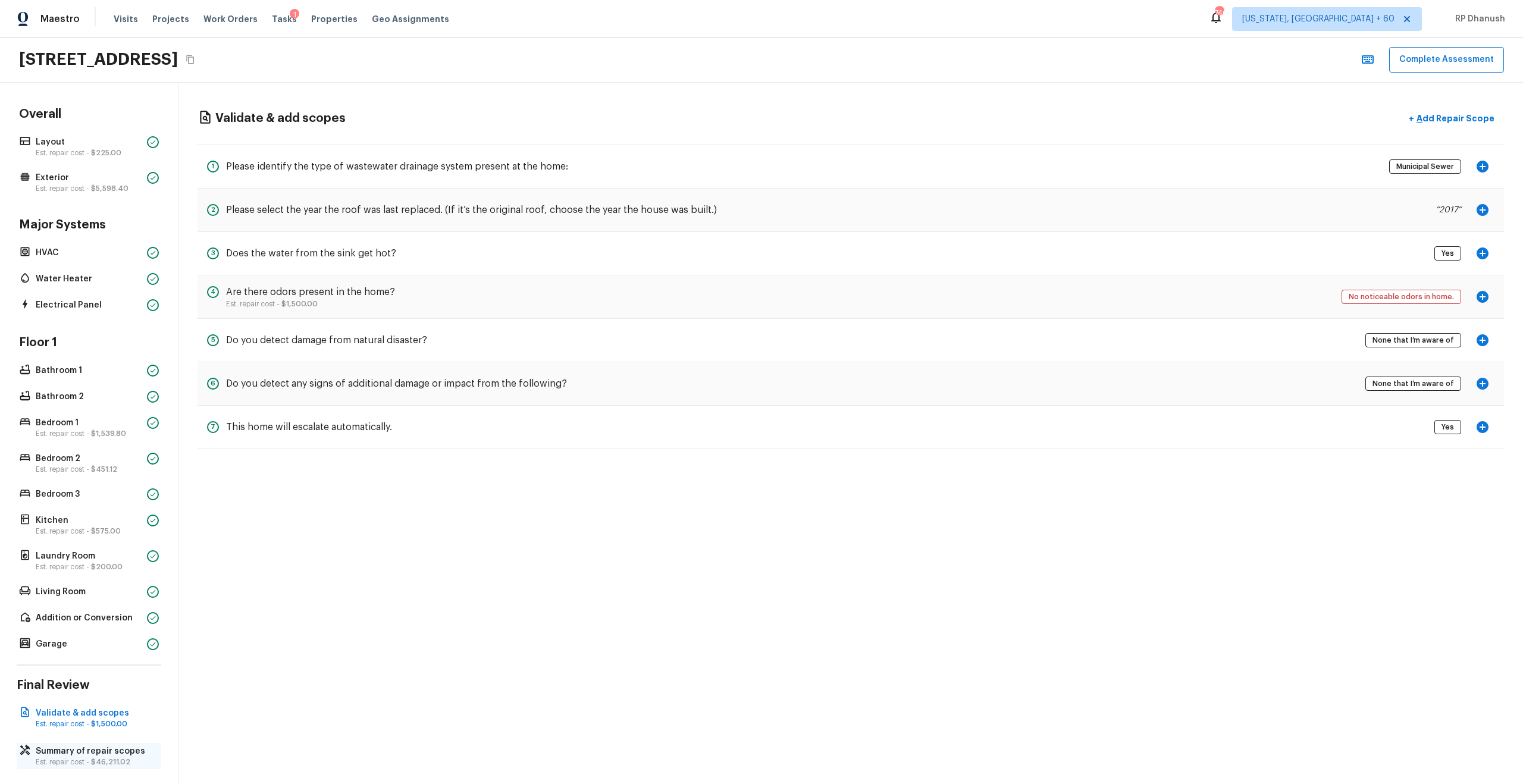
click at [111, 446] on span "$46,211.02" at bounding box center [110, 761] width 39 height 7
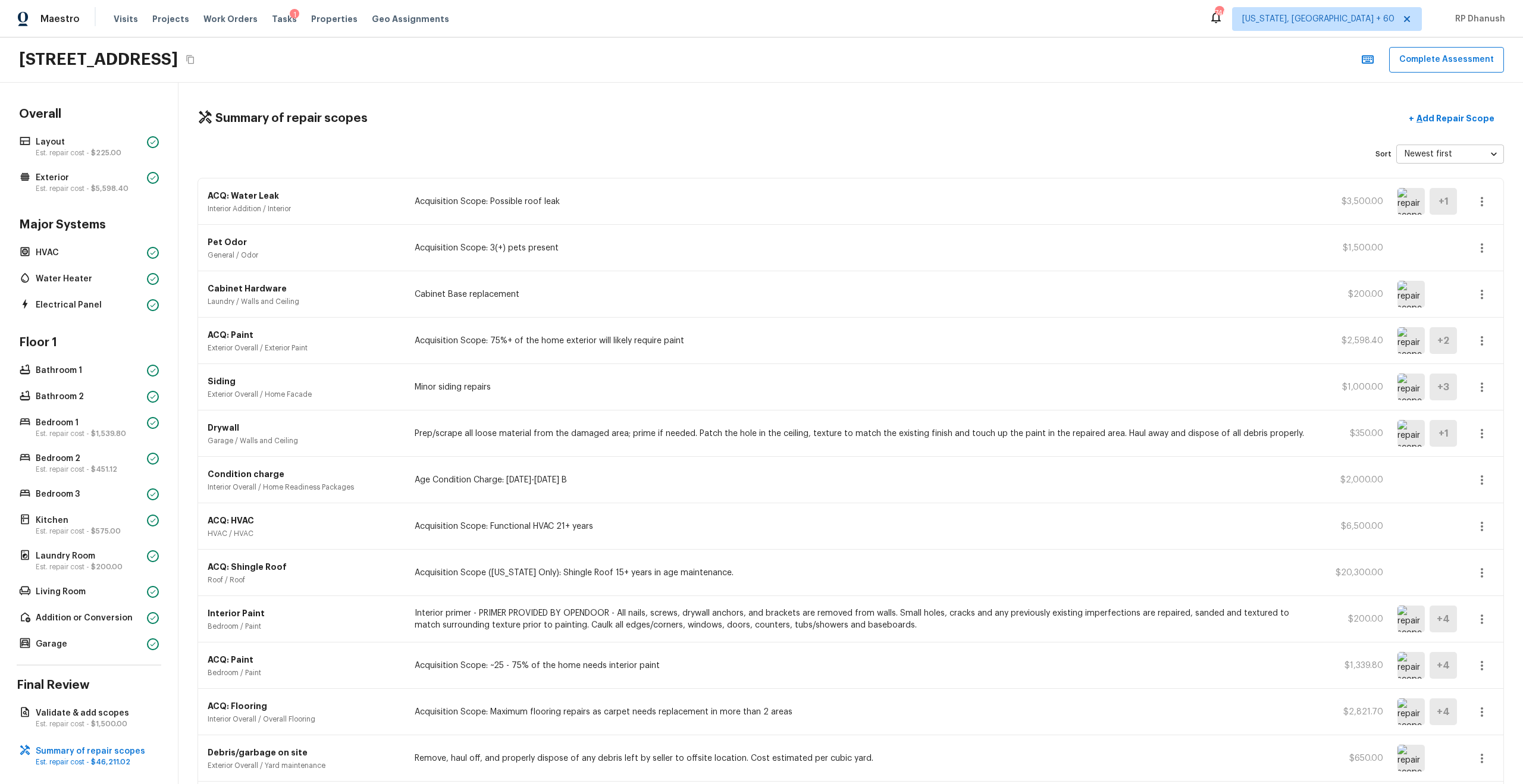
scroll to position [283, 0]
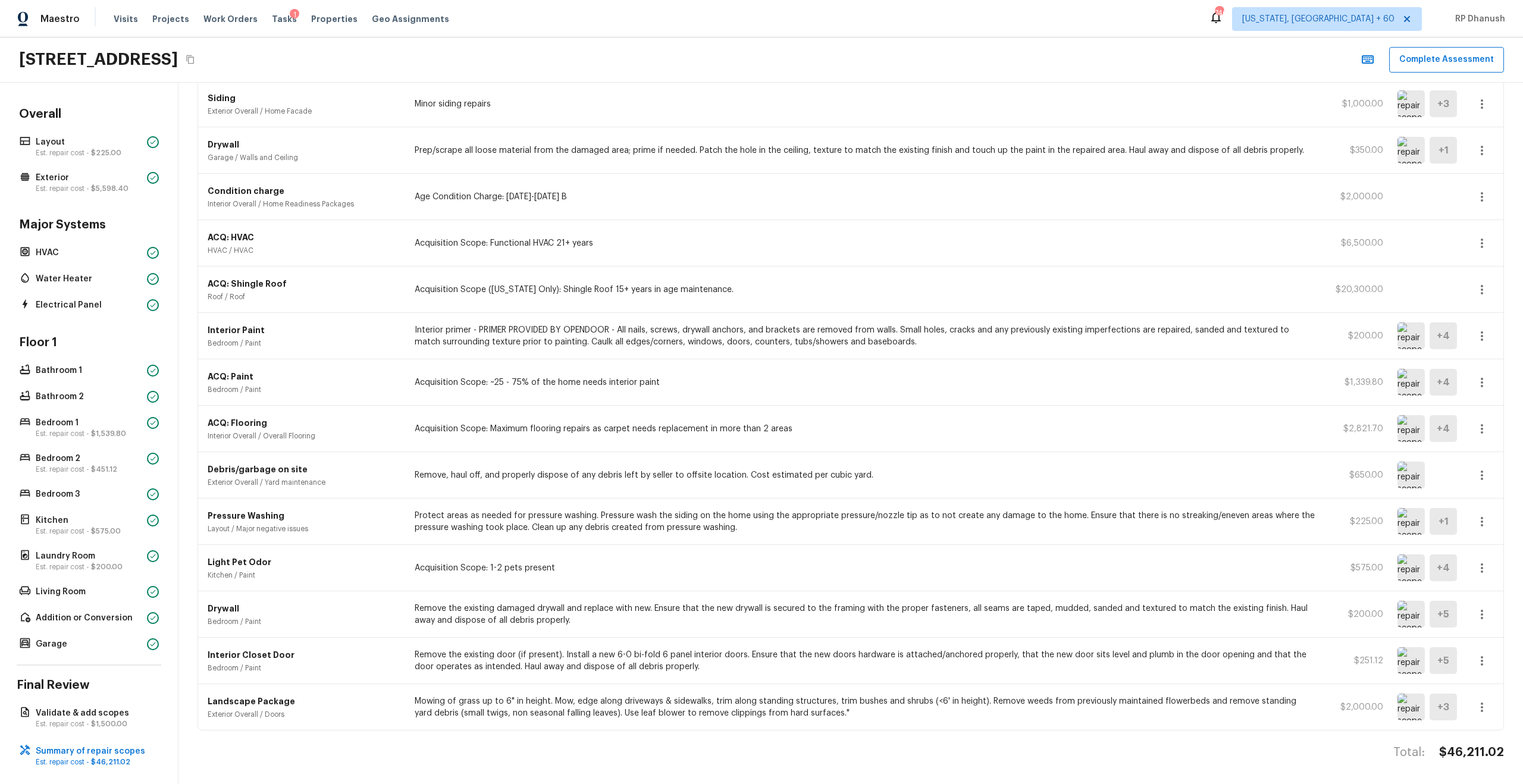
click at [856, 446] on icon "button" at bounding box center [1482, 568] width 15 height 15
click at [856, 446] on li "Remove" at bounding box center [1486, 638] width 55 height 36
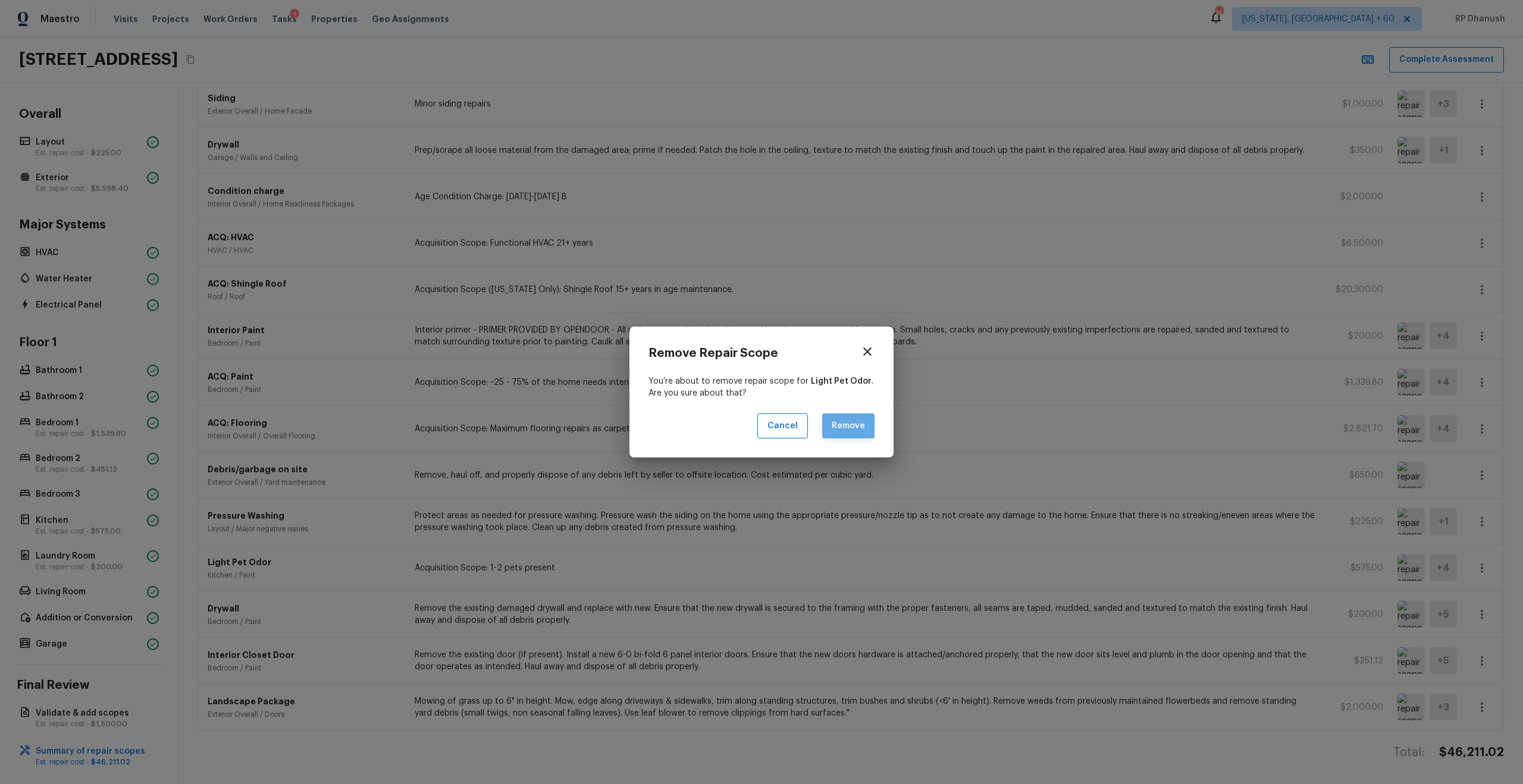
click at [840, 416] on button "Remove" at bounding box center [848, 426] width 52 height 26
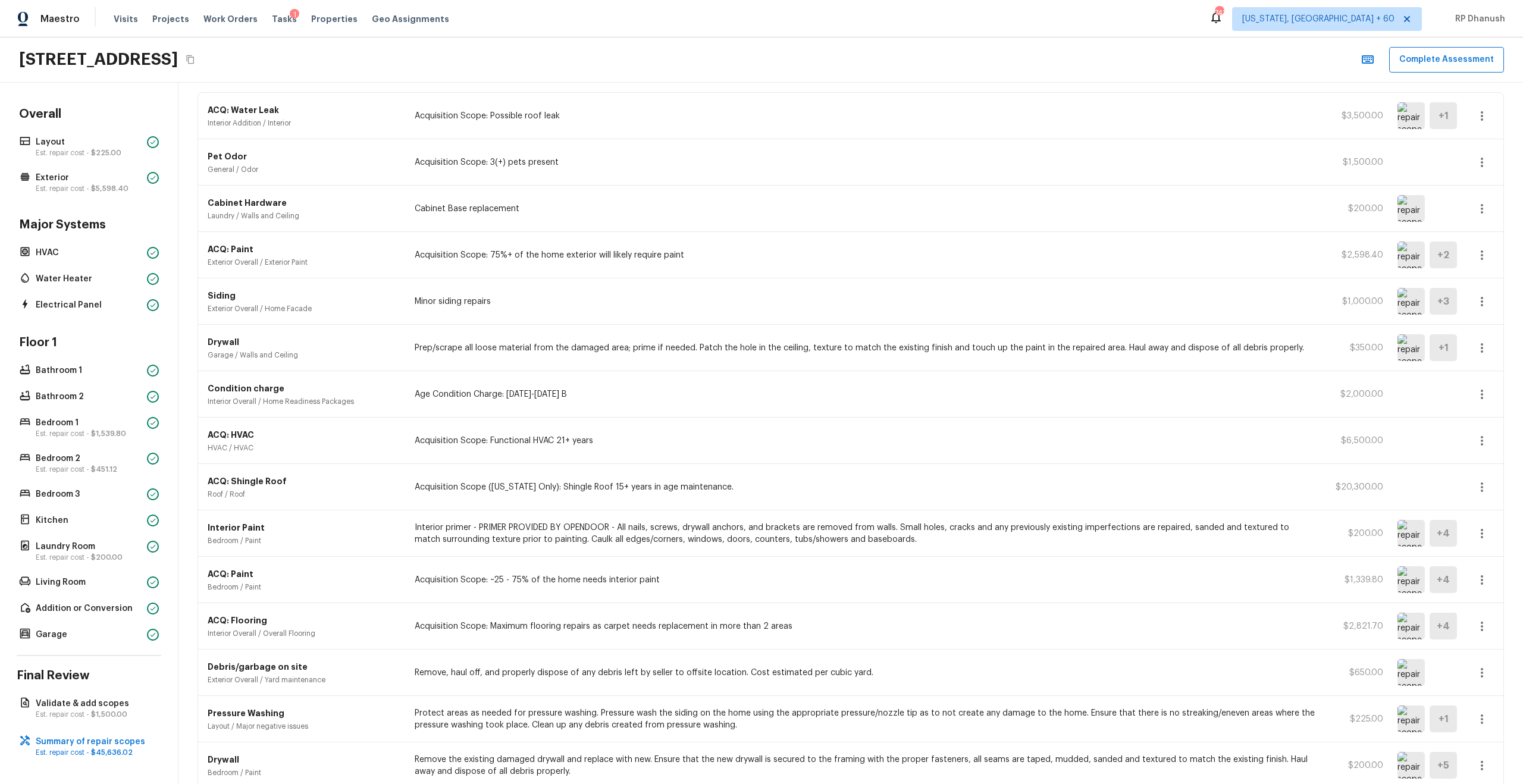
scroll to position [75, 0]
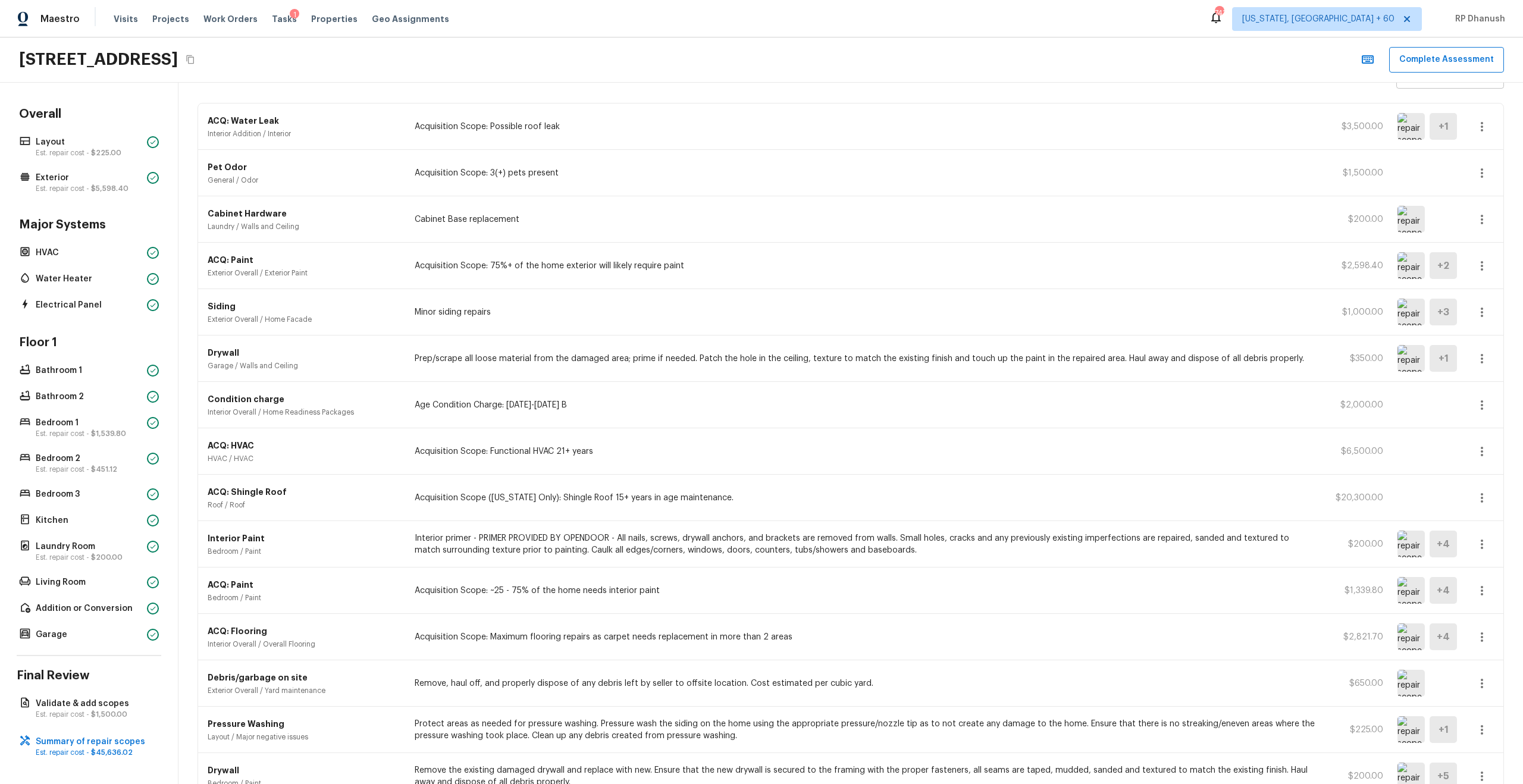
click at [573, 266] on p "Acquisition Scope: 75%+ of the home exterior will likely require paint" at bounding box center [865, 265] width 900 height 12
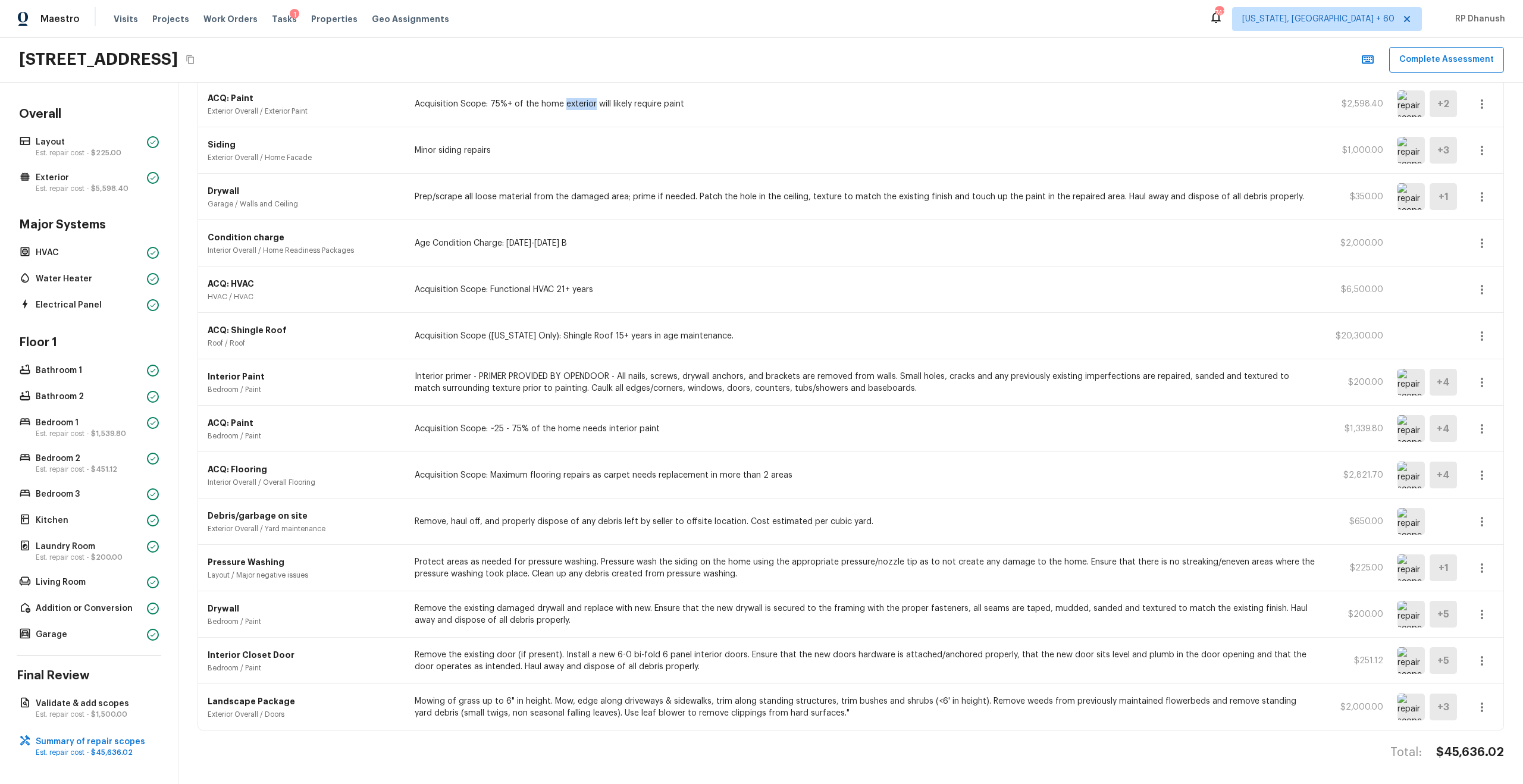
scroll to position [0, 0]
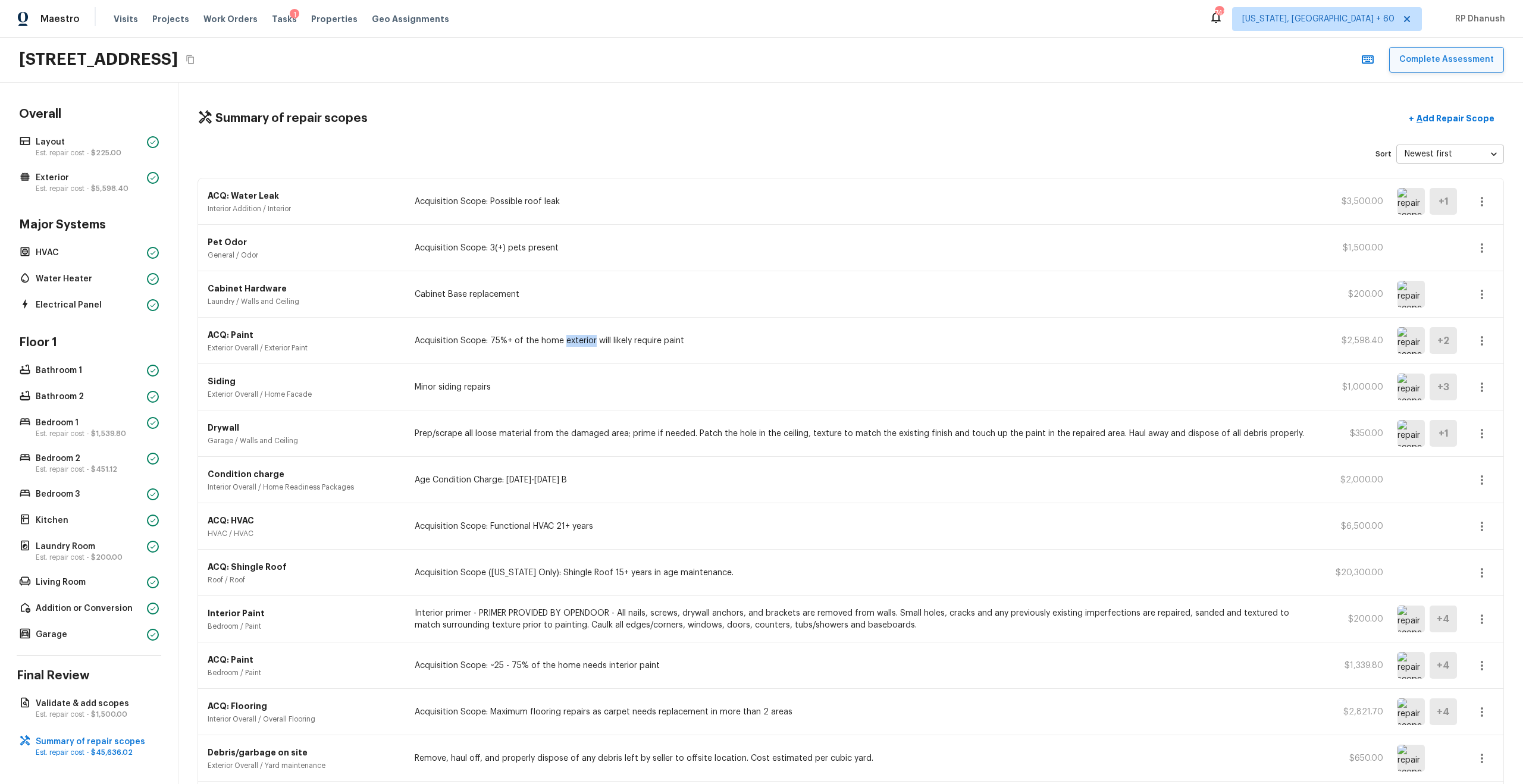
click at [856, 62] on button "Complete Assessment" at bounding box center [1446, 60] width 114 height 26
